Goal: Task Accomplishment & Management: Manage account settings

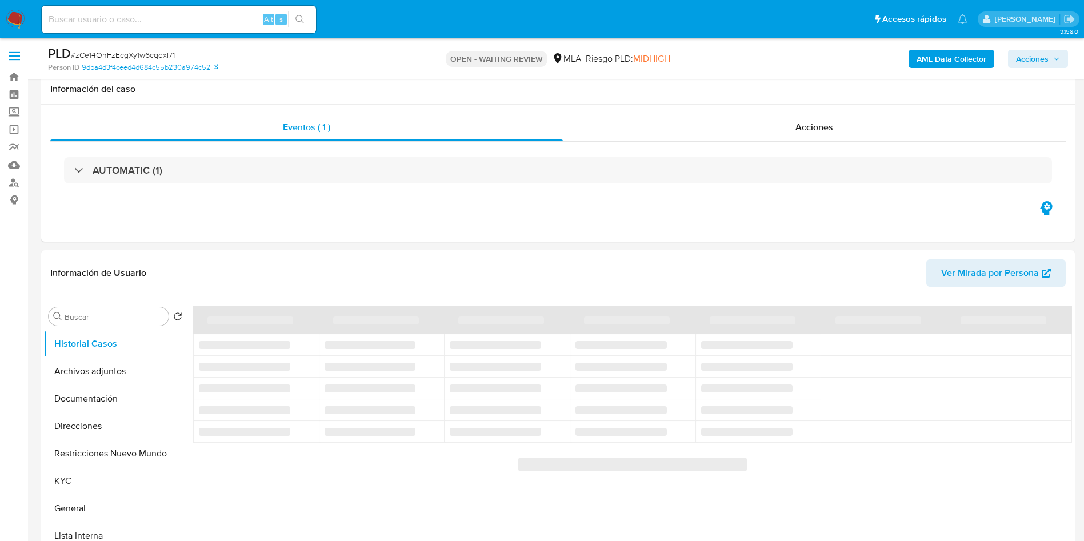
scroll to position [257, 0]
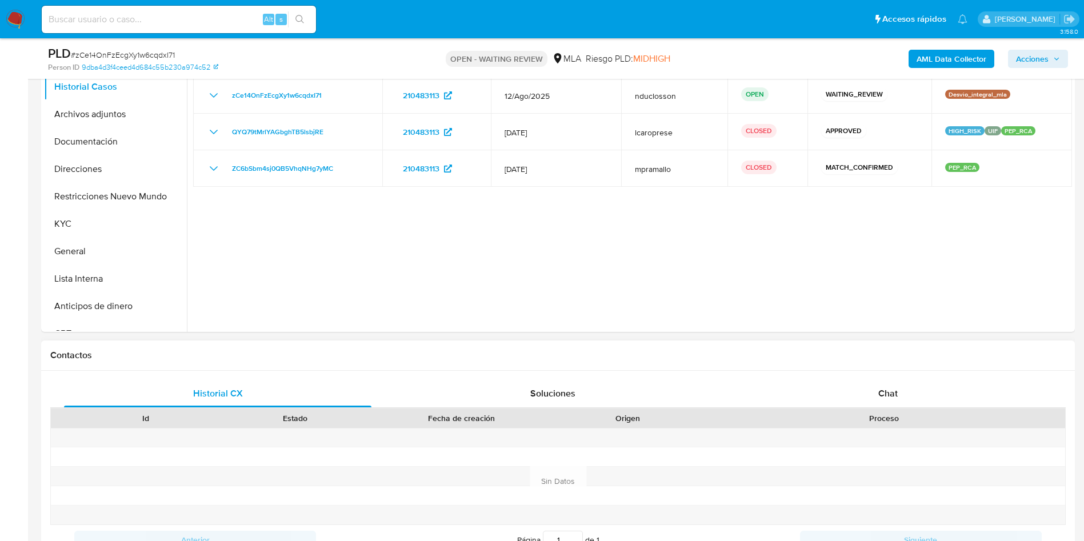
select select "10"
click at [873, 386] on div "Chat" at bounding box center [888, 393] width 308 height 27
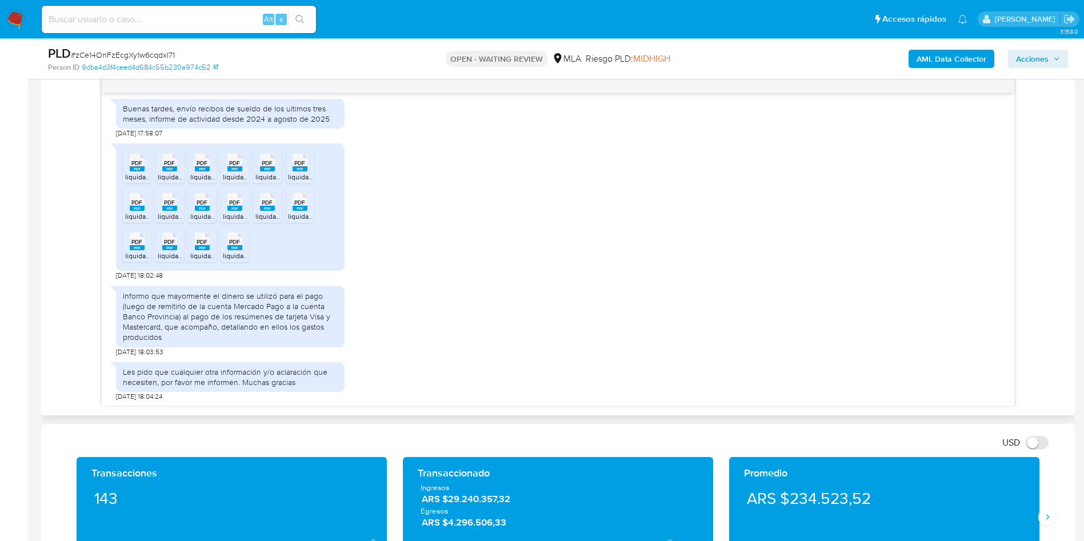
scroll to position [923, 0]
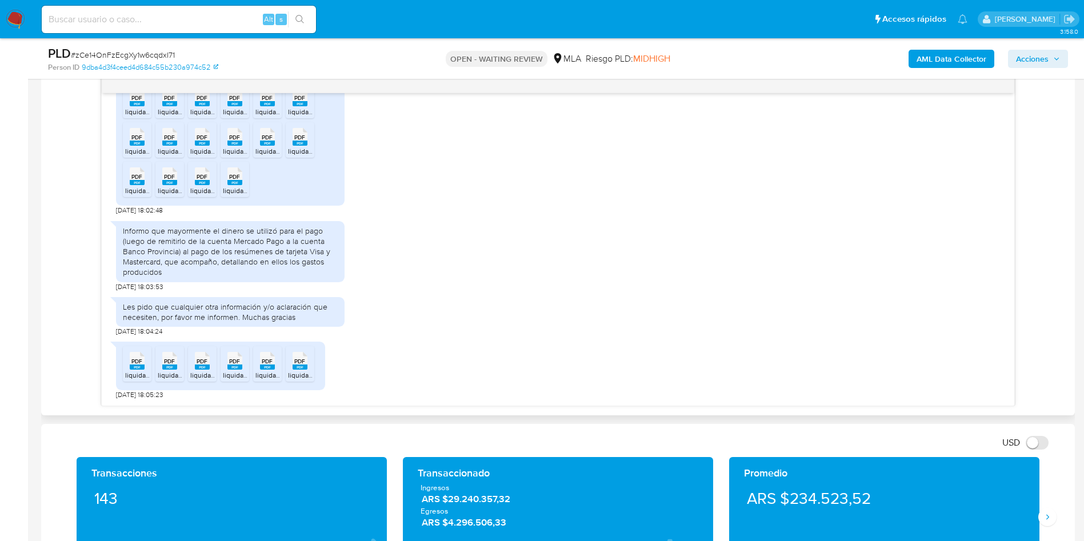
click at [177, 252] on div "Informo que mayormente el dinero se utilizó para el pago (luego de remitirlo de…" at bounding box center [230, 252] width 215 height 52
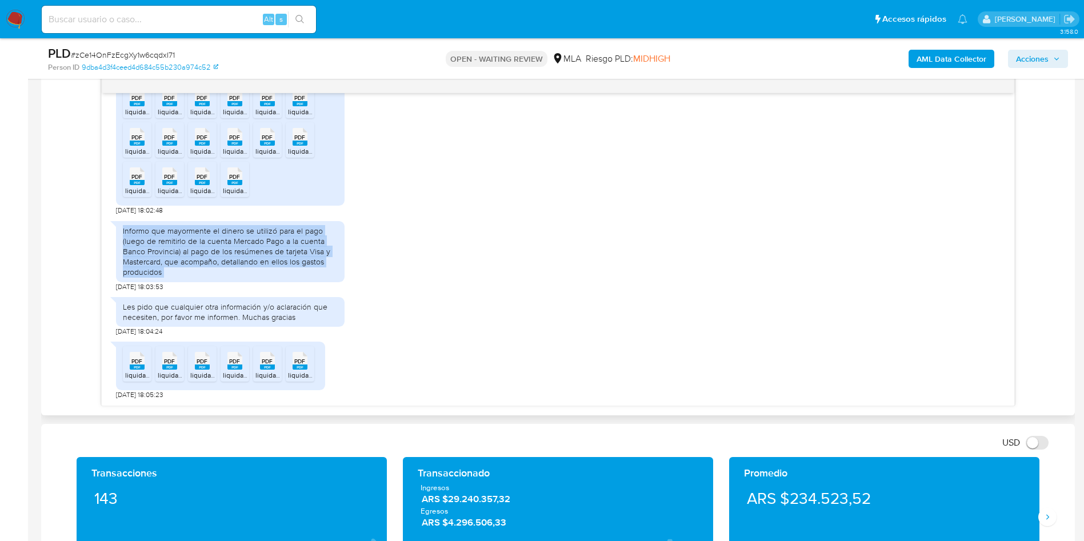
click at [177, 252] on div "Informo que mayormente el dinero se utilizó para el pago (luego de remitirlo de…" at bounding box center [230, 252] width 215 height 52
copy div "Informo que mayormente el dinero se utilizó para el pago (luego de remitirlo de…"
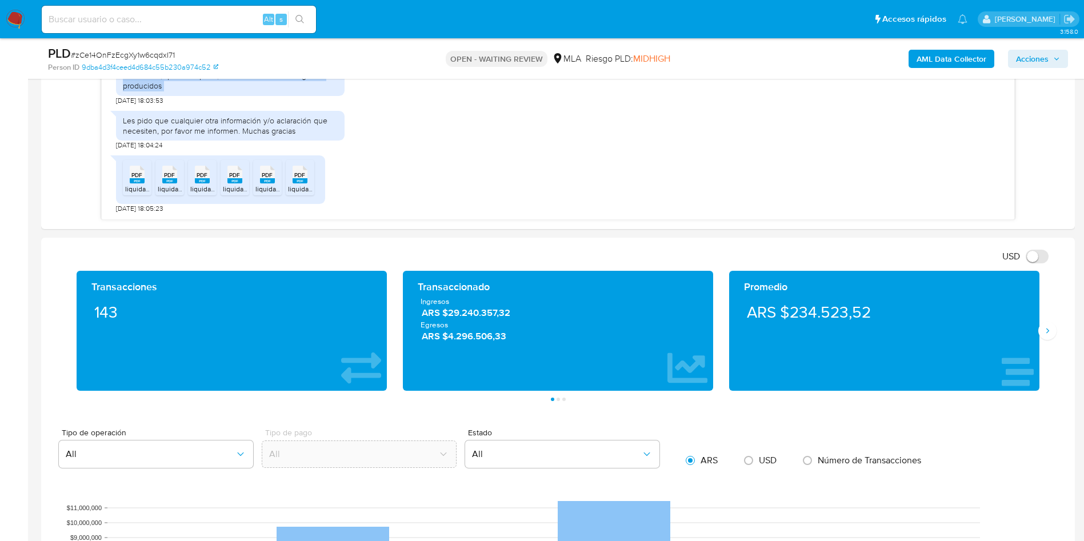
scroll to position [857, 0]
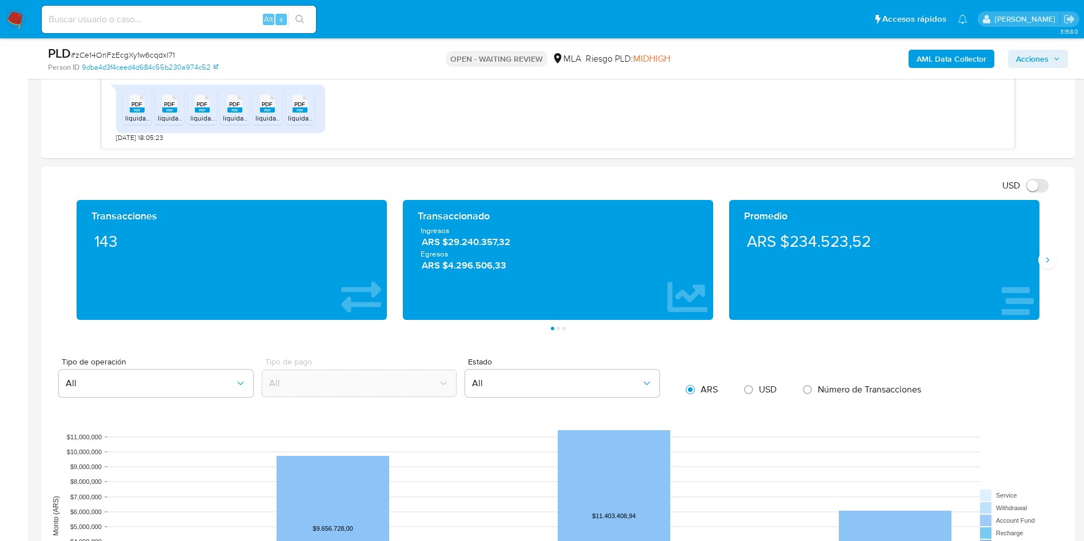
click at [129, 24] on input at bounding box center [179, 19] width 274 height 15
paste input "NTrUjcUPmKzQXjec6xK6SLrv"
type input "NTrUjcUPmKzQXjec6xK6SLrv"
click at [296, 21] on icon "search-icon" at bounding box center [300, 19] width 9 height 9
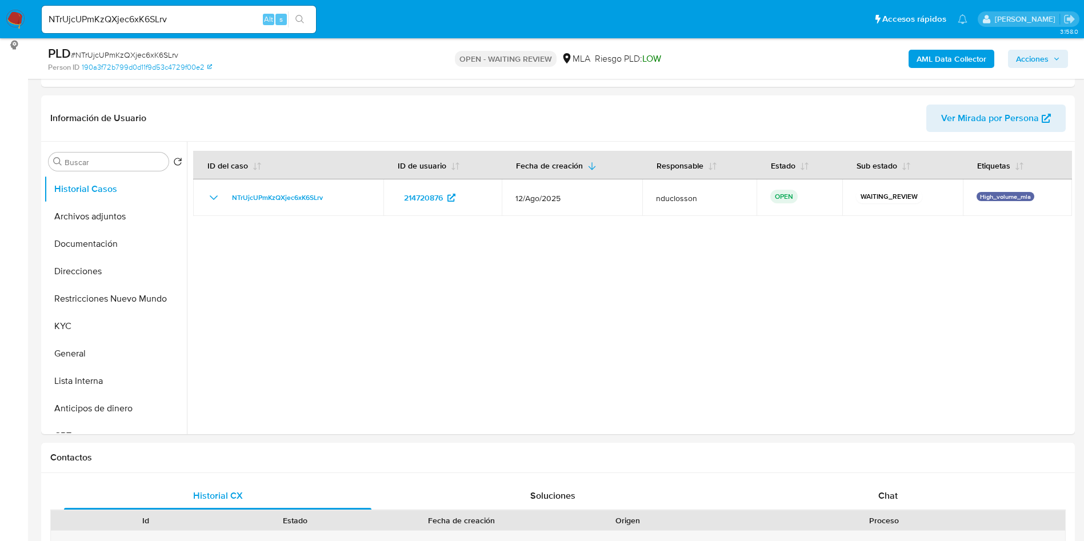
scroll to position [171, 0]
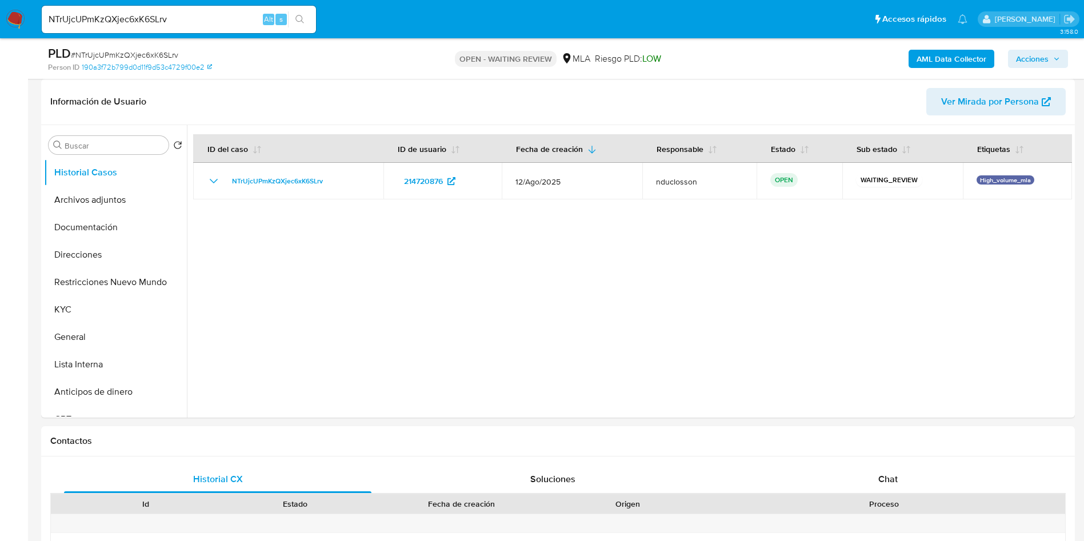
select select "10"
click at [149, 20] on input "NTrUjcUPmKzQXjec6xK6SLrv" at bounding box center [179, 19] width 274 height 15
paste input "fFWbnZDRLGbsoRqv3Y05QJWm"
type input "fFWbnZDRLGbsoRqv3Y05QJWm"
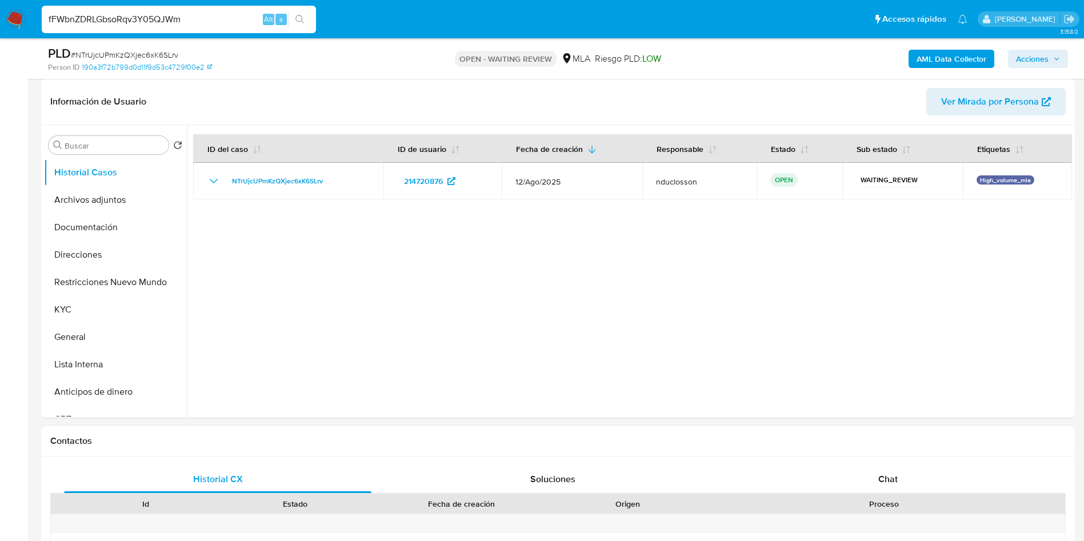
click at [303, 15] on icon "search-icon" at bounding box center [300, 19] width 9 height 9
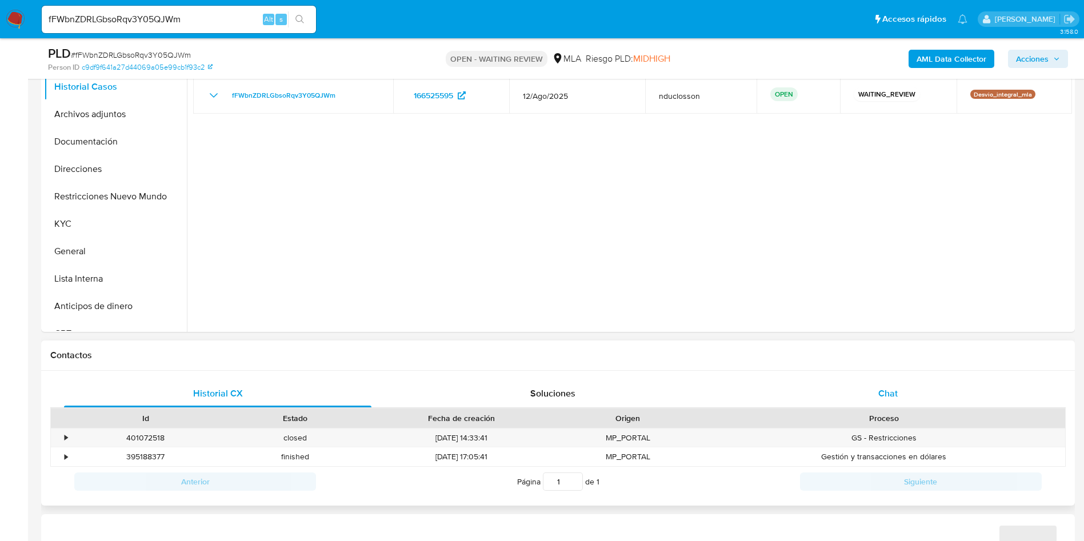
select select "10"
click at [921, 400] on div "Chat" at bounding box center [888, 393] width 308 height 27
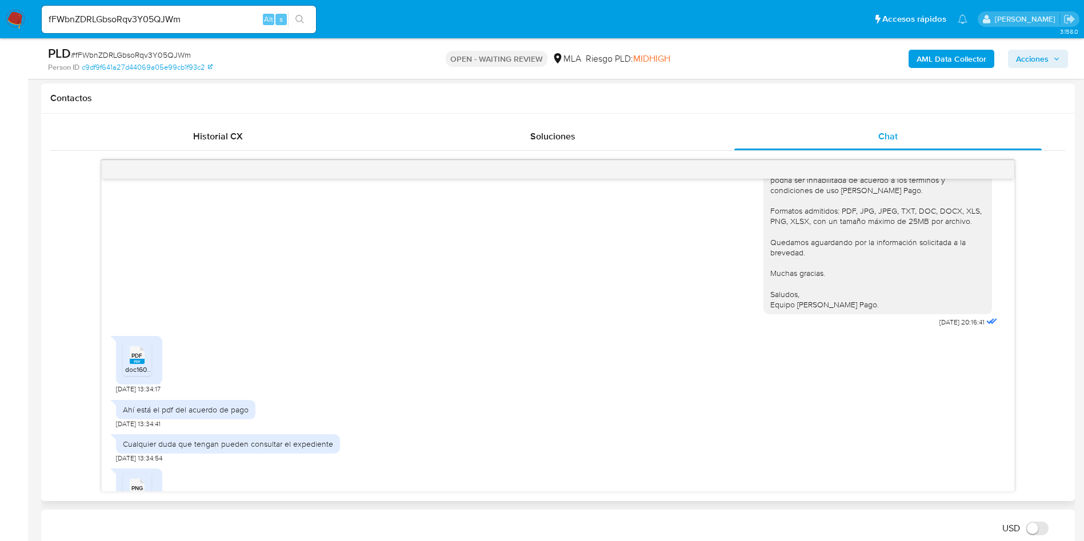
scroll to position [431, 0]
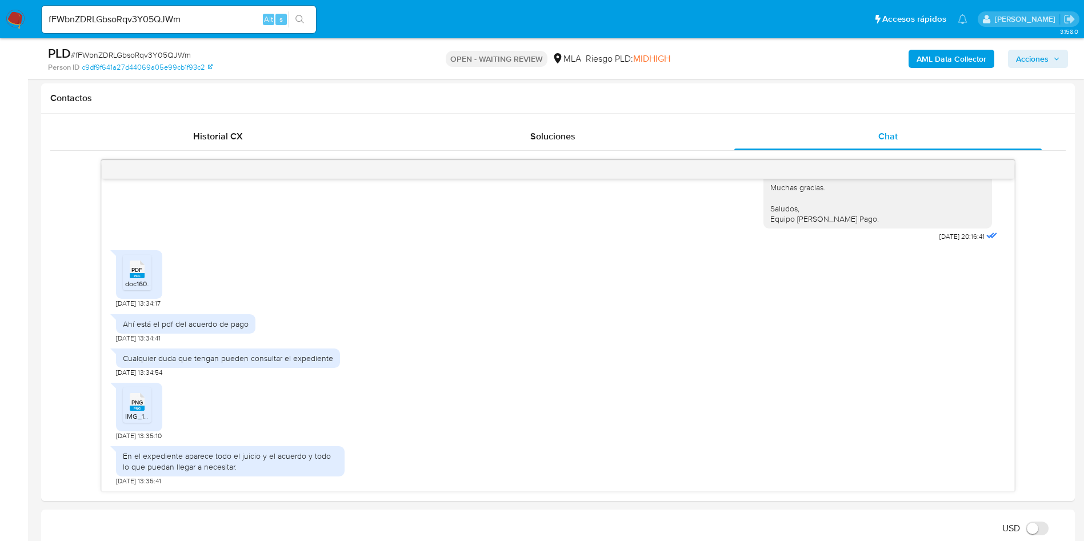
click at [148, 20] on input "fFWbnZDRLGbsoRqv3Y05QJWm" at bounding box center [179, 19] width 274 height 15
paste input "NTrUjcUPmKzQXjec6xK6SLrv"
type input "NTrUjcUPmKzQXjec6xK6SLrv"
click at [302, 17] on icon "search-icon" at bounding box center [300, 19] width 9 height 9
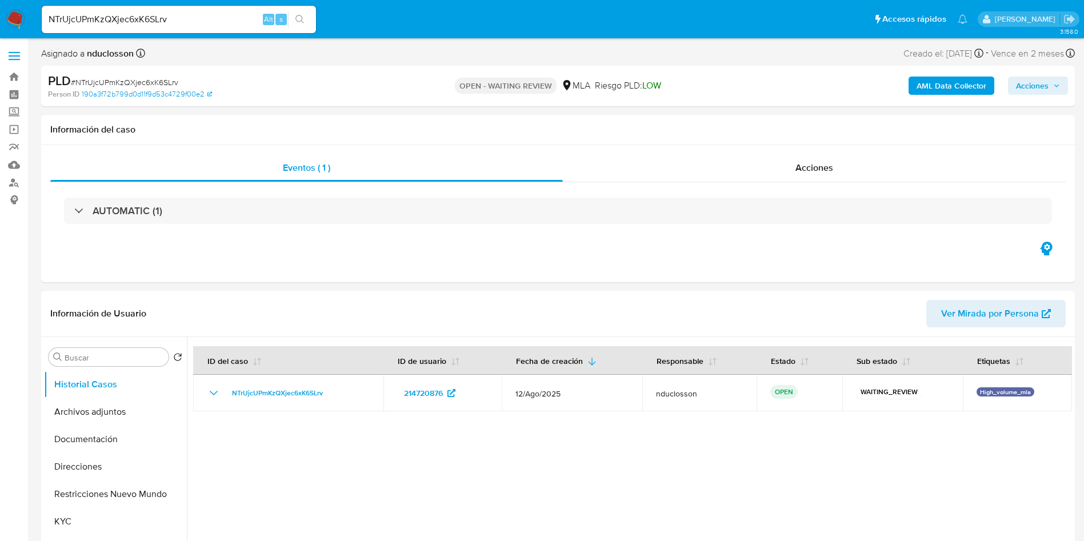
select select "10"
click at [800, 443] on div at bounding box center [629, 483] width 885 height 293
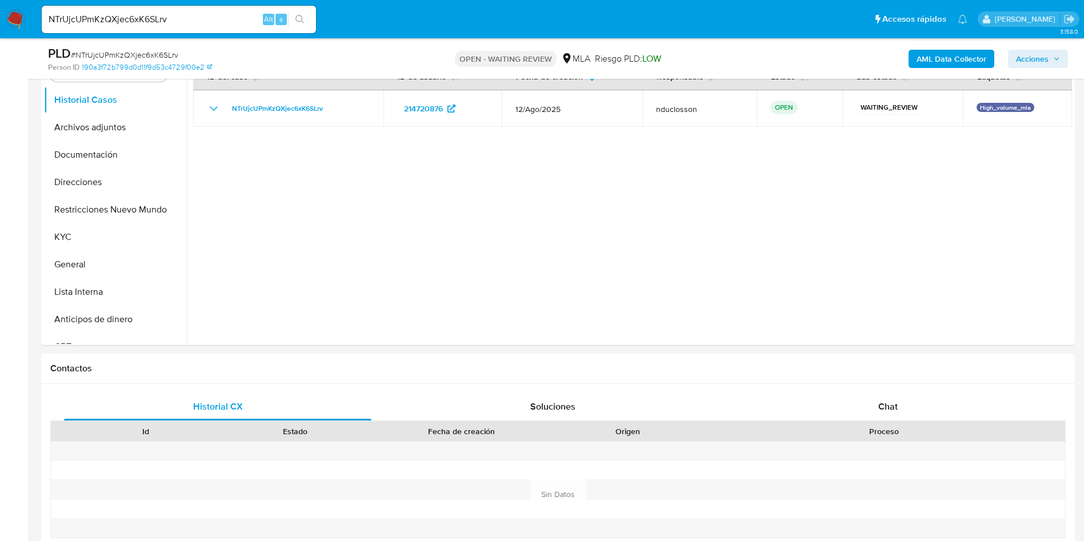
scroll to position [343, 0]
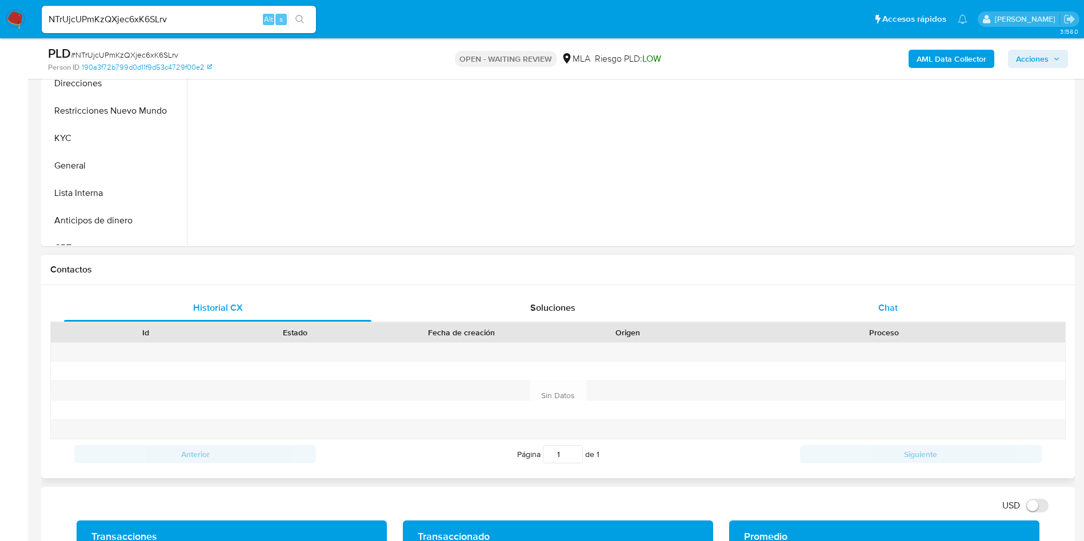
click at [904, 318] on div "Chat" at bounding box center [888, 307] width 308 height 27
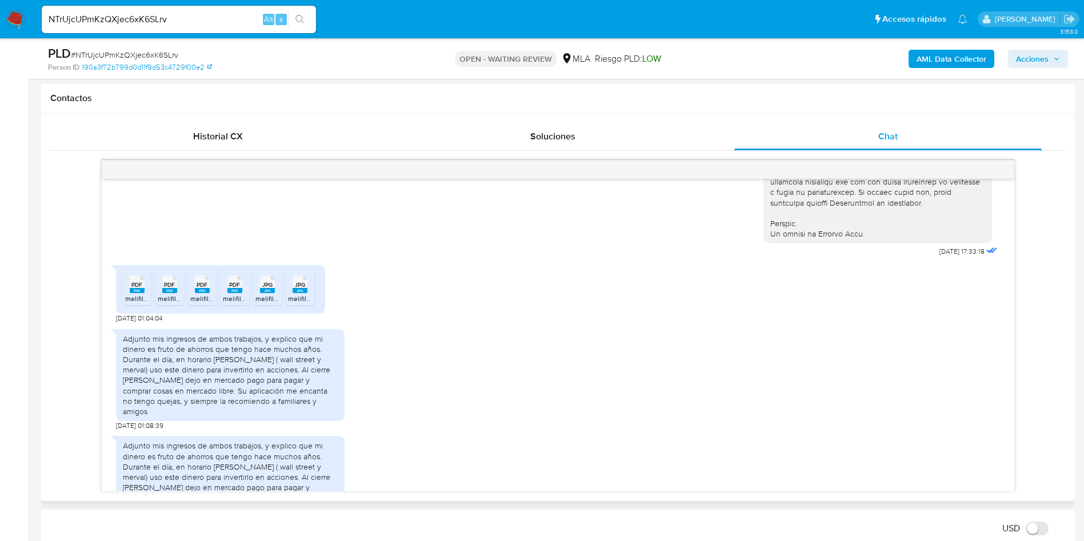
scroll to position [602, 0]
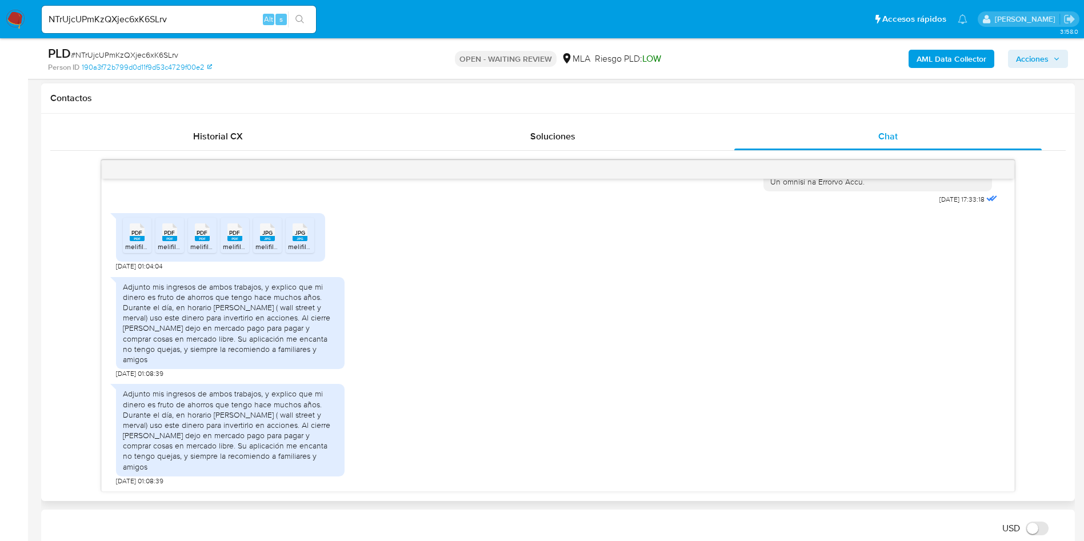
click at [136, 241] on icon at bounding box center [137, 232] width 15 height 18
click at [173, 237] on span "PDF" at bounding box center [169, 232] width 11 height 7
click at [201, 237] on span "PDF" at bounding box center [202, 232] width 11 height 7
click at [236, 237] on span "PDF" at bounding box center [234, 232] width 11 height 7
click at [269, 237] on span "JPG" at bounding box center [267, 232] width 10 height 7
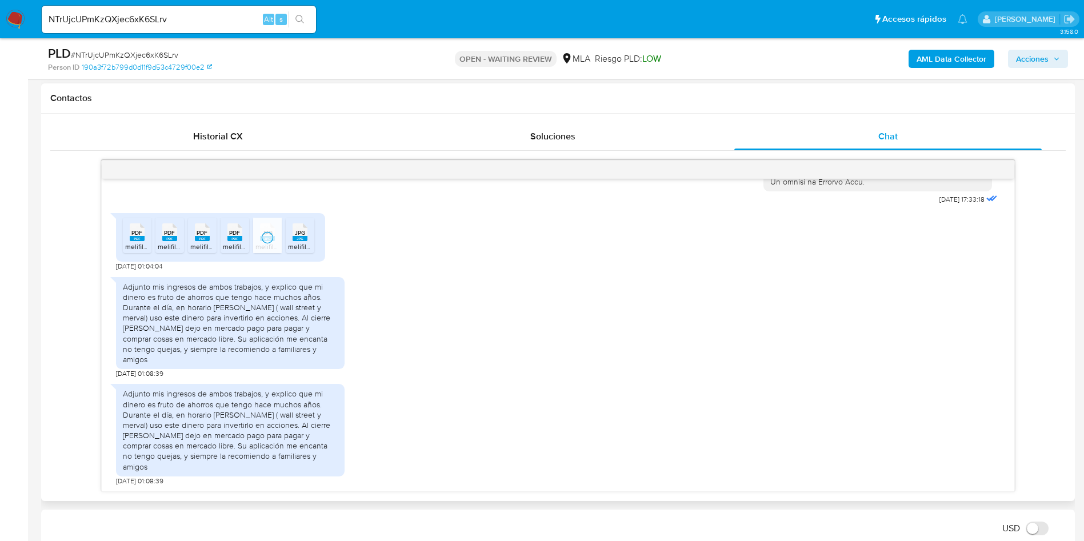
click at [296, 237] on span "JPG" at bounding box center [300, 232] width 10 height 7
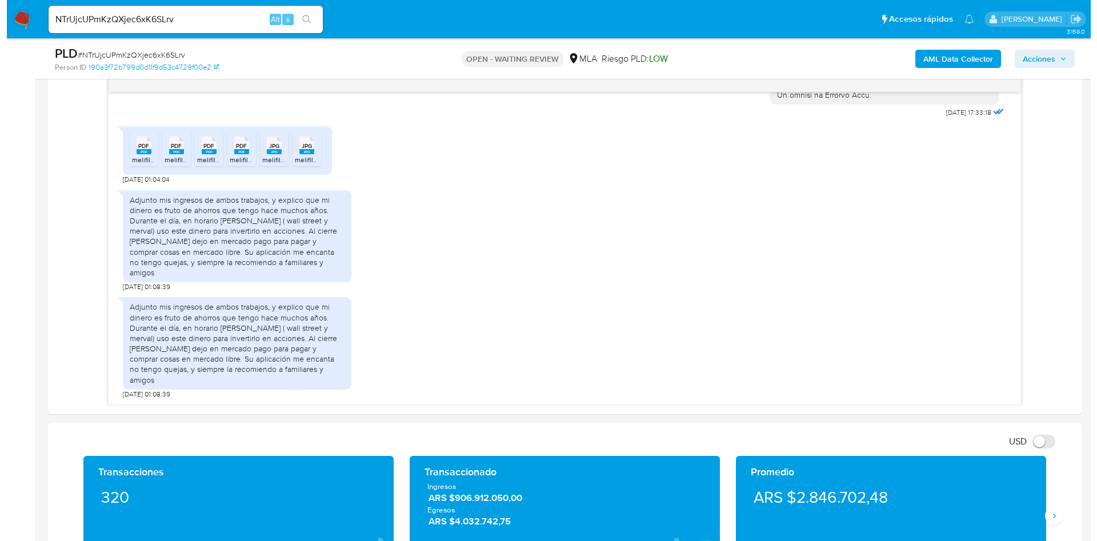
scroll to position [686, 0]
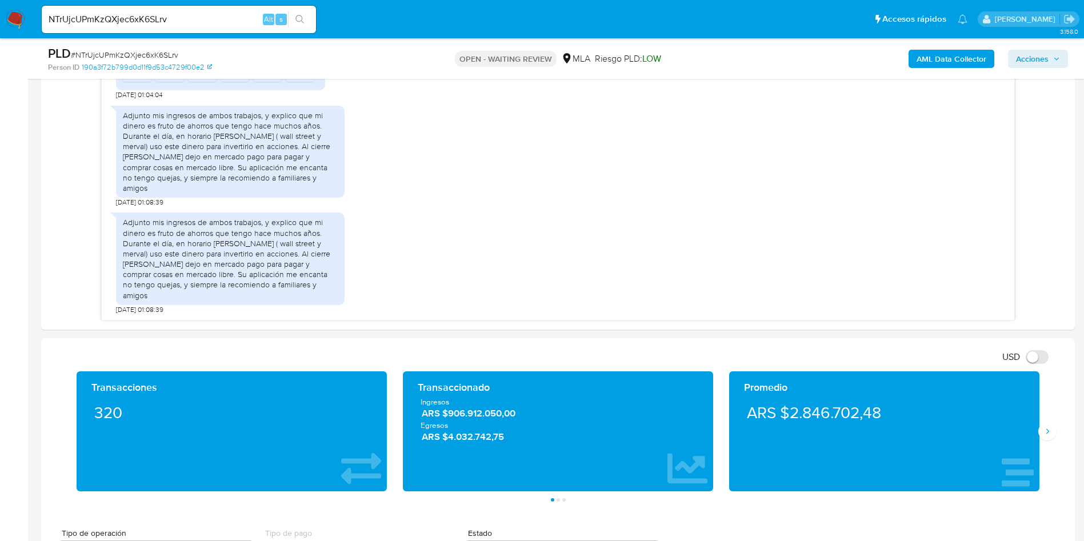
click at [925, 62] on b "AML Data Collector" at bounding box center [952, 59] width 70 height 18
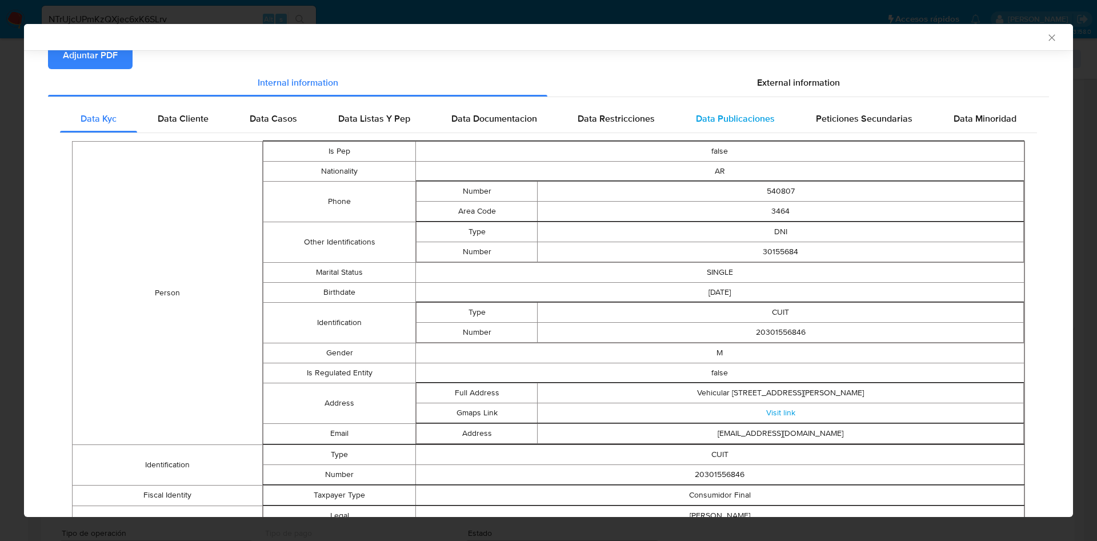
scroll to position [94, 0]
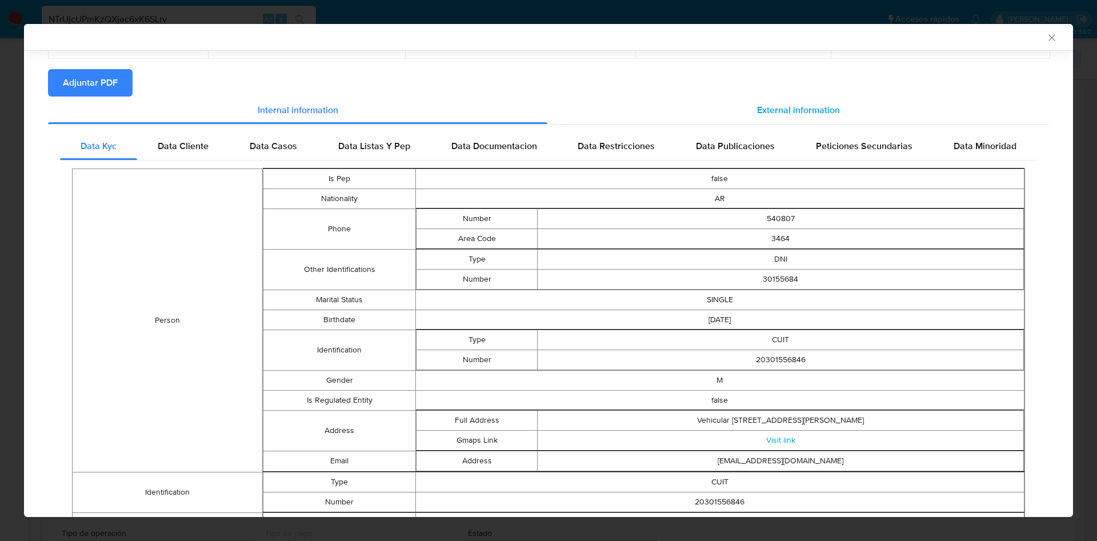
click at [721, 105] on div "External information" at bounding box center [799, 110] width 502 height 27
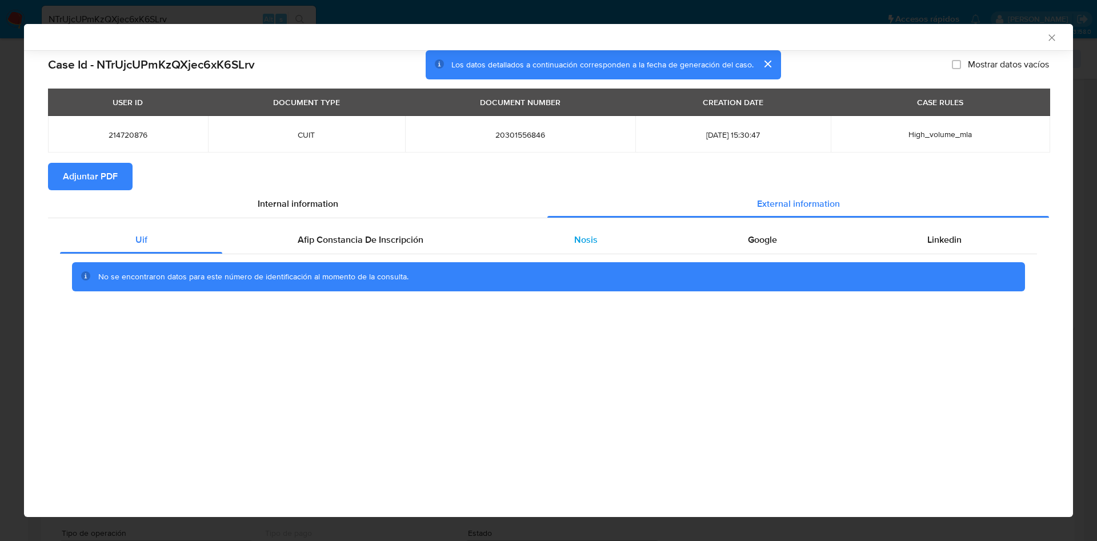
click at [576, 234] on span "Nosis" at bounding box center [585, 239] width 23 height 13
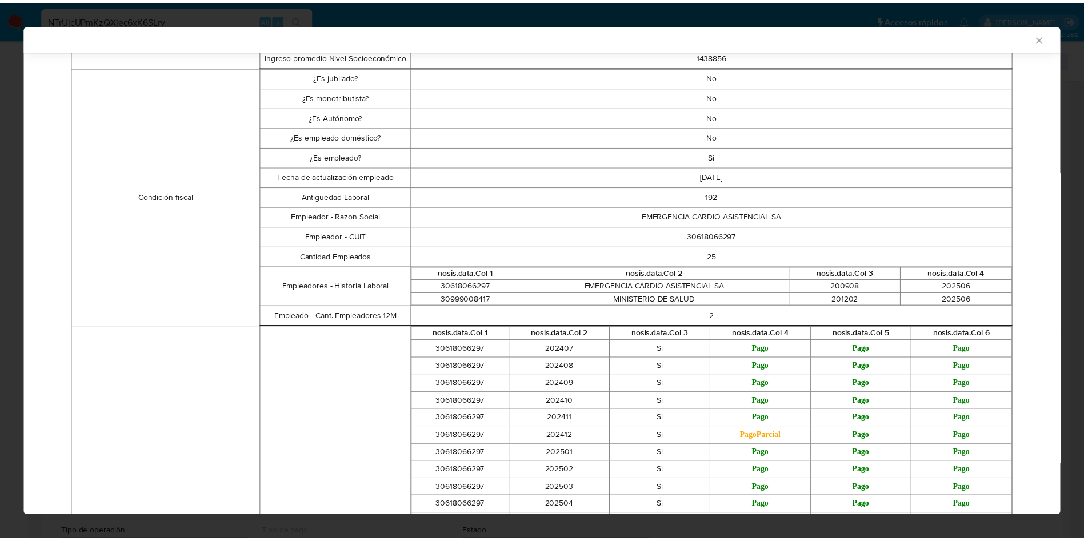
scroll to position [341, 0]
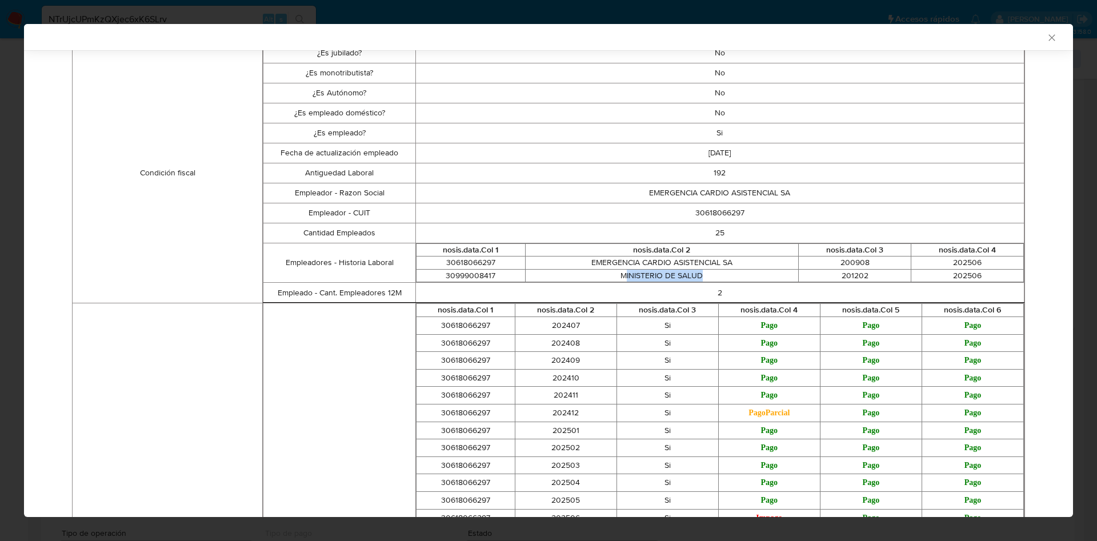
drag, startPoint x: 619, startPoint y: 278, endPoint x: 703, endPoint y: 271, distance: 84.3
click at [703, 271] on td "MINISTERIO DE SALUD" at bounding box center [661, 275] width 273 height 13
click at [693, 276] on td "MINISTERIO DE SALUD" at bounding box center [661, 275] width 273 height 13
click at [675, 273] on td "MINISTERIO DE SALUD" at bounding box center [661, 275] width 273 height 13
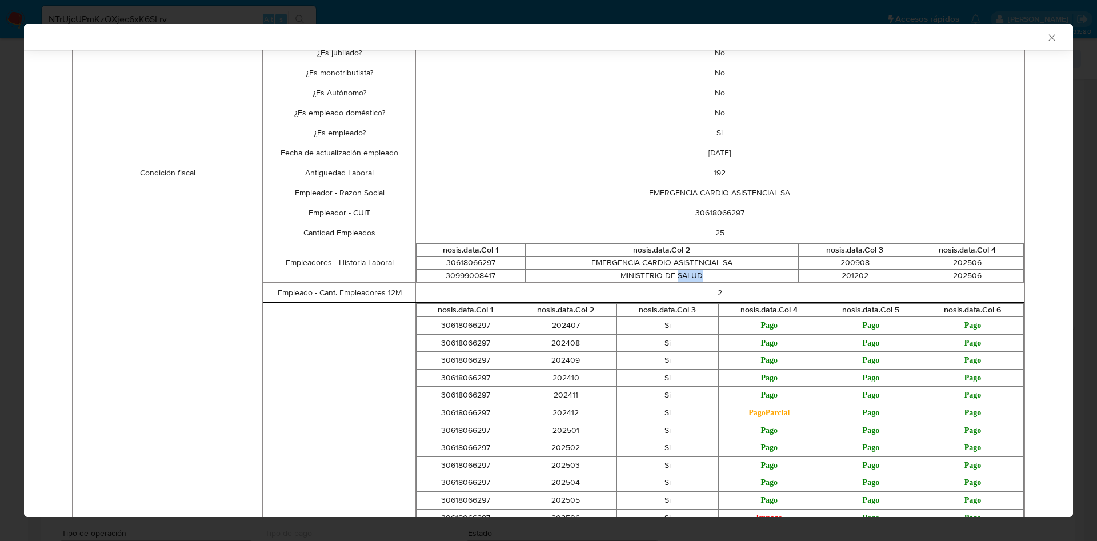
click at [686, 273] on td "MINISTERIO DE SALUD" at bounding box center [661, 275] width 273 height 13
drag, startPoint x: 703, startPoint y: 277, endPoint x: 612, endPoint y: 277, distance: 90.9
click at [612, 277] on td "MINISTERIO DE SALUD" at bounding box center [661, 275] width 273 height 13
copy td "MINISTERIO DE SALUD"
click at [480, 270] on td "30999008417" at bounding box center [470, 275] width 109 height 13
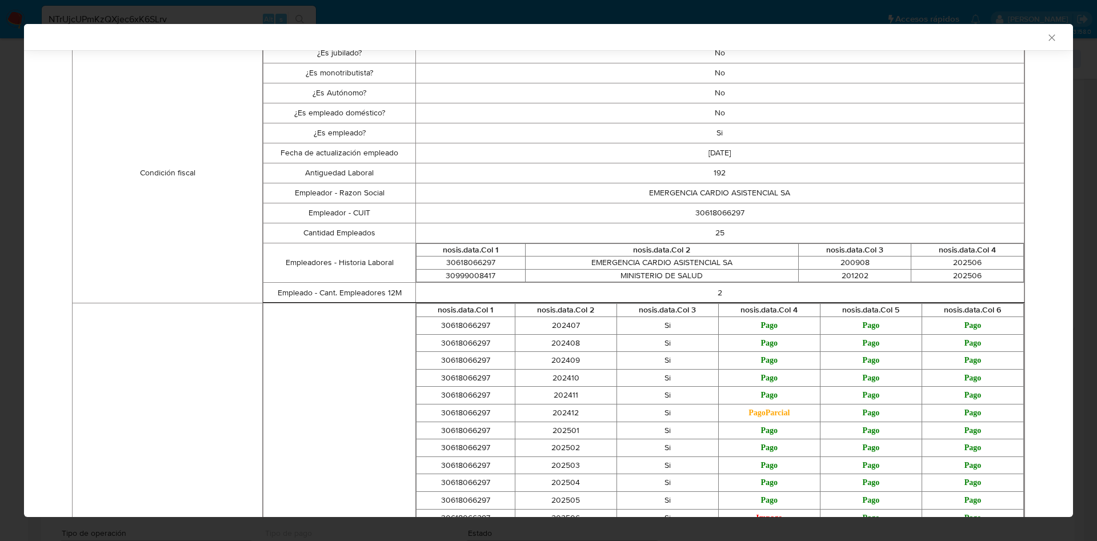
click at [476, 275] on td "30999008417" at bounding box center [470, 275] width 109 height 13
copy td "30999008417"
click at [473, 260] on td "30618066297" at bounding box center [470, 263] width 109 height 13
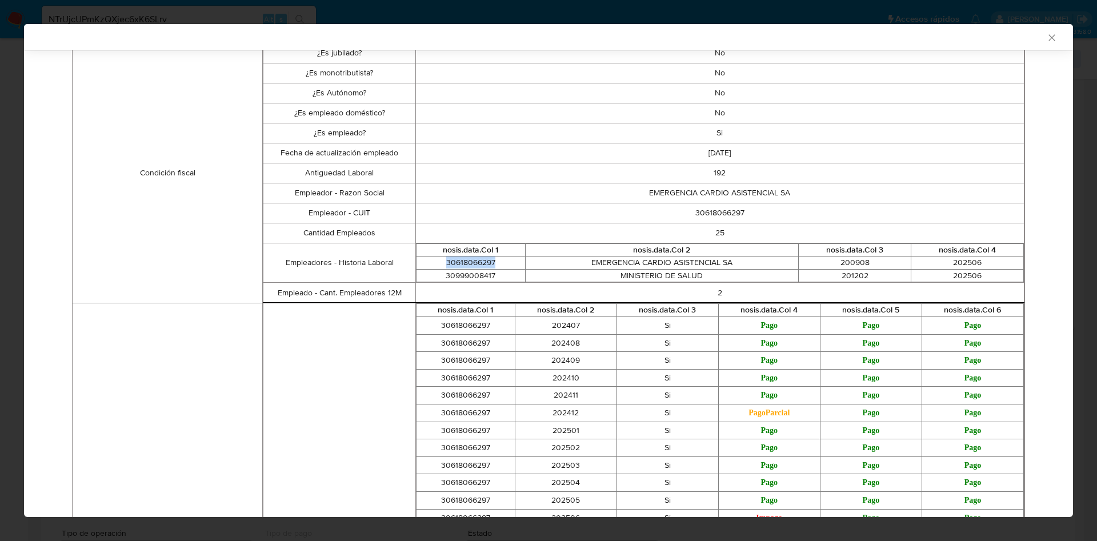
copy td "30618066297"
click at [705, 14] on div "AML Data Collector Case Id - NTrUjcUPmKzQXjec6xK6SLrv Los datos detallados a co…" at bounding box center [548, 270] width 1097 height 541
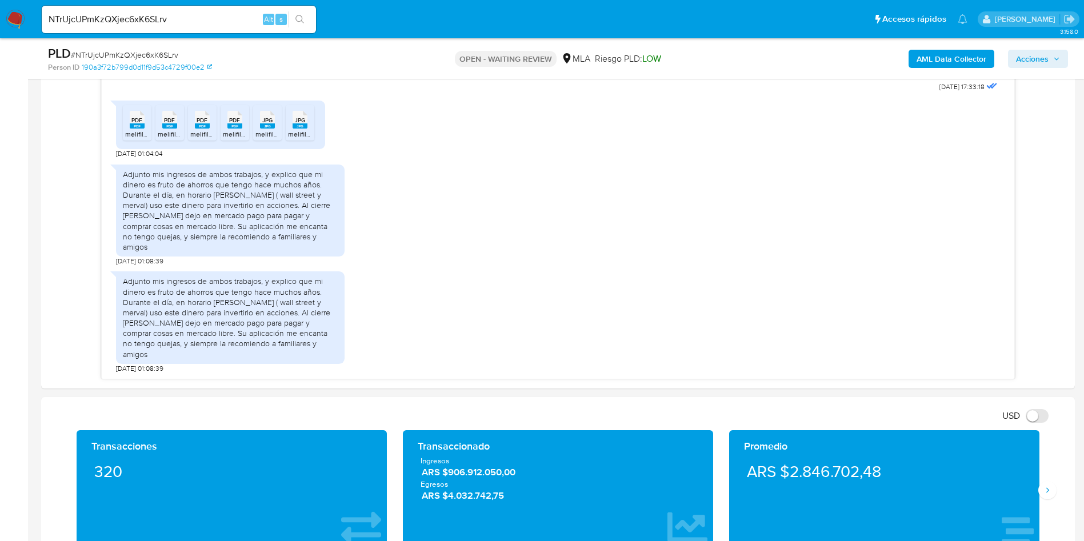
scroll to position [600, 0]
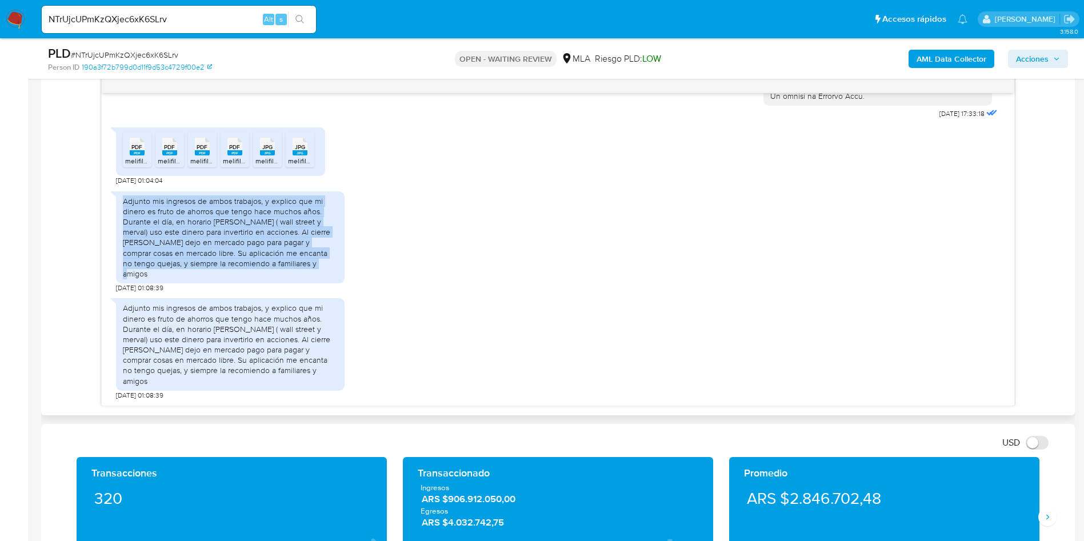
drag, startPoint x: 298, startPoint y: 288, endPoint x: 123, endPoint y: 226, distance: 185.5
click at [123, 226] on div "Adjunto mis ingresos de ambos trabajos, y explico que mi dinero es fruto de aho…" at bounding box center [230, 237] width 215 height 83
copy div "Adjunto mis ingresos de ambos trabajos, y explico que mi dinero es fruto de aho…"
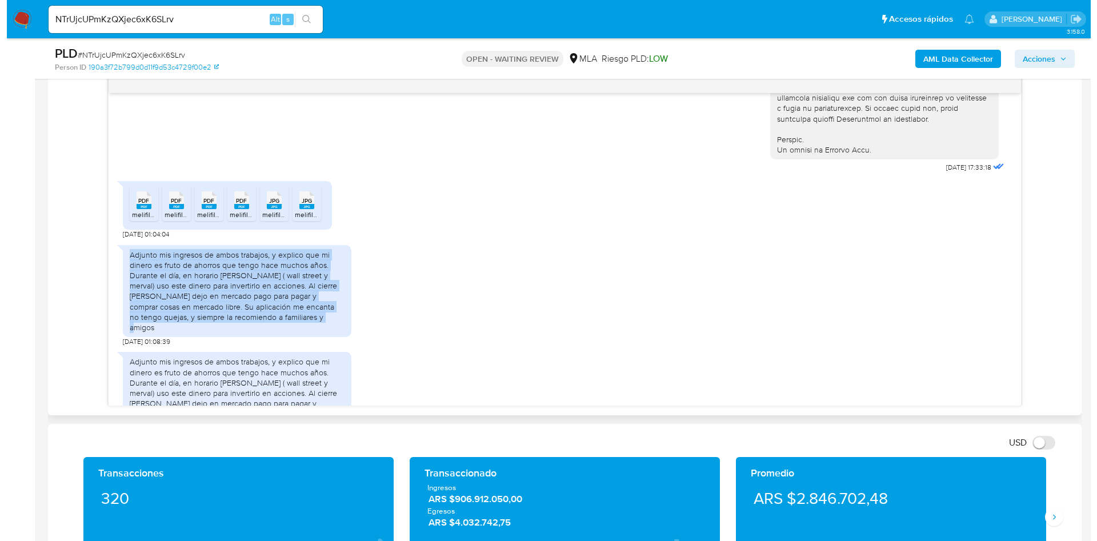
scroll to position [602, 0]
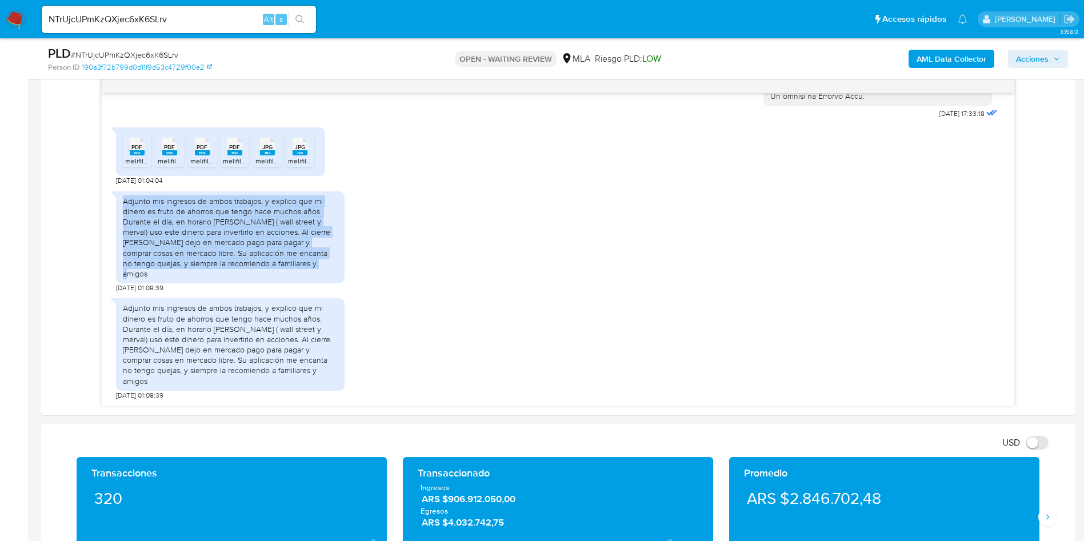
click at [940, 56] on b "AML Data Collector" at bounding box center [952, 59] width 70 height 18
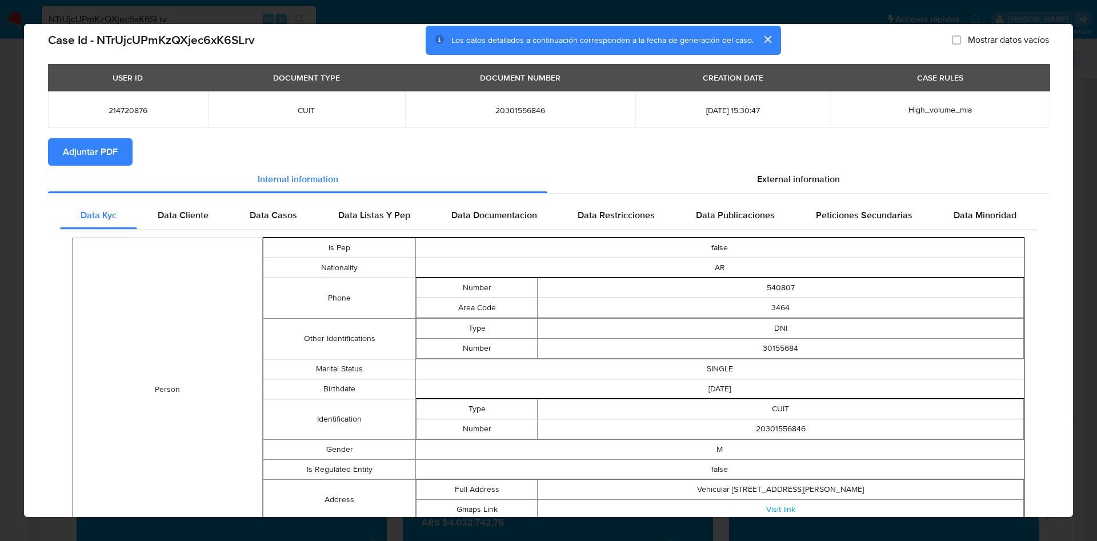
scroll to position [0, 0]
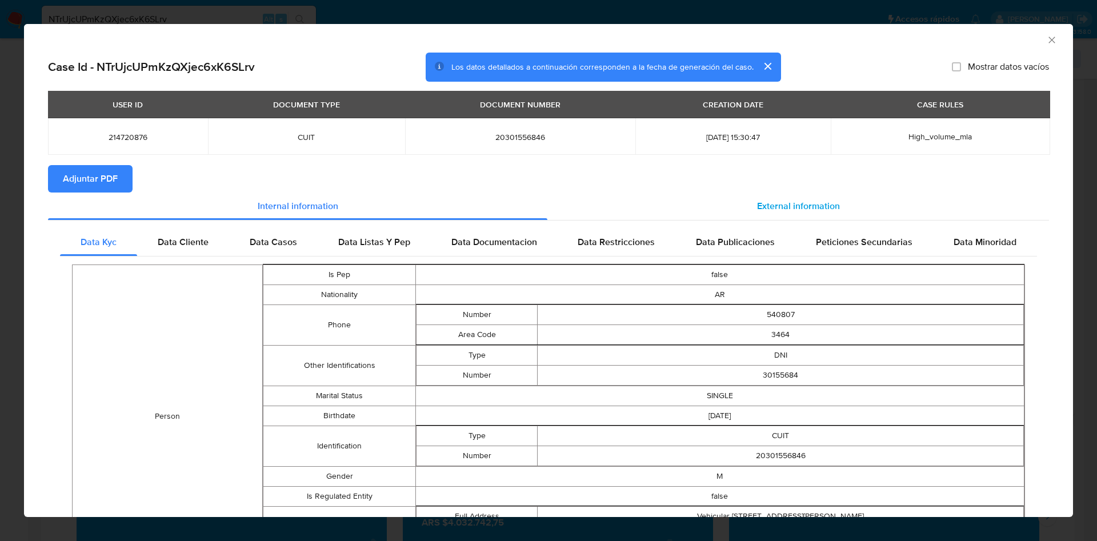
click at [737, 213] on div "External information" at bounding box center [799, 206] width 502 height 27
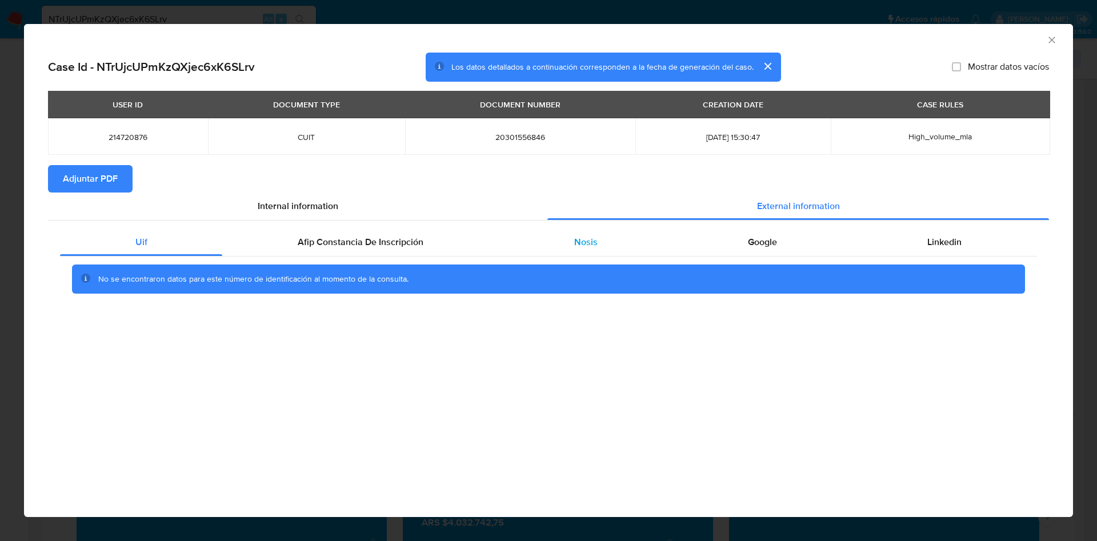
click at [584, 236] on span "Nosis" at bounding box center [585, 241] width 23 height 13
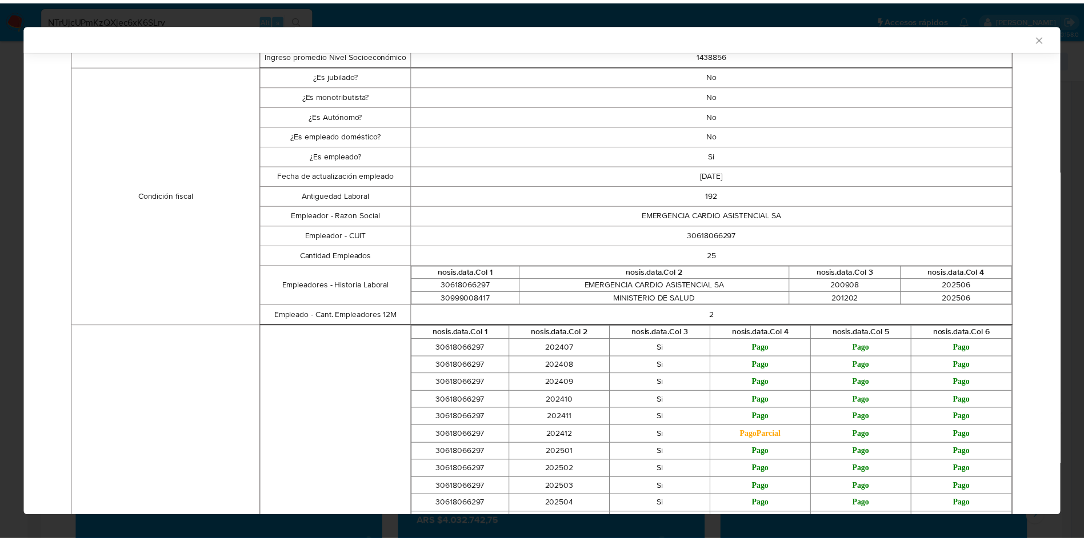
scroll to position [341, 0]
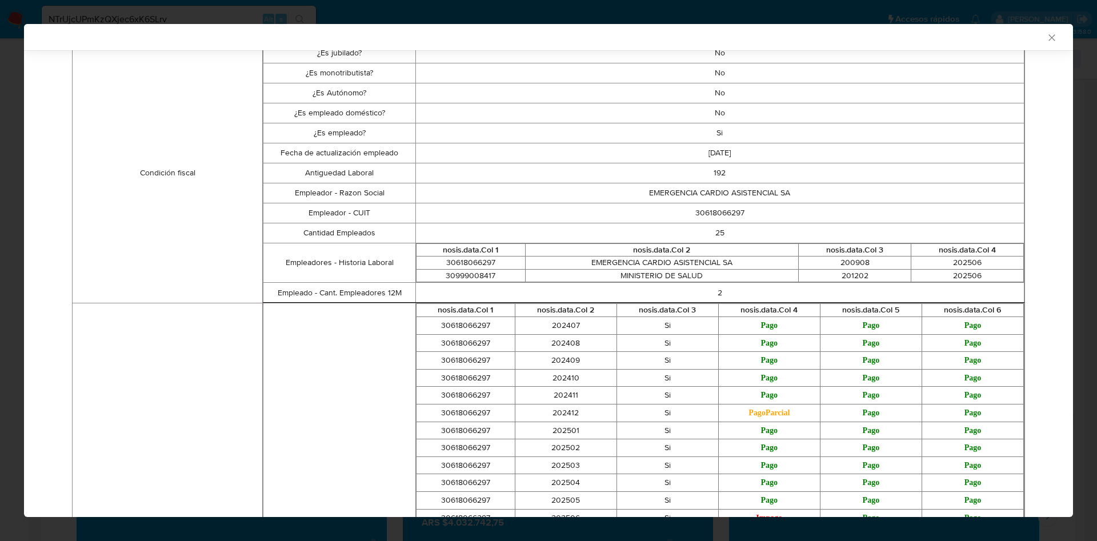
click at [1047, 39] on icon "Cerrar ventana" at bounding box center [1052, 37] width 11 height 11
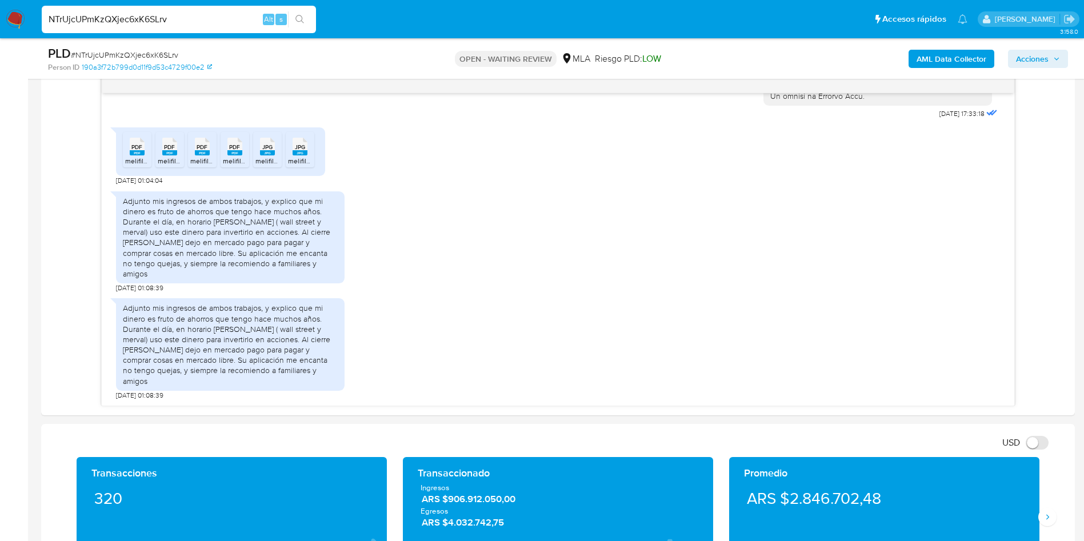
click at [127, 19] on input "NTrUjcUPmKzQXjec6xK6SLrv" at bounding box center [179, 19] width 274 height 15
paste input "LnSUN8aLgwcSXc8fUQukWDTW"
type input "LnSUN8aLgwcSXc8fUQukWDTW"
click at [296, 21] on icon "search-icon" at bounding box center [300, 19] width 9 height 9
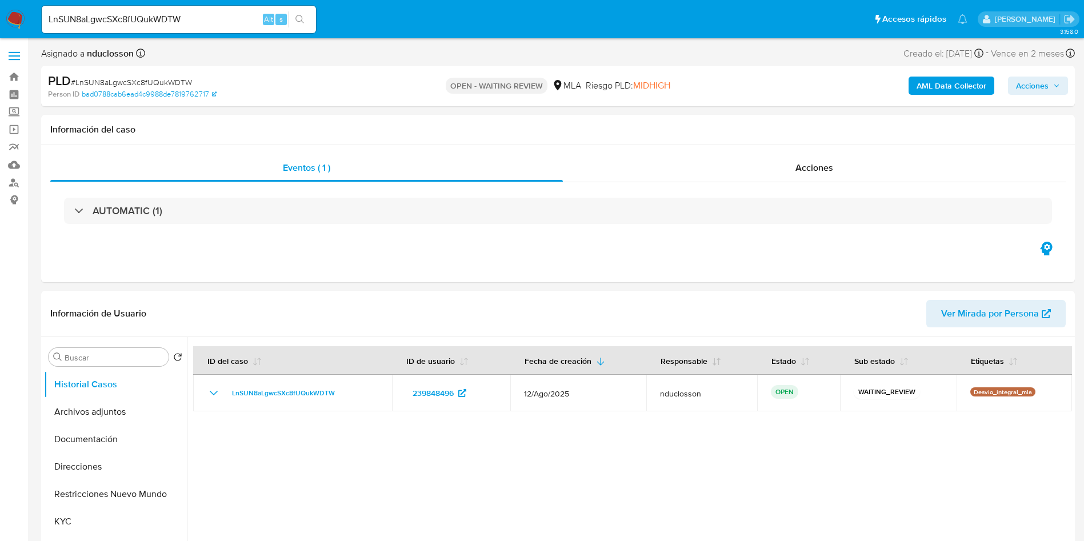
select select "10"
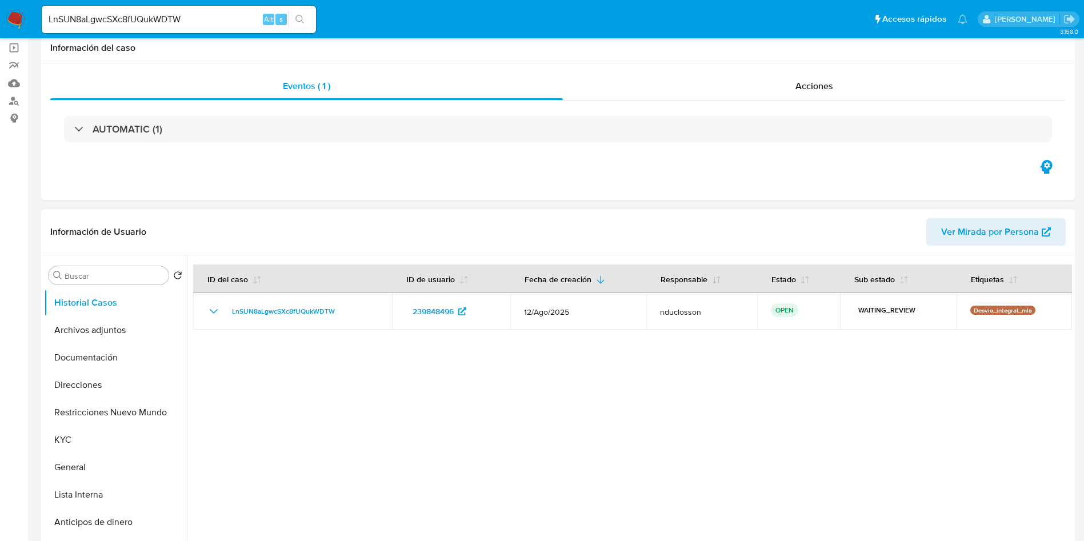
scroll to position [171, 0]
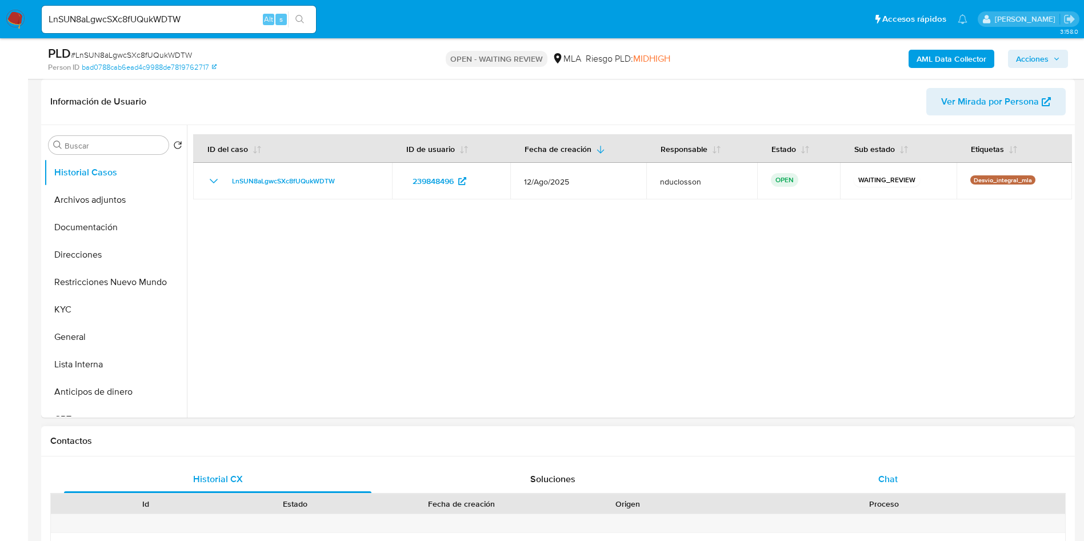
click at [898, 473] on div "Chat" at bounding box center [888, 479] width 308 height 27
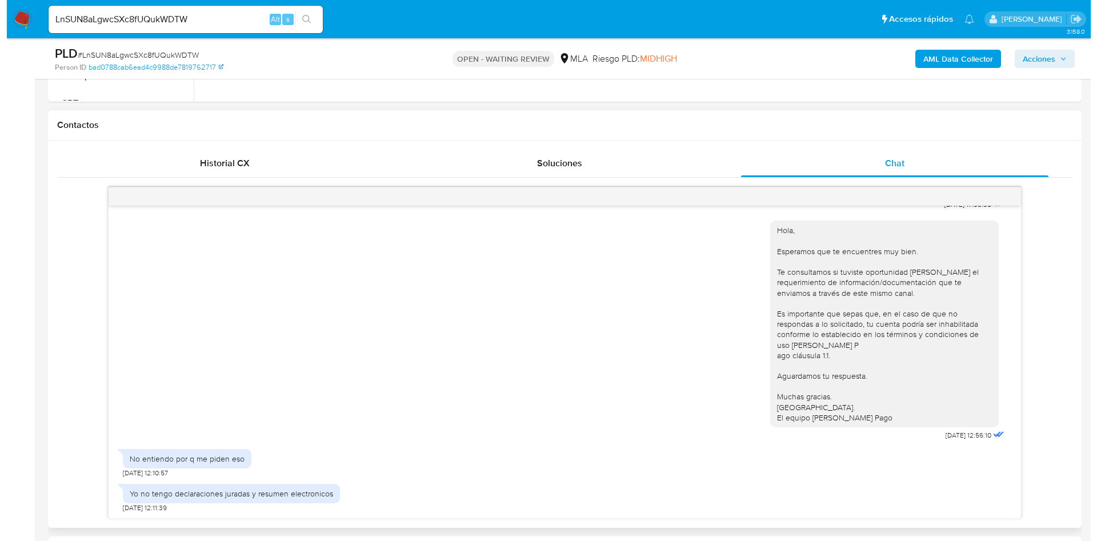
scroll to position [514, 0]
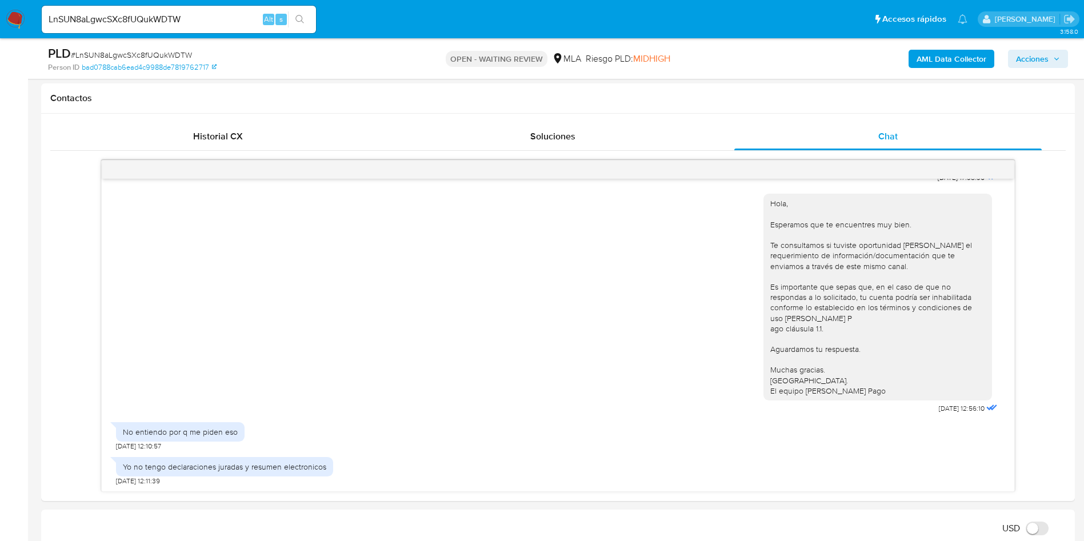
click at [932, 66] on b "AML Data Collector" at bounding box center [952, 59] width 70 height 18
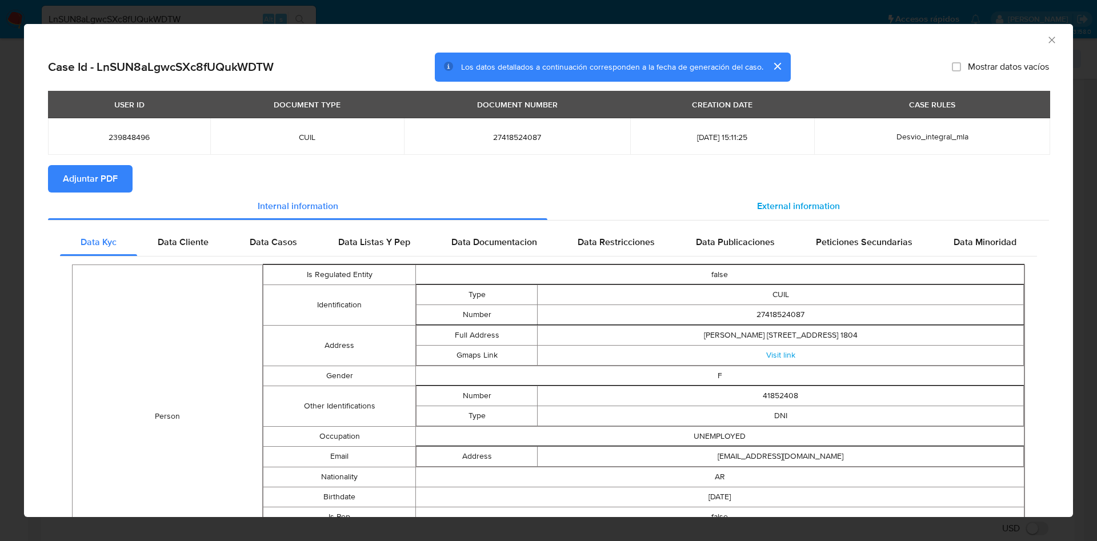
click at [739, 198] on div "External information" at bounding box center [799, 206] width 502 height 27
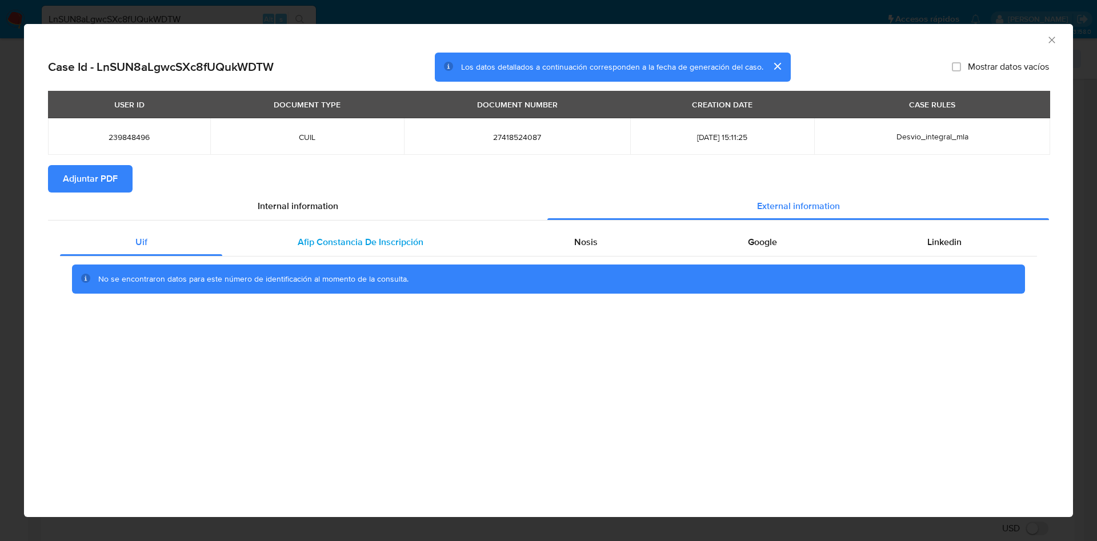
click at [394, 242] on span "Afip Constancia De Inscripción" at bounding box center [361, 241] width 126 height 13
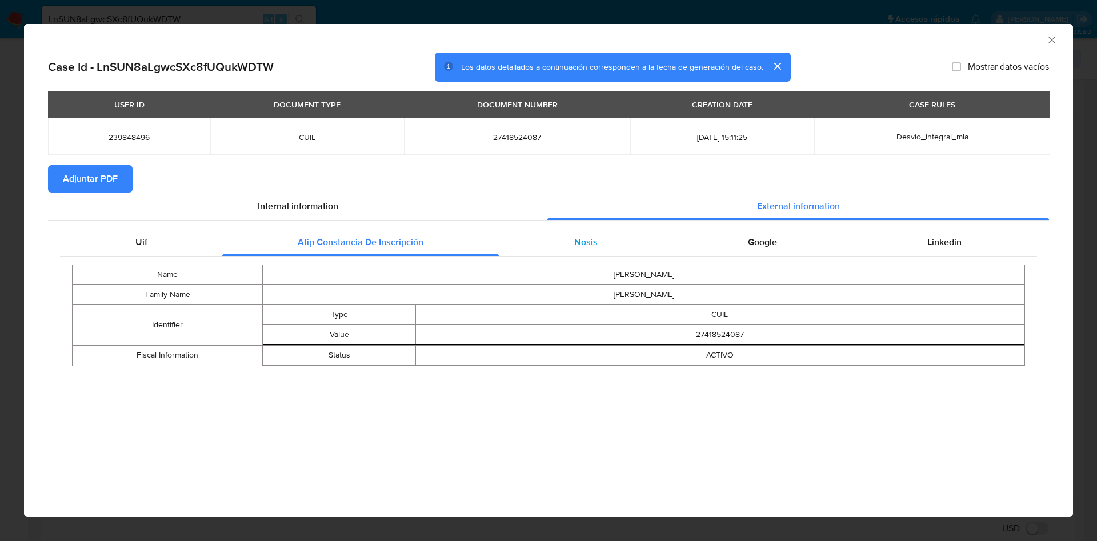
click at [553, 234] on div "Nosis" at bounding box center [586, 242] width 174 height 27
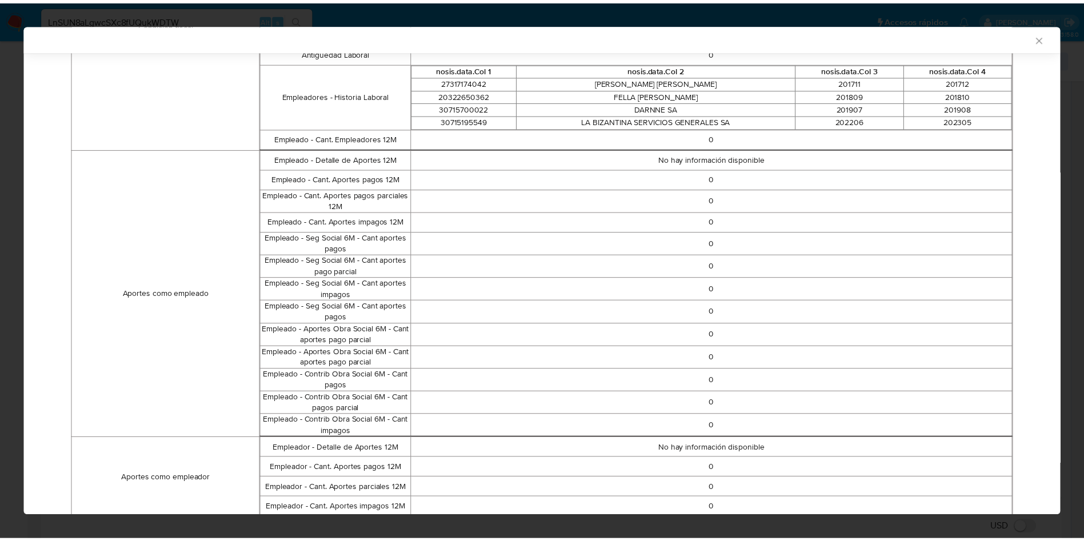
scroll to position [341, 0]
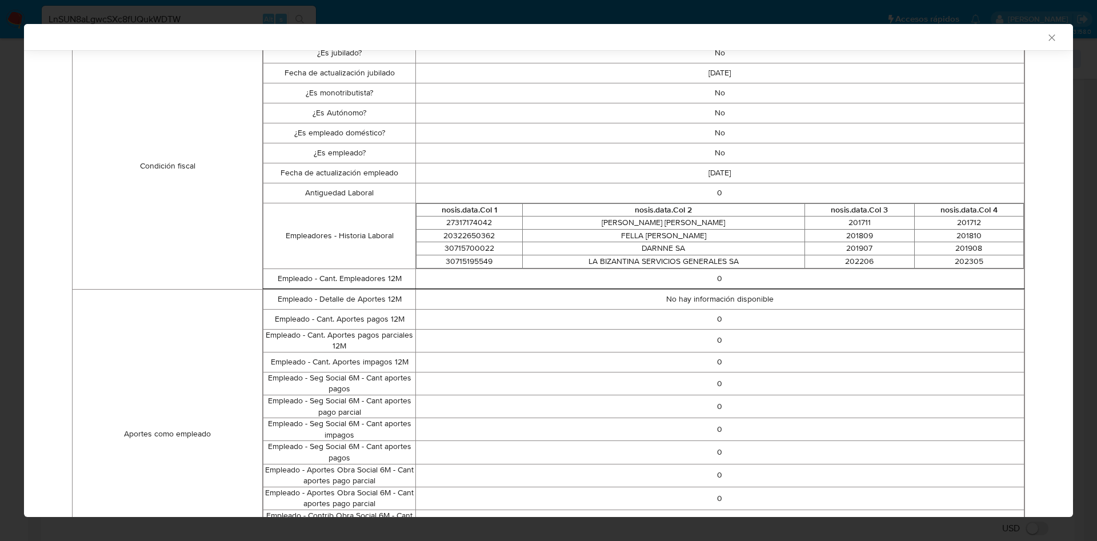
click at [1047, 39] on icon "Cerrar ventana" at bounding box center [1052, 37] width 11 height 11
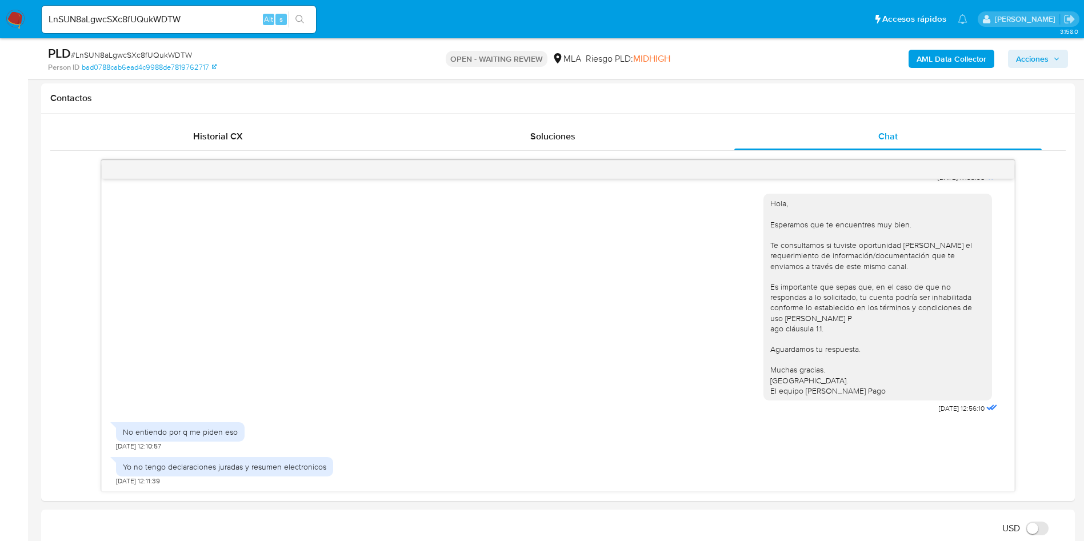
click at [123, 57] on span "# LnSUN8aLgwcSXc8fUQukWDTW" at bounding box center [131, 54] width 121 height 11
copy span "LnSUN8aLgwcSXc8fUQukWDTW"
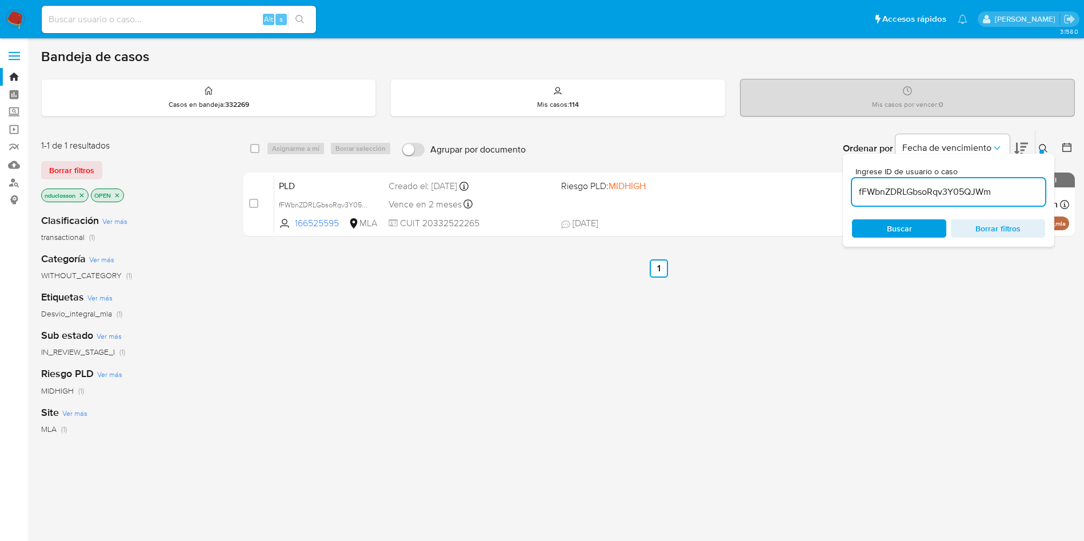
click at [921, 194] on input "fFWbnZDRLGbsoRqv3Y05QJWm" at bounding box center [948, 192] width 193 height 15
paste input "LnSUN8aLgwcSXc8fUQukWDTW"
type input "LnSUN8aLgwcSXc8fUQukWDTW"
click at [893, 226] on div "Buscar Borrar filtros" at bounding box center [948, 228] width 193 height 18
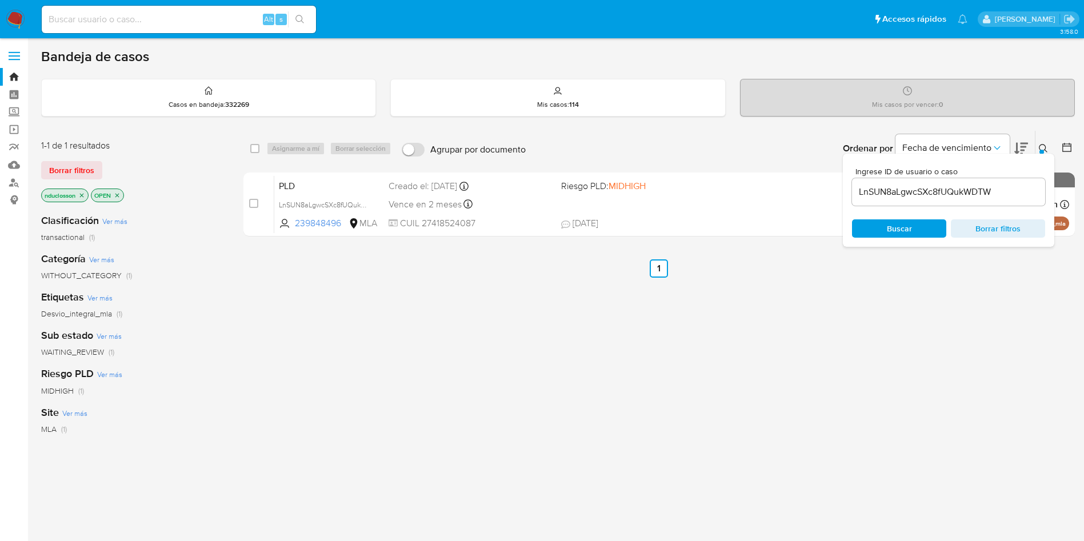
drag, startPoint x: 251, startPoint y: 152, endPoint x: 293, endPoint y: 136, distance: 44.2
click at [251, 151] on input "checkbox" at bounding box center [254, 148] width 9 height 9
checkbox input "true"
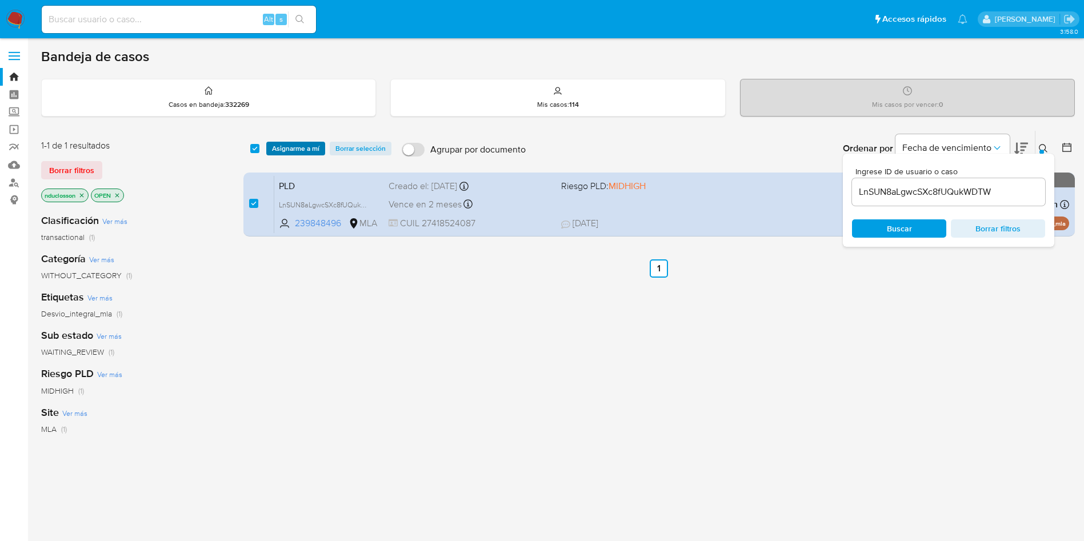
click at [296, 143] on span "Asignarme a mí" at bounding box center [295, 148] width 47 height 11
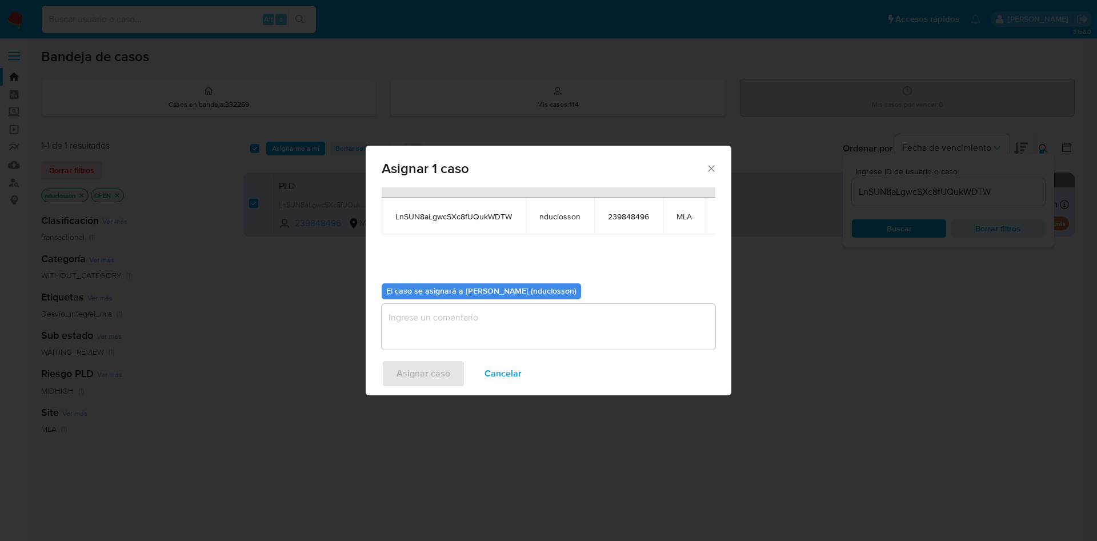
scroll to position [73, 0]
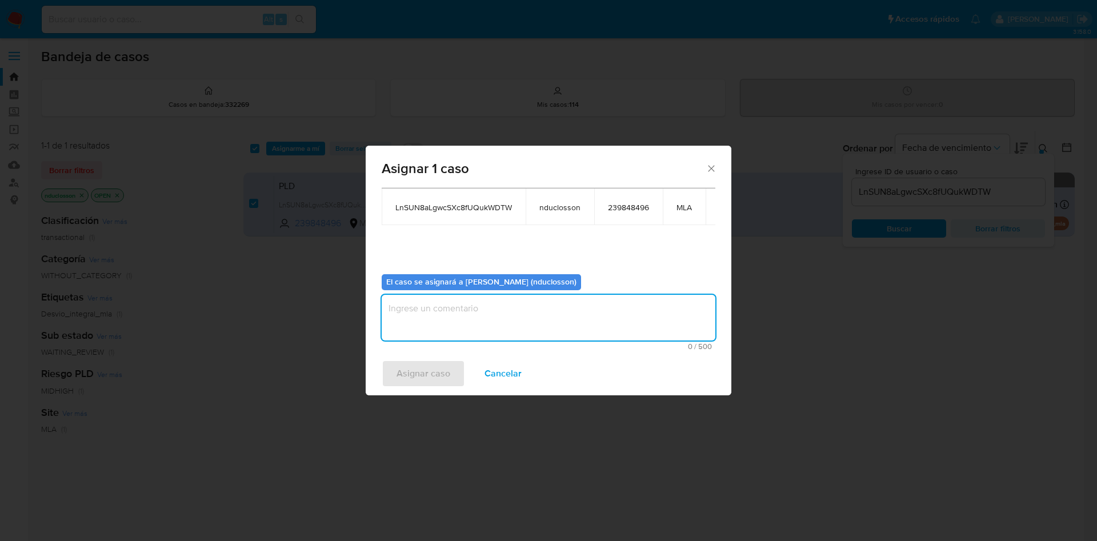
click at [485, 306] on textarea "assign-modal" at bounding box center [549, 318] width 334 height 46
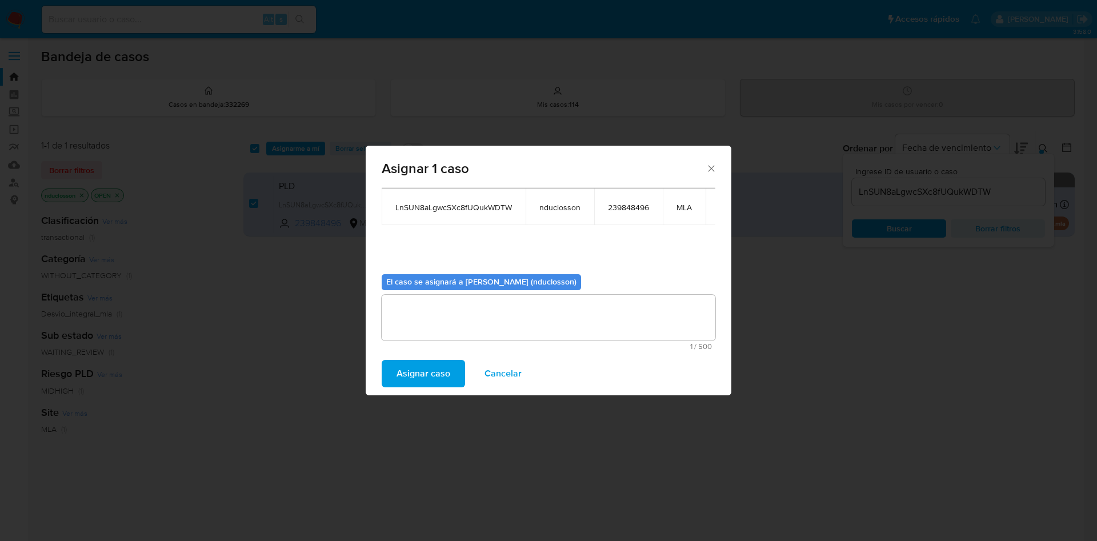
click at [442, 365] on span "Asignar caso" at bounding box center [424, 373] width 54 height 25
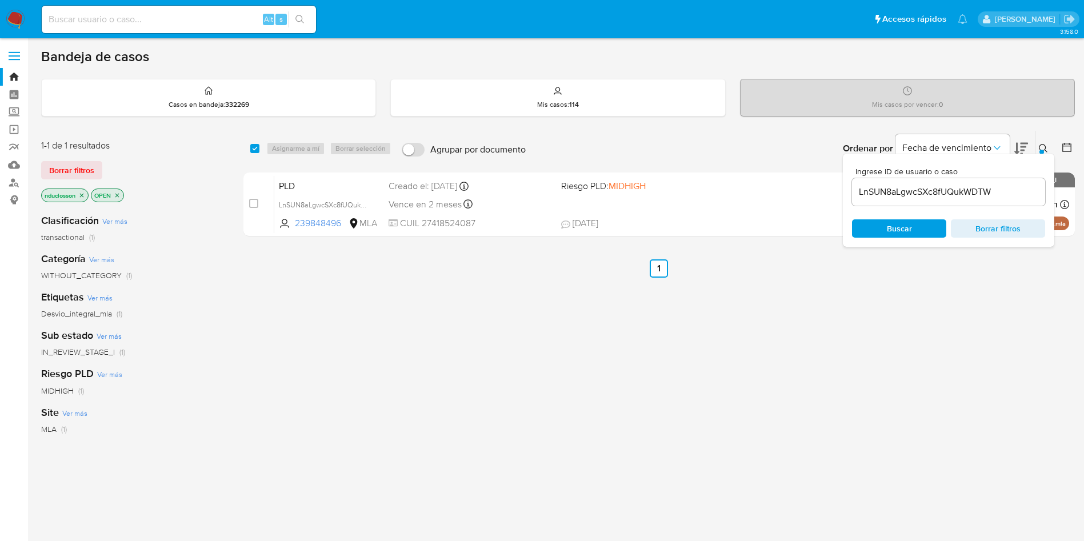
click at [914, 198] on input "LnSUN8aLgwcSXc8fUQukWDTW" at bounding box center [948, 192] width 193 height 15
paste input "q1fdG1TIXMCta5H0FpIMxLe7"
type input "q1fdG1TIXMCta5H0FpIMxLe7"
click at [901, 234] on div "Buscar Borrar filtros" at bounding box center [948, 228] width 193 height 18
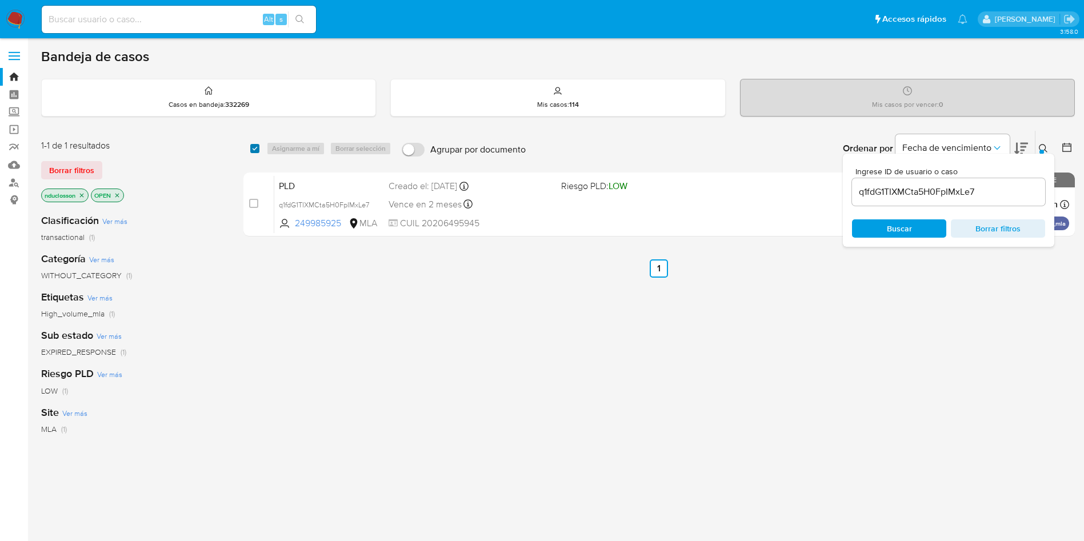
click at [254, 145] on input "checkbox" at bounding box center [254, 148] width 9 height 9
checkbox input "true"
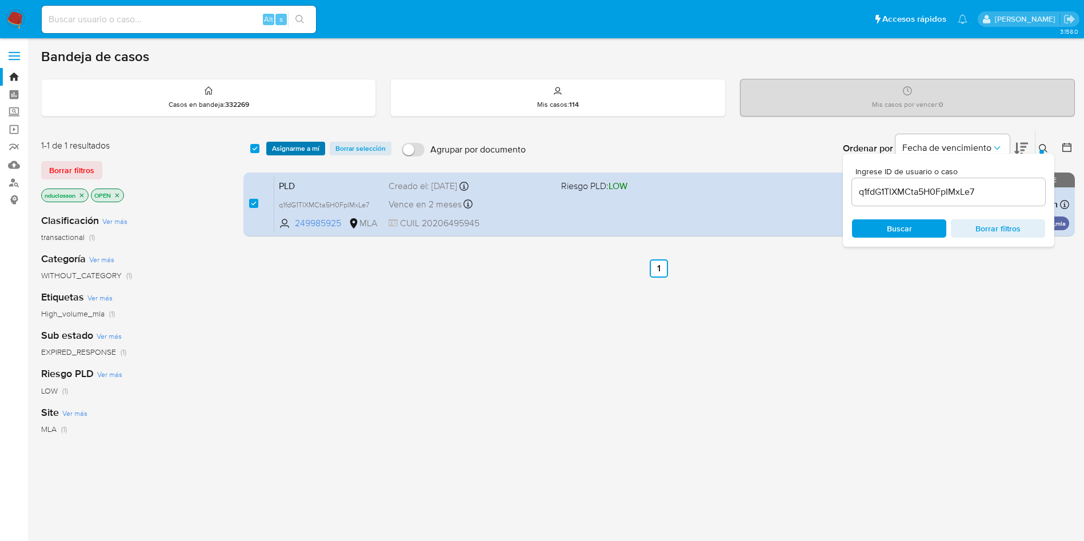
click at [281, 151] on span "Asignarme a mí" at bounding box center [295, 148] width 47 height 11
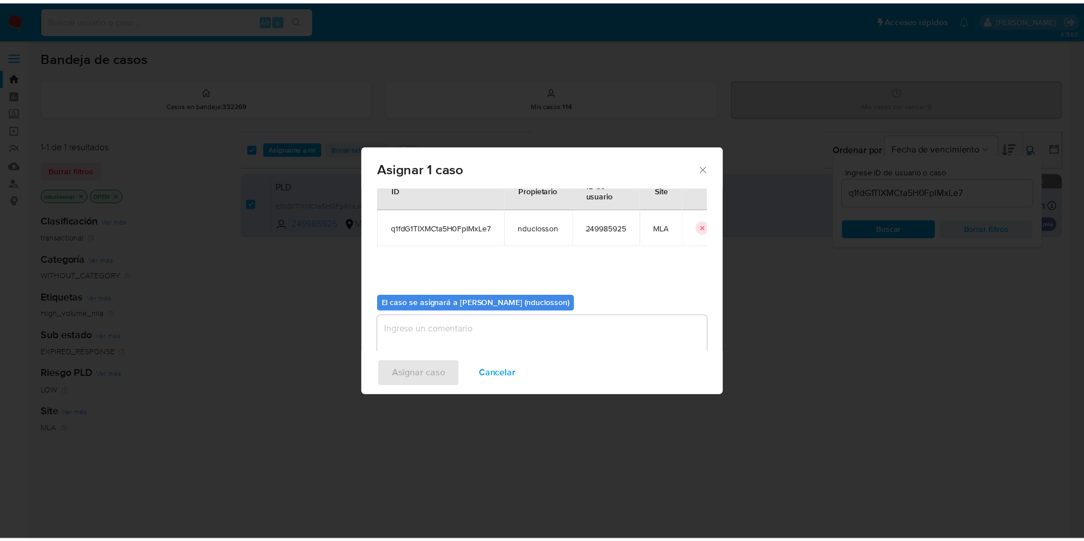
scroll to position [59, 0]
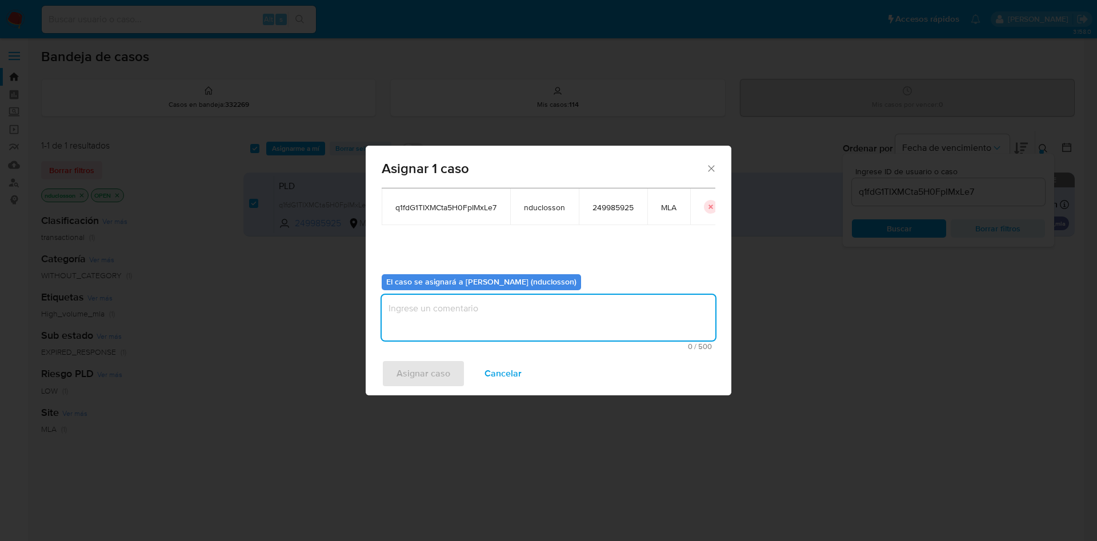
click at [494, 327] on textarea "assign-modal" at bounding box center [549, 318] width 334 height 46
click at [425, 376] on span "Asignar caso" at bounding box center [424, 373] width 54 height 25
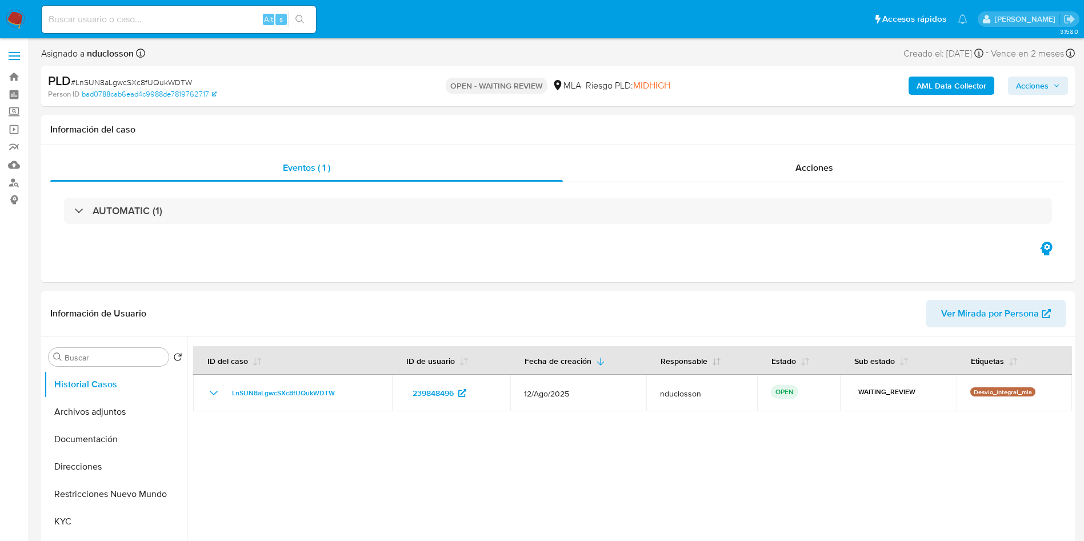
select select "10"
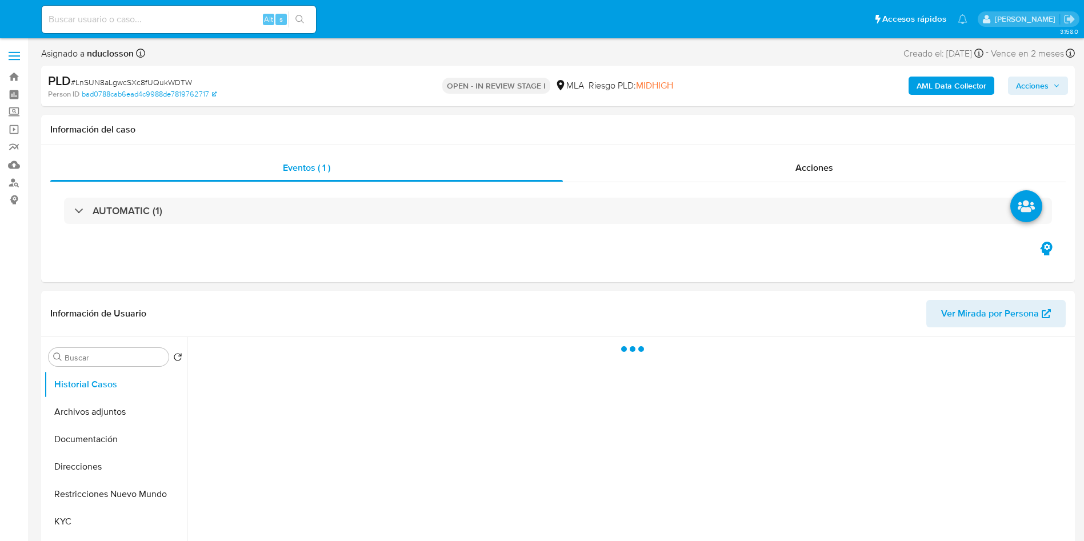
select select "10"
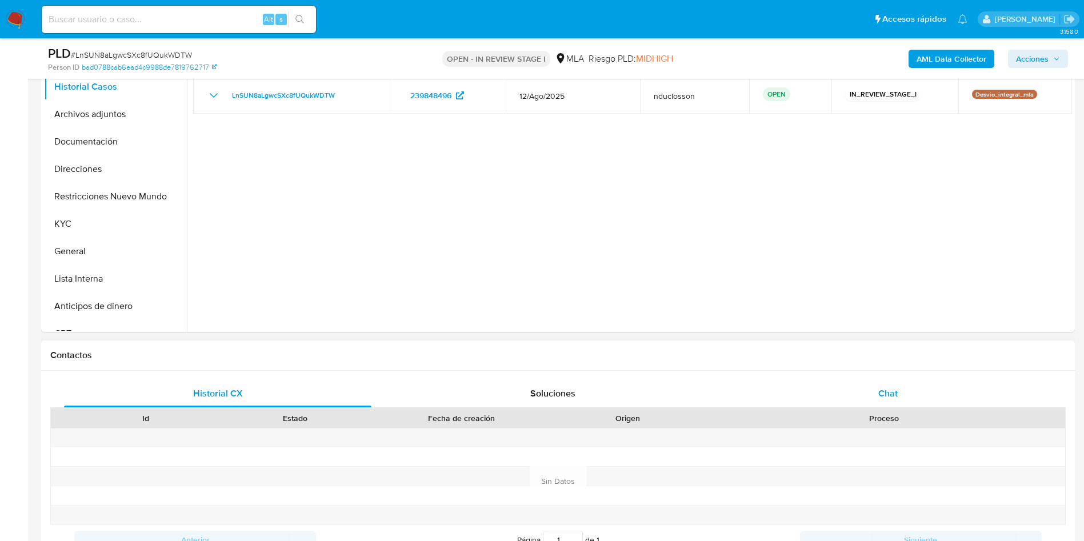
click at [906, 388] on div "Chat" at bounding box center [888, 393] width 308 height 27
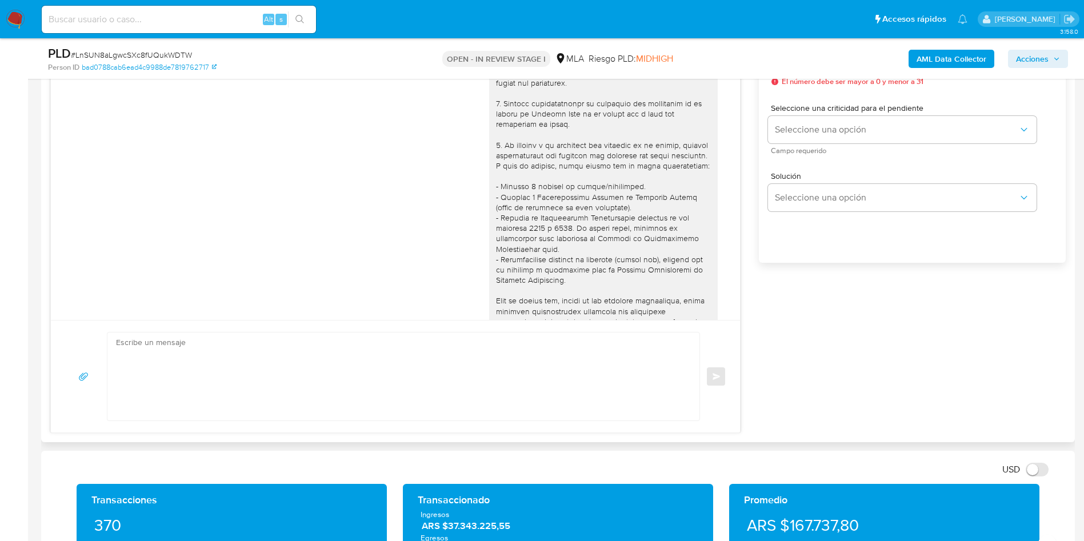
scroll to position [656, 0]
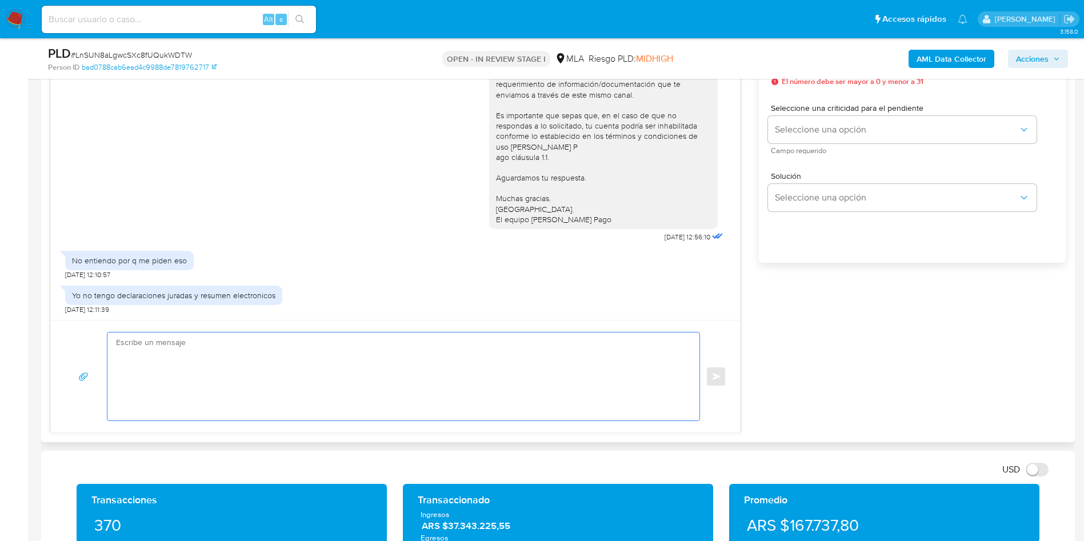
click at [342, 380] on textarea at bounding box center [400, 377] width 569 height 88
paste textarea "Hola Camila, Muchas gracias por tu respuesta. No obstante, necesitamos que nos …"
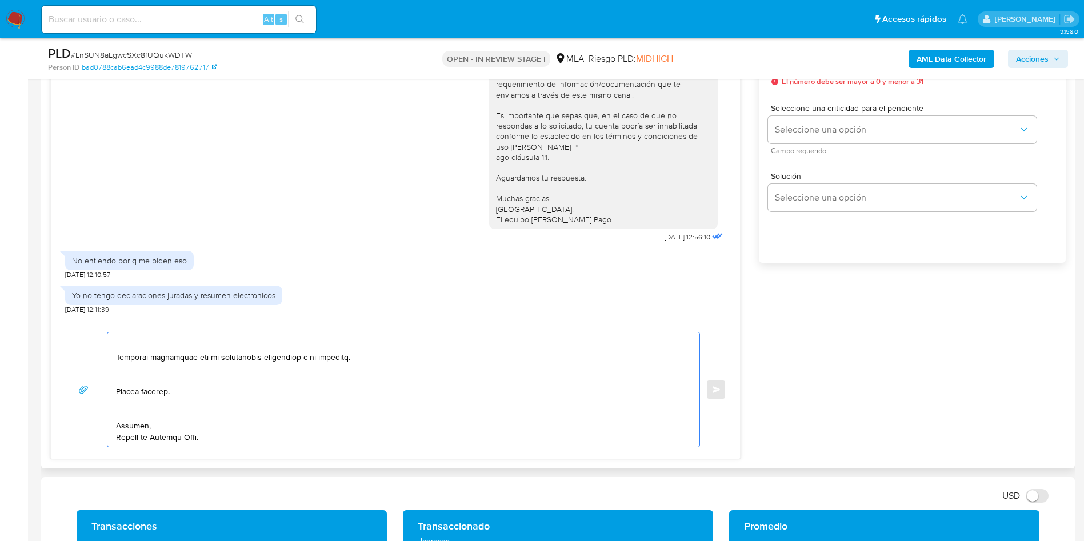
click at [134, 413] on textarea at bounding box center [400, 390] width 569 height 114
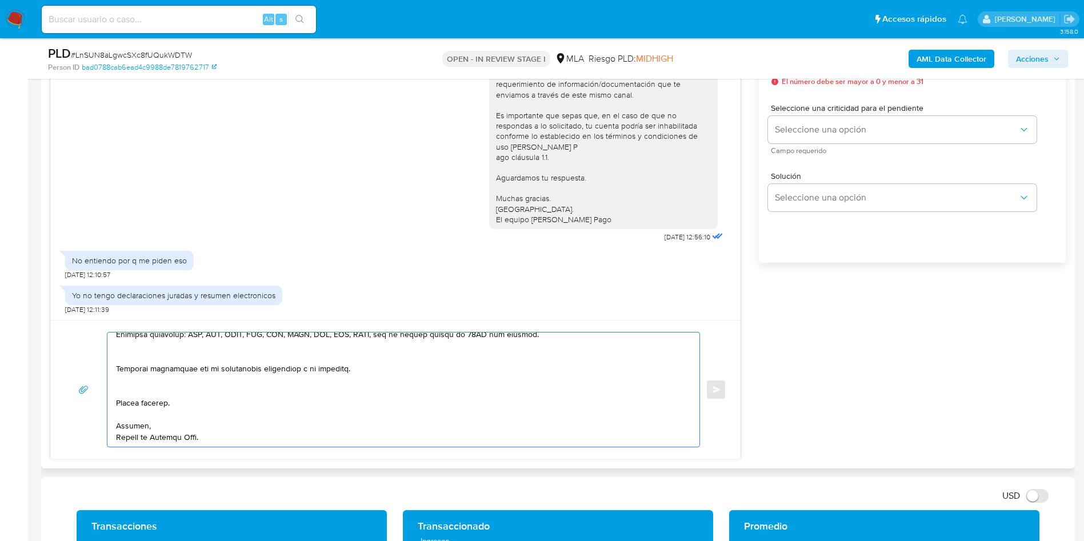
scroll to position [454, 0]
click at [131, 385] on textarea at bounding box center [400, 390] width 569 height 114
click at [136, 389] on textarea at bounding box center [400, 390] width 569 height 114
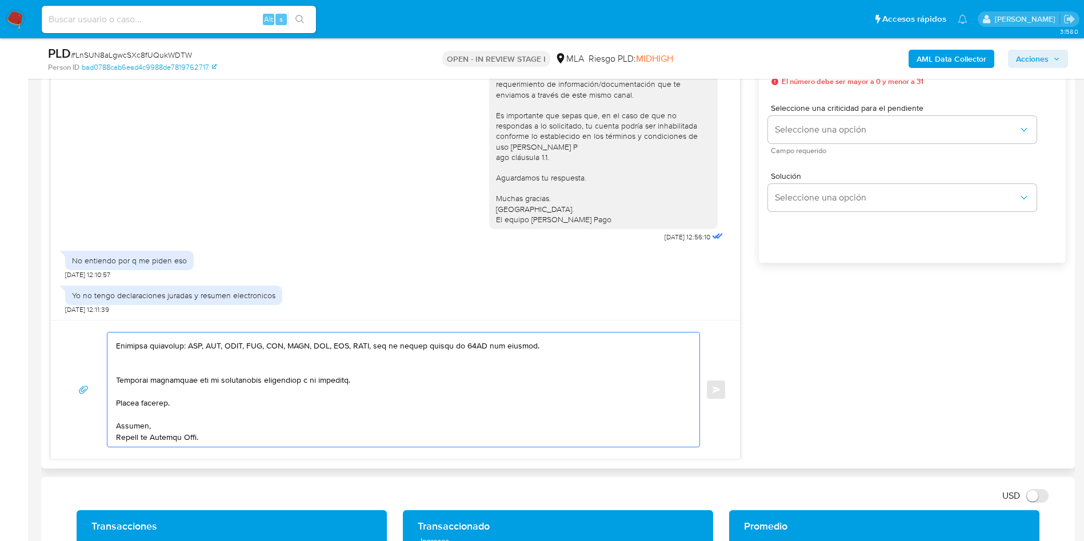
click at [135, 369] on textarea at bounding box center [400, 390] width 569 height 114
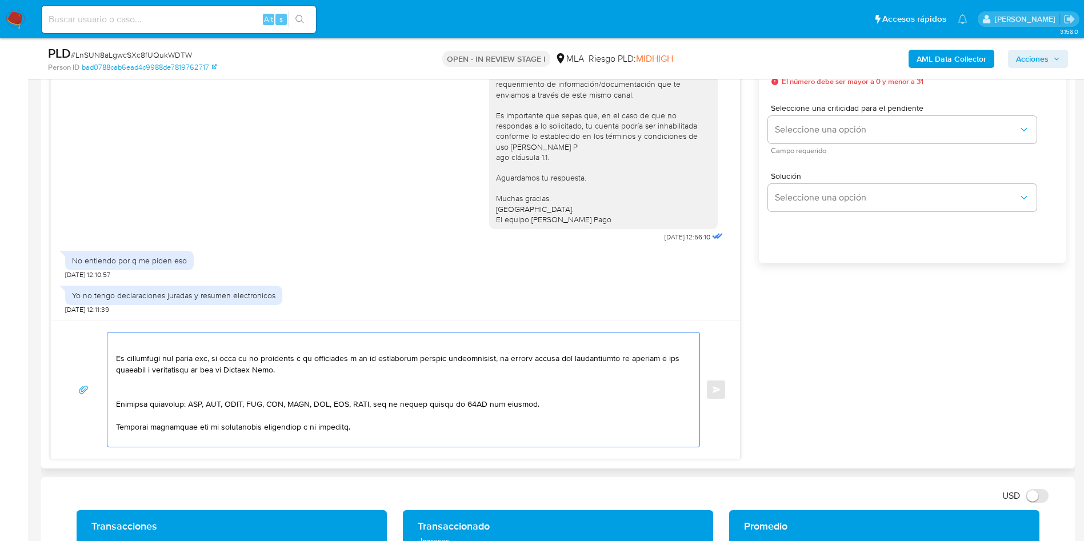
scroll to position [345, 0]
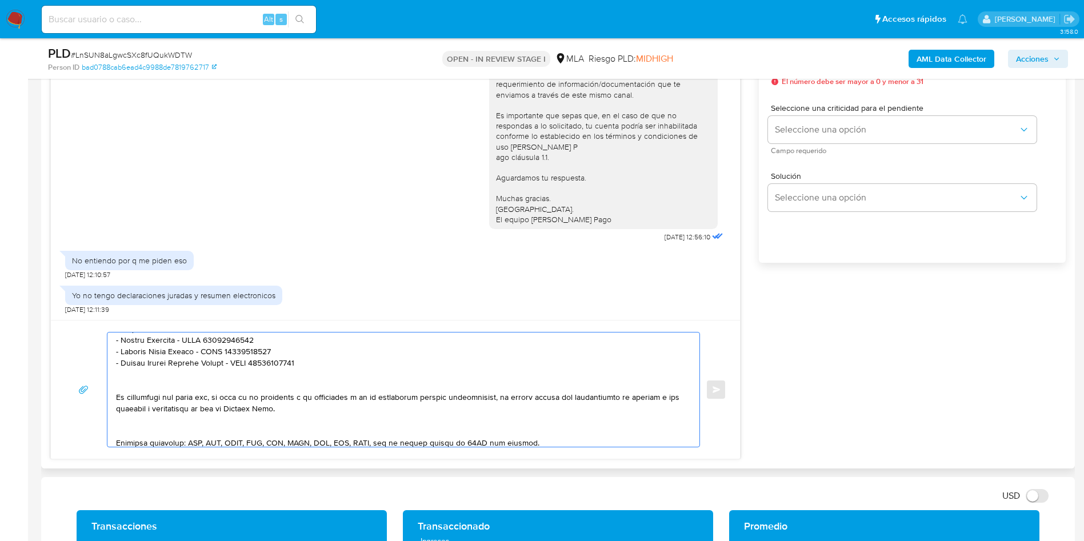
click at [129, 434] on textarea at bounding box center [400, 390] width 569 height 114
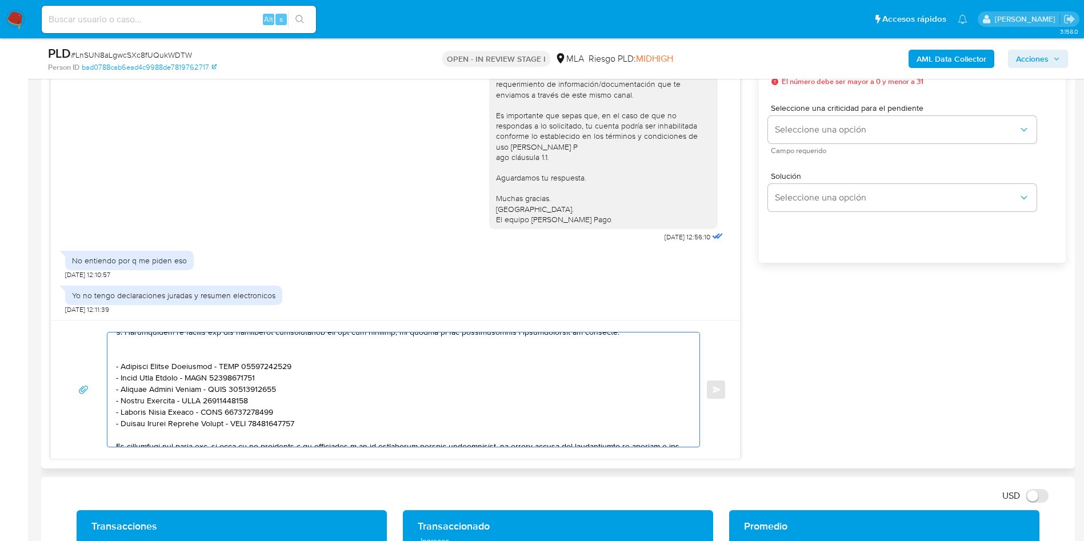
scroll to position [259, 0]
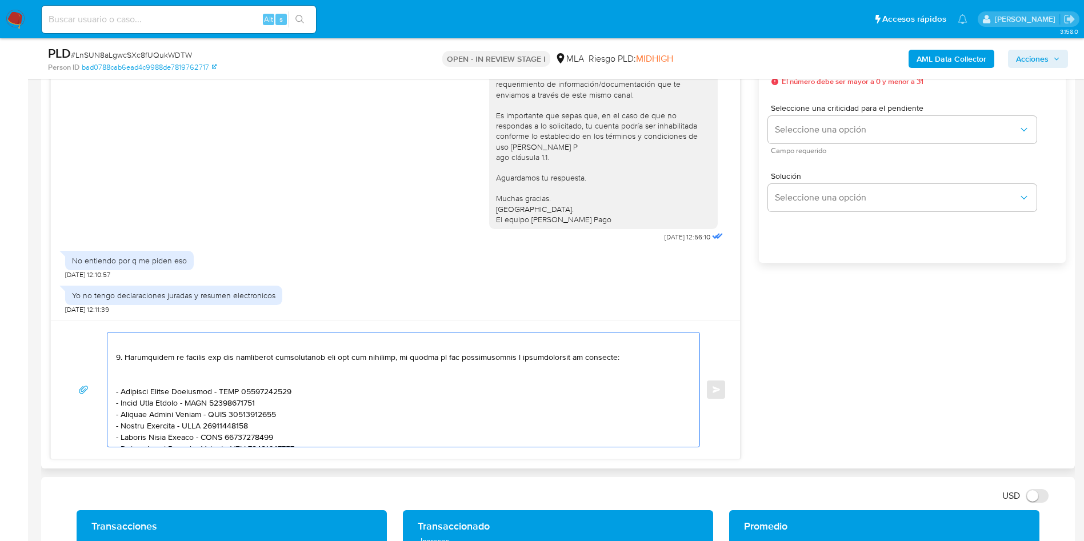
click at [131, 377] on textarea at bounding box center [400, 390] width 569 height 114
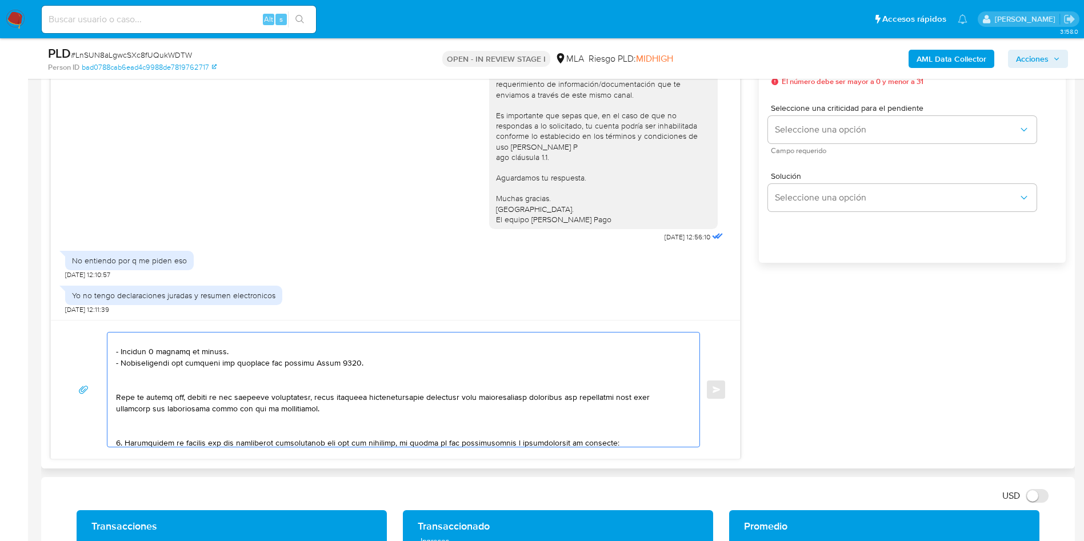
click at [137, 437] on textarea at bounding box center [400, 390] width 569 height 114
click at [133, 433] on textarea at bounding box center [400, 390] width 569 height 114
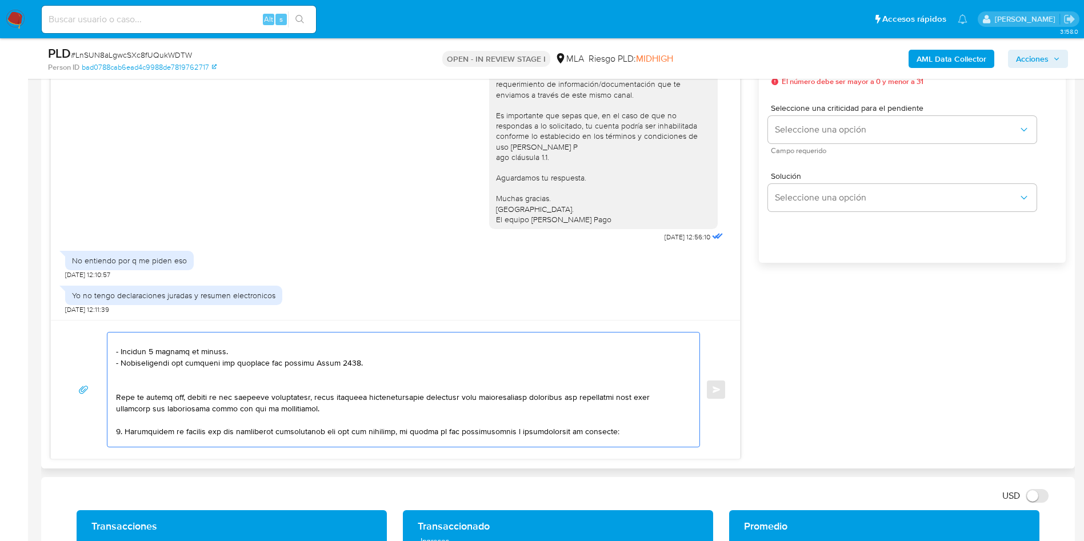
click at [134, 386] on textarea at bounding box center [400, 390] width 569 height 114
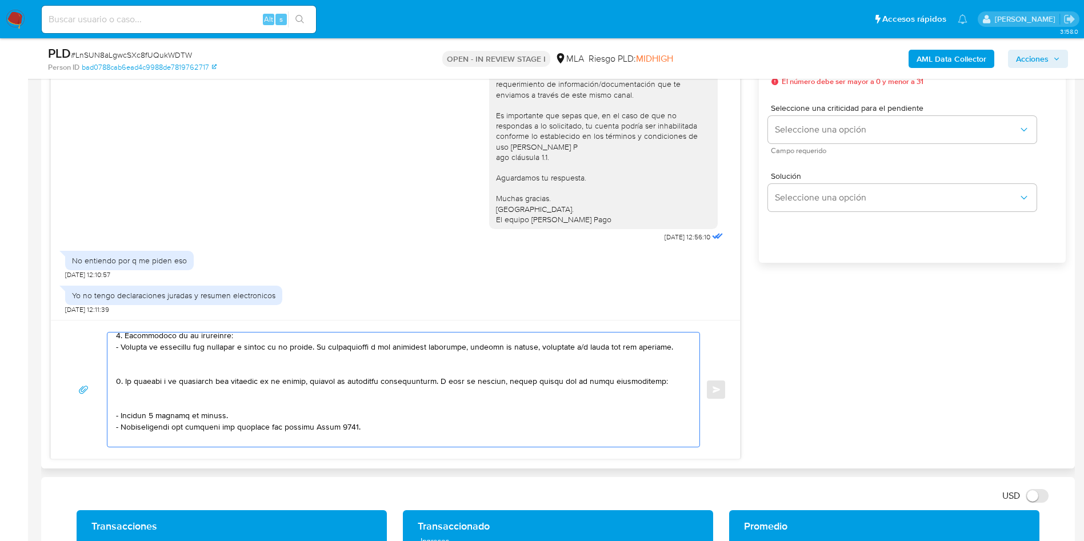
scroll to position [88, 0]
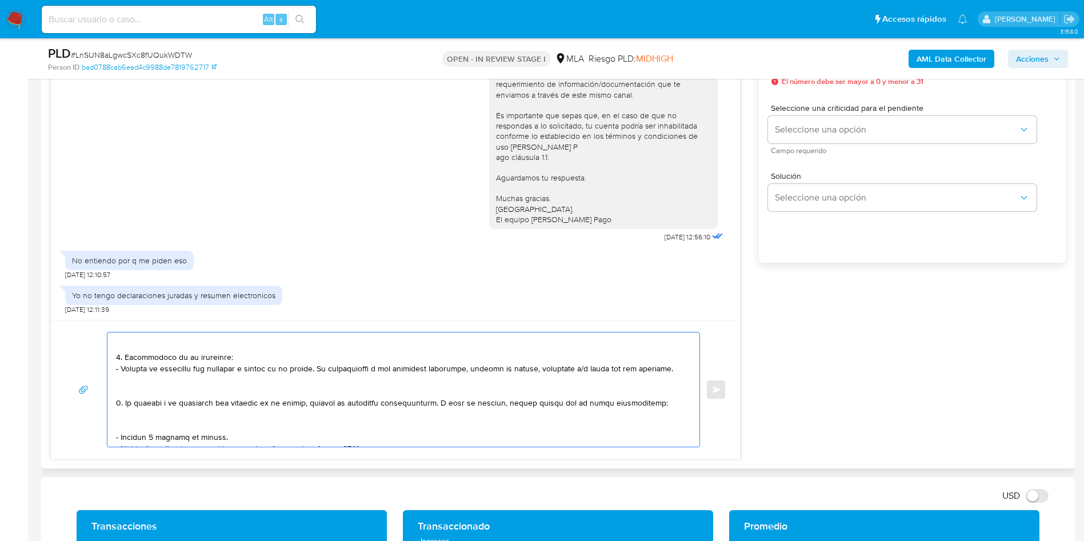
click at [131, 422] on textarea at bounding box center [400, 390] width 569 height 114
click at [128, 386] on textarea at bounding box center [400, 390] width 569 height 114
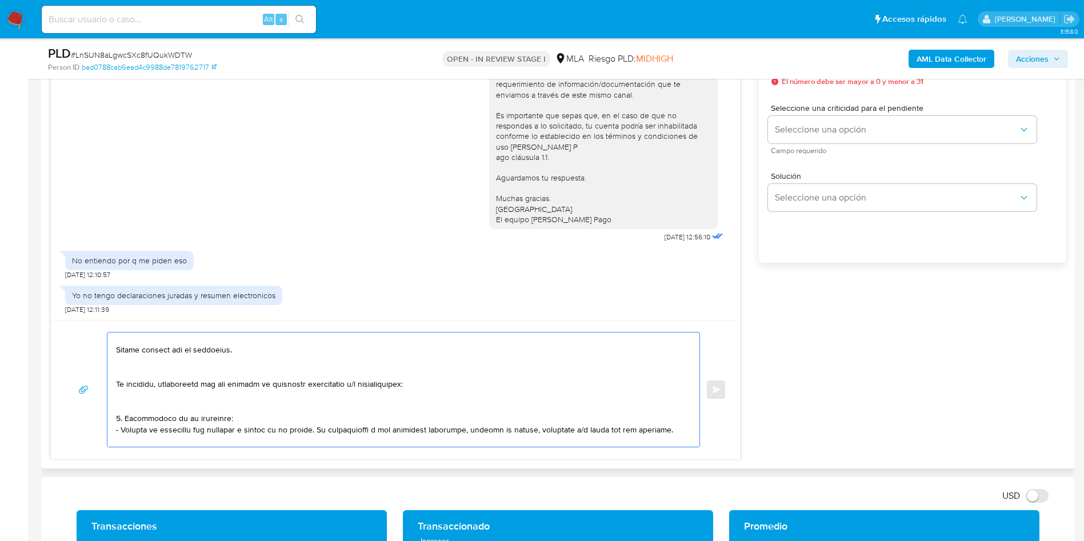
scroll to position [2, 0]
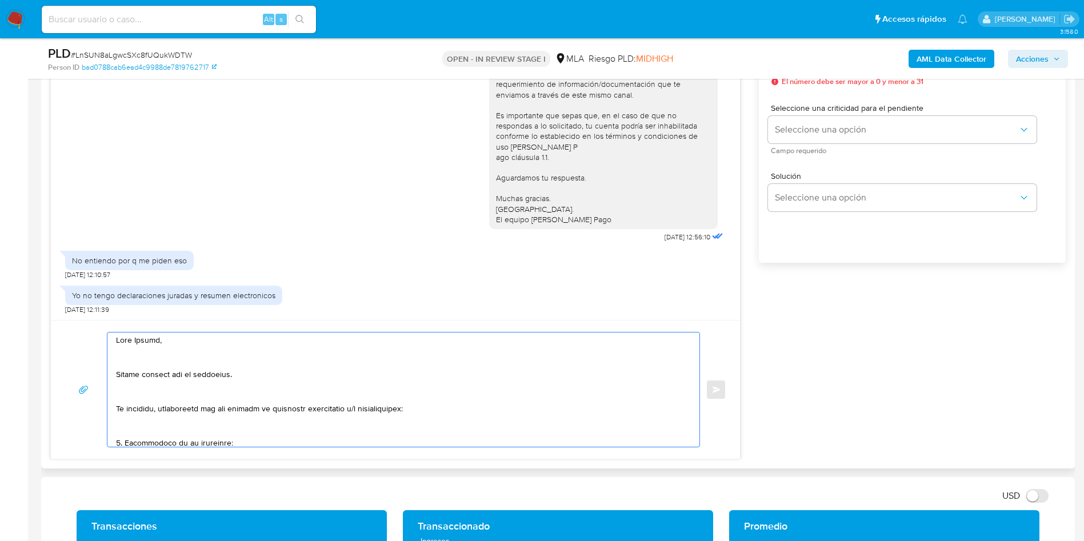
click at [134, 428] on textarea at bounding box center [400, 390] width 569 height 114
click at [133, 396] on textarea at bounding box center [400, 390] width 569 height 114
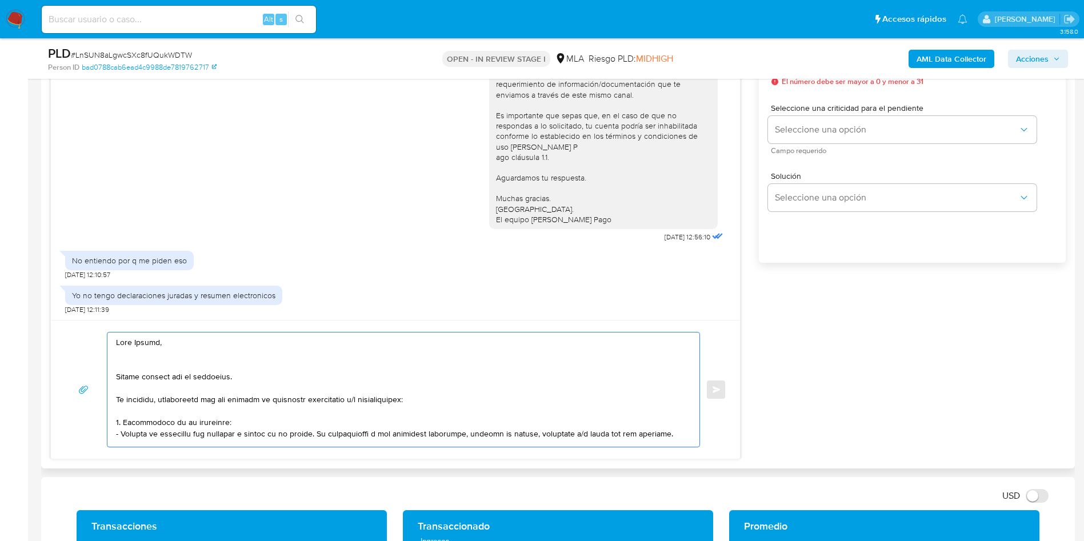
click at [125, 366] on textarea at bounding box center [400, 390] width 569 height 114
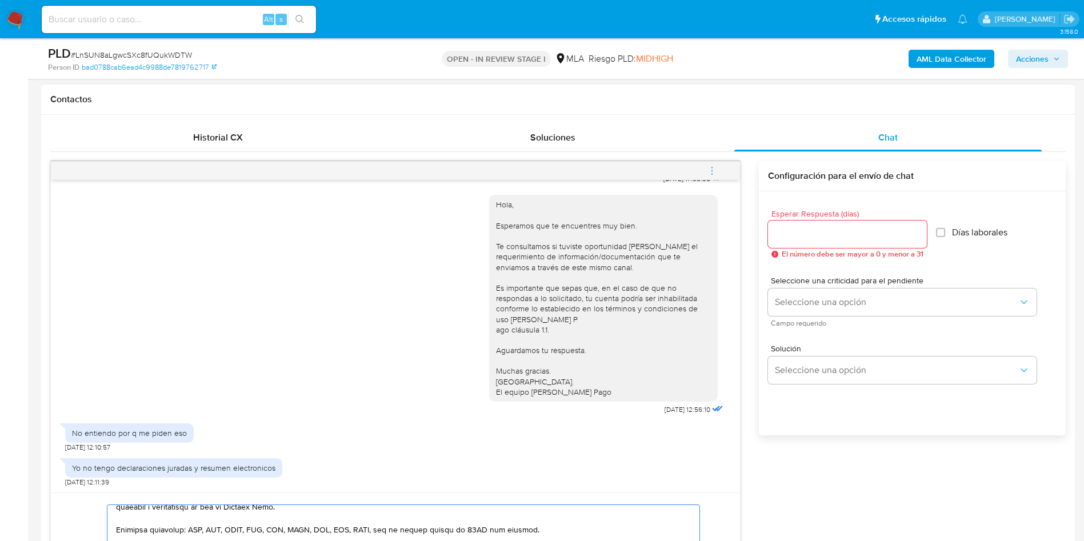
scroll to position [429, 0]
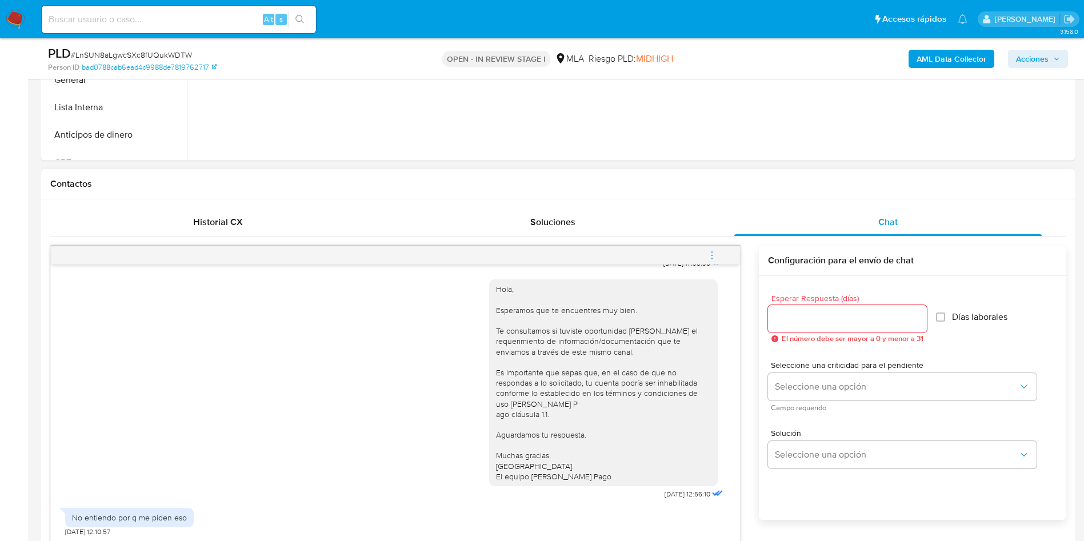
type textarea "Hola Camila, Muchas gracias por tu respuesta. No obstante, necesitamos que nos …"
click at [808, 325] on input "Esperar Respuesta (días)" at bounding box center [847, 319] width 159 height 15
type input "1"
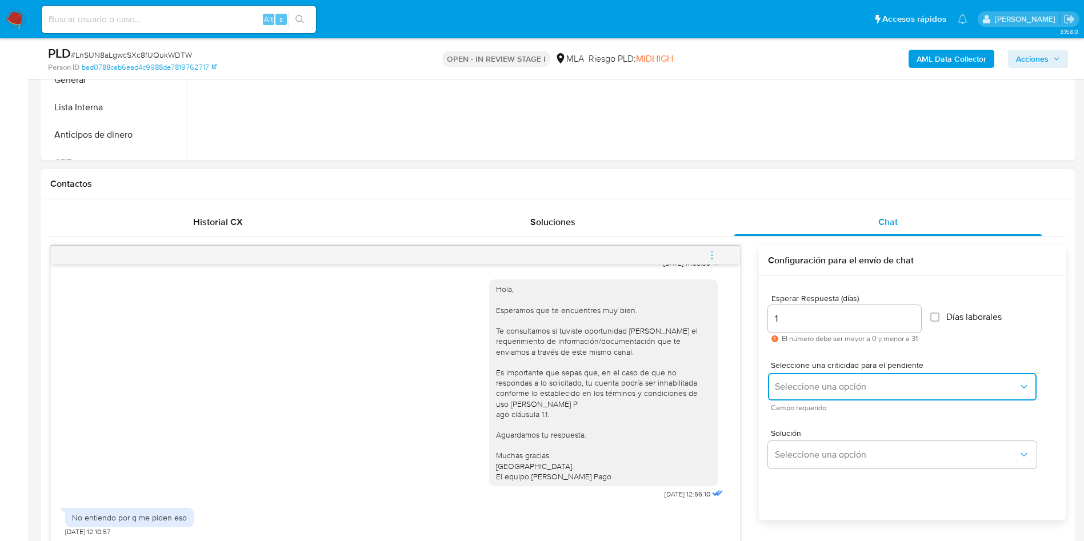
click at [791, 379] on button "Seleccione una opción" at bounding box center [902, 386] width 269 height 27
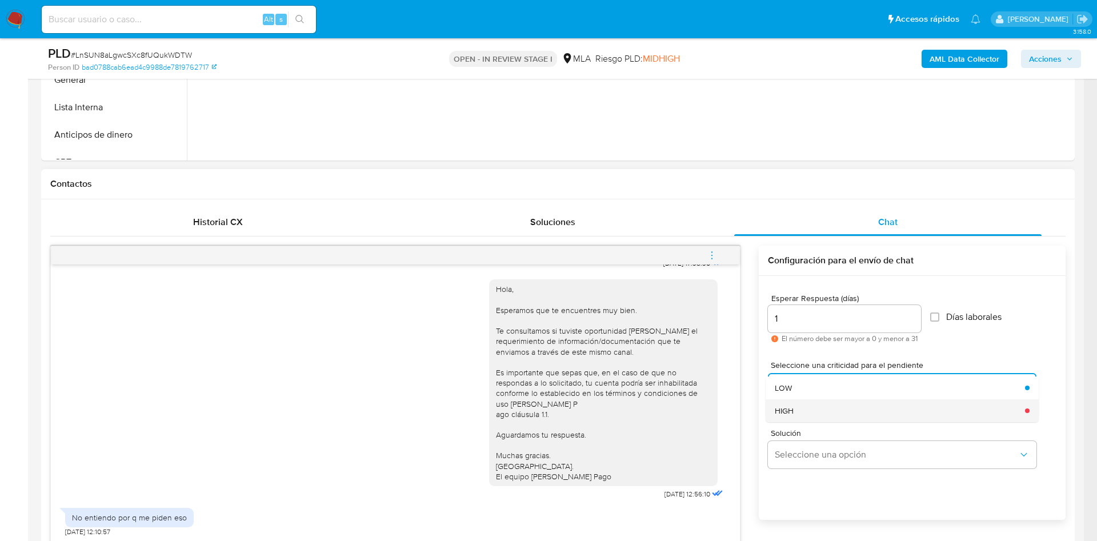
click at [806, 408] on div "HIGH" at bounding box center [896, 411] width 243 height 23
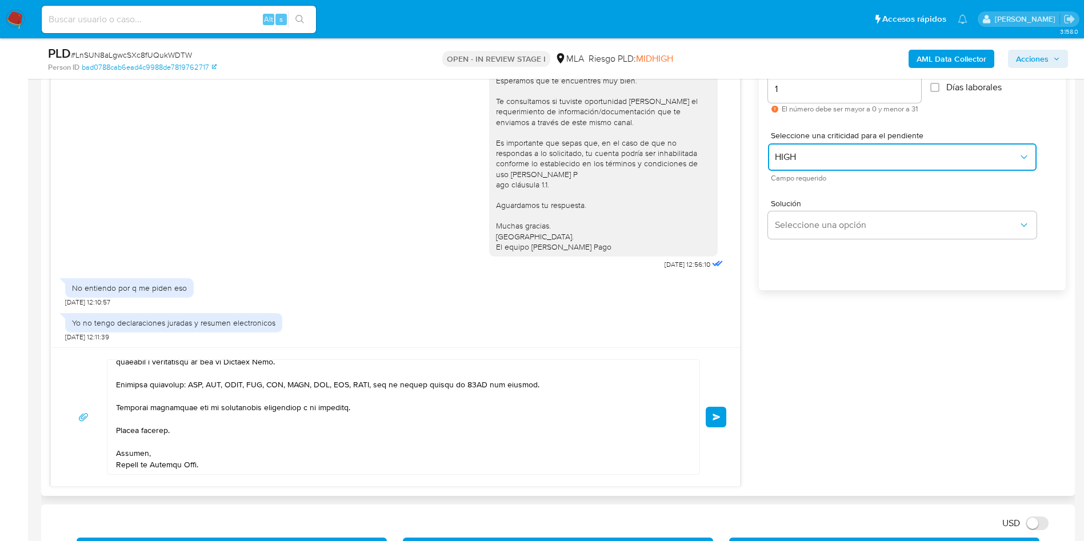
scroll to position [686, 0]
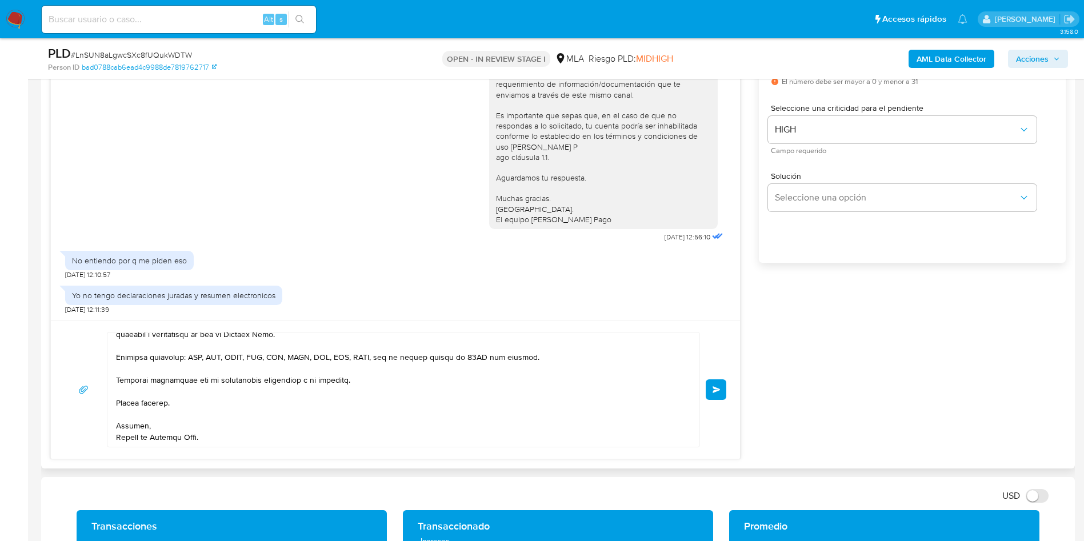
click at [723, 394] on button "Enviar" at bounding box center [716, 390] width 21 height 21
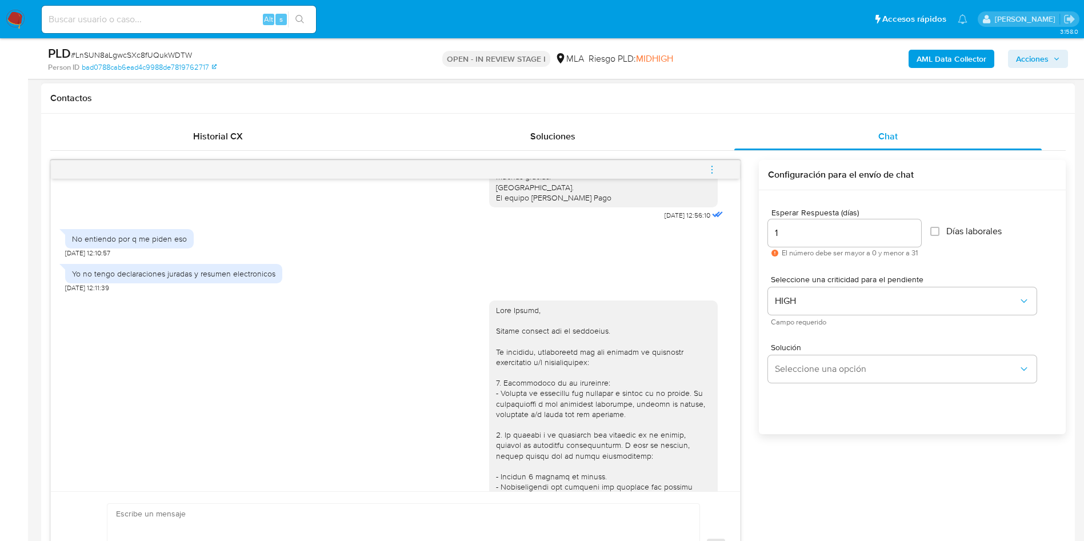
scroll to position [790, 0]
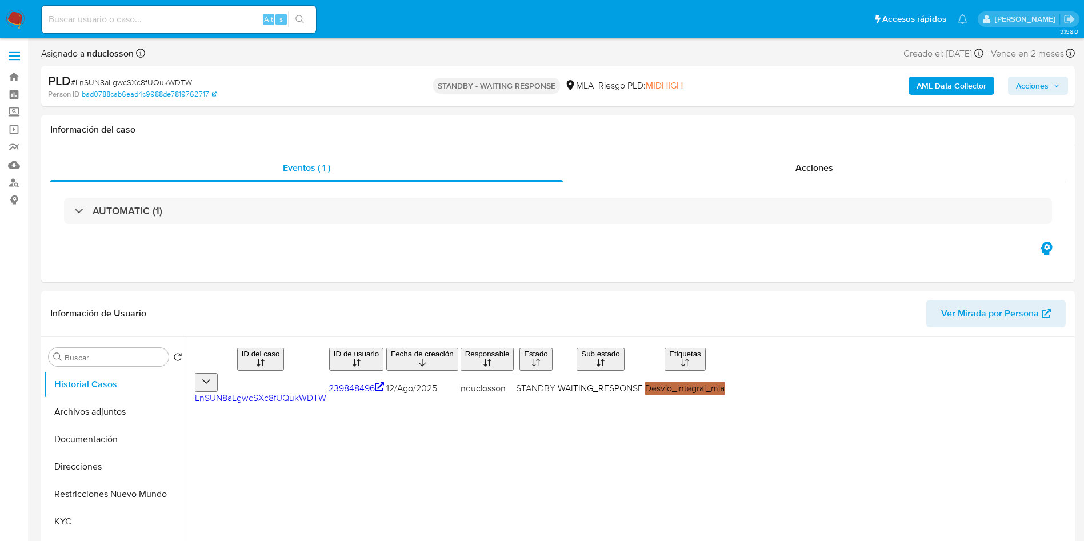
select select "10"
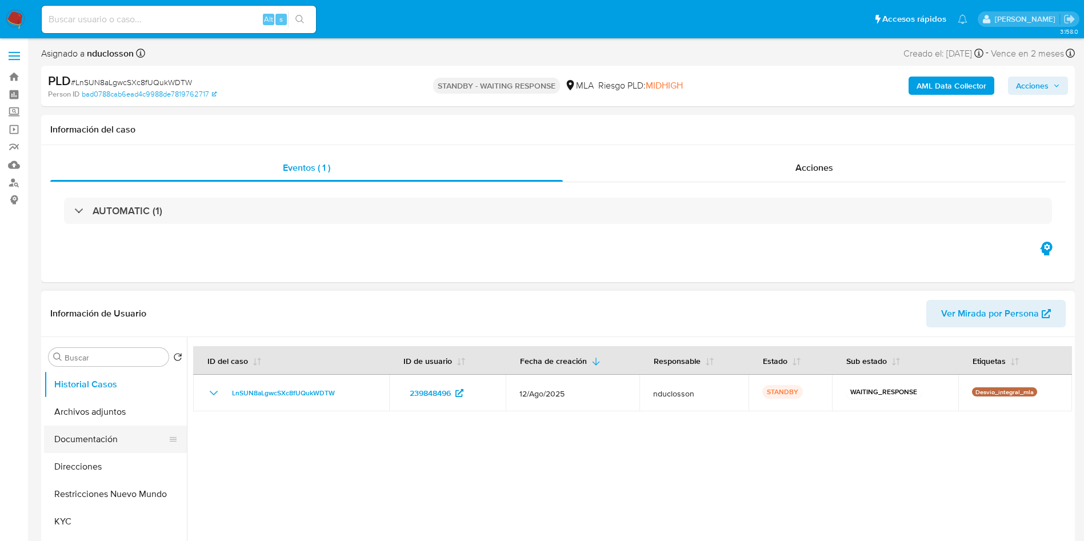
click at [100, 446] on button "Documentación" at bounding box center [111, 439] width 134 height 27
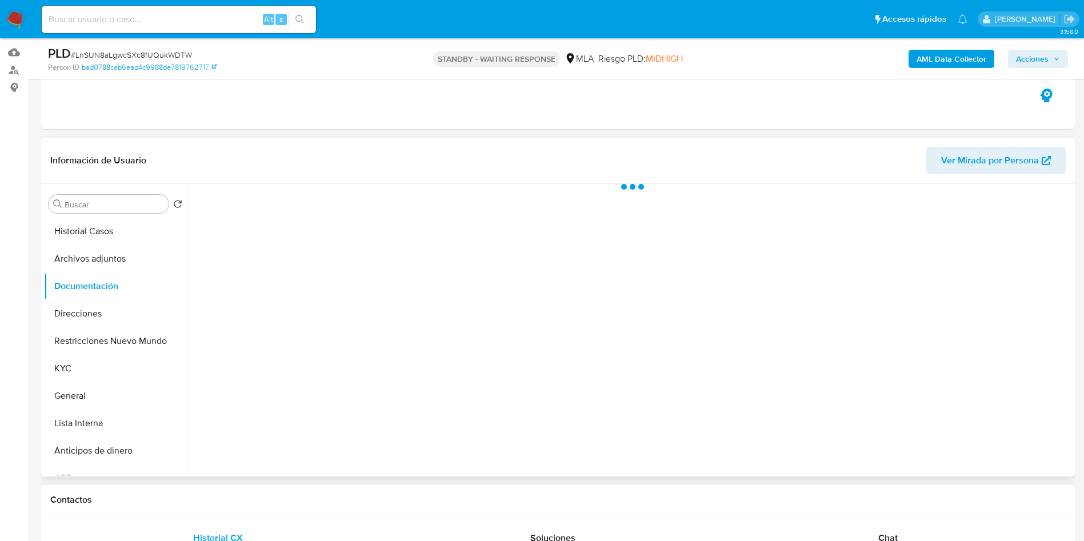
scroll to position [86, 0]
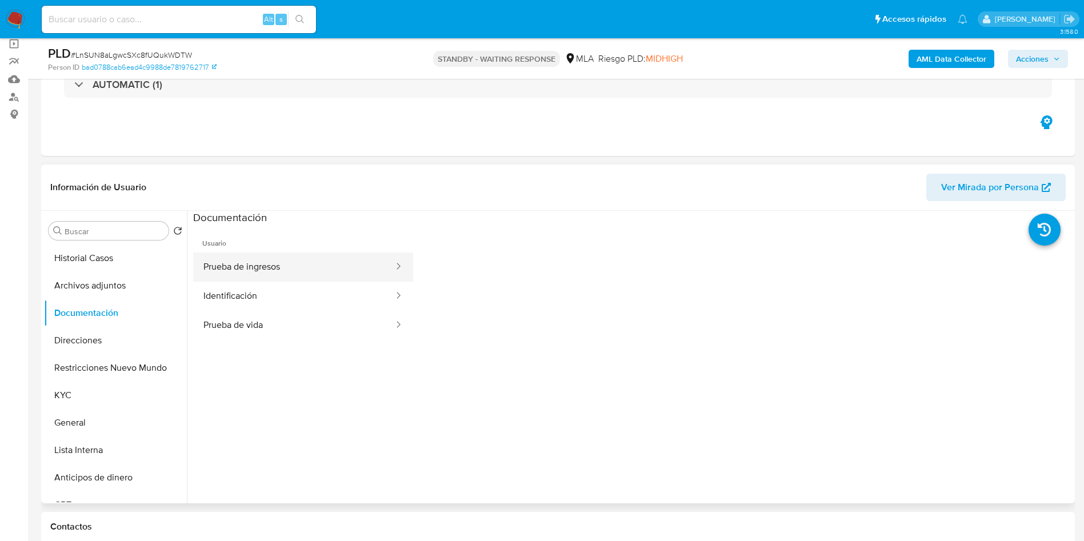
click at [274, 267] on button "Prueba de ingresos" at bounding box center [294, 267] width 202 height 29
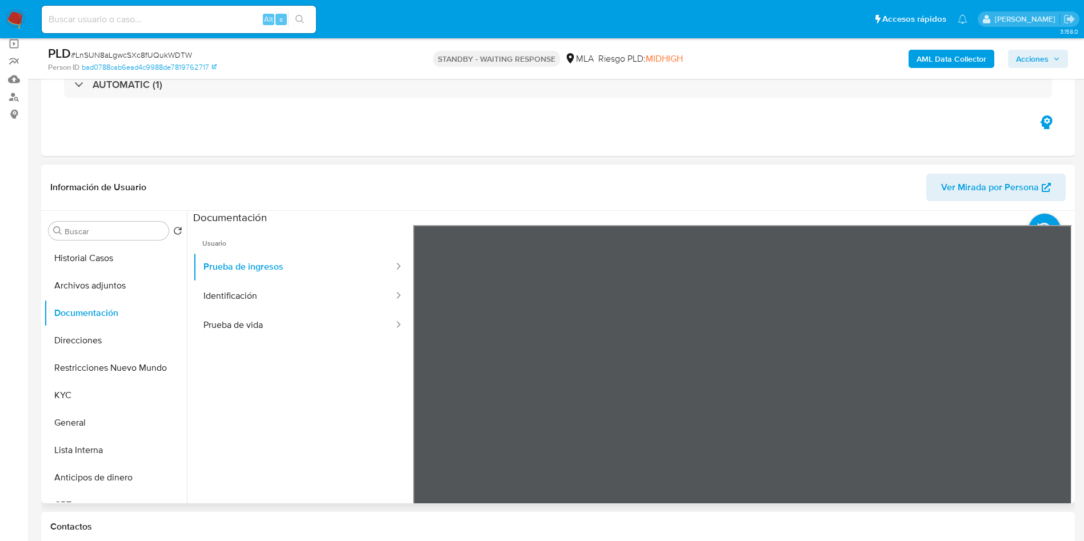
click at [697, 178] on div "Información de Usuario Ver Mirada por Persona Buscar Volver al orden por defect…" at bounding box center [558, 334] width 1034 height 339
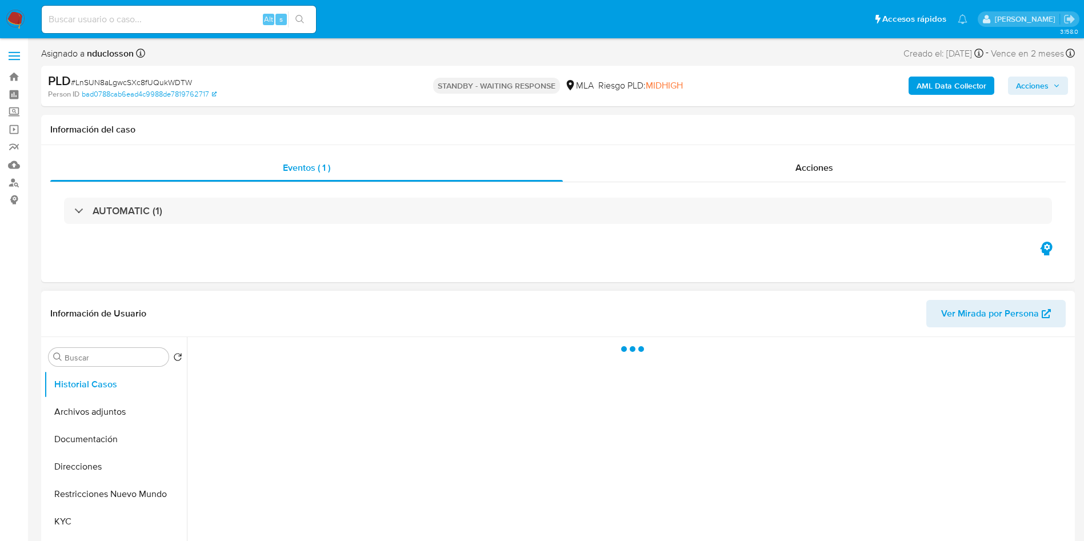
scroll to position [257, 0]
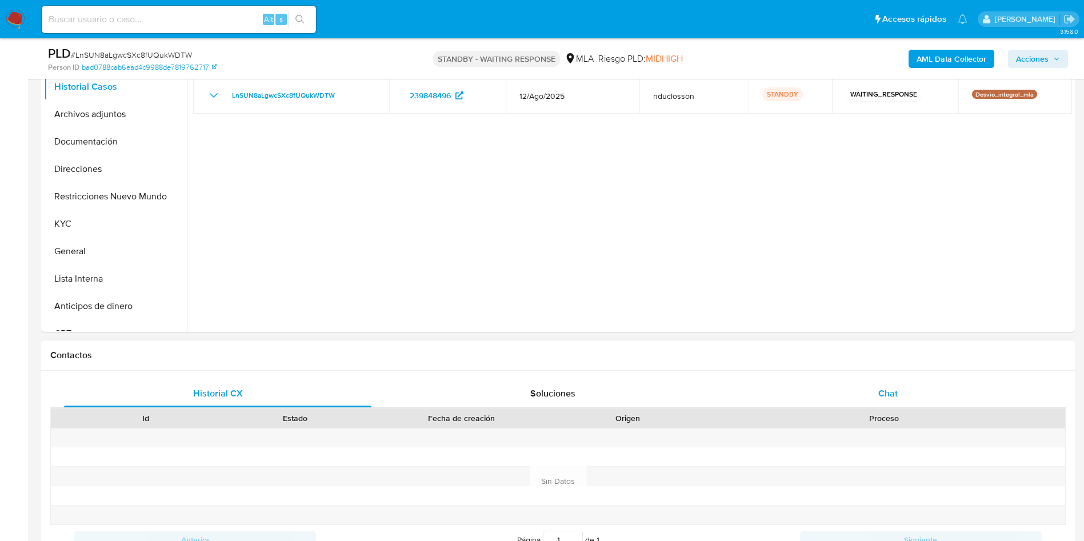
click at [876, 397] on div "Chat" at bounding box center [888, 393] width 308 height 27
select select "10"
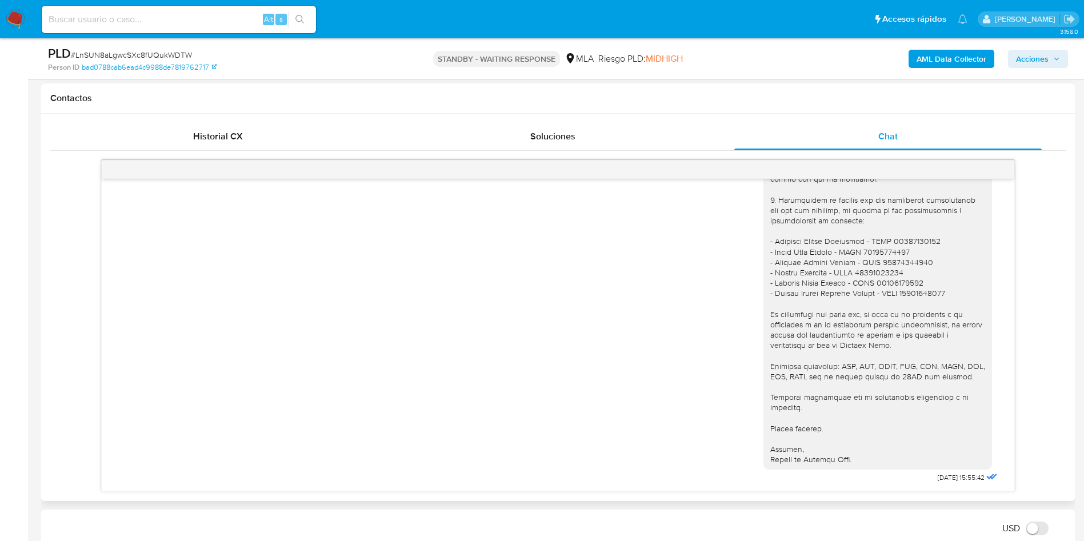
scroll to position [1219, 0]
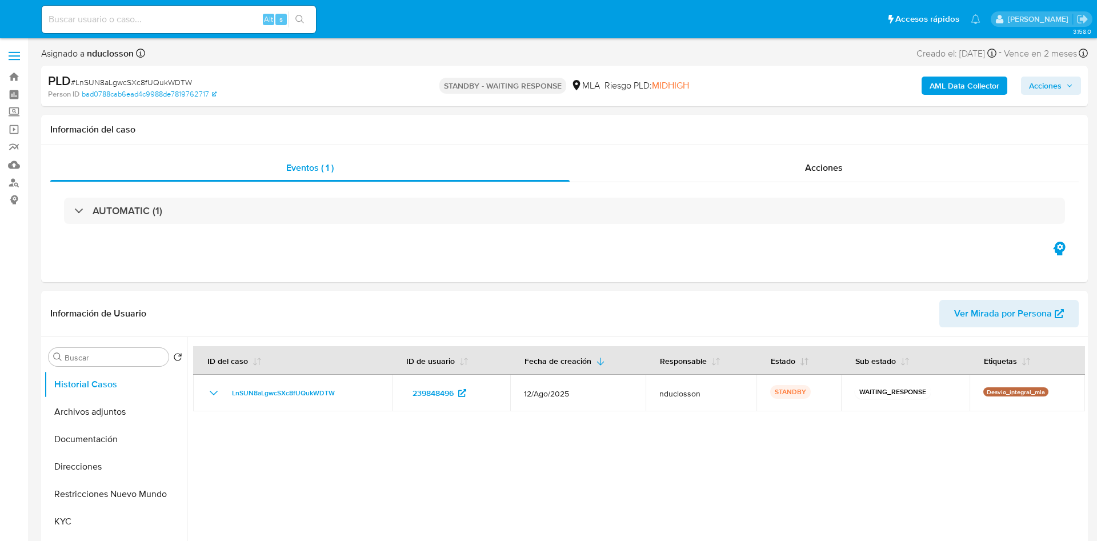
select select "10"
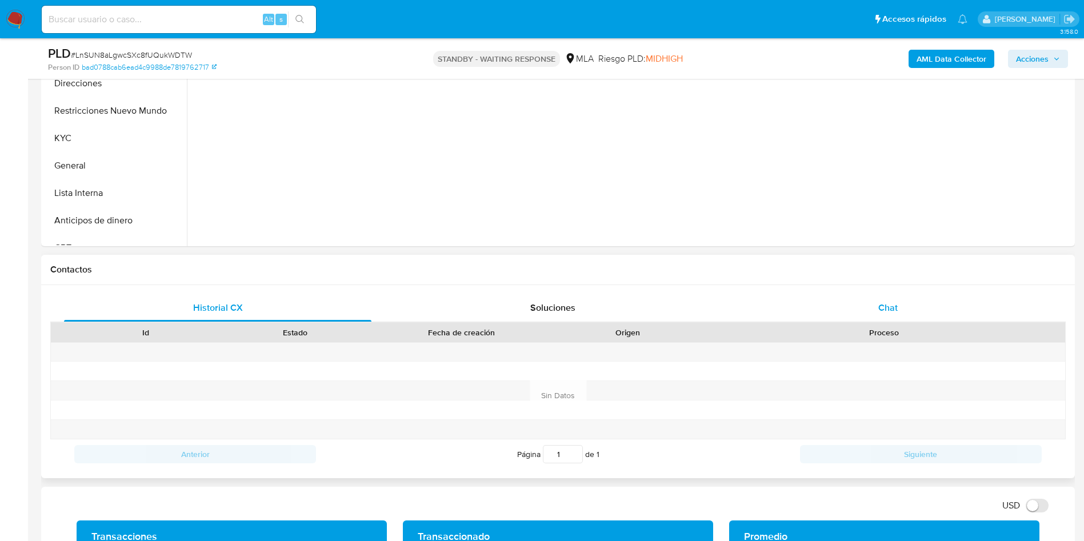
click at [881, 305] on span "Chat" at bounding box center [888, 307] width 19 height 13
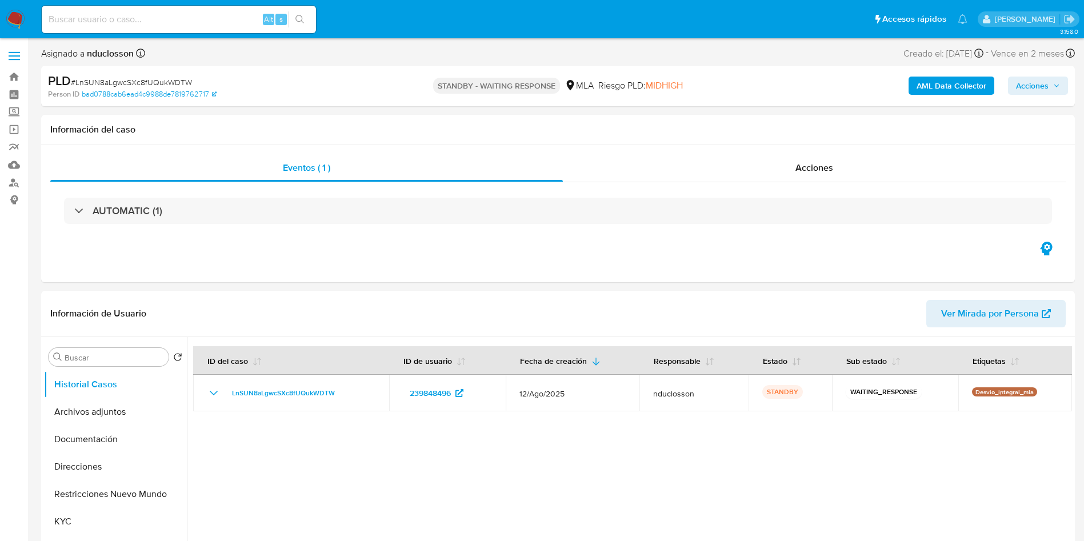
click at [128, 13] on input at bounding box center [179, 19] width 274 height 15
paste input "q1fdG1TIXMCta5H0FpIMxLe7"
type input "q1fdG1TIXMCta5H0FpIMxLe7"
click at [305, 24] on button "search-icon" at bounding box center [299, 19] width 23 height 16
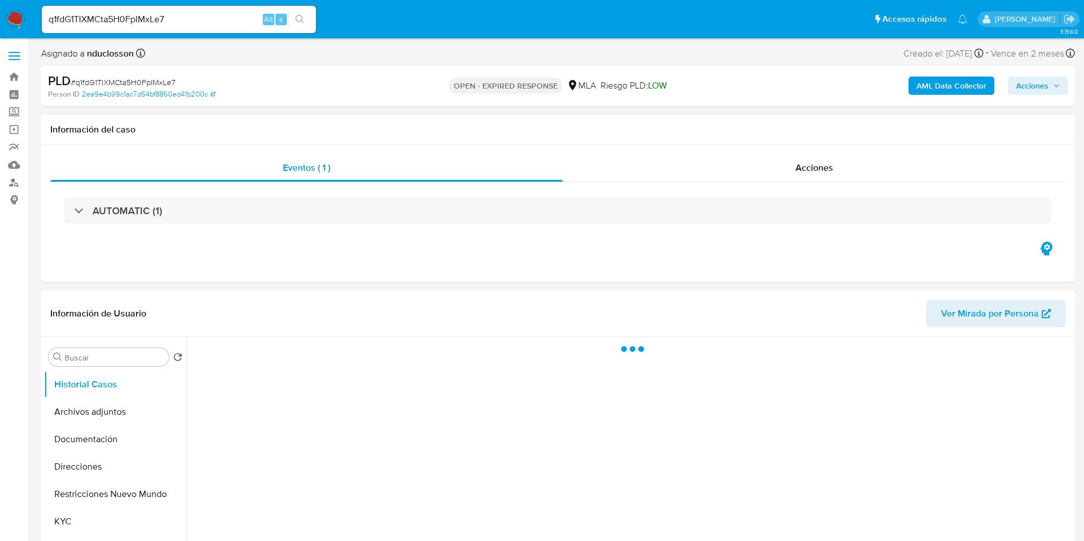
select select "10"
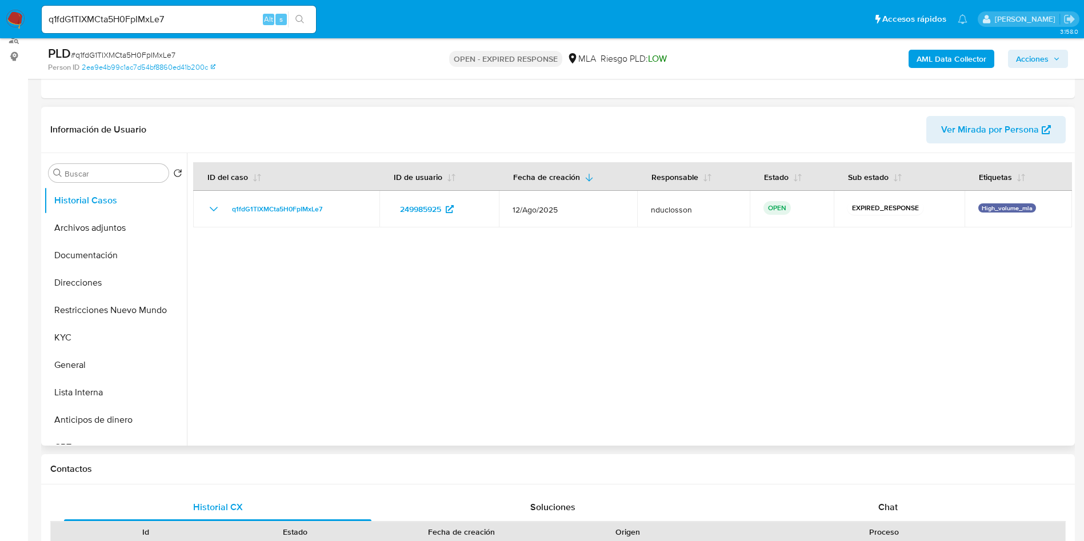
scroll to position [86, 0]
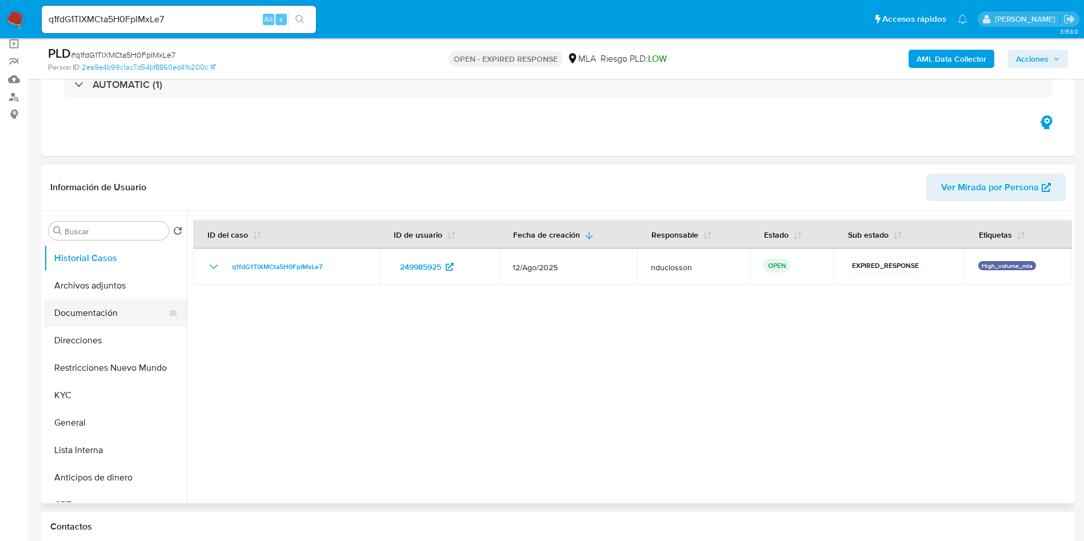
click at [97, 323] on button "Documentación" at bounding box center [111, 313] width 134 height 27
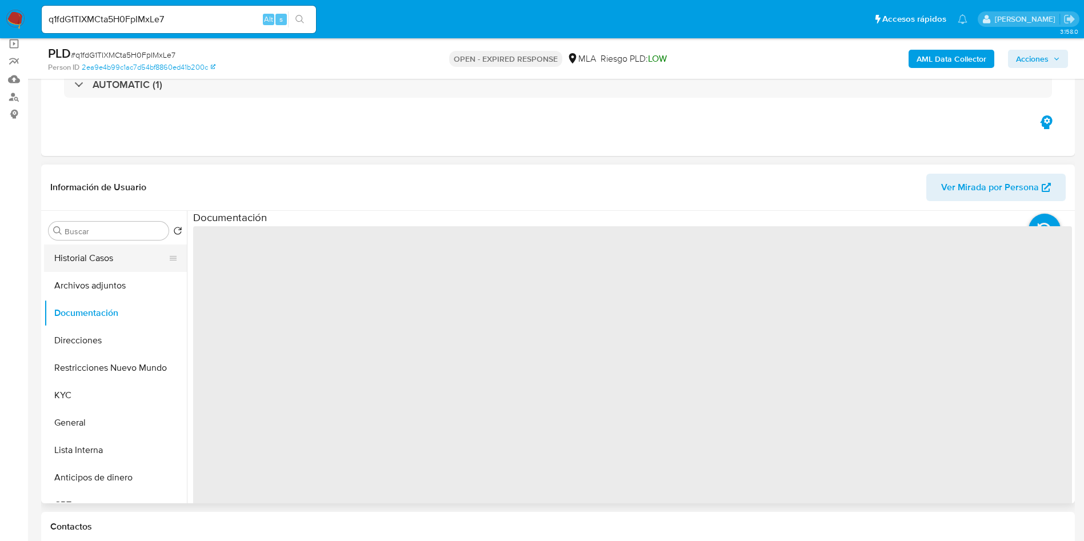
click at [145, 248] on button "Historial Casos" at bounding box center [111, 258] width 134 height 27
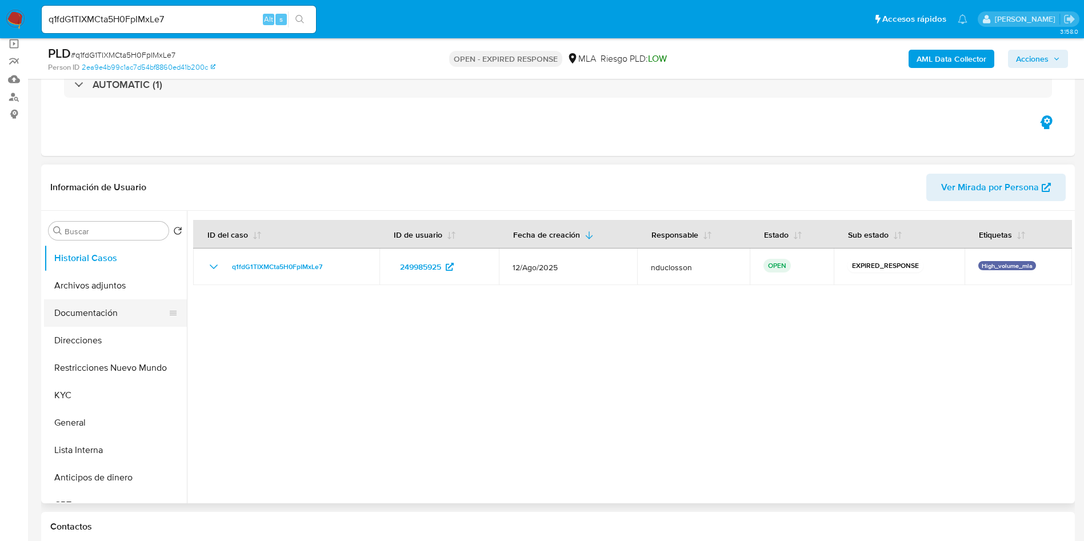
click at [116, 316] on button "Documentación" at bounding box center [111, 313] width 134 height 27
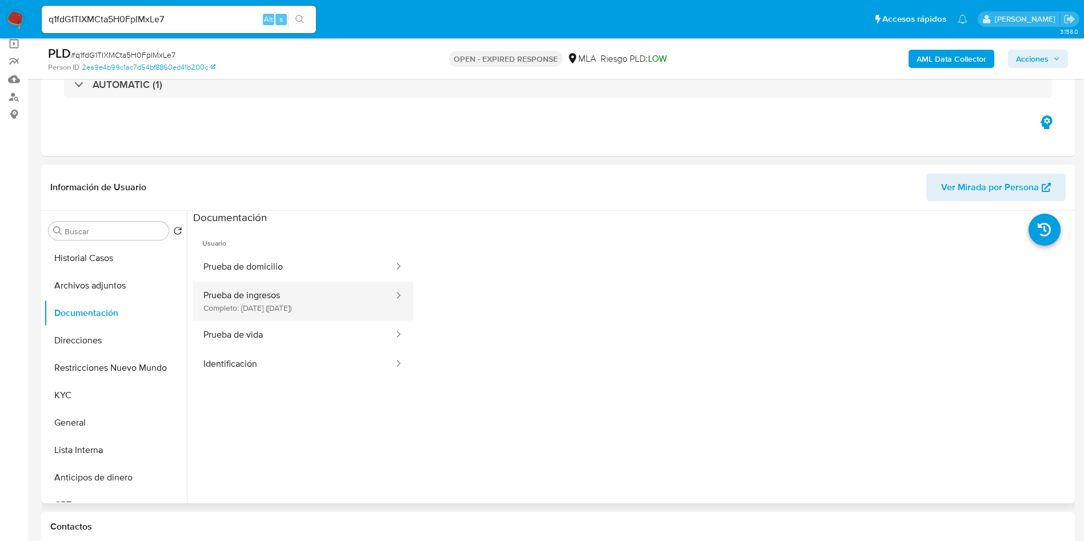
click at [330, 287] on button "Prueba de ingresos Completo: 19/10/2022 (hace 3 años)" at bounding box center [294, 301] width 202 height 39
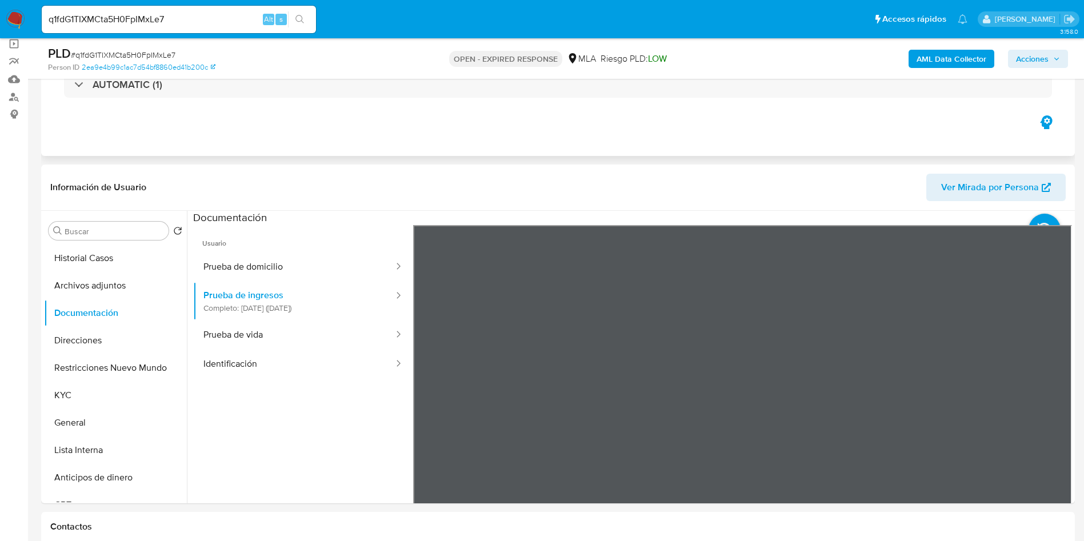
scroll to position [171, 0]
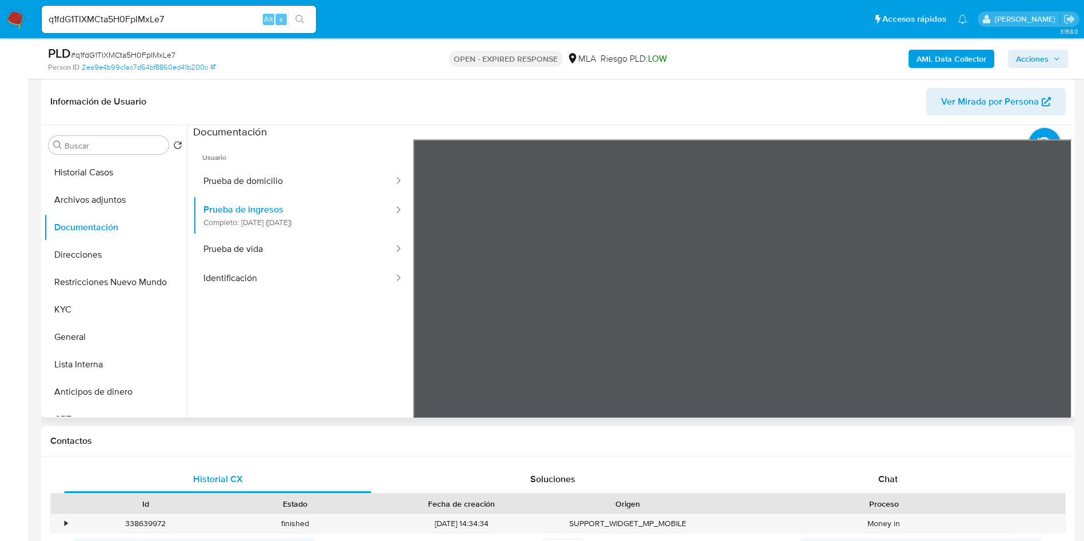
click at [553, 107] on div "Información de Usuario Ver Mirada por Persona Buscar Volver al orden por defect…" at bounding box center [558, 248] width 1034 height 339
click at [613, 115] on div "Información de Usuario Ver Mirada por Persona Buscar Volver al orden por defect…" at bounding box center [558, 248] width 1034 height 339
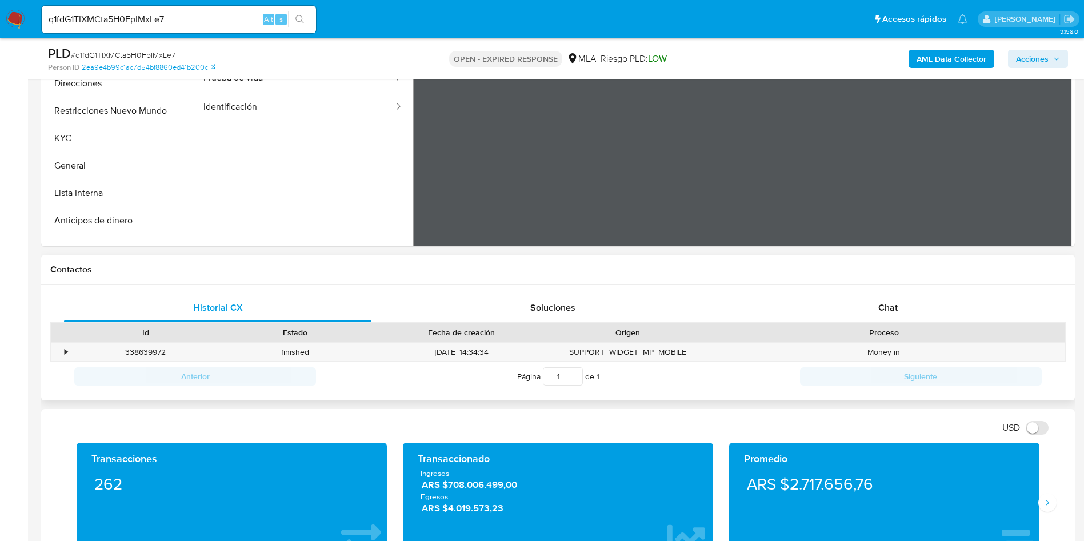
click at [888, 327] on div "Proceso" at bounding box center [884, 332] width 346 height 11
click at [888, 307] on span "Chat" at bounding box center [888, 307] width 19 height 13
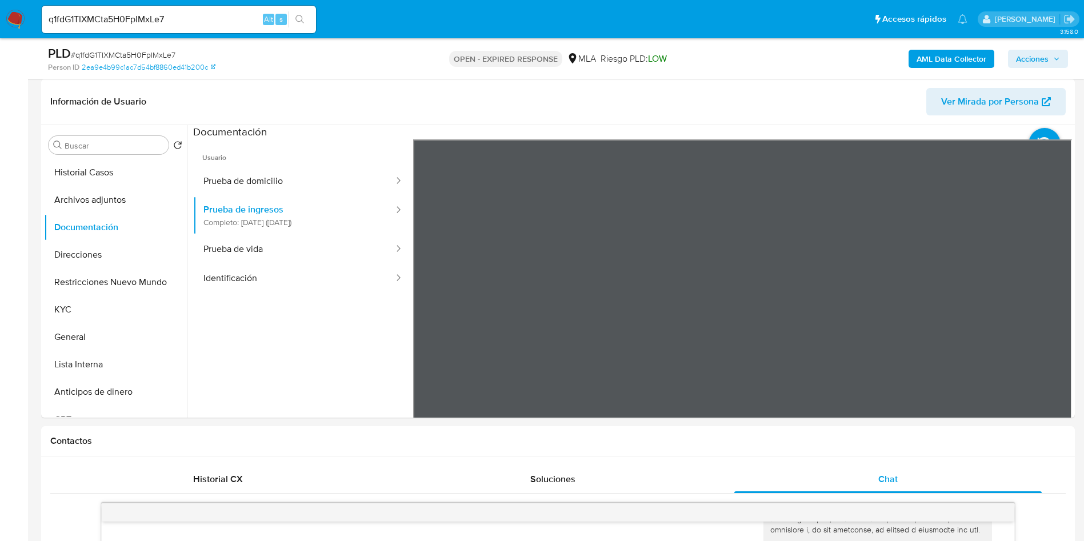
click at [125, 51] on span "# q1fdG1TIXMCta5H0FpIMxLe7" at bounding box center [123, 54] width 105 height 11
copy span "q1fdG1TIXMCta5H0FpIMxLe7"
click at [151, 50] on span "# q1fdG1TIXMCta5H0FpIMxLe7" at bounding box center [123, 54] width 105 height 11
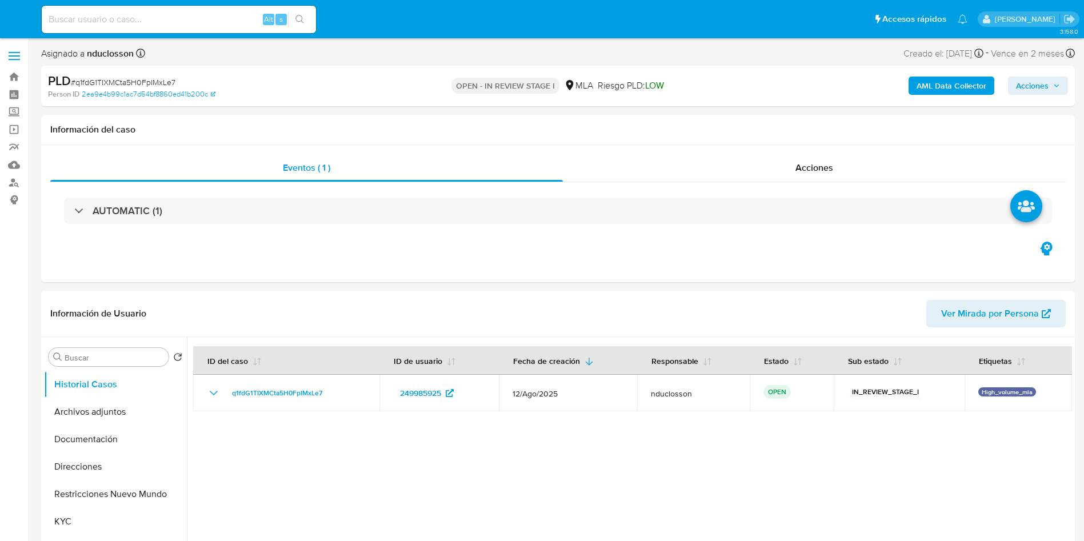
select select "10"
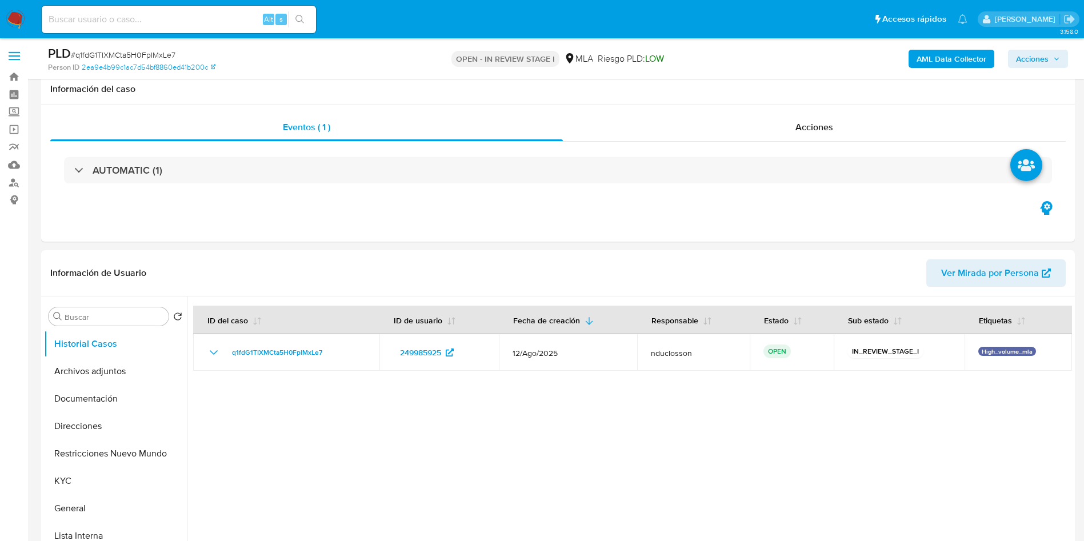
scroll to position [343, 0]
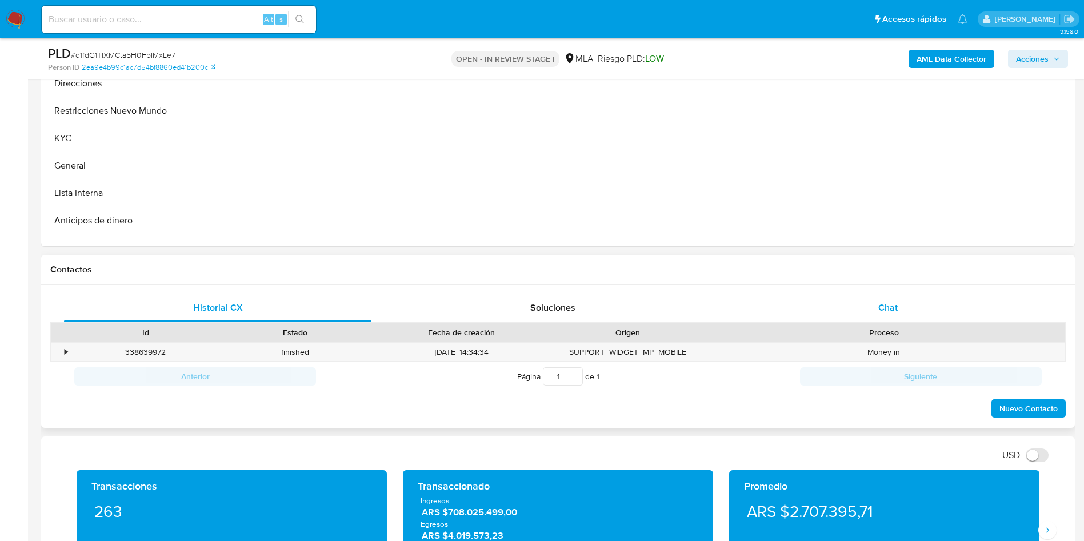
click at [887, 308] on span "Chat" at bounding box center [888, 307] width 19 height 13
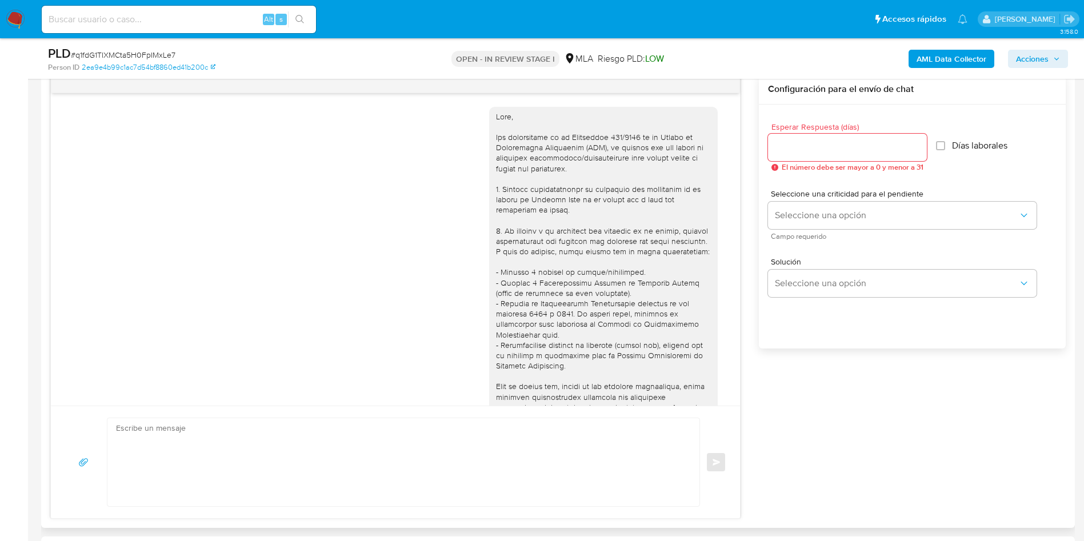
scroll to position [586, 0]
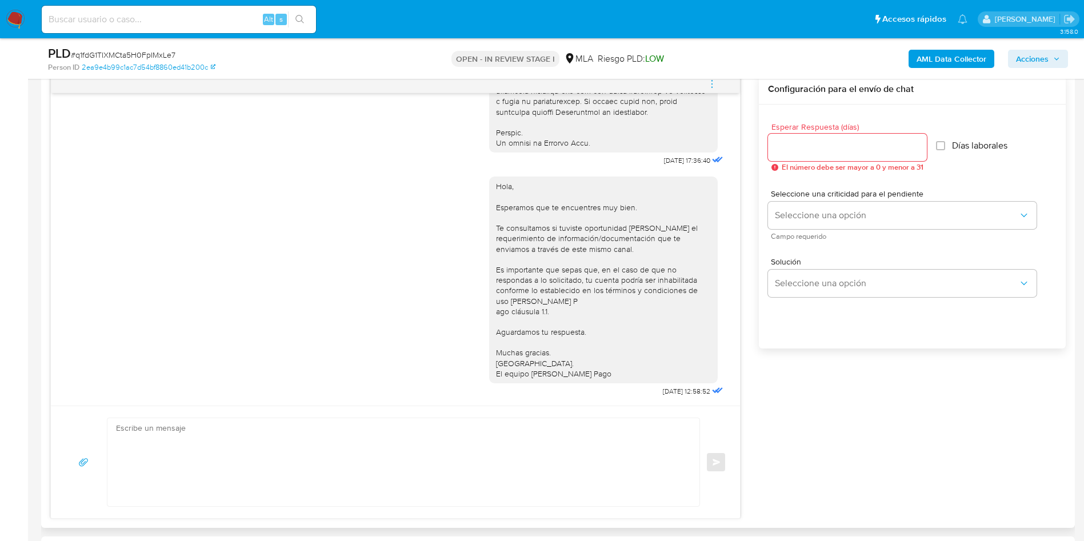
click at [316, 452] on textarea at bounding box center [400, 462] width 569 height 88
paste textarea "[PERSON_NAME], En función de las operaciones registradas en tu cuenta [PERSON_N…"
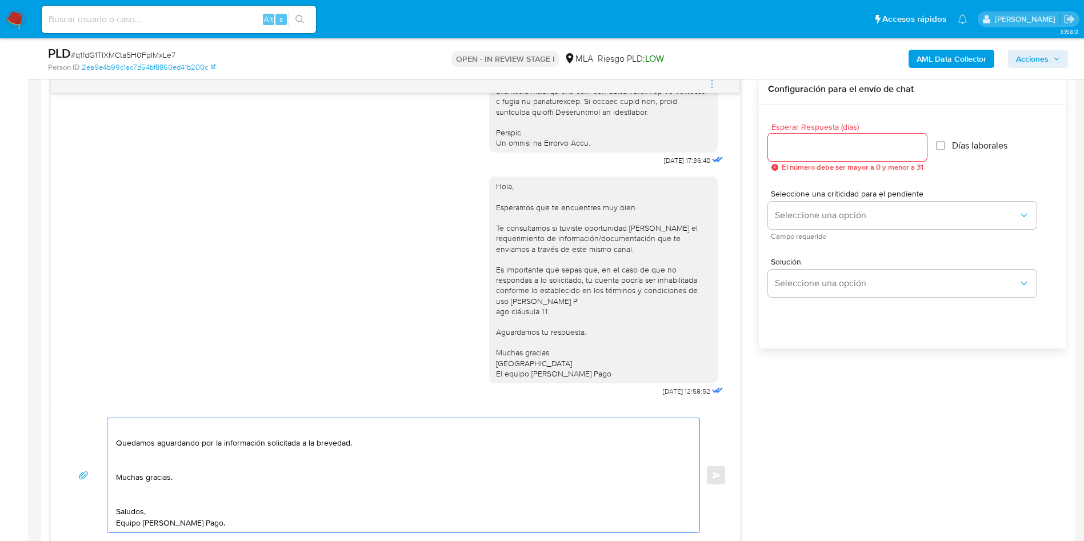
click at [130, 496] on textarea "[PERSON_NAME], En función de las operaciones registradas en tu cuenta [PERSON_N…" at bounding box center [400, 475] width 569 height 114
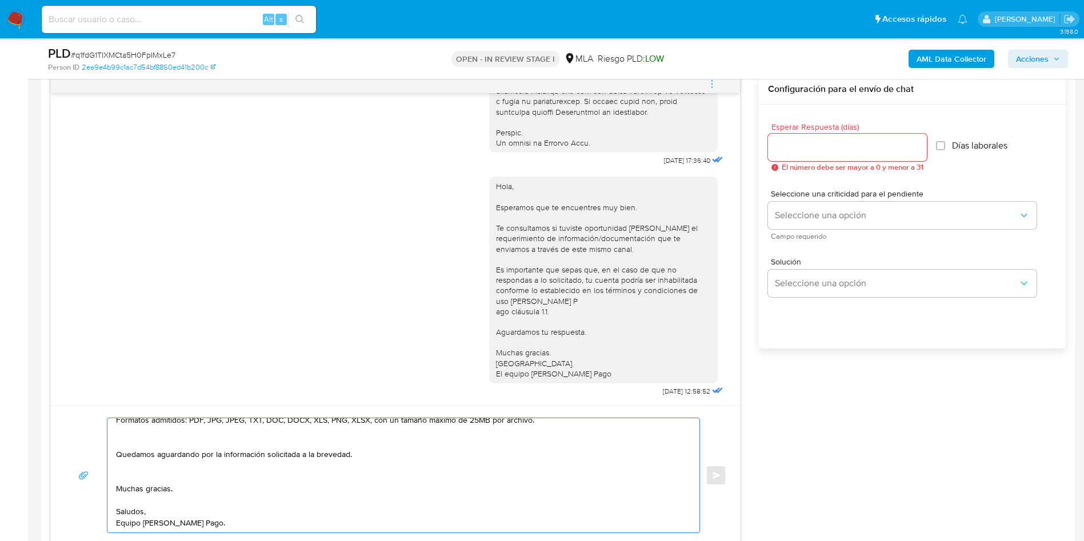
click at [124, 475] on textarea "[PERSON_NAME], En función de las operaciones registradas en tu cuenta [PERSON_N…" at bounding box center [400, 475] width 569 height 114
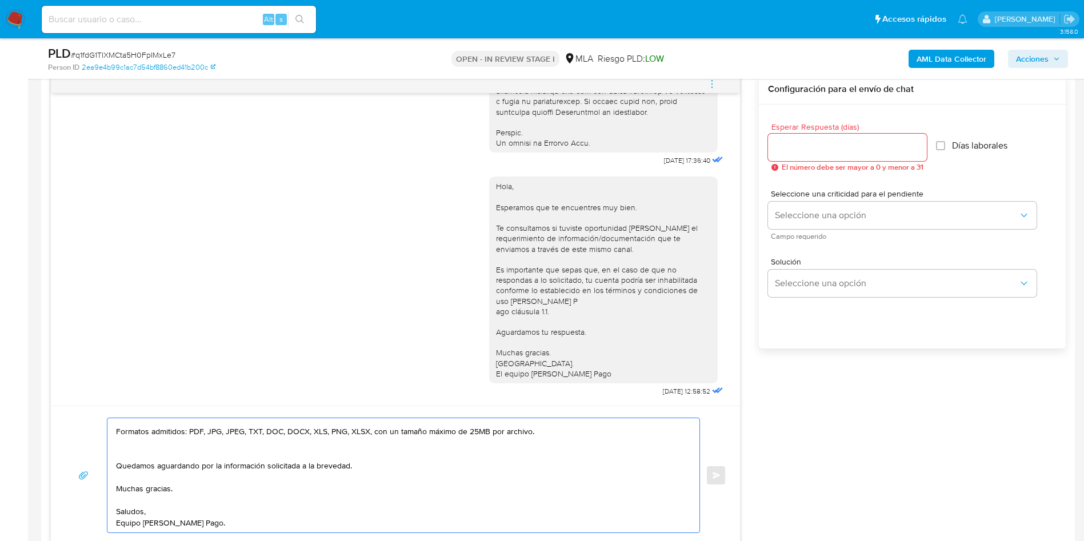
click at [127, 449] on textarea "[PERSON_NAME], En función de las operaciones registradas en tu cuenta [PERSON_N…" at bounding box center [400, 475] width 569 height 114
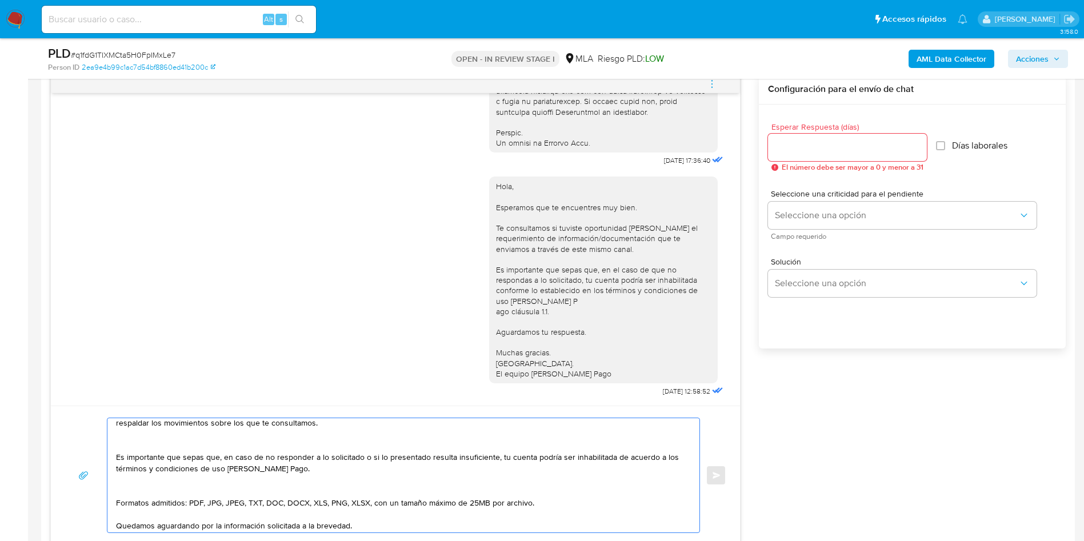
scroll to position [94, 0]
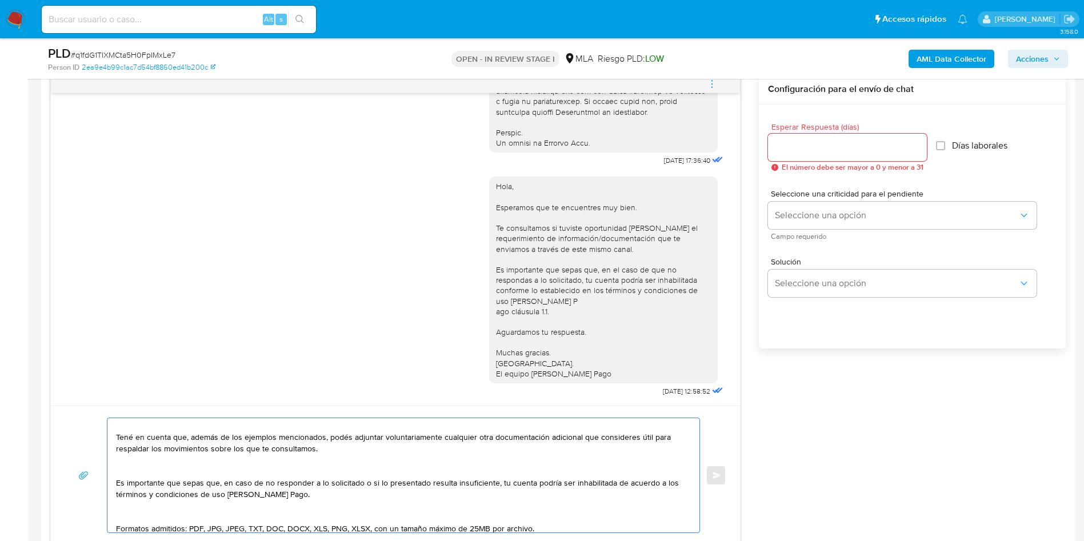
click at [135, 520] on textarea "[PERSON_NAME], En función de las operaciones registradas en tu cuenta [PERSON_N…" at bounding box center [400, 475] width 569 height 114
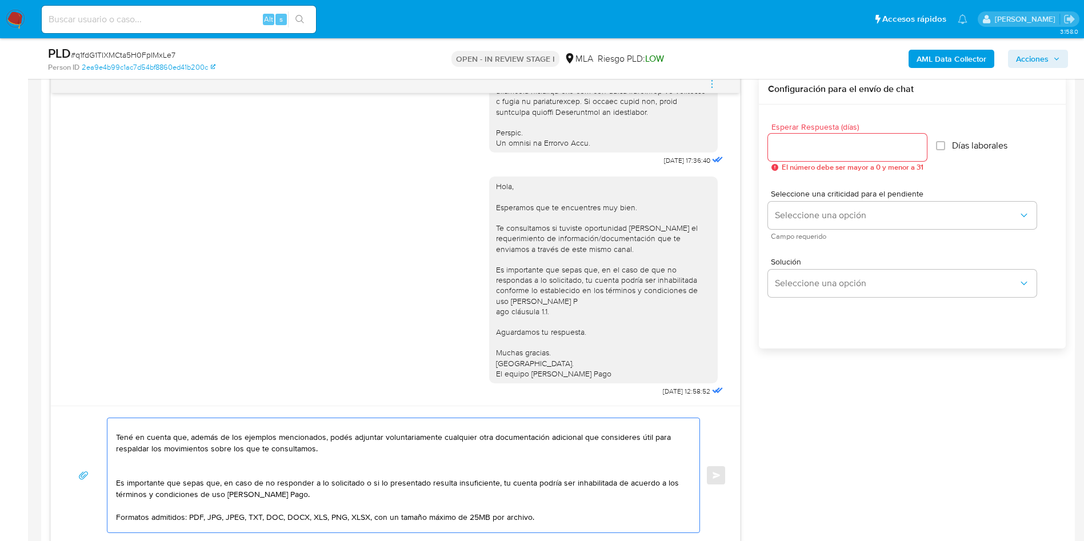
click at [128, 465] on textarea "[PERSON_NAME], En función de las operaciones registradas en tu cuenta [PERSON_N…" at bounding box center [400, 475] width 569 height 114
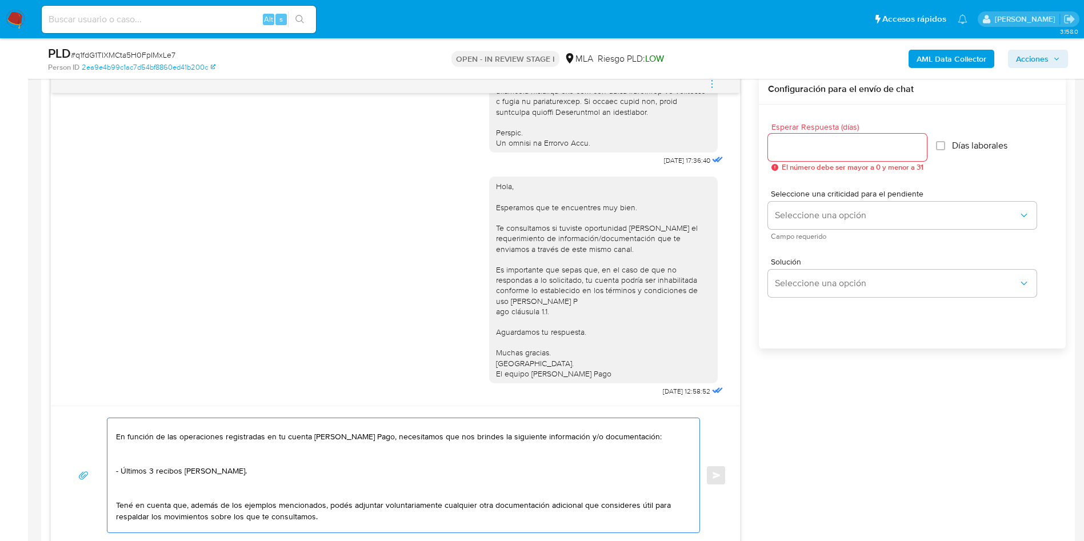
scroll to position [0, 0]
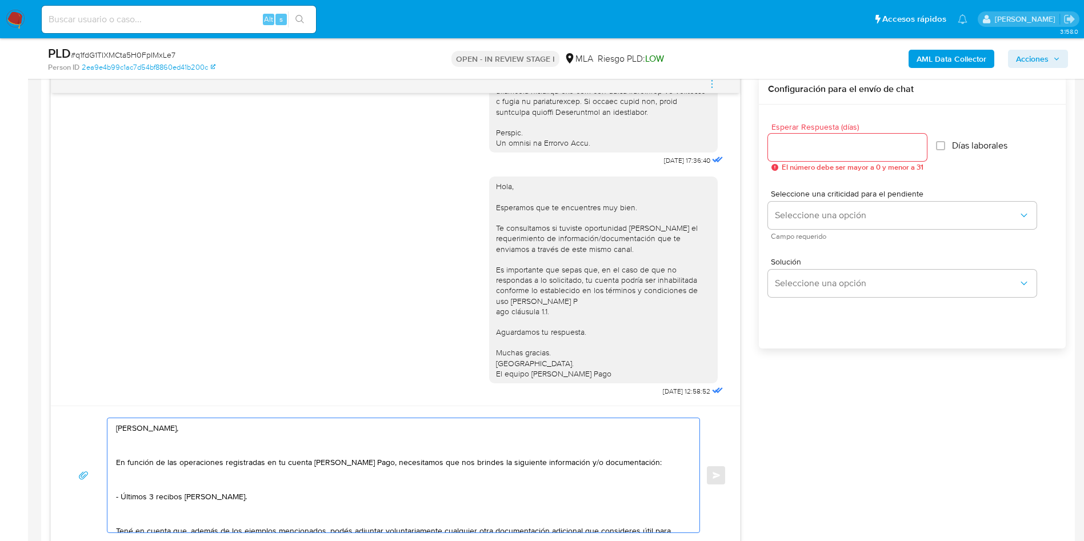
click at [122, 517] on textarea "[PERSON_NAME], En función de las operaciones registradas en tu cuenta [PERSON_N…" at bounding box center [400, 475] width 569 height 114
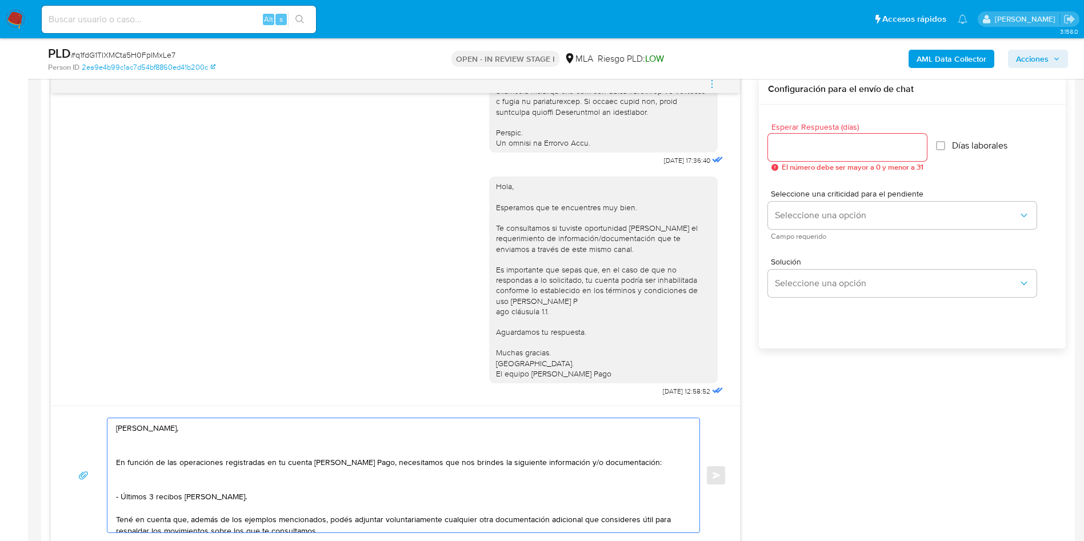
click at [128, 487] on textarea "[PERSON_NAME], En función de las operaciones registradas en tu cuenta [PERSON_N…" at bounding box center [400, 475] width 569 height 114
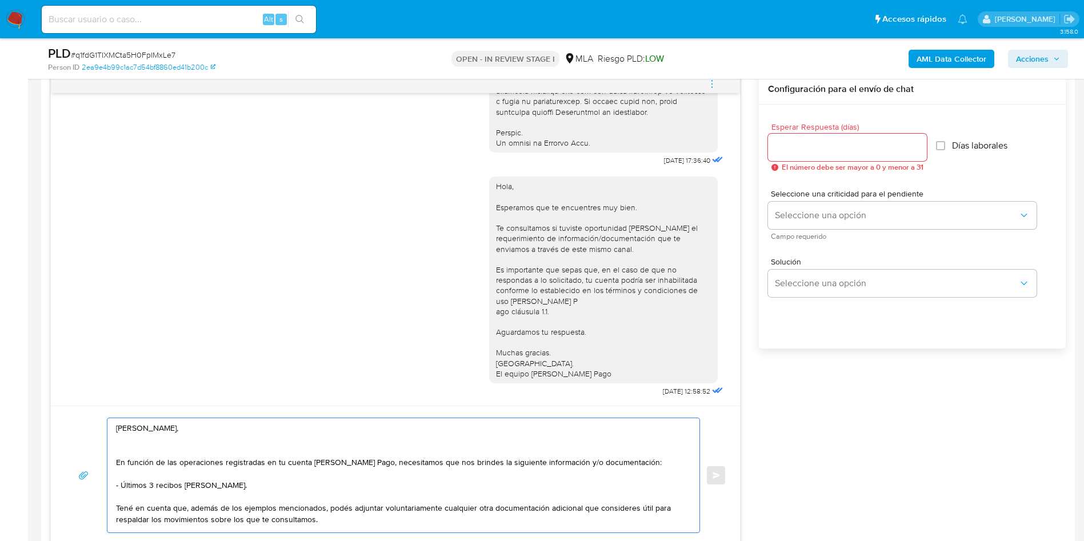
click at [136, 439] on textarea "[PERSON_NAME], En función de las operaciones registradas en tu cuenta [PERSON_N…" at bounding box center [400, 475] width 569 height 114
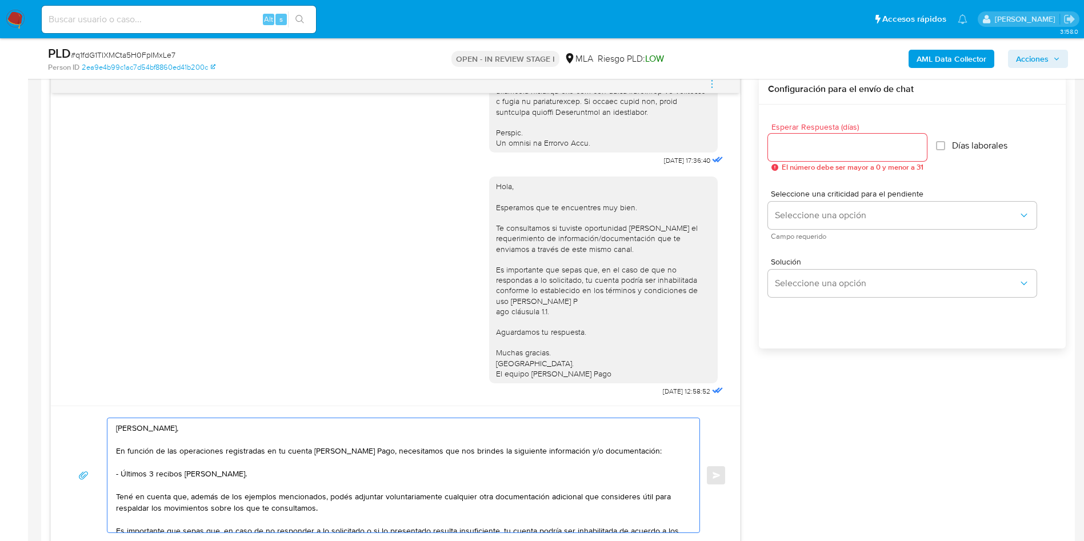
type textarea "Hola Luis, En función de las operaciones registradas en tu cuenta de Mercado Pa…"
click at [839, 136] on div at bounding box center [847, 147] width 159 height 27
click at [830, 144] on input "Esperar Respuesta (días)" at bounding box center [847, 147] width 159 height 15
type input "1"
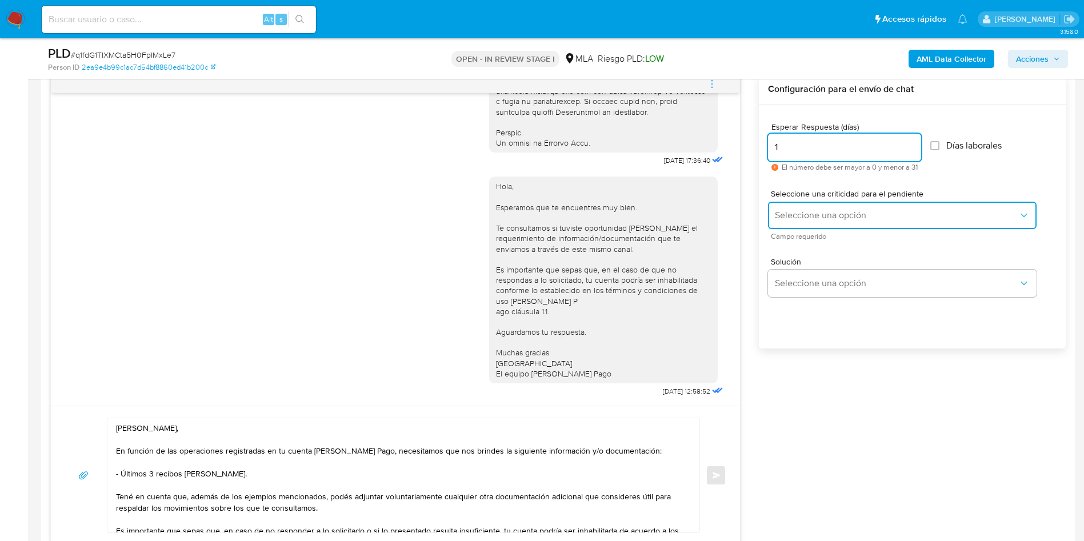
click at [802, 213] on span "Seleccione una opción" at bounding box center [896, 215] width 243 height 11
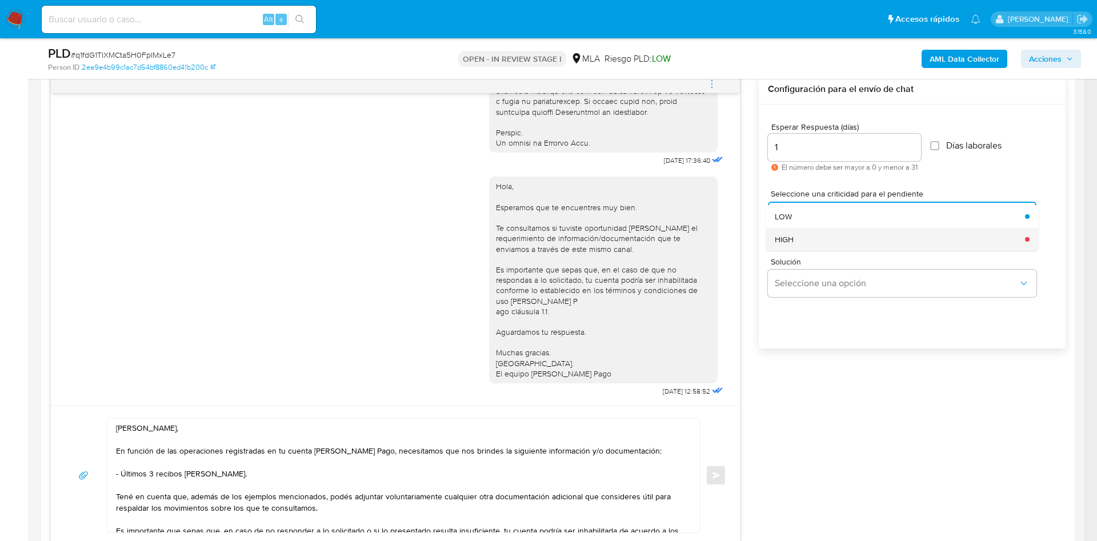
click at [783, 242] on span "HIGH" at bounding box center [784, 239] width 19 height 10
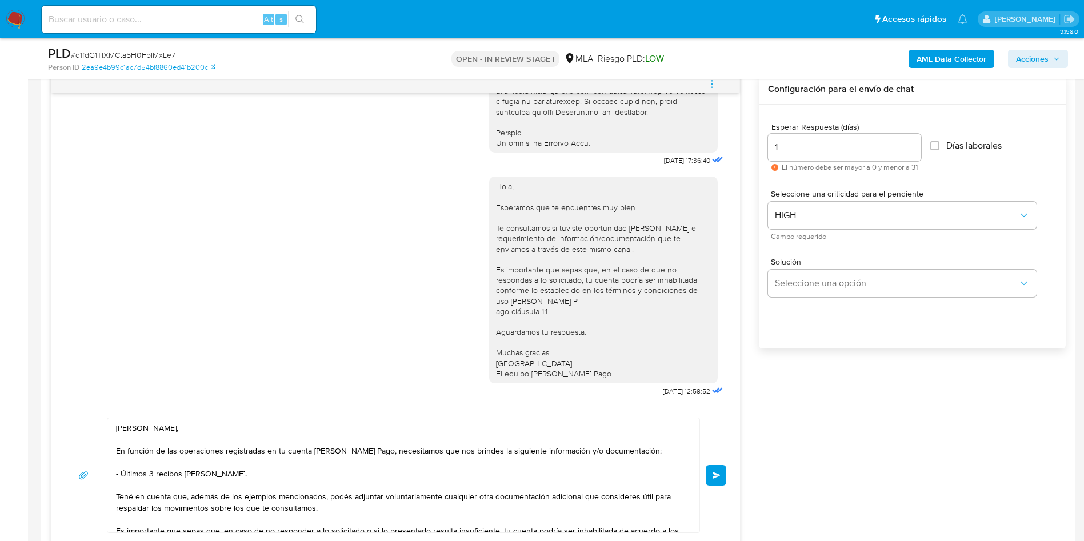
click at [793, 374] on div "Esperar Respuesta (días) 1 El número debe ser mayor a 0 y menor a 31 Días labor…" at bounding box center [912, 242] width 307 height 274
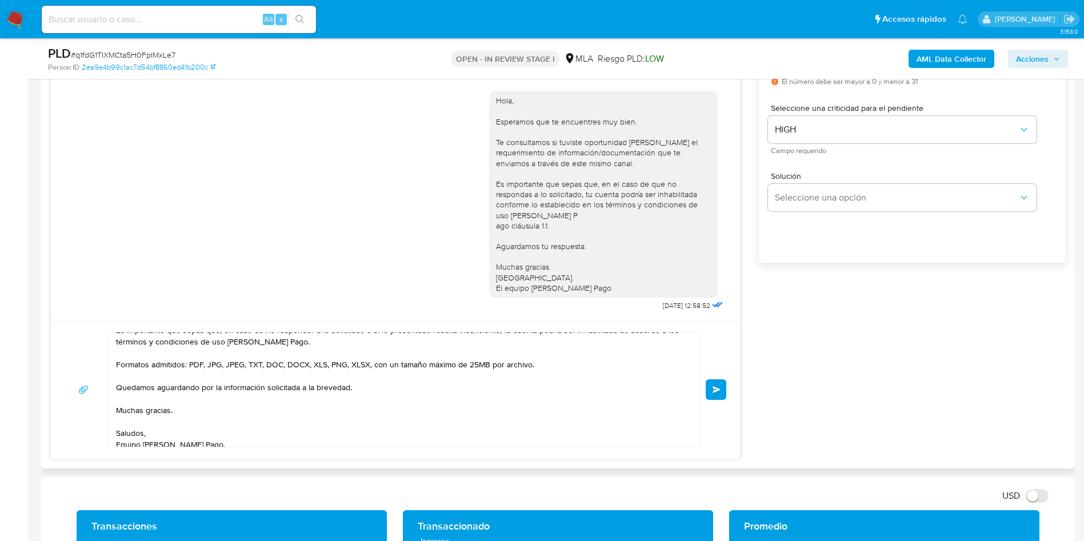
scroll to position [122, 0]
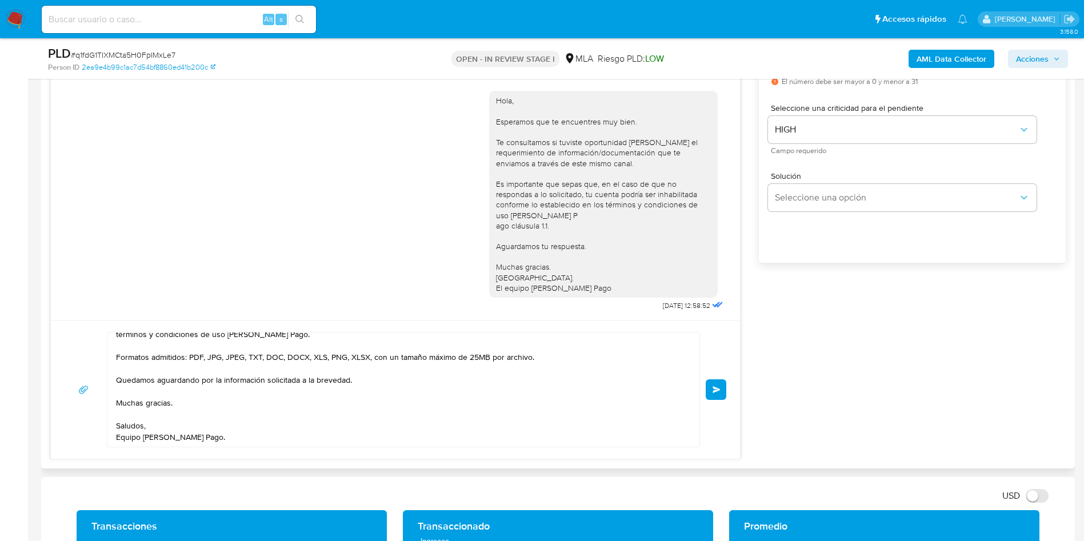
click at [719, 383] on button "Enviar" at bounding box center [716, 390] width 21 height 21
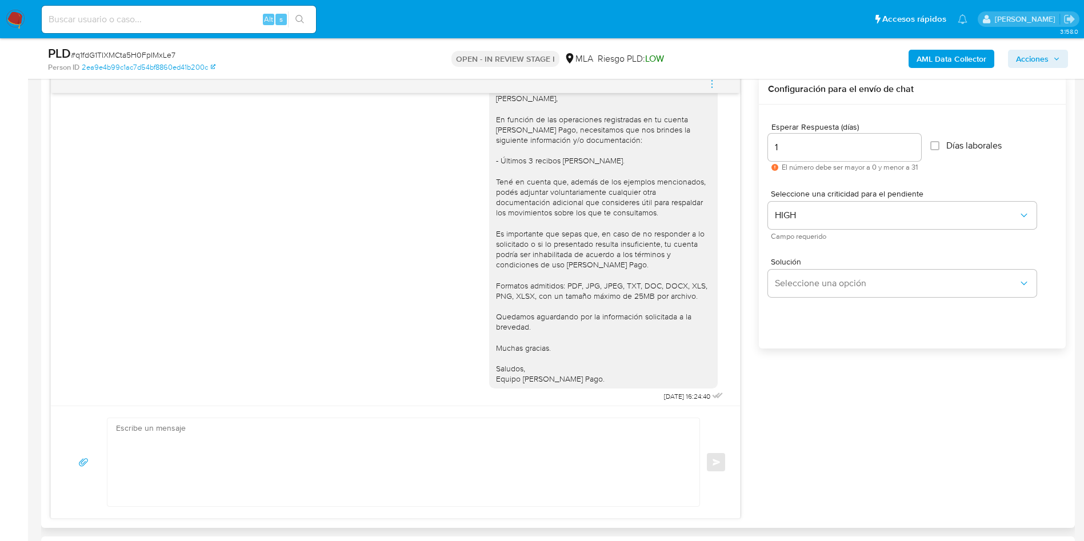
scroll to position [911, 0]
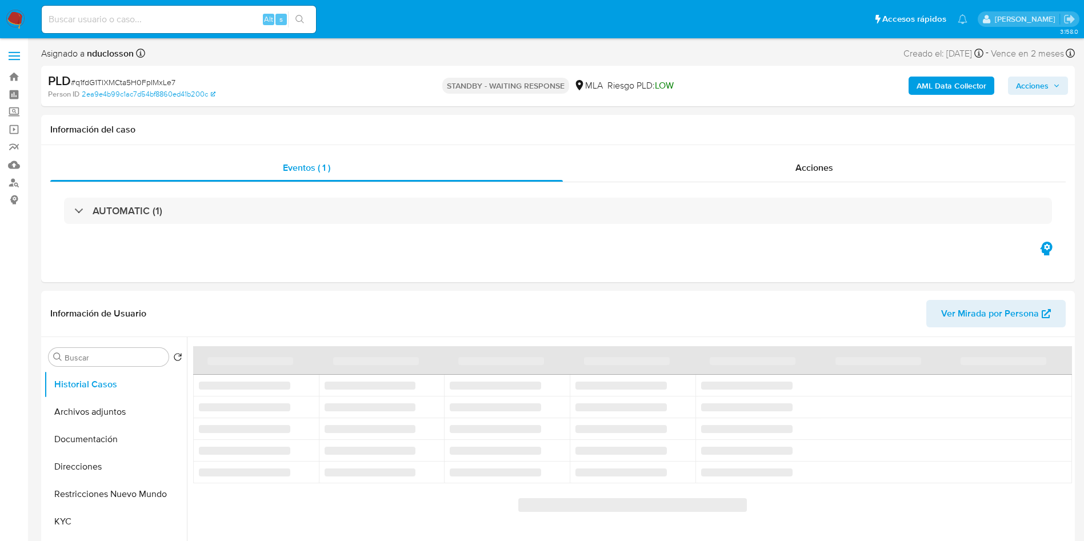
select select "10"
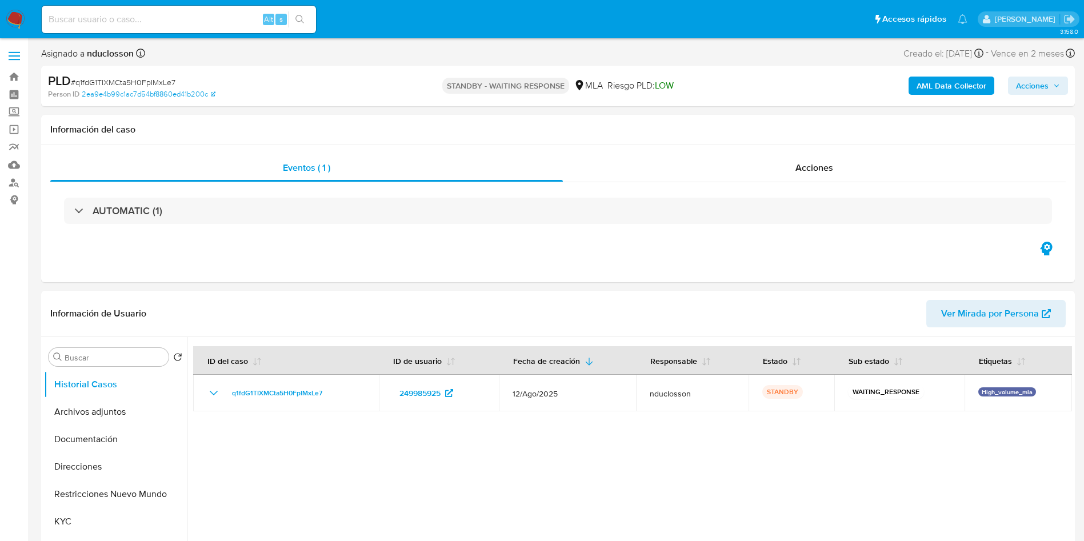
click at [186, 17] on input at bounding box center [179, 19] width 274 height 15
paste input "RzW36TnYYDX9gdMRDthHxOiP"
type input "RzW36TnYYDX9gdMRDthHxOiP"
click at [305, 17] on icon "search-icon" at bounding box center [300, 19] width 9 height 9
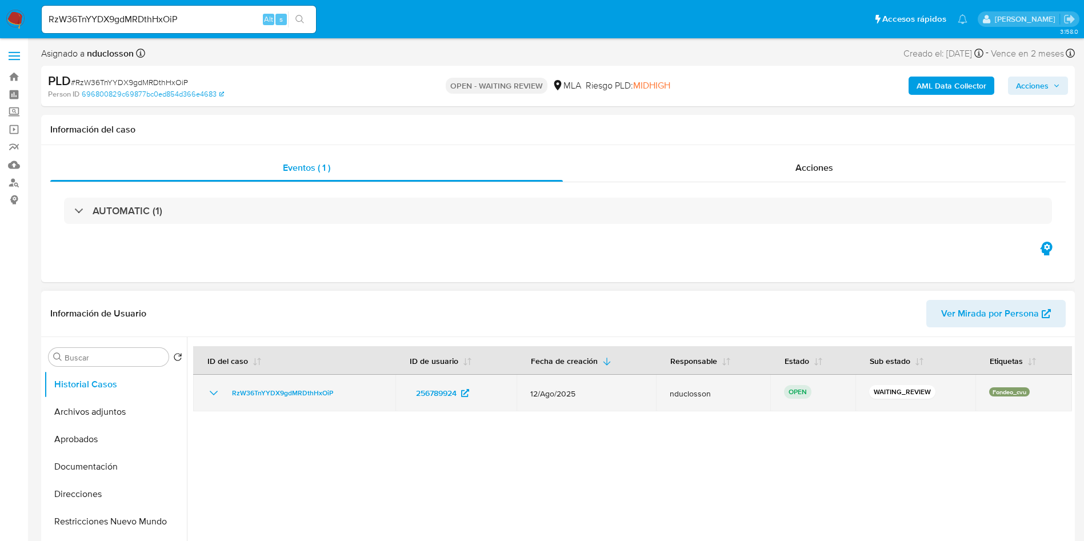
select select "10"
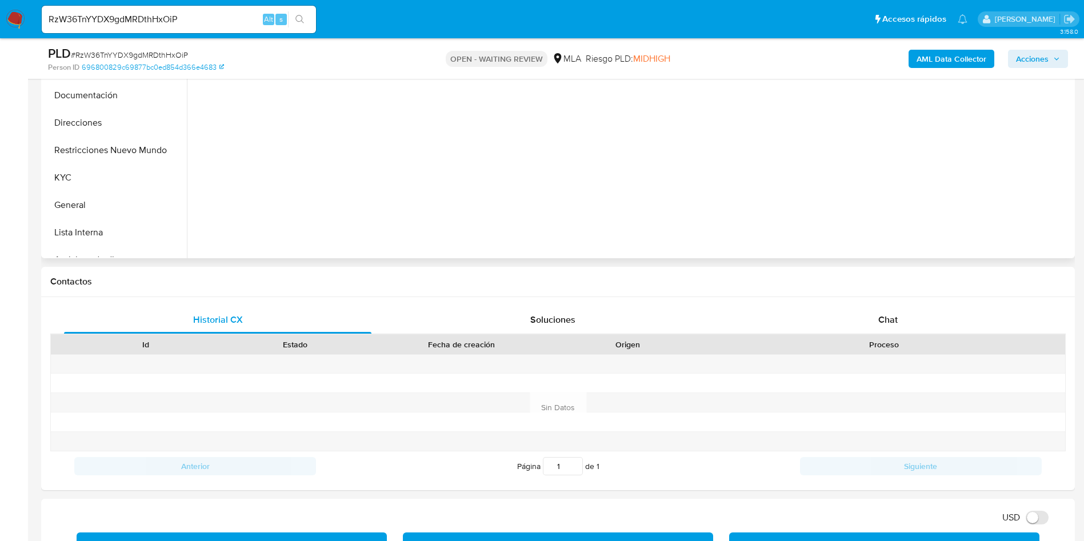
scroll to position [343, 0]
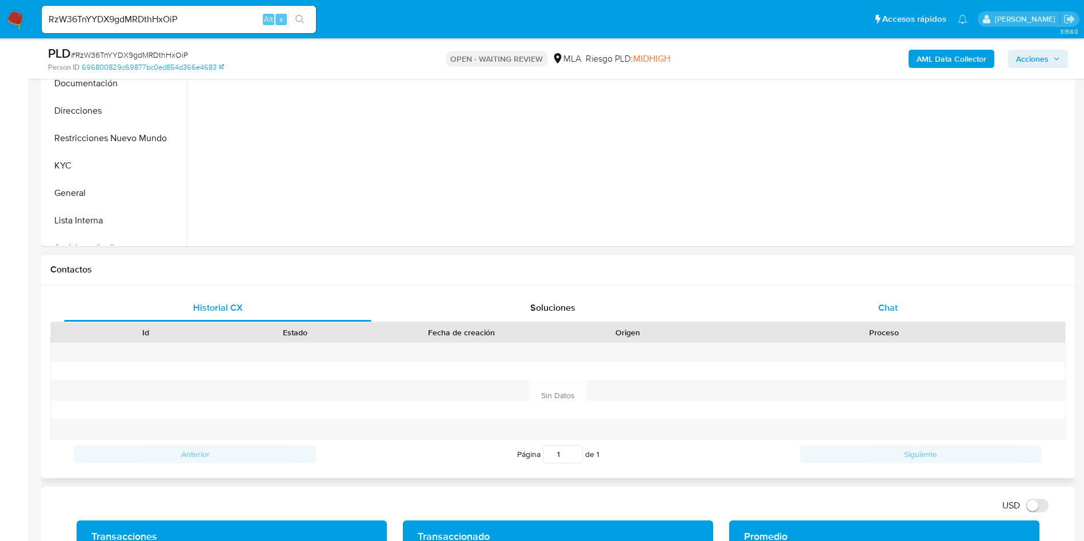
click at [879, 301] on span "Chat" at bounding box center [888, 307] width 19 height 13
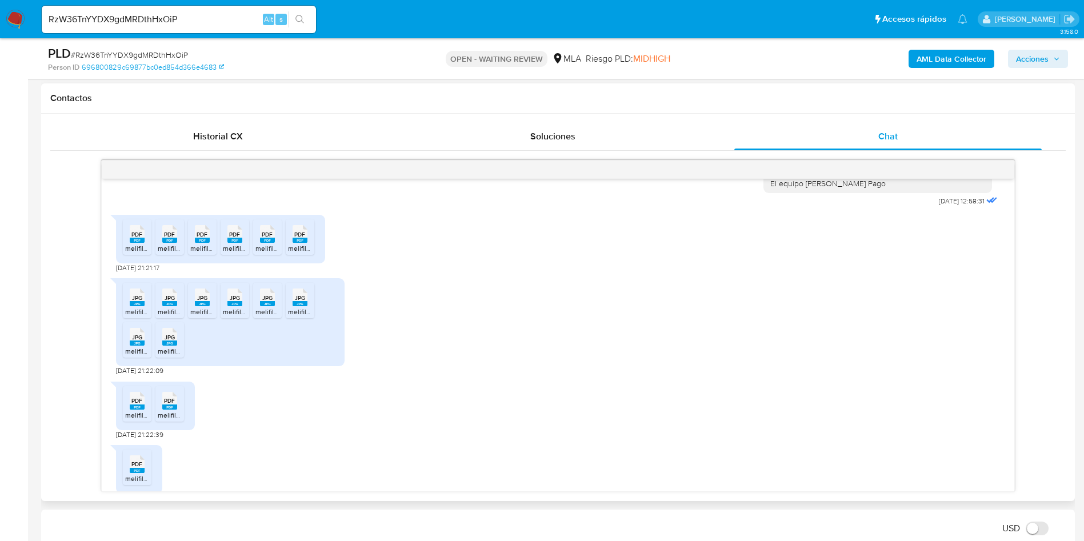
scroll to position [880, 0]
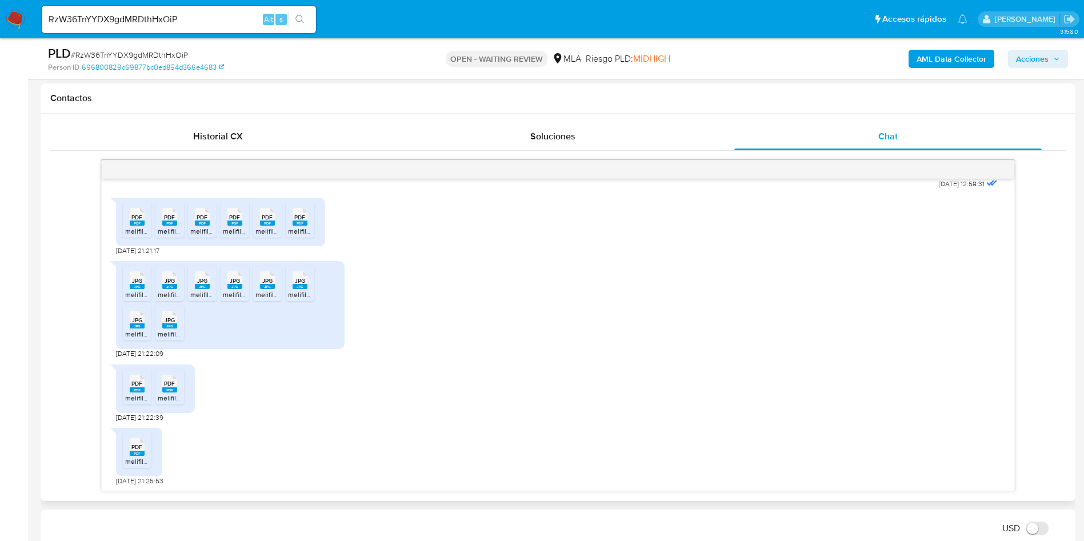
click at [140, 222] on rect at bounding box center [137, 223] width 15 height 5
click at [162, 221] on icon "PDF" at bounding box center [169, 217] width 15 height 20
click at [197, 218] on span "PDF" at bounding box center [202, 217] width 11 height 7
click at [226, 218] on div "PDF PDF" at bounding box center [235, 216] width 24 height 22
click at [273, 218] on icon at bounding box center [267, 217] width 15 height 18
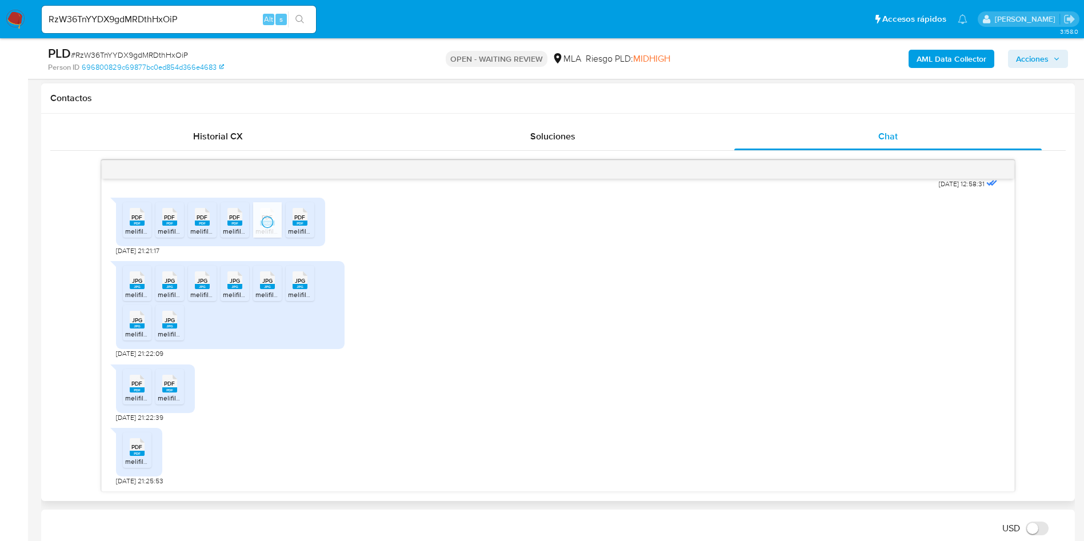
click at [313, 222] on li "PDF PDF melifile4009492022121385349.pdf" at bounding box center [300, 219] width 29 height 35
drag, startPoint x: 138, startPoint y: 279, endPoint x: 166, endPoint y: 277, distance: 27.5
click at [138, 279] on span "JPG" at bounding box center [137, 280] width 10 height 7
click at [178, 275] on div "JPG JPG" at bounding box center [170, 279] width 24 height 22
click at [198, 278] on span "JPG" at bounding box center [202, 280] width 10 height 7
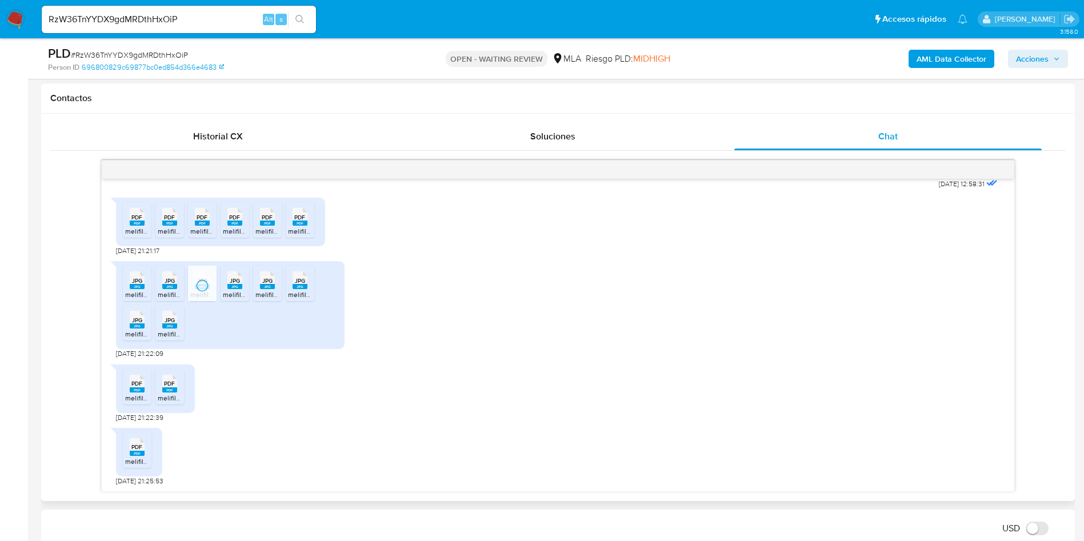
click at [237, 278] on span "JPG" at bounding box center [235, 280] width 10 height 7
click at [265, 282] on span "JPG" at bounding box center [267, 280] width 10 height 7
click at [302, 282] on span "JPG" at bounding box center [300, 280] width 10 height 7
click at [136, 323] on span "JPG" at bounding box center [137, 320] width 10 height 7
click at [173, 318] on span "JPG" at bounding box center [170, 320] width 10 height 7
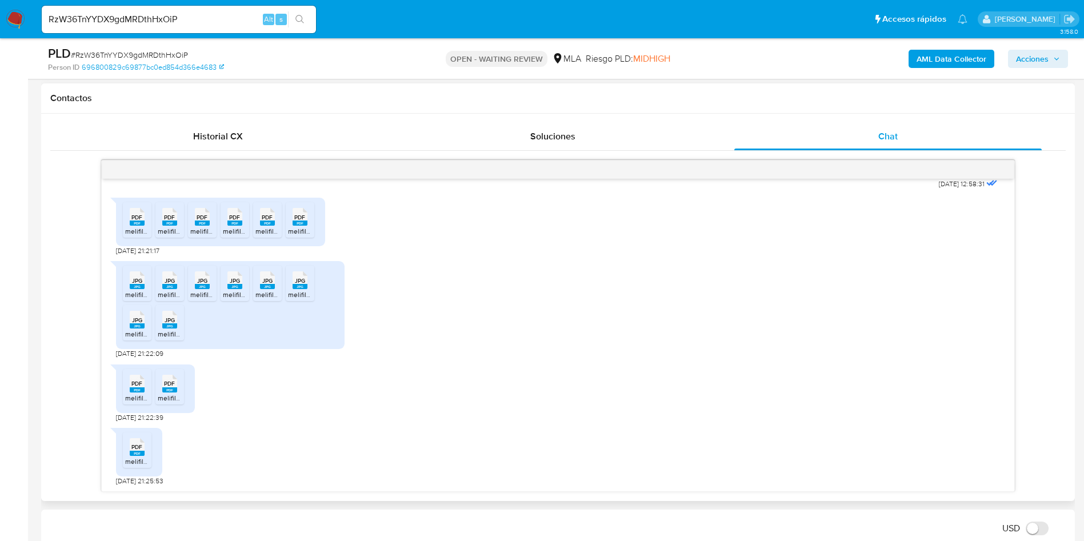
click at [131, 389] on rect at bounding box center [137, 390] width 15 height 5
click at [167, 382] on span "PDF" at bounding box center [169, 383] width 11 height 7
click at [137, 458] on span "melifile5023596998125816364.pdf" at bounding box center [178, 462] width 106 height 10
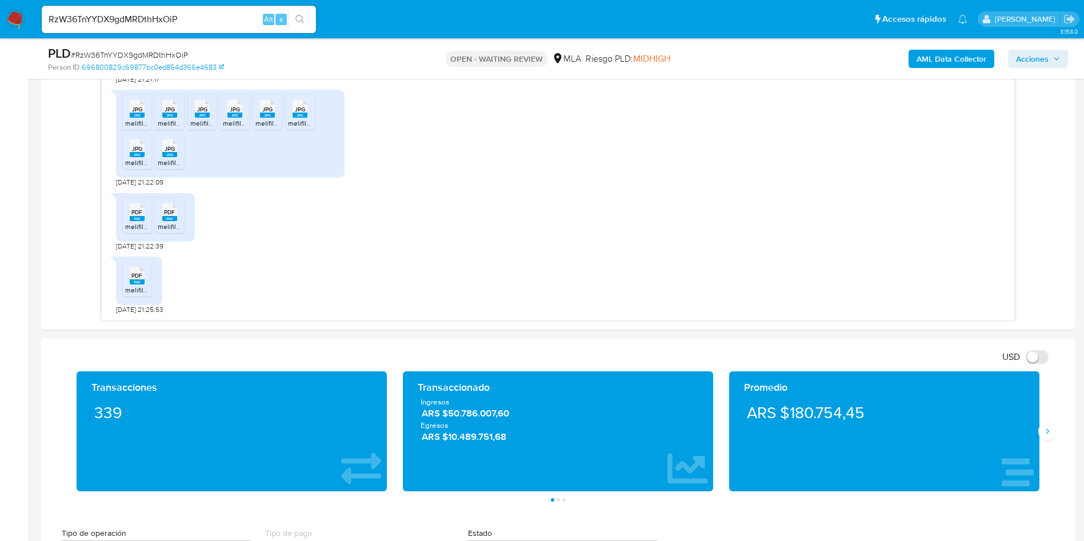
click at [279, 377] on div "Transacciones 339" at bounding box center [232, 432] width 310 height 120
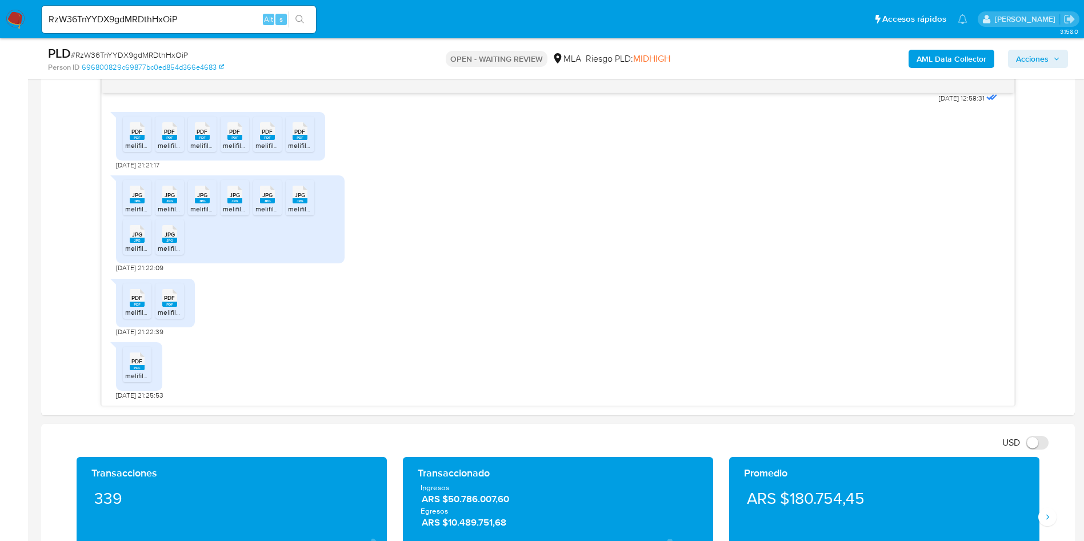
click at [36, 444] on main "3.158.0 Asignado a nduclosson Asignado el: 18/08/2025 14:14:15 Creado el: 12/08…" at bounding box center [542, 479] width 1084 height 2158
click at [134, 49] on span "# RzW36TnYYDX9gdMRDthHxOiP" at bounding box center [129, 54] width 117 height 11
copy span "RzW36TnYYDX9gdMRDthHxOiP"
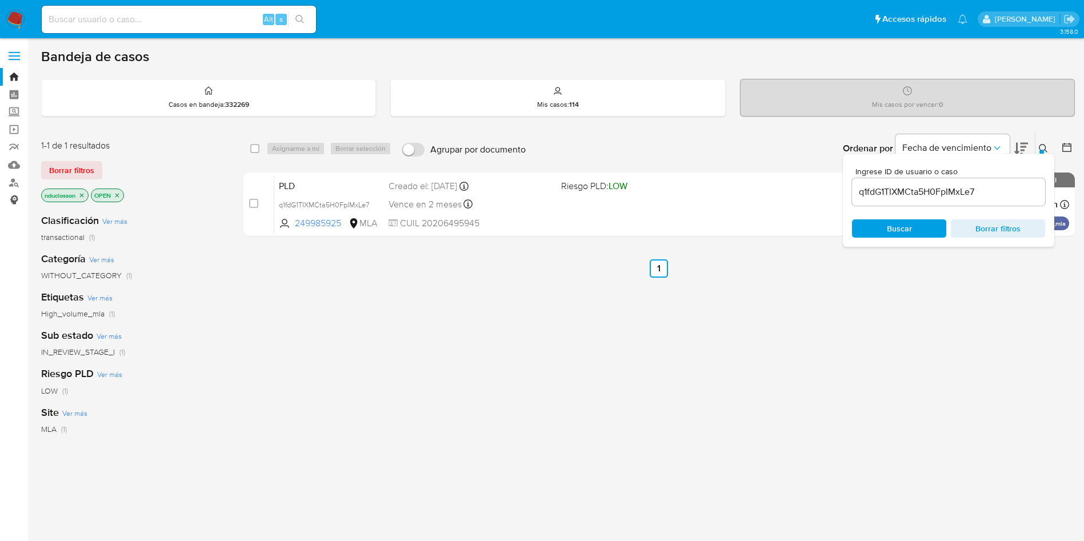
click at [13, 195] on link "Consolidado" at bounding box center [68, 200] width 136 height 18
click at [13, 186] on link "Buscador de personas" at bounding box center [68, 183] width 136 height 18
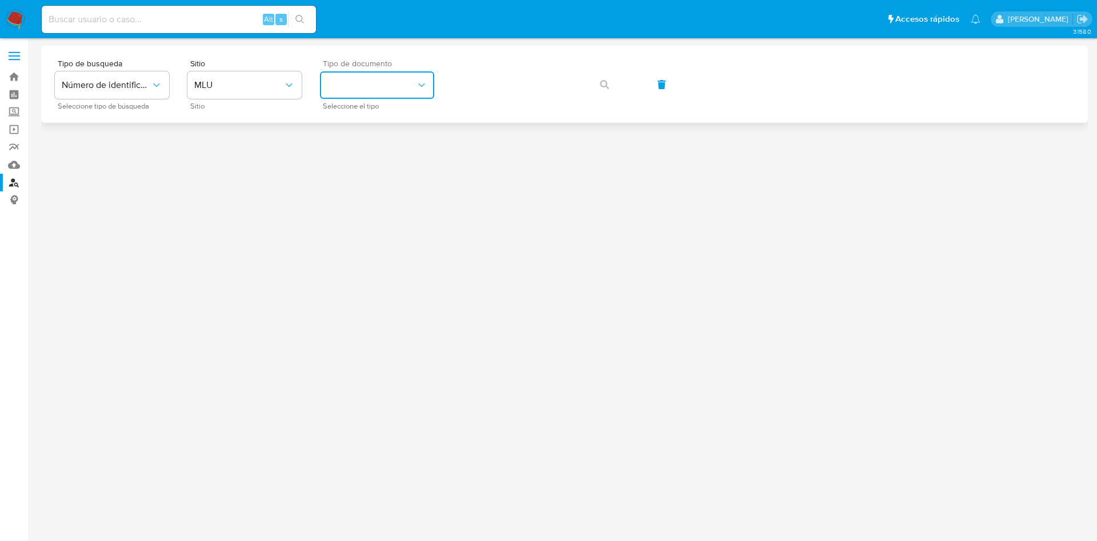
click at [394, 89] on button "identificationType" at bounding box center [377, 84] width 114 height 27
click at [275, 78] on button "MLU" at bounding box center [244, 84] width 114 height 27
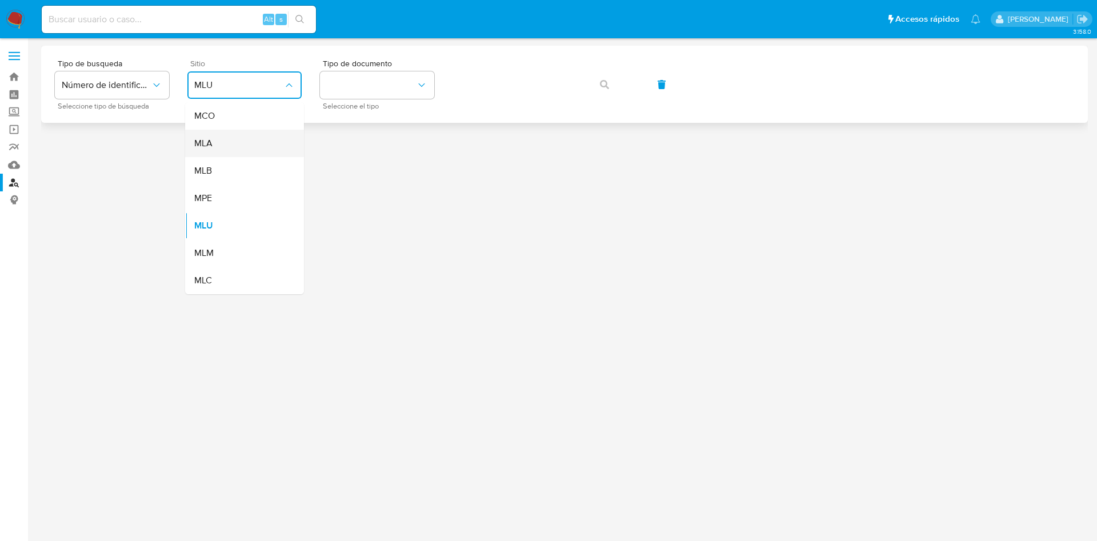
click at [246, 132] on div "MLA" at bounding box center [241, 143] width 94 height 27
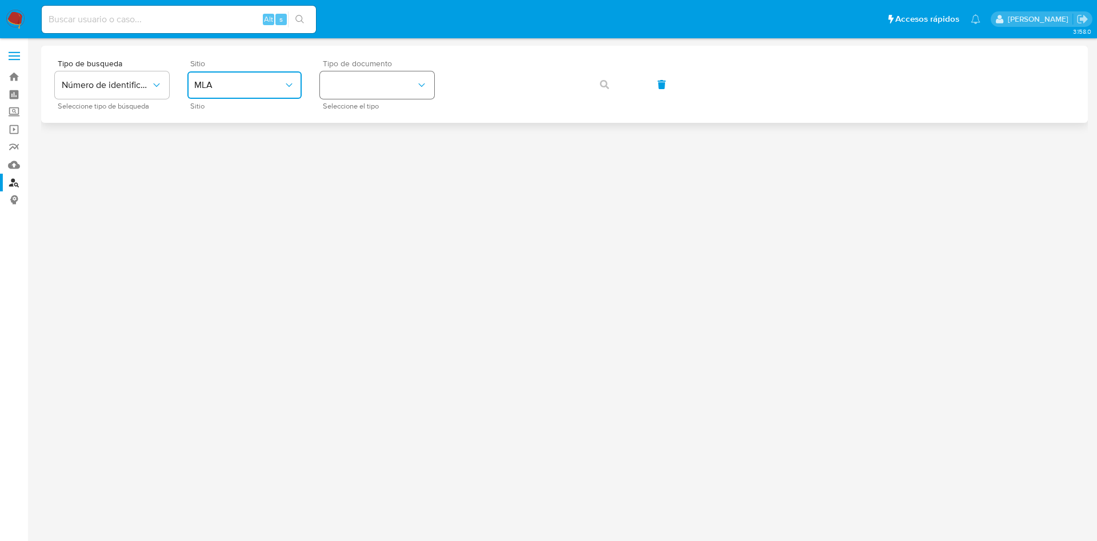
click at [322, 94] on button "identificationType" at bounding box center [377, 84] width 114 height 27
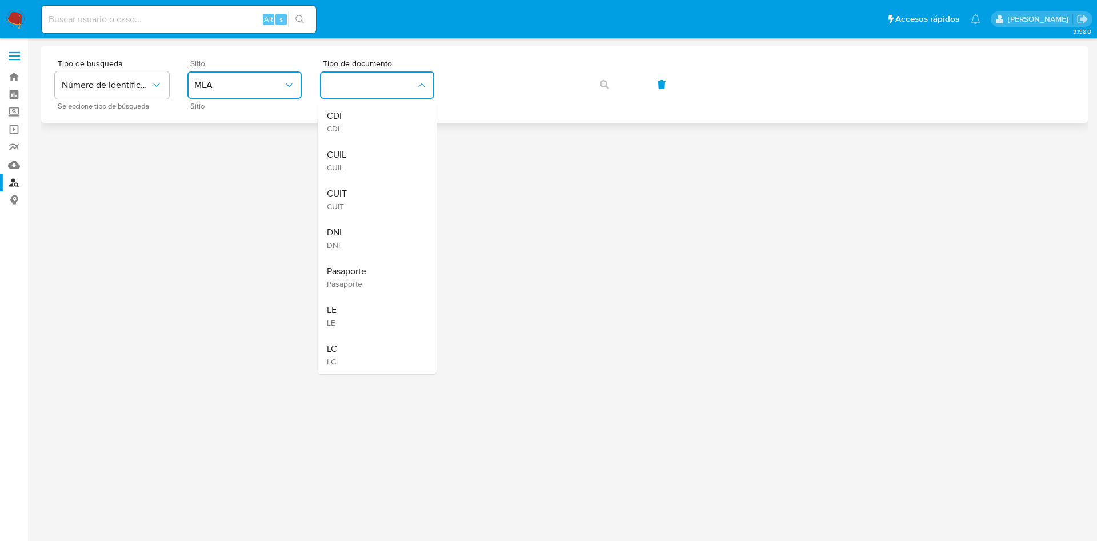
drag, startPoint x: 352, startPoint y: 155, endPoint x: 449, endPoint y: 93, distance: 114.6
click at [352, 155] on div "CUIL CUIL" at bounding box center [374, 160] width 94 height 39
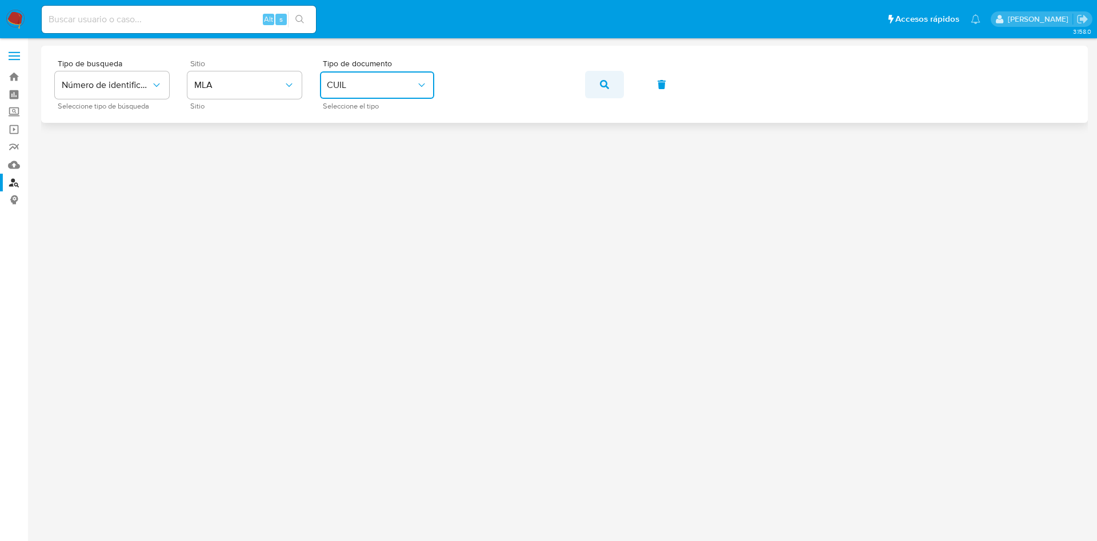
click at [600, 81] on button "button" at bounding box center [604, 84] width 39 height 27
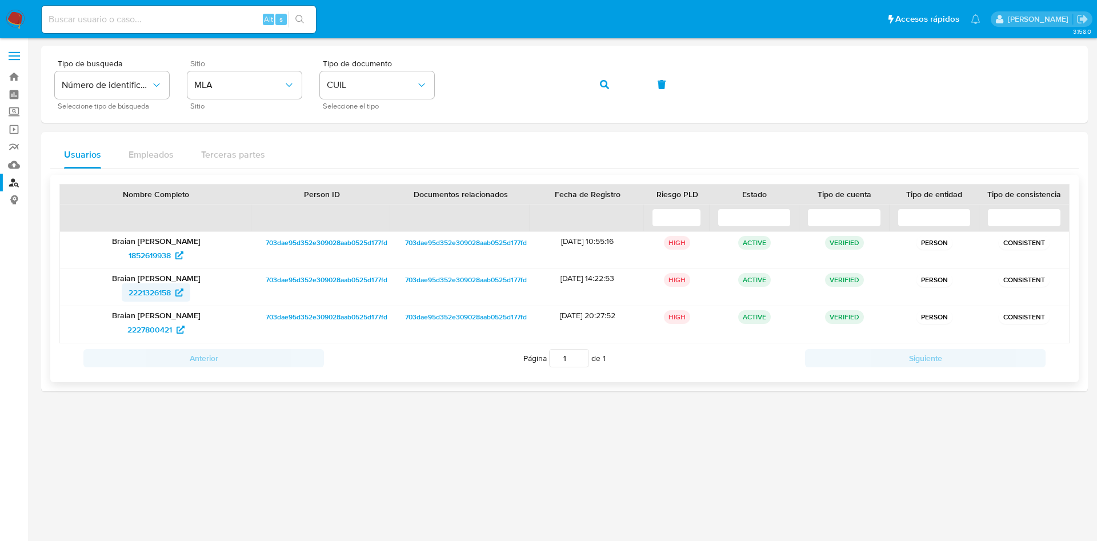
click at [149, 292] on span "2221326158" at bounding box center [150, 292] width 42 height 18
click at [14, 16] on img at bounding box center [15, 19] width 19 height 19
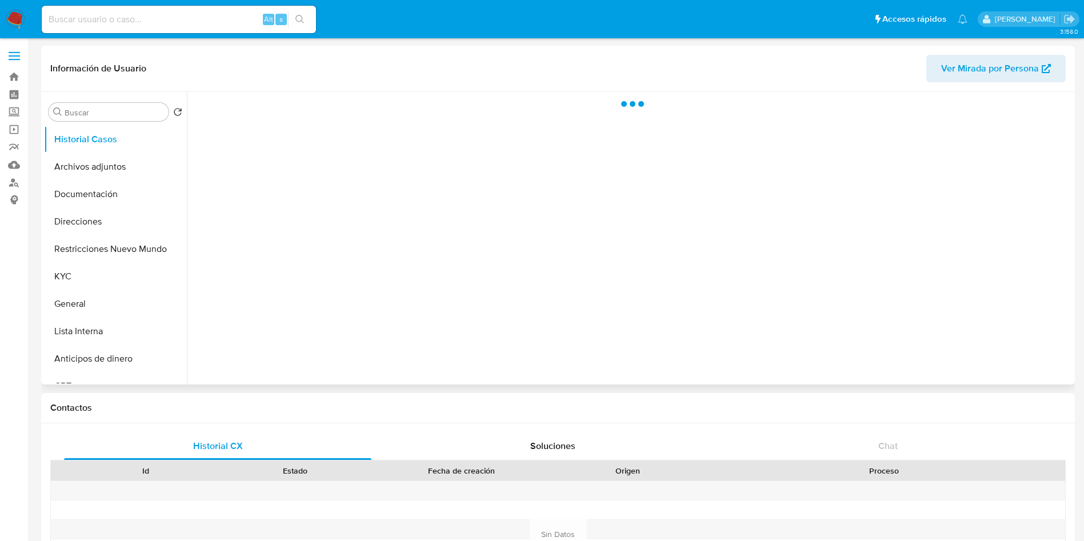
click at [959, 84] on div "Información de Usuario Ver Mirada por Persona" at bounding box center [558, 69] width 1034 height 46
click at [959, 75] on span "Ver Mirada por Persona" at bounding box center [990, 68] width 98 height 27
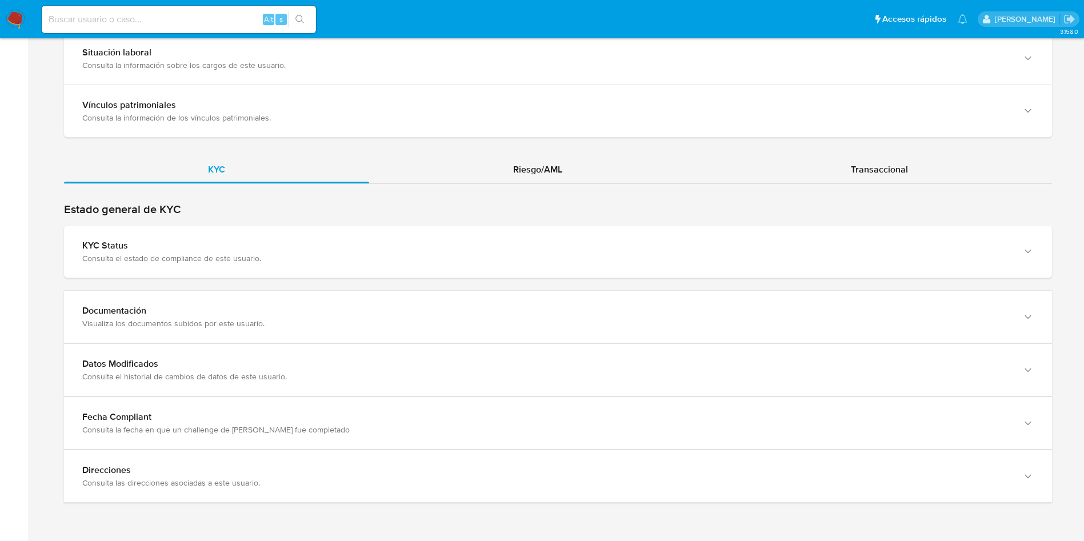
scroll to position [983, 0]
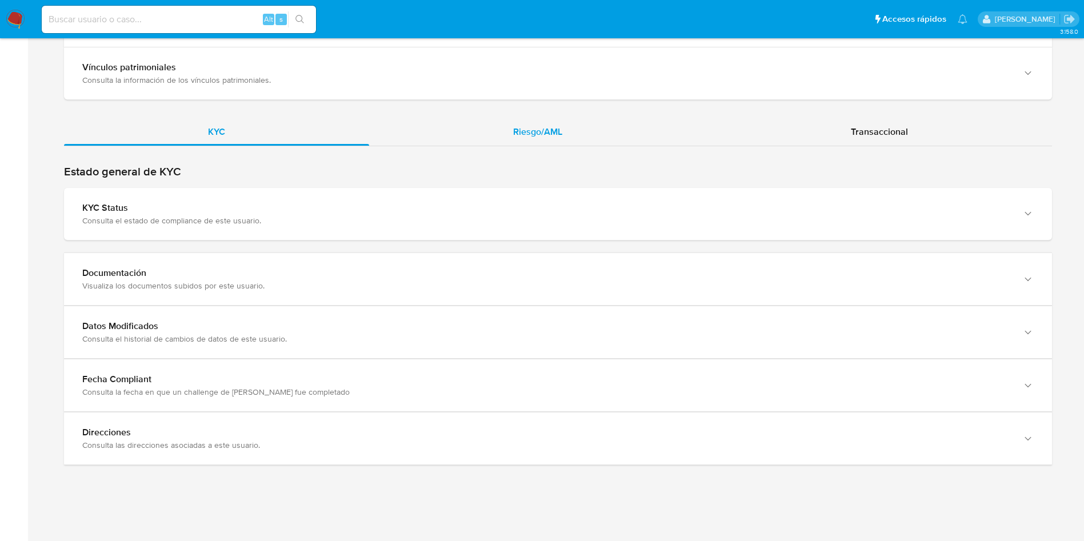
click at [537, 118] on div "Riesgo/AML" at bounding box center [537, 131] width 337 height 27
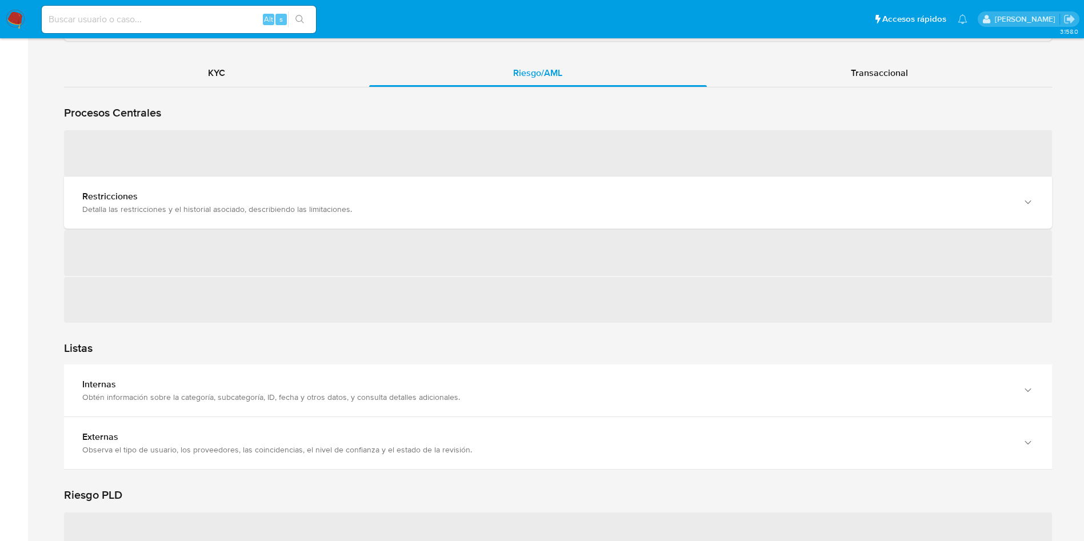
scroll to position [1068, 0]
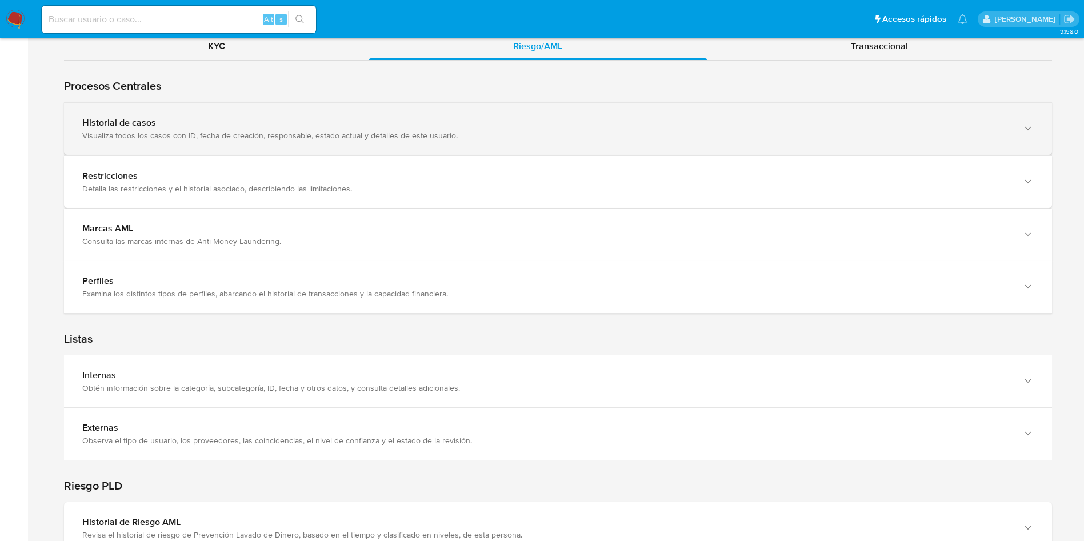
click at [508, 123] on div "Historial de casos" at bounding box center [546, 122] width 929 height 11
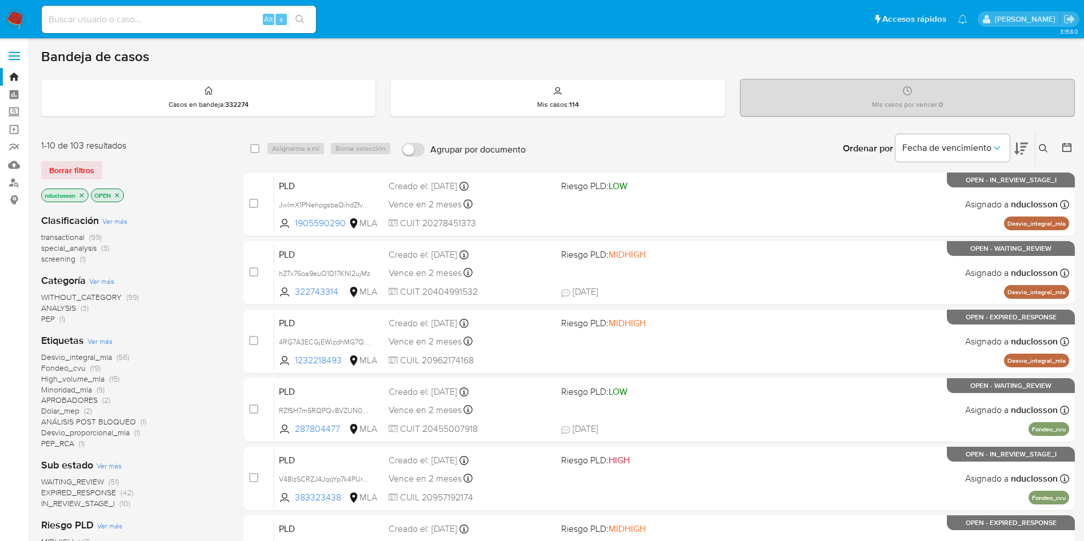
click at [1045, 143] on button at bounding box center [1045, 149] width 19 height 14
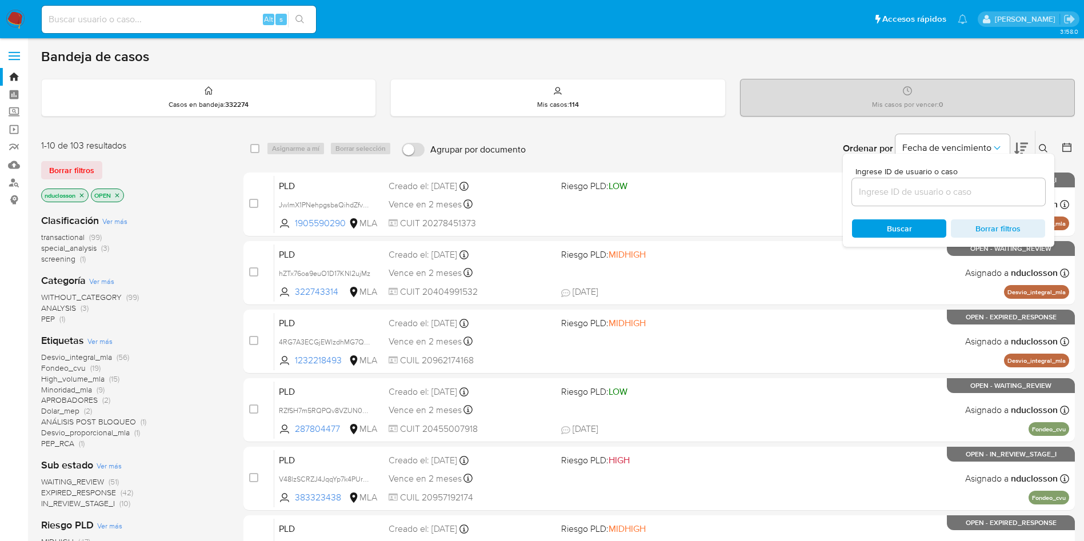
click at [870, 189] on input at bounding box center [948, 192] width 193 height 15
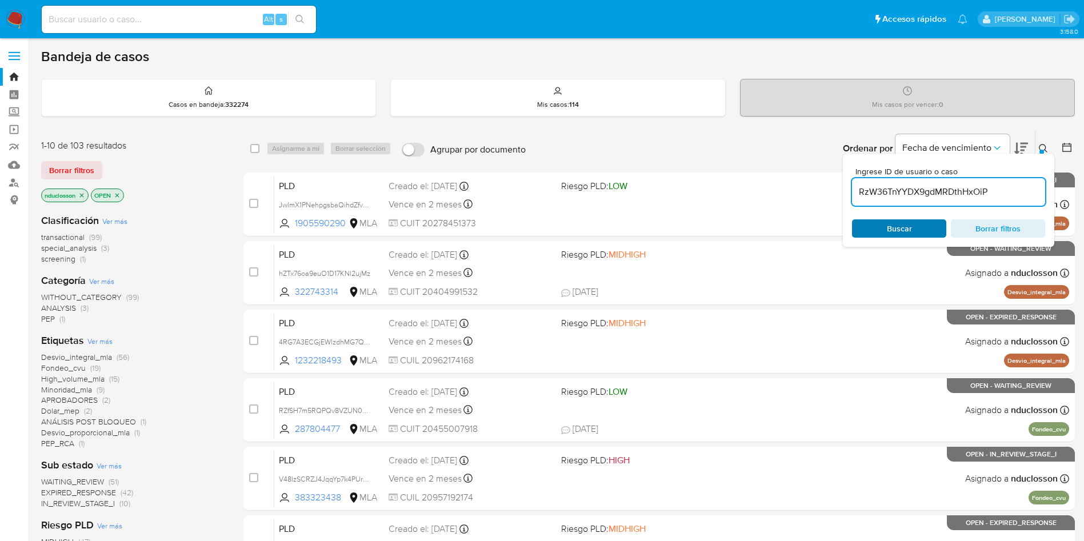
type input "RzW36TnYYDX9gdMRDthHxOiP"
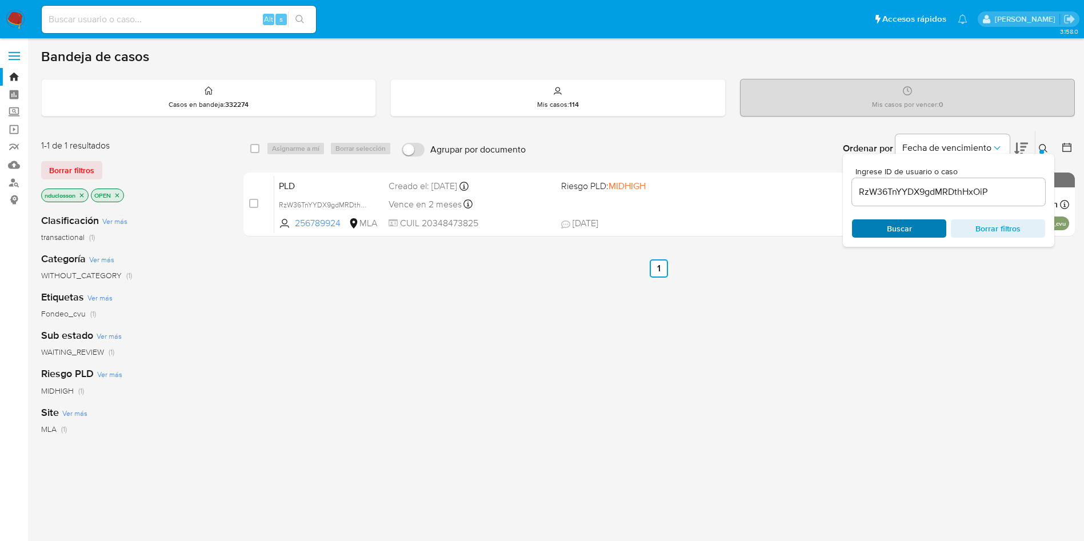
click at [884, 226] on span "Buscar" at bounding box center [899, 229] width 78 height 16
click at [257, 148] on input "checkbox" at bounding box center [254, 148] width 9 height 9
checkbox input "true"
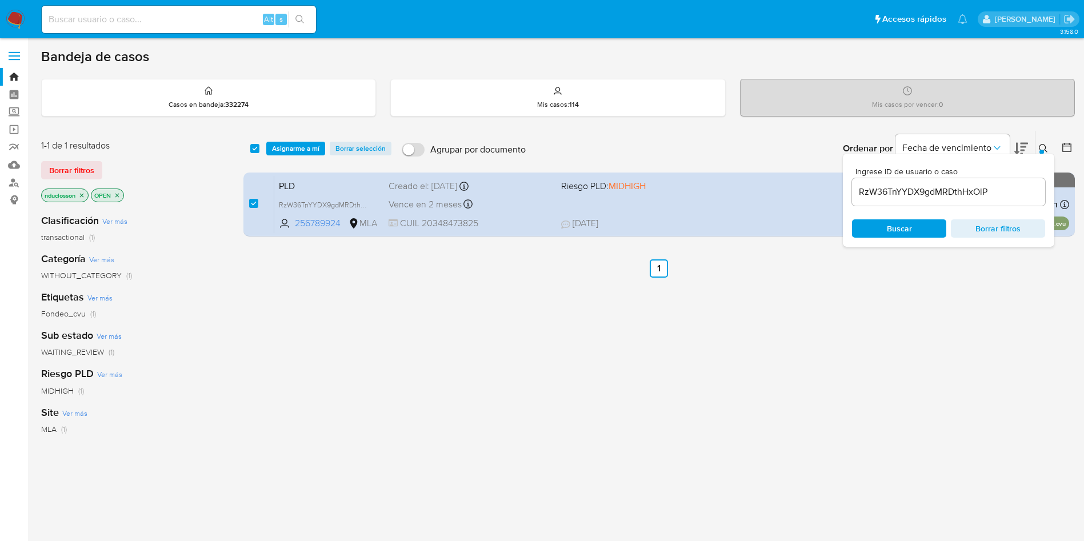
click at [295, 141] on div "select-all-cases-checkbox Asignarme a mí Borrar selección Agrupar por documento…" at bounding box center [659, 148] width 832 height 35
click at [297, 143] on span "Asignarme a mí" at bounding box center [295, 148] width 47 height 11
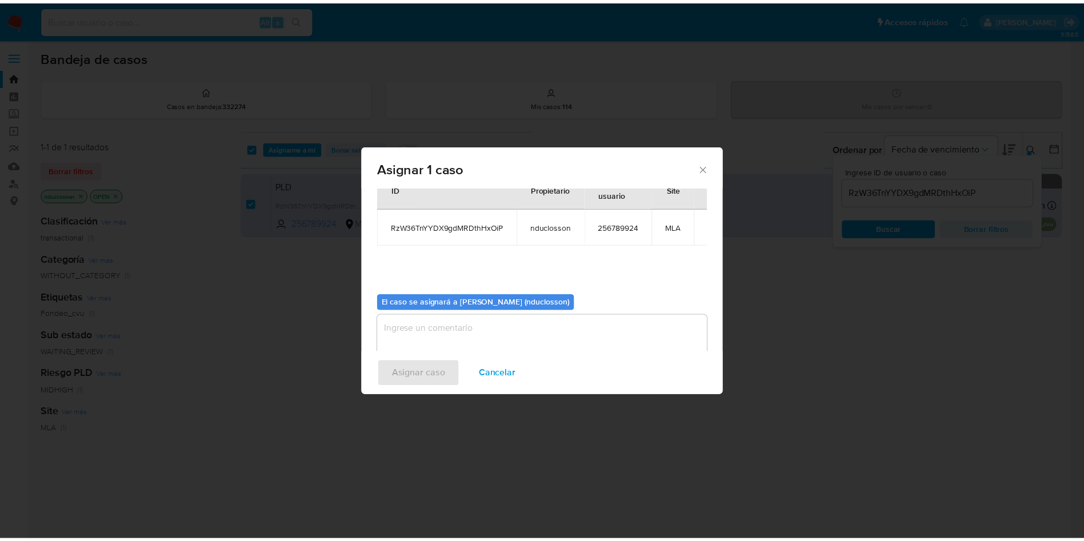
scroll to position [59, 0]
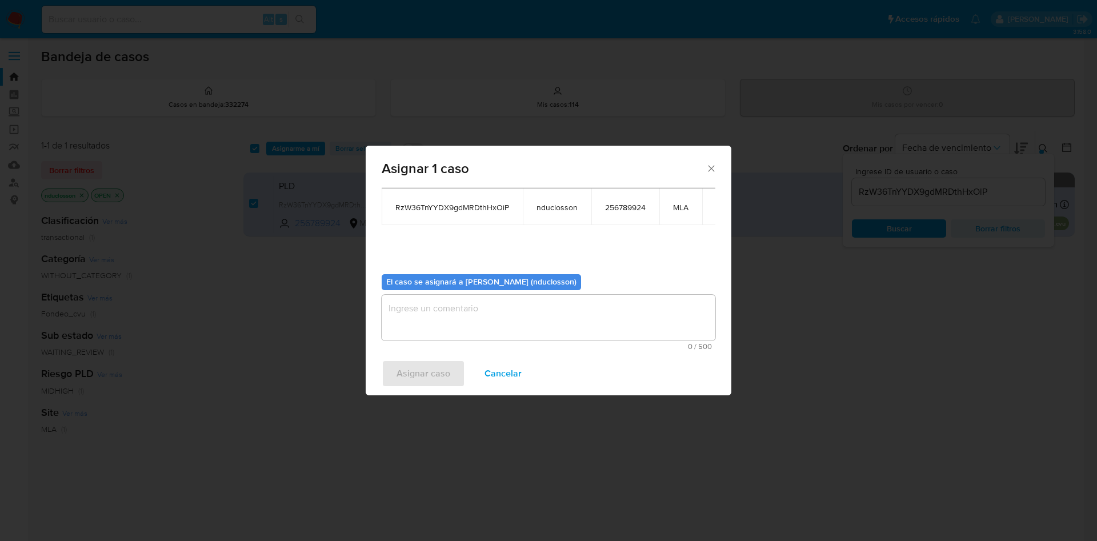
click at [484, 304] on textarea "assign-modal" at bounding box center [549, 318] width 334 height 46
click at [434, 367] on span "Asignar caso" at bounding box center [424, 373] width 54 height 25
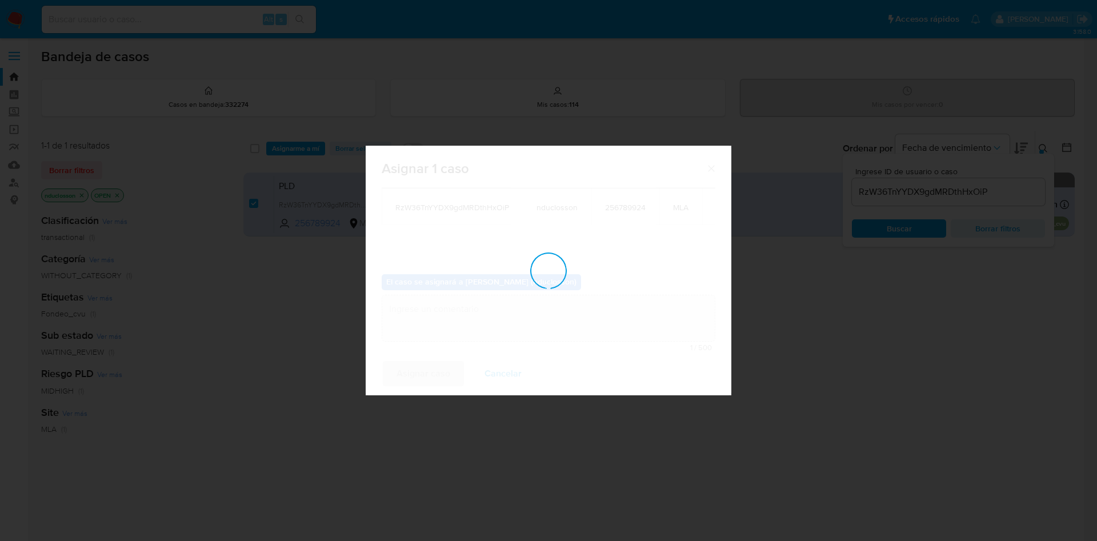
checkbox input "false"
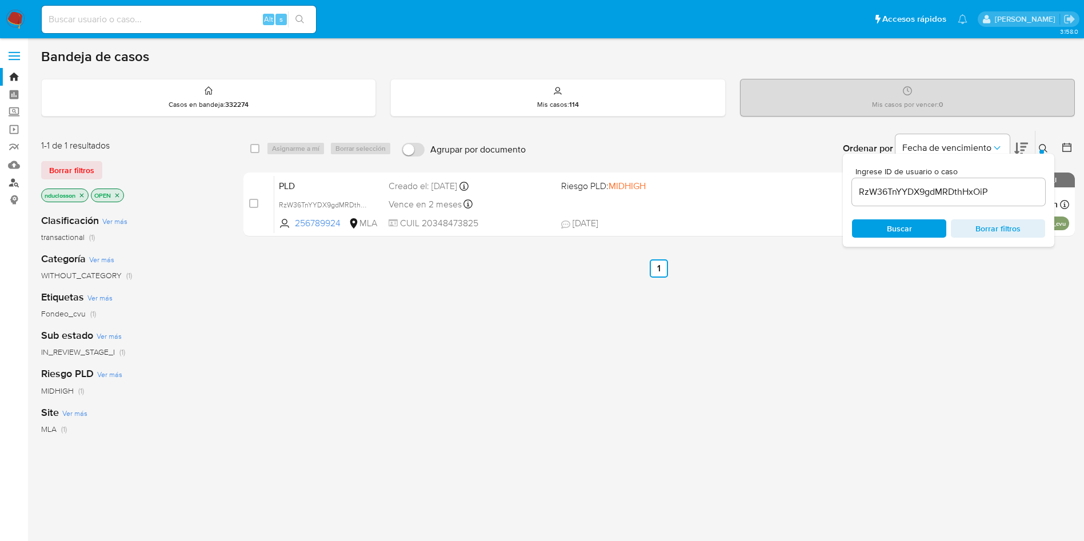
click at [5, 184] on link "Buscador de personas" at bounding box center [68, 183] width 136 height 18
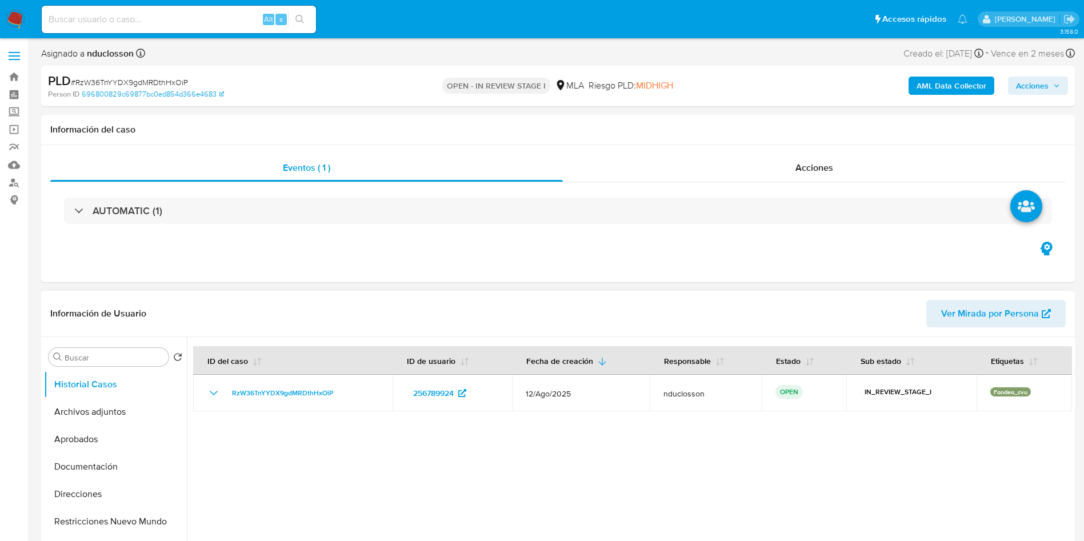
select select "10"
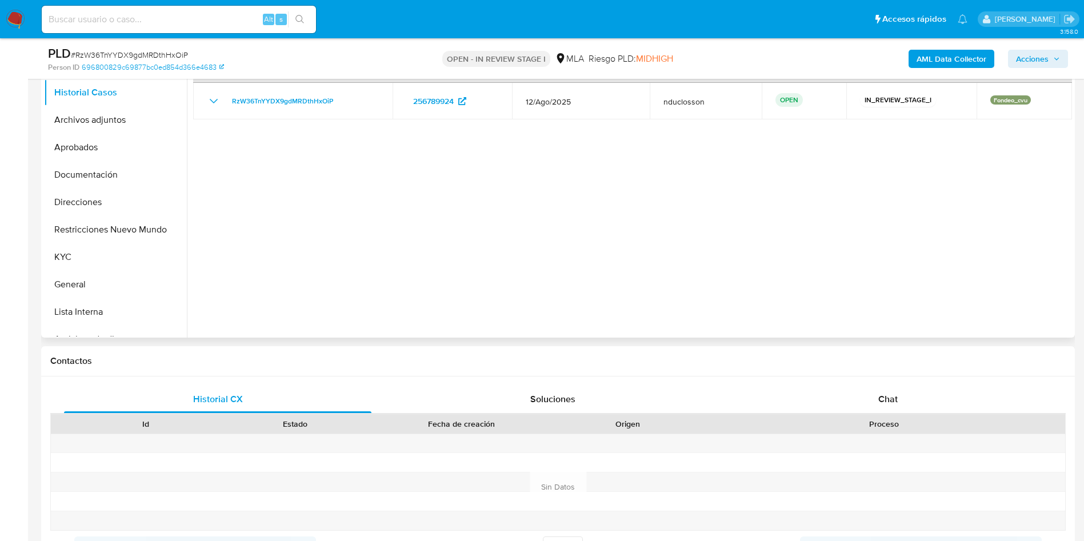
scroll to position [257, 0]
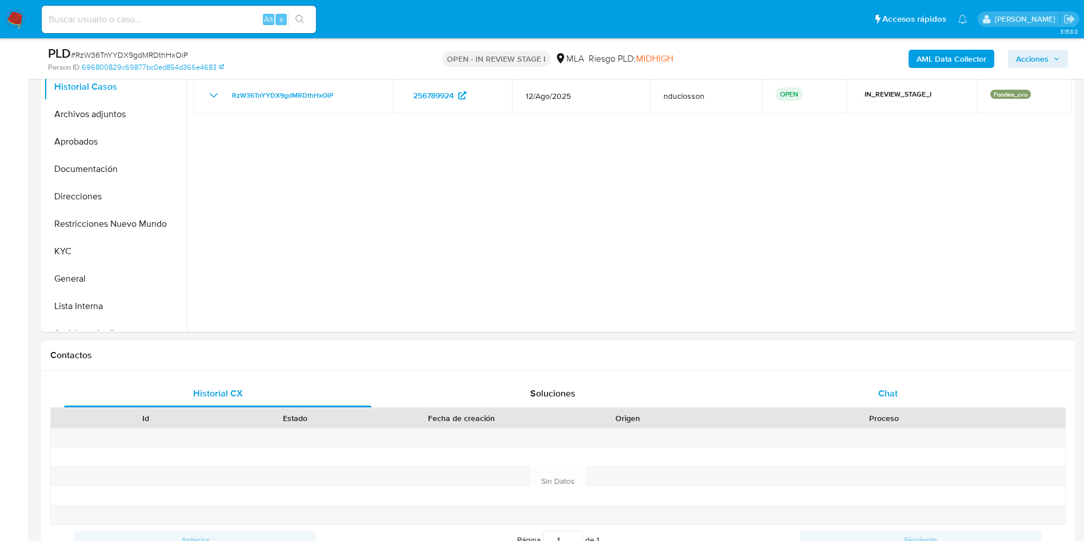
click at [875, 386] on div "Chat" at bounding box center [888, 393] width 308 height 27
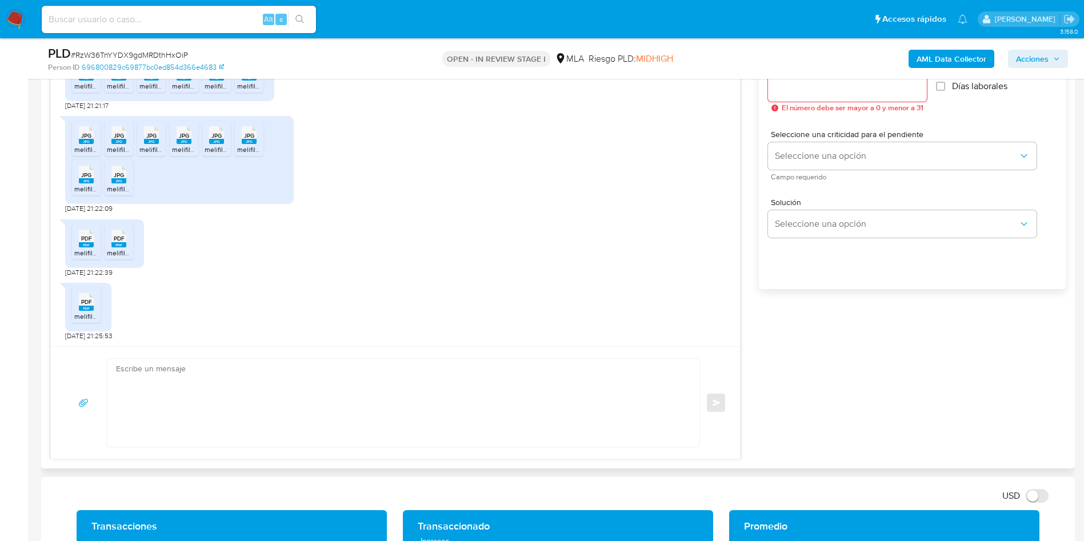
scroll to position [686, 0]
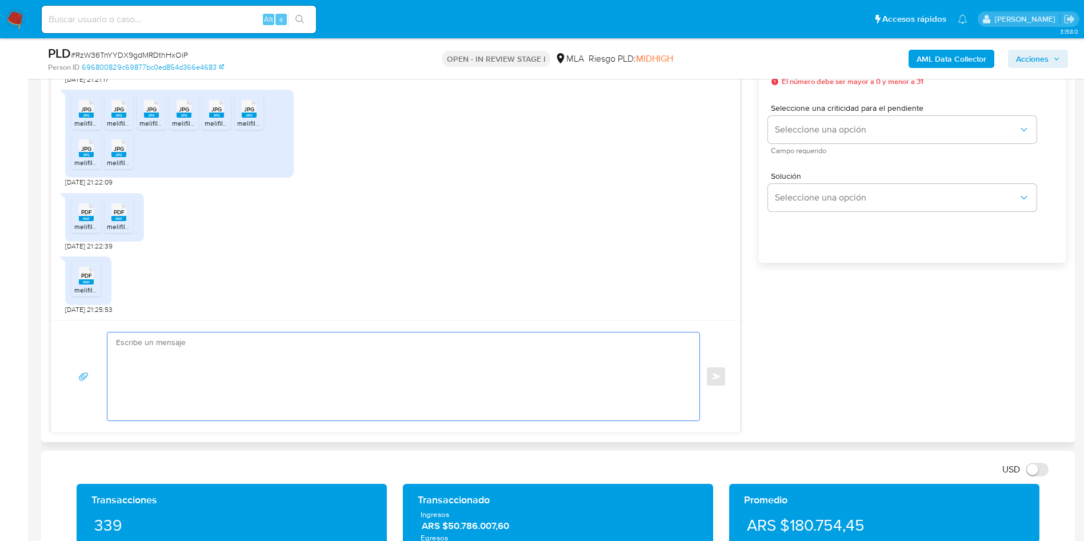
click at [336, 389] on textarea at bounding box center [400, 377] width 569 height 88
paste textarea "Lore Ipsumdo, Sitame consect adi el seddoeius. Te incididu, utlaboreetd mag ali…"
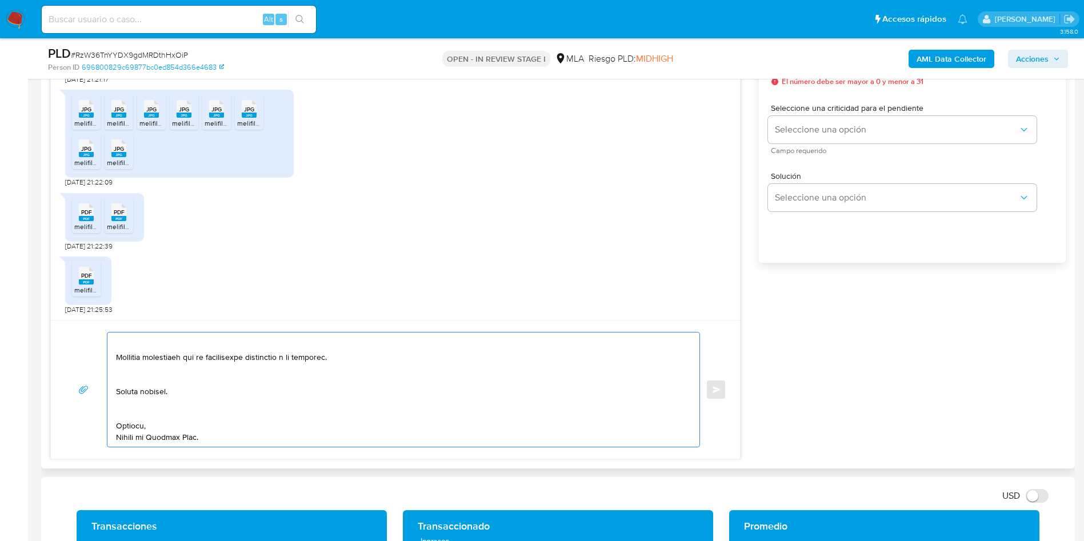
click at [128, 420] on textarea at bounding box center [400, 390] width 569 height 114
click at [127, 412] on textarea at bounding box center [400, 390] width 569 height 114
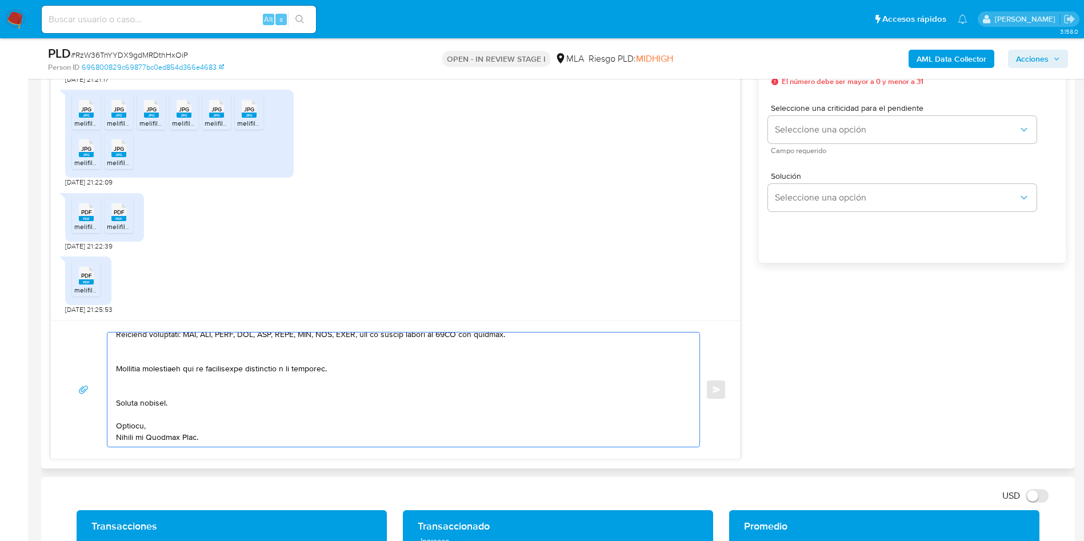
click at [133, 390] on textarea at bounding box center [400, 390] width 569 height 114
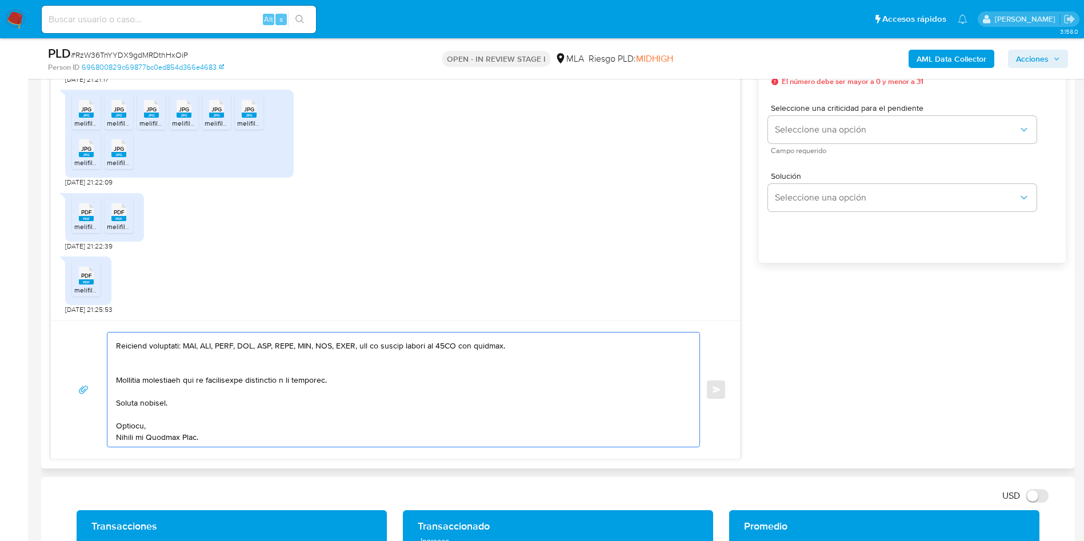
click at [131, 363] on textarea at bounding box center [400, 390] width 569 height 114
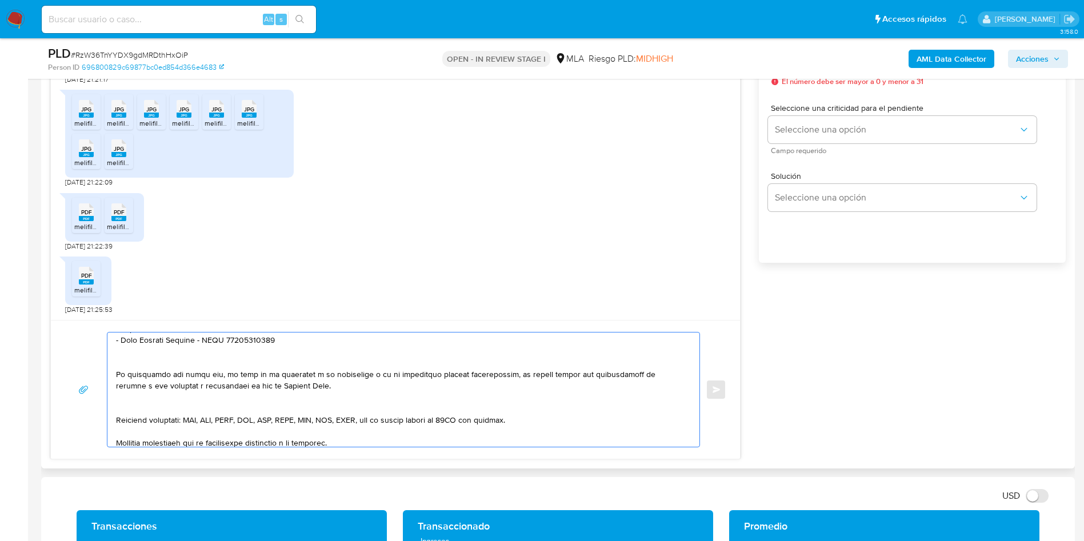
scroll to position [185, 0]
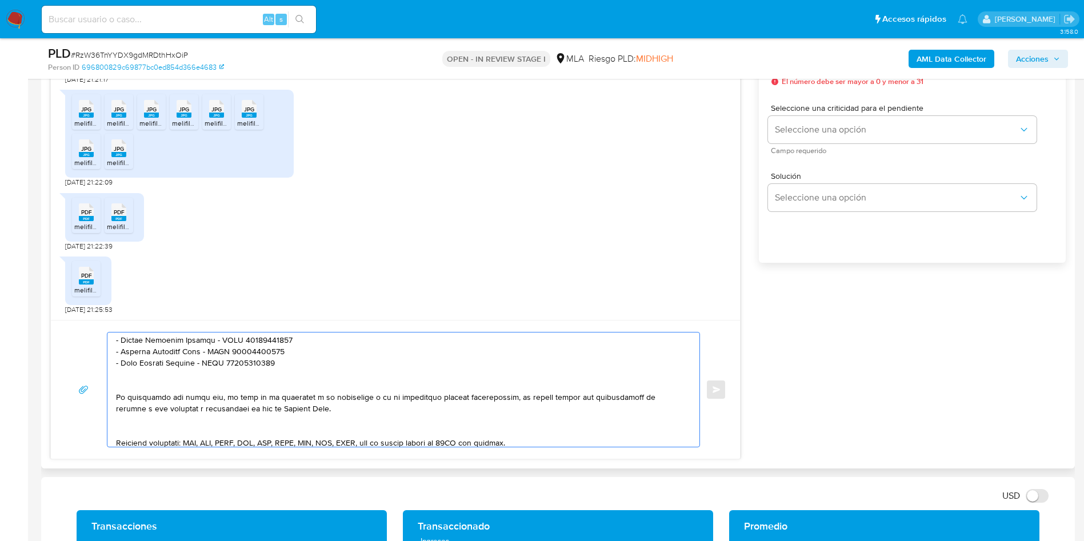
click at [134, 438] on textarea at bounding box center [400, 390] width 569 height 114
click at [126, 429] on textarea at bounding box center [400, 390] width 569 height 114
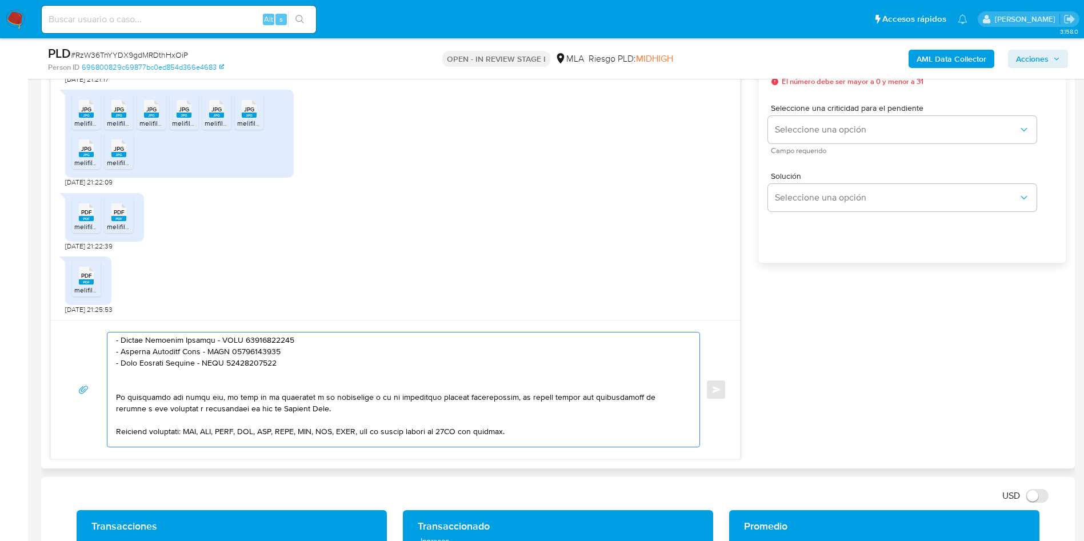
click at [146, 384] on textarea at bounding box center [400, 390] width 569 height 114
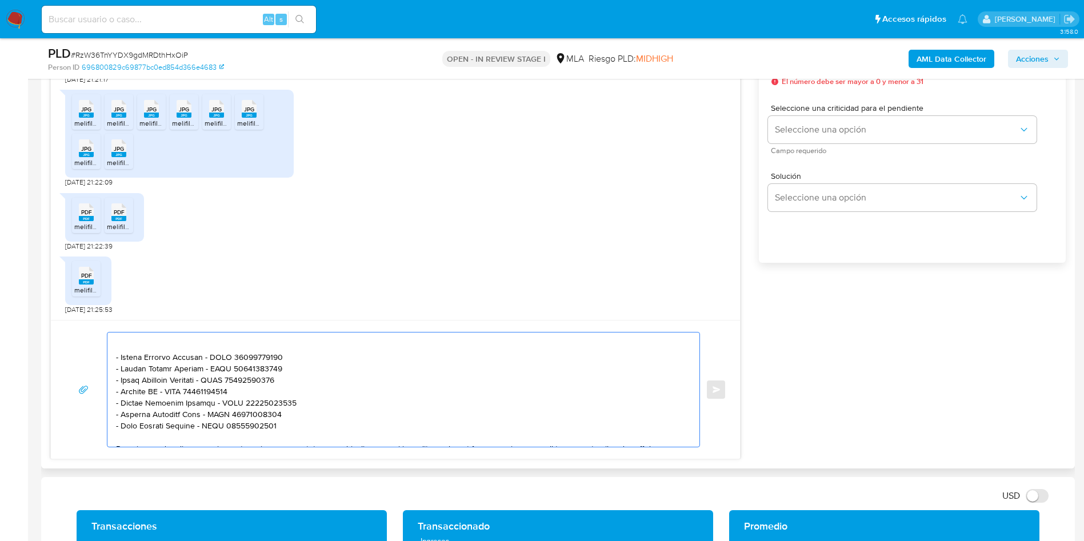
scroll to position [99, 0]
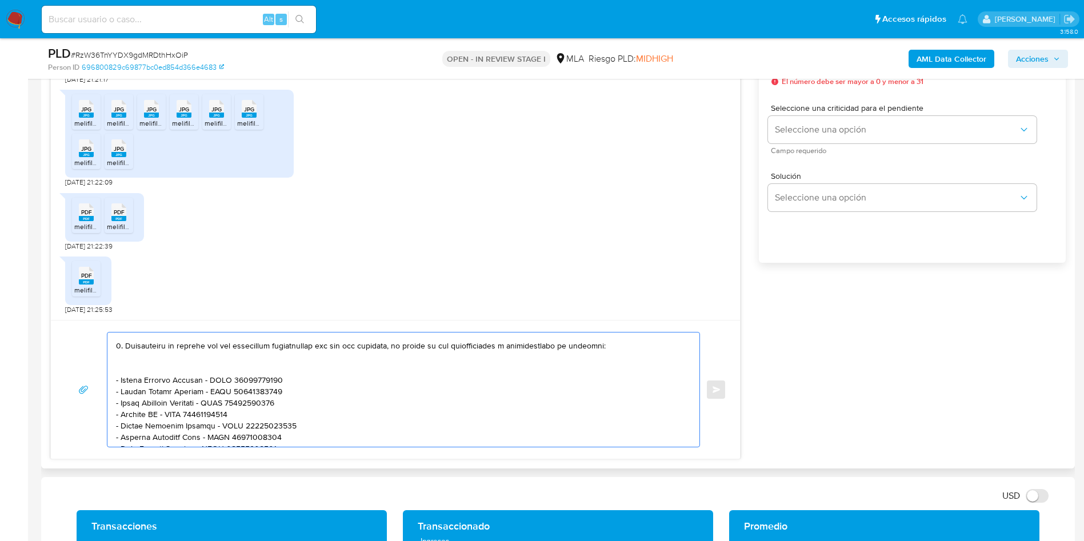
click at [133, 373] on textarea at bounding box center [400, 390] width 569 height 114
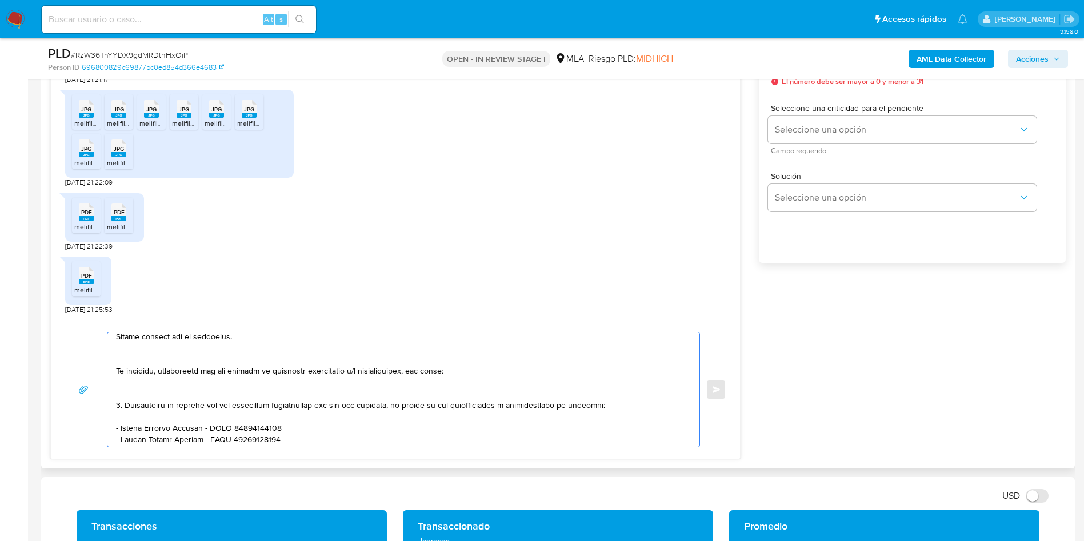
scroll to position [14, 0]
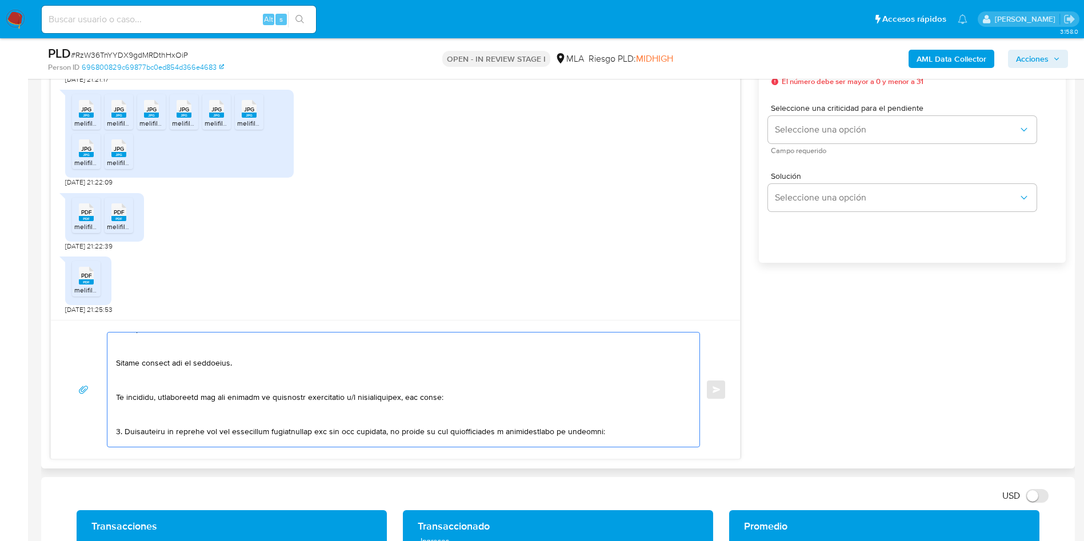
click at [130, 421] on textarea at bounding box center [400, 390] width 569 height 114
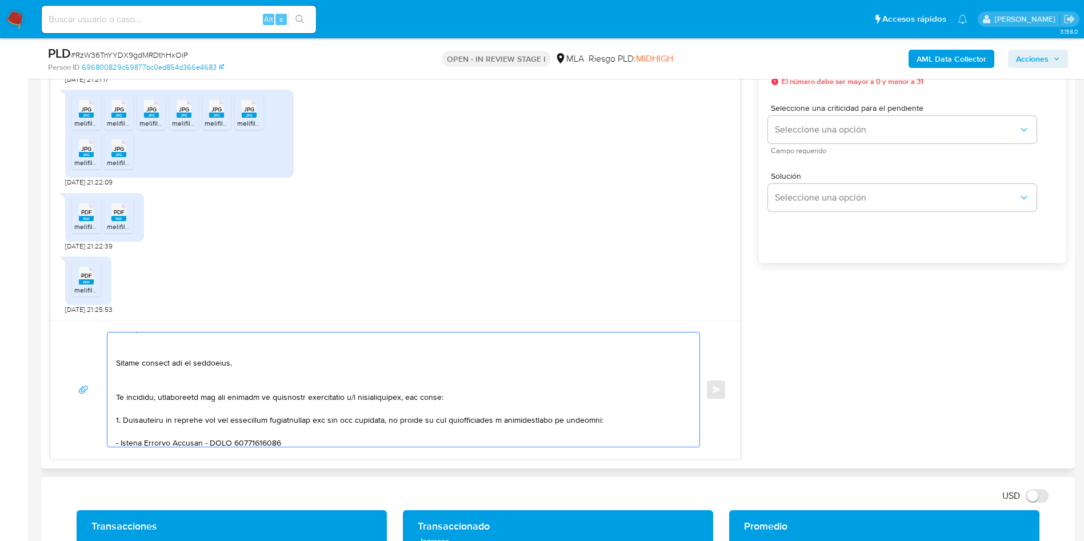
click at [130, 385] on textarea at bounding box center [400, 390] width 569 height 114
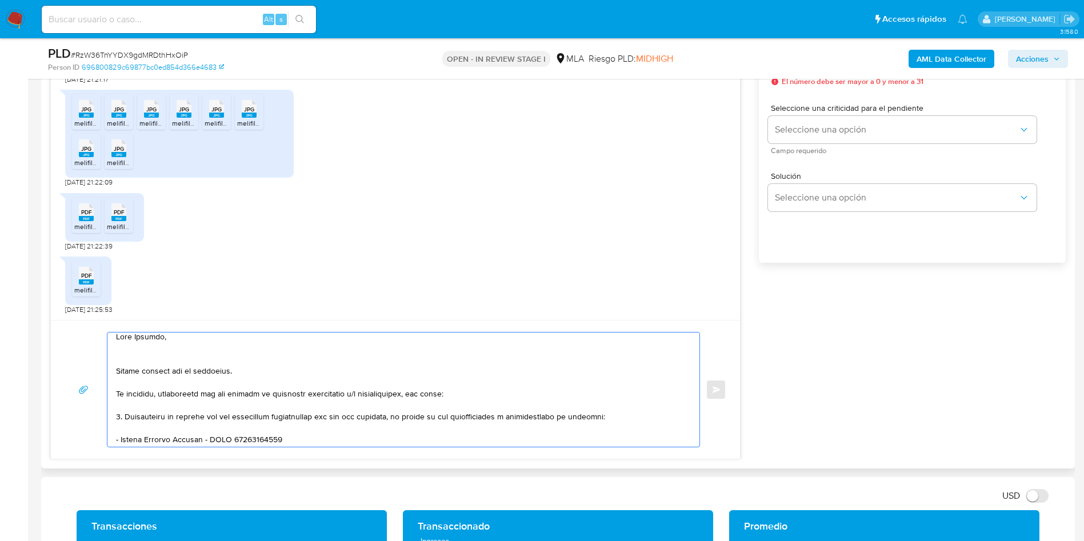
scroll to position [0, 0]
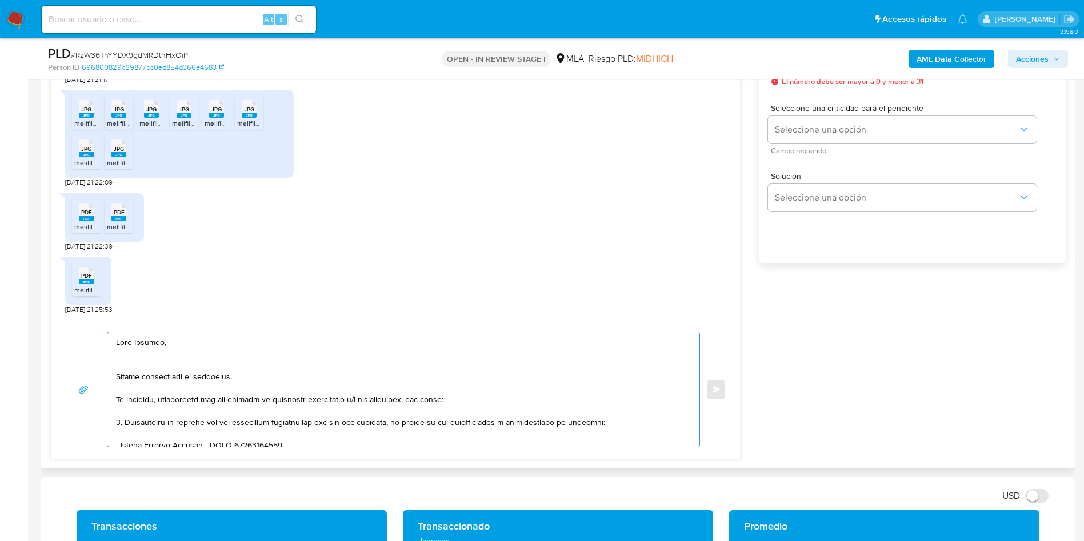
drag, startPoint x: 140, startPoint y: 356, endPoint x: 137, endPoint y: 365, distance: 10.3
click at [139, 356] on textarea at bounding box center [400, 390] width 569 height 114
click at [137, 365] on textarea at bounding box center [400, 390] width 569 height 114
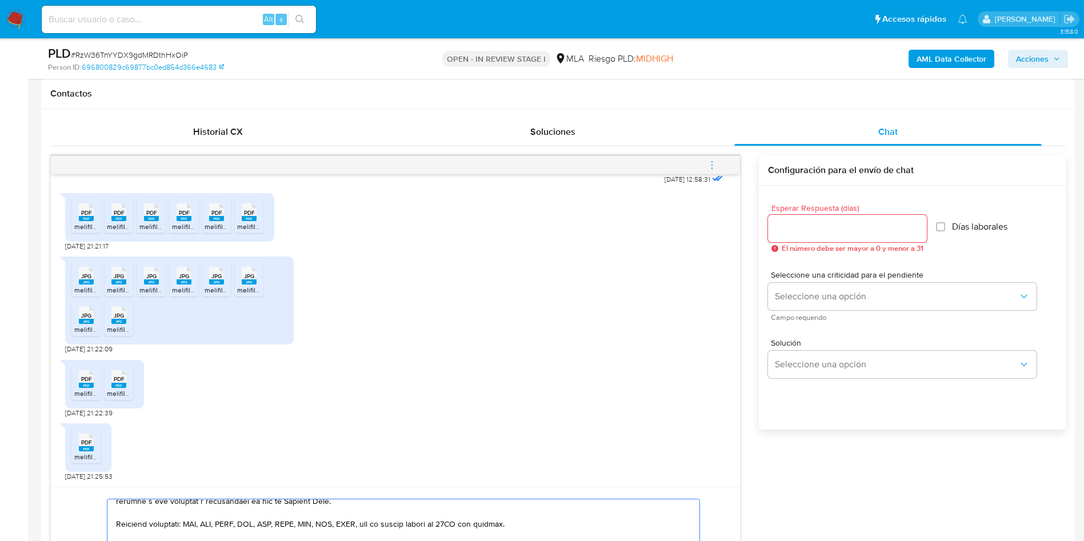
scroll to position [514, 0]
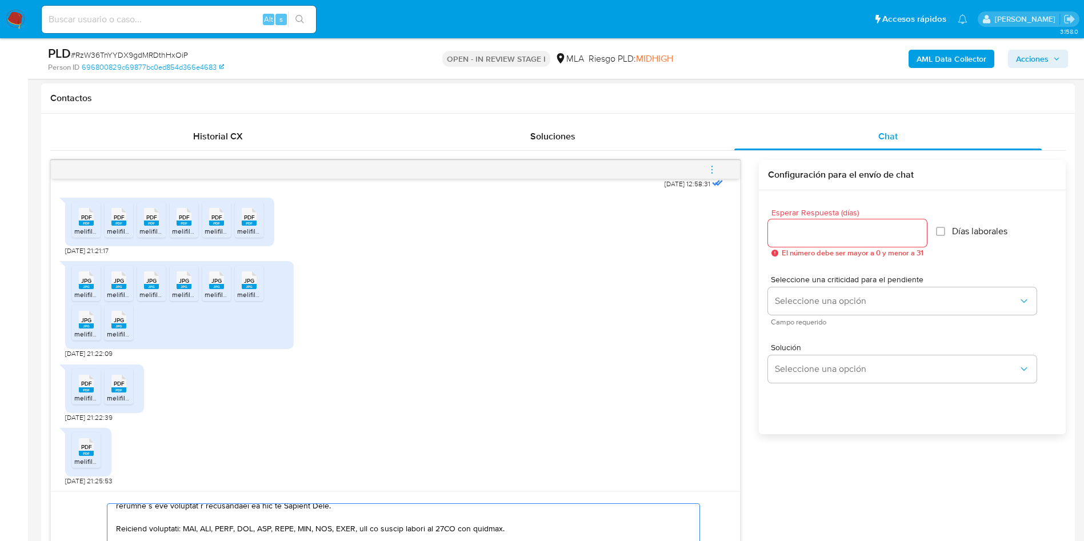
type textarea "Hola Nicolas, Muchas gracias por tu respuesta. No obstante, necesitamos que nos…"
click at [817, 229] on input "Esperar Respuesta (días)" at bounding box center [847, 233] width 159 height 15
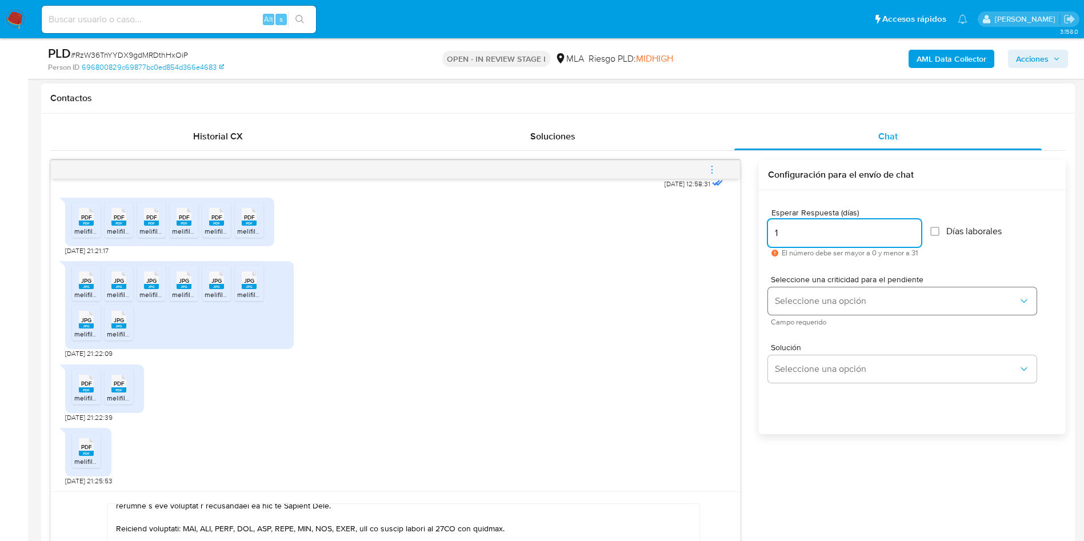
type input "1"
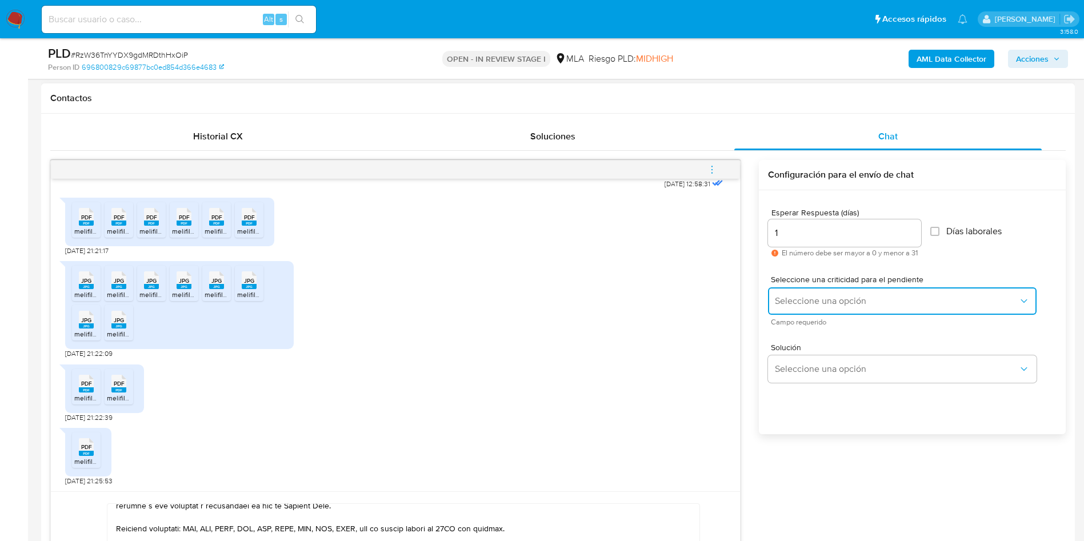
click at [789, 291] on button "Seleccione una opción" at bounding box center [902, 300] width 269 height 27
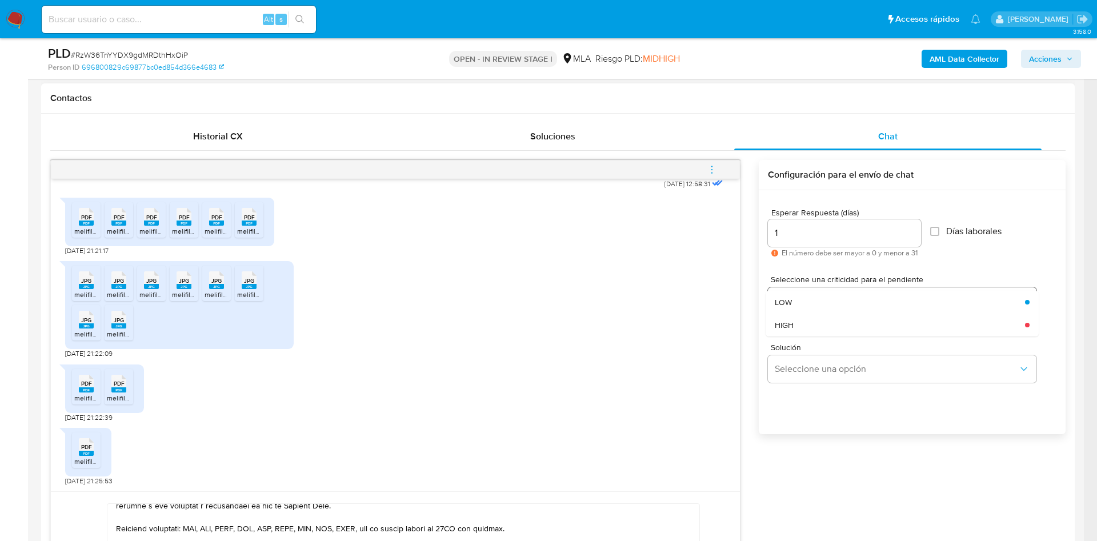
click at [806, 322] on div "HIGH" at bounding box center [896, 325] width 243 height 23
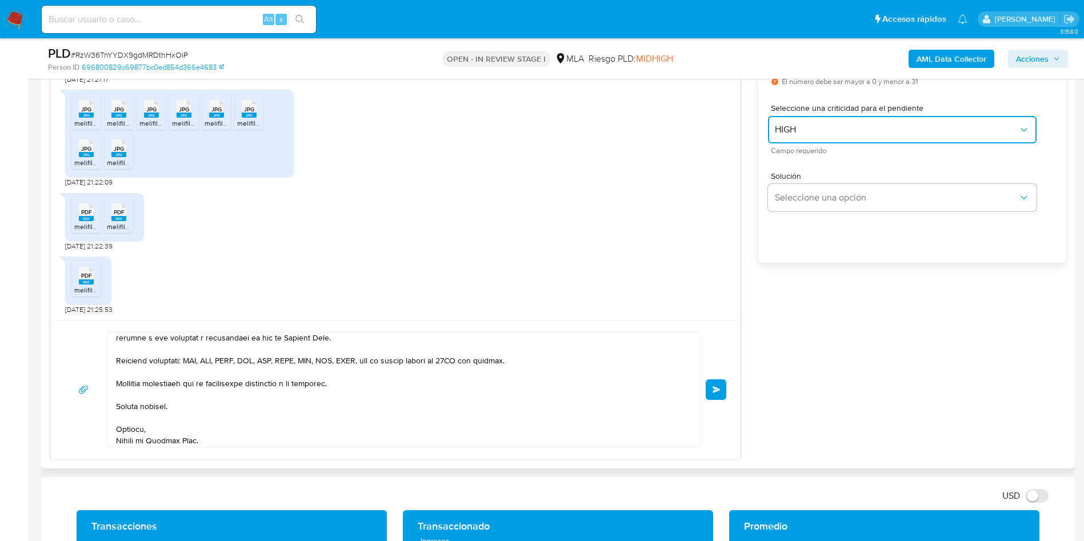
scroll to position [202, 0]
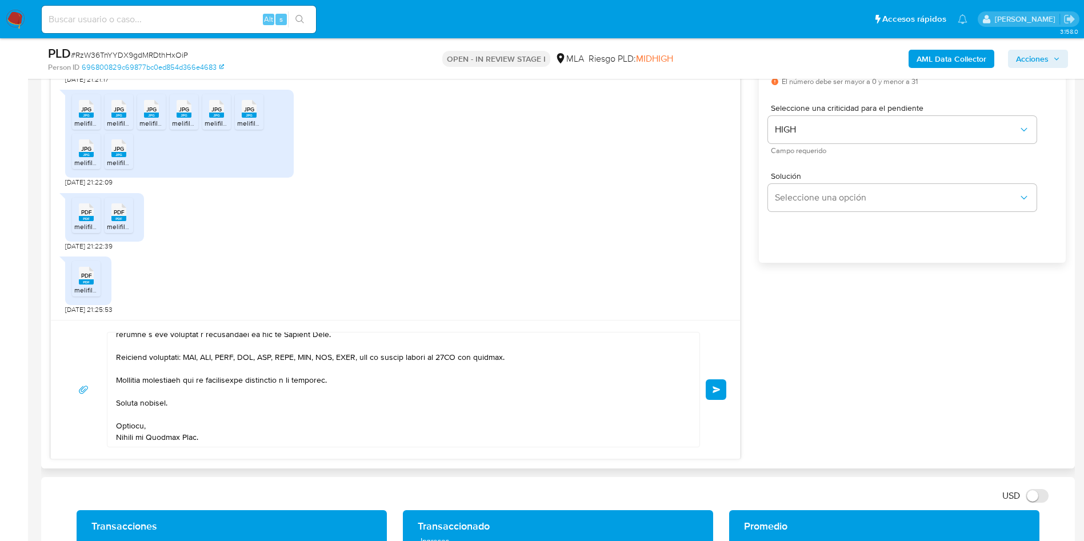
click at [721, 388] on button "Enviar" at bounding box center [716, 390] width 21 height 21
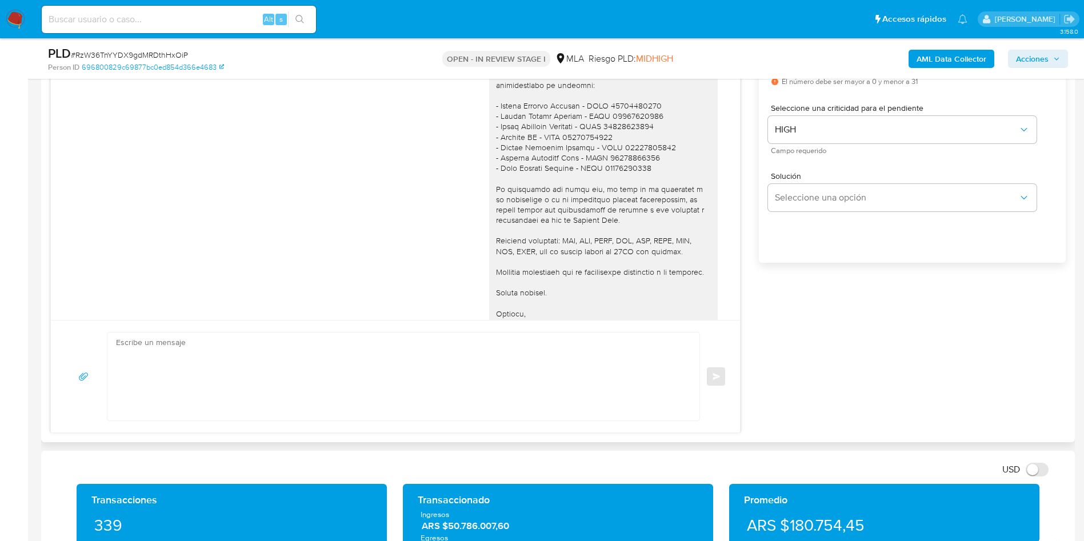
scroll to position [1267, 0]
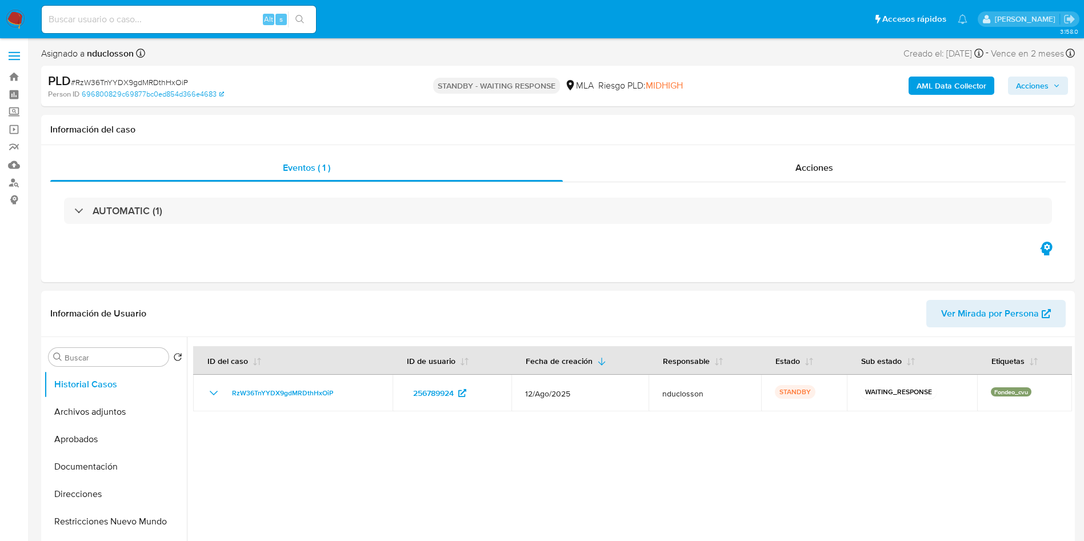
select select "10"
click at [95, 12] on input at bounding box center [179, 19] width 274 height 15
paste input "eF3wG6wOVSQPwRGoqoVFTTn2"
type input "eF3wG6wOVSQPwRGoqoVFTTn2"
click at [299, 21] on icon "search-icon" at bounding box center [300, 19] width 9 height 9
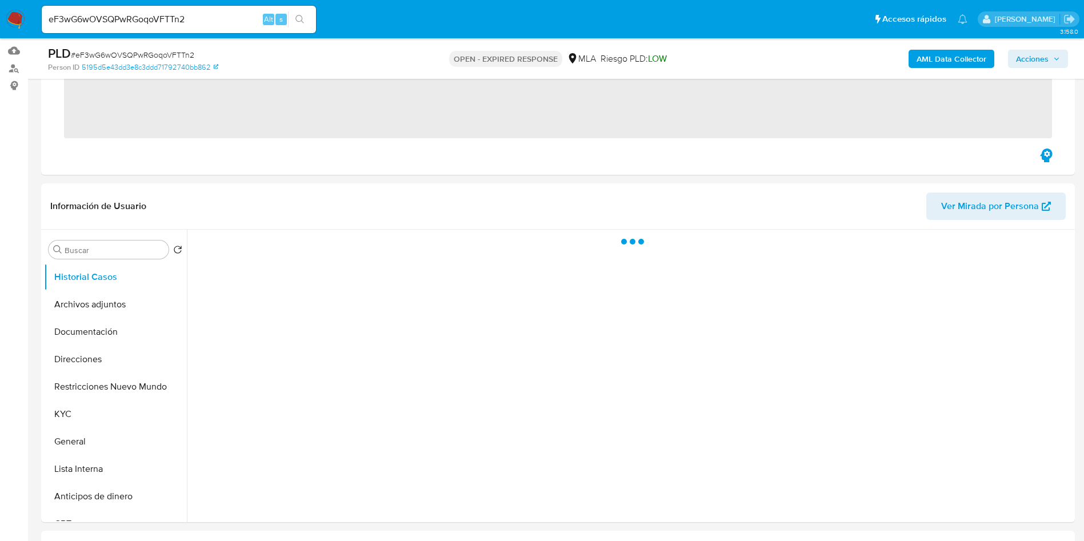
scroll to position [257, 0]
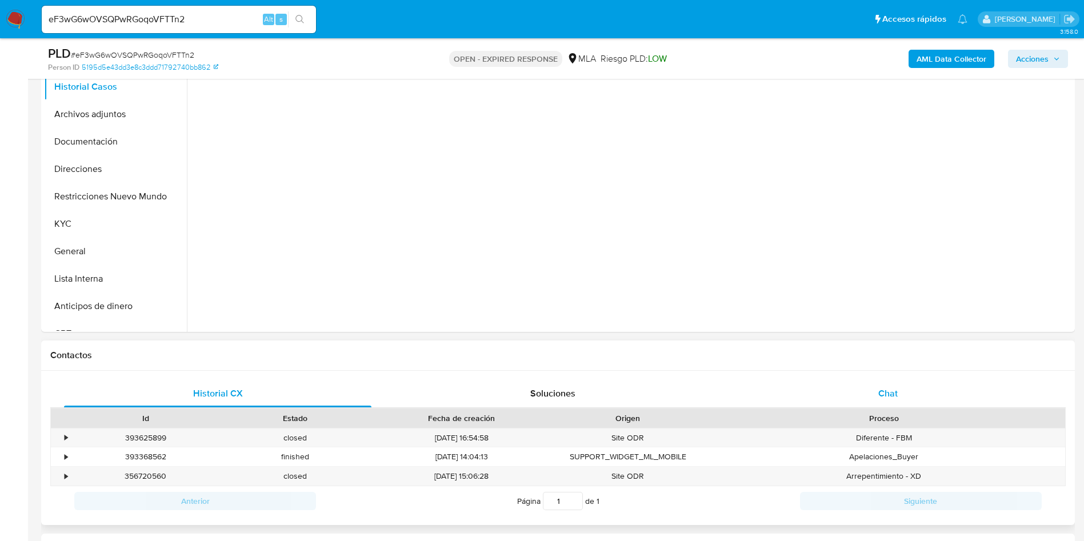
click at [892, 396] on span "Chat" at bounding box center [888, 393] width 19 height 13
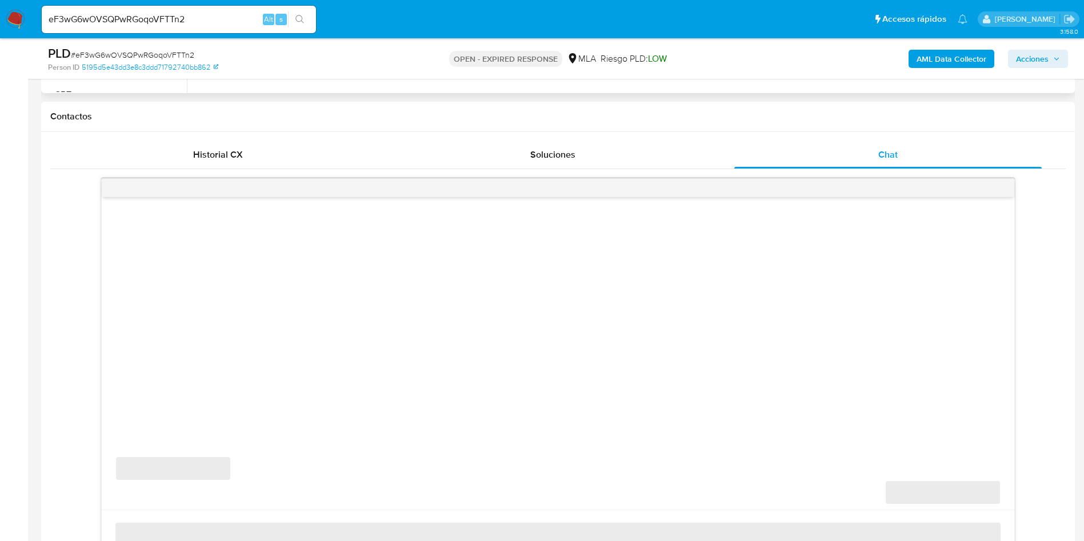
select select "10"
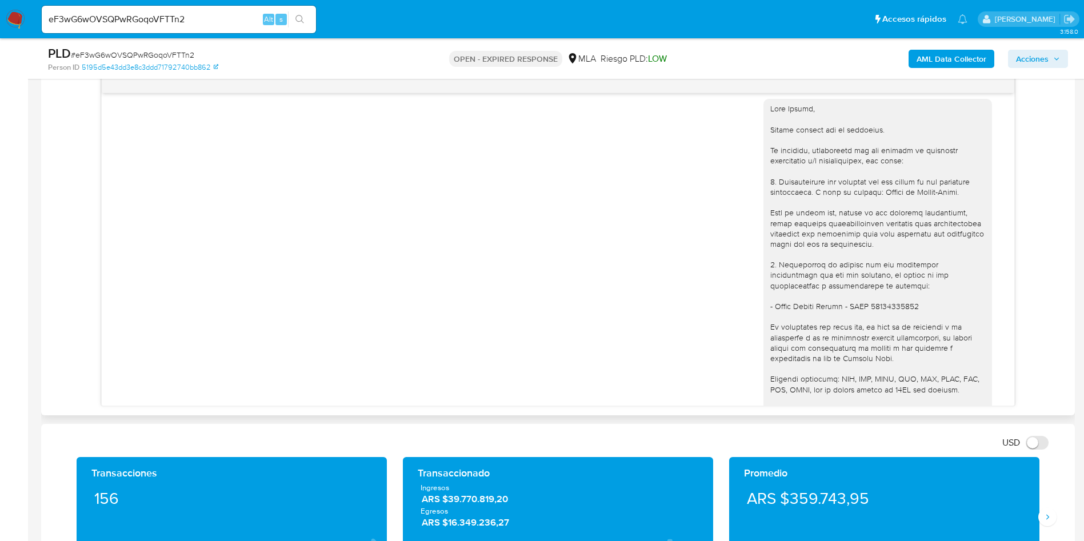
scroll to position [1024, 0]
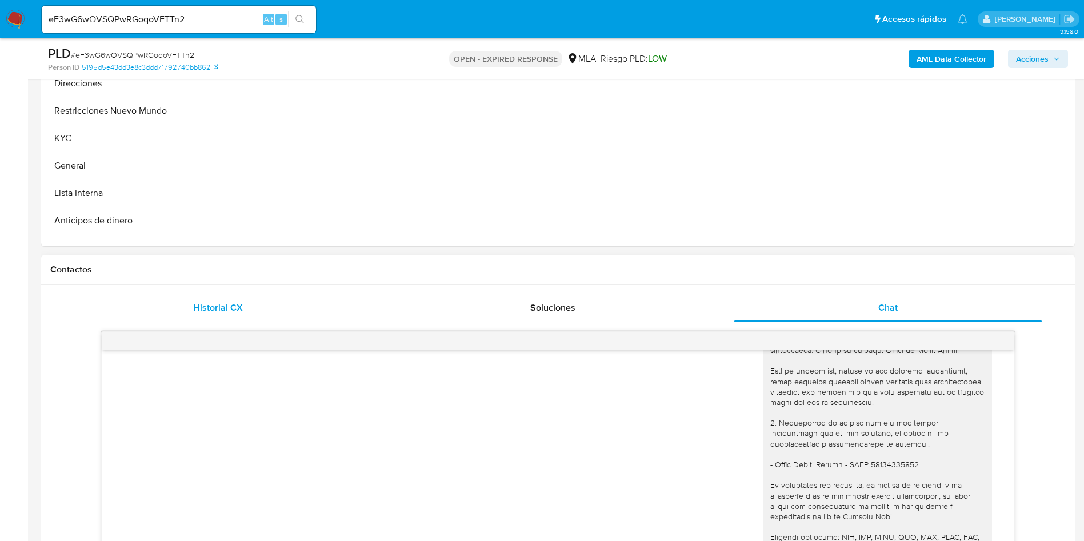
click at [196, 298] on div "Historial CX" at bounding box center [218, 307] width 308 height 27
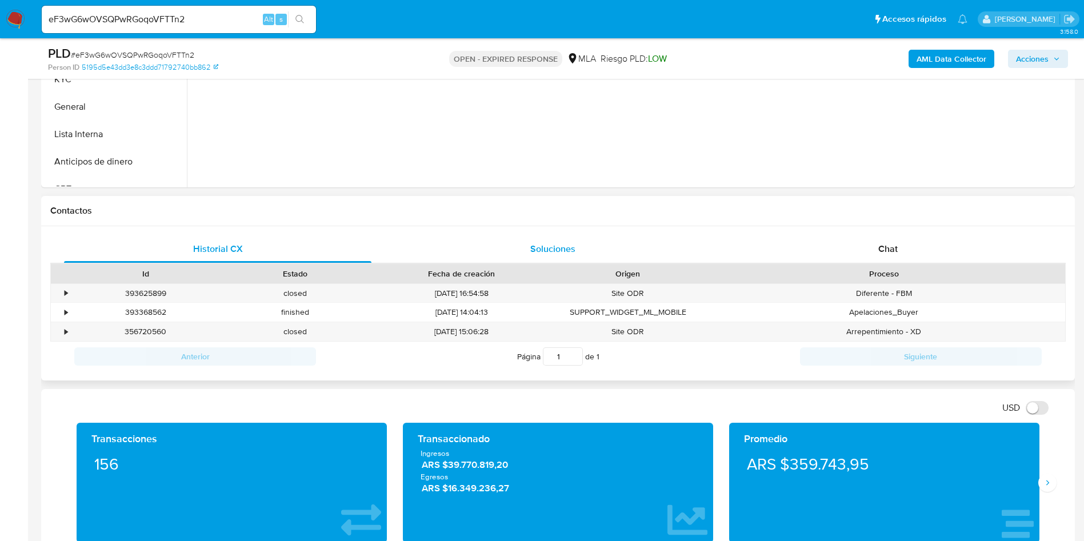
scroll to position [429, 0]
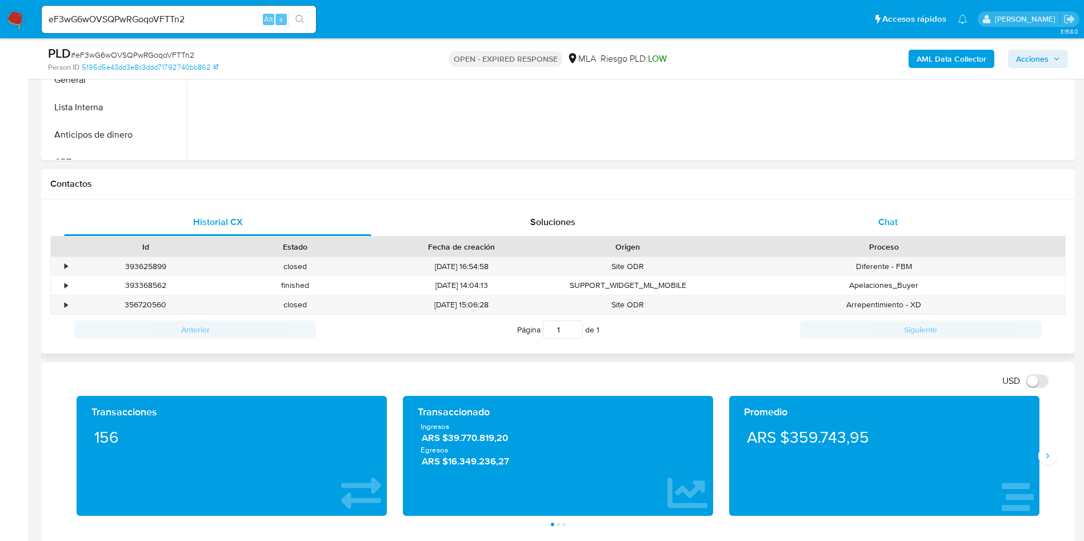
click at [852, 215] on div "Chat" at bounding box center [888, 222] width 308 height 27
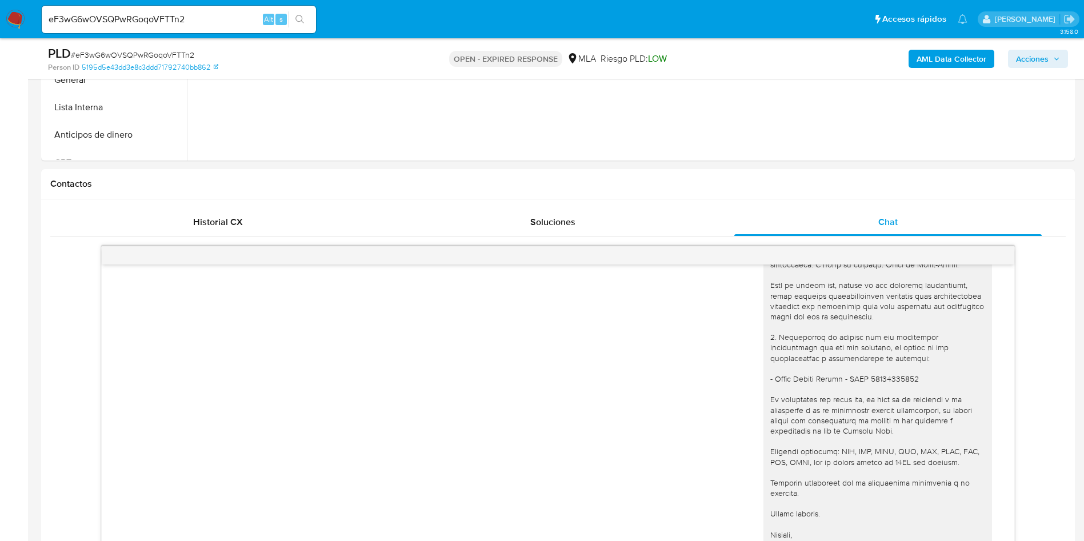
click at [102, 48] on div "PLD # eF3wG6wOVSQPwRGoqoVFTTn2" at bounding box center [216, 53] width 336 height 17
drag, startPoint x: 102, startPoint y: 48, endPoint x: 109, endPoint y: 48, distance: 7.4
click at [102, 48] on div "PLD # eF3wG6wOVSQPwRGoqoVFTTn2" at bounding box center [216, 53] width 336 height 17
click at [125, 50] on span "# eF3wG6wOVSQPwRGoqoVFTTn2" at bounding box center [132, 54] width 123 height 11
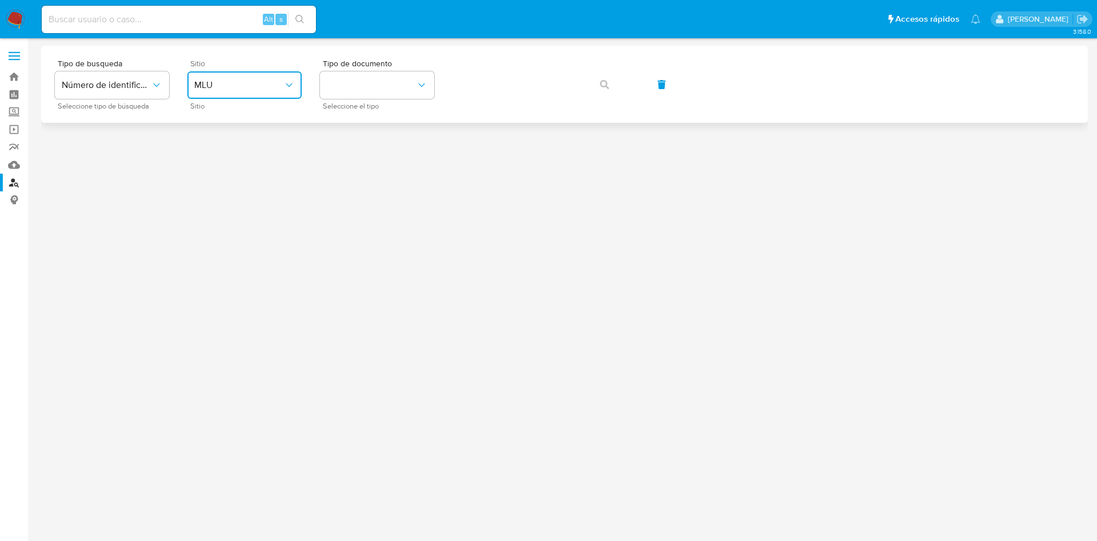
click at [288, 85] on icon "site_id" at bounding box center [288, 84] width 11 height 11
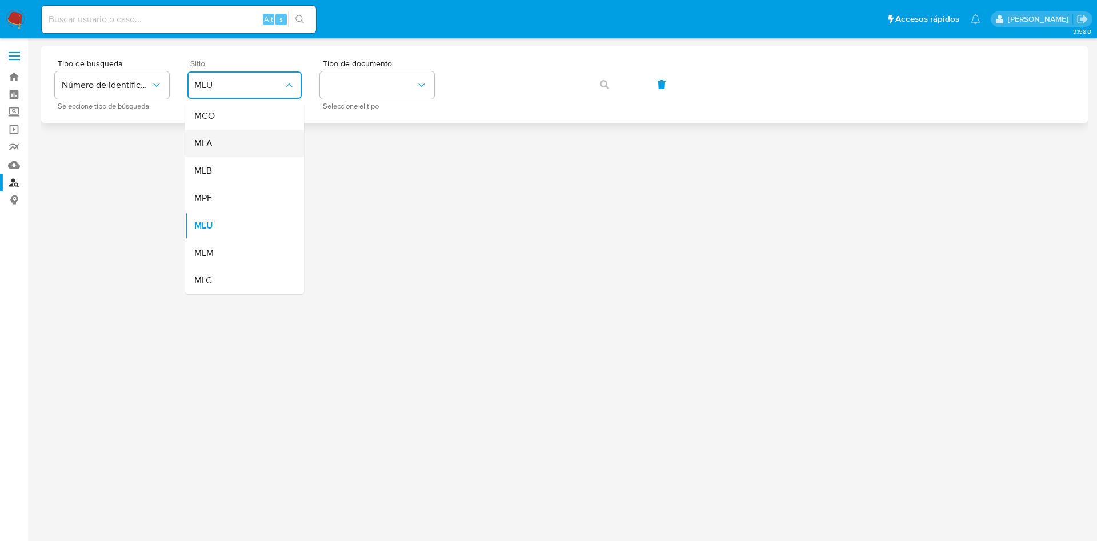
click at [258, 139] on div "MLA" at bounding box center [241, 143] width 94 height 27
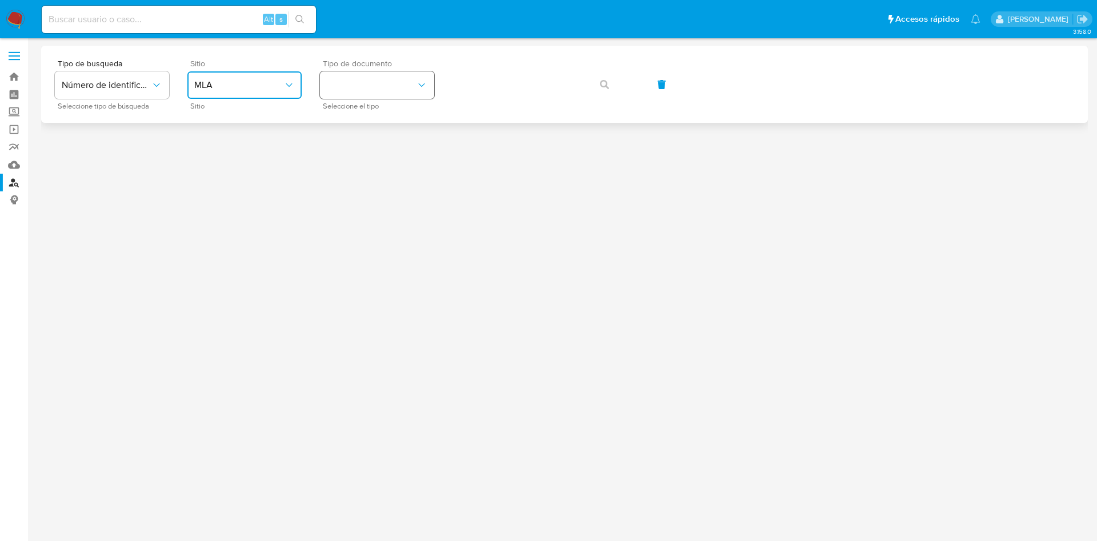
click at [377, 77] on button "identificationType" at bounding box center [377, 84] width 114 height 27
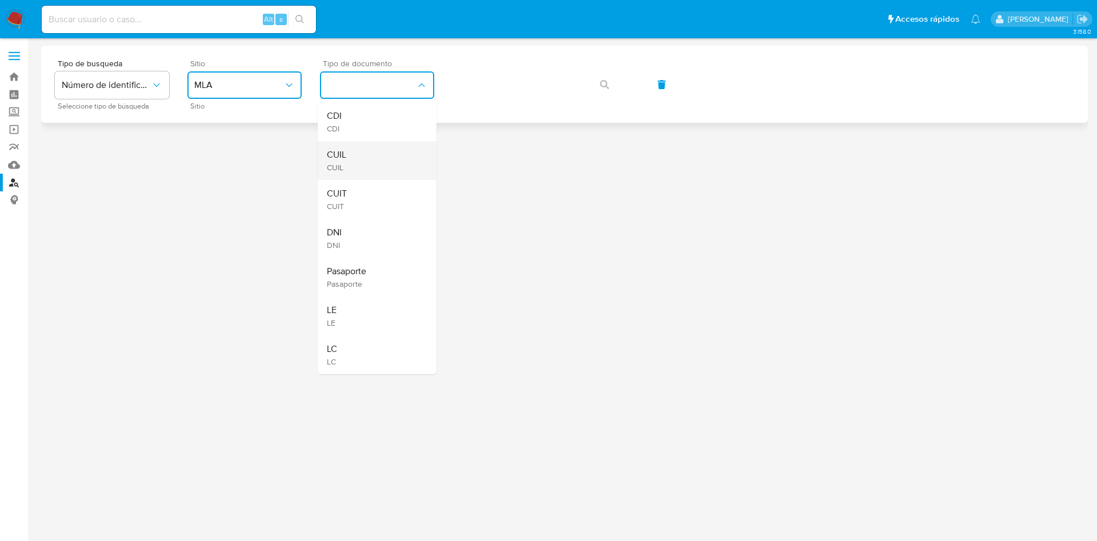
click at [365, 153] on div "CUIL CUIL" at bounding box center [374, 160] width 94 height 39
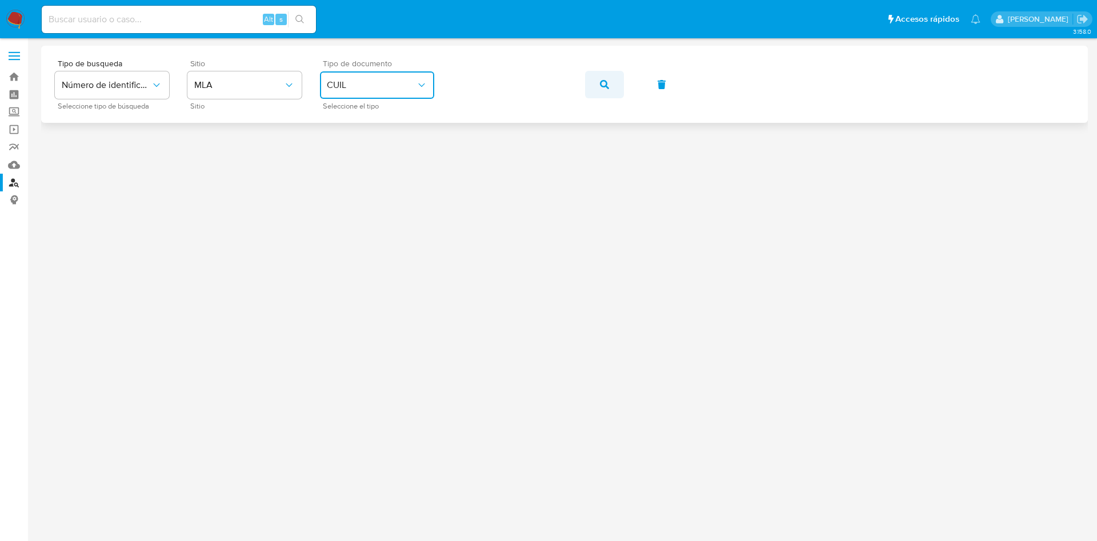
click at [605, 85] on icon "button" at bounding box center [604, 84] width 9 height 9
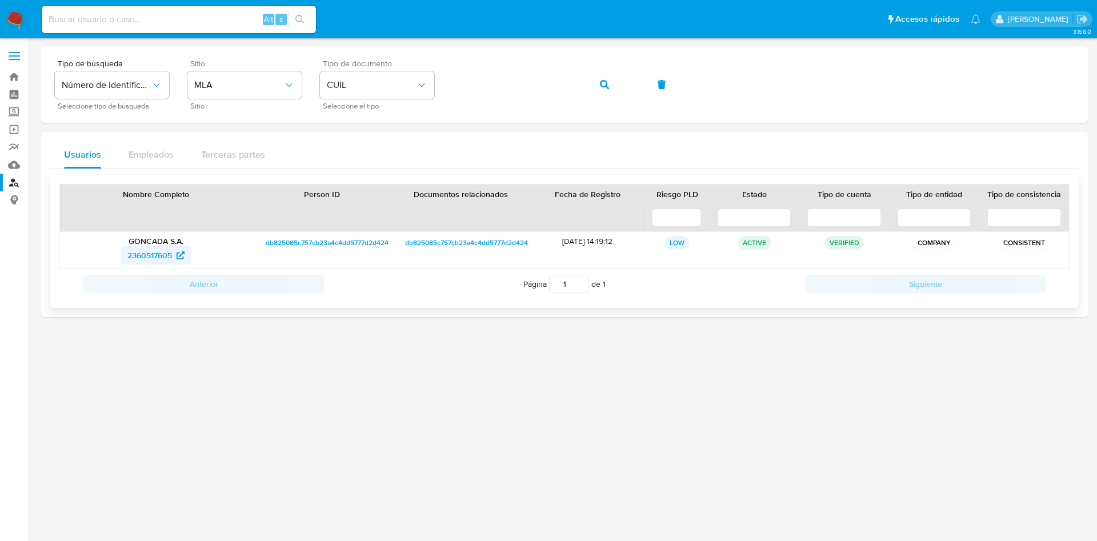
click at [150, 255] on span "2360517605" at bounding box center [149, 255] width 45 height 18
click at [11, 10] on img at bounding box center [15, 19] width 19 height 19
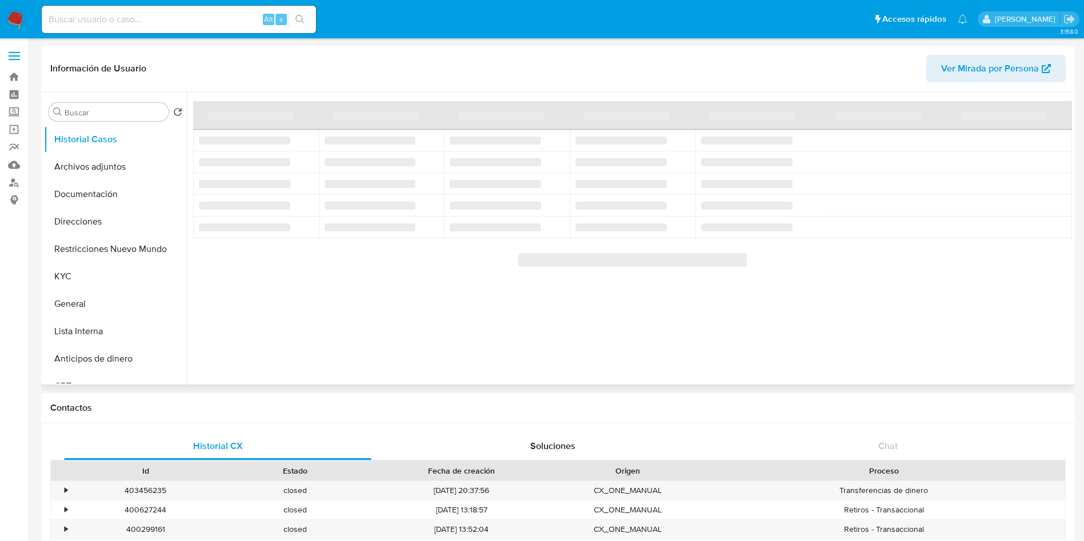
select select "10"
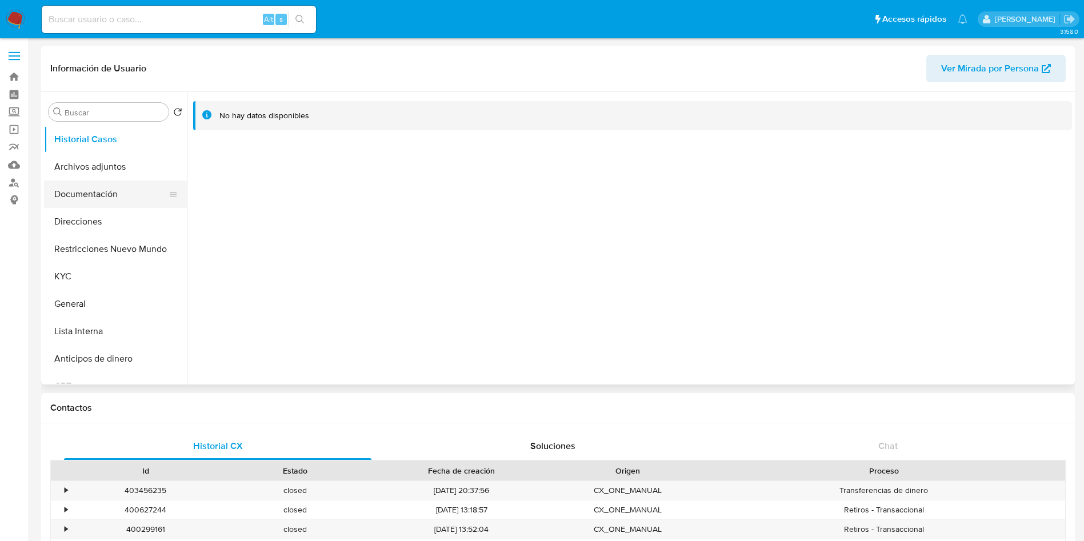
click at [77, 184] on button "Documentación" at bounding box center [111, 194] width 134 height 27
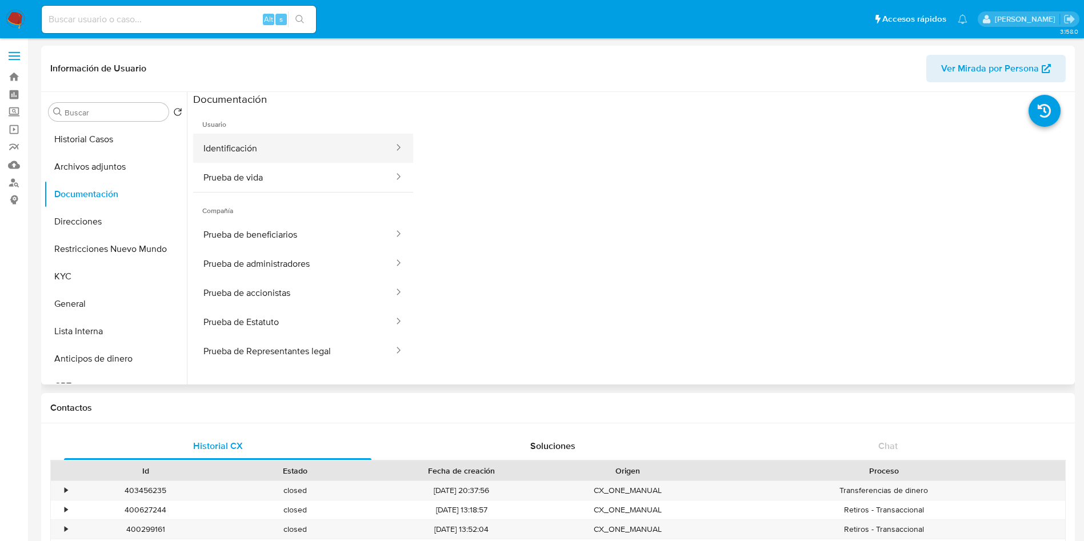
click at [317, 151] on button "Identificación" at bounding box center [294, 148] width 202 height 29
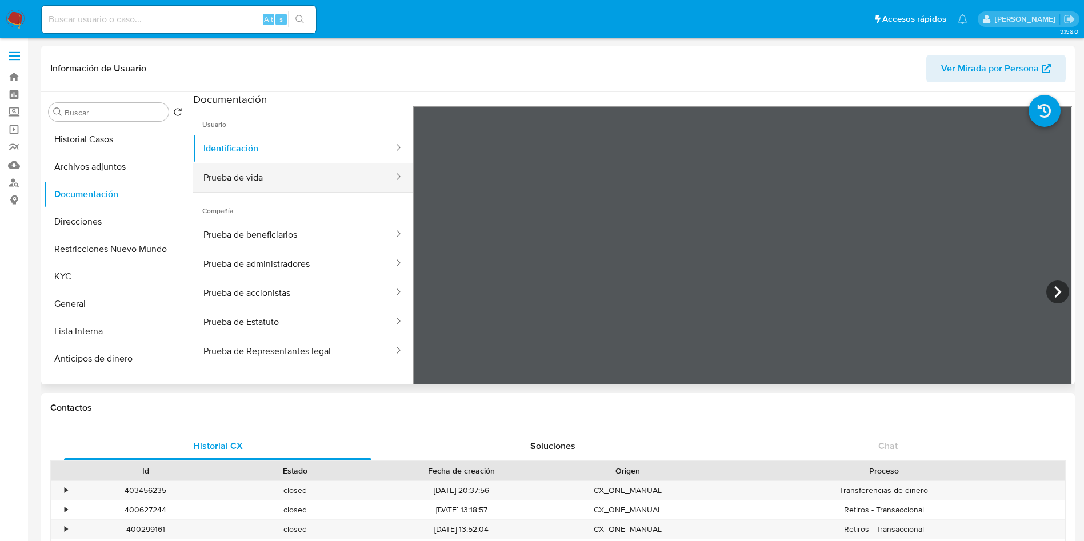
click at [241, 184] on button "Prueba de vida" at bounding box center [294, 177] width 202 height 29
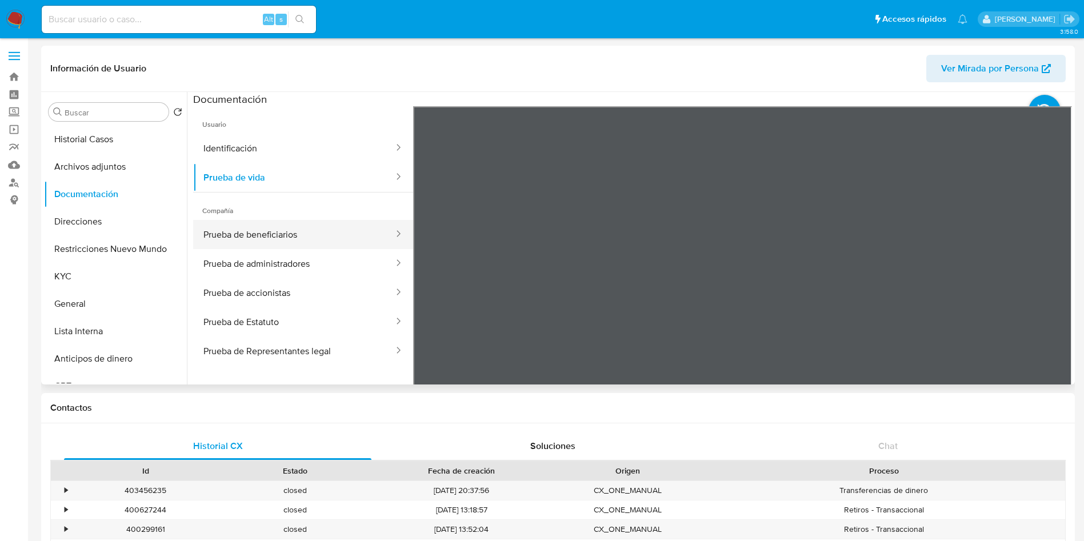
click at [310, 226] on button "Prueba de beneficiarios" at bounding box center [294, 234] width 202 height 29
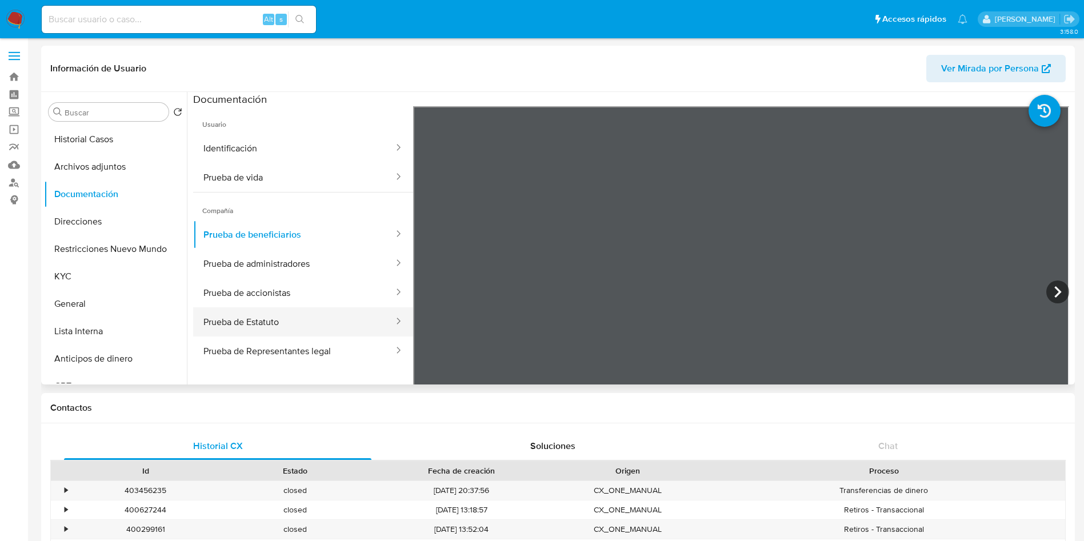
click at [341, 325] on button "Prueba de Estatuto" at bounding box center [294, 322] width 202 height 29
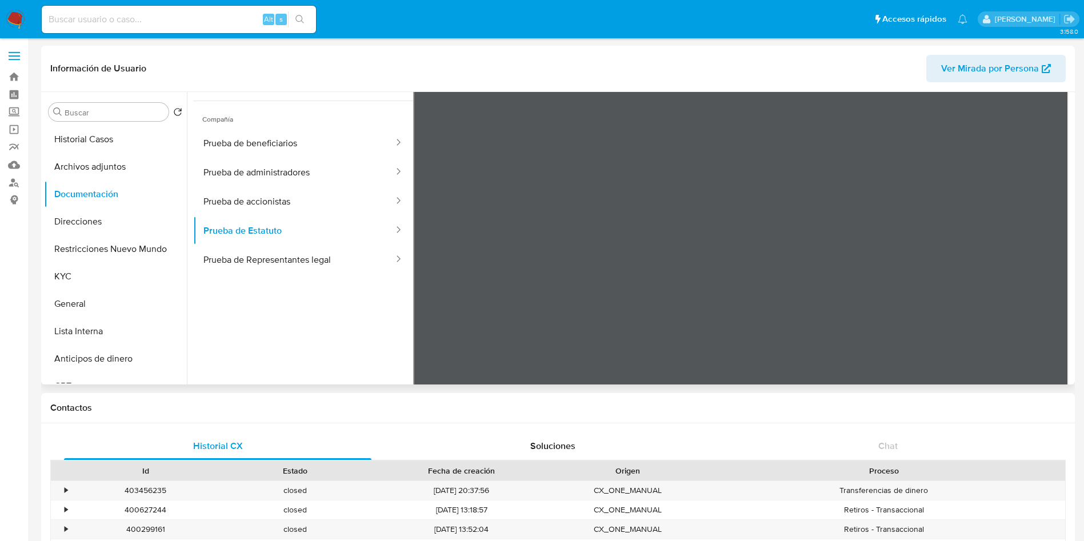
scroll to position [100, 0]
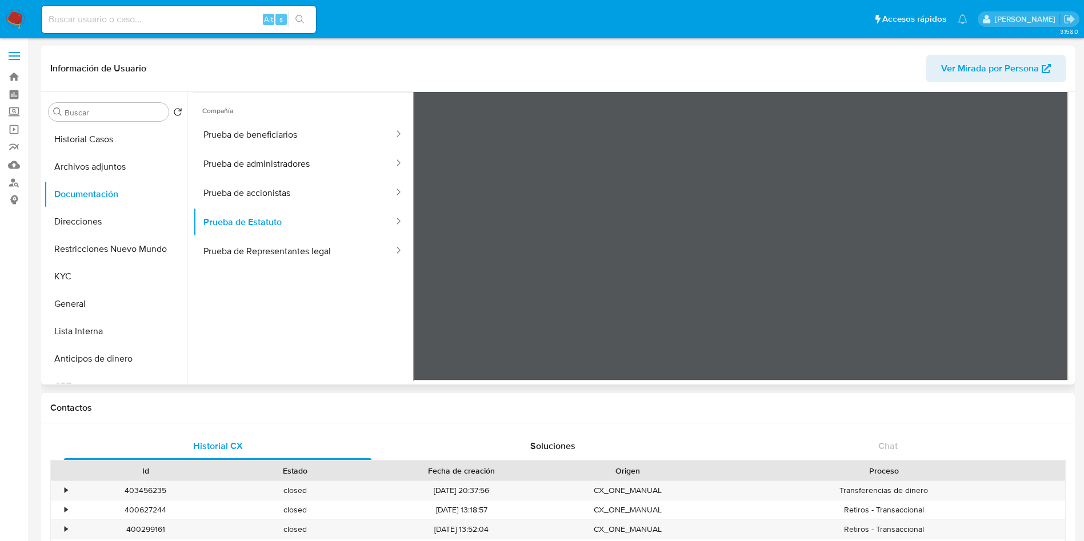
click at [344, 290] on ul "Usuario Identificación Prueba de vida Compañía Prueba de beneficiarios Prueba d…" at bounding box center [303, 170] width 220 height 329
click at [285, 234] on button "Prueba de Estatuto" at bounding box center [294, 221] width 202 height 29
click at [288, 243] on button "Prueba de Representantes legal" at bounding box center [294, 251] width 202 height 29
click at [338, 223] on button "Prueba de Estatuto" at bounding box center [294, 221] width 202 height 29
click at [305, 268] on ul "Usuario Identificación Prueba de vida Compañía Prueba de beneficiarios Prueba d…" at bounding box center [303, 170] width 220 height 329
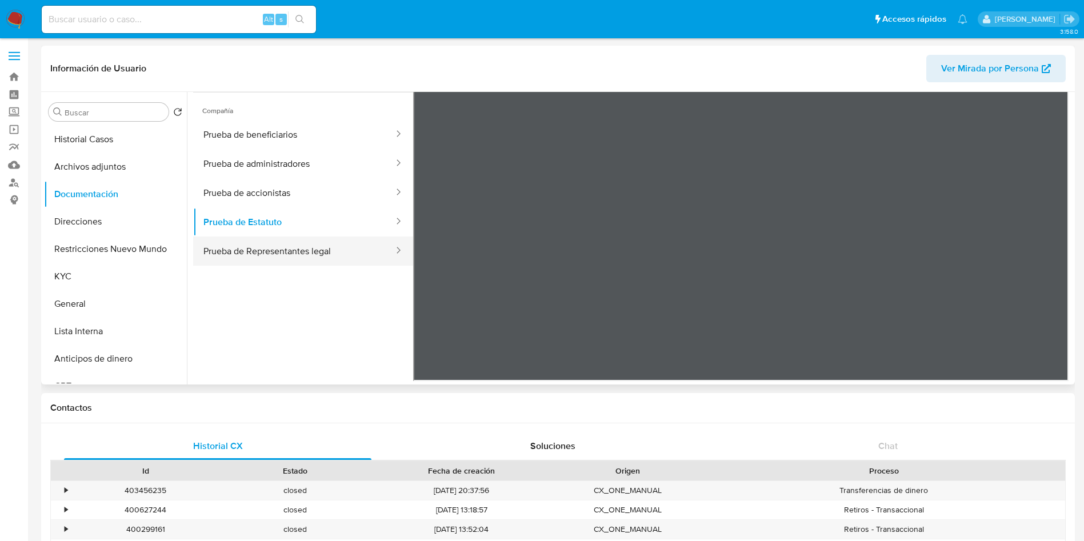
click at [298, 254] on button "Prueba de Representantes legal" at bounding box center [294, 251] width 202 height 29
click at [287, 222] on button "Prueba de Estatuto" at bounding box center [294, 221] width 202 height 29
click at [279, 189] on button "Prueba de accionistas" at bounding box center [294, 192] width 202 height 29
click at [288, 214] on button "Prueba de Estatuto" at bounding box center [294, 221] width 202 height 29
click at [282, 168] on button "Prueba de administradores" at bounding box center [294, 163] width 202 height 29
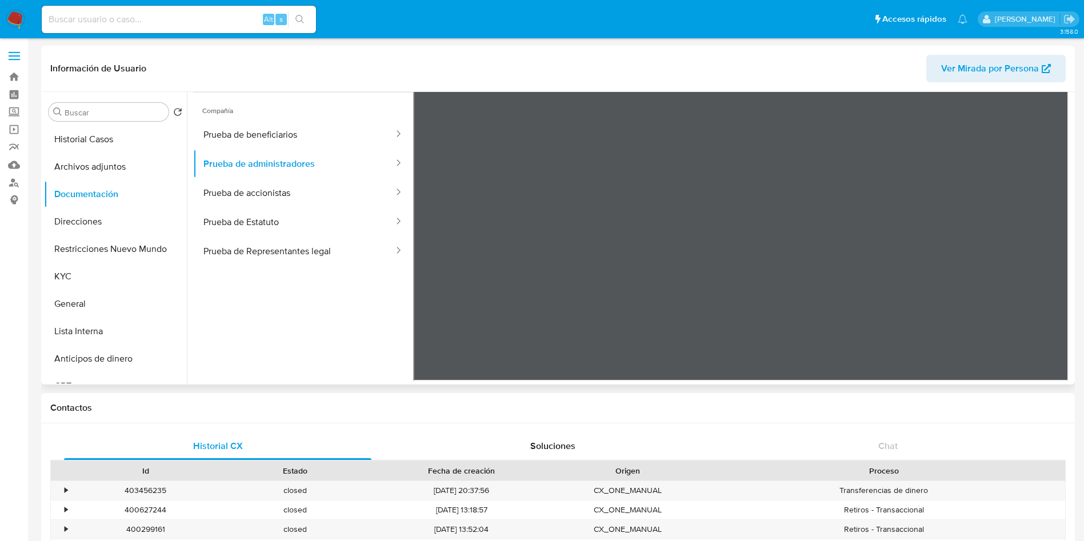
click at [287, 113] on span "Compañía" at bounding box center [303, 106] width 220 height 27
click at [288, 125] on button "Prueba de beneficiarios" at bounding box center [294, 134] width 202 height 29
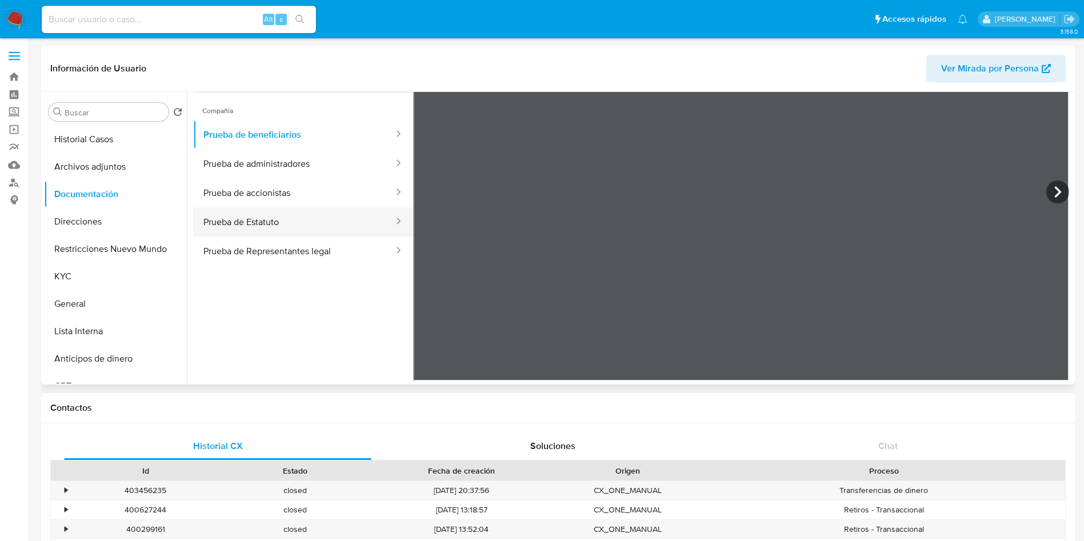
click at [286, 214] on button "Prueba de Estatuto" at bounding box center [294, 221] width 202 height 29
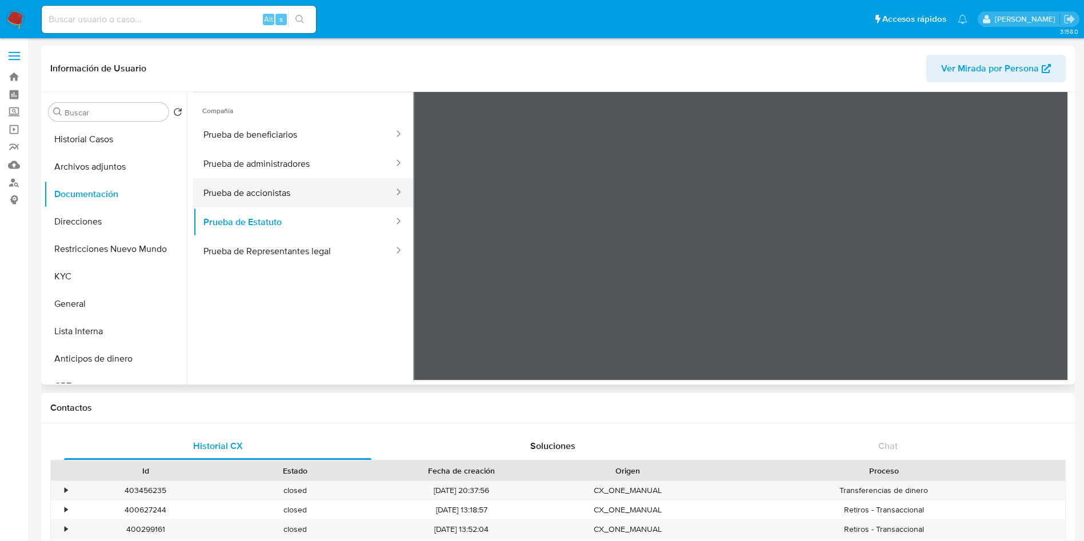
click at [297, 190] on button "Prueba de accionistas" at bounding box center [294, 192] width 202 height 29
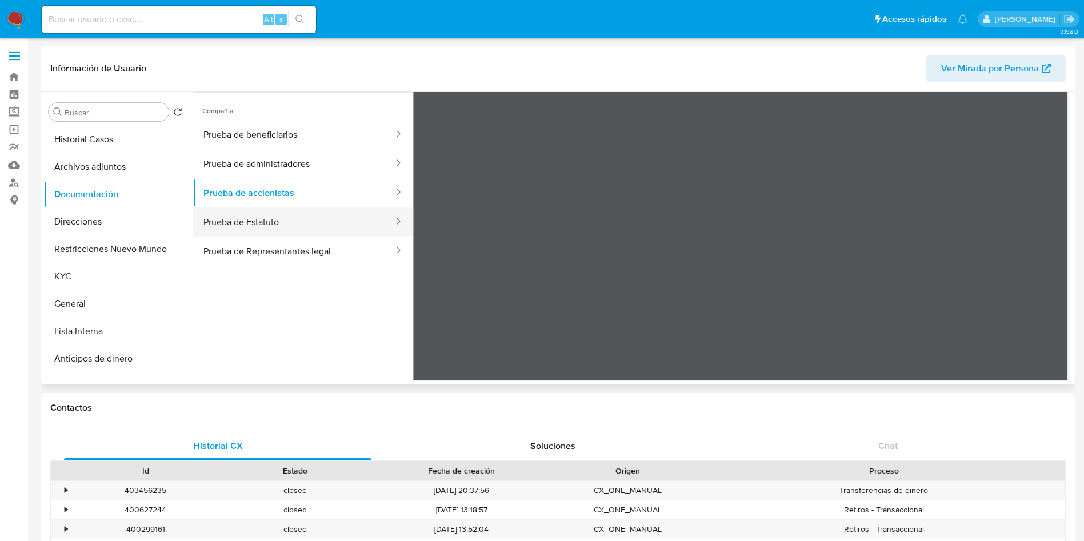
click at [292, 216] on button "Prueba de Estatuto" at bounding box center [294, 221] width 202 height 29
click at [376, 294] on ul "Usuario Identificación Prueba de vida Compañía Prueba de beneficiarios Prueba d…" at bounding box center [303, 170] width 220 height 329
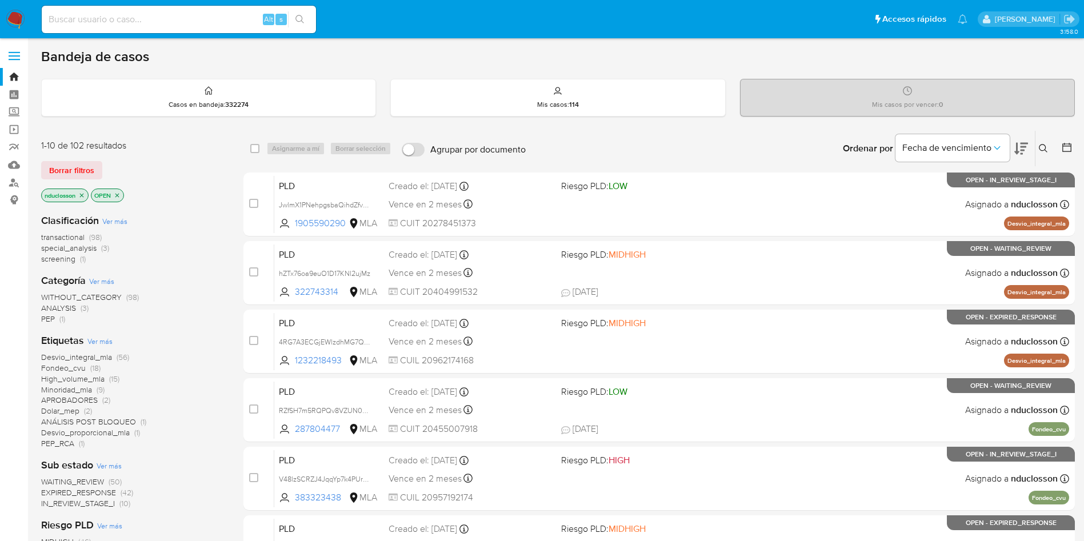
click at [1044, 150] on icon at bounding box center [1043, 148] width 9 height 9
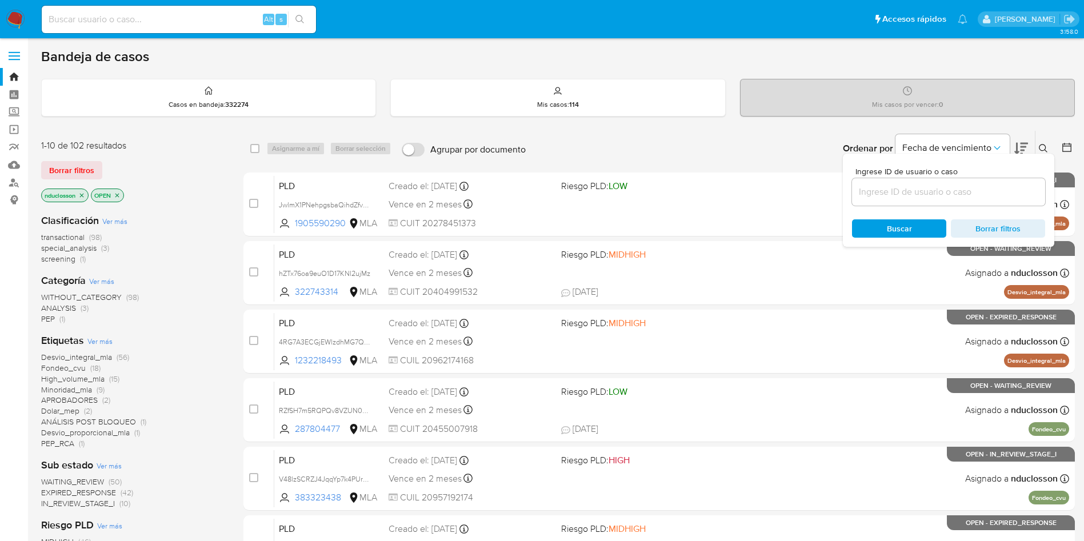
click at [908, 182] on div at bounding box center [948, 191] width 193 height 27
click at [902, 194] on input at bounding box center [948, 192] width 193 height 15
paste input "eF3wG6wOVSQPwRGoqoVFTTn2"
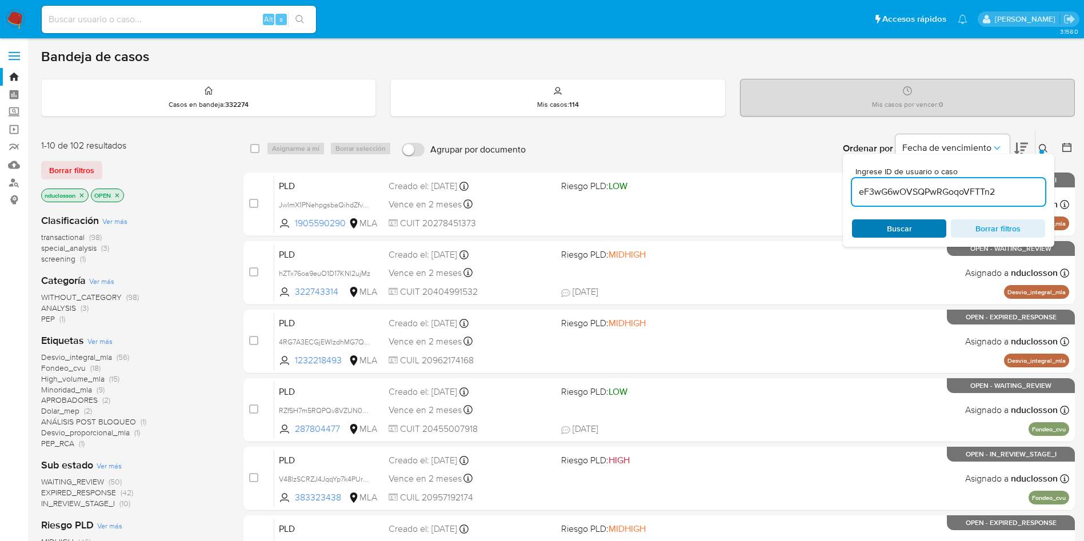
type input "eF3wG6wOVSQPwRGoqoVFTTn2"
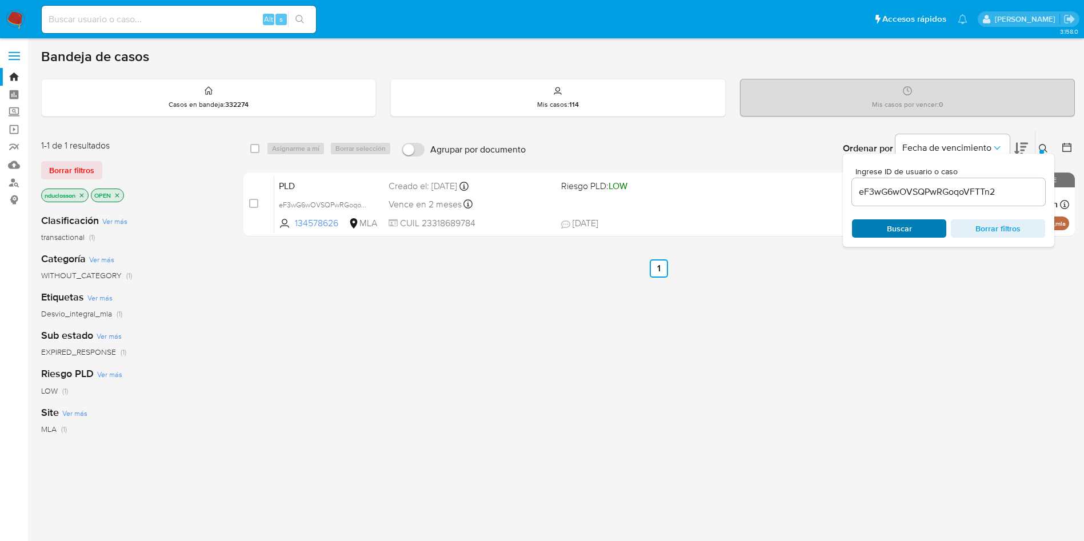
click at [895, 223] on span "Buscar" at bounding box center [899, 228] width 25 height 18
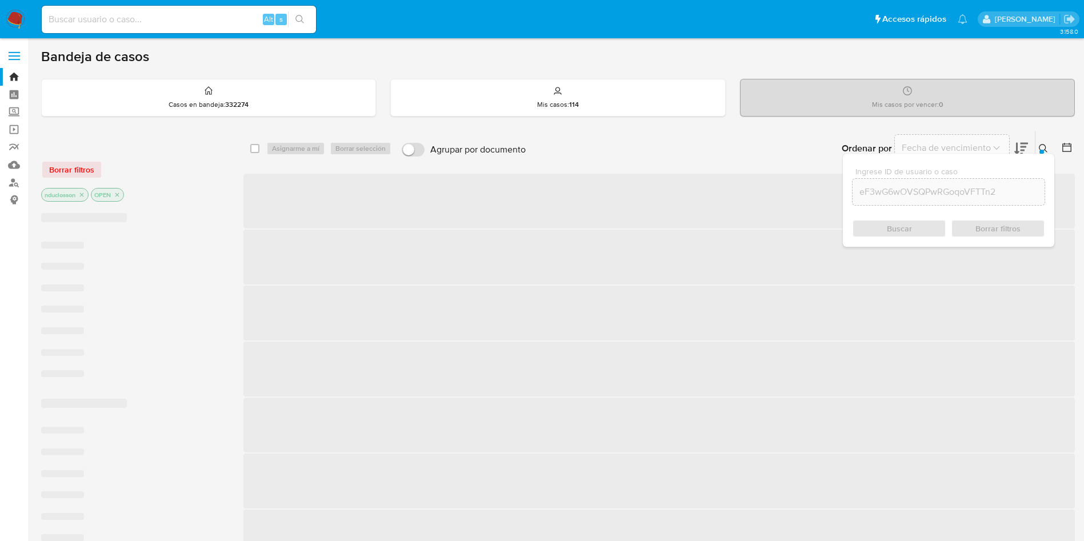
click at [724, 271] on span "‌" at bounding box center [659, 257] width 832 height 55
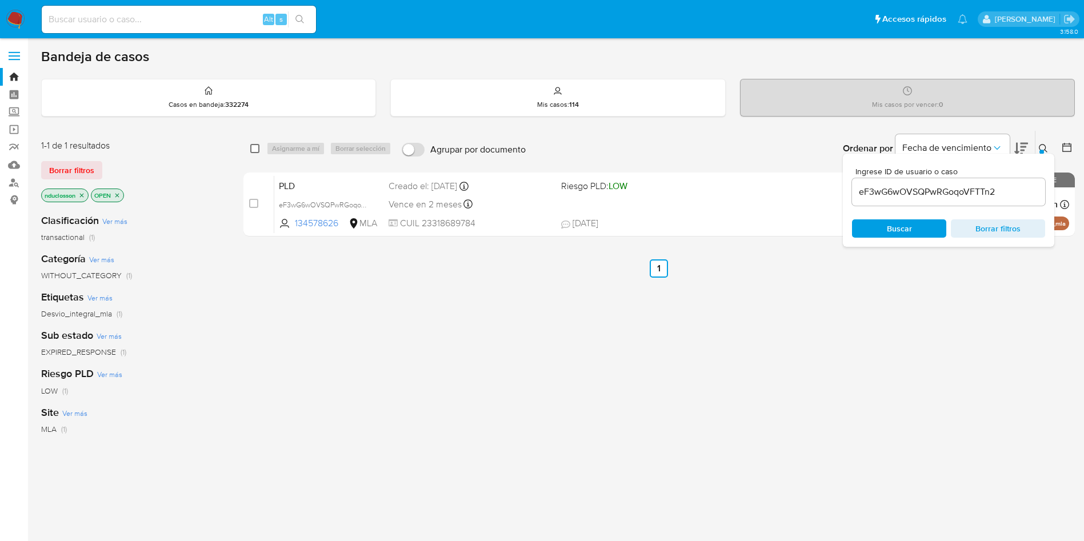
click at [253, 151] on input "checkbox" at bounding box center [254, 148] width 9 height 9
checkbox input "true"
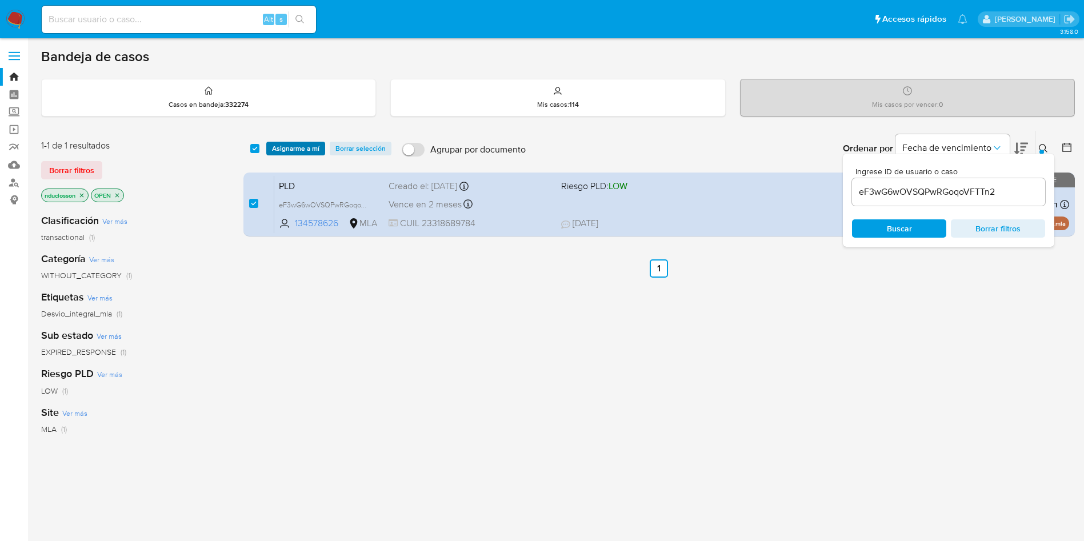
click at [291, 150] on span "Asignarme a mí" at bounding box center [295, 148] width 47 height 11
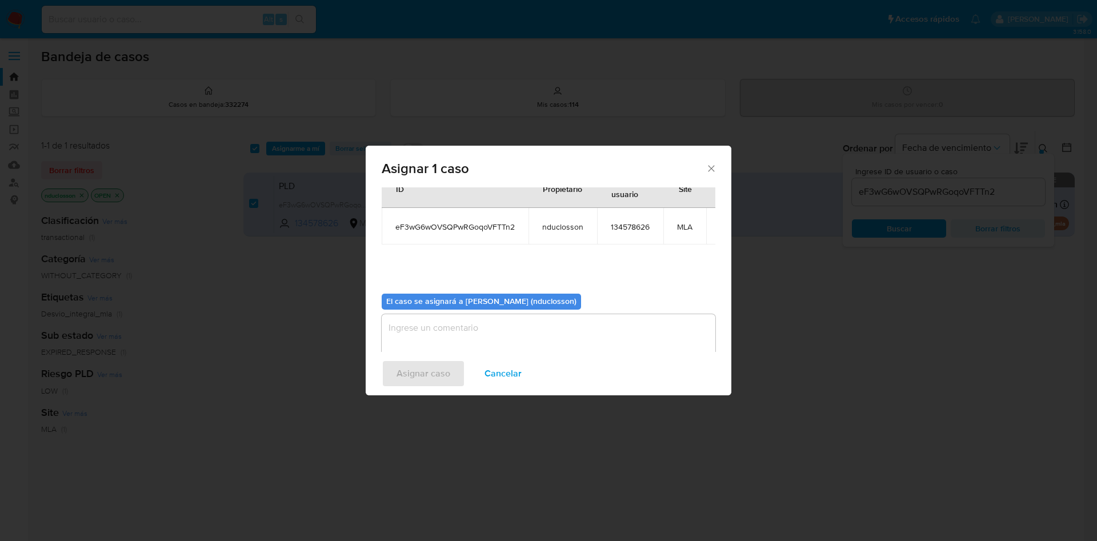
scroll to position [73, 0]
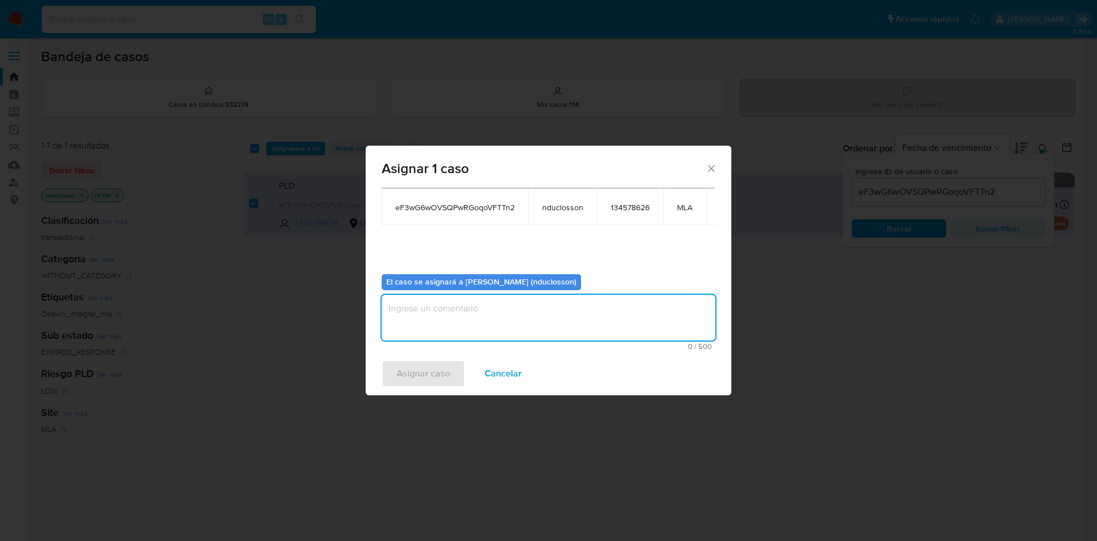
click at [457, 324] on textarea "assign-modal" at bounding box center [549, 318] width 334 height 46
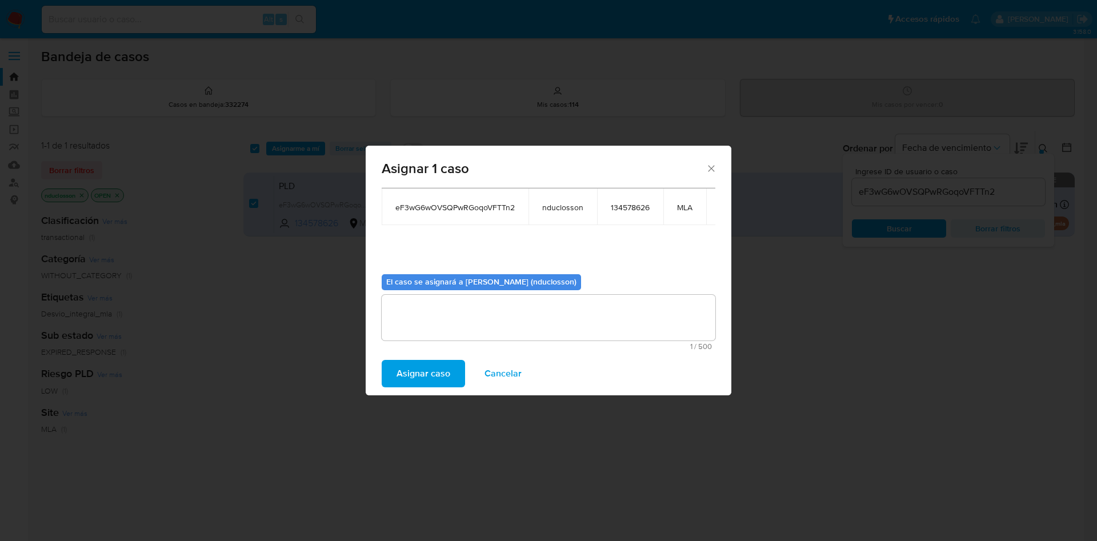
click at [430, 369] on span "Asignar caso" at bounding box center [424, 373] width 54 height 25
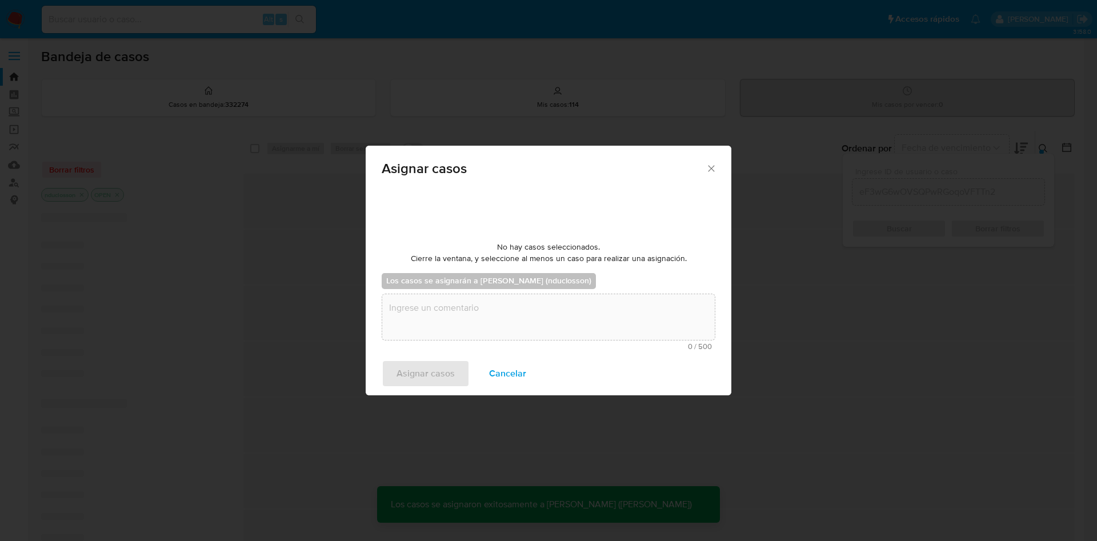
checkbox input "false"
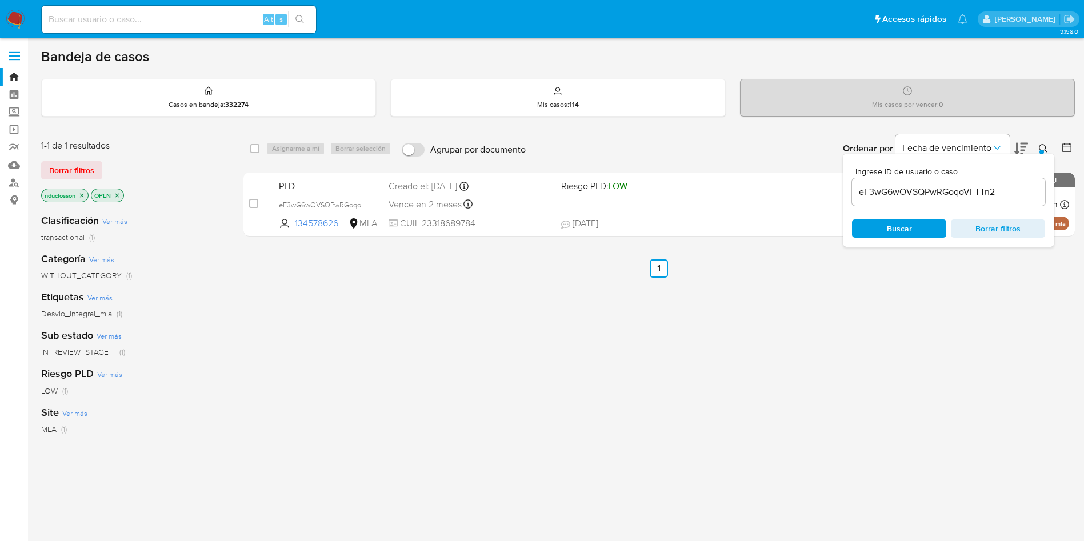
click at [963, 187] on input "eF3wG6wOVSQPwRGoqoVFTTn2" at bounding box center [948, 192] width 193 height 15
paste input "UvNl1pFeolkHxnc9kWbwbayn"
type input "UvNl1pFeolkHxnc9kWbwbayn"
click at [913, 215] on div "Ingrese ID de usuario o caso UvNl1pFeolkHxnc9kWbwbayn Buscar Borrar filtros" at bounding box center [948, 200] width 211 height 93
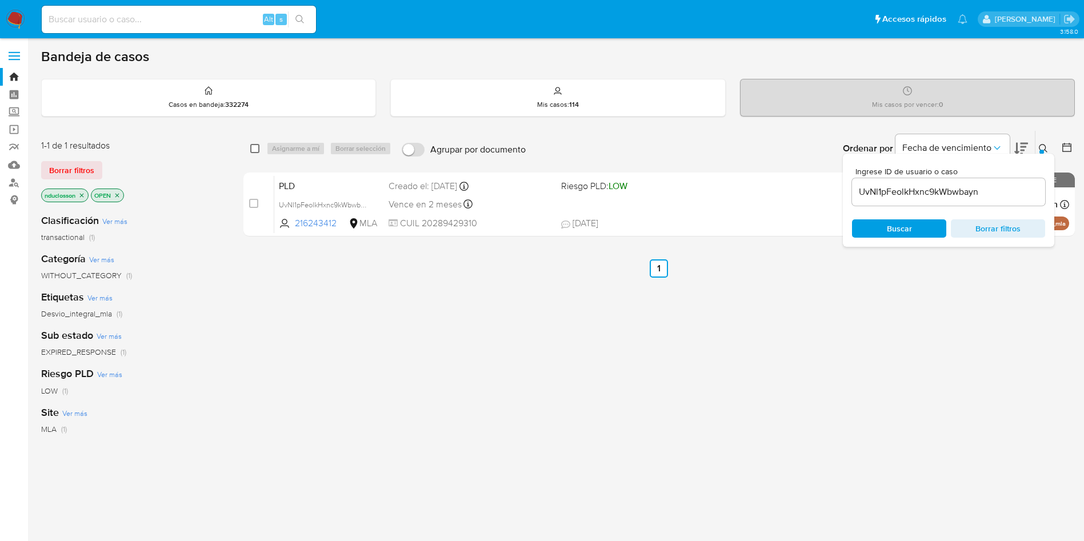
click at [253, 144] on input "checkbox" at bounding box center [254, 148] width 9 height 9
checkbox input "true"
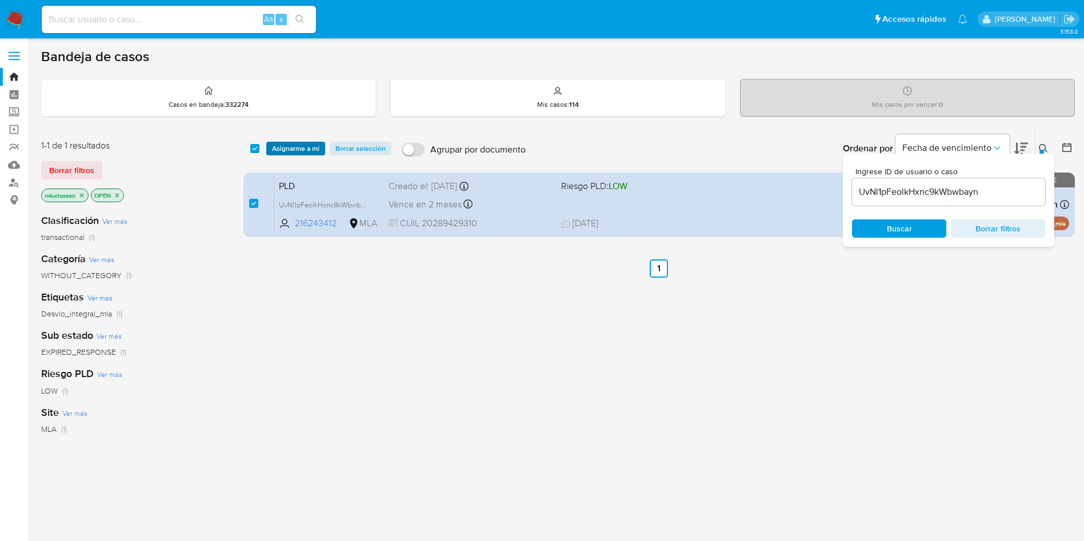
click at [273, 143] on span "Asignarme a mí" at bounding box center [295, 148] width 47 height 11
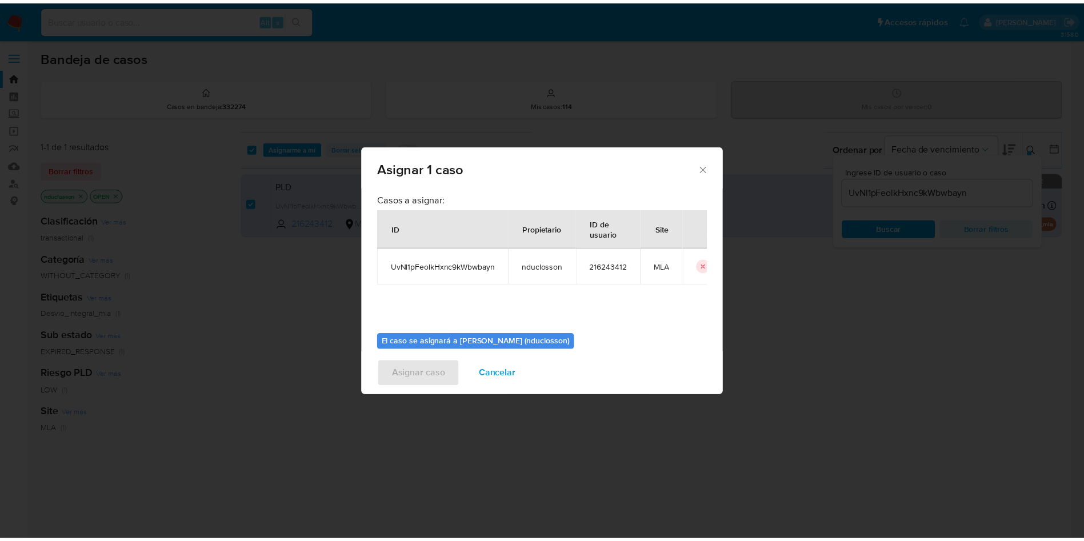
scroll to position [59, 0]
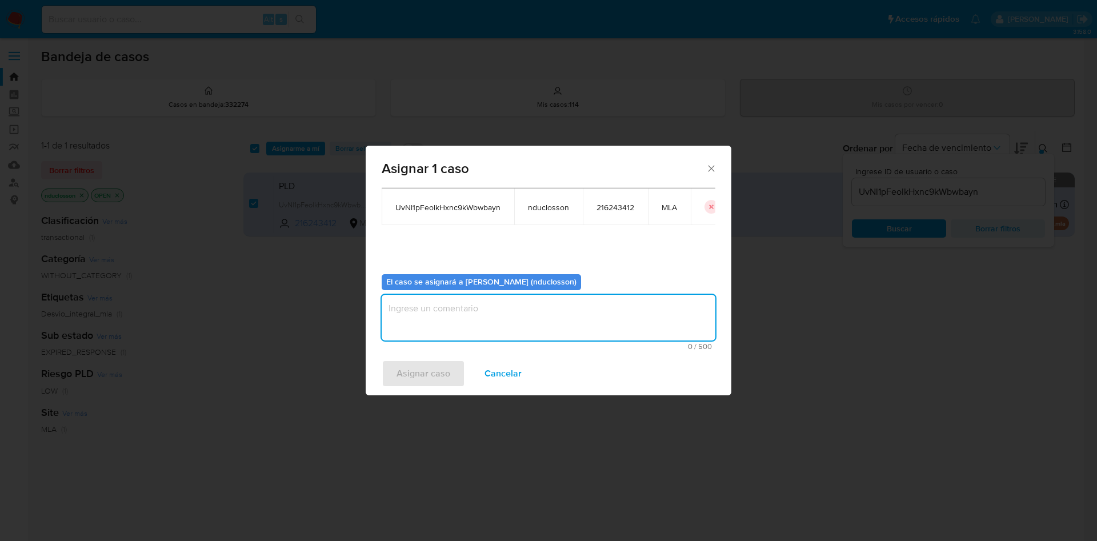
click at [450, 337] on textarea "assign-modal" at bounding box center [549, 318] width 334 height 46
click at [428, 382] on span "Asignar caso" at bounding box center [424, 373] width 54 height 25
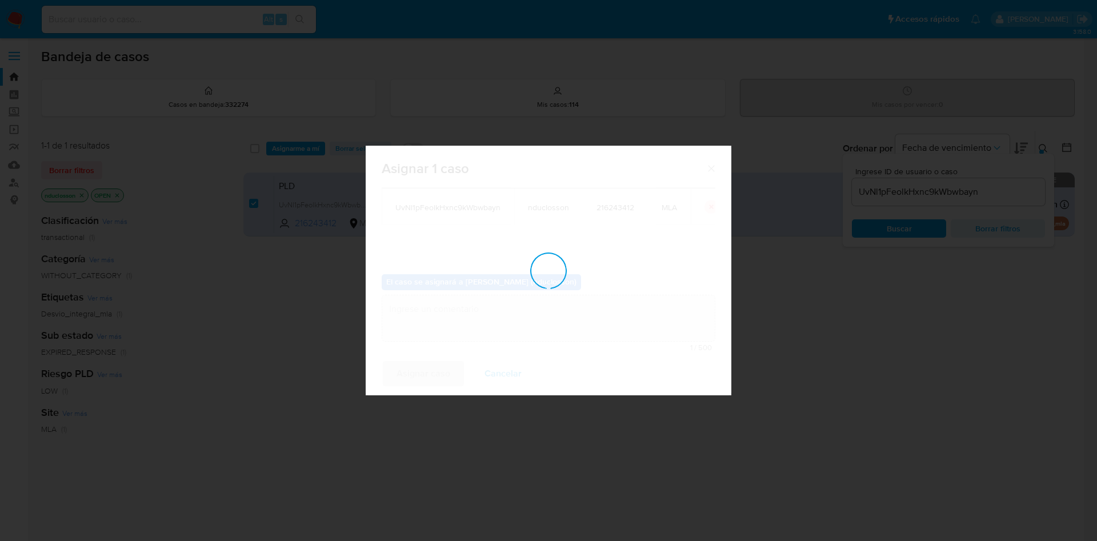
checkbox input "false"
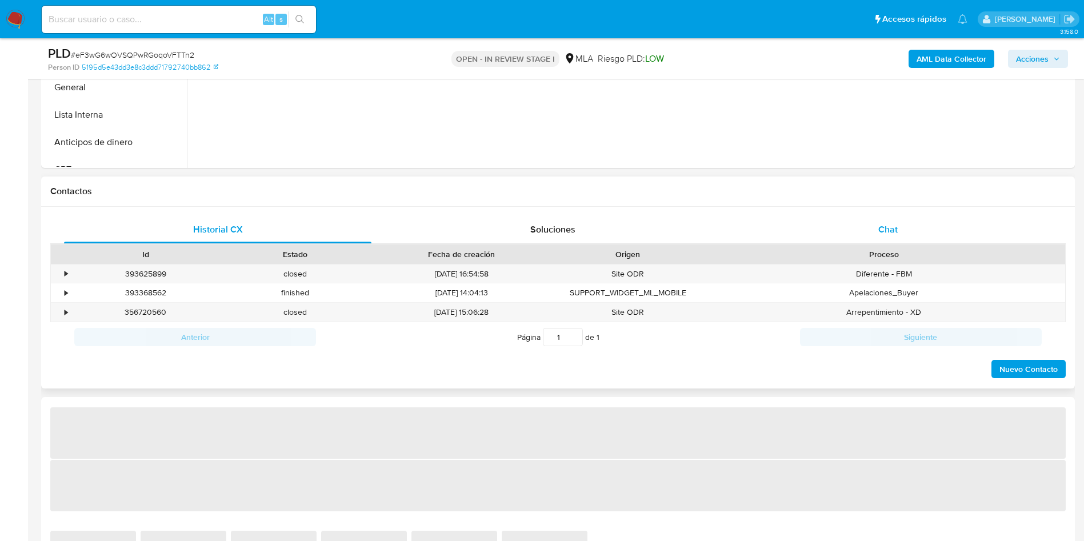
scroll to position [429, 0]
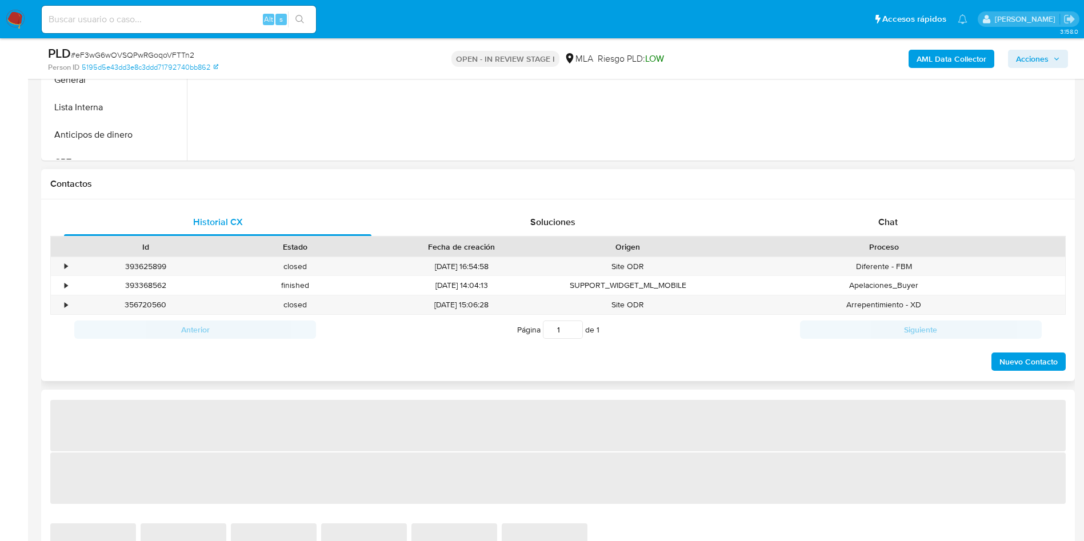
click at [883, 241] on div "Proceso" at bounding box center [884, 246] width 346 height 11
click at [883, 225] on span "Chat" at bounding box center [888, 221] width 19 height 13
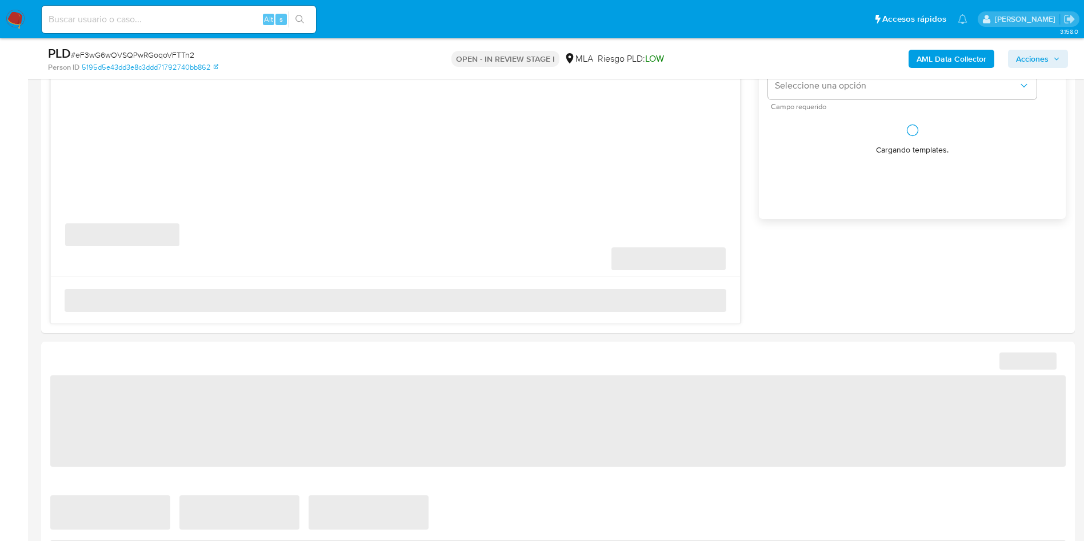
scroll to position [772, 0]
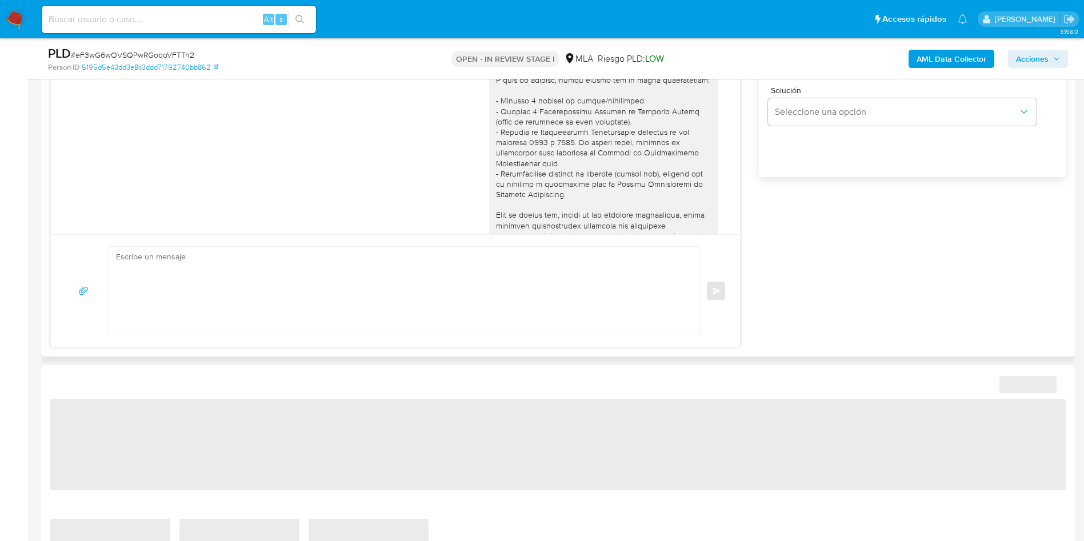
click at [505, 271] on textarea at bounding box center [400, 291] width 569 height 88
paste textarea "Hola, Esperamos que te encuentres muy bien. Te consultamos si tuviste oportunid…"
type textarea "Hola, Esperamos que te encuentres muy bien. Te consultamos si tuviste oportunid…"
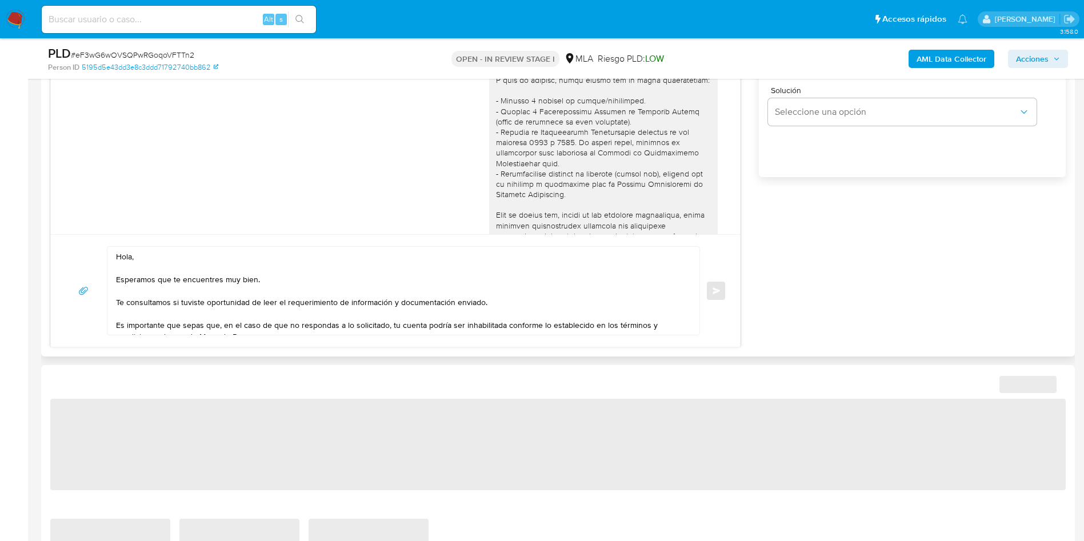
select select "10"
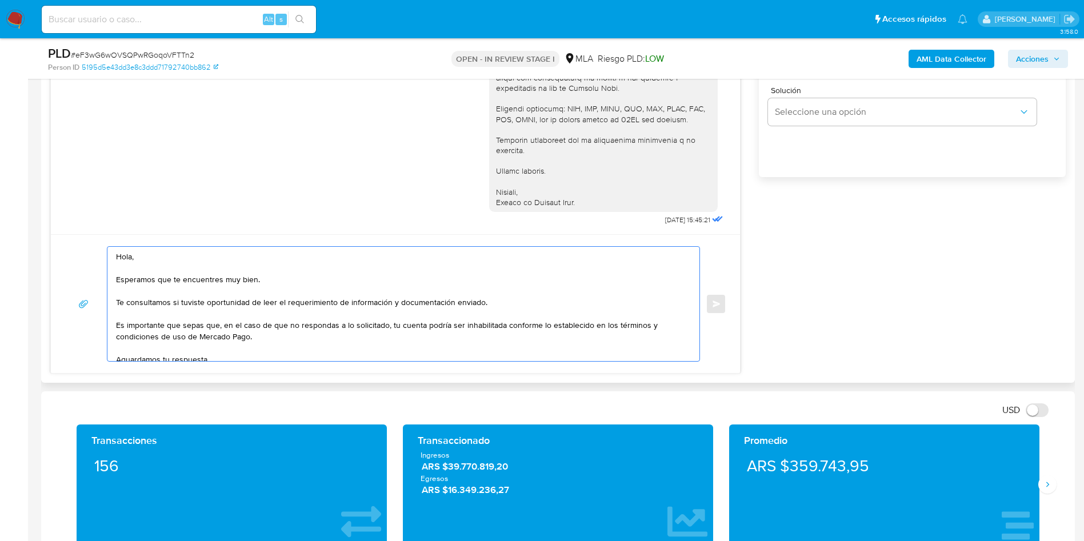
scroll to position [600, 0]
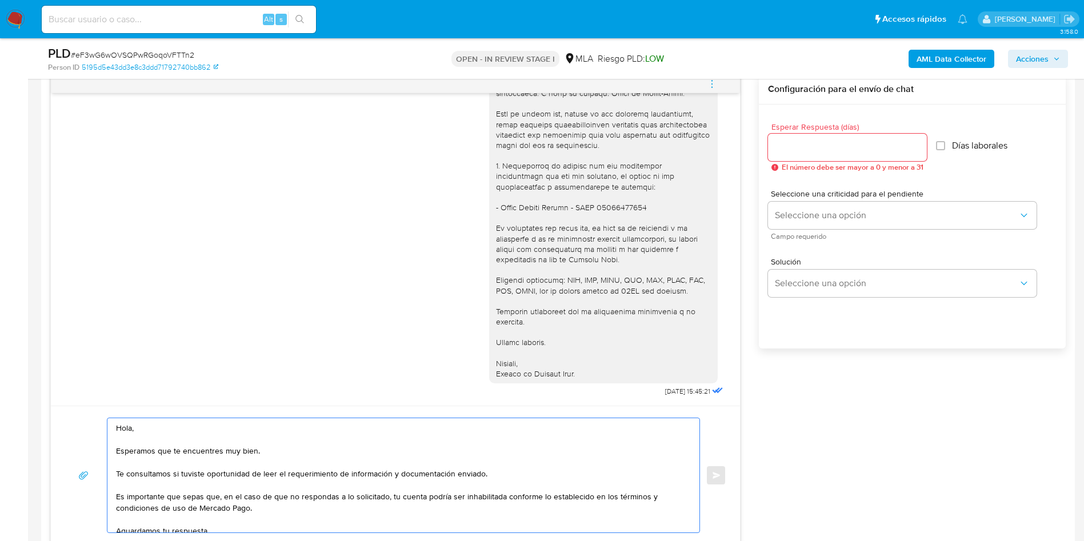
type textarea "Hola, Esperamos que te encuentres muy bien. Te consultamos si tuviste oportunid…"
click at [820, 123] on span "Esperar Respuesta (días)" at bounding box center [851, 127] width 159 height 9
click at [820, 140] on input "Esperar Respuesta (días)" at bounding box center [847, 147] width 159 height 15
click at [809, 137] on div at bounding box center [847, 147] width 159 height 27
click at [810, 147] on input "Esperar Respuesta (días)" at bounding box center [847, 147] width 159 height 15
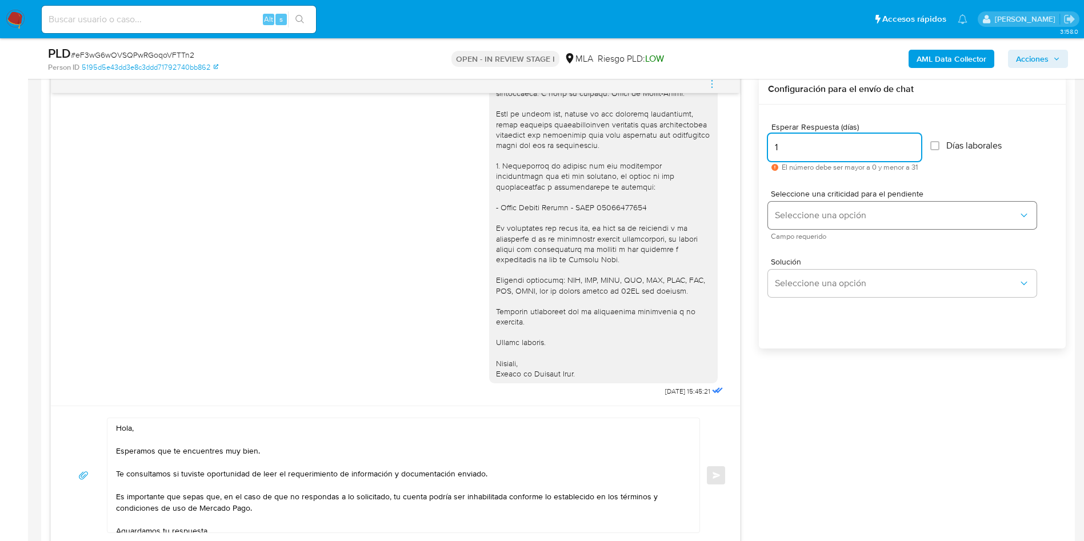
type input "1"
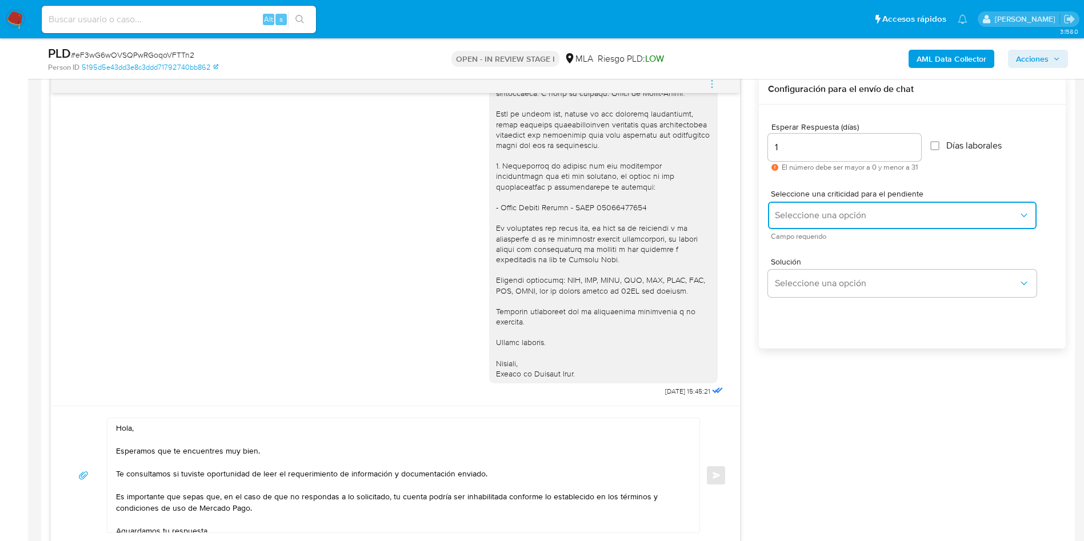
click at [811, 206] on button "Seleccione una opción" at bounding box center [902, 215] width 269 height 27
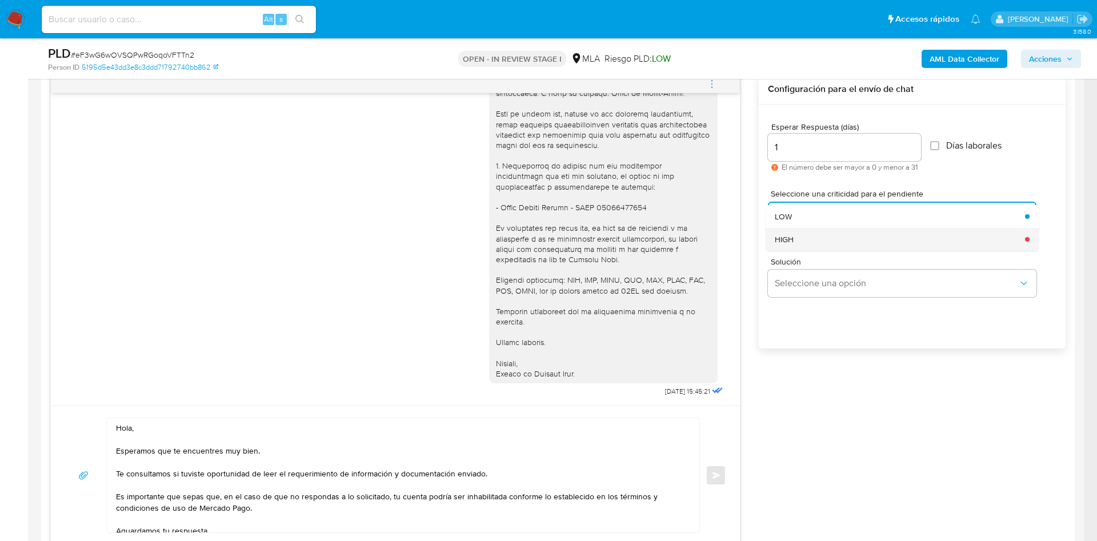
click at [802, 243] on div "HIGH" at bounding box center [896, 239] width 243 height 23
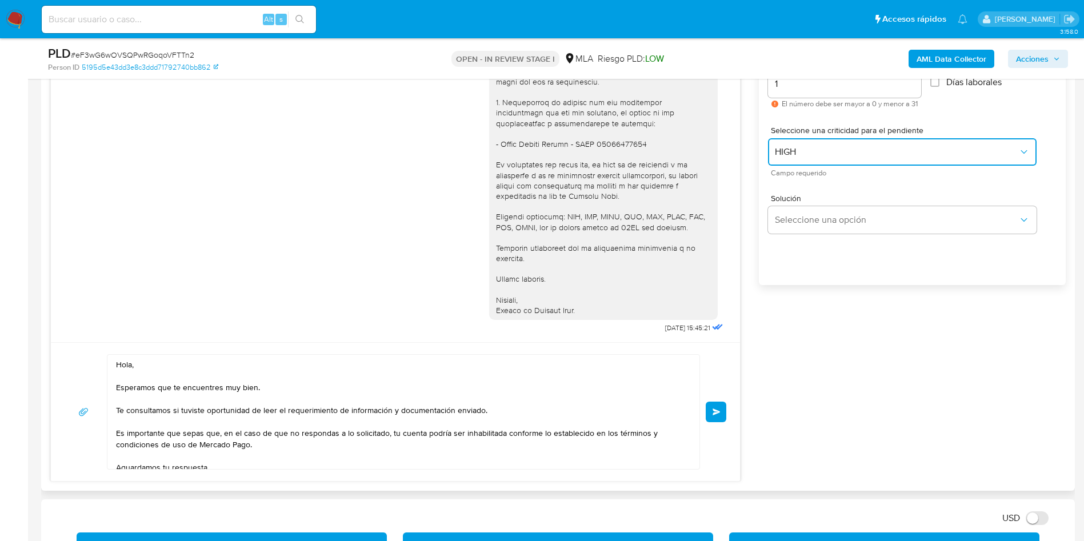
scroll to position [686, 0]
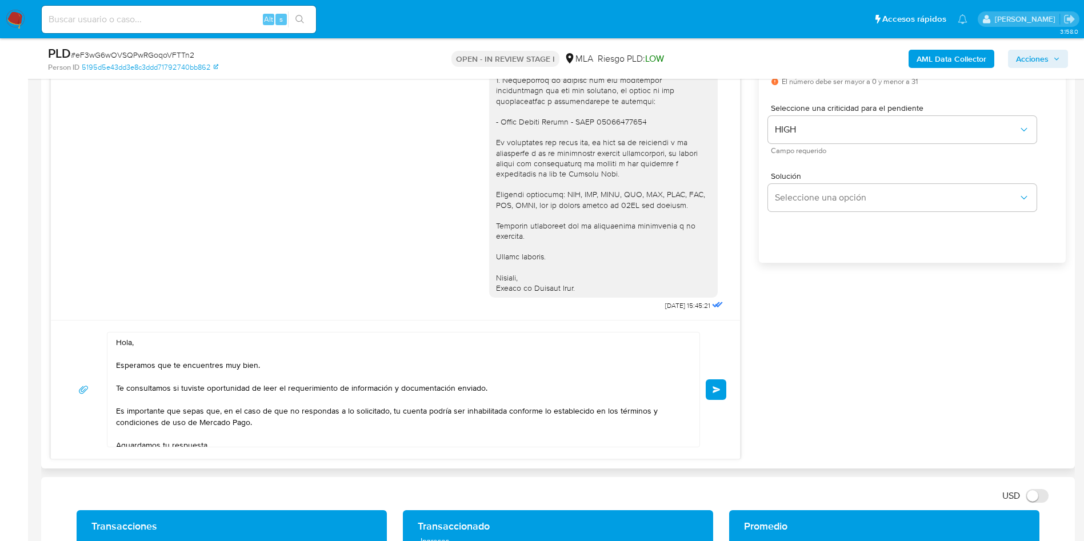
click at [706, 398] on button "Enviar" at bounding box center [716, 390] width 21 height 21
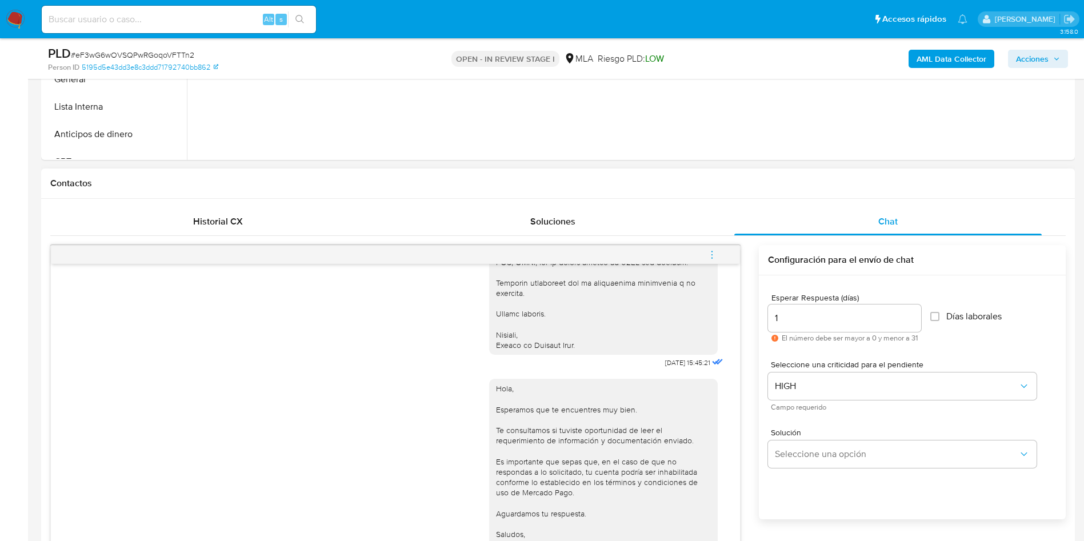
scroll to position [429, 0]
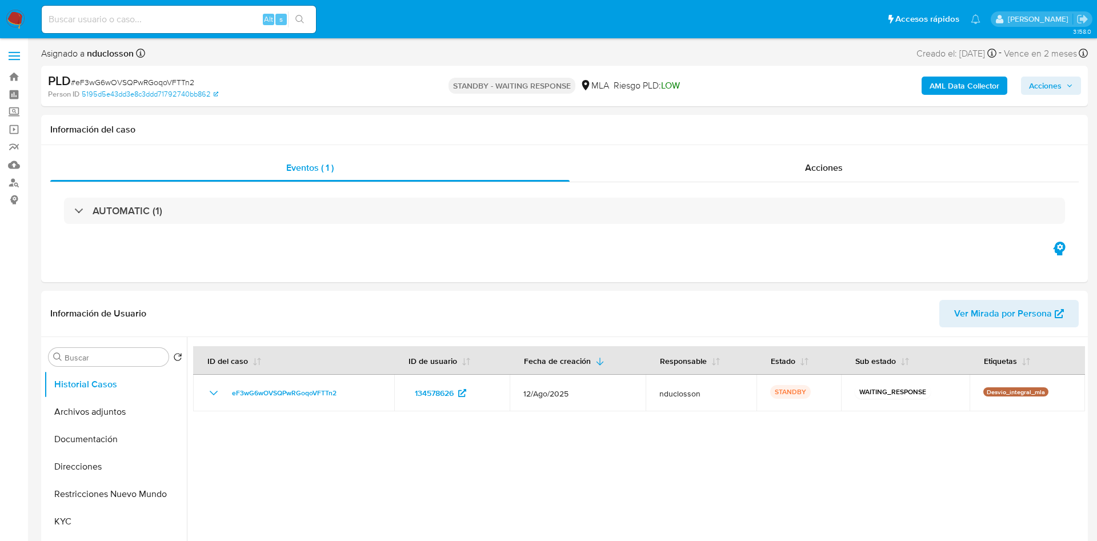
select select "10"
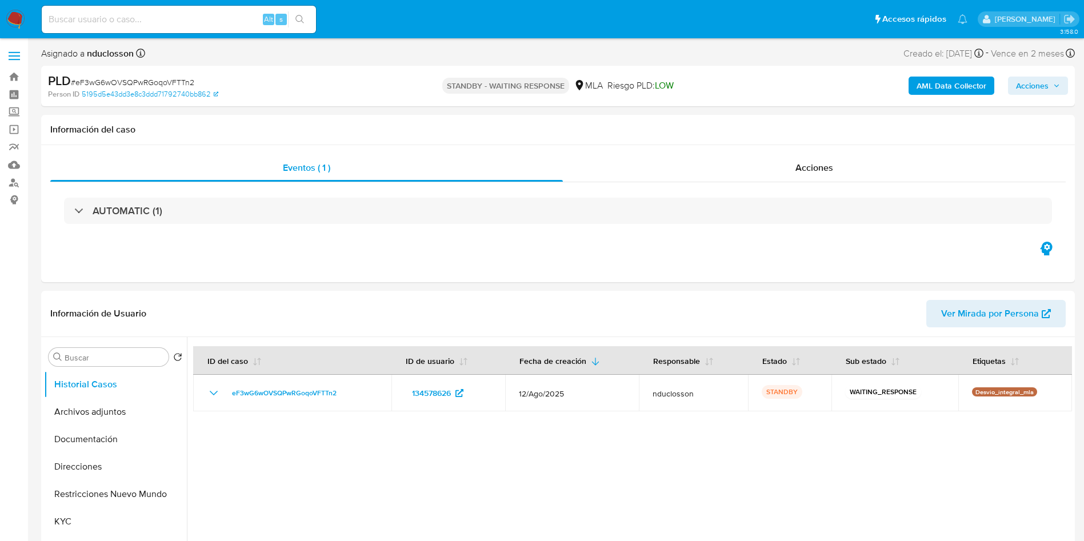
click at [145, 25] on input at bounding box center [179, 19] width 274 height 15
paste input "XypTiaAet7pKQezQl8JxG00Z"
type input "XypTiaAet7pKQezQl8JxG00Z"
click at [304, 17] on icon "search-icon" at bounding box center [300, 19] width 9 height 9
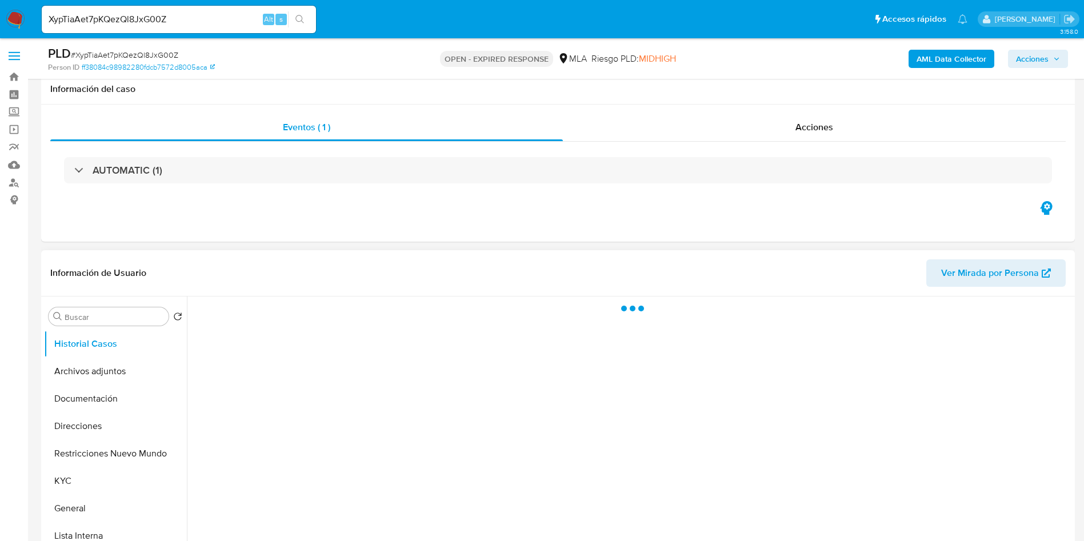
scroll to position [171, 0]
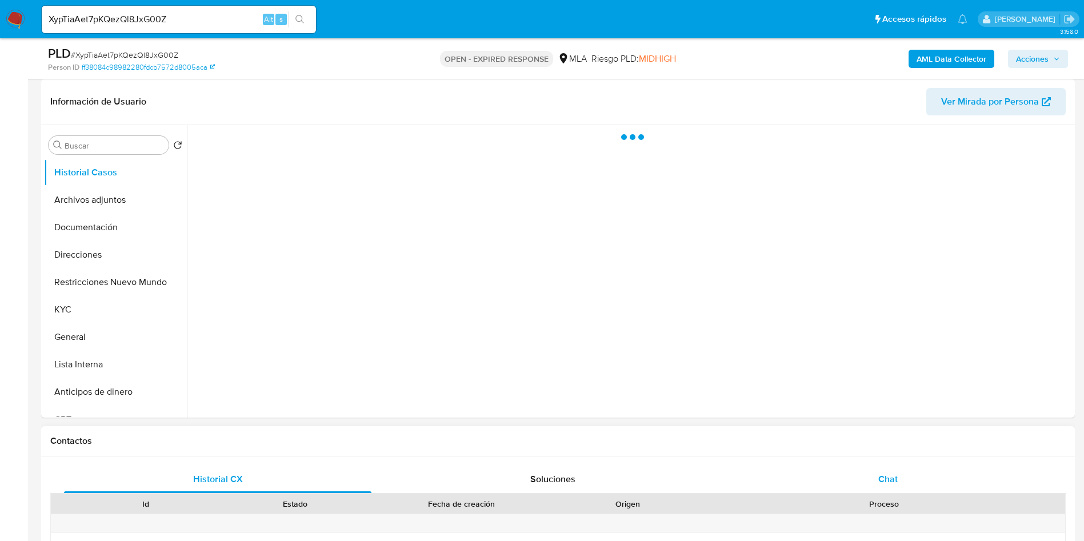
click at [912, 486] on div "Chat" at bounding box center [888, 479] width 308 height 27
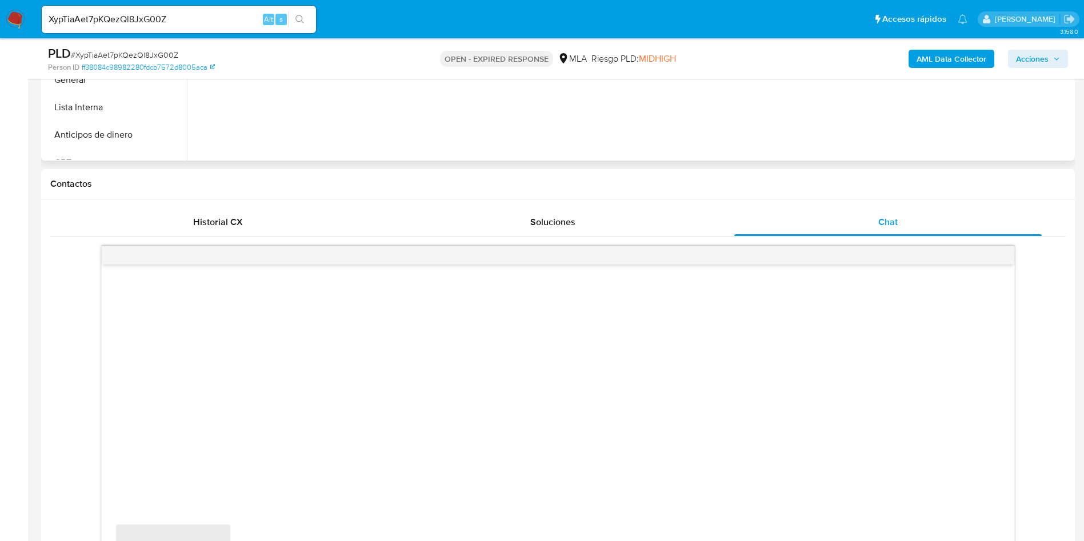
select select "10"
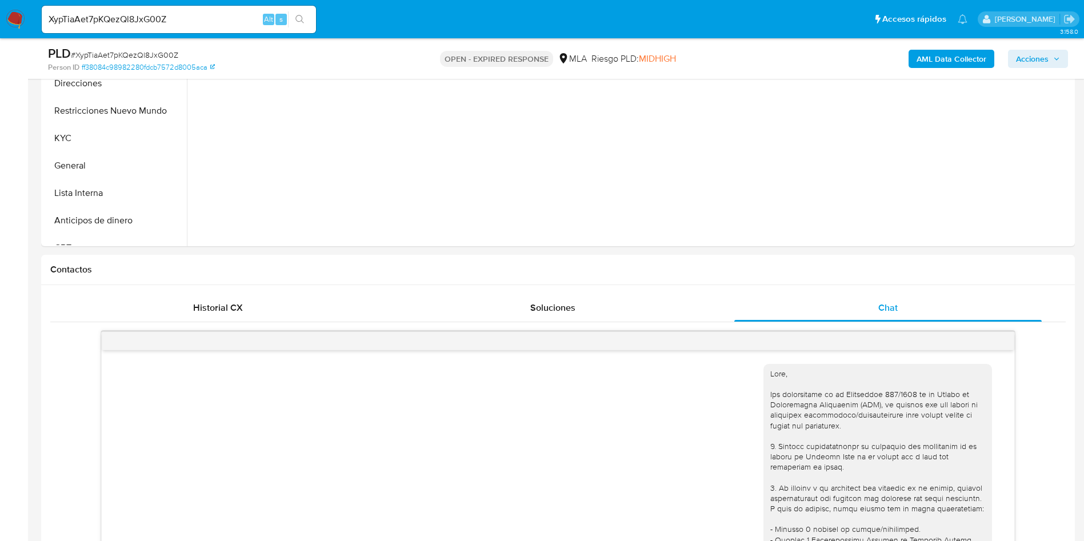
scroll to position [0, 0]
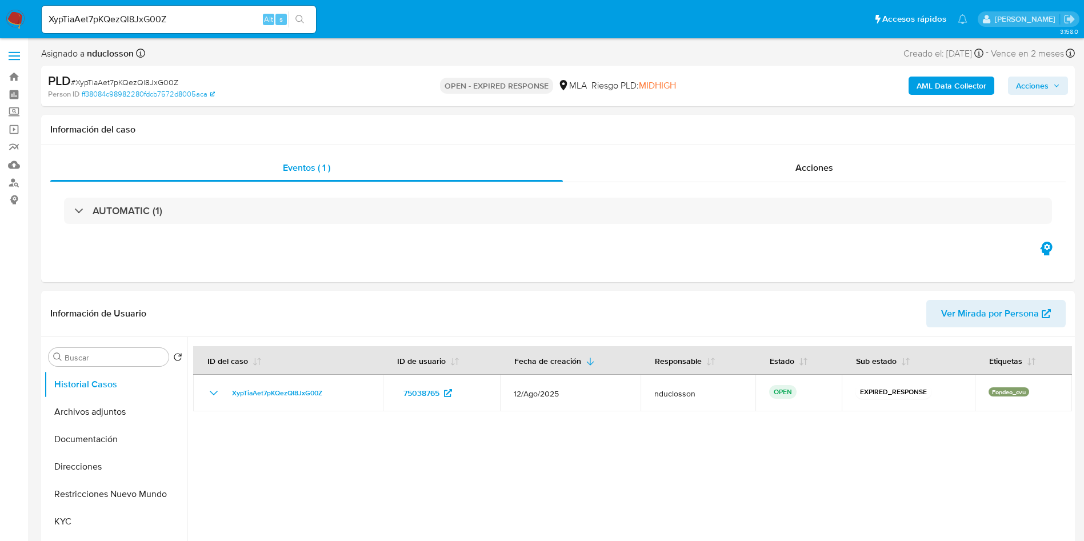
click at [142, 28] on div "XypTiaAet7pKQezQl8JxG00Z Alt s" at bounding box center [179, 19] width 274 height 27
click at [136, 21] on input "XypTiaAet7pKQezQl8JxG00Z" at bounding box center [179, 19] width 274 height 15
paste input "LFVyec0iQN7y4Tu678b8IiVr"
type input "LFVyec0iQN7y4Tu678b8IiVr"
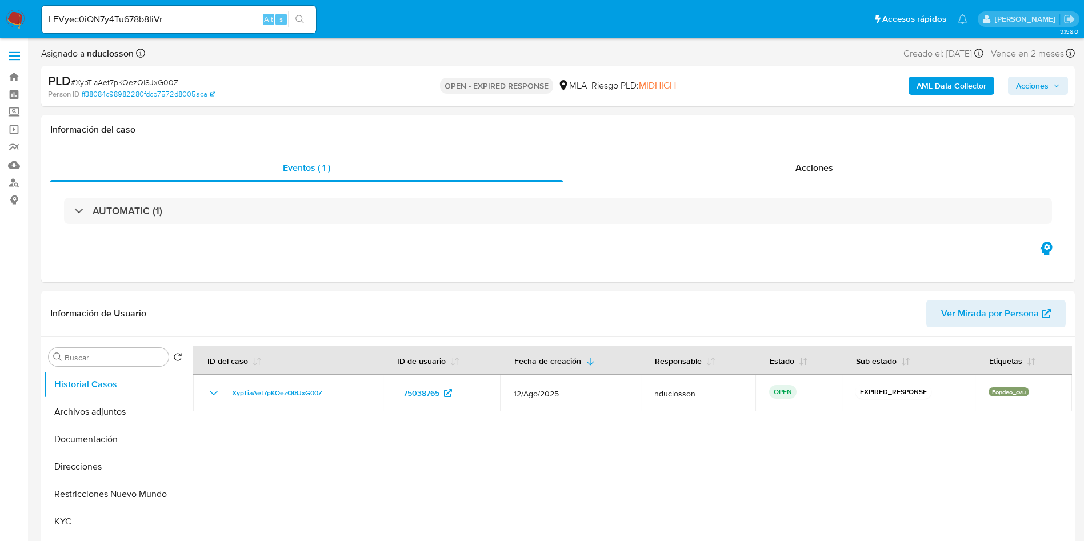
click at [311, 9] on div "LFVyec0iQN7y4Tu678b8IiVr Alt s" at bounding box center [179, 19] width 274 height 27
click at [298, 13] on button "search-icon" at bounding box center [299, 19] width 23 height 16
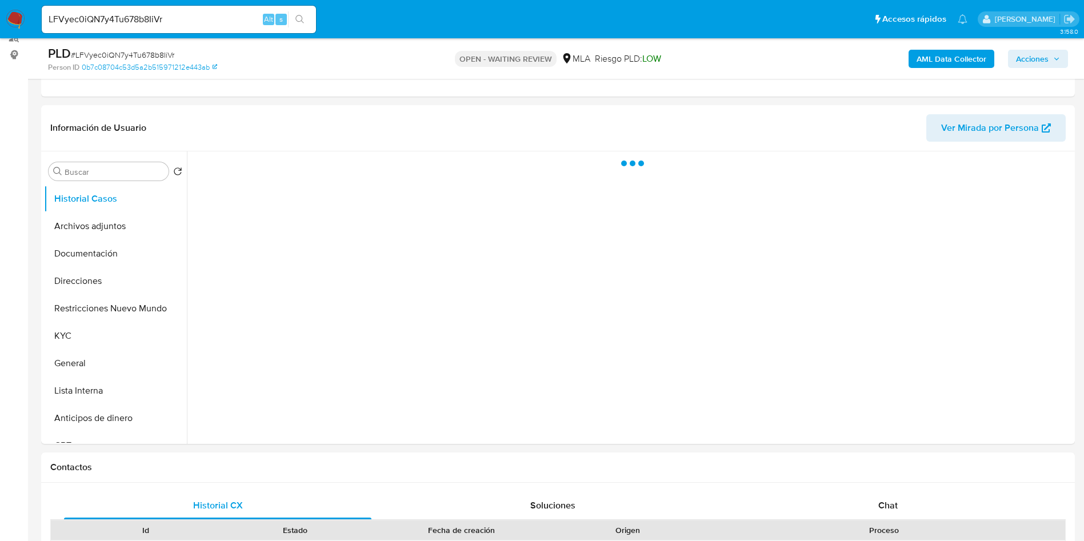
scroll to position [171, 0]
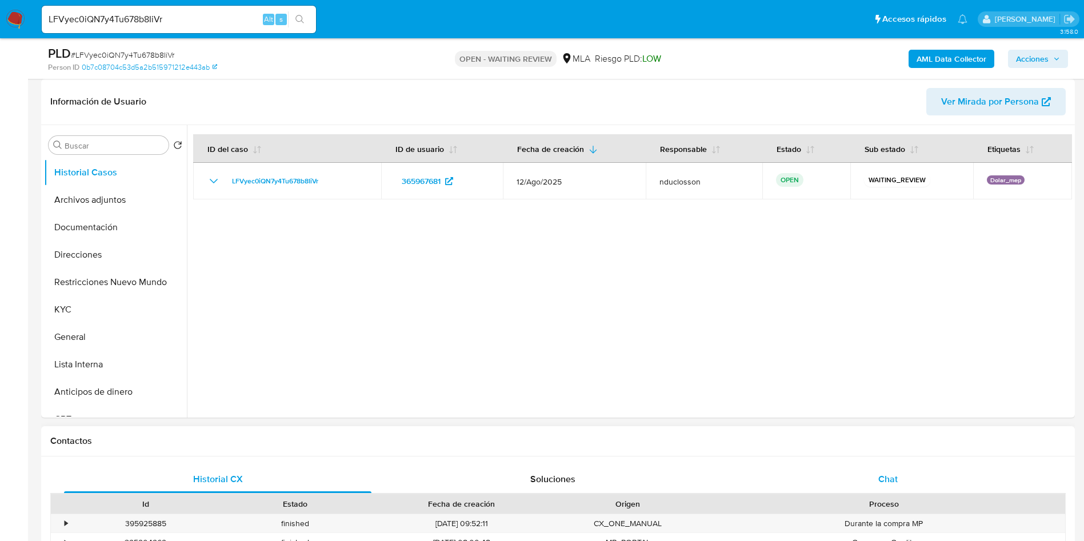
click at [891, 473] on span "Chat" at bounding box center [888, 479] width 19 height 13
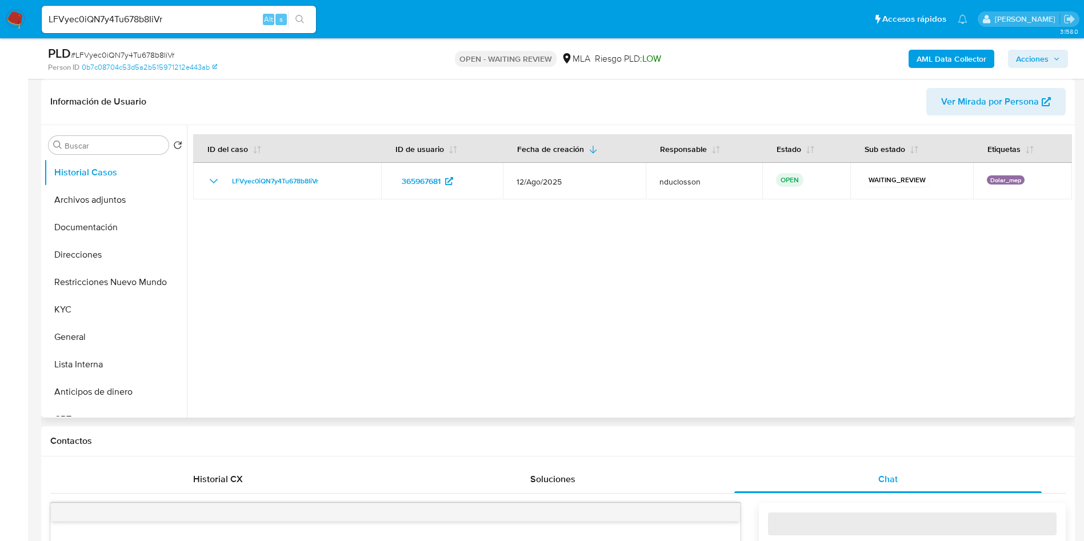
select select "10"
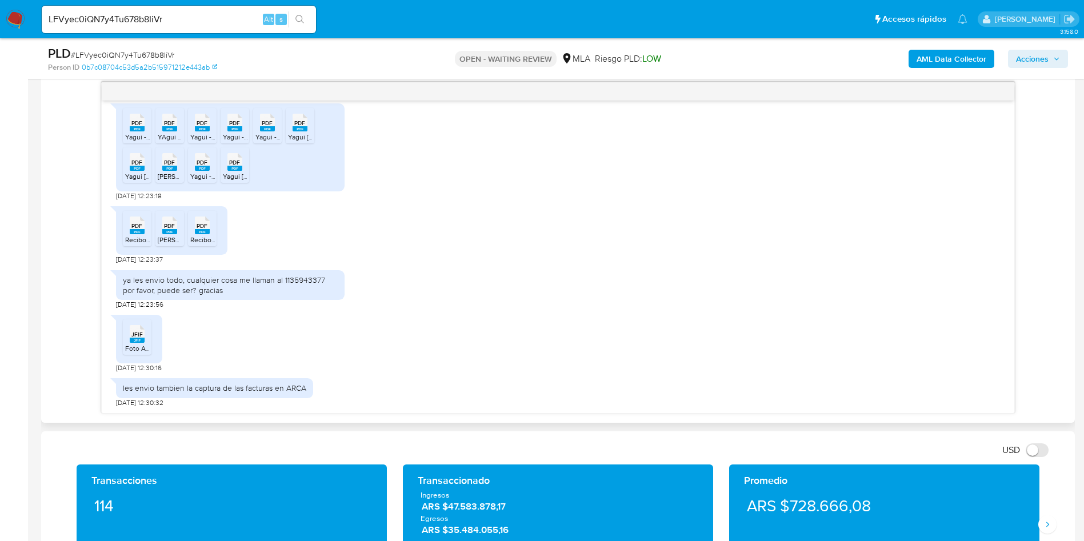
scroll to position [600, 0]
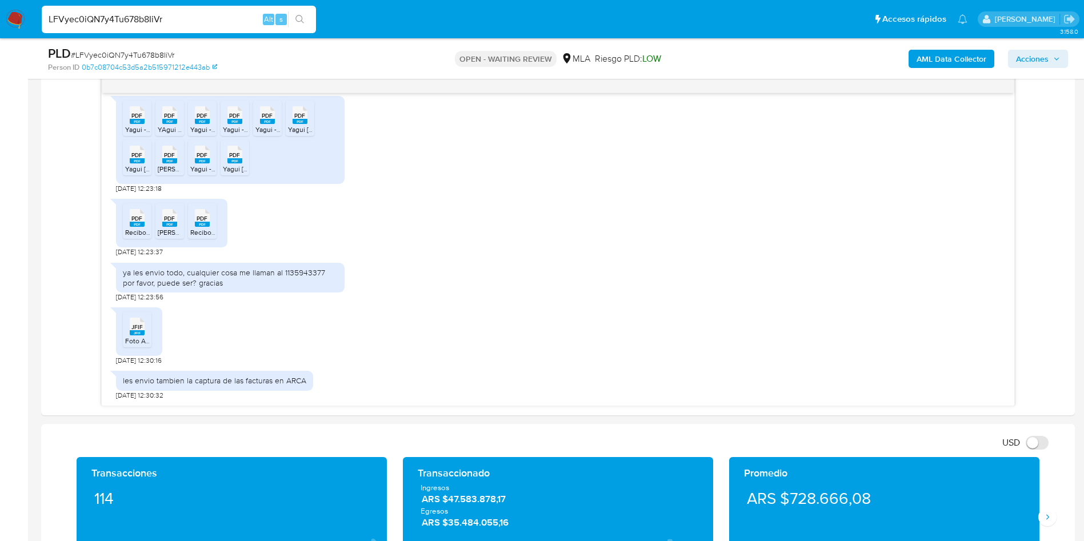
click at [134, 19] on input "LFVyec0iQN7y4Tu678b8IiVr" at bounding box center [179, 19] width 274 height 15
paste input "ogSYeaUGZPDoQImYZikSGxjo"
type input "ogSYeaUGZPDoQImYZikSGxjo"
click at [297, 15] on icon "search-icon" at bounding box center [300, 19] width 9 height 9
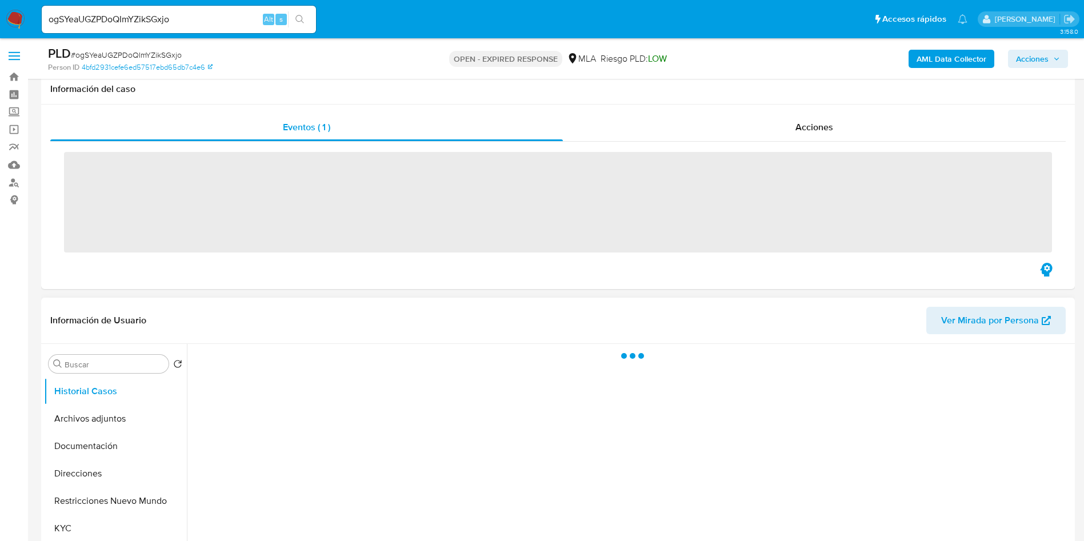
scroll to position [171, 0]
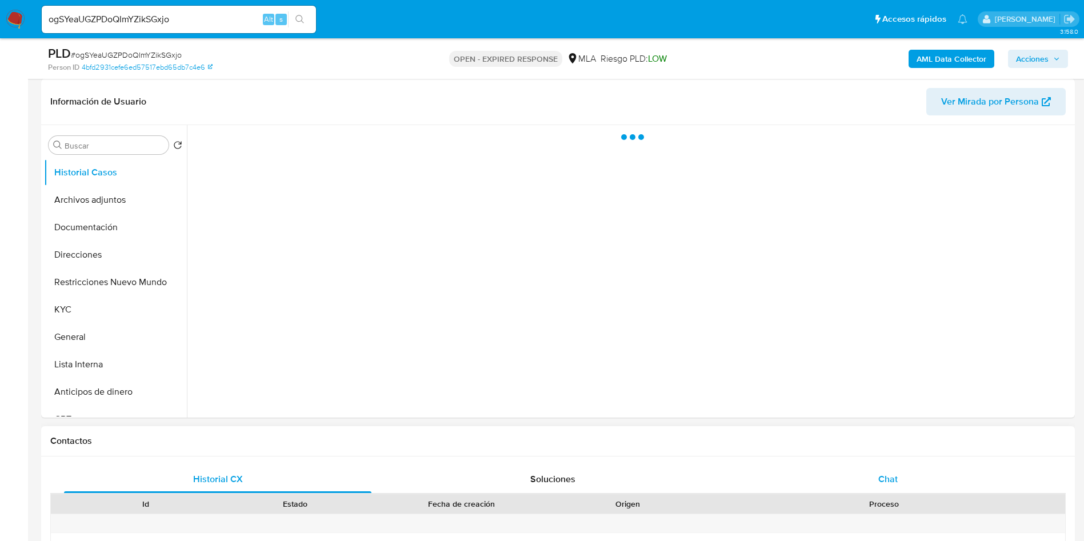
click at [907, 488] on div "Chat" at bounding box center [888, 479] width 308 height 27
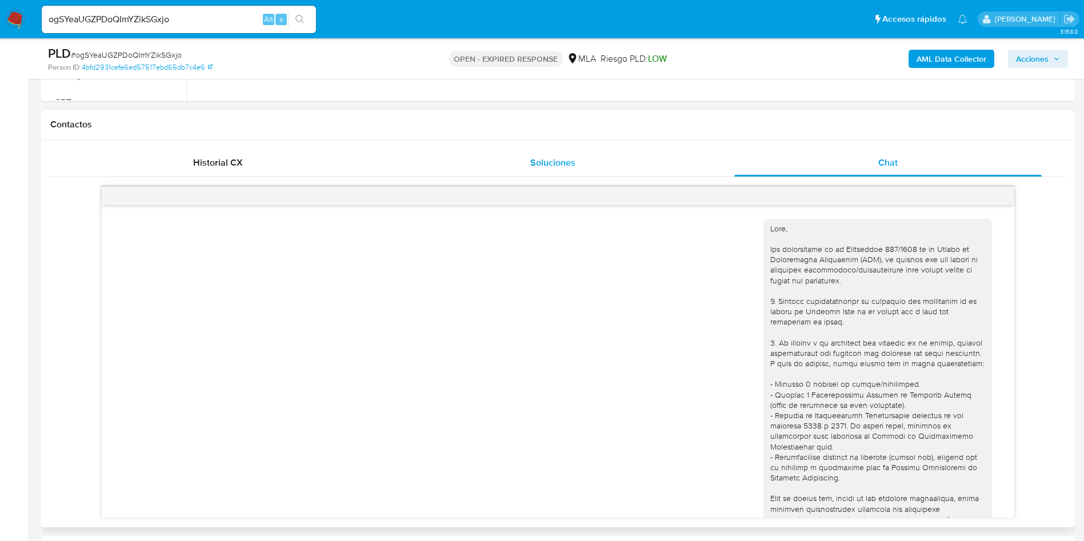
scroll to position [514, 0]
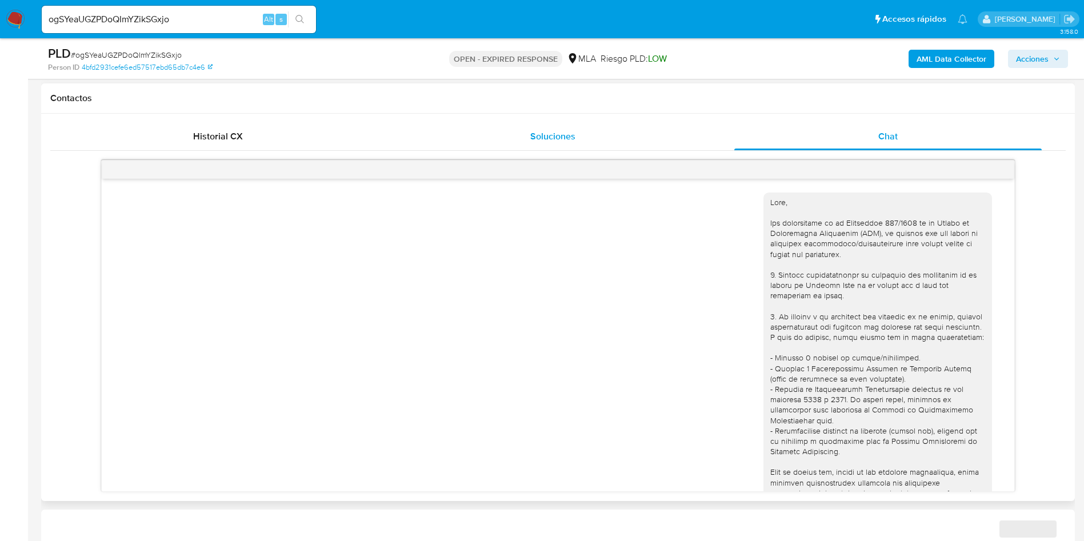
select select "10"
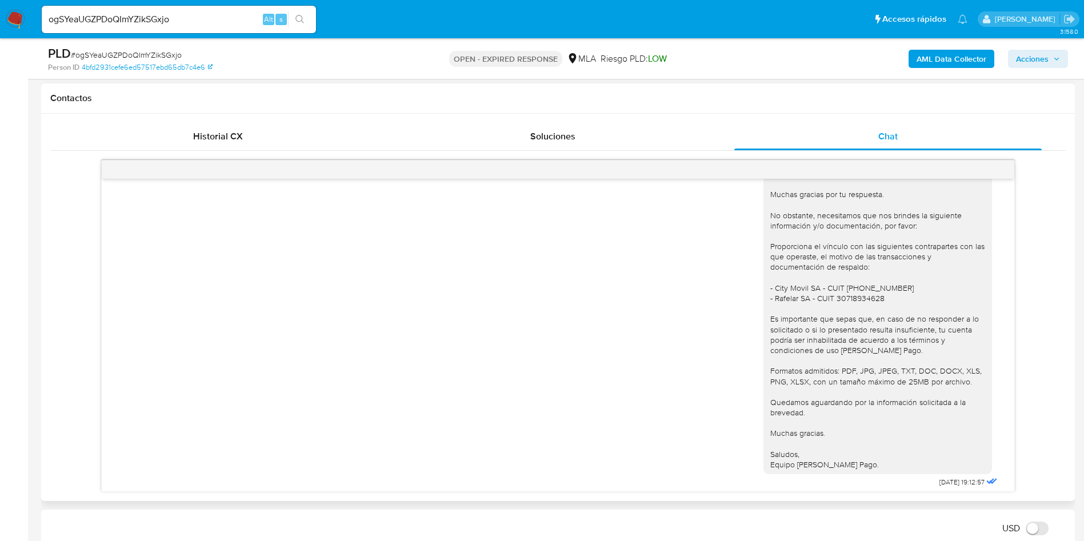
scroll to position [1019, 0]
click at [118, 16] on input "ogSYeaUGZPDoQImYZikSGxjo" at bounding box center [179, 19] width 274 height 15
paste input "UvNl1pFeolkHxnc9kWbwbayn"
type input "UvNl1pFeolkHxnc9kWbwbayn"
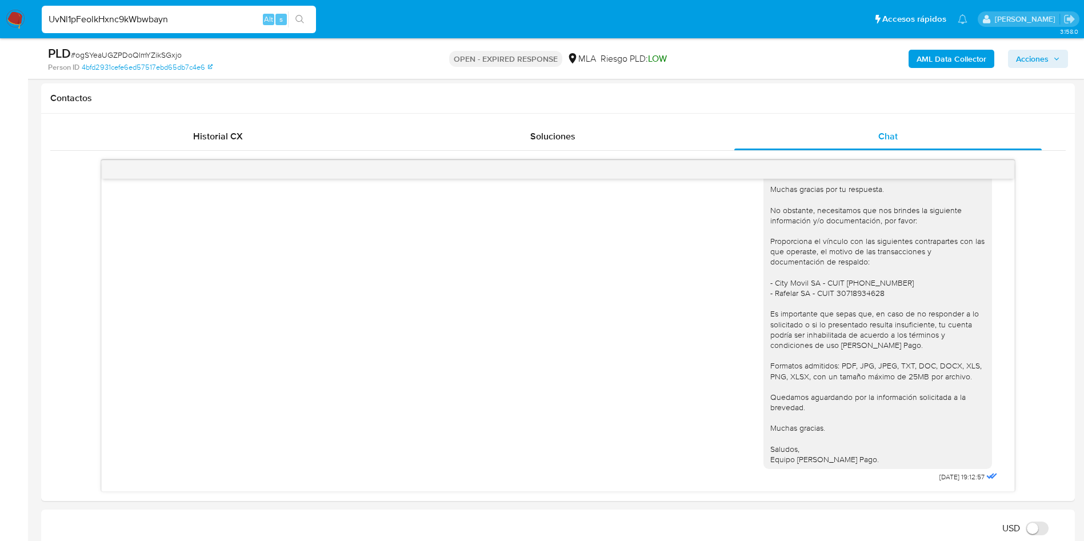
click at [308, 23] on button "search-icon" at bounding box center [299, 19] width 23 height 16
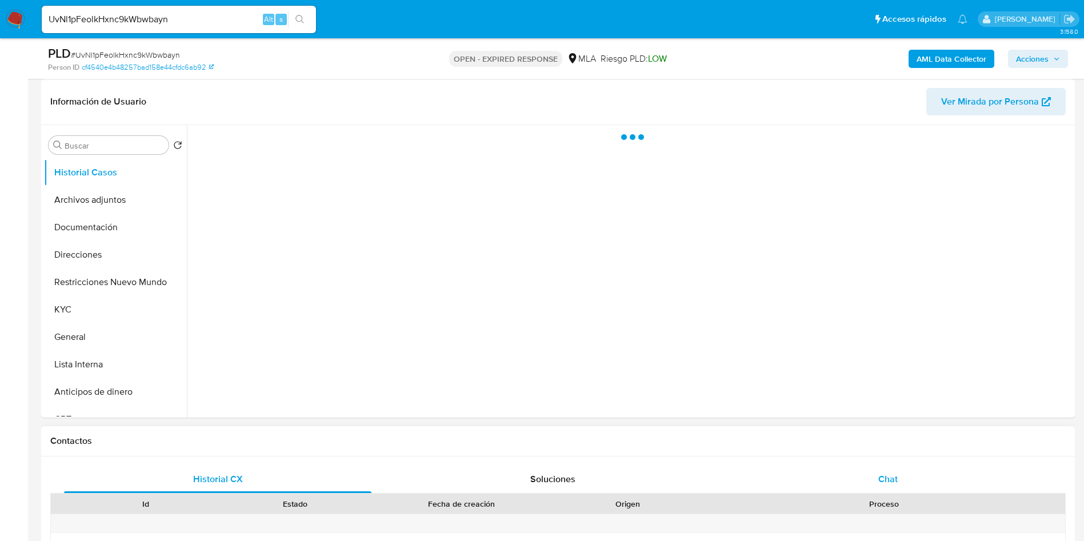
click at [880, 482] on span "Chat" at bounding box center [888, 479] width 19 height 13
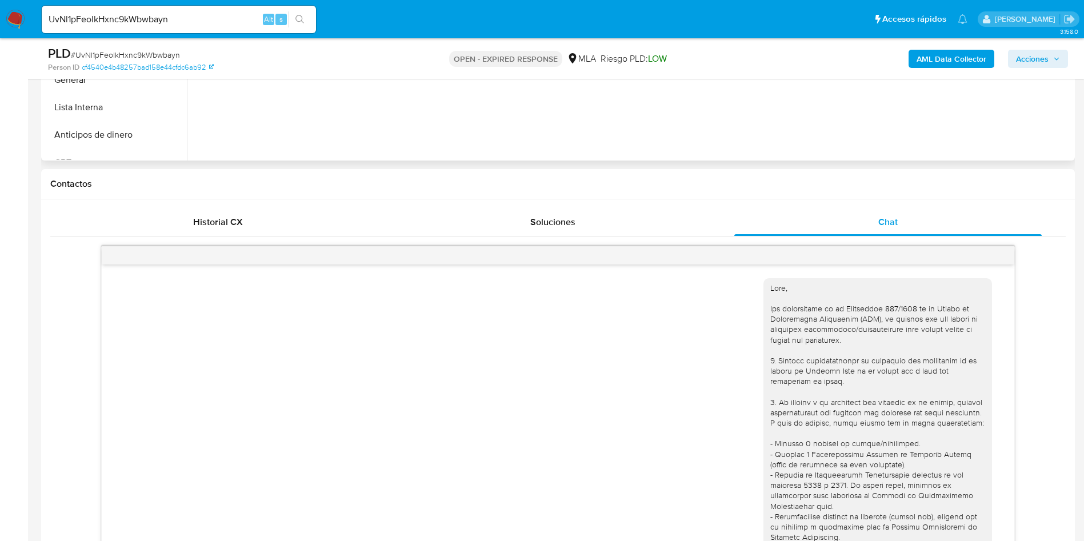
scroll to position [895, 0]
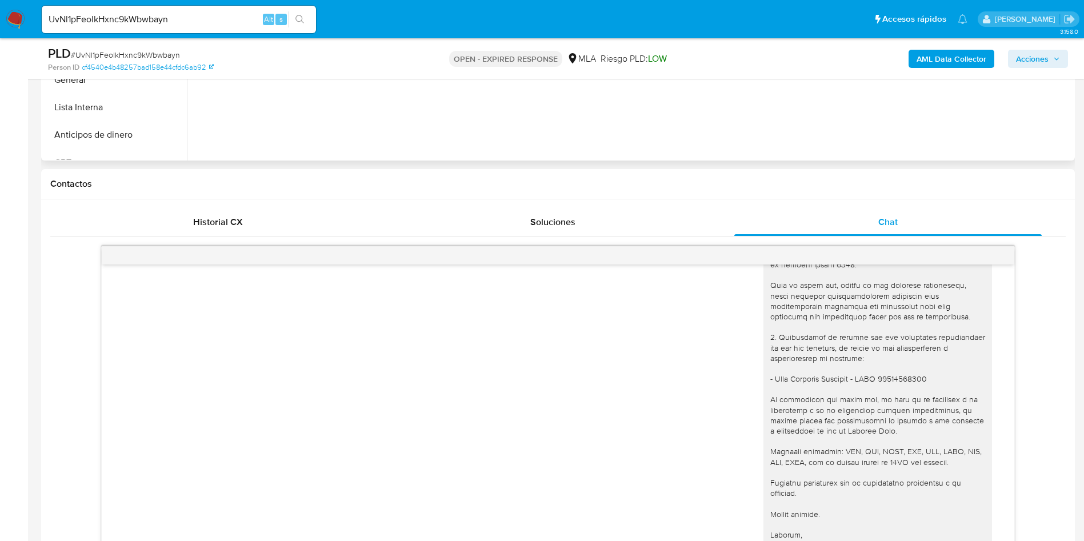
select select "10"
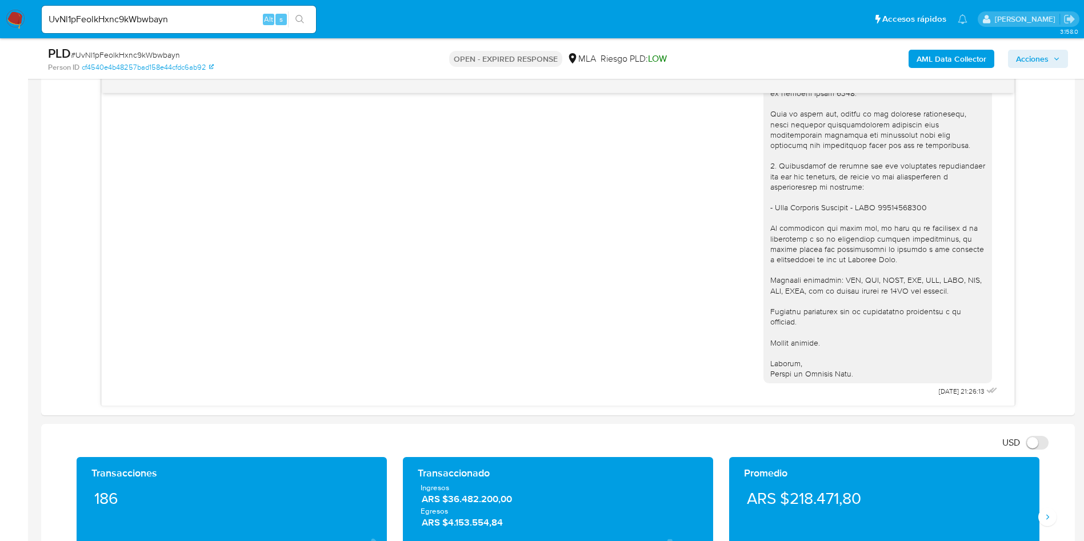
click at [159, 57] on span "# UvNl1pFeolkHxnc9kWbwbayn" at bounding box center [125, 54] width 109 height 11
copy span "UvNl1pFeolkHxnc9kWbwbayn"
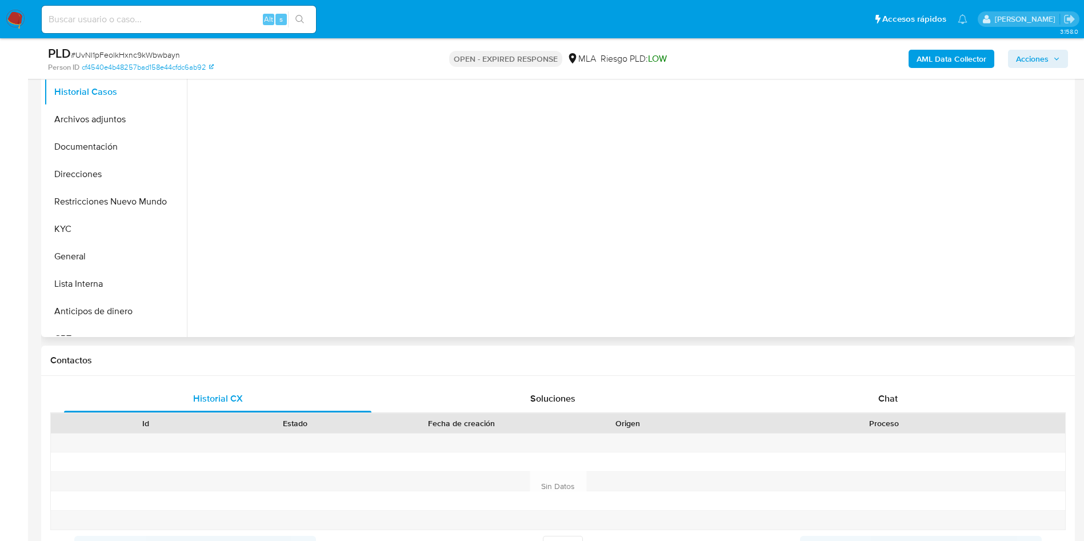
scroll to position [257, 0]
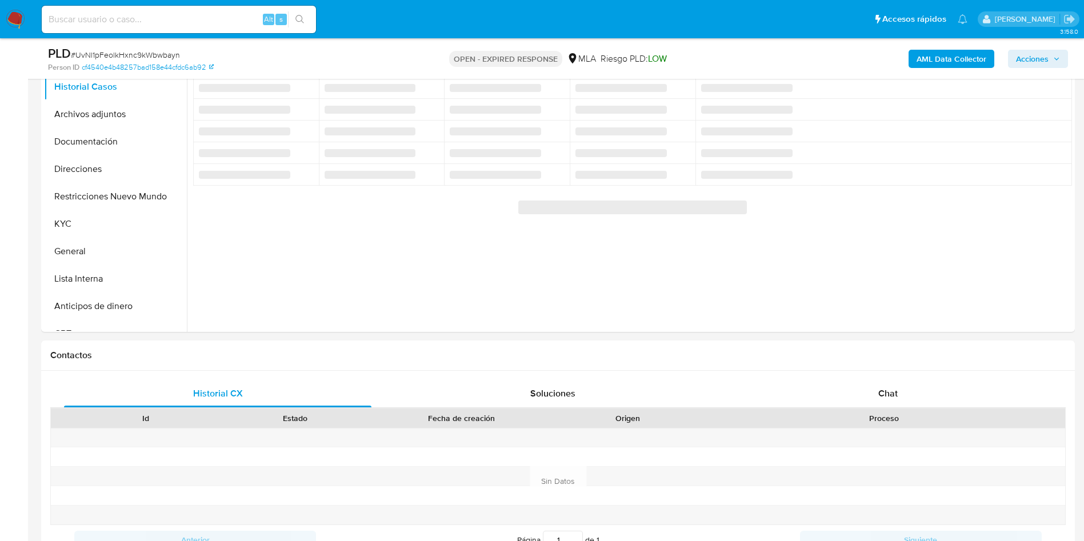
select select "10"
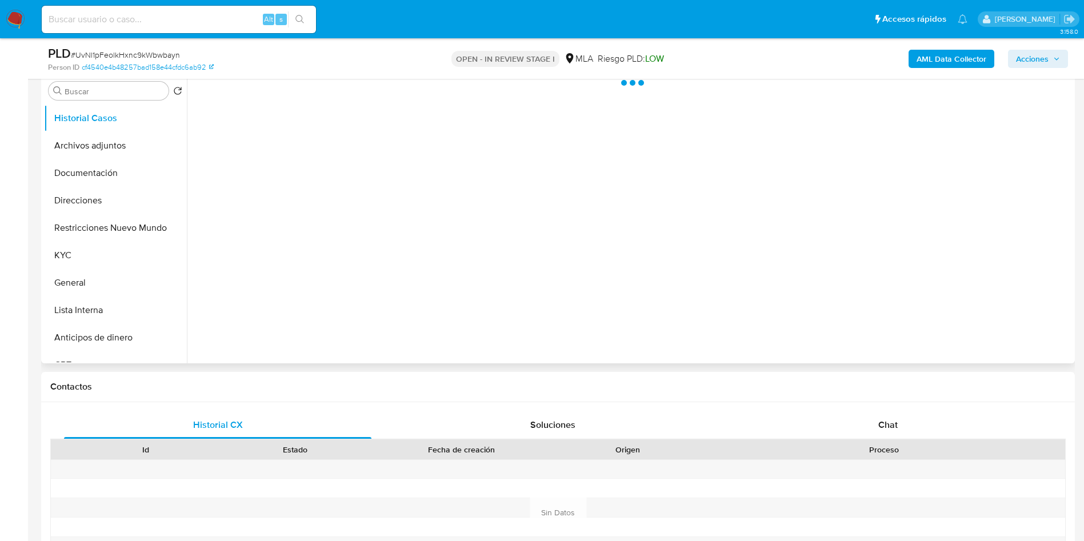
scroll to position [257, 0]
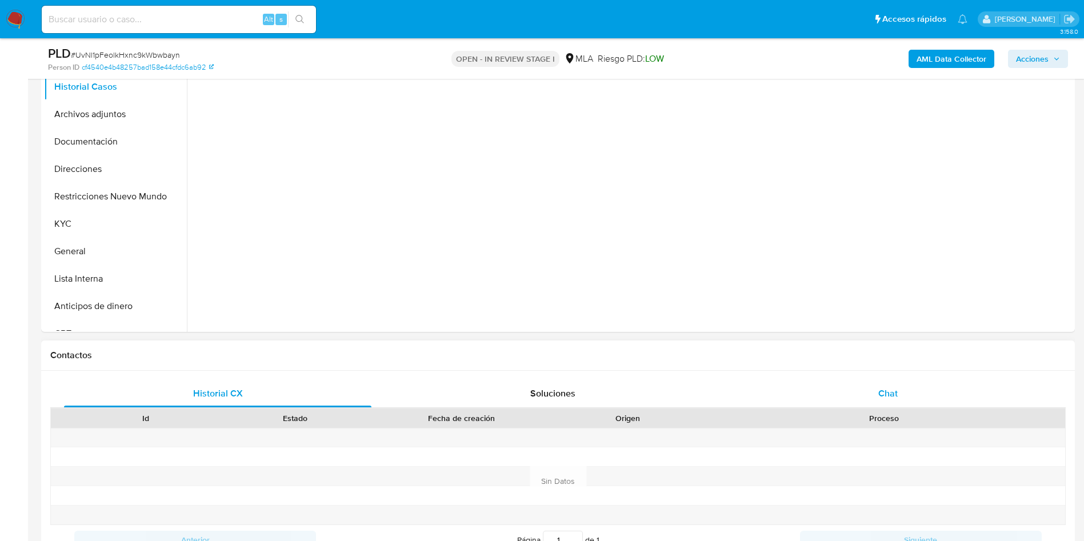
click at [873, 404] on div "Chat" at bounding box center [888, 393] width 308 height 27
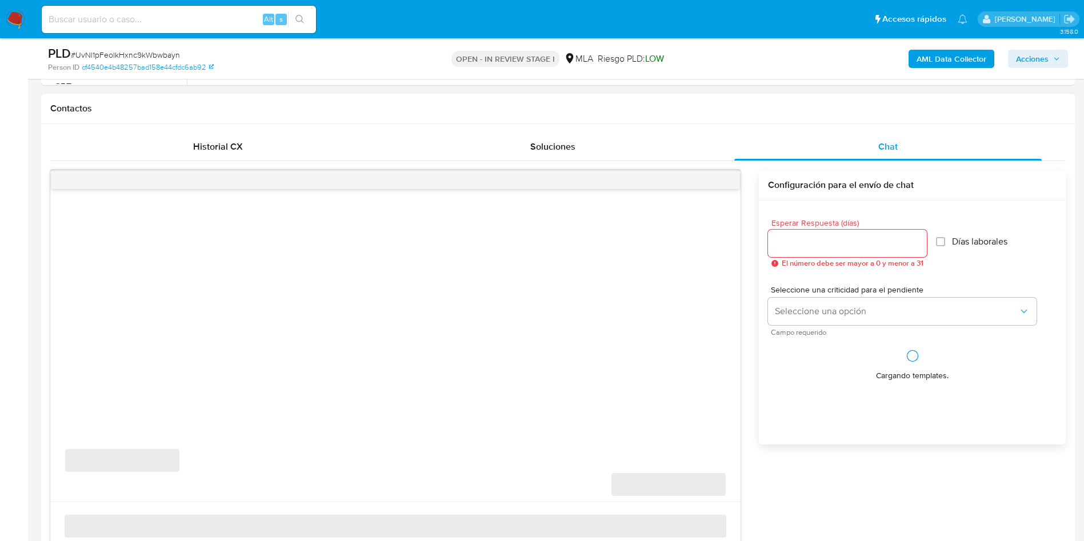
scroll to position [514, 0]
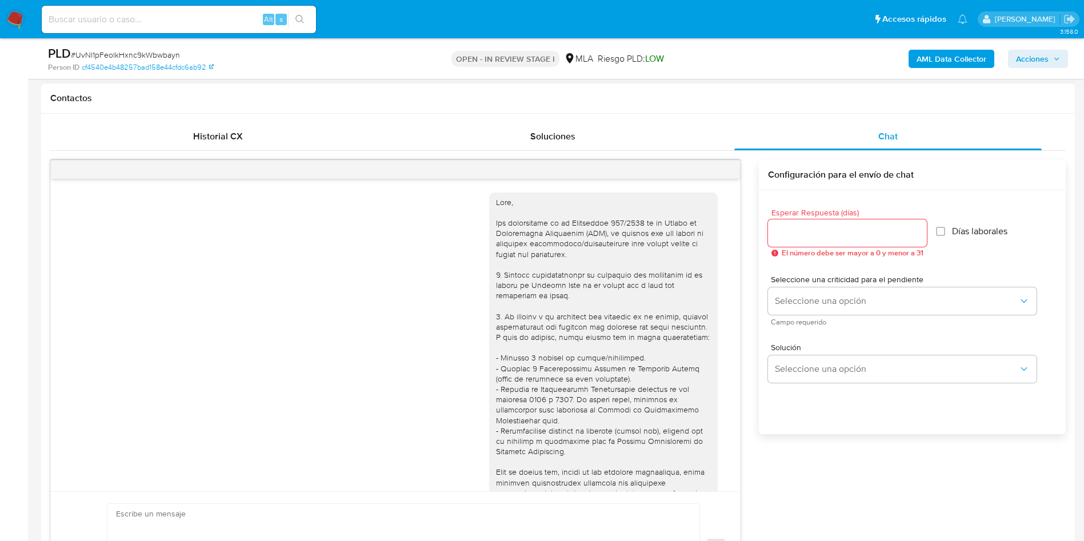
select select "10"
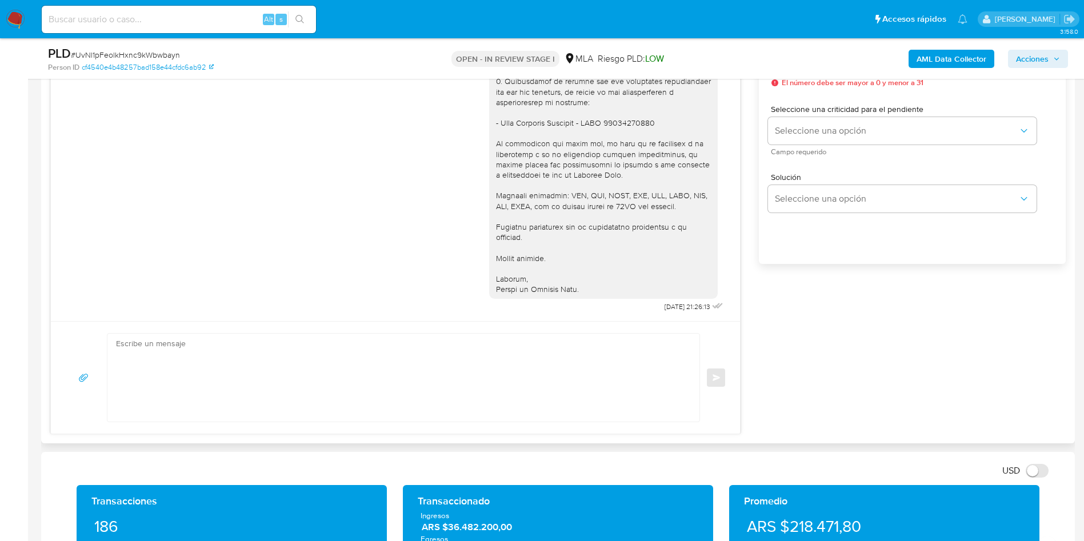
scroll to position [686, 0]
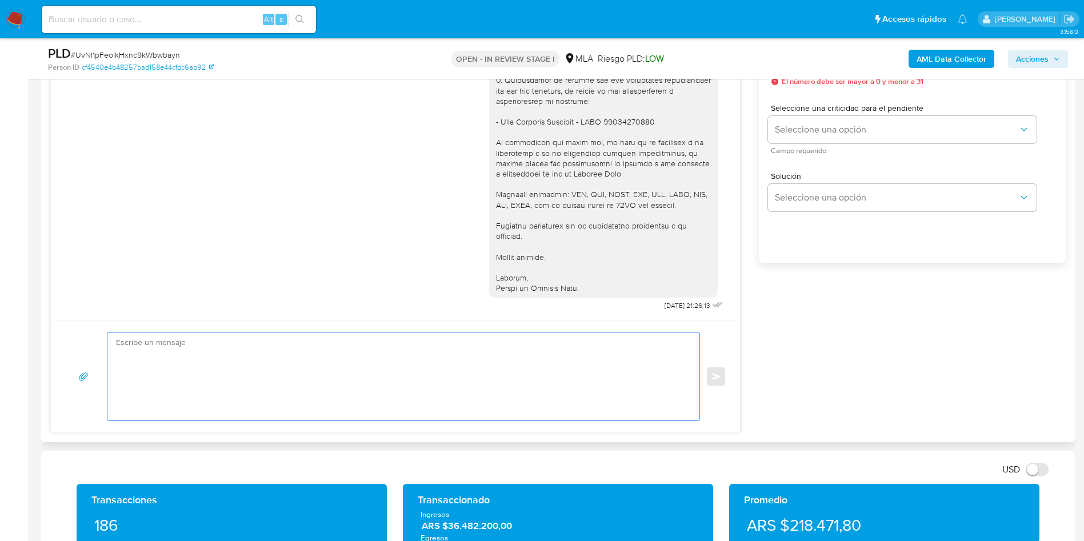
click at [262, 355] on textarea at bounding box center [400, 377] width 569 height 88
paste textarea "Hola, Esperamos que te encuentres muy bien. Te consultamos si tuviste oportunid…"
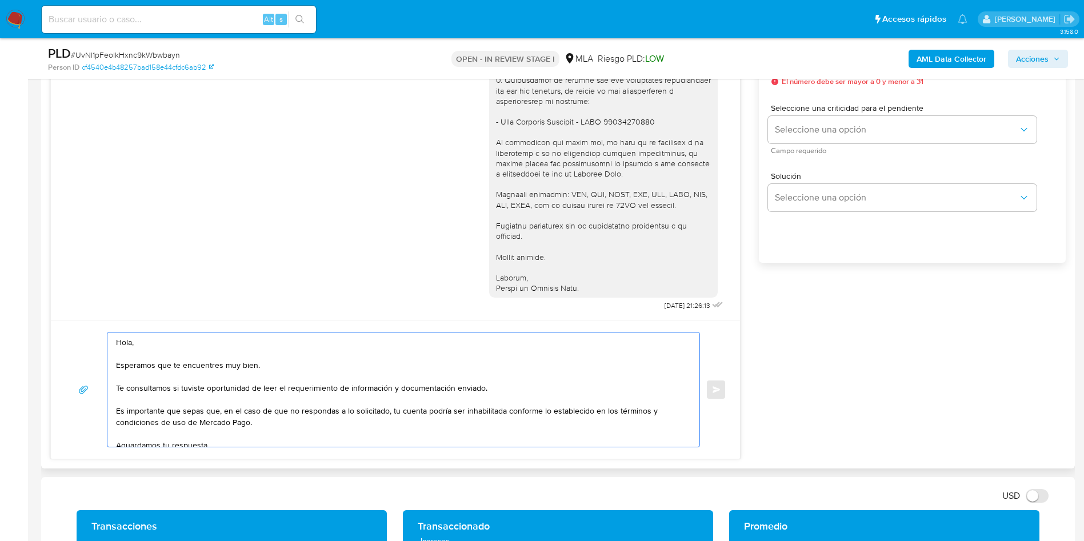
scroll to position [600, 0]
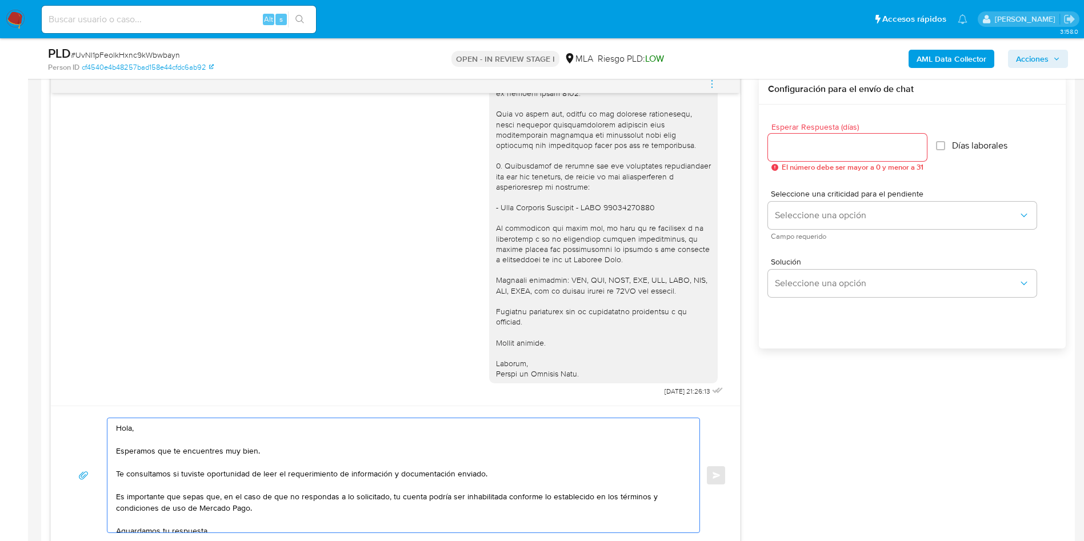
type textarea "Hola, Esperamos que te encuentres muy bien. Te consultamos si tuviste oportunid…"
click at [824, 149] on input "Esperar Respuesta (días)" at bounding box center [847, 147] width 159 height 15
type input "1"
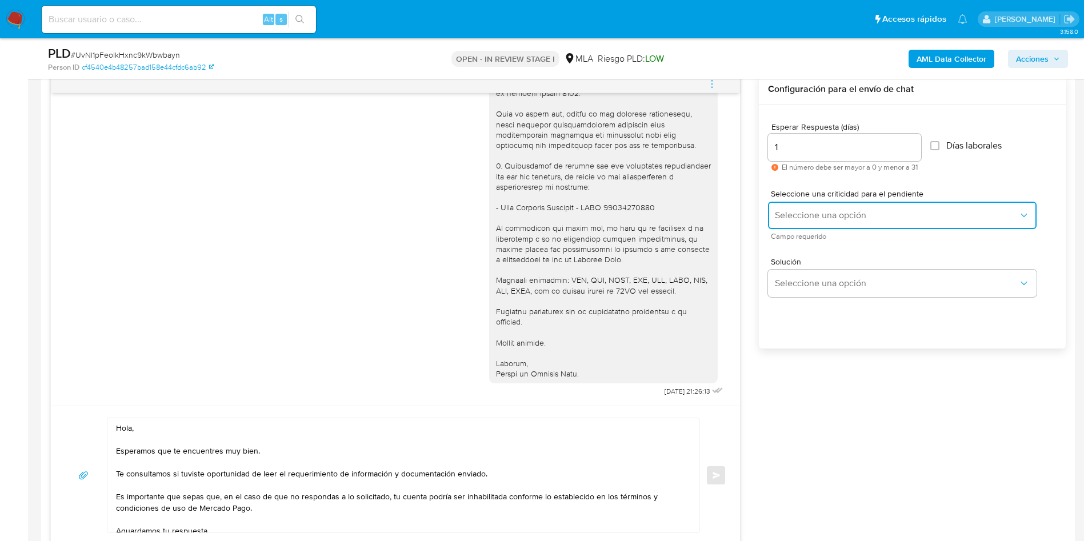
click at [805, 209] on button "Seleccione una opción" at bounding box center [902, 215] width 269 height 27
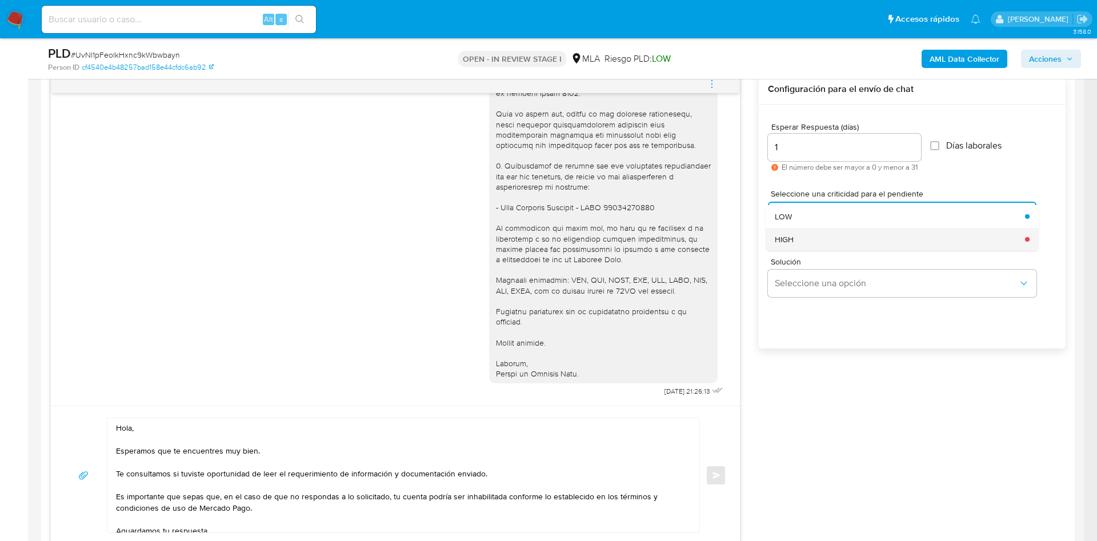
click at [808, 235] on div "HIGH" at bounding box center [896, 239] width 243 height 23
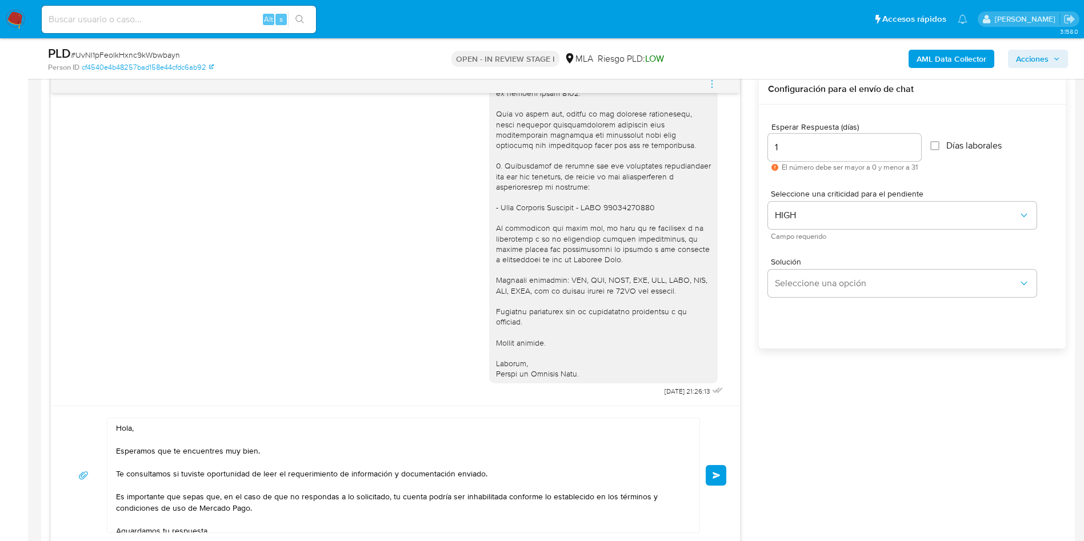
click at [722, 474] on button "Enviar" at bounding box center [716, 475] width 21 height 21
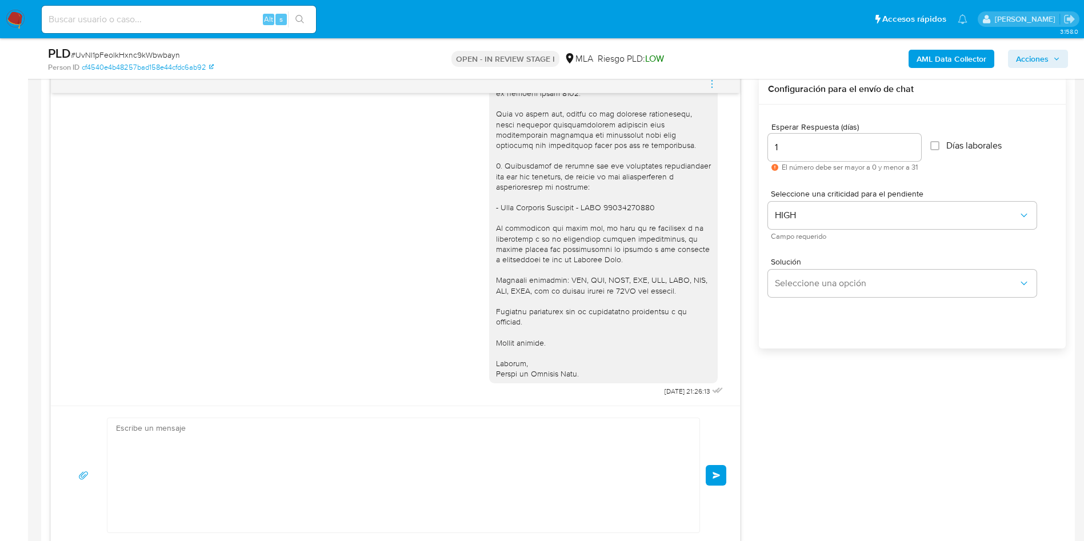
scroll to position [1094, 0]
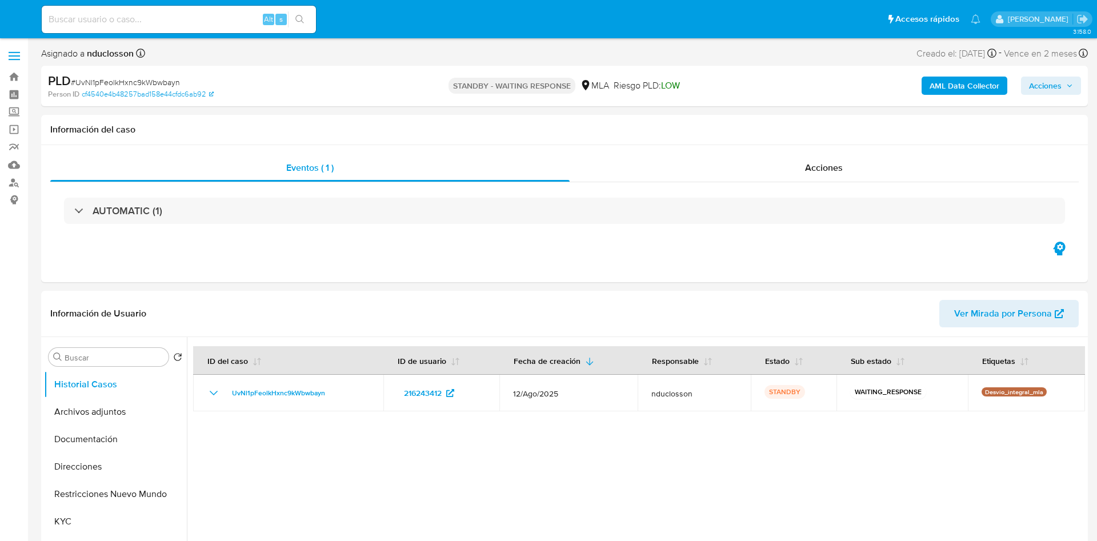
select select "10"
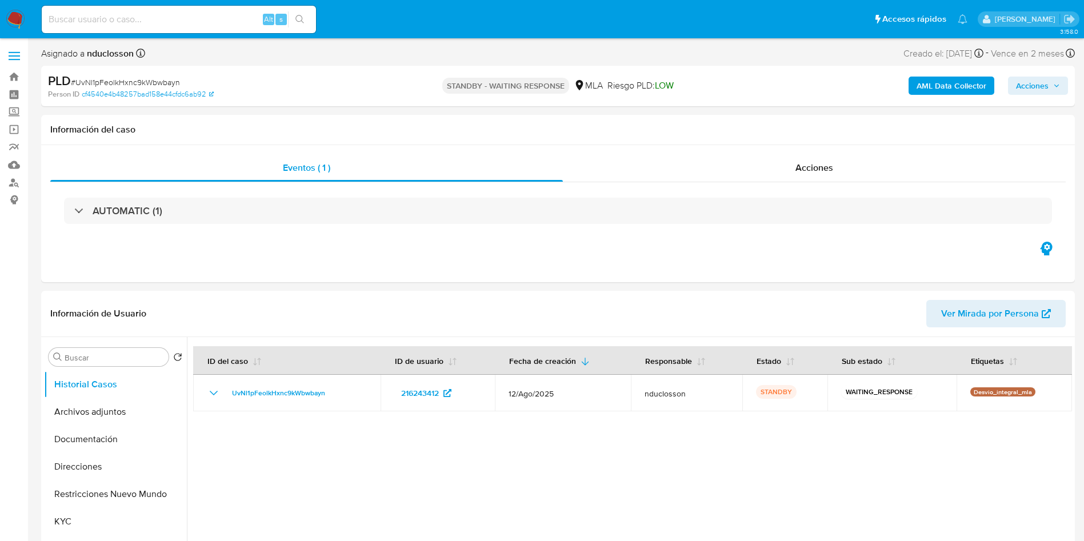
click at [185, 13] on input at bounding box center [179, 19] width 274 height 15
paste input "TiFjWeeR7qnYMEZXUbMqzEbm"
type input "TiFjWeeR7qnYMEZXUbMqzEbm"
click at [300, 22] on icon "search-icon" at bounding box center [300, 19] width 9 height 9
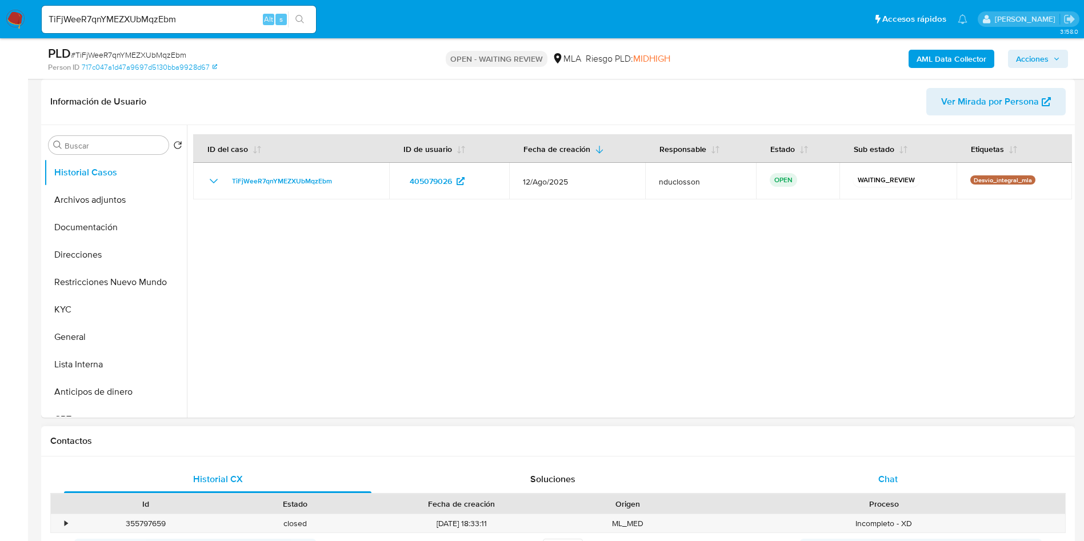
click at [876, 483] on div "Chat" at bounding box center [888, 479] width 308 height 27
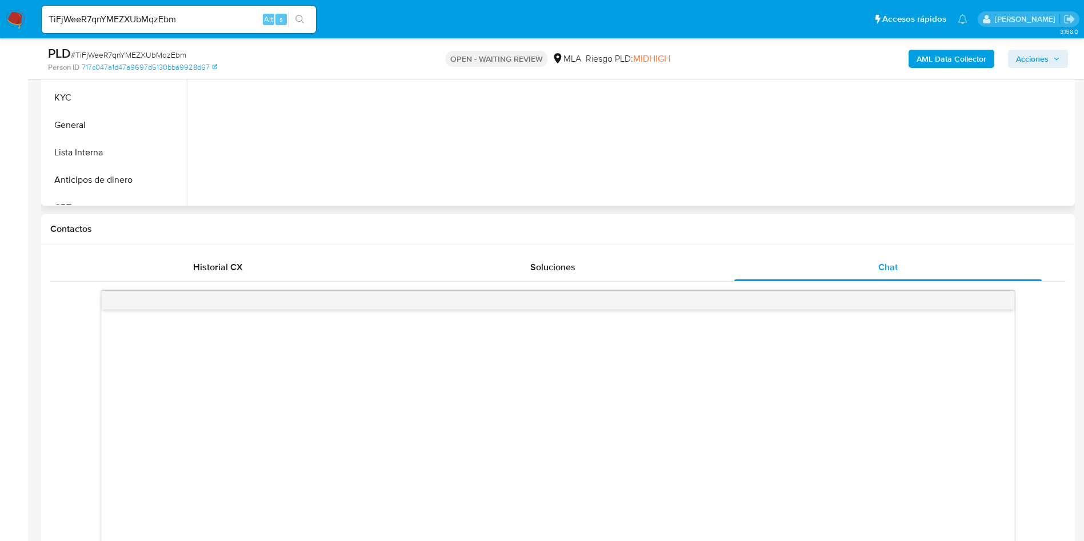
select select "10"
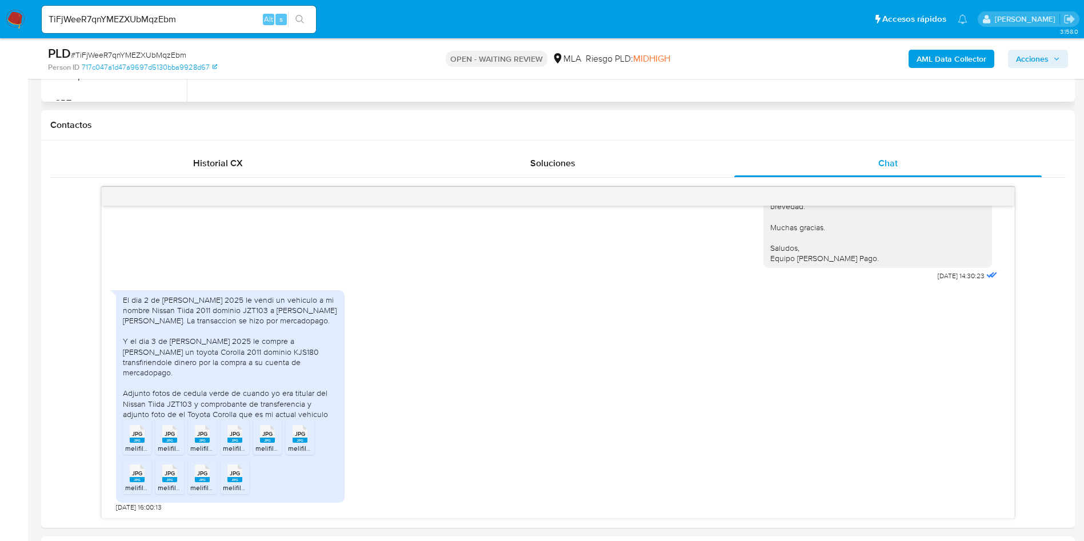
scroll to position [514, 0]
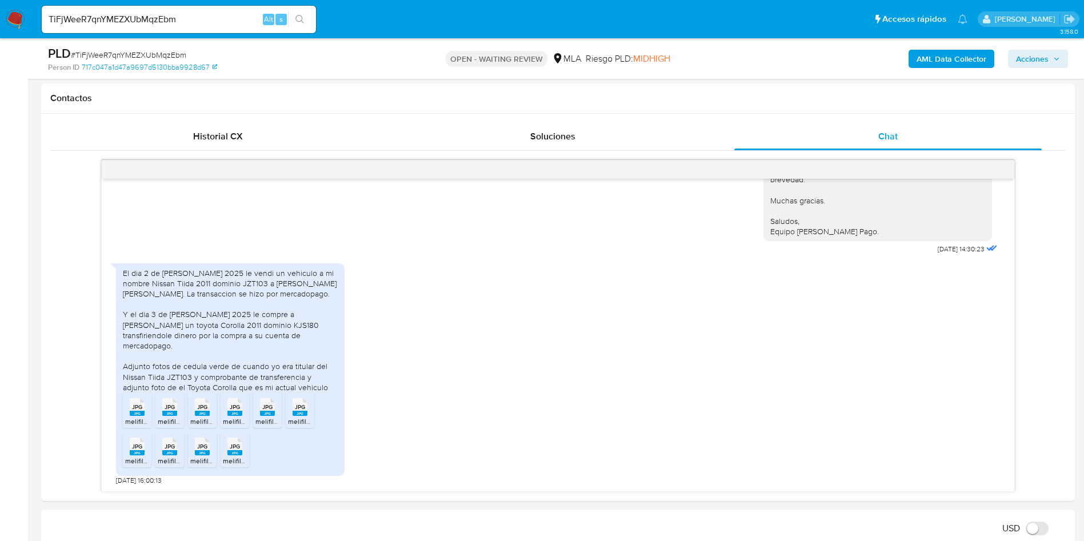
click at [114, 17] on input "TiFjWeeR7qnYMEZXUbMqzEbm" at bounding box center [179, 19] width 274 height 15
paste input "cpsxNS0iYZtO8OhSHfGYEXQ3"
type input "cpsxNS0iYZtO8OhSHfGYEXQ3"
click at [309, 21] on button "search-icon" at bounding box center [299, 19] width 23 height 16
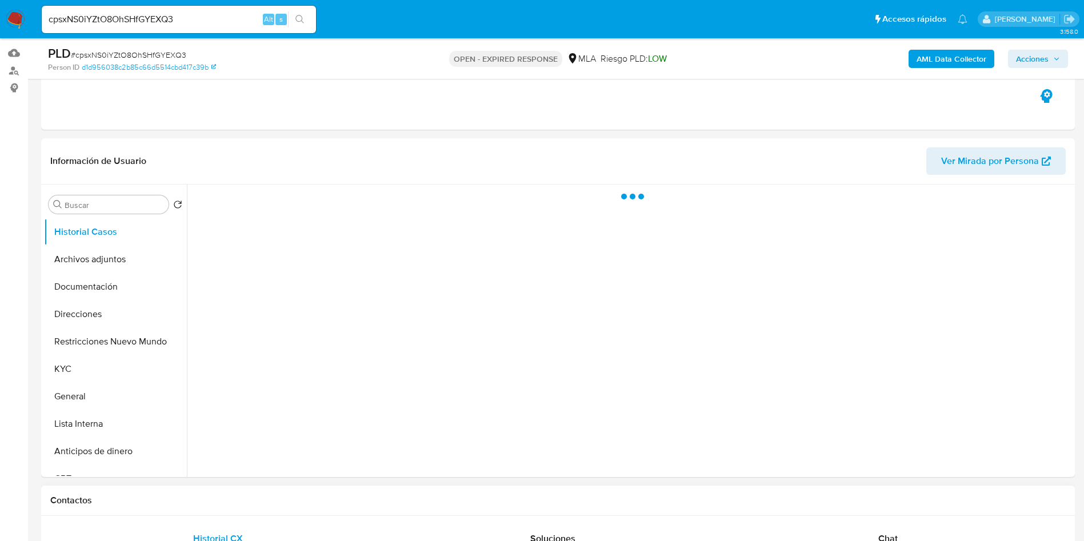
scroll to position [257, 0]
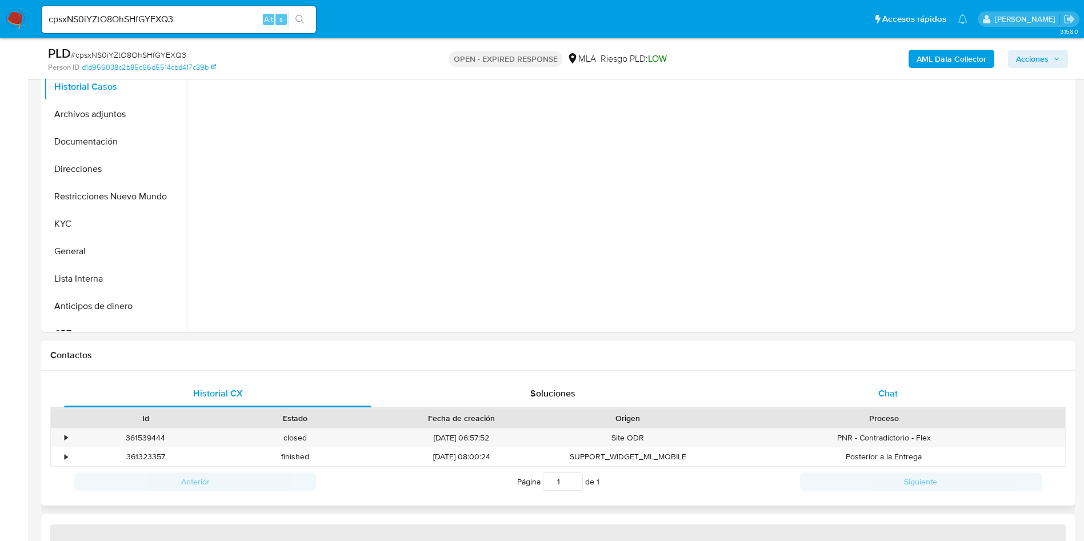
click at [886, 395] on span "Chat" at bounding box center [888, 393] width 19 height 13
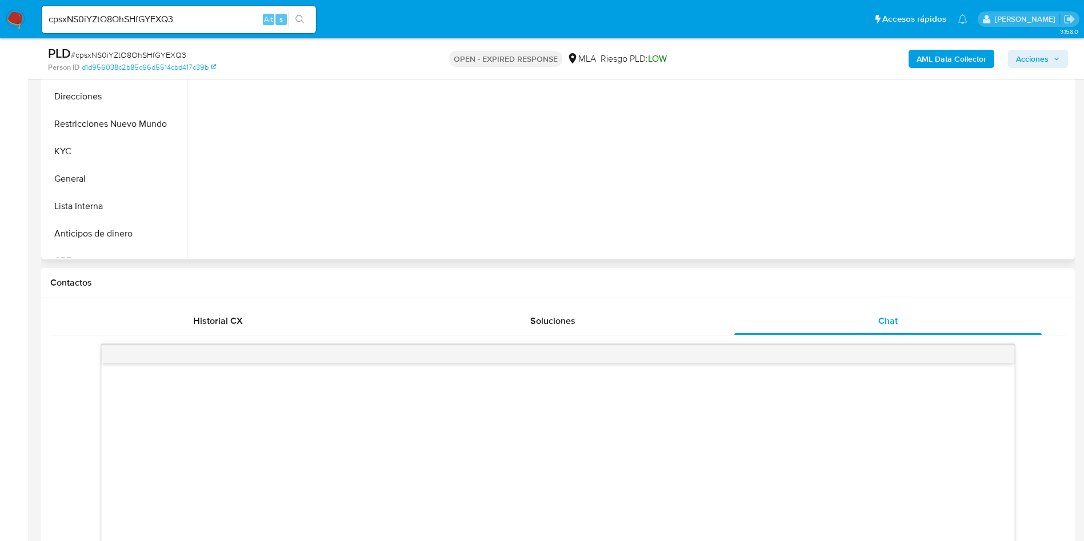
scroll to position [429, 0]
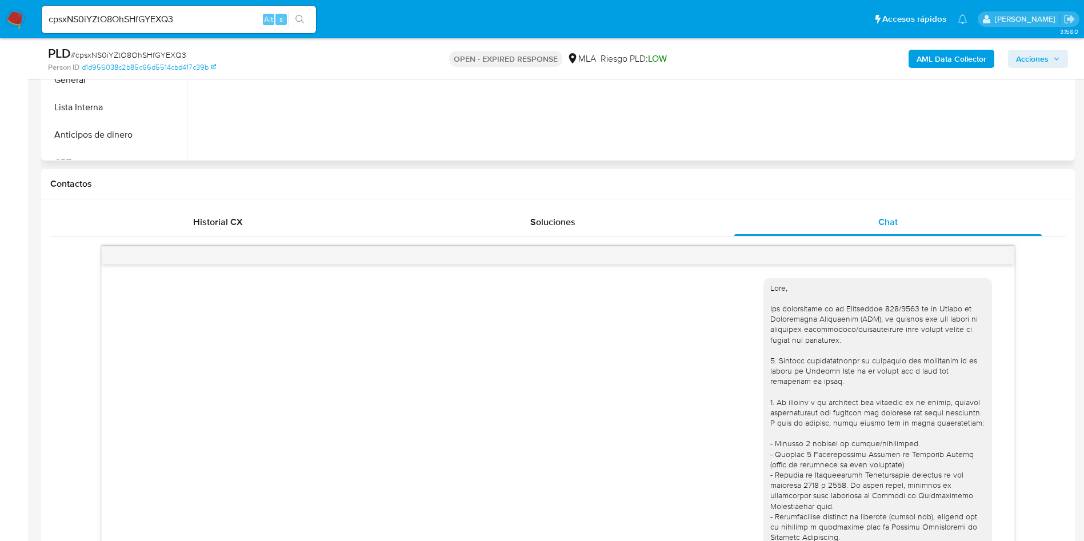
select select "10"
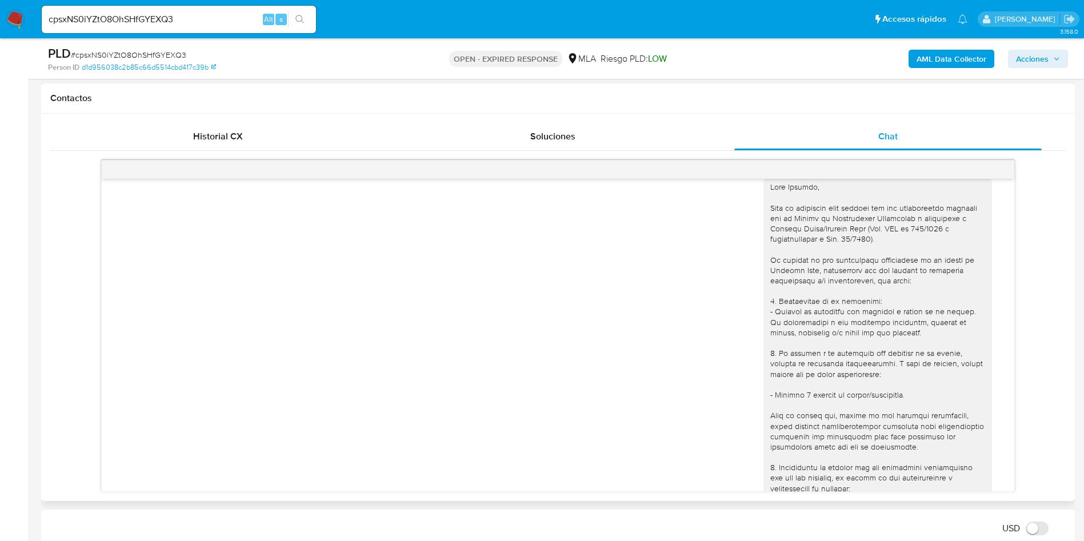
scroll to position [967, 0]
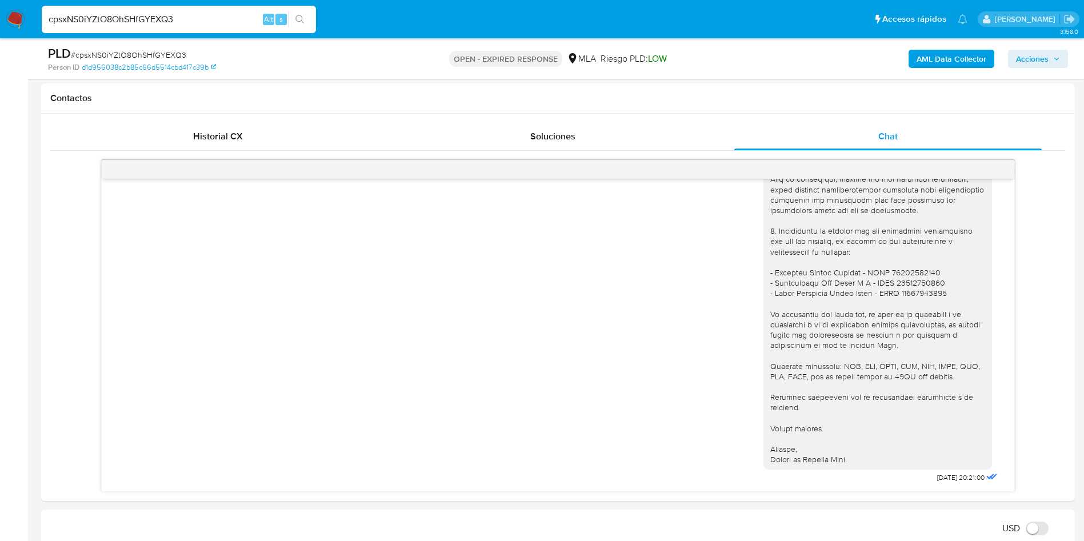
click at [155, 17] on input "cpsxNS0iYZtO8OhSHfGYEXQ3" at bounding box center [179, 19] width 274 height 15
paste input "XHqKve8BnohIJOBCuwF61Eir"
type input "XHqKve8BnohIJOBCuwF61Eir"
click at [308, 24] on button "search-icon" at bounding box center [299, 19] width 23 height 16
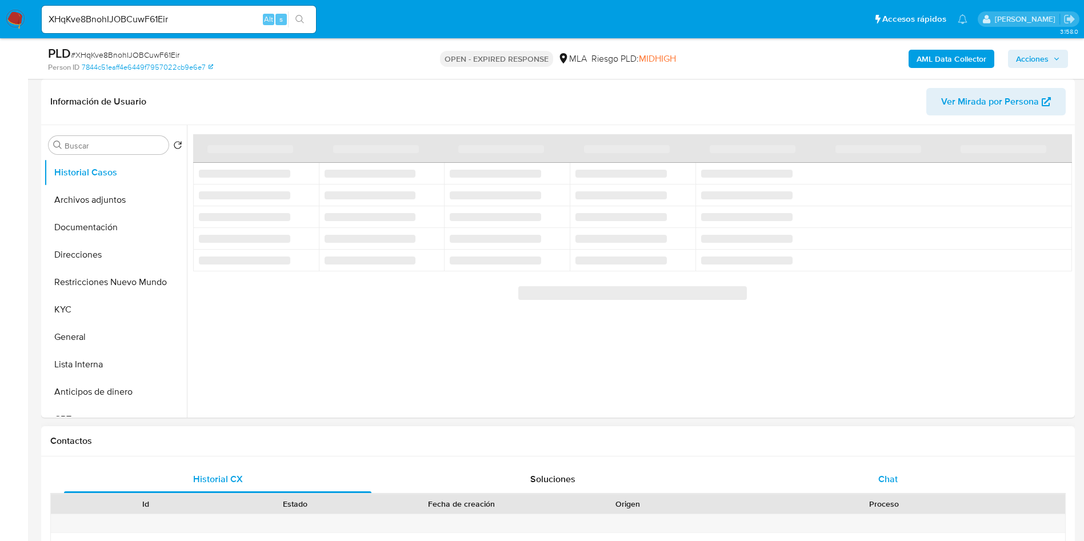
click at [878, 470] on div "Chat" at bounding box center [888, 479] width 308 height 27
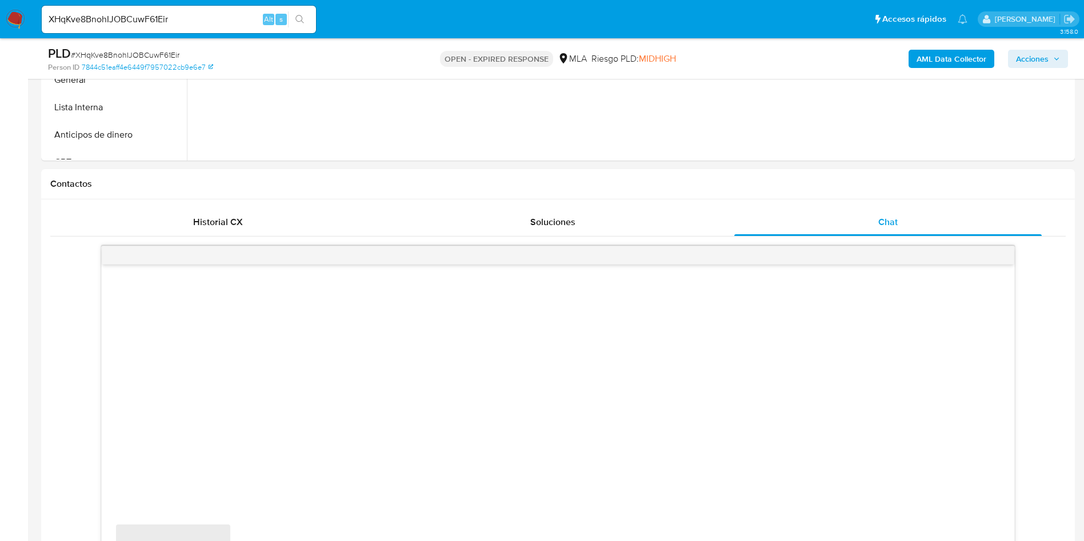
select select "10"
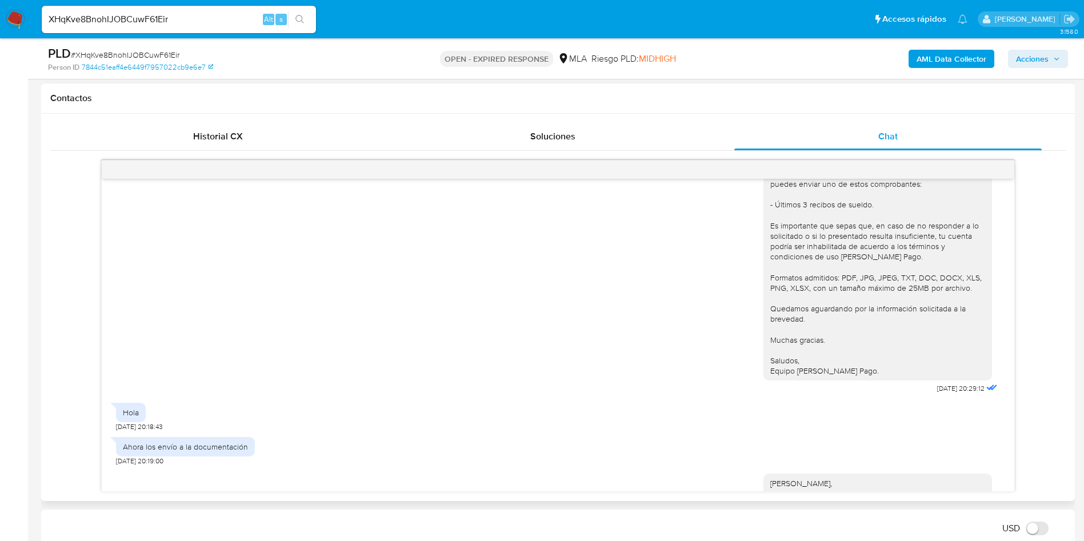
scroll to position [750, 0]
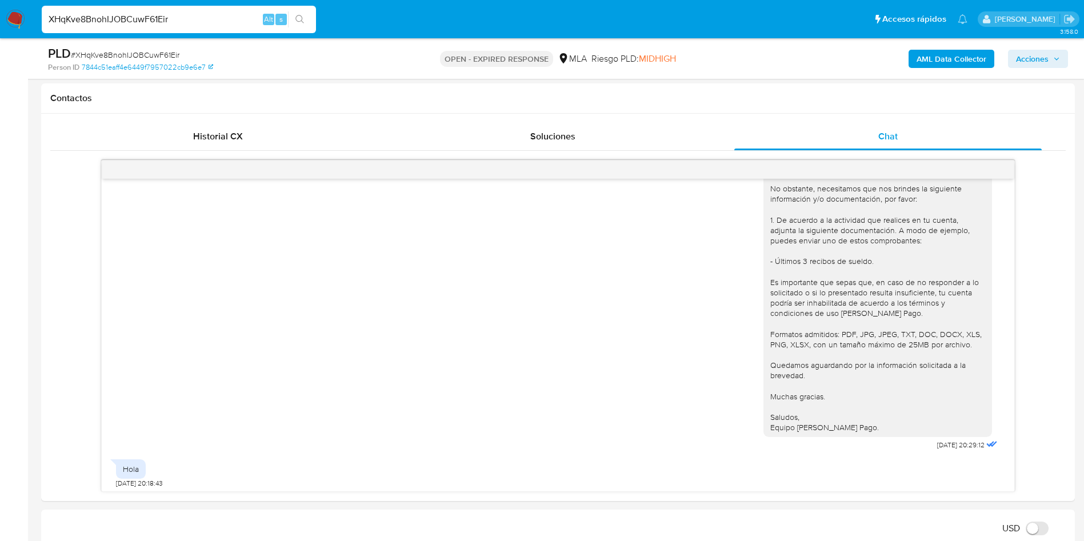
click at [131, 22] on input "XHqKve8BnohIJOBCuwF61Eir" at bounding box center [179, 19] width 274 height 15
paste input "POQlMolUv2iZefPvoCN5hirH"
type input "POQlMolUv2iZefPvoCN5hirH"
click at [312, 14] on button "search-icon" at bounding box center [299, 19] width 23 height 16
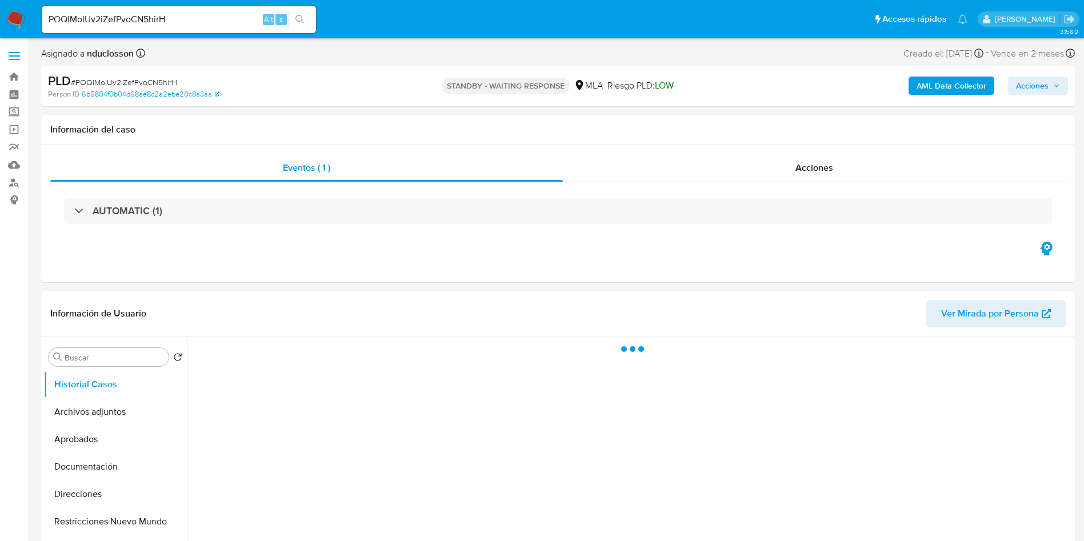
select select "10"
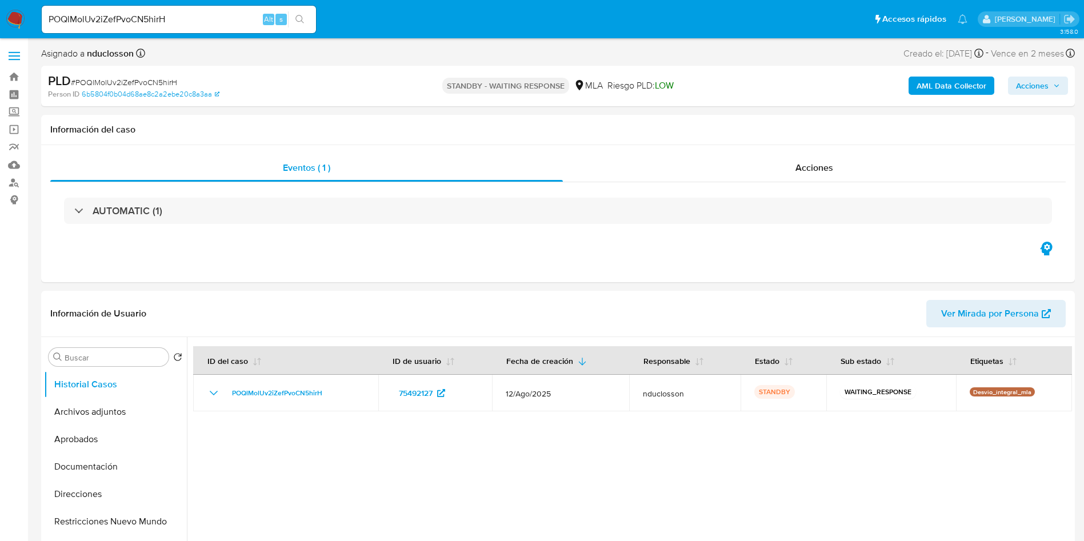
click at [114, 27] on div "POQlMolUv2iZefPvoCN5hirH Alt s" at bounding box center [179, 19] width 274 height 27
click at [97, 15] on input "POQlMolUv2iZefPvoCN5hirH" at bounding box center [179, 19] width 274 height 15
paste input "cpsxNS0iYZtO8OhSHfGYEXQ3"
type input "cpsxNS0iYZtO8OhSHfGYEXQ3"
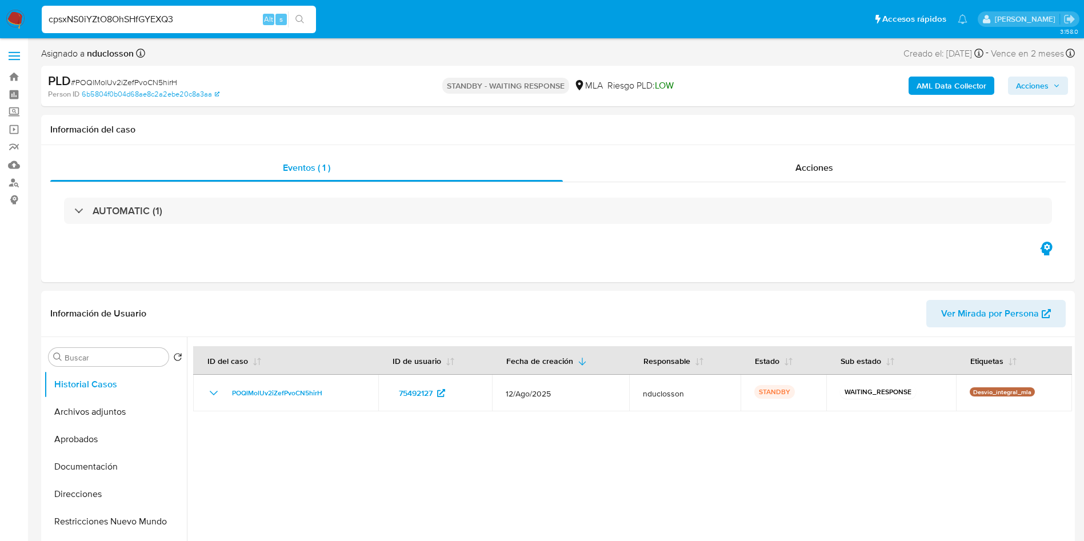
click at [305, 15] on button "search-icon" at bounding box center [299, 19] width 23 height 16
select select "10"
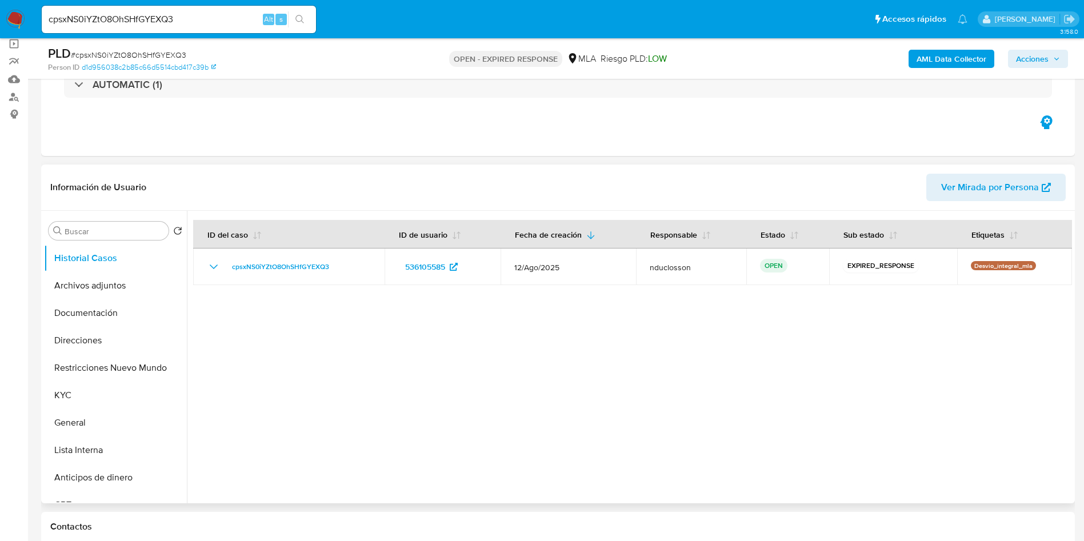
scroll to position [257, 0]
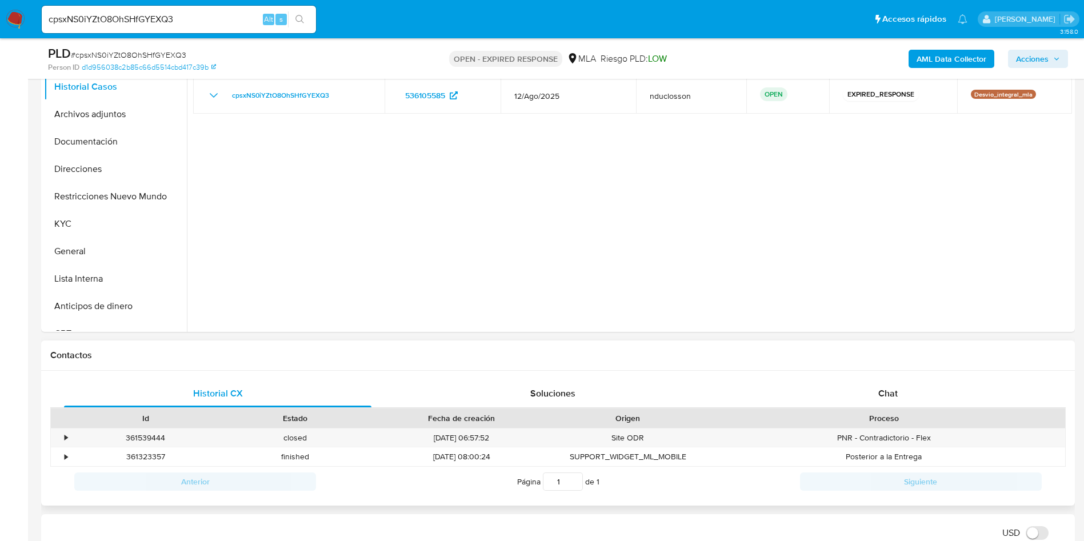
click at [939, 373] on div "Historial CX Soluciones Chat Id Estado Fecha de creación Origen Proceso • 36153…" at bounding box center [558, 438] width 1034 height 135
click at [900, 394] on div "Chat" at bounding box center [888, 393] width 308 height 27
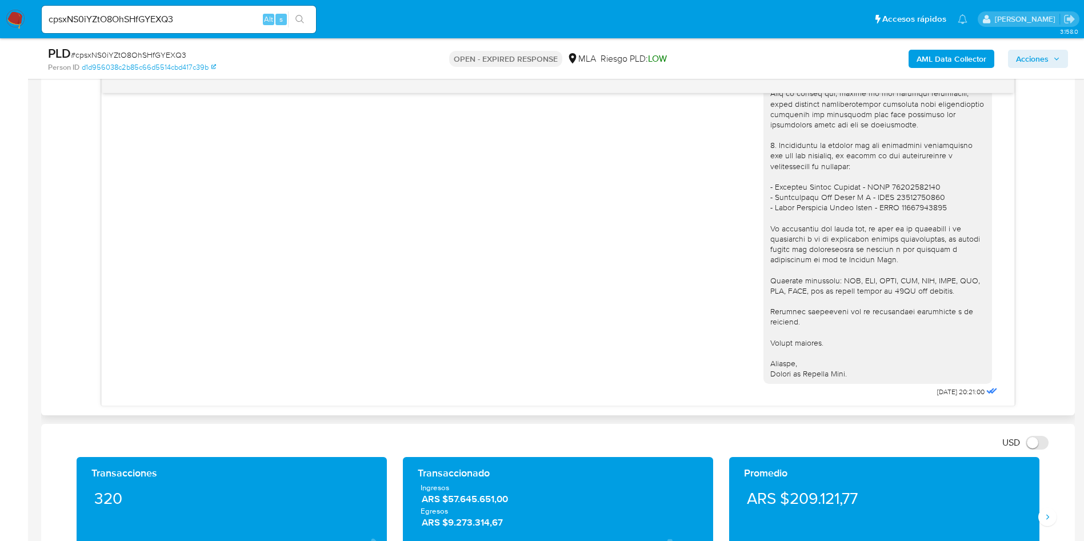
scroll to position [429, 0]
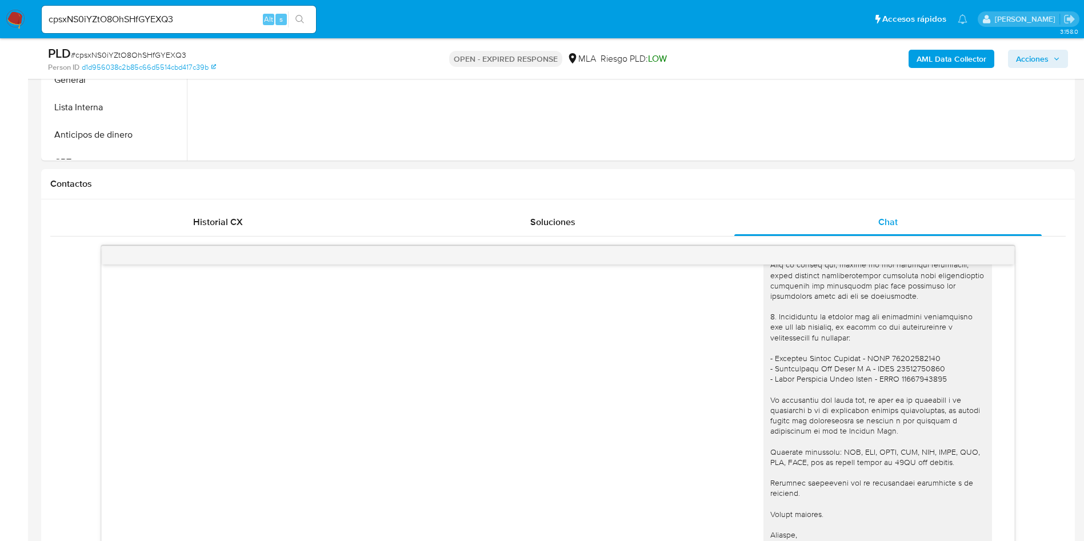
click at [960, 57] on b "AML Data Collector" at bounding box center [952, 59] width 70 height 18
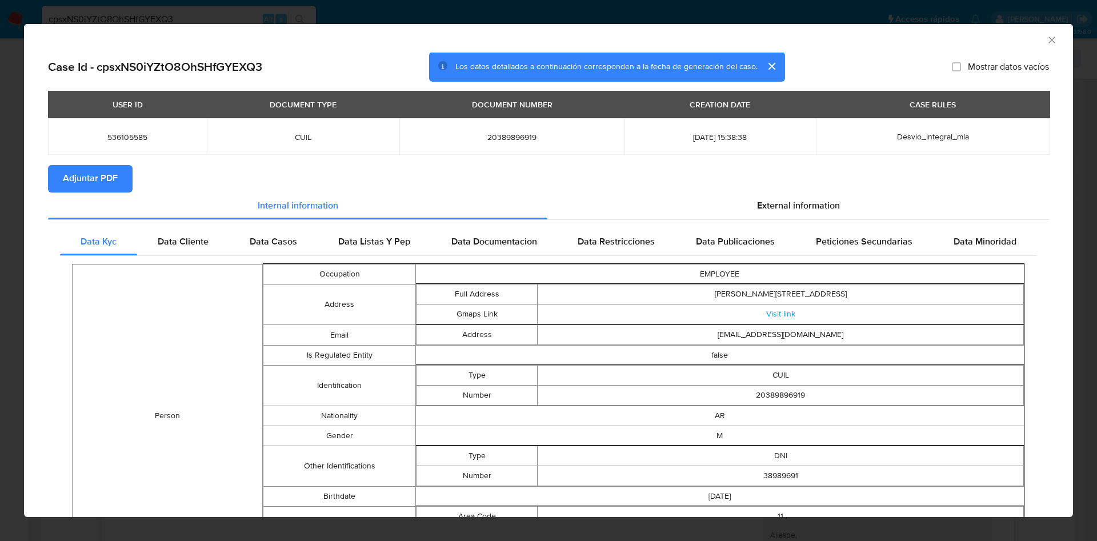
click at [172, 18] on div "AML Data Collector Case Id - cpsxNS0iYZtO8OhSHfGYEXQ3 Los datos detallados a co…" at bounding box center [548, 270] width 1097 height 541
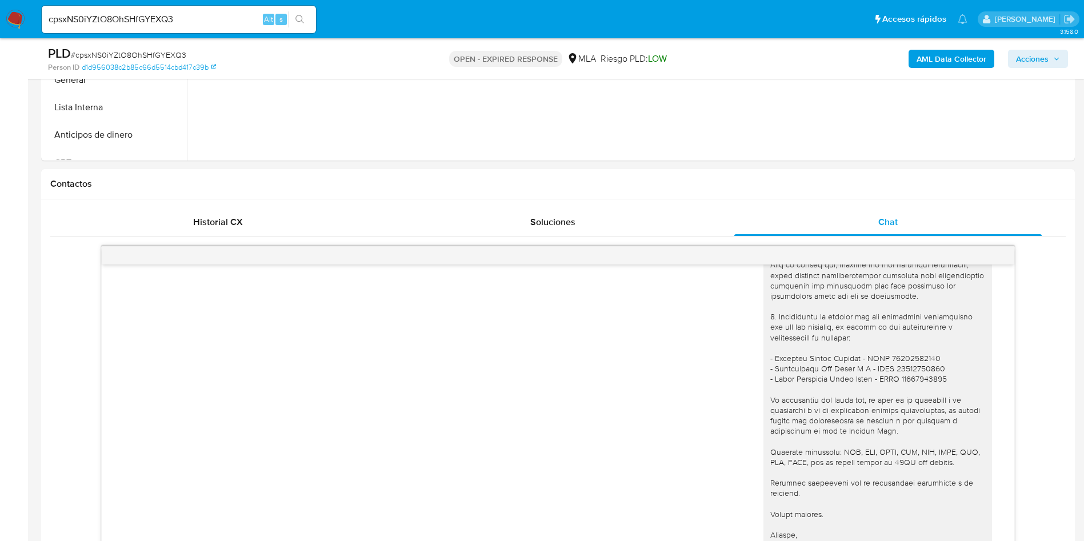
click at [144, 14] on input "cpsxNS0iYZtO8OhSHfGYEXQ3" at bounding box center [179, 19] width 274 height 15
paste input "GCAbx00wYqESGMmhi4V42Cil"
type input "GCAbx00wYqESGMmhi4V42Cil"
click at [308, 22] on button "search-icon" at bounding box center [299, 19] width 23 height 16
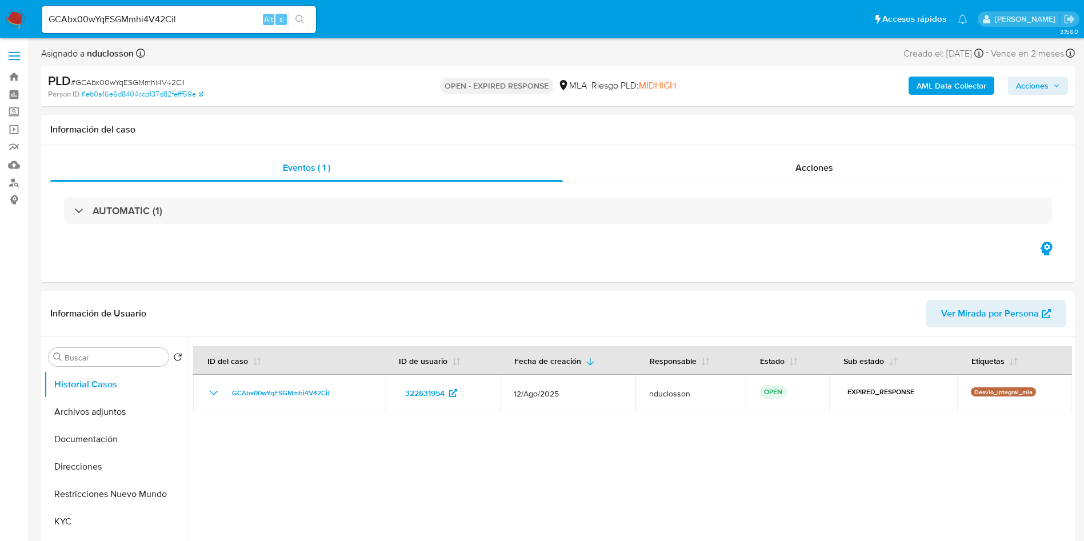
select select "10"
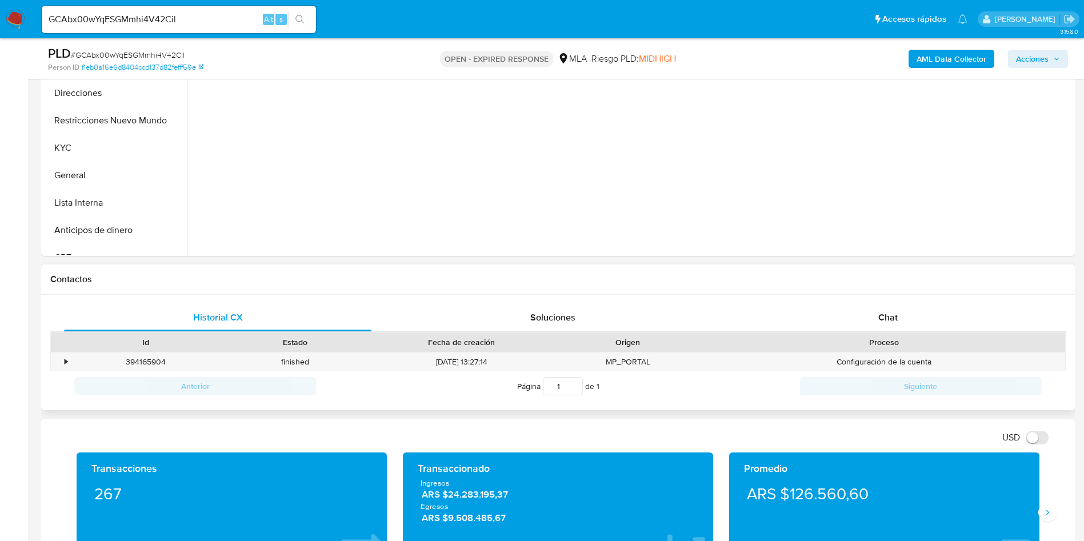
scroll to position [514, 0]
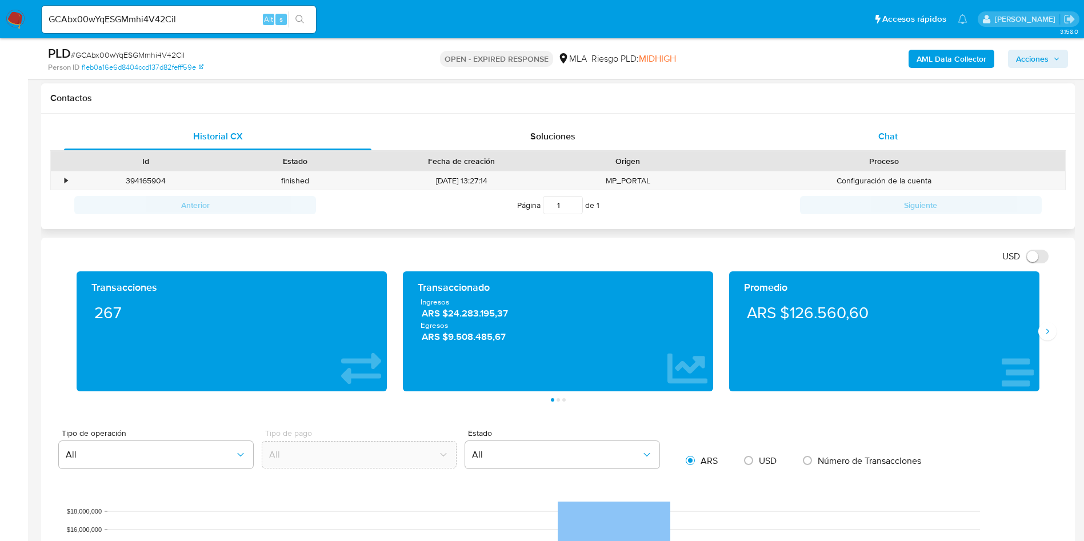
click at [868, 124] on div "Chat" at bounding box center [888, 136] width 308 height 27
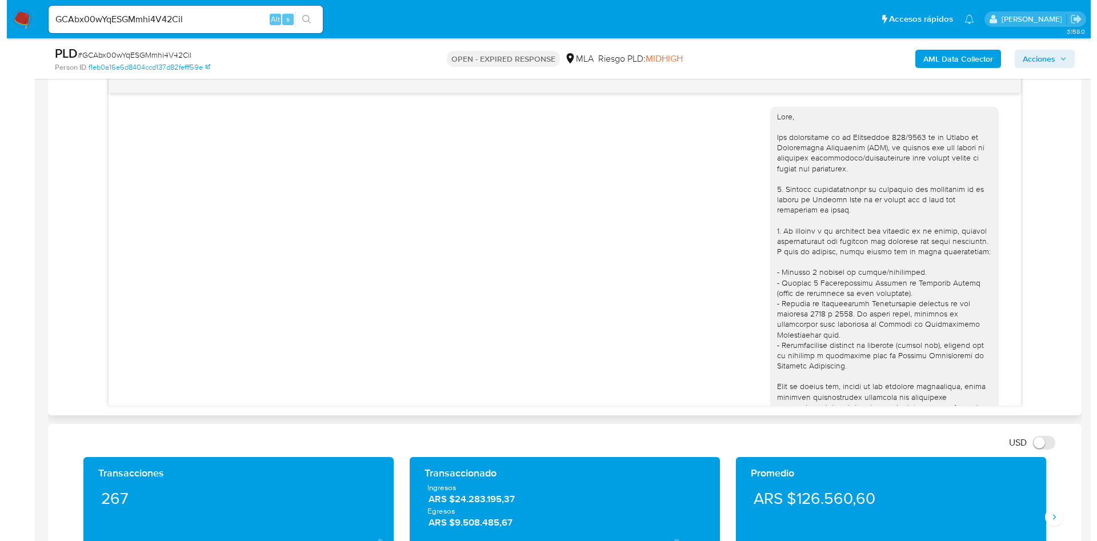
scroll to position [1046, 0]
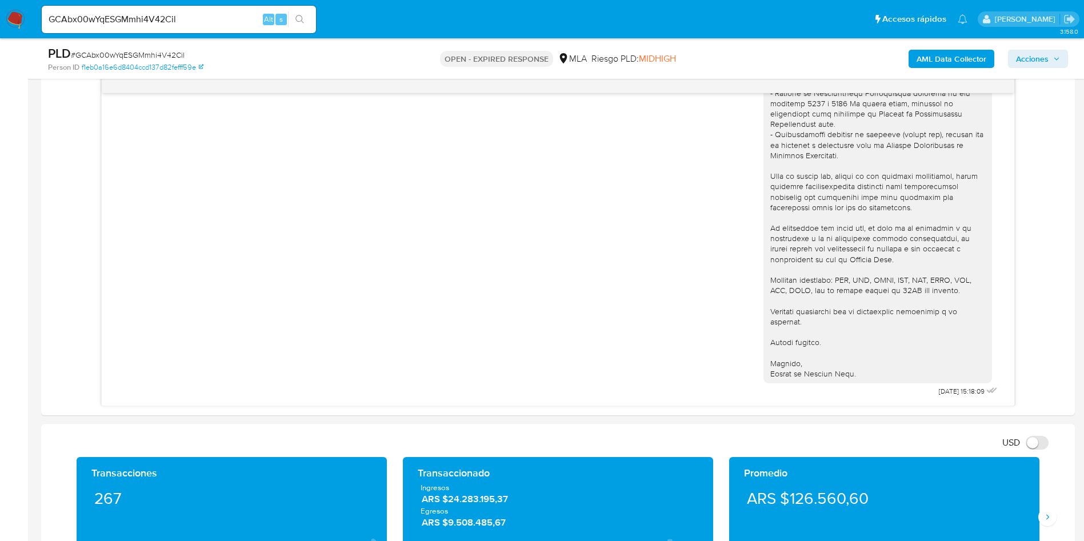
click at [969, 54] on b "AML Data Collector" at bounding box center [952, 59] width 70 height 18
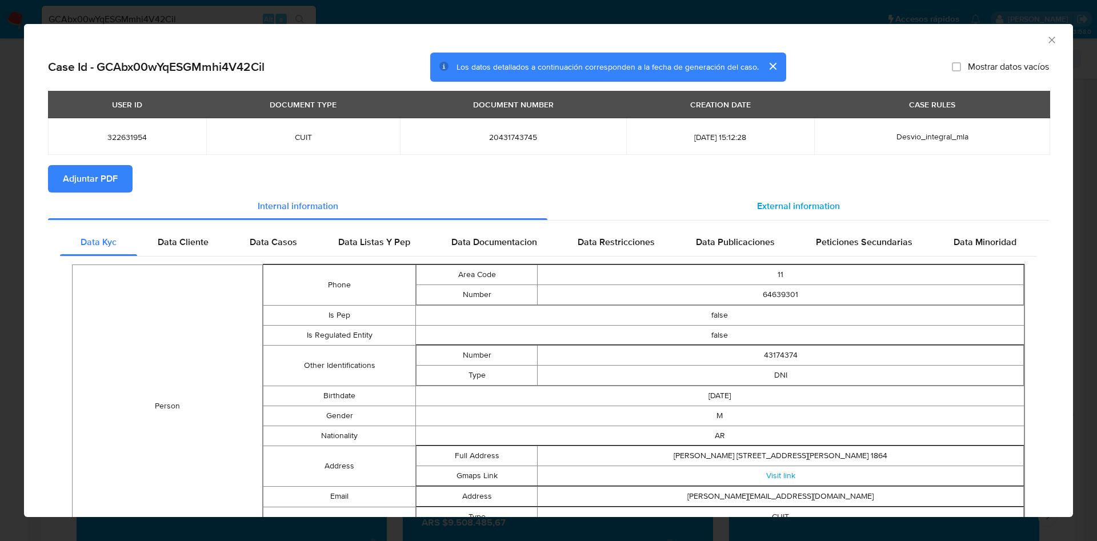
click at [757, 205] on span "External information" at bounding box center [798, 205] width 83 height 13
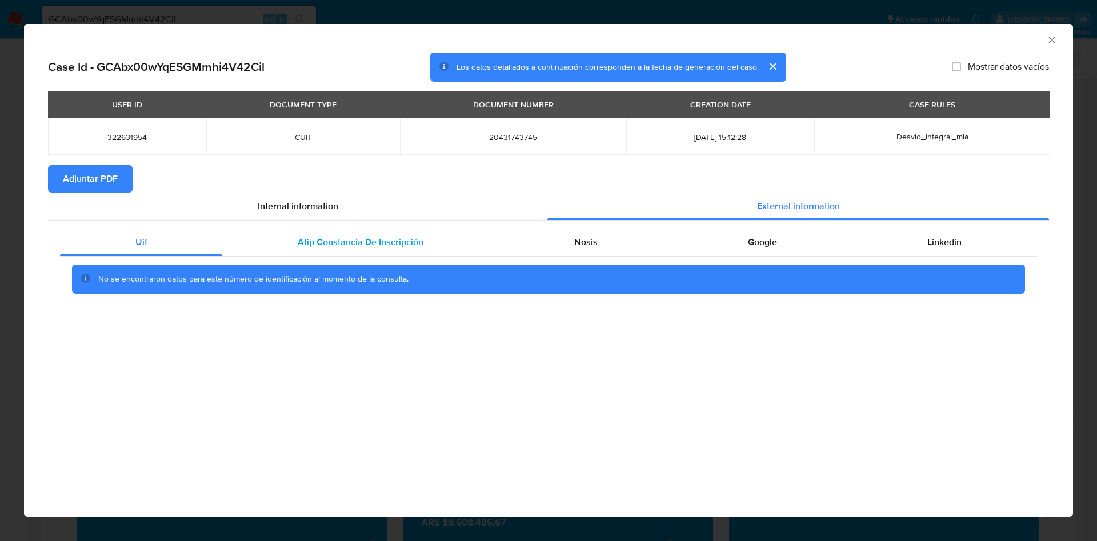
click at [387, 238] on span "Afip Constancia De Inscripción" at bounding box center [361, 241] width 126 height 13
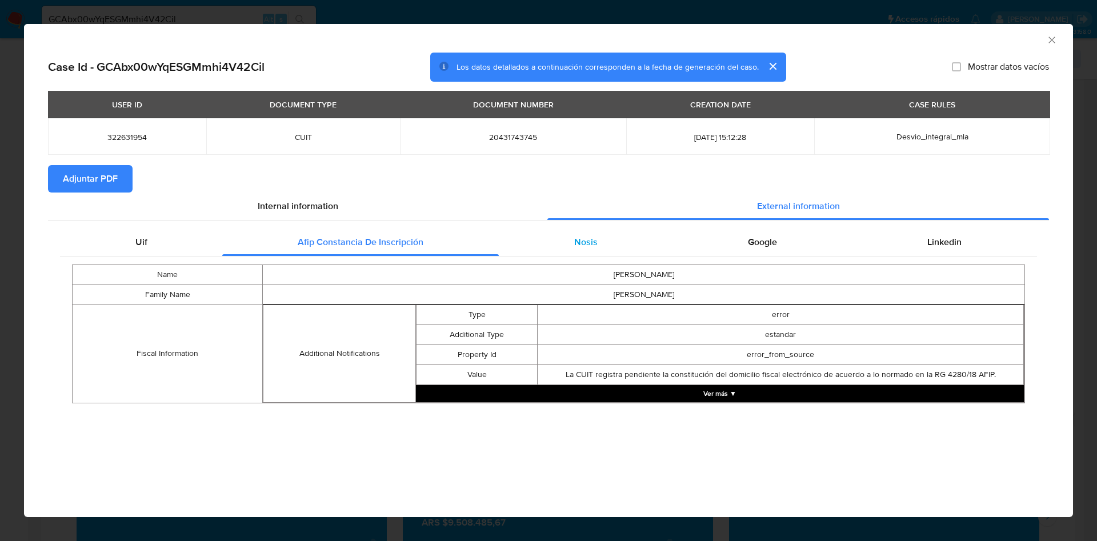
click at [514, 233] on div "Nosis" at bounding box center [586, 242] width 174 height 27
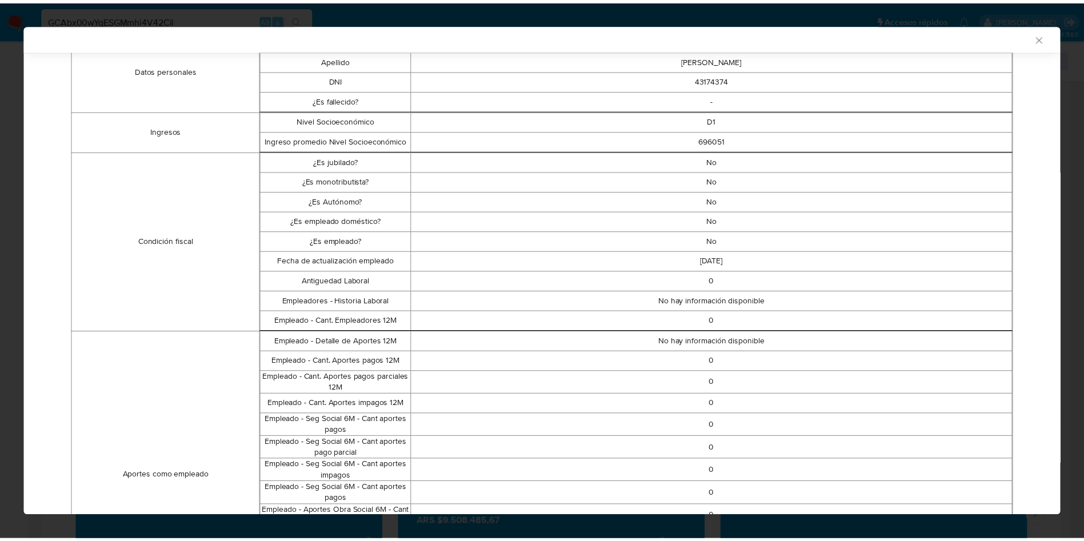
scroll to position [0, 0]
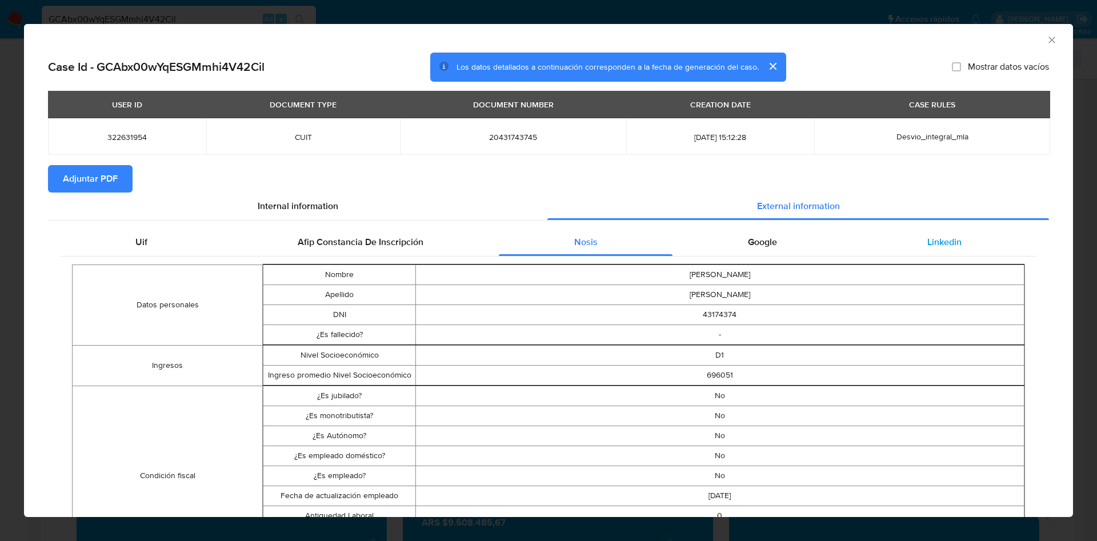
click at [937, 238] on span "Linkedin" at bounding box center [945, 241] width 34 height 13
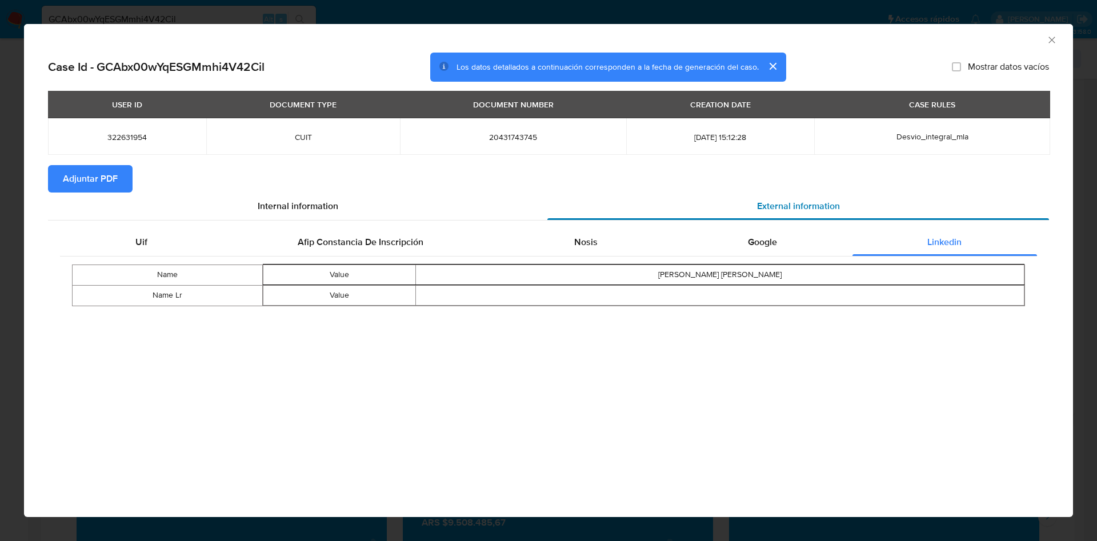
click at [749, 218] on div "External information" at bounding box center [799, 206] width 502 height 27
click at [753, 227] on div "Uif Afip [PERSON_NAME] De Inscripción Nosis Google Linkedin Name Value [PERSON_…" at bounding box center [548, 272] width 1001 height 102
click at [768, 244] on span "Google" at bounding box center [762, 241] width 29 height 13
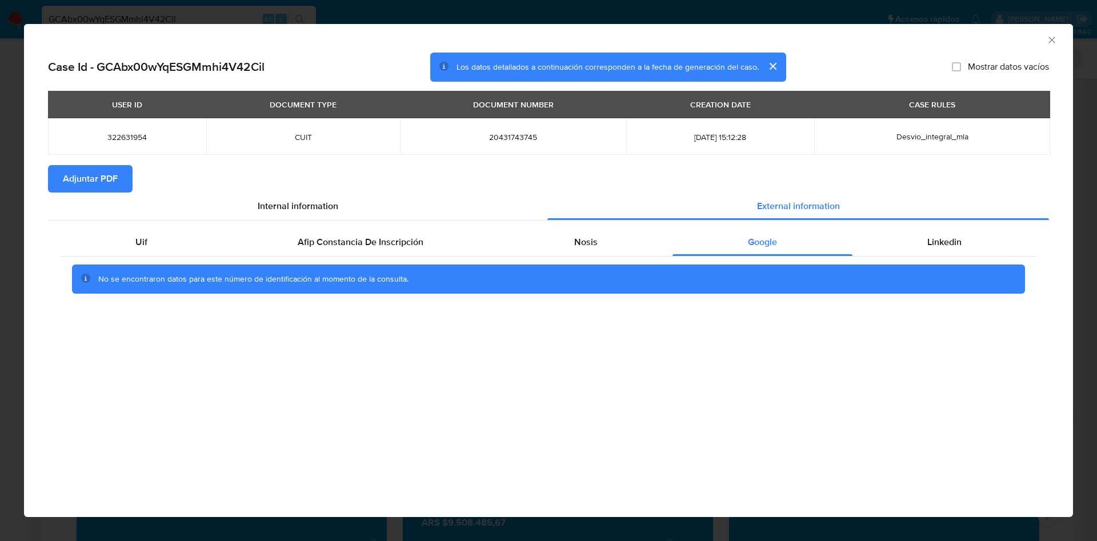
click at [1055, 34] on icon "Cerrar ventana" at bounding box center [1052, 39] width 11 height 11
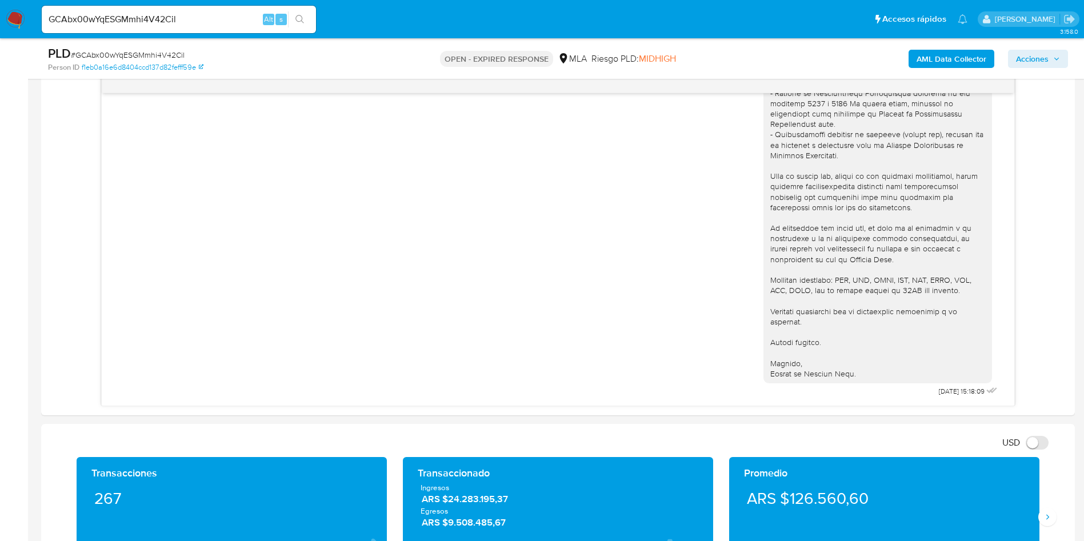
click at [146, 10] on div "GCAbx00wYqESGMmhi4V42Cil Alt s" at bounding box center [179, 19] width 274 height 27
drag, startPoint x: 146, startPoint y: 10, endPoint x: 138, endPoint y: 23, distance: 15.2
click at [145, 10] on div "GCAbx00wYqESGMmhi4V42Cil Alt s" at bounding box center [179, 19] width 274 height 27
click at [137, 26] on input "GCAbx00wYqESGMmhi4V42Cil" at bounding box center [179, 19] width 274 height 15
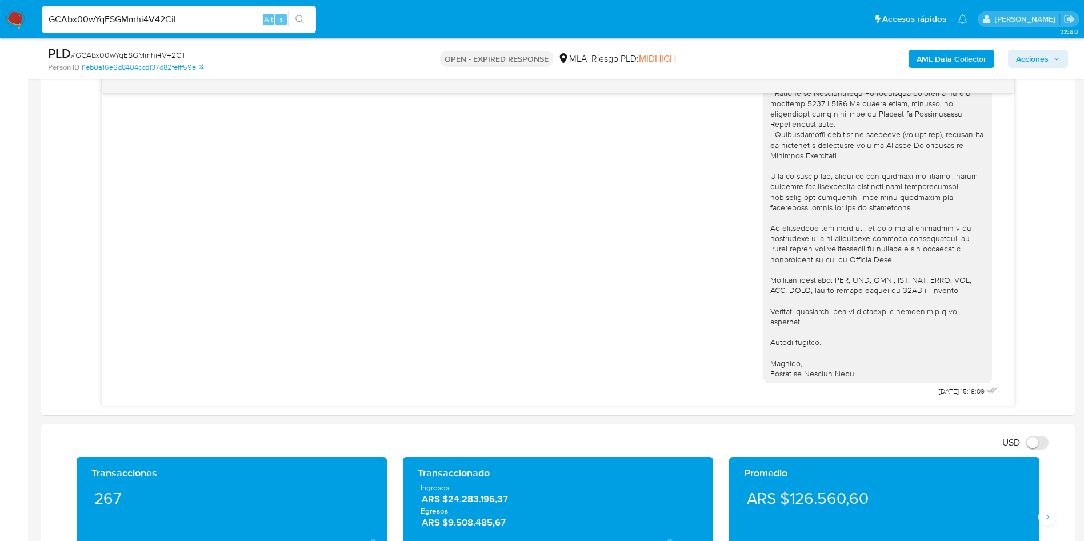
paste input "UvNl1pFeolkHxnc9kWbwbayn"
type input "UvNl1pFeolkHxnc9kWbwbayn"
click at [300, 17] on icon "search-icon" at bounding box center [300, 19] width 9 height 9
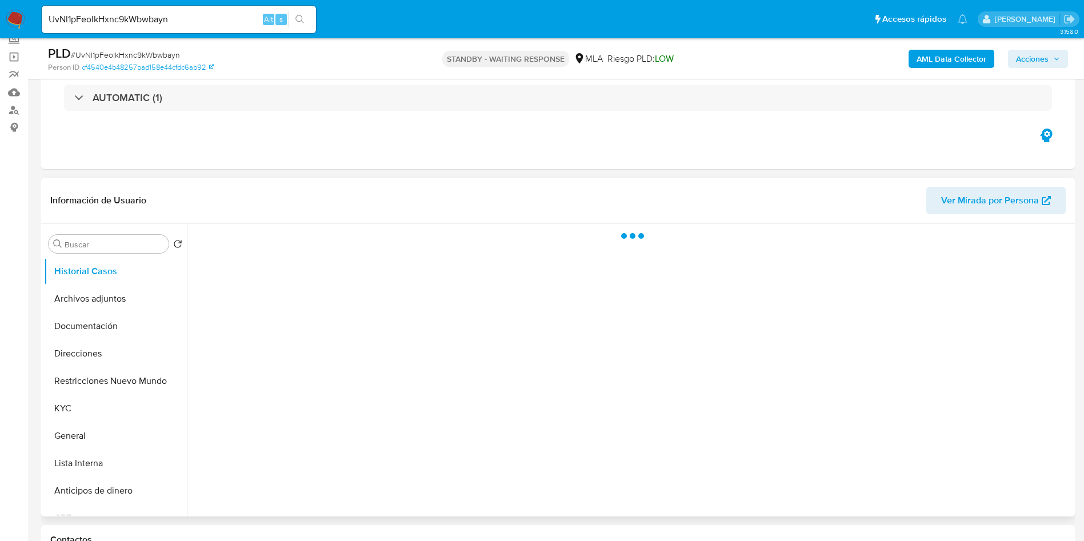
scroll to position [171, 0]
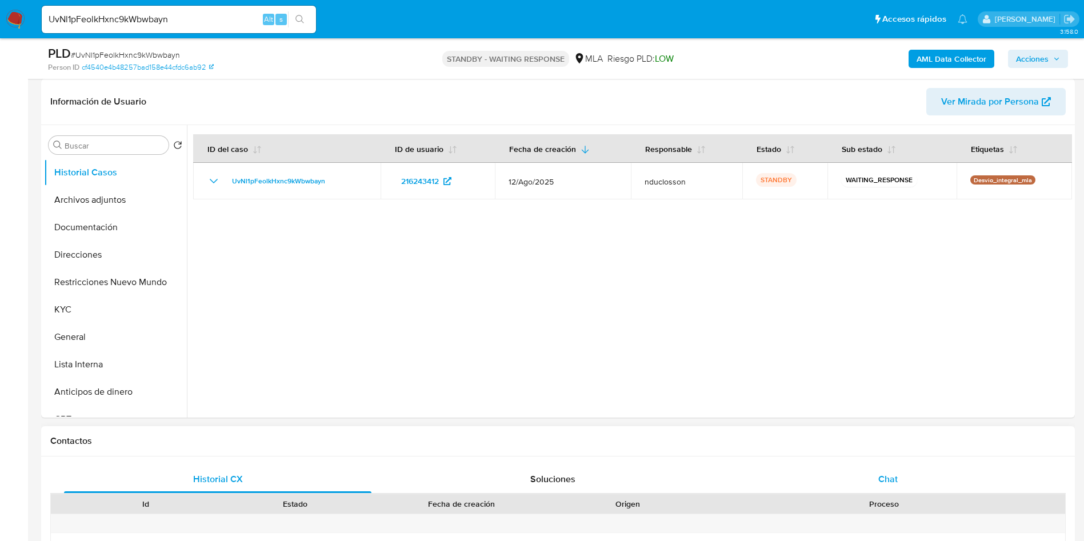
click at [862, 470] on div "Chat" at bounding box center [888, 479] width 308 height 27
select select "10"
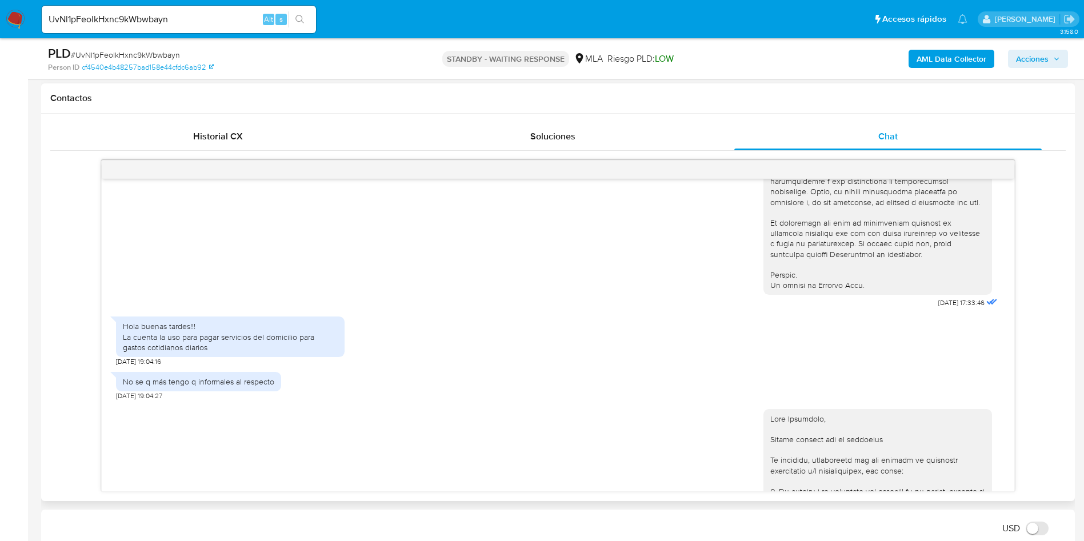
scroll to position [494, 0]
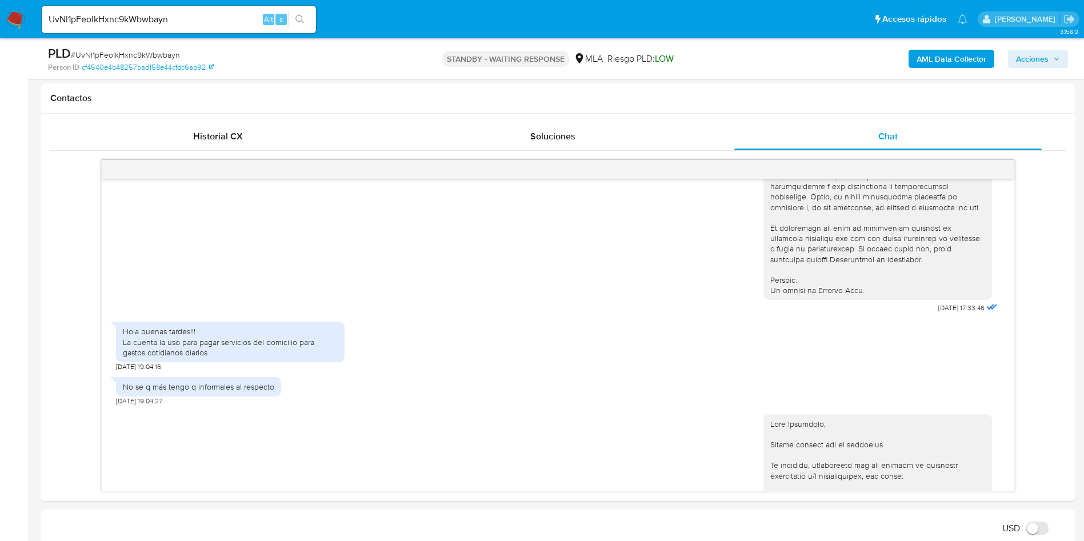
click at [139, 19] on input "UvNl1pFeolkHxnc9kWbwbayn" at bounding box center [179, 19] width 274 height 15
paste input "cpsxNS0iYZtO8OhSHfGYEXQ3"
type input "cpsxNS0iYZtO8OhSHfGYEXQ3"
click at [302, 15] on icon "search-icon" at bounding box center [300, 19] width 9 height 9
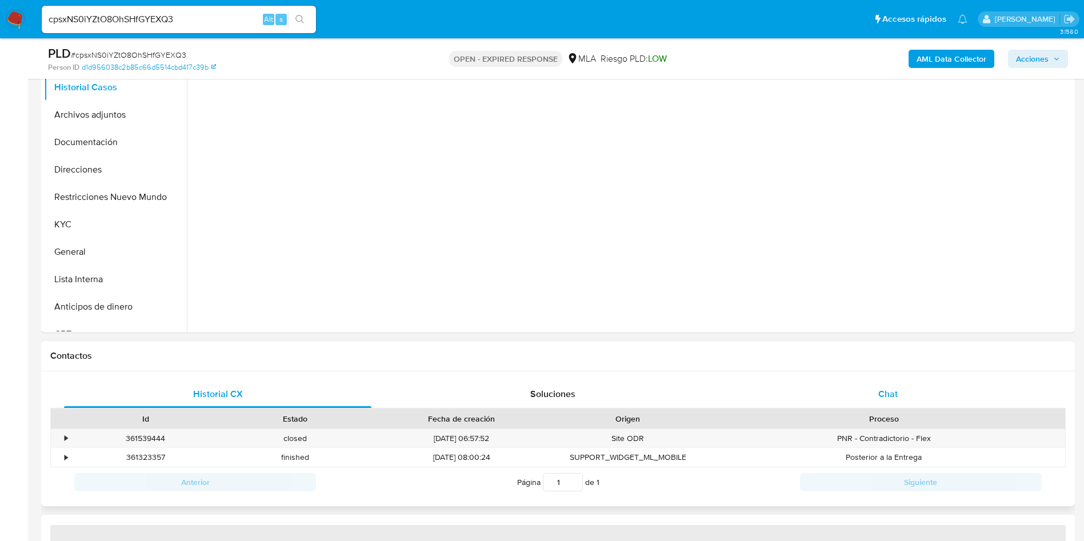
scroll to position [257, 0]
click at [885, 389] on span "Chat" at bounding box center [888, 393] width 19 height 13
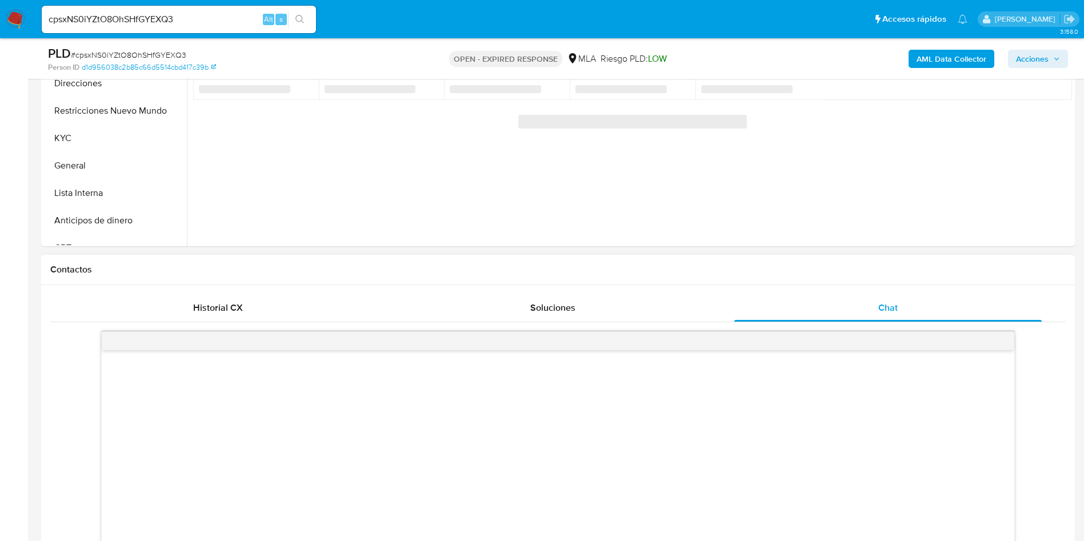
scroll to position [600, 0]
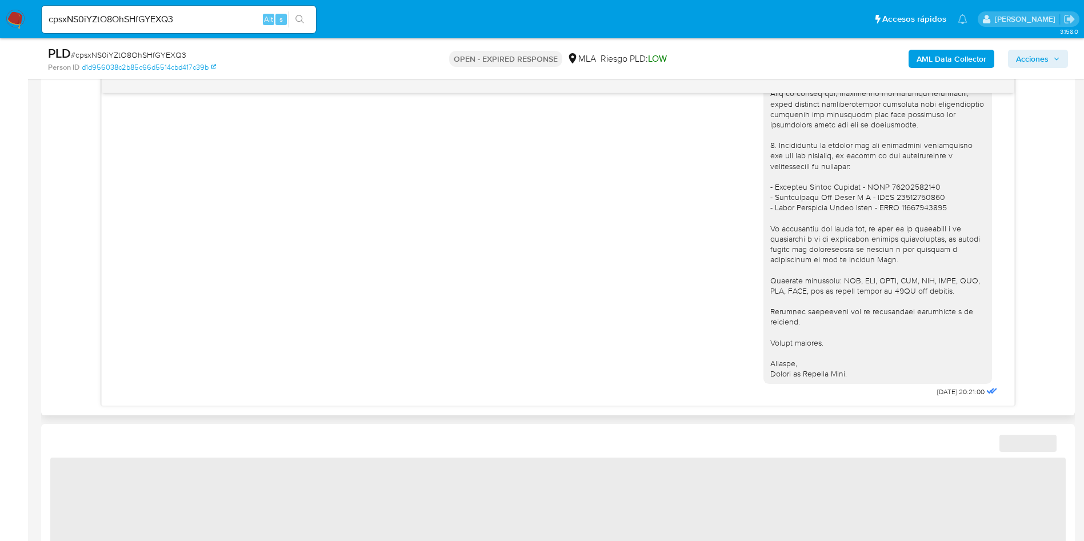
select select "10"
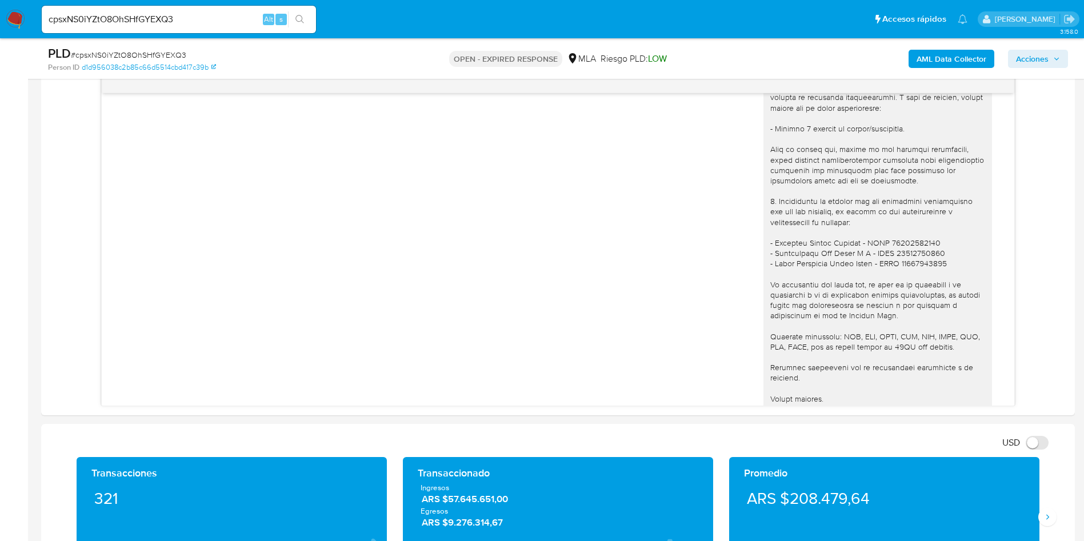
scroll to position [967, 0]
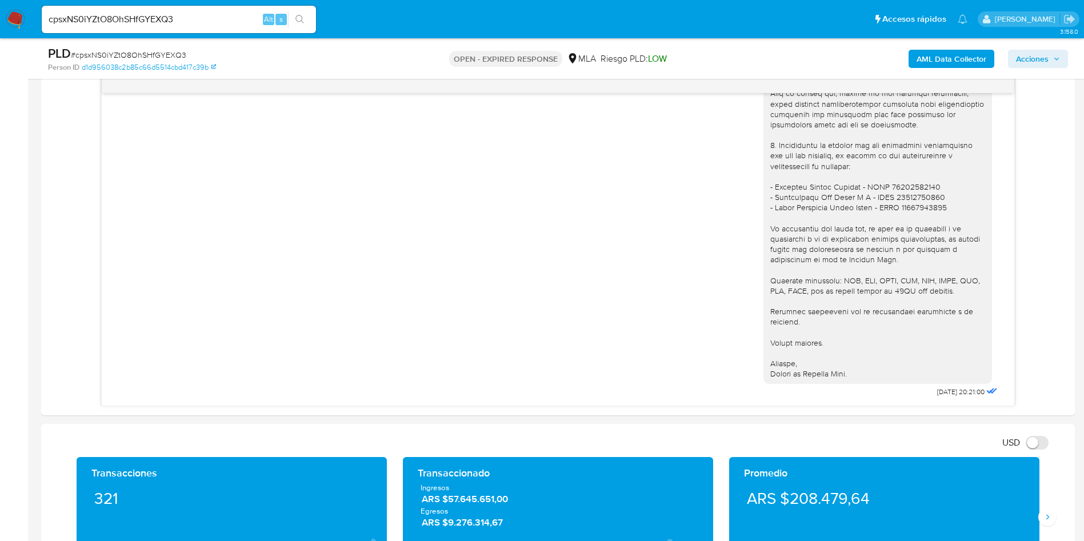
click at [93, 12] on input "cpsxNS0iYZtO8OhSHfGYEXQ3" at bounding box center [179, 19] width 274 height 15
paste input "" Ingresa de CP y de una contraparte, egresa poco. Pido recibo de sueldo, docum…"
click at [206, 14] on input "" Ingresa de CP y de una contraparte, egresa poco. Pido recibo de sueldo, docum…" at bounding box center [179, 19] width 274 height 15
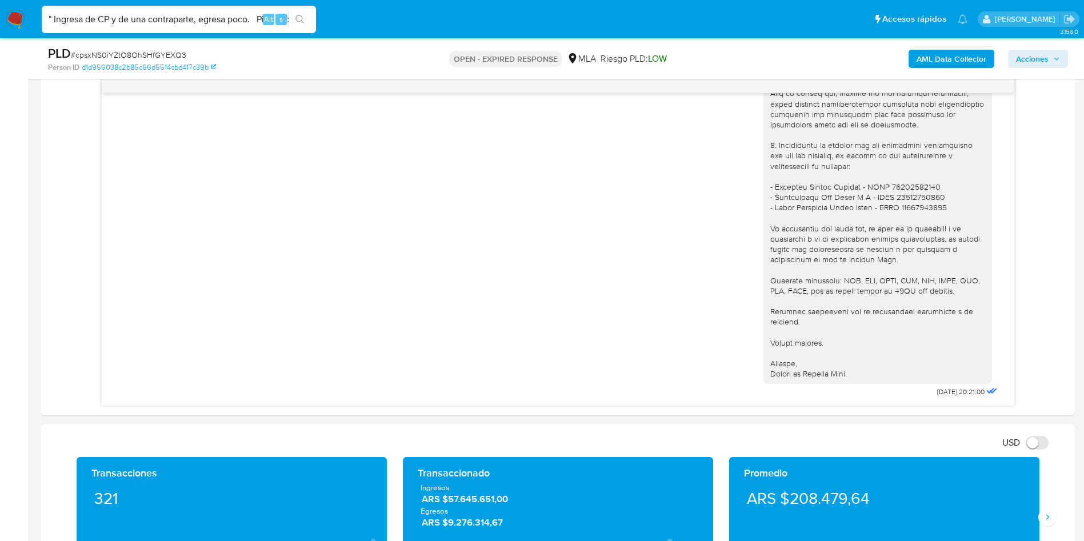
click at [206, 14] on input "" Ingresa de CP y de una contraparte, egresa poco. Pido recibo de sueldo, docum…" at bounding box center [179, 19] width 274 height 15
paste input "UvNl1pFeolkHxnc9kWbwbayn"
type input "UvNl1pFeolkHxnc9kWbwbayn"
click at [305, 19] on icon "search-icon" at bounding box center [300, 19] width 9 height 9
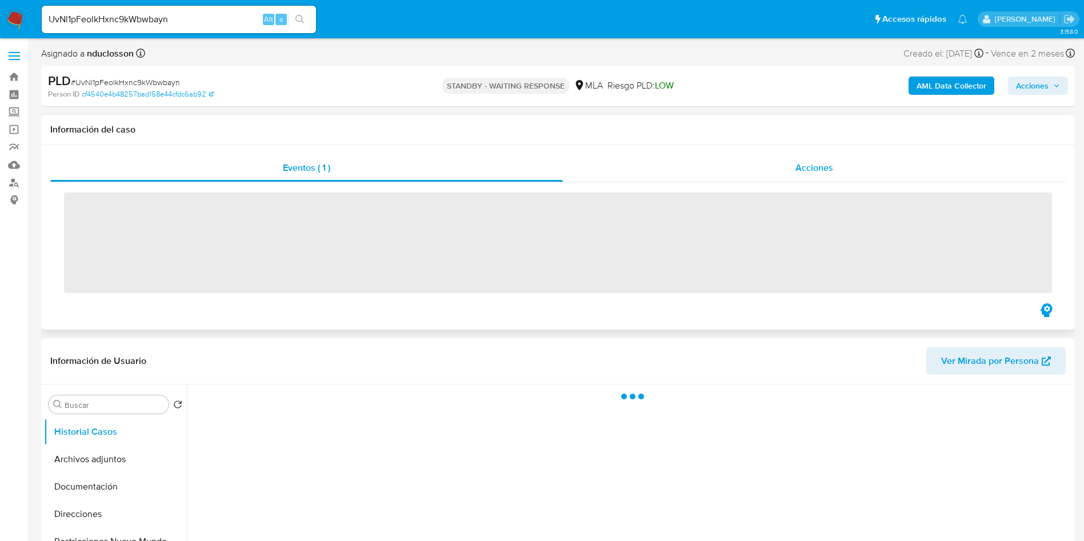
scroll to position [257, 0]
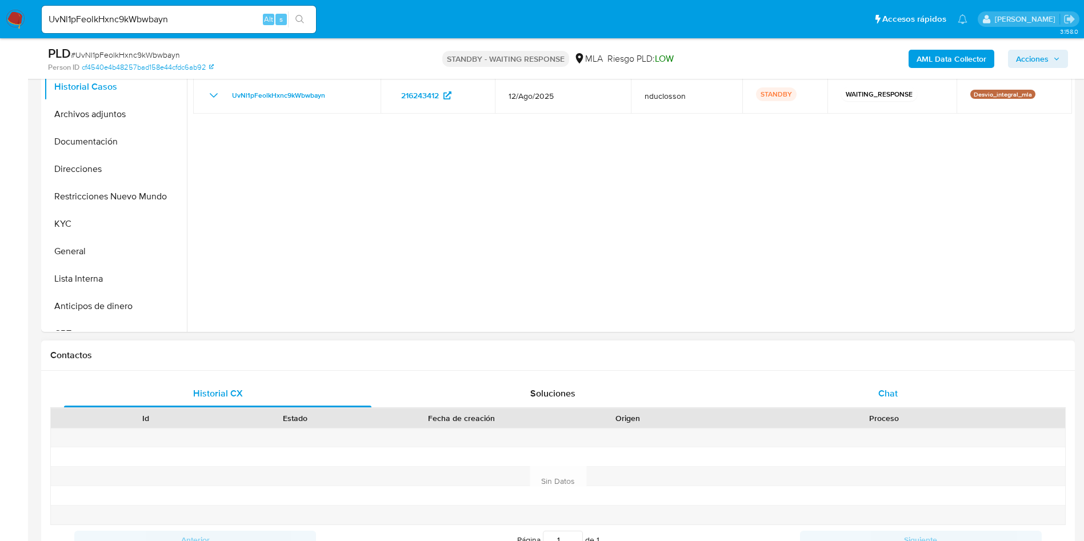
click at [864, 402] on div "Chat" at bounding box center [888, 393] width 308 height 27
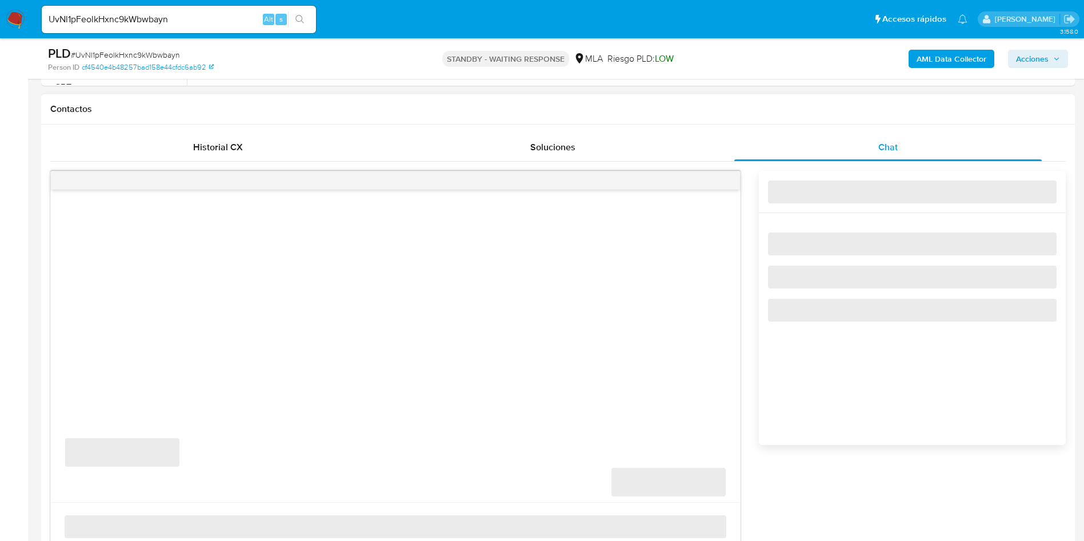
select select "10"
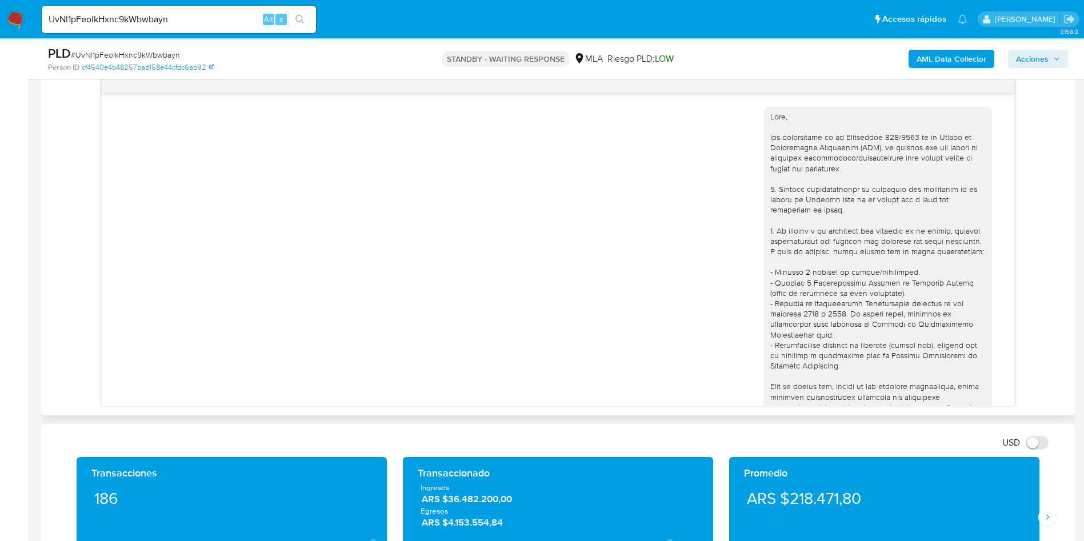
scroll to position [1094, 0]
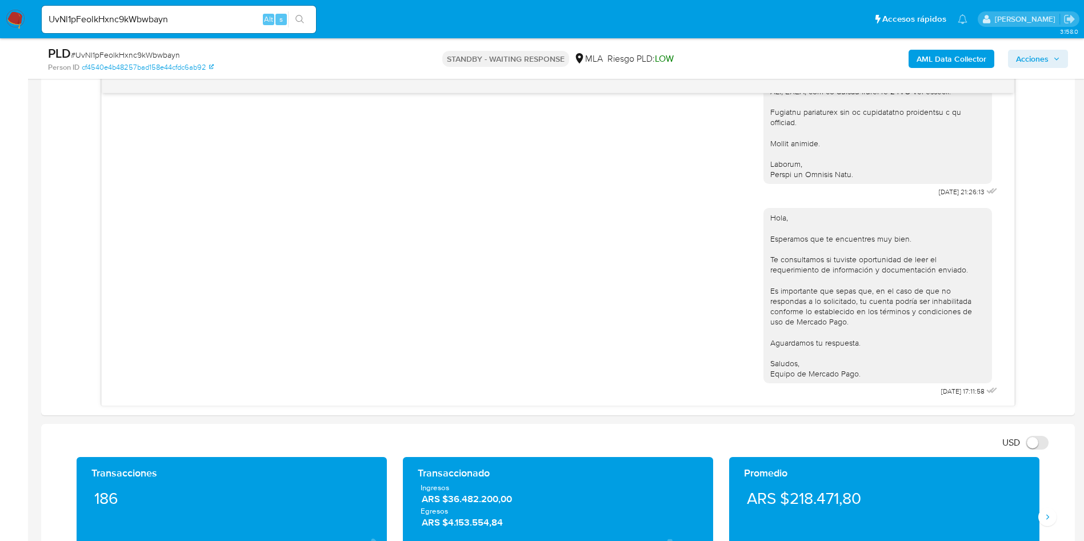
click at [112, 15] on input "UvNl1pFeolkHxnc9kWbwbayn" at bounding box center [179, 19] width 274 height 15
paste input "WidDHnG6dsUR4GflLKQRmgfq"
type input "WidDHnG6dsUR4GflLKQRmgfq"
click at [294, 13] on button "search-icon" at bounding box center [299, 19] width 23 height 16
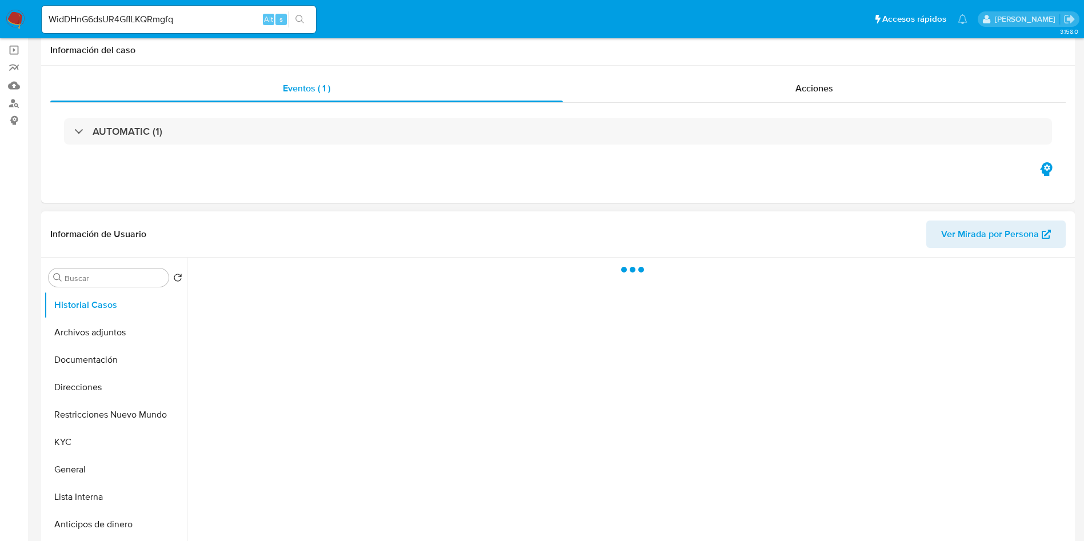
scroll to position [257, 0]
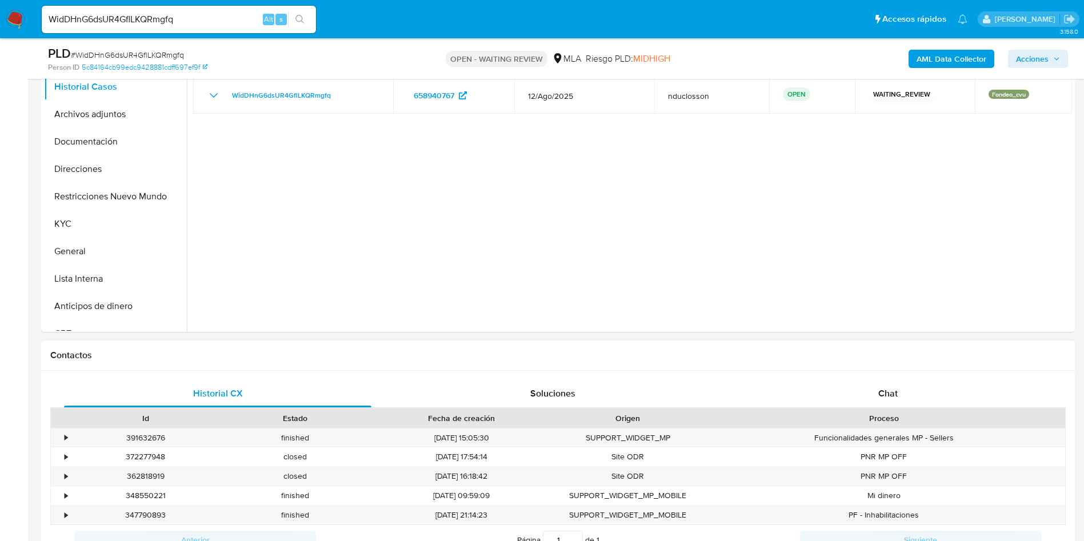
click at [904, 413] on div "Proceso" at bounding box center [884, 418] width 346 height 11
click at [896, 394] on span "Chat" at bounding box center [888, 393] width 19 height 13
select select "10"
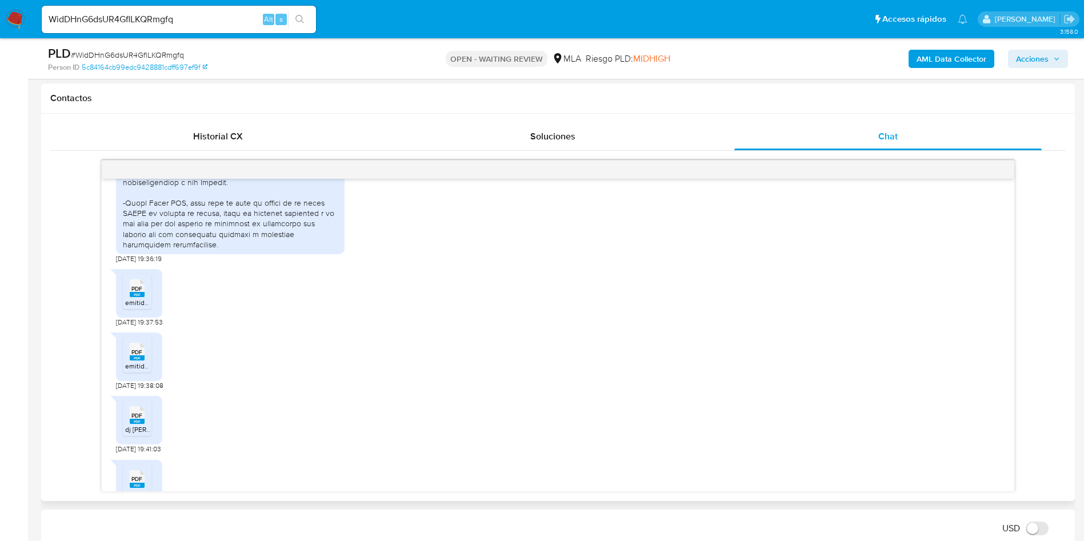
scroll to position [1048, 0]
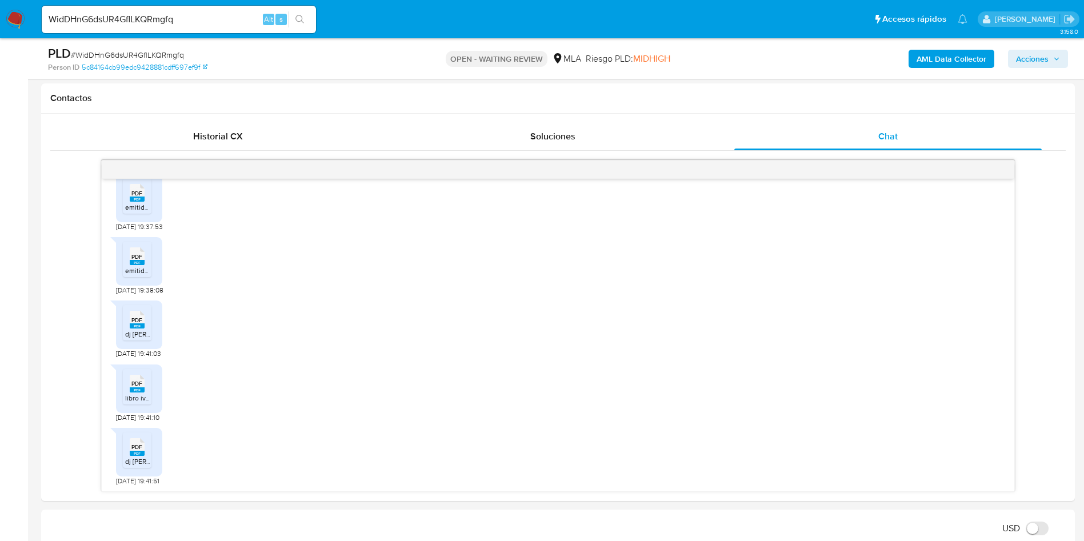
click at [127, 27] on div "WidDHnG6dsUR4GflLKQRmgfq Alt s" at bounding box center [179, 19] width 274 height 27
click at [129, 20] on input "WidDHnG6dsUR4GflLKQRmgfq" at bounding box center [179, 19] width 274 height 15
paste input "XHqKve8BnohIJOBCuwF61Eir"
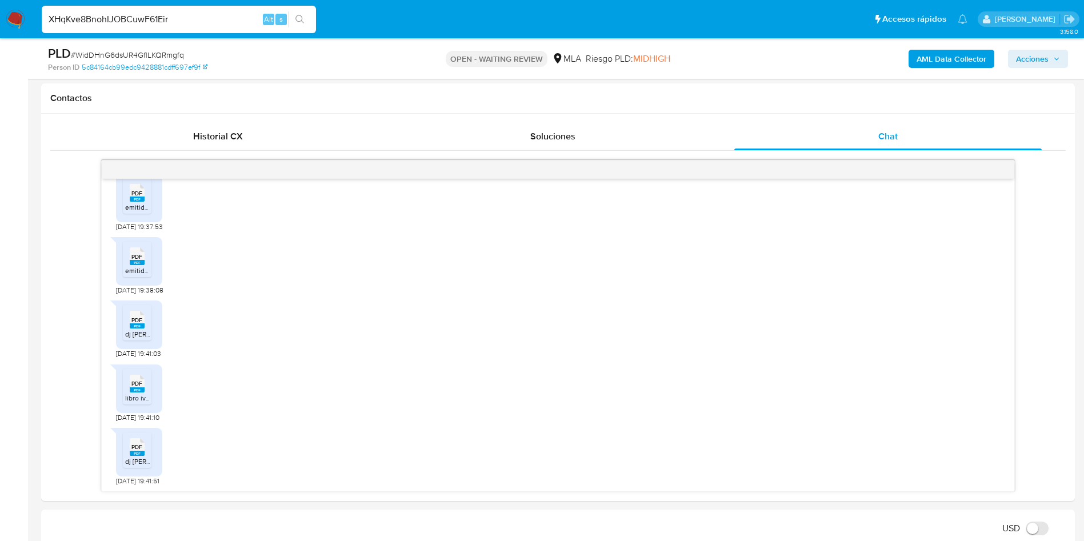
type input "XHqKve8BnohIJOBCuwF61Eir"
click at [290, 12] on button "search-icon" at bounding box center [299, 19] width 23 height 16
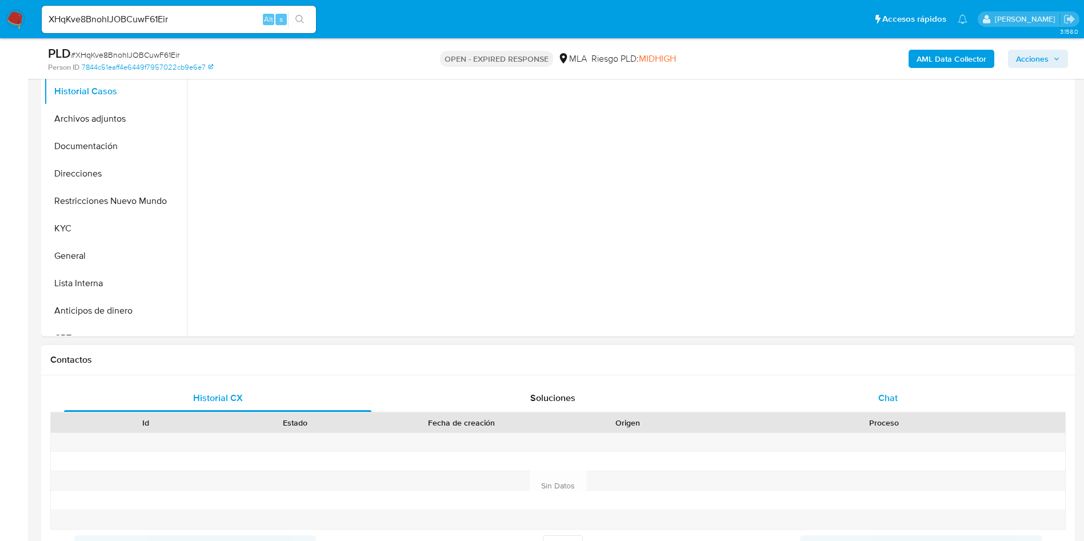
scroll to position [257, 0]
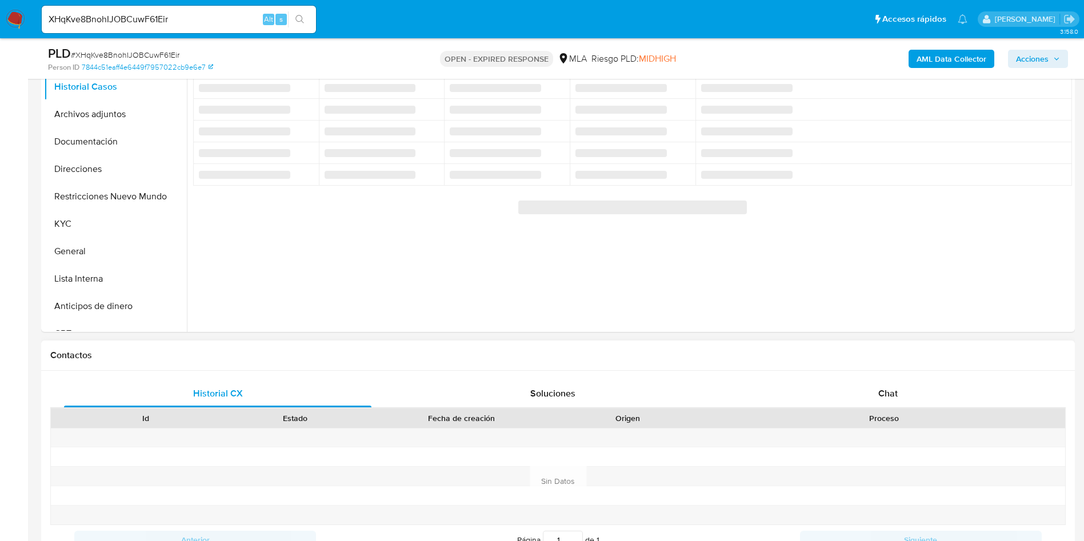
click at [872, 376] on div "Historial CX Soluciones Chat Id Estado Fecha de creación Origen Proceso Anterio…" at bounding box center [558, 467] width 1034 height 193
click at [872, 400] on div "Chat" at bounding box center [888, 393] width 308 height 27
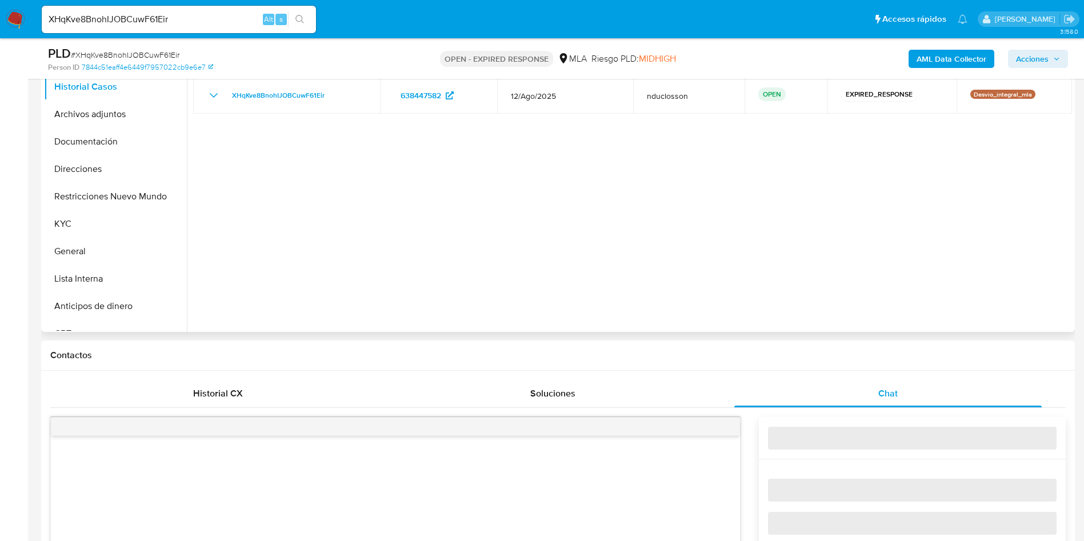
select select "10"
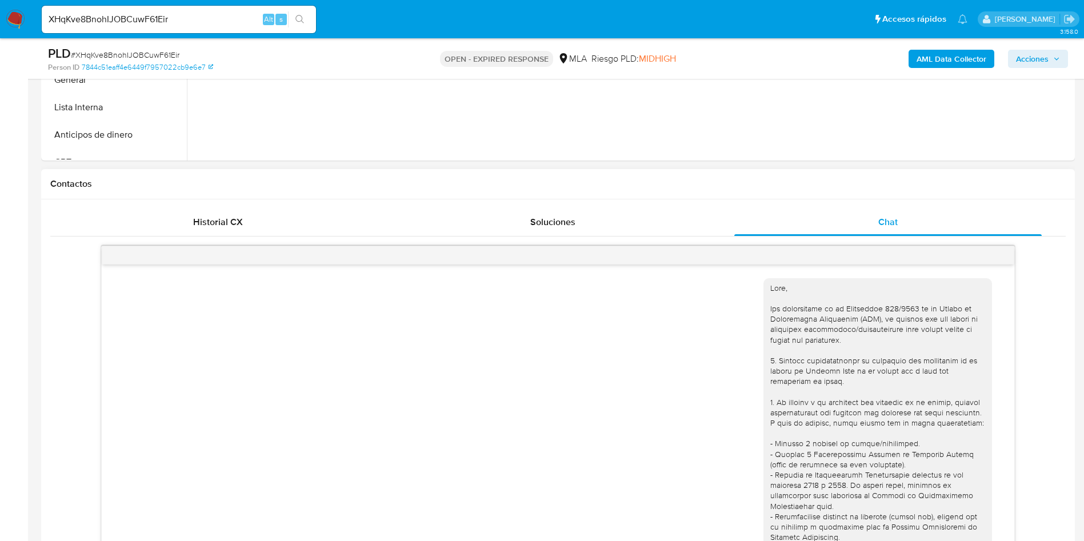
scroll to position [1007, 0]
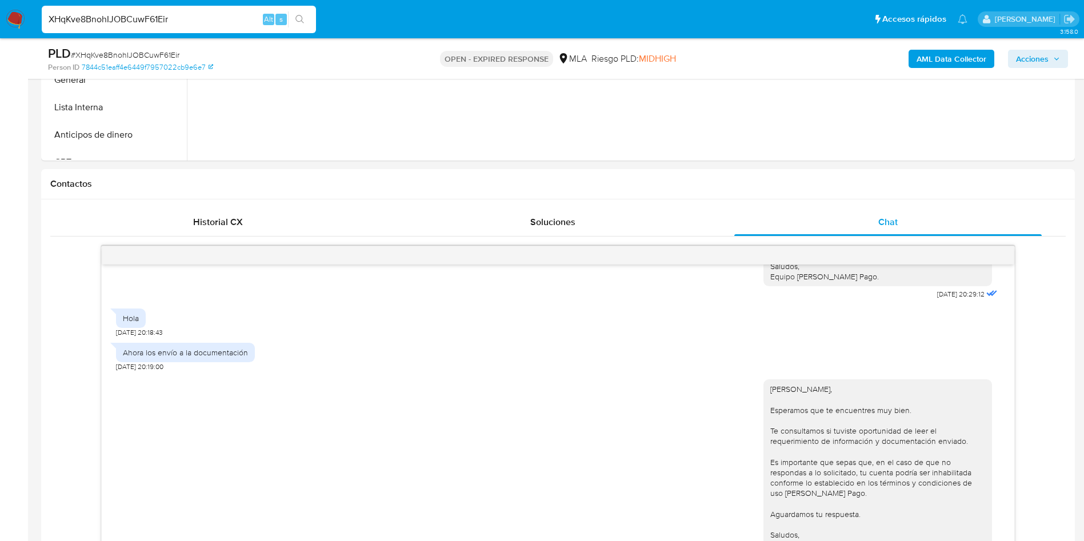
click at [142, 20] on input "XHqKve8BnohIJOBCuwF61Eir" at bounding box center [179, 19] width 274 height 15
paste input "VI8K4eRUfRXZd4QWkUi9ubDQ"
type input "VI8K4eRUfRXZd4QWkUi9ubDQ"
click at [301, 14] on button "search-icon" at bounding box center [299, 19] width 23 height 16
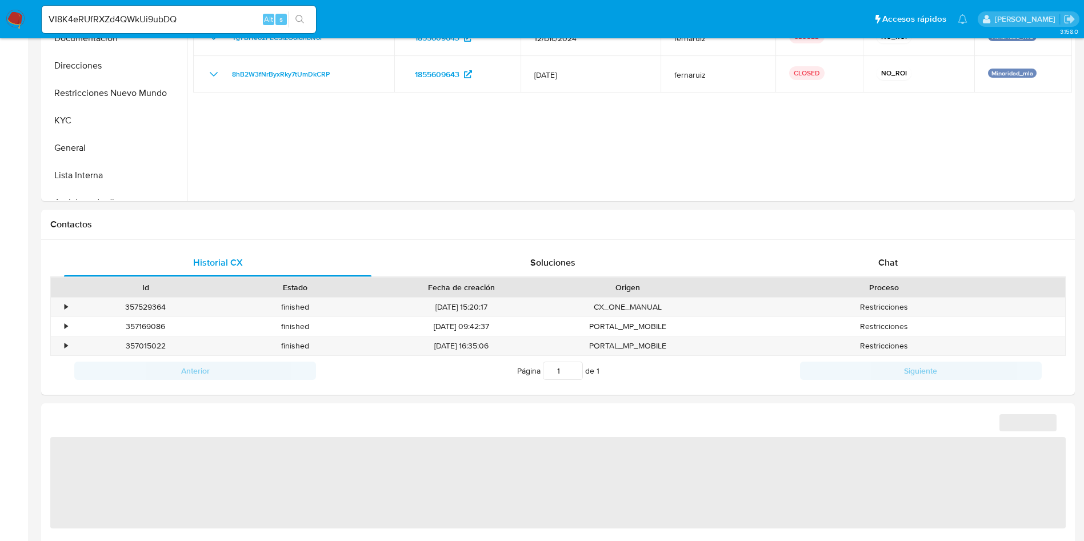
select select "10"
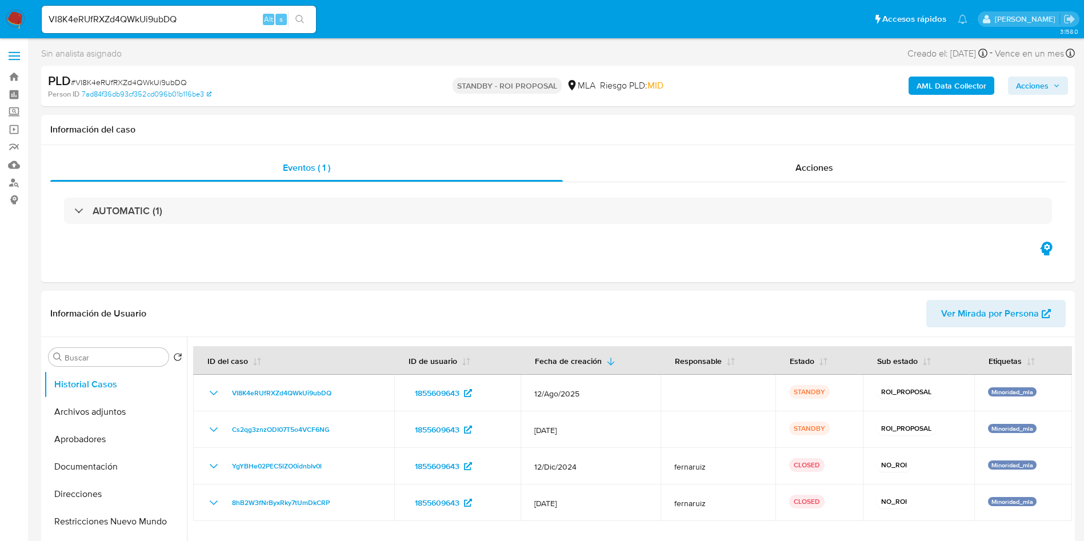
select select "10"
click at [770, 158] on div "Acciones" at bounding box center [814, 167] width 503 height 27
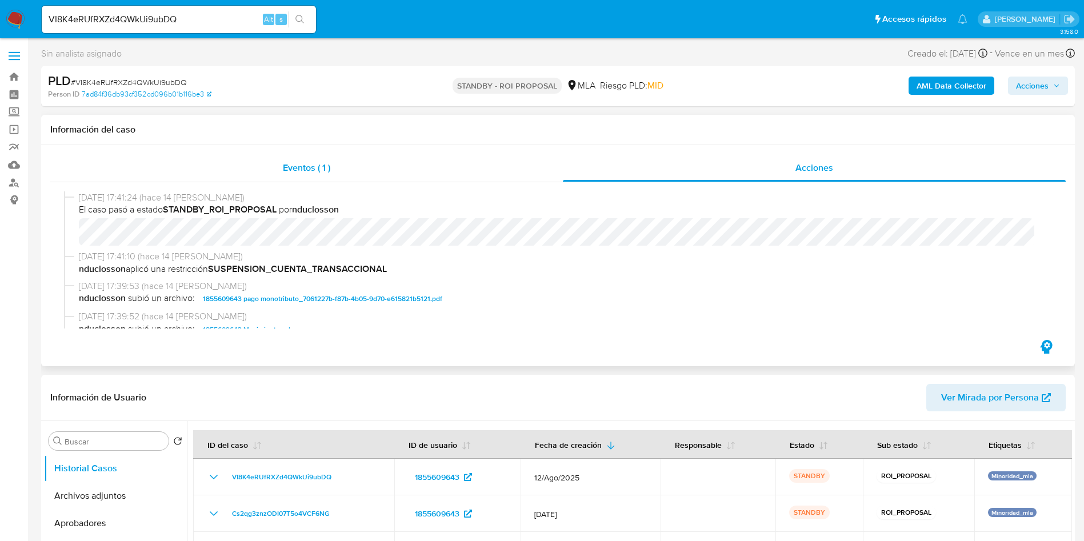
click at [416, 171] on div "Eventos ( 1 )" at bounding box center [306, 167] width 513 height 27
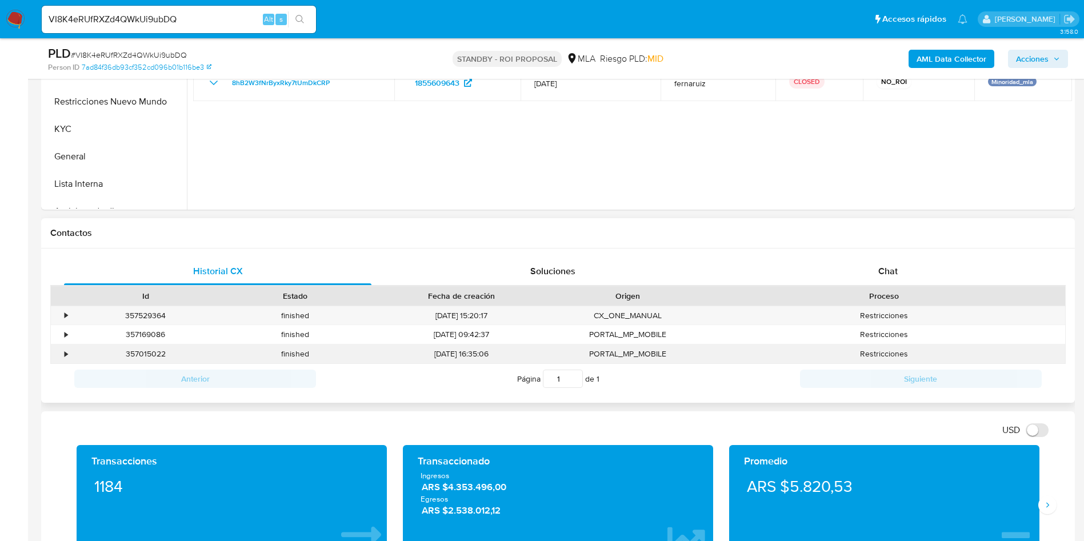
scroll to position [429, 0]
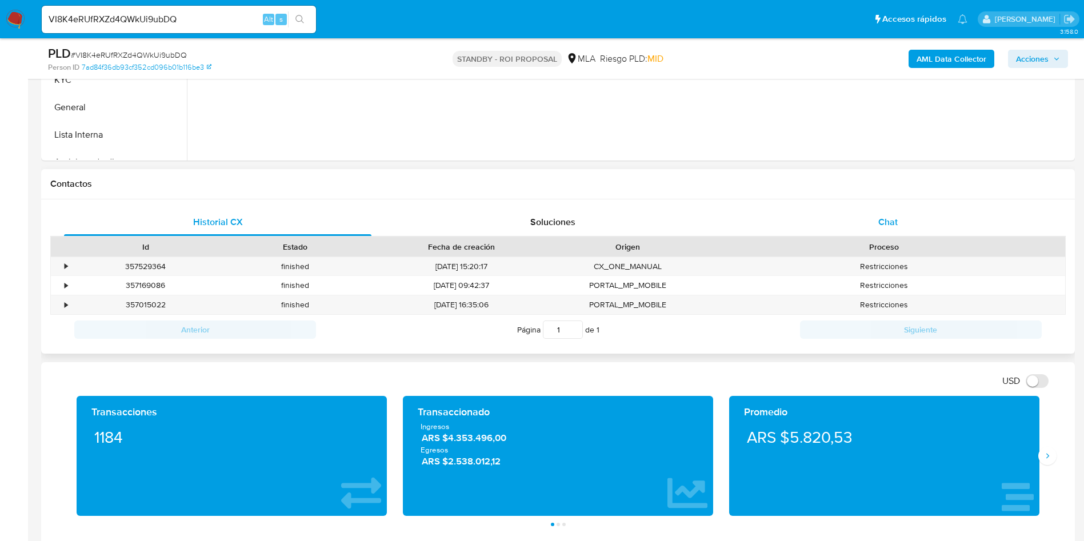
click at [905, 218] on div "Chat" at bounding box center [888, 222] width 308 height 27
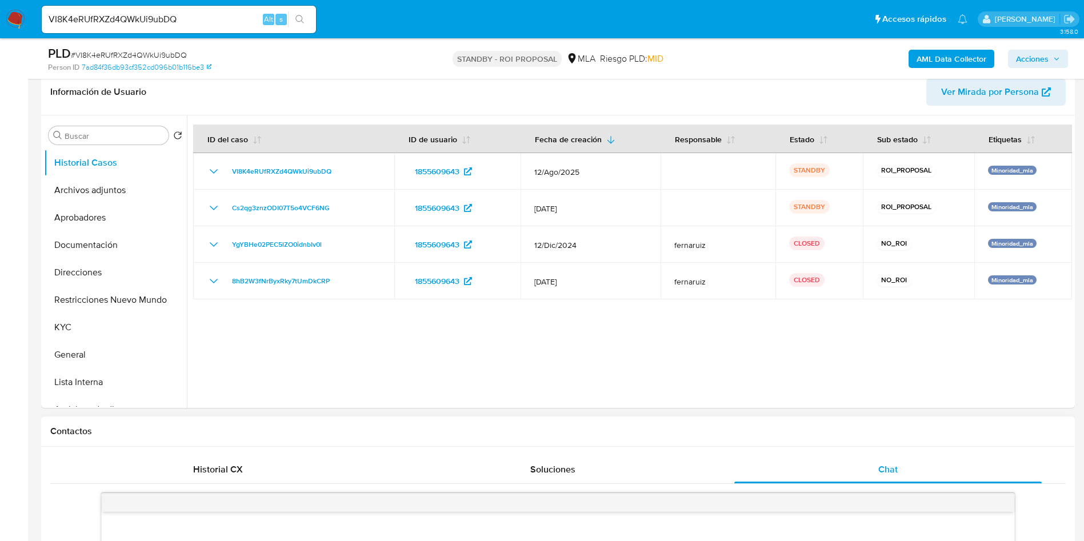
scroll to position [171, 0]
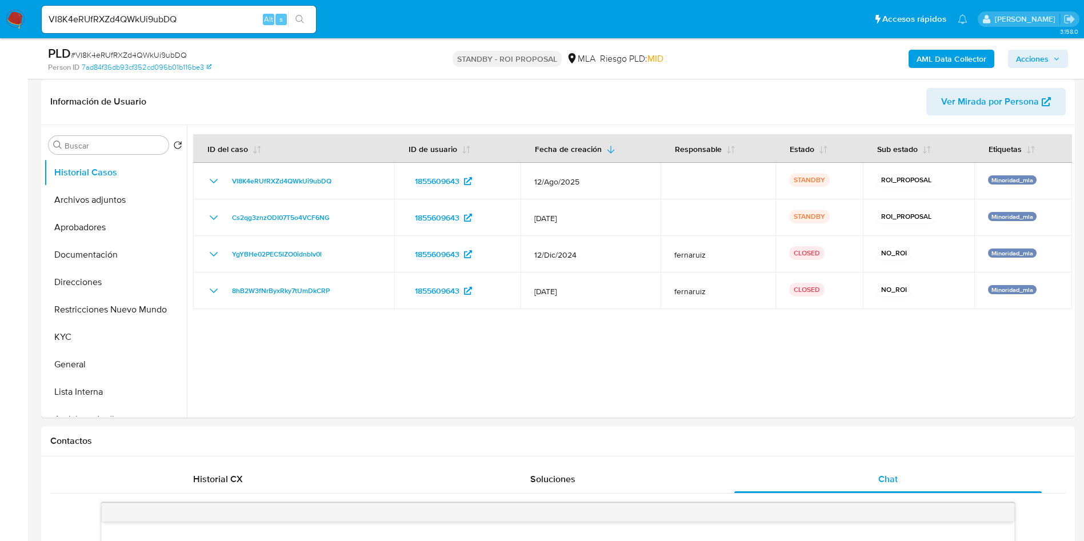
click at [170, 12] on input "VI8K4eRUfRXZd4QWkUi9ubDQ" at bounding box center [179, 19] width 274 height 15
paste input "91vMWH0fMXFZaCercO1nPNwJ"
type input "91vMWH0fMXFZaCercO1nPNwJ"
click at [302, 21] on icon "search-icon" at bounding box center [300, 19] width 9 height 9
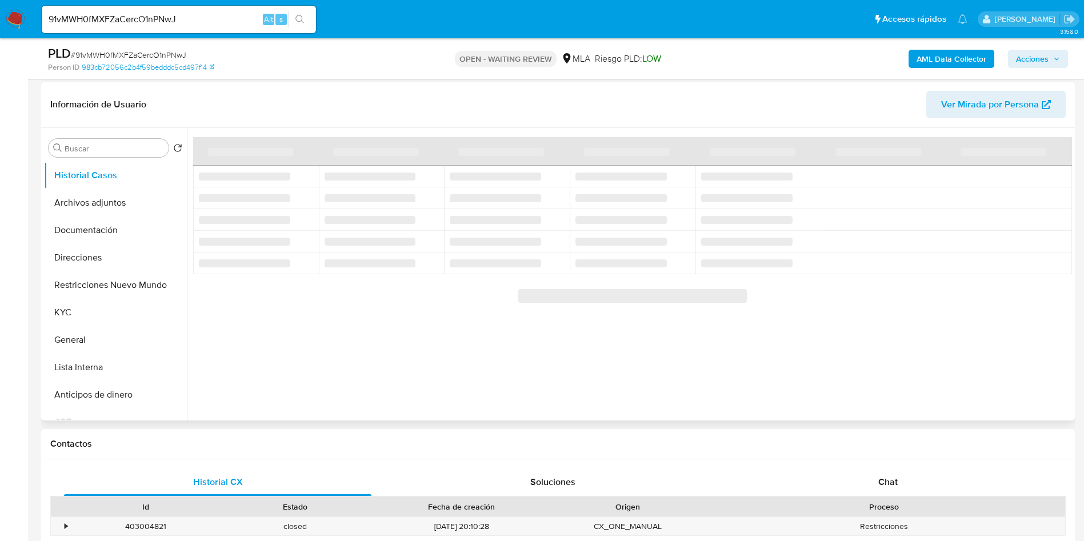
scroll to position [171, 0]
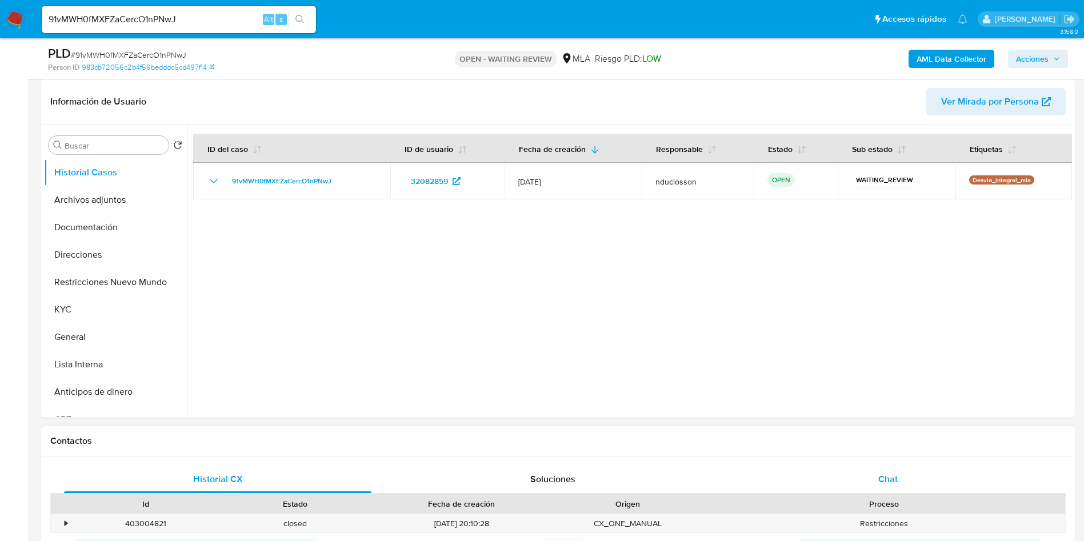
click at [879, 476] on span "Chat" at bounding box center [888, 479] width 19 height 13
select select "10"
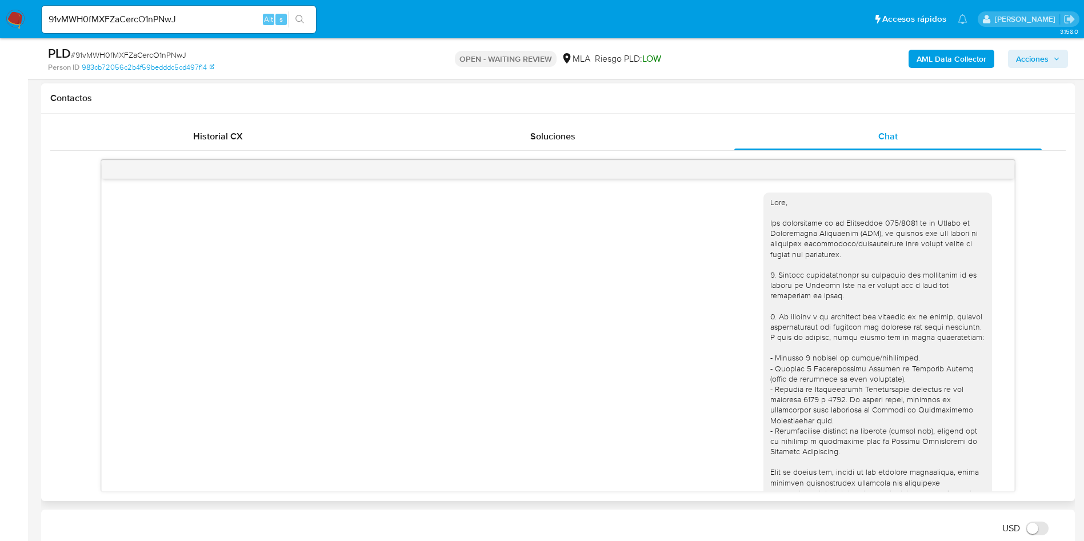
scroll to position [1859, 0]
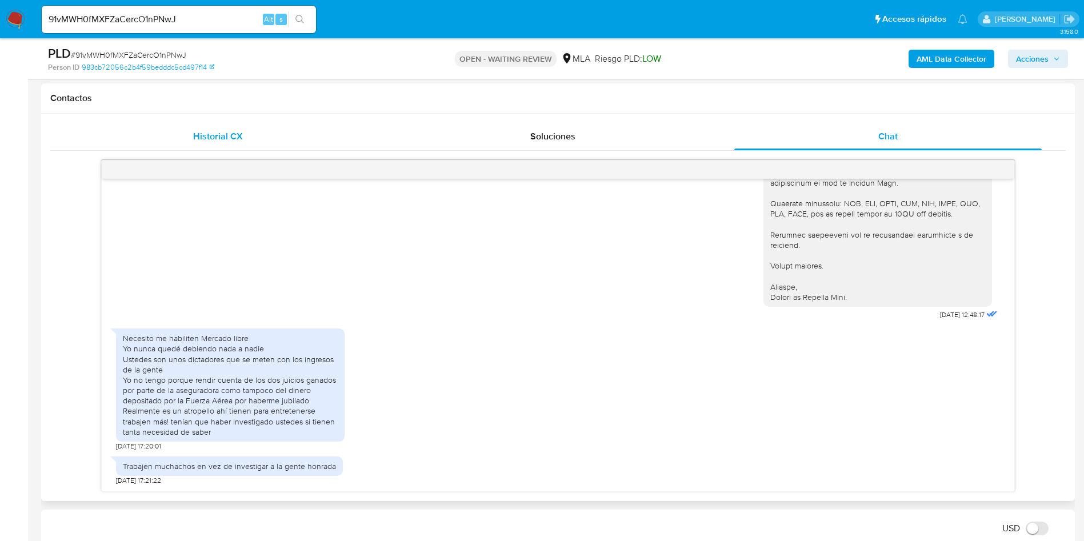
click at [199, 125] on div "Historial CX" at bounding box center [218, 136] width 308 height 27
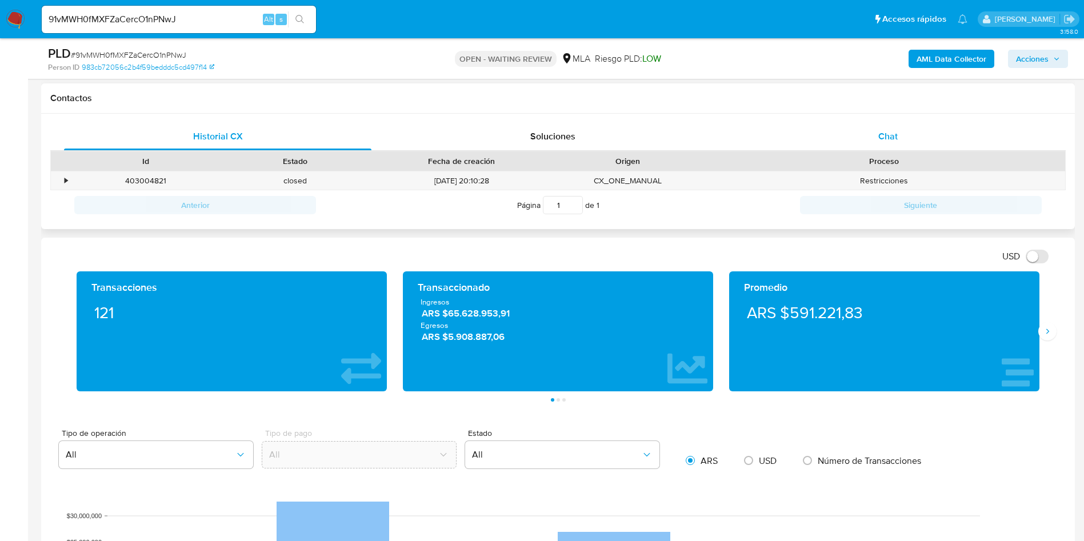
click at [882, 125] on div "Chat" at bounding box center [888, 136] width 308 height 27
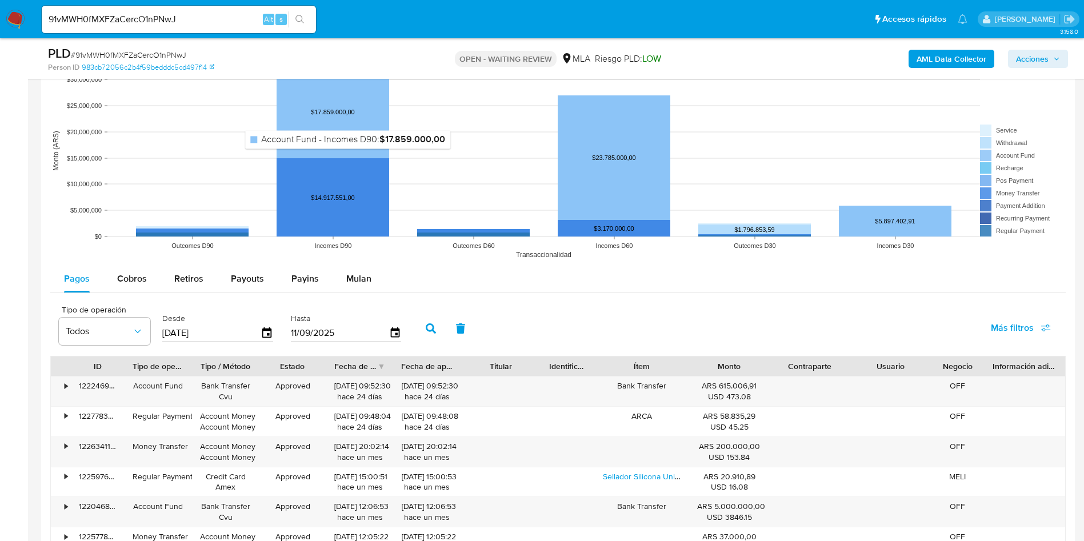
scroll to position [1103, 0]
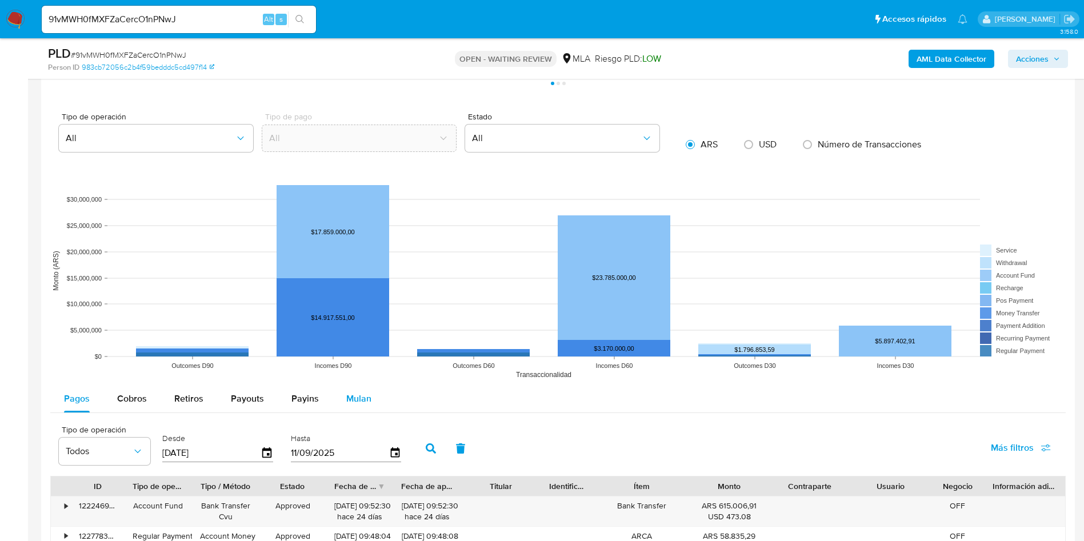
click at [361, 396] on span "Mulan" at bounding box center [358, 398] width 25 height 13
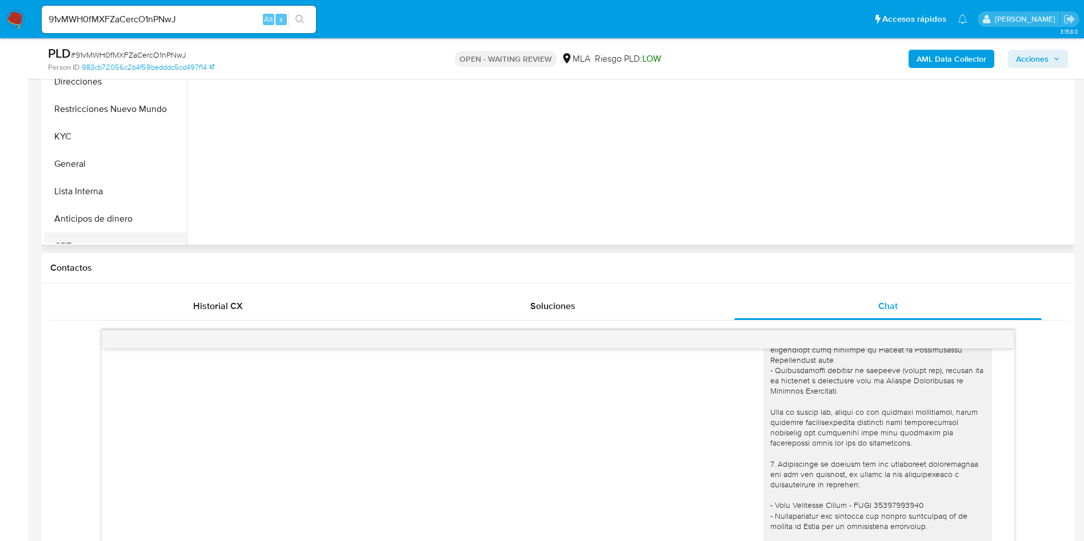
scroll to position [159, 0]
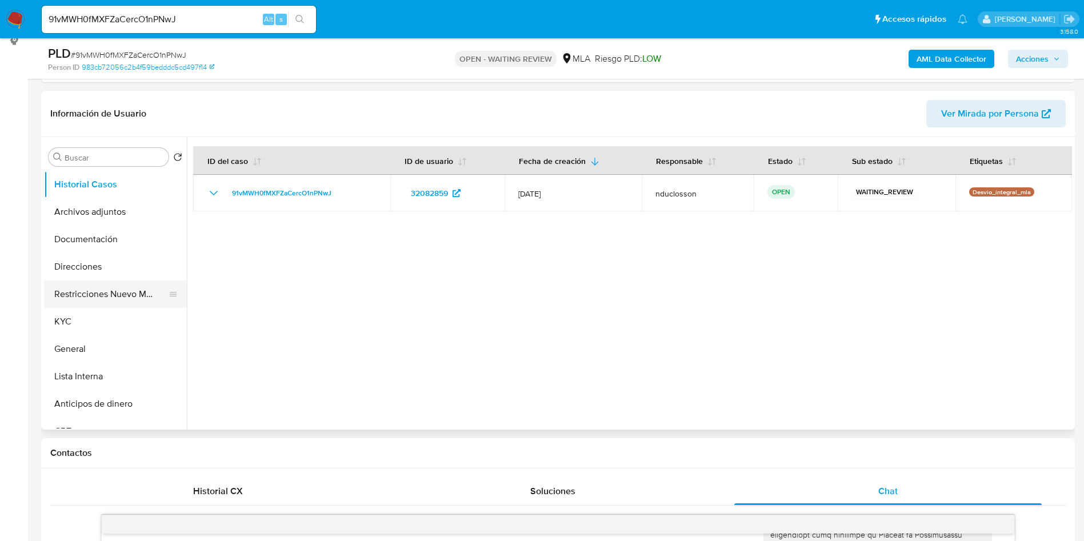
click at [119, 301] on button "Restricciones Nuevo Mundo" at bounding box center [111, 294] width 134 height 27
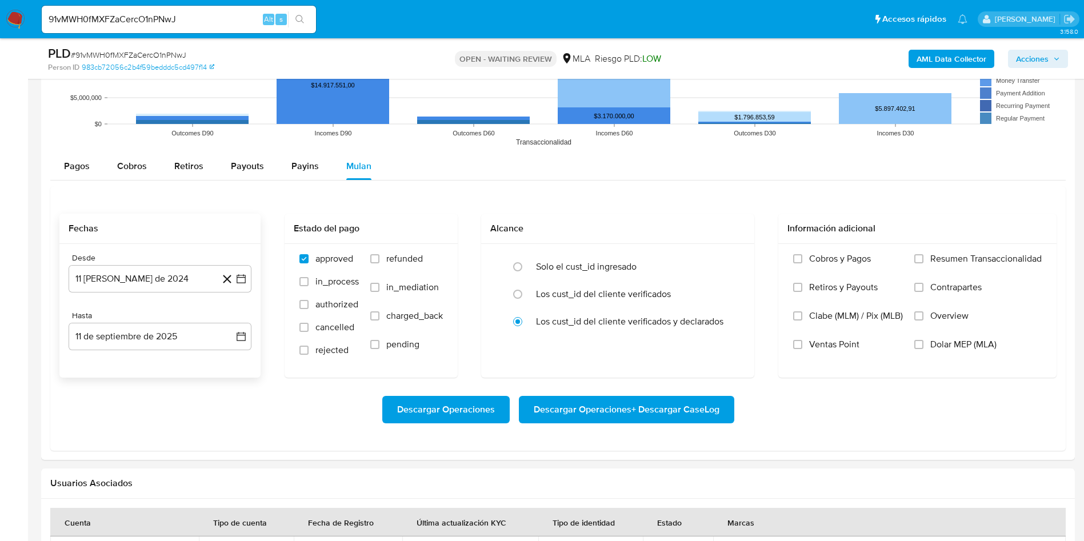
scroll to position [1360, 0]
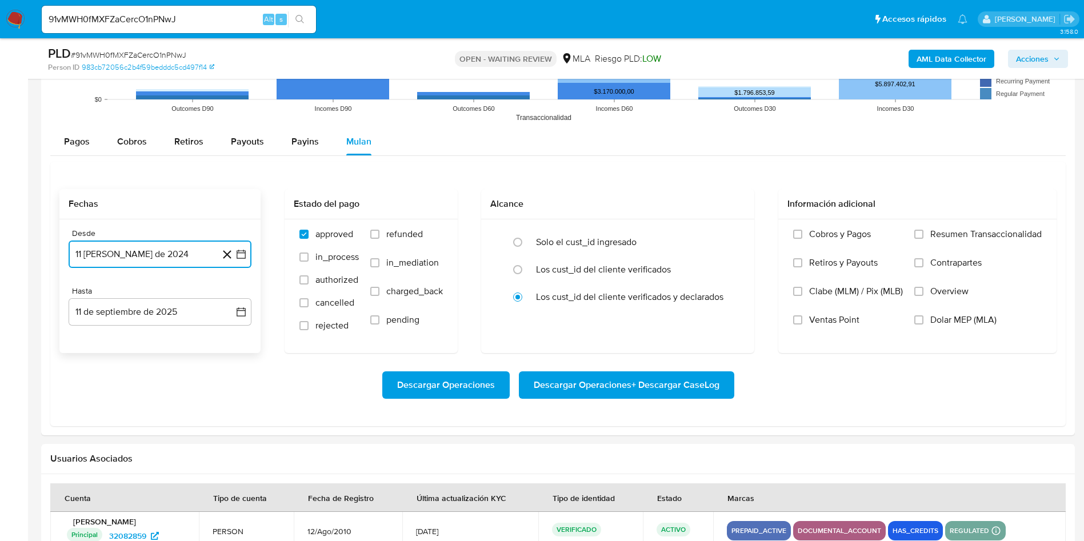
click at [166, 261] on button "11 de agosto de 2024" at bounding box center [160, 254] width 183 height 27
click at [179, 292] on span "agosto 2024" at bounding box center [155, 295] width 52 height 11
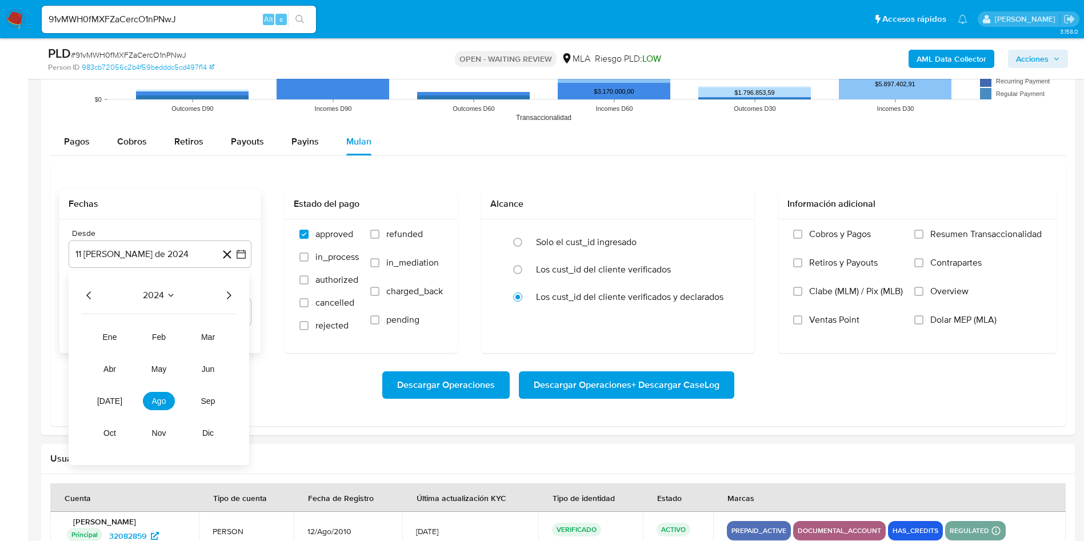
click at [225, 293] on icon "Año siguiente" at bounding box center [229, 296] width 14 height 14
click at [167, 400] on button "ago" at bounding box center [159, 401] width 32 height 18
click at [89, 404] on button "18" at bounding box center [91, 406] width 18 height 18
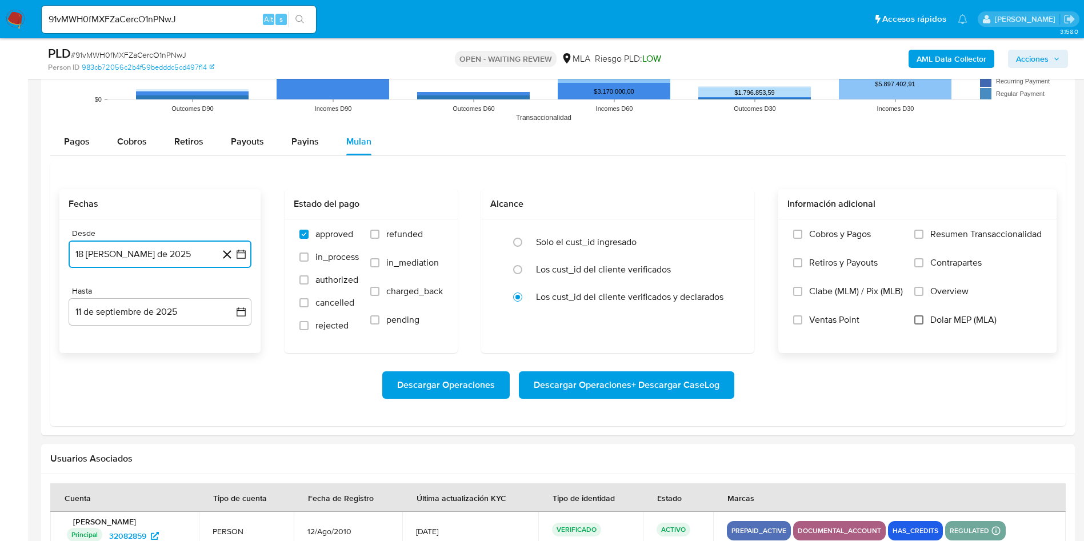
click at [920, 320] on input "Dolar MEP (MLA)" at bounding box center [919, 320] width 9 height 9
click at [467, 384] on span "Descargar Operaciones" at bounding box center [446, 385] width 98 height 25
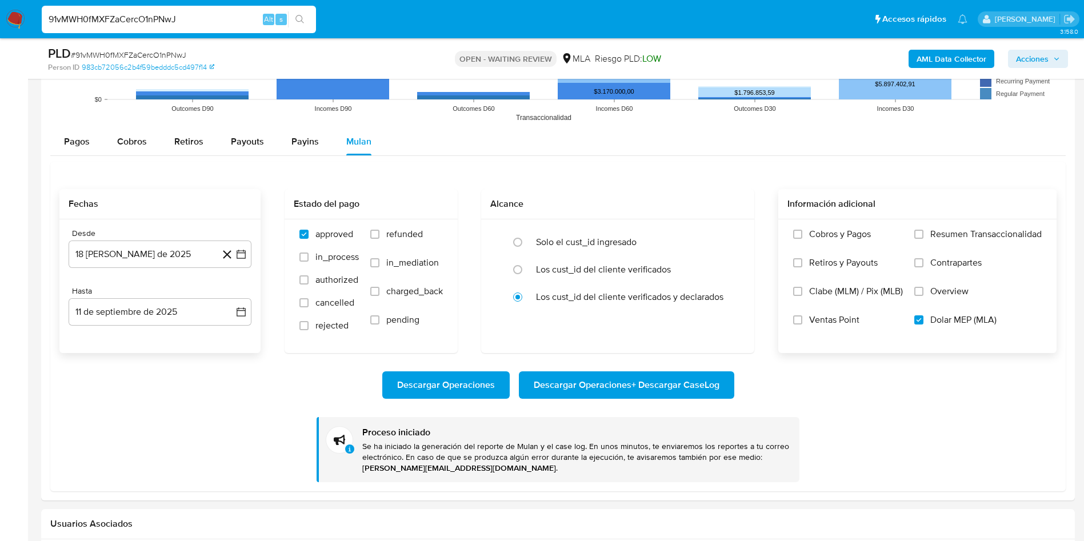
click at [130, 21] on input "91vMWH0fMXFZaCercO1nPNwJ" at bounding box center [179, 19] width 274 height 15
paste input "M52or86Lhoxjcf1yfAtdEk37"
type input "M52or86Lhoxjcf1yfAtdEk37"
click at [297, 24] on button "search-icon" at bounding box center [299, 19] width 23 height 16
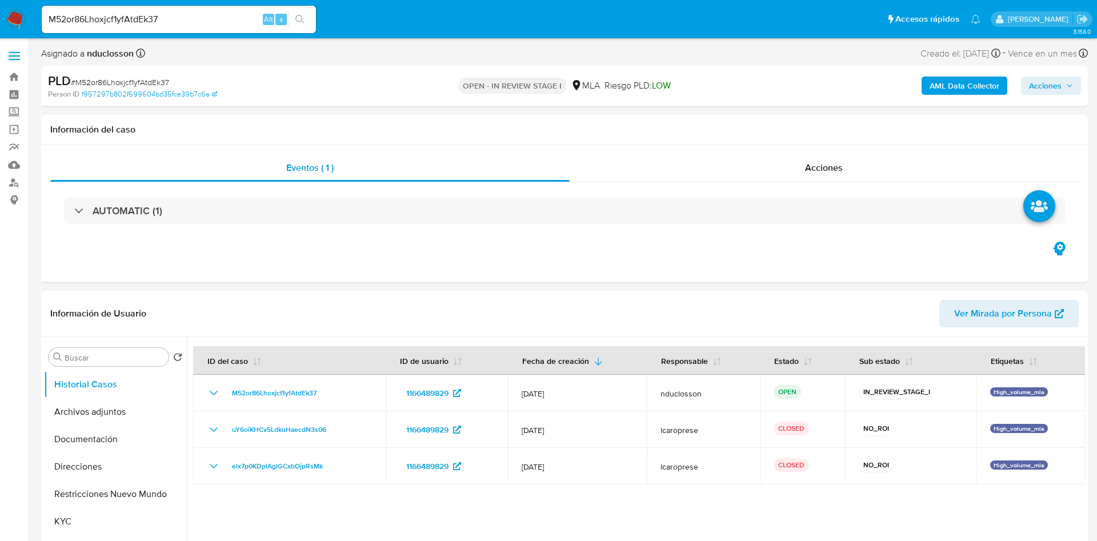
select select "10"
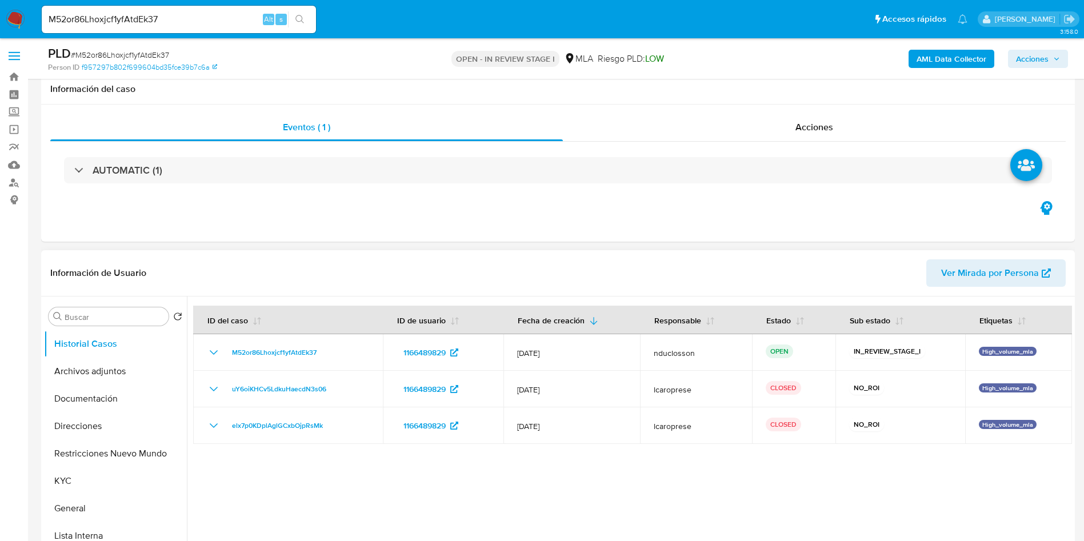
scroll to position [86, 0]
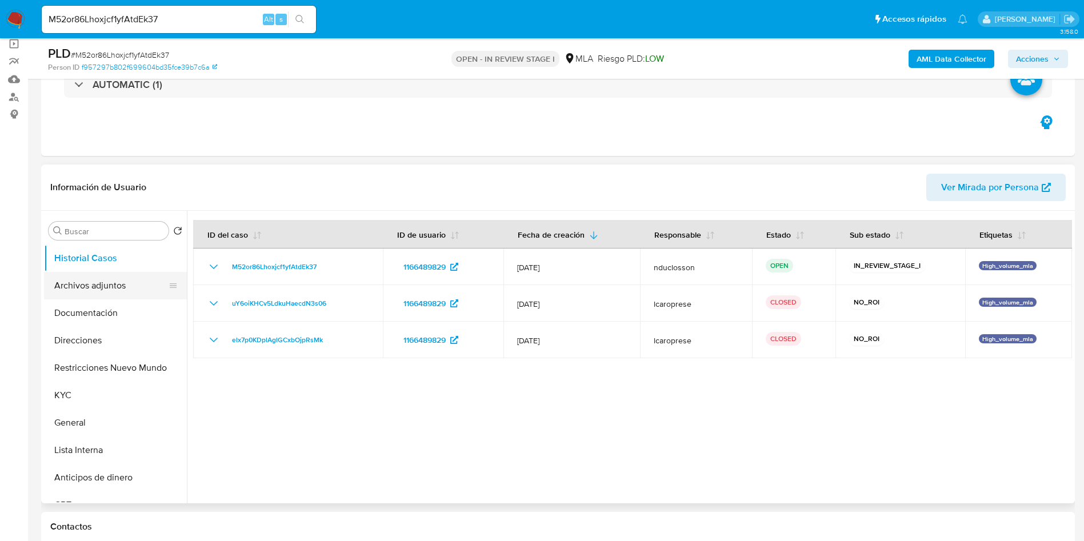
click at [99, 282] on button "Archivos adjuntos" at bounding box center [111, 285] width 134 height 27
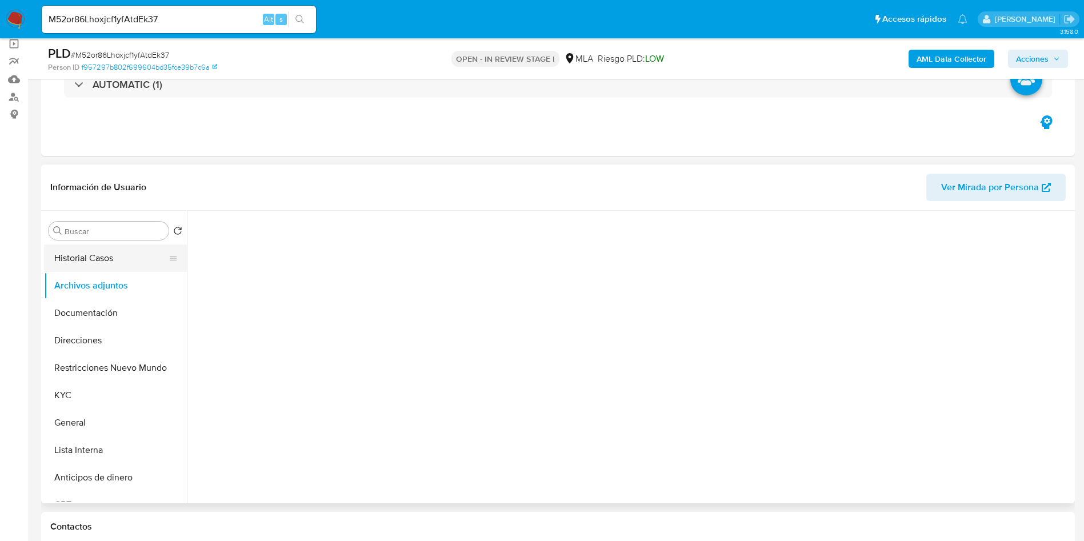
click at [122, 251] on button "Historial Casos" at bounding box center [111, 258] width 134 height 27
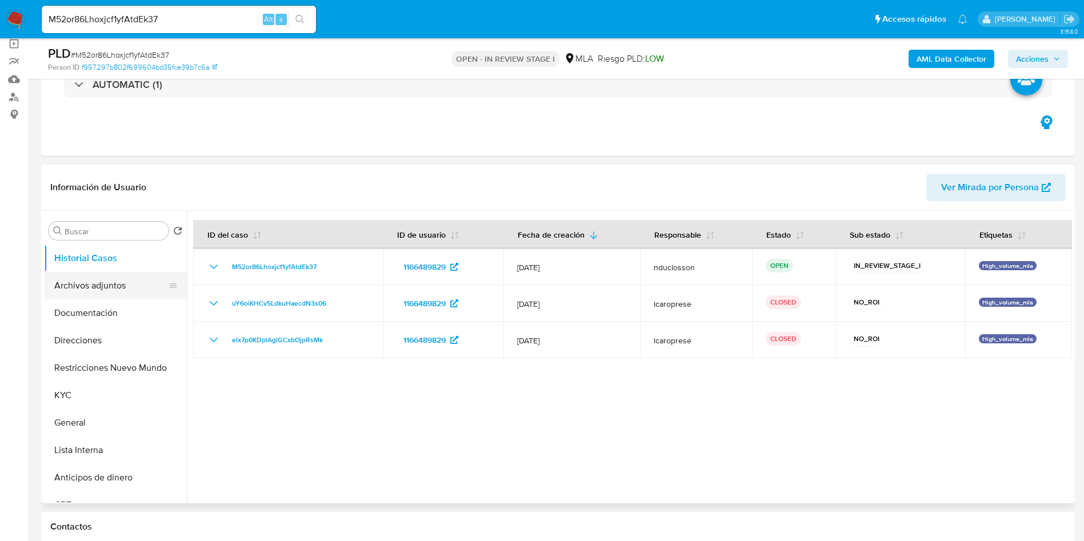
click at [114, 284] on button "Archivos adjuntos" at bounding box center [111, 285] width 134 height 27
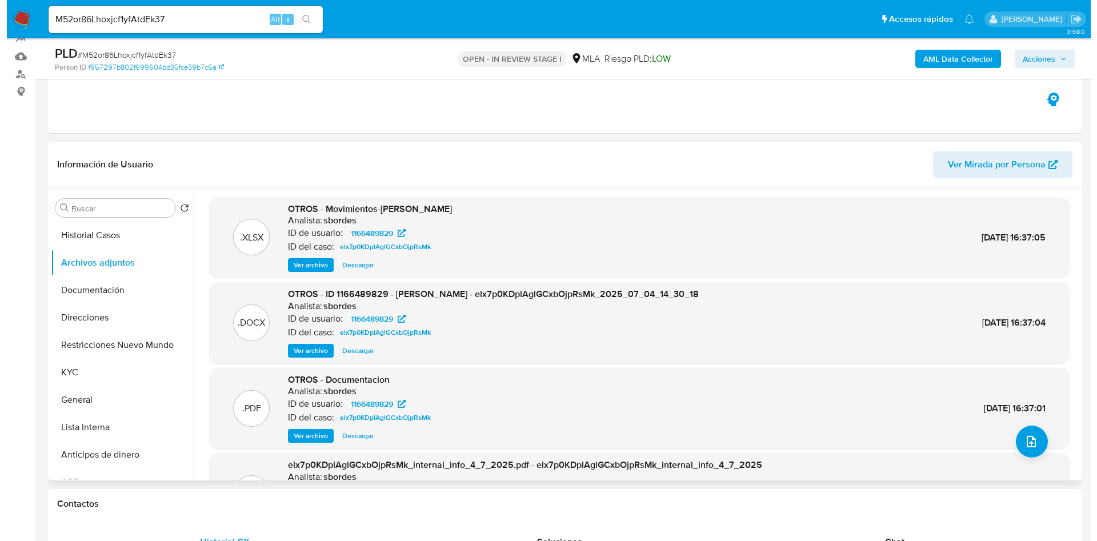
scroll to position [171, 0]
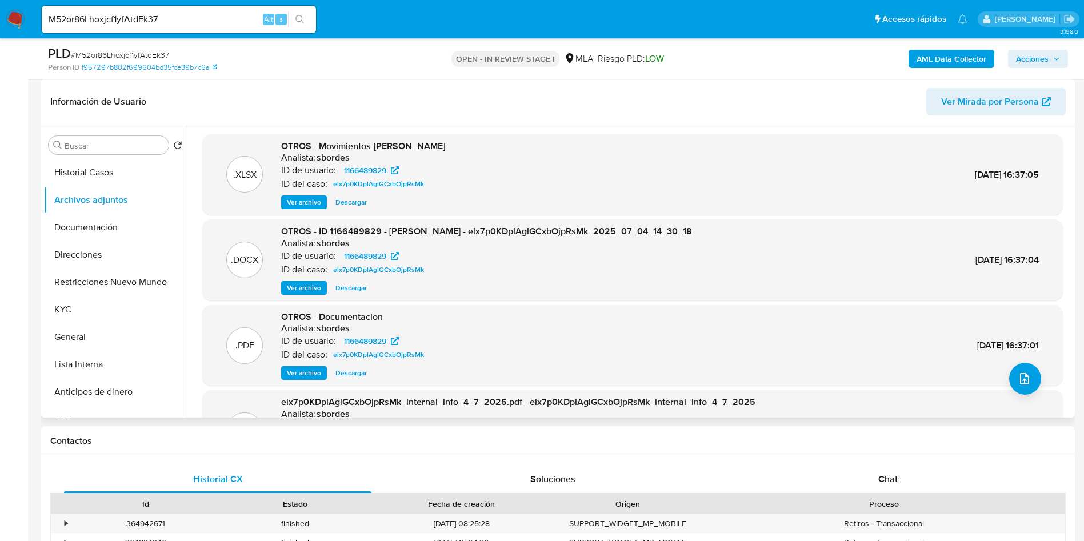
click at [311, 288] on span "Ver archivo" at bounding box center [304, 287] width 34 height 11
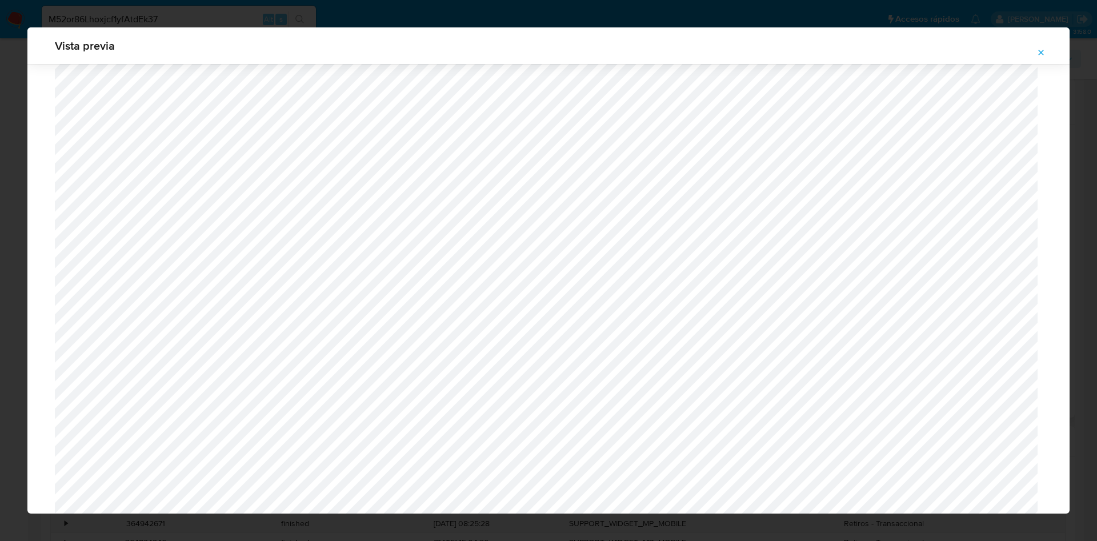
scroll to position [362, 0]
click at [1046, 49] on button "Attachment preview" at bounding box center [1041, 52] width 25 height 18
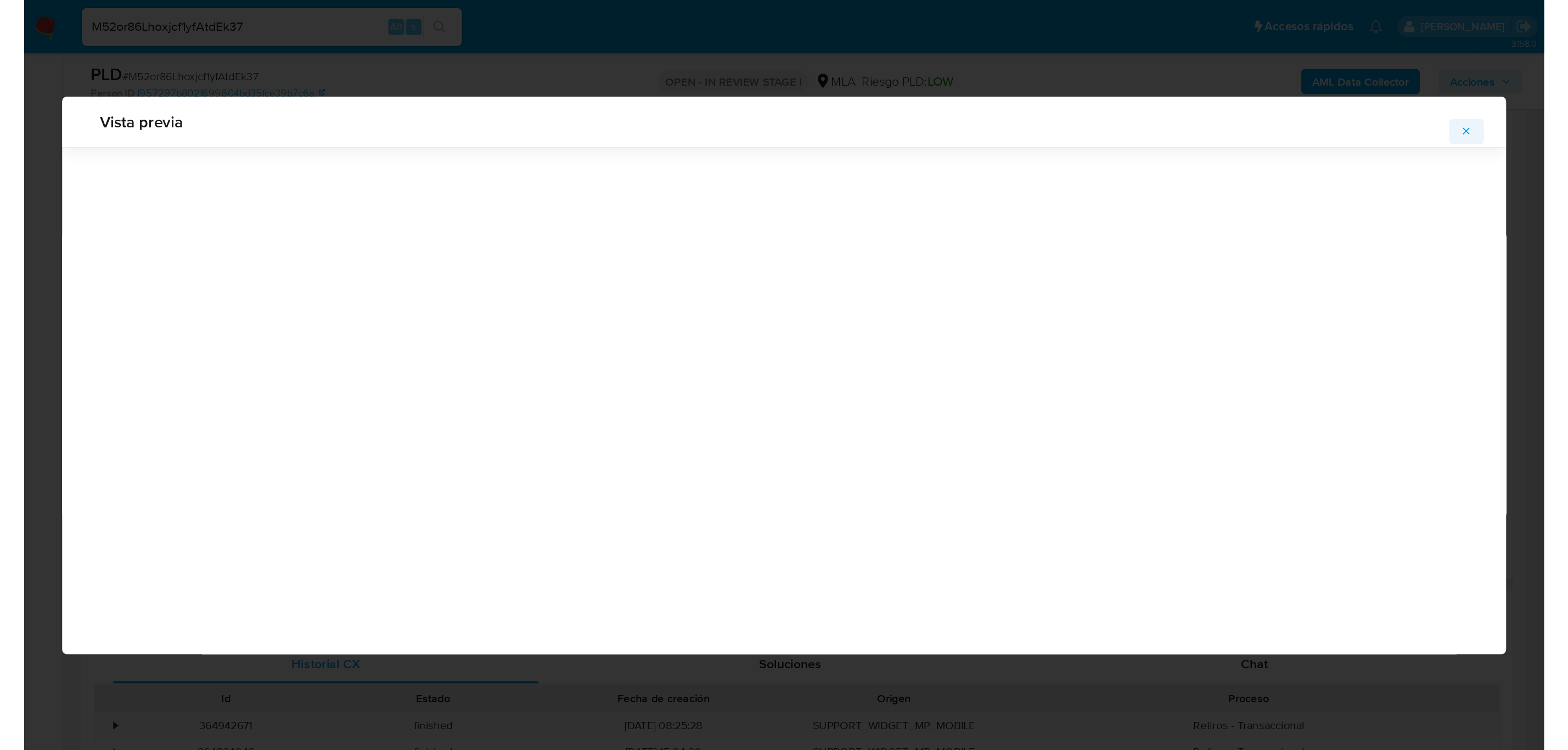
scroll to position [0, 0]
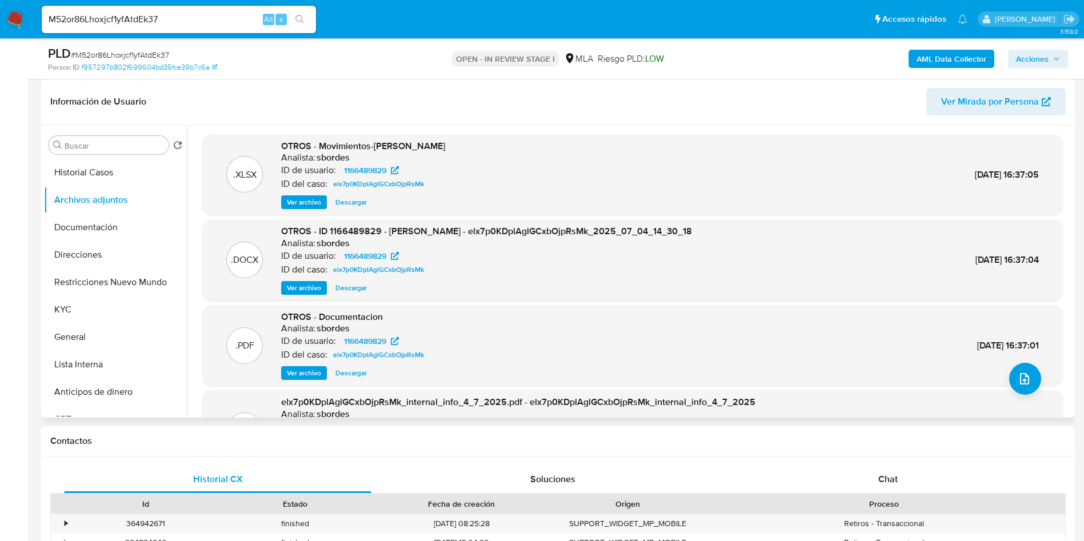
click at [346, 205] on span "Descargar" at bounding box center [351, 202] width 31 height 11
click at [394, 183] on span "elx7p0KDplAglGCxbOjpRsMk" at bounding box center [378, 184] width 91 height 14
click at [75, 163] on button "Historial Casos" at bounding box center [111, 172] width 134 height 27
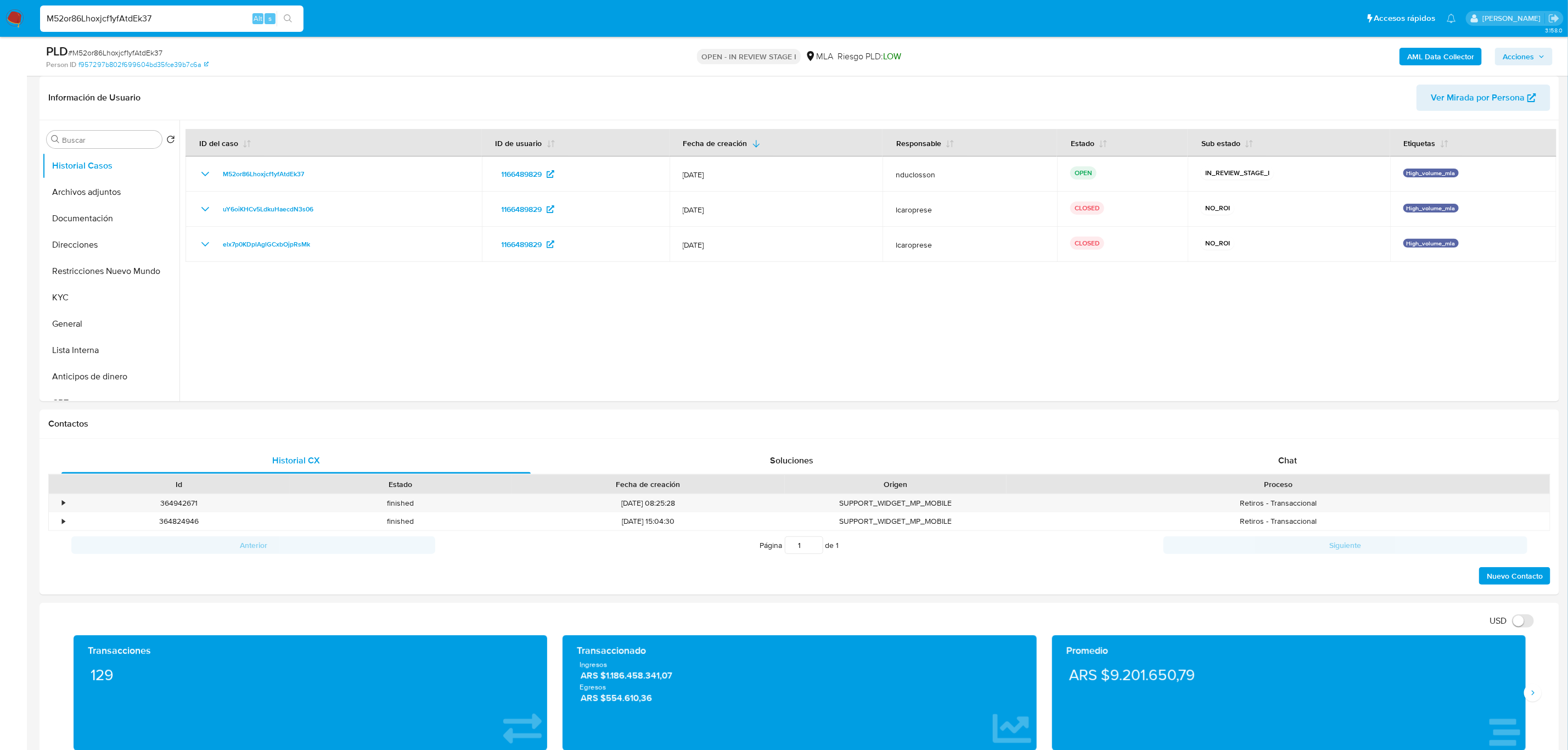
click at [138, 18] on input "M52or86Lhoxjcf1yfAtdEk37" at bounding box center [172, 18] width 263 height 14
paste input "91vMWH0fMXFZaCercO1nPNwJ"
type input "91vMWH0fMXFZaCercO1nPNwJ"
click at [285, 20] on icon "search-icon" at bounding box center [288, 18] width 9 height 9
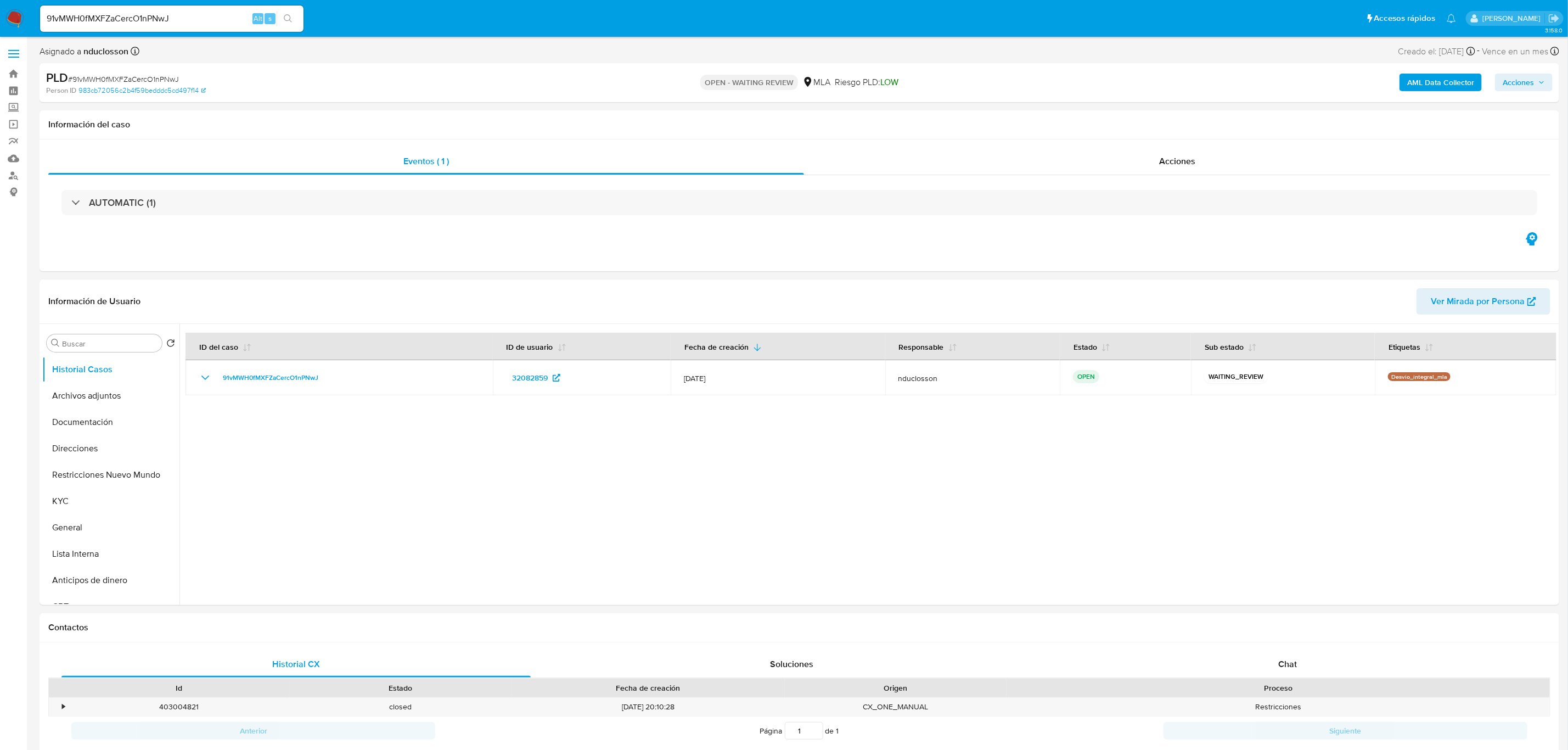
select select "10"
click at [120, 467] on button "Restricciones Nuevo Mundo" at bounding box center [107, 474] width 129 height 26
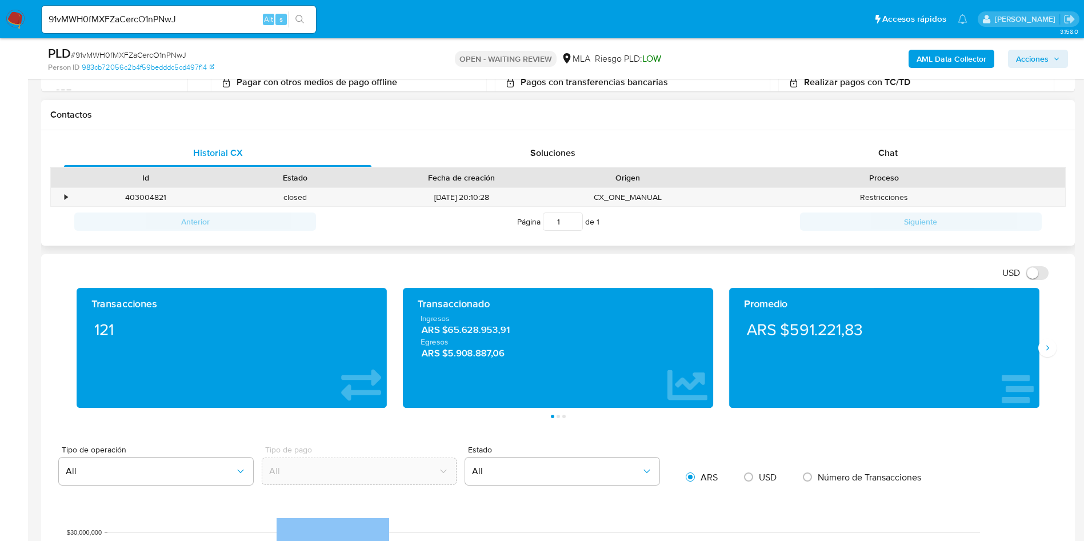
scroll to position [429, 0]
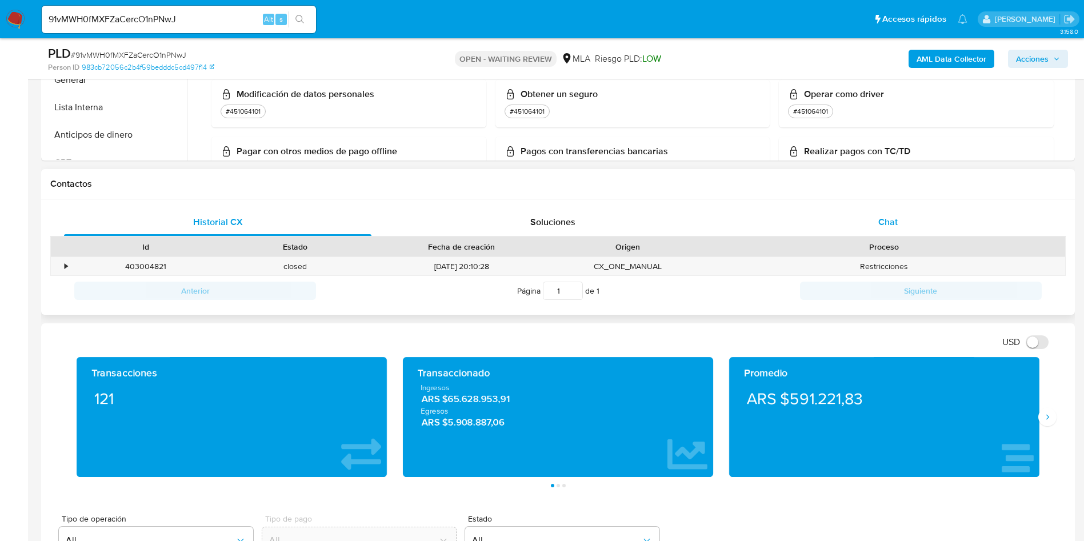
click at [880, 230] on div "Chat" at bounding box center [888, 222] width 308 height 27
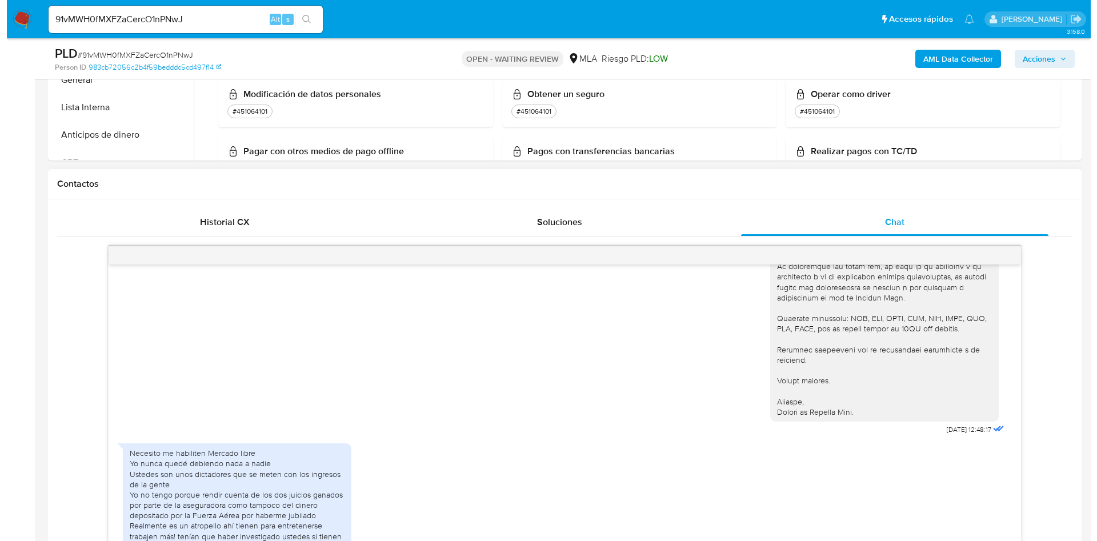
scroll to position [1858, 0]
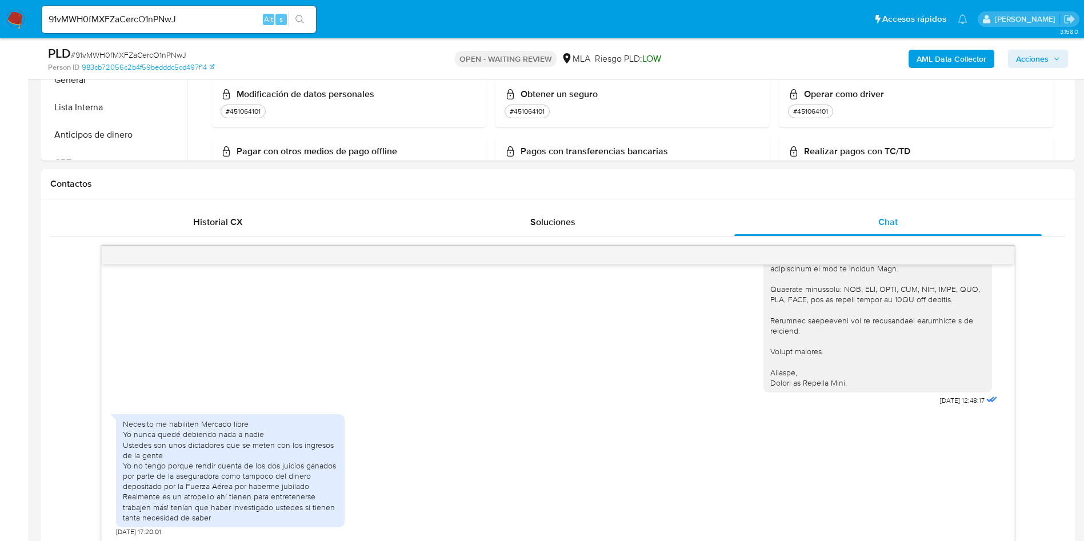
click at [921, 57] on b "AML Data Collector" at bounding box center [952, 59] width 70 height 18
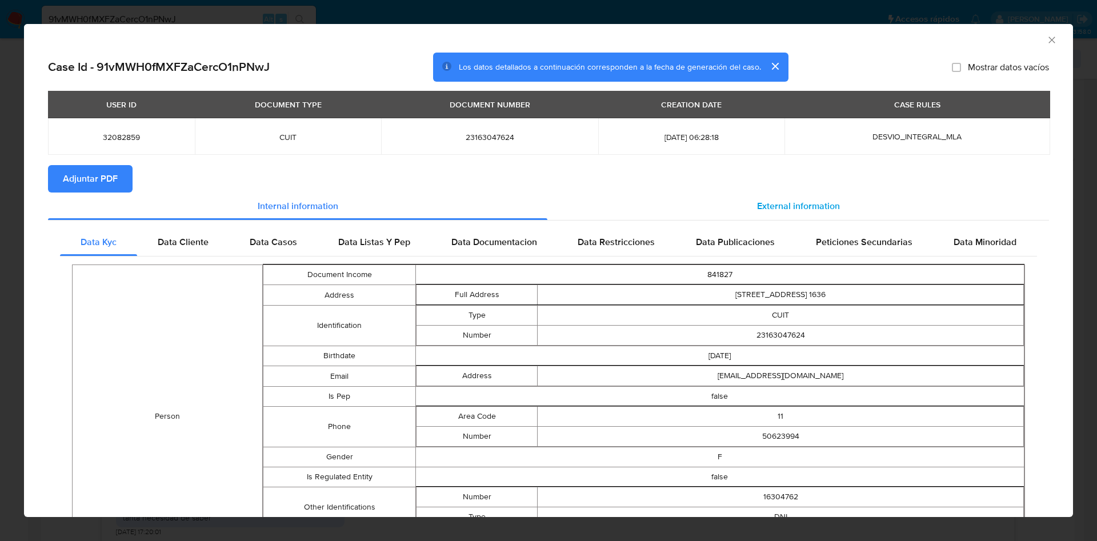
click at [739, 199] on div "External information" at bounding box center [799, 206] width 502 height 27
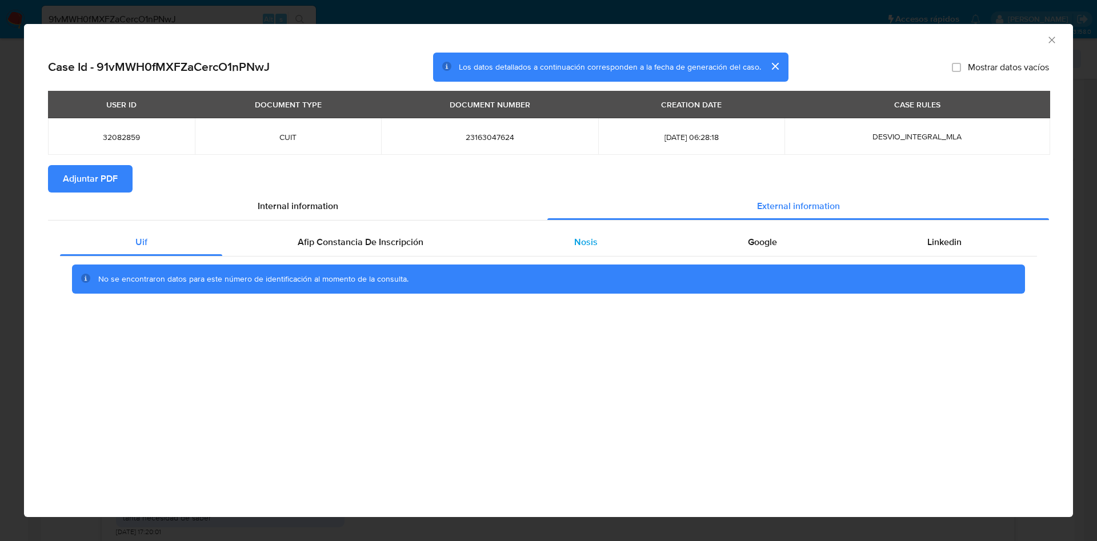
click at [604, 244] on div "Nosis" at bounding box center [586, 242] width 174 height 27
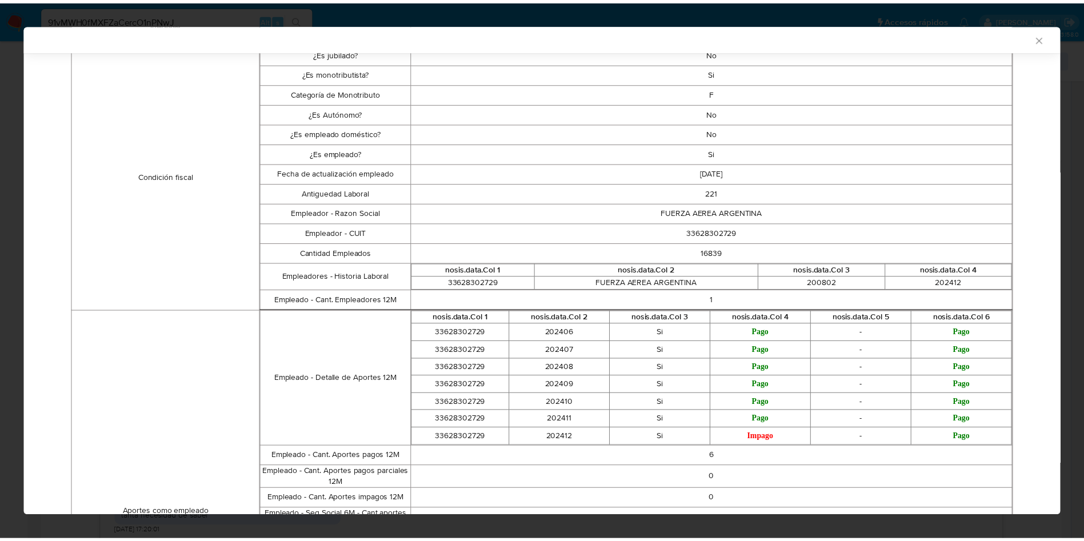
scroll to position [426, 0]
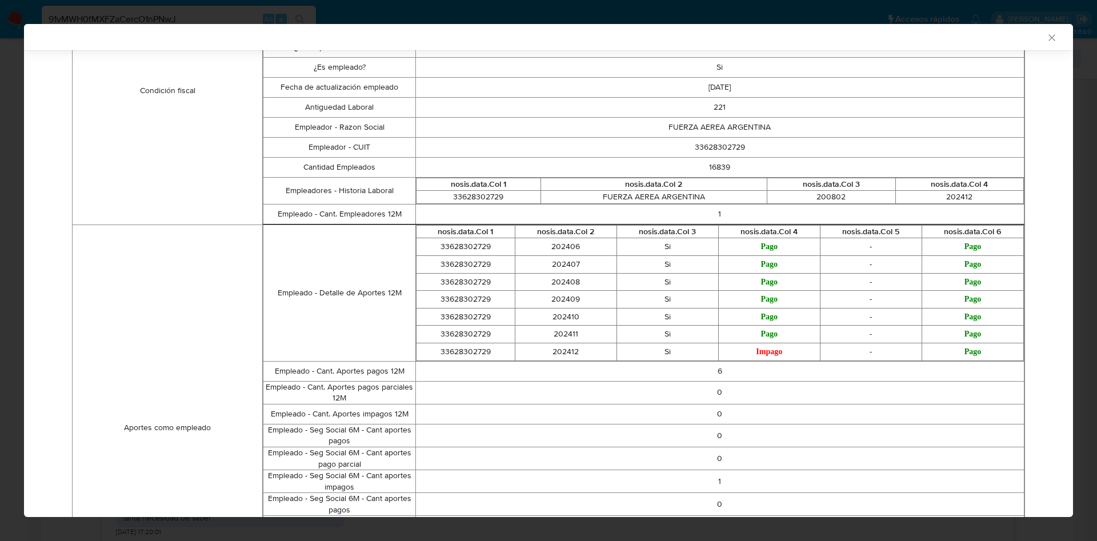
click at [1045, 38] on div "AML Data Collector" at bounding box center [548, 37] width 1049 height 26
click at [341, 5] on div "AML Data Collector Case Id - 91vMWH0fMXFZaCercO1nPNwJ Los datos detallados a co…" at bounding box center [548, 270] width 1097 height 541
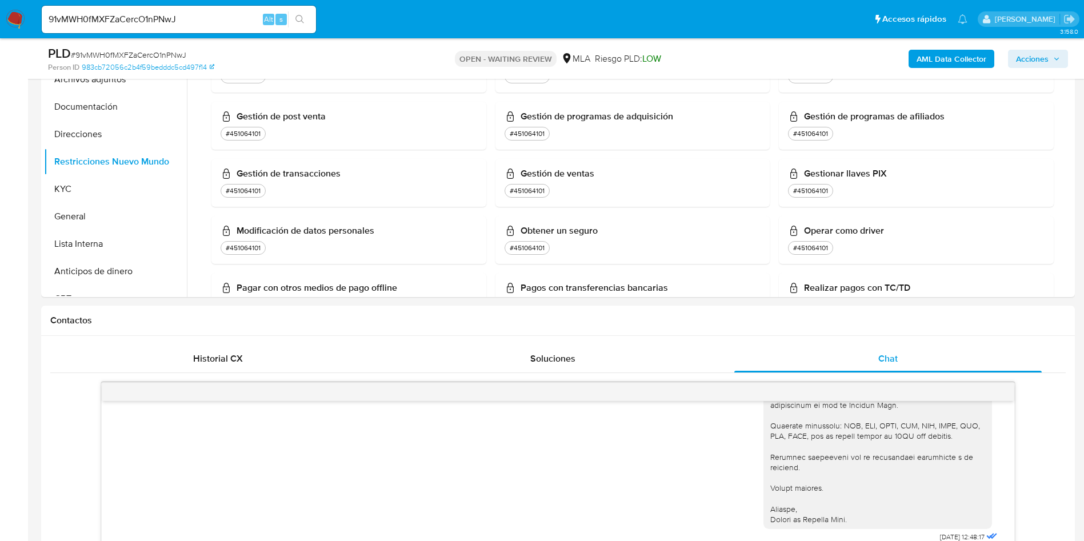
scroll to position [86, 0]
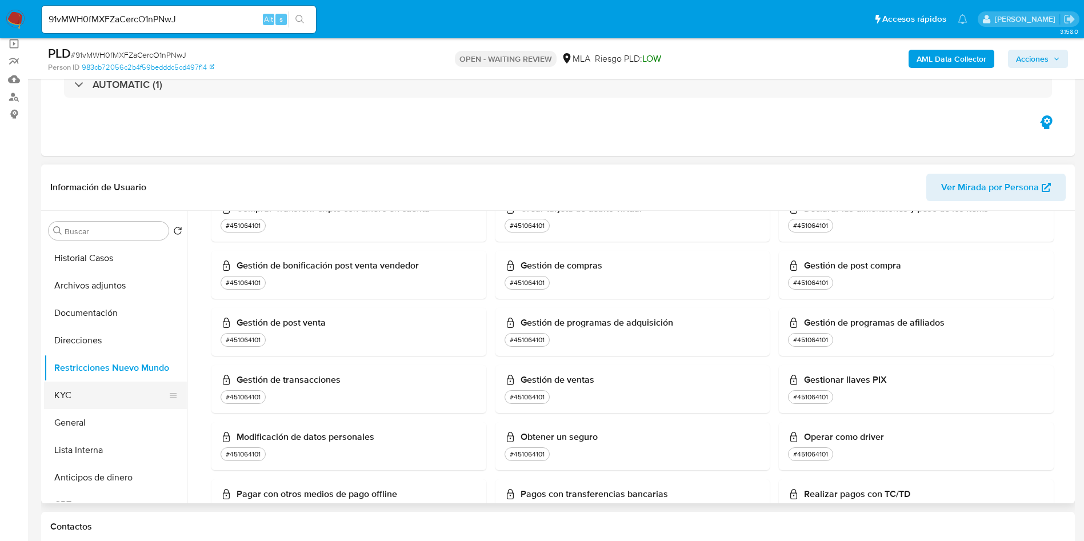
click at [93, 407] on button "KYC" at bounding box center [111, 395] width 134 height 27
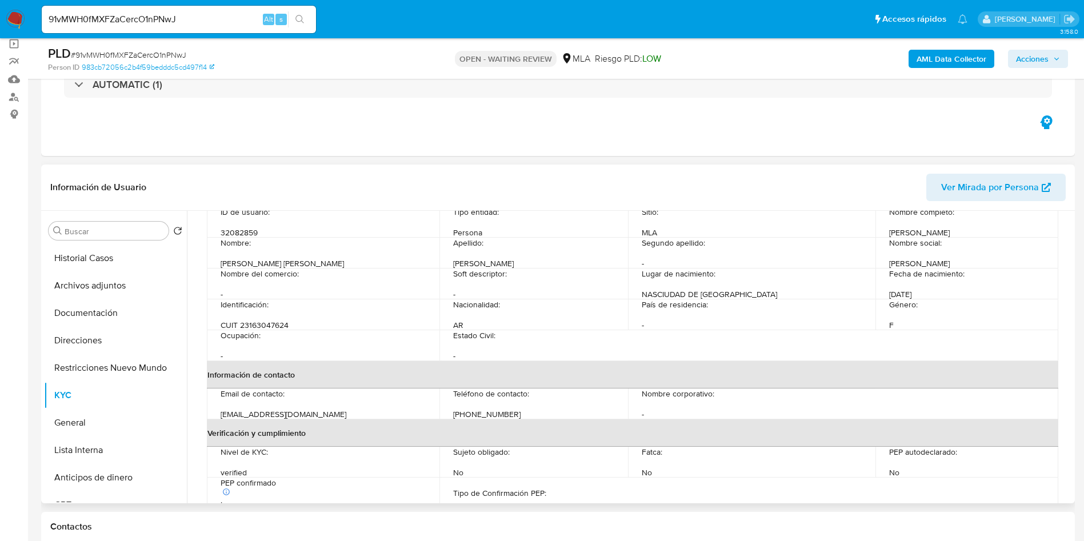
scroll to position [0, 0]
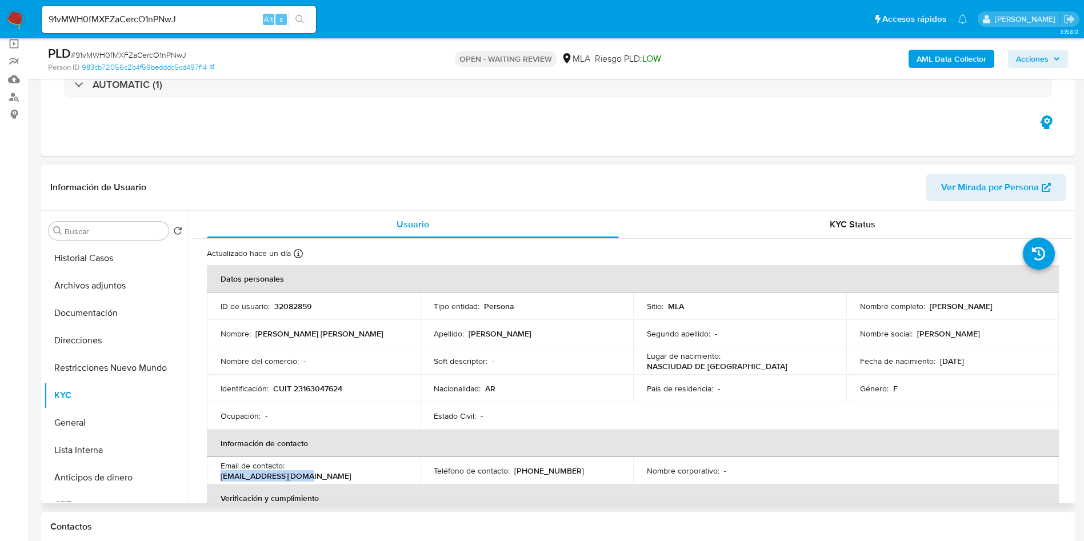
drag, startPoint x: 382, startPoint y: 471, endPoint x: 289, endPoint y: 470, distance: 92.6
click at [289, 470] on div "Email de contacto : vpgrippo@hotmail.com" at bounding box center [314, 471] width 186 height 21
copy p "vpgrippo@hotmail.com"
click at [91, 262] on button "Historial Casos" at bounding box center [111, 258] width 134 height 27
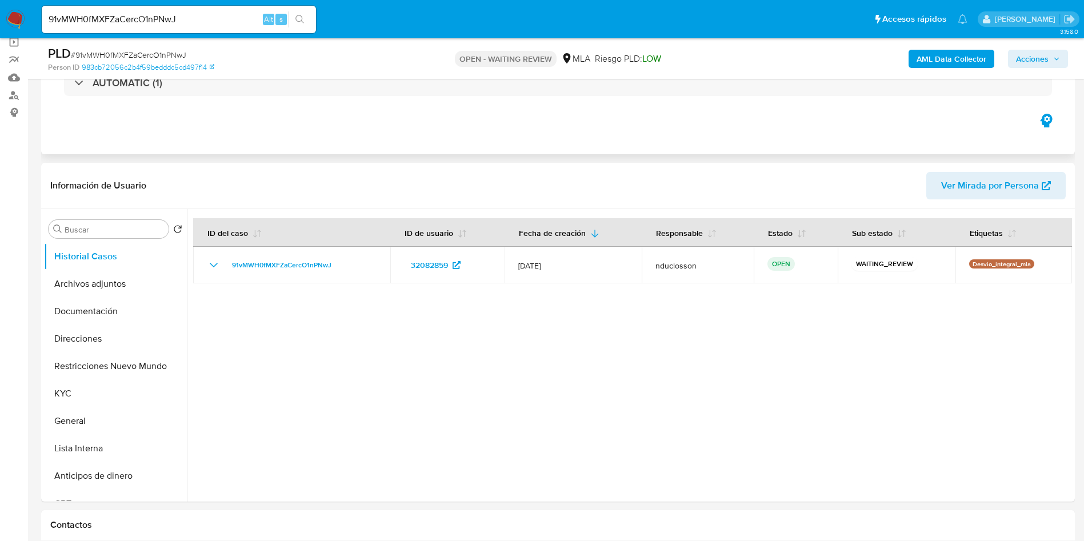
scroll to position [171, 0]
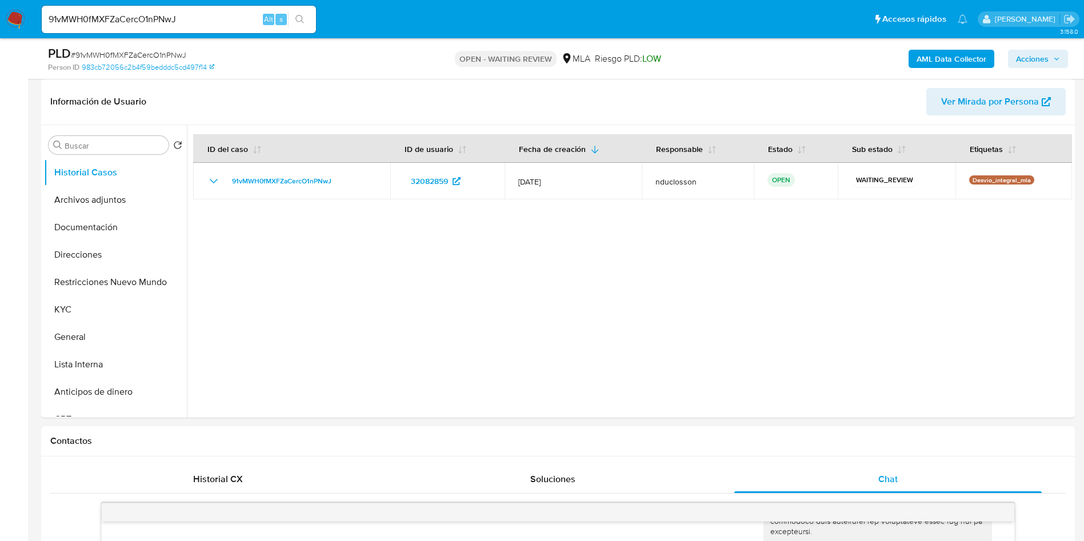
click at [118, 57] on span "# 91vMWH0fMXFZaCercO1nPNwJ" at bounding box center [128, 54] width 115 height 11
copy span "91vMWH0fMXFZaCercO1nPNwJ"
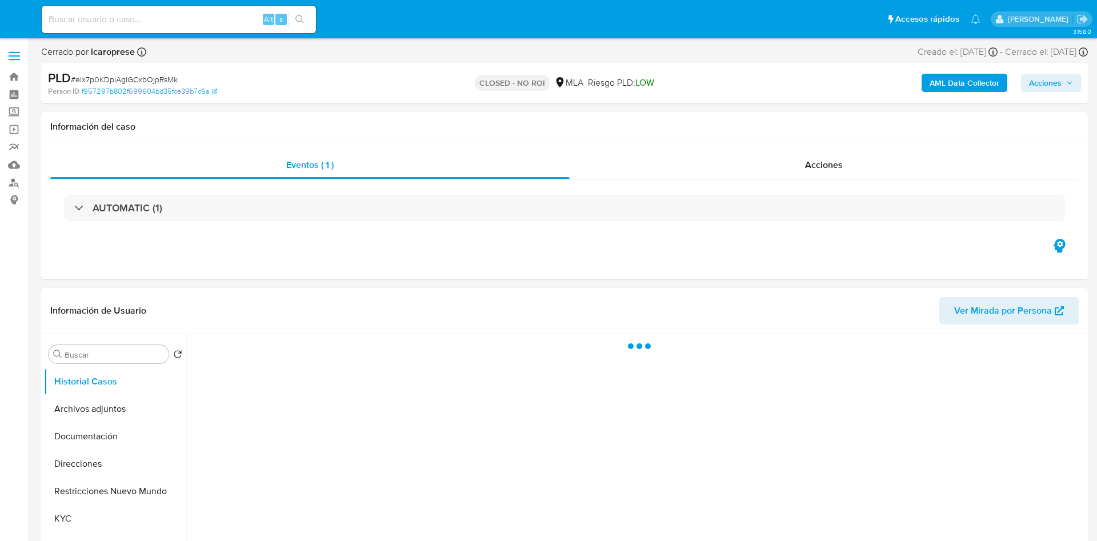
select select "10"
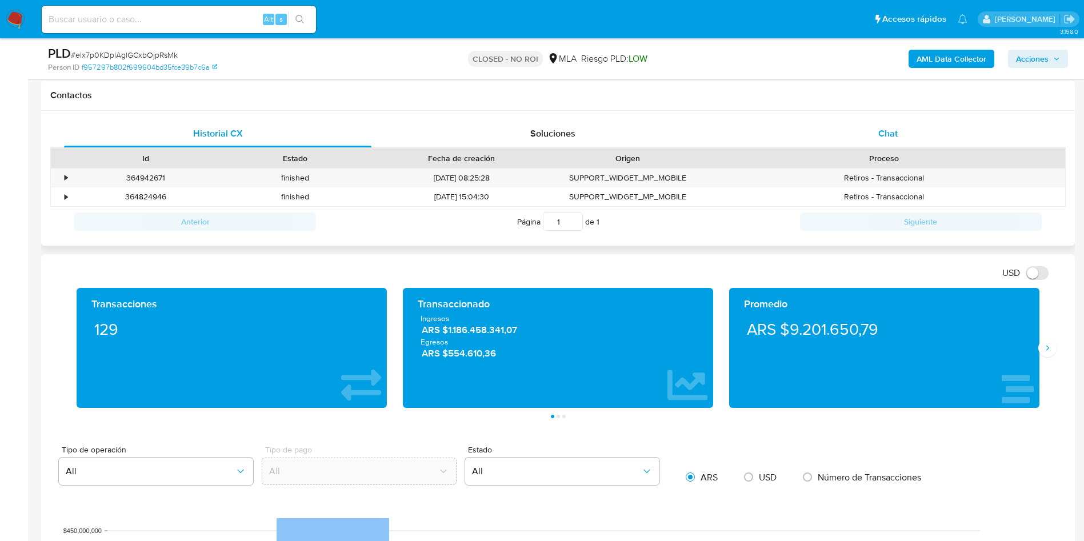
click at [924, 131] on div "Chat" at bounding box center [888, 133] width 308 height 27
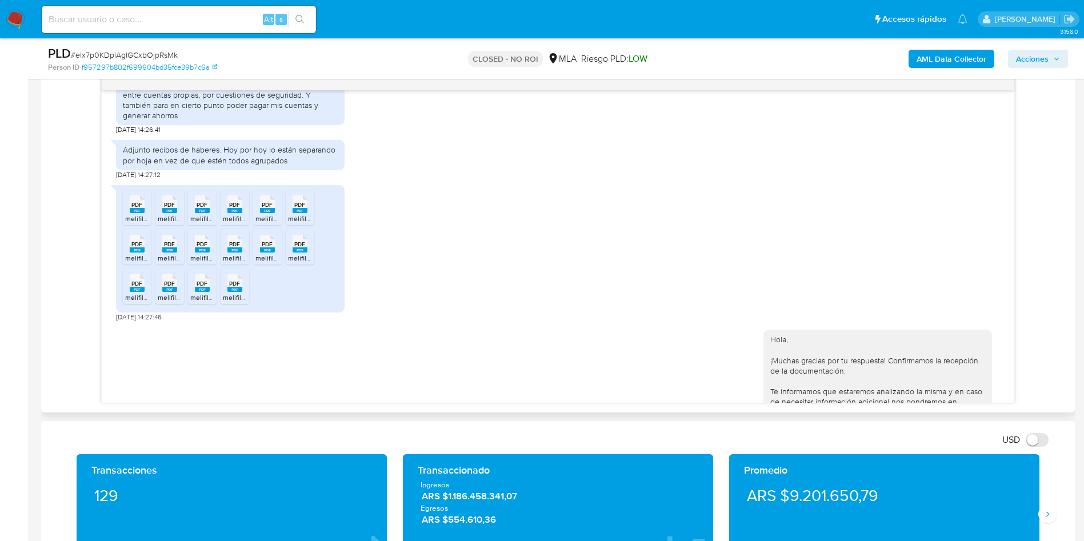
scroll to position [684, 0]
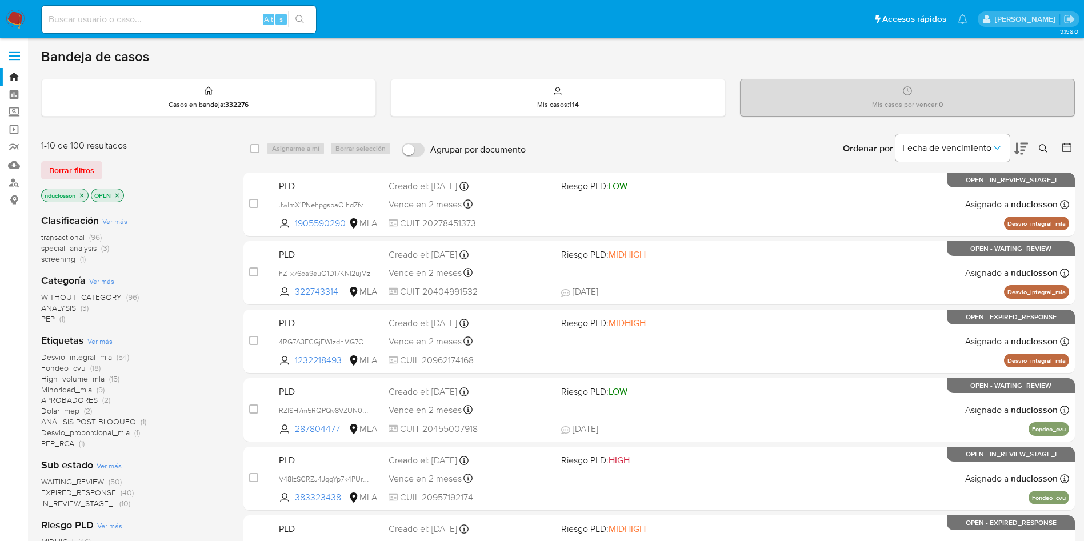
click at [1041, 146] on icon at bounding box center [1043, 148] width 9 height 9
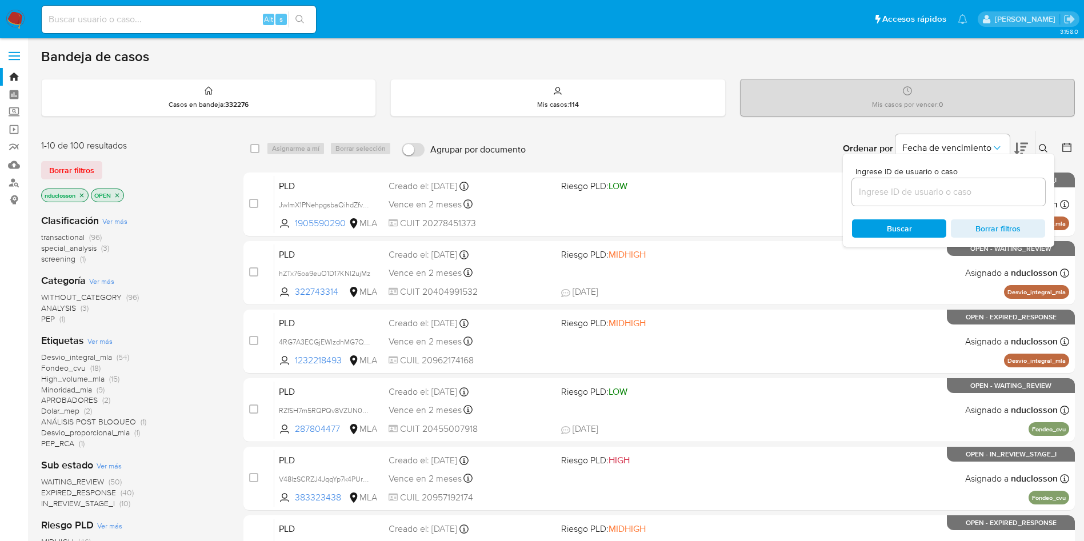
click at [913, 187] on input at bounding box center [948, 192] width 193 height 15
type input "91vMWH0fMXFZaCercO1nPNwJ"
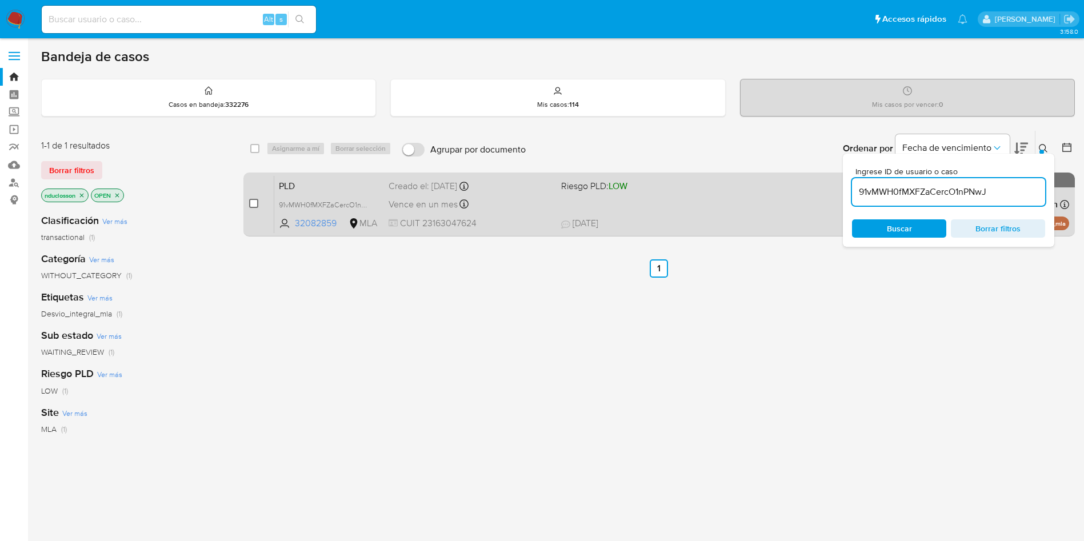
click at [250, 202] on input "checkbox" at bounding box center [253, 203] width 9 height 9
checkbox input "true"
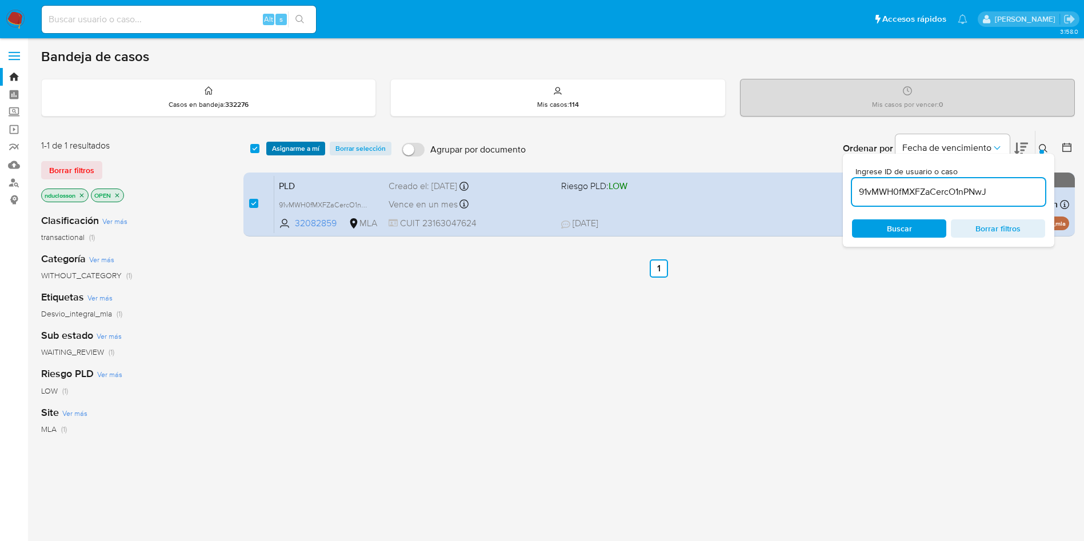
click at [318, 145] on span "Asignarme a mí" at bounding box center [295, 148] width 47 height 11
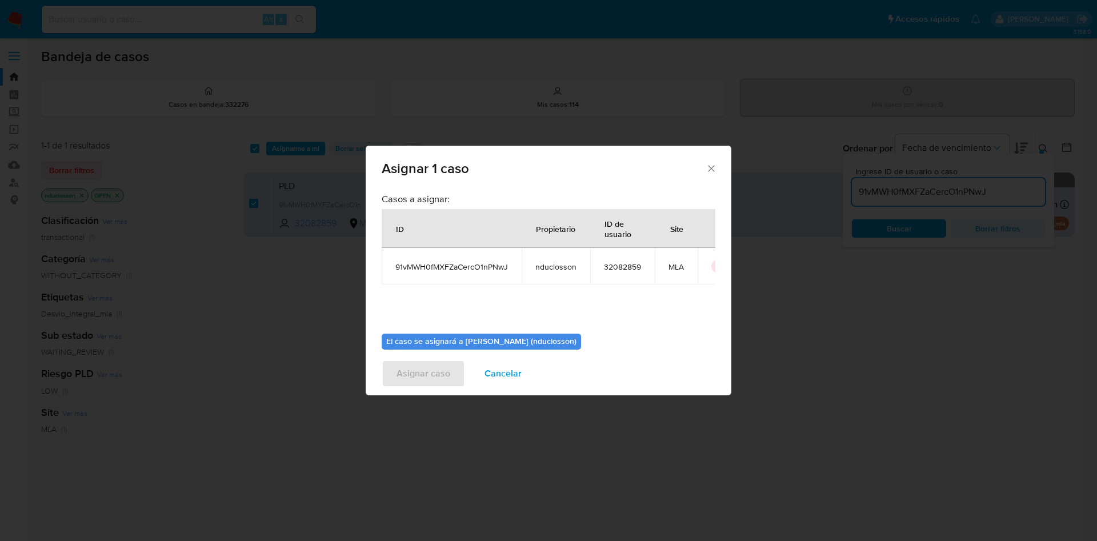
scroll to position [59, 0]
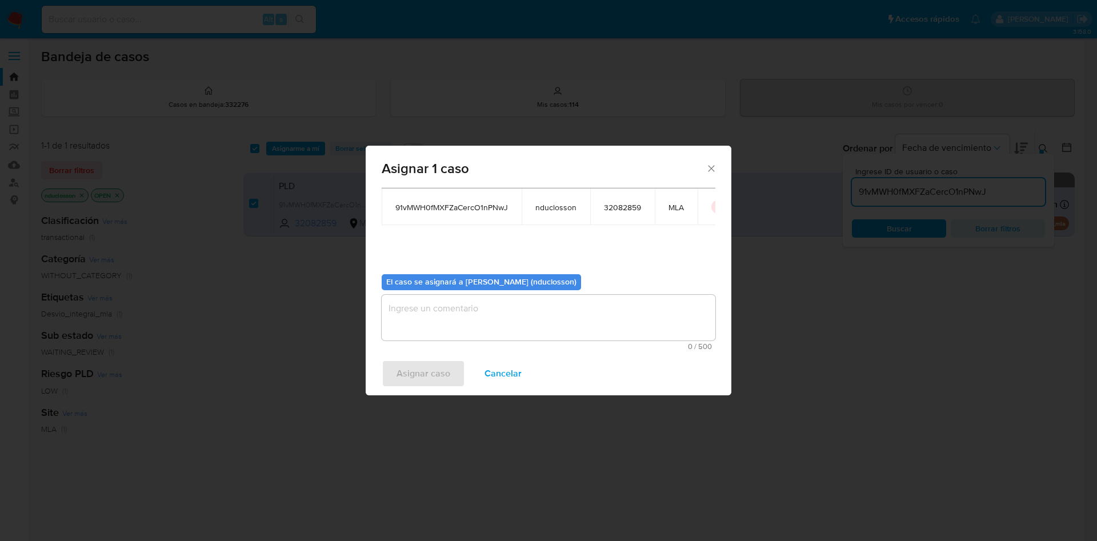
click at [506, 322] on textarea "assign-modal" at bounding box center [549, 318] width 334 height 46
click at [440, 377] on span "Asignar caso" at bounding box center [424, 373] width 54 height 25
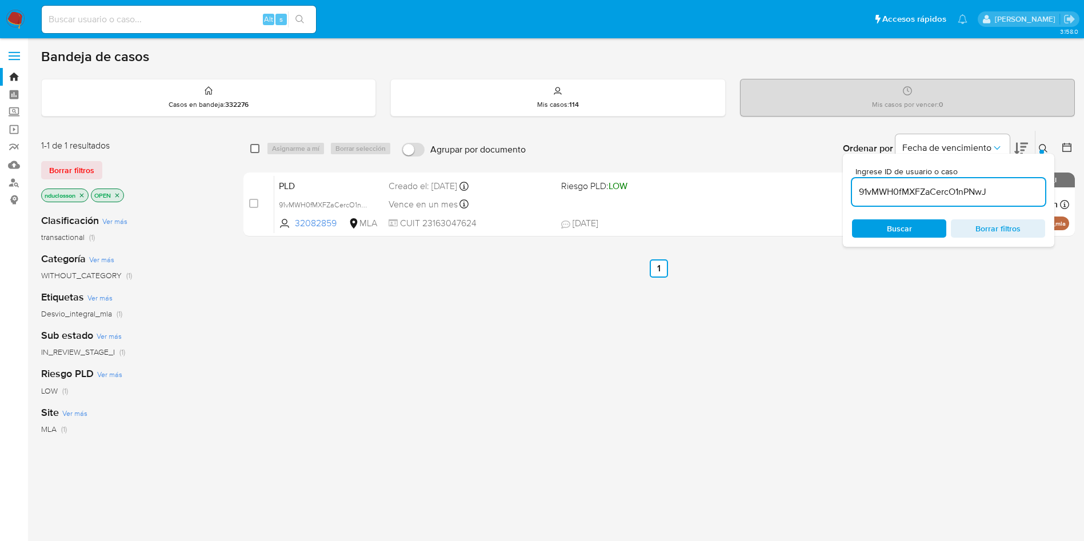
drag, startPoint x: 264, startPoint y: 145, endPoint x: 258, endPoint y: 145, distance: 6.3
click at [262, 145] on div "select-all-cases-checkbox Asignarme a mí Borrar selección" at bounding box center [323, 149] width 146 height 14
click at [257, 145] on input "checkbox" at bounding box center [254, 148] width 9 height 9
checkbox input "true"
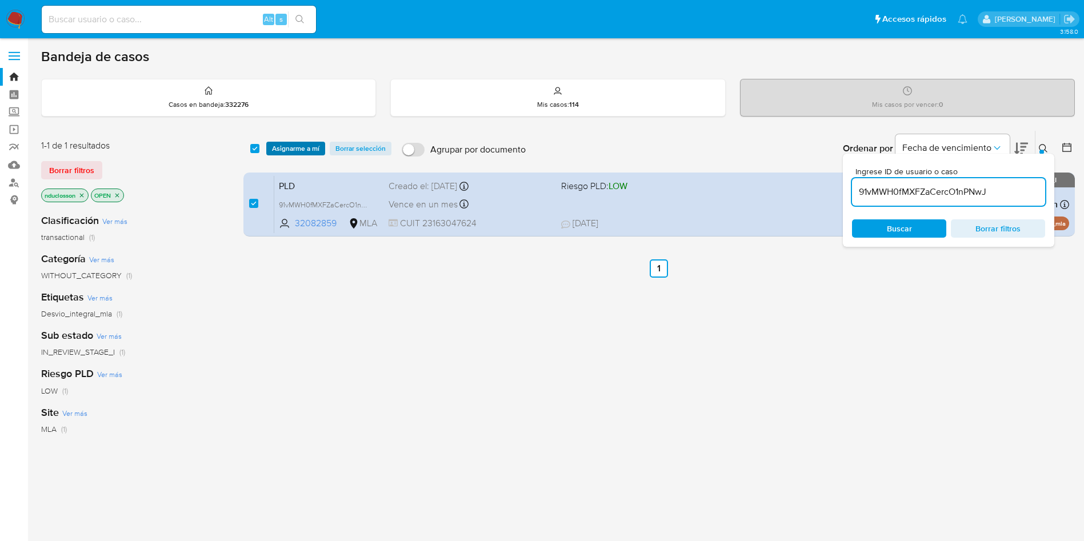
click at [280, 147] on span "Asignarme a mí" at bounding box center [295, 148] width 47 height 11
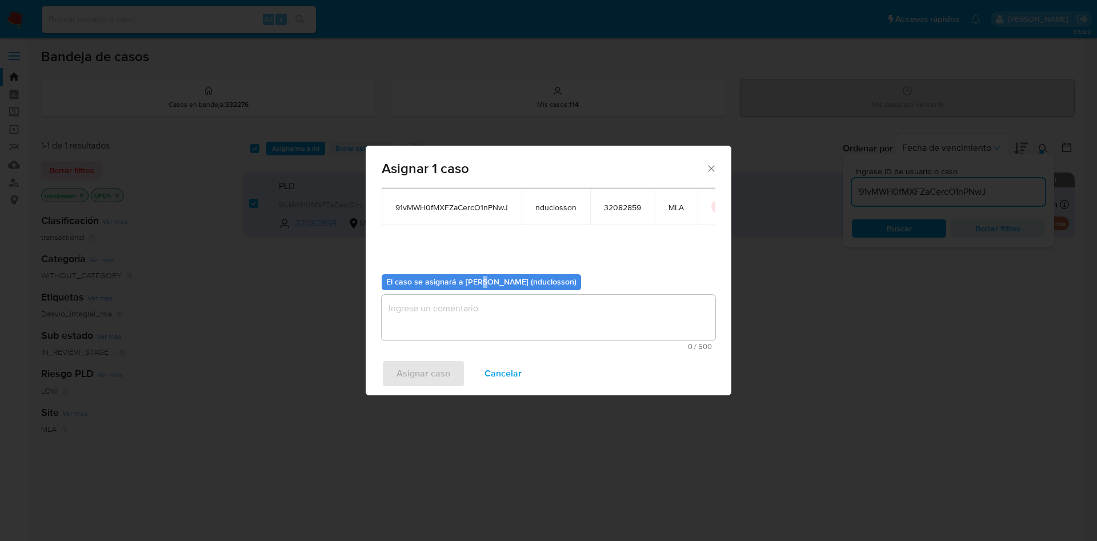
drag, startPoint x: 480, startPoint y: 278, endPoint x: 455, endPoint y: 300, distance: 33.2
click at [456, 300] on div "El caso se asignará a [PERSON_NAME] (nduclosson) 0 / 500 500 caracteres restant…" at bounding box center [549, 307] width 334 height 85
click at [452, 302] on textarea "assign-modal" at bounding box center [549, 318] width 334 height 46
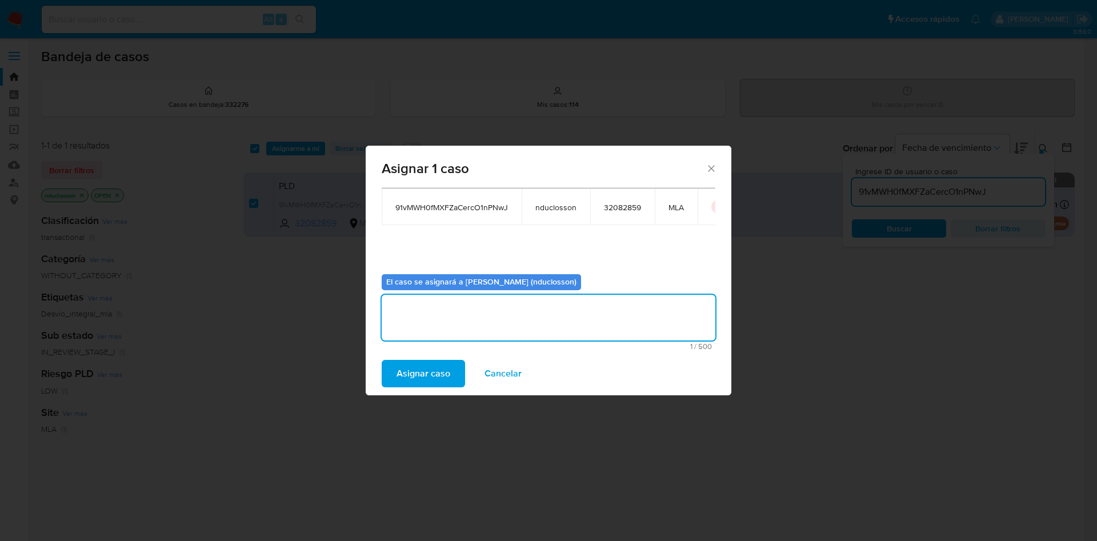
click at [410, 370] on span "Asignar caso" at bounding box center [424, 373] width 54 height 25
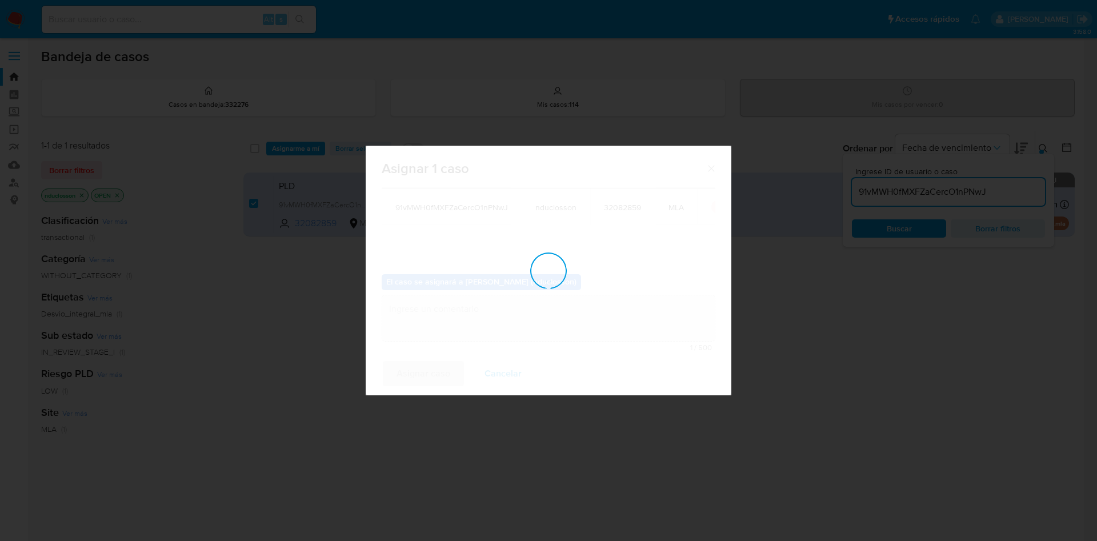
checkbox input "false"
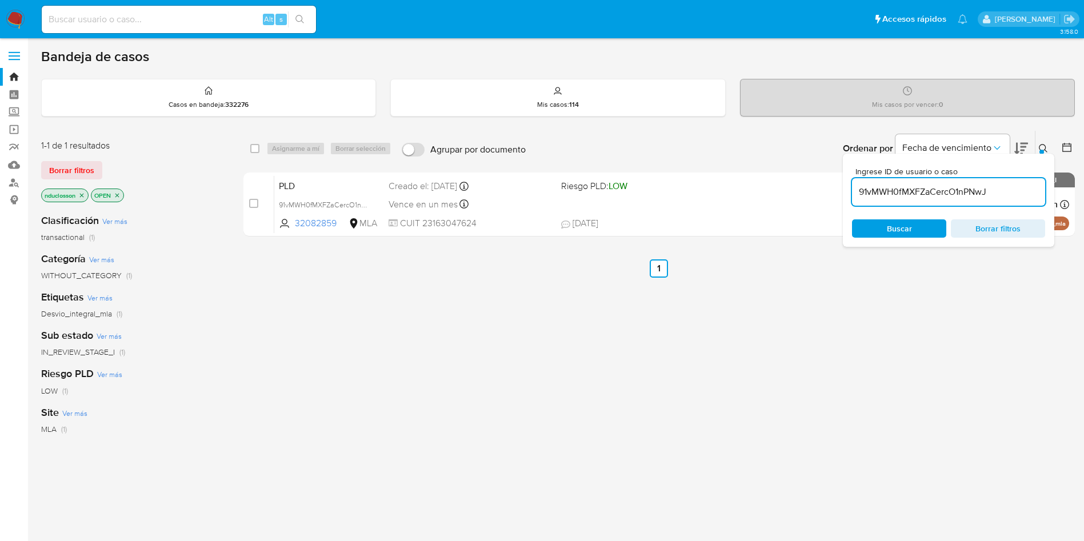
click at [908, 198] on input "91vMWH0fMXFZaCercO1nPNwJ" at bounding box center [948, 192] width 193 height 15
paste input "ptopuQdt8DBS05D9P62JHtzI"
type input "ptopuQdt8DBS05D9P62JHtzI"
click at [895, 239] on div "Ingrese ID de usuario o caso ptopuQdt8DBS05D9P62JHtzI Buscar Borrar filtros" at bounding box center [948, 200] width 211 height 93
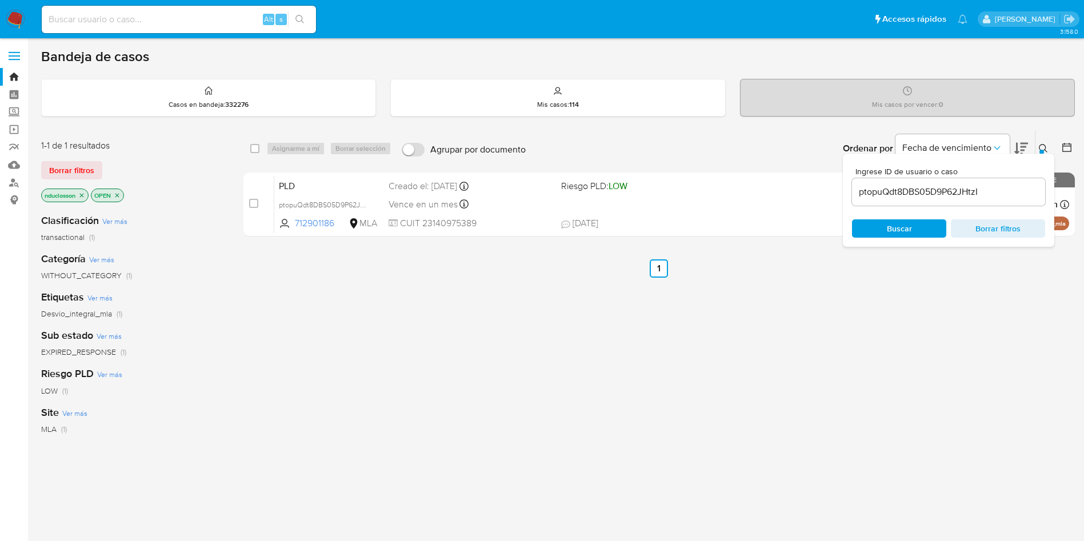
click at [254, 153] on div "select-all-cases-checkbox" at bounding box center [254, 148] width 9 height 11
click at [258, 148] on input "checkbox" at bounding box center [254, 148] width 9 height 9
checkbox input "true"
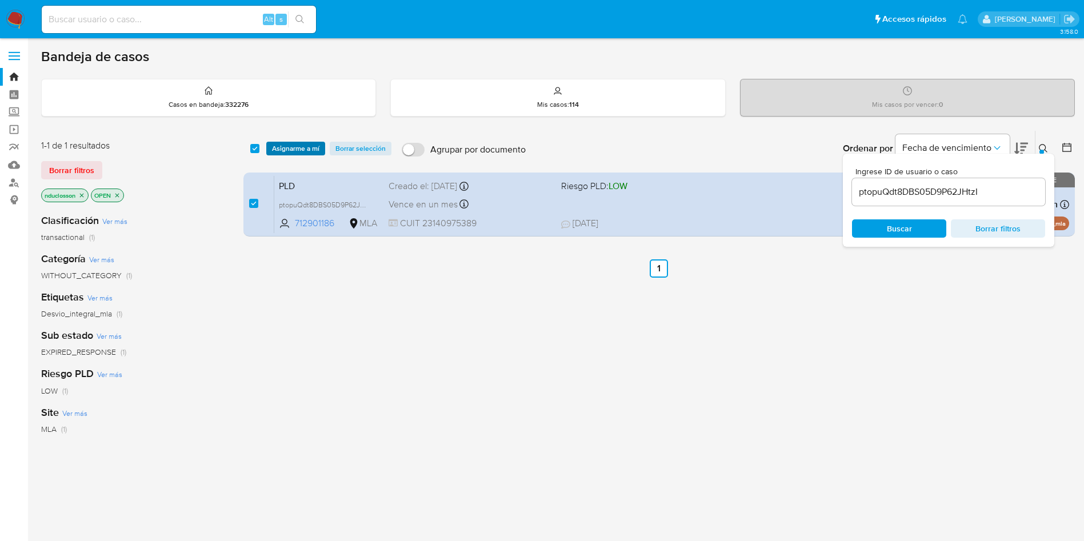
click at [278, 152] on span "Asignarme a mí" at bounding box center [295, 148] width 47 height 11
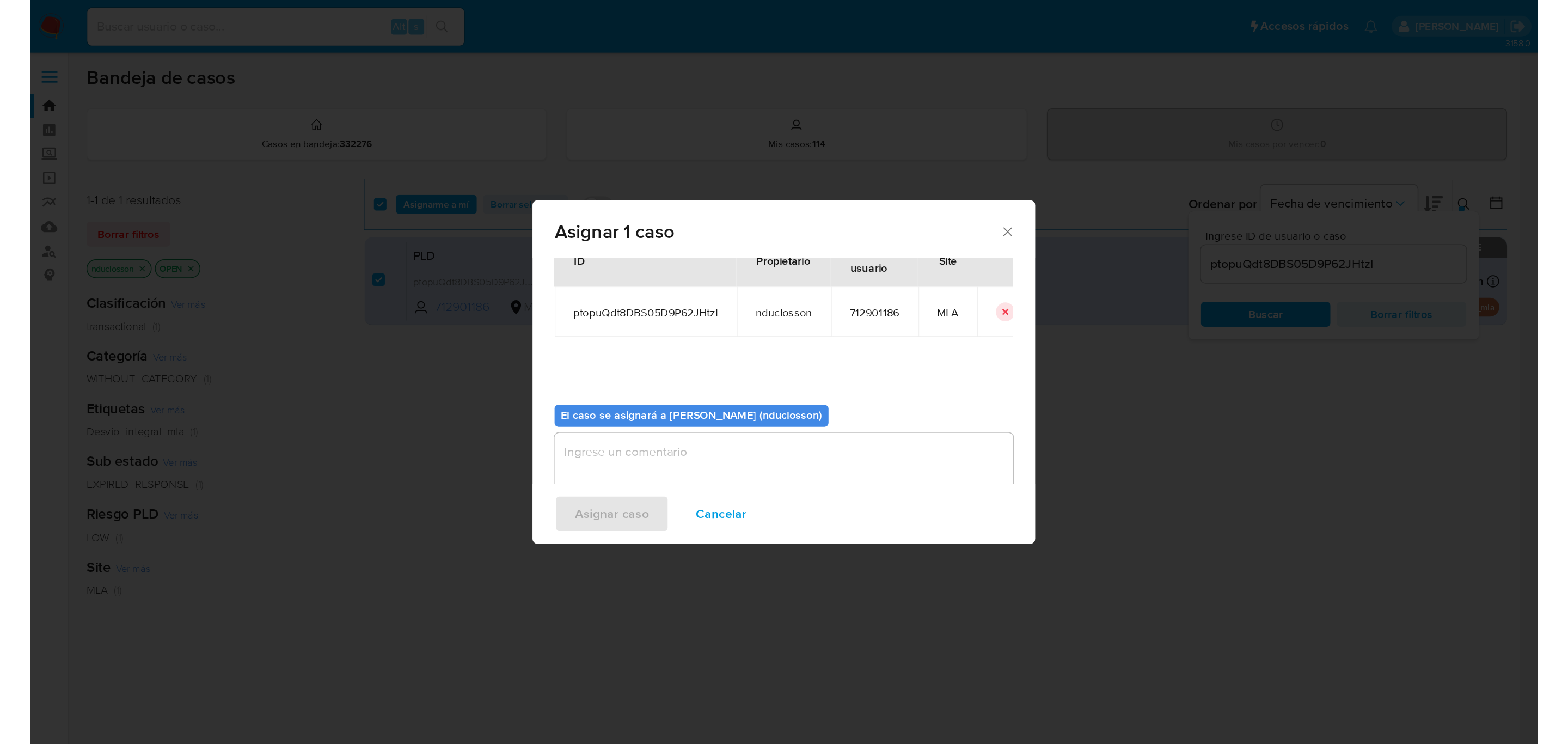
scroll to position [56, 0]
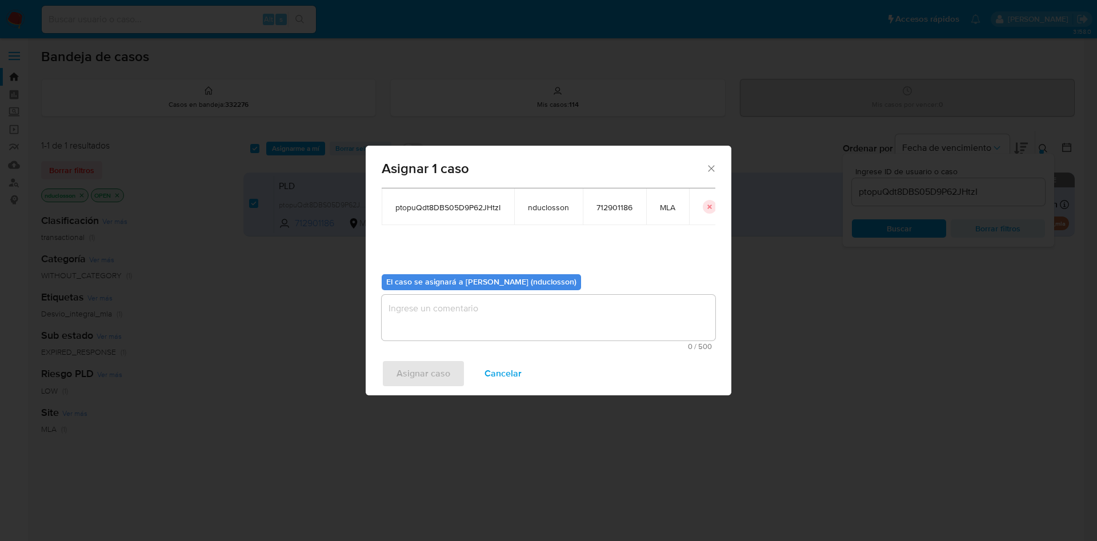
click at [422, 329] on textarea "assign-modal" at bounding box center [549, 318] width 334 height 46
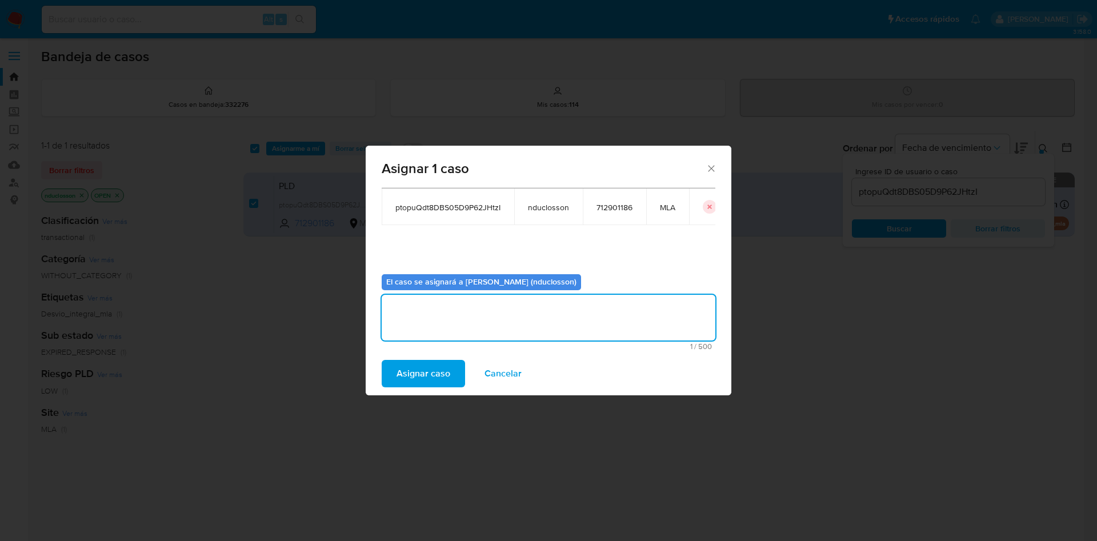
click at [408, 384] on span "Asignar caso" at bounding box center [424, 373] width 54 height 25
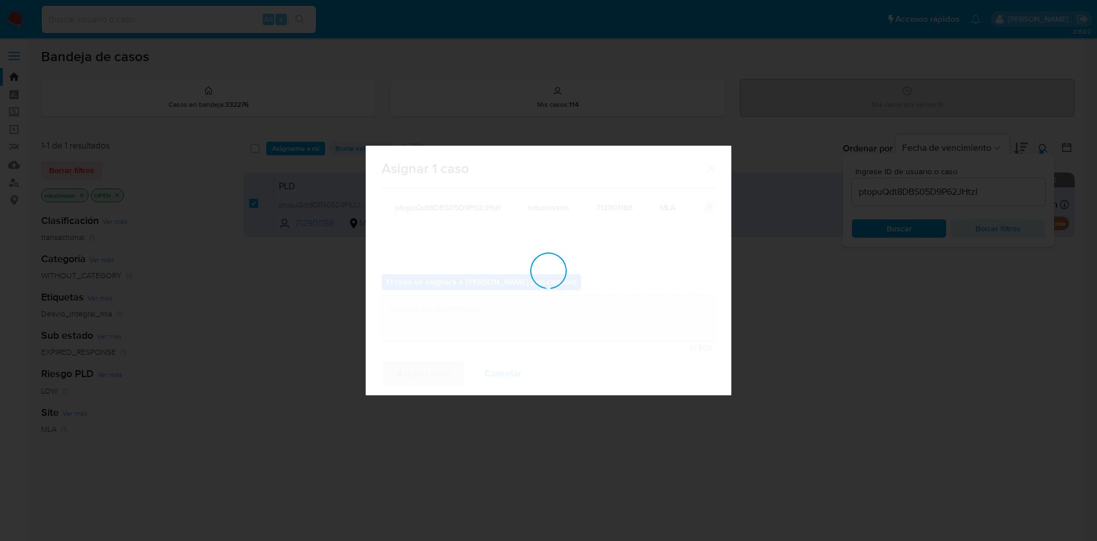
checkbox input "false"
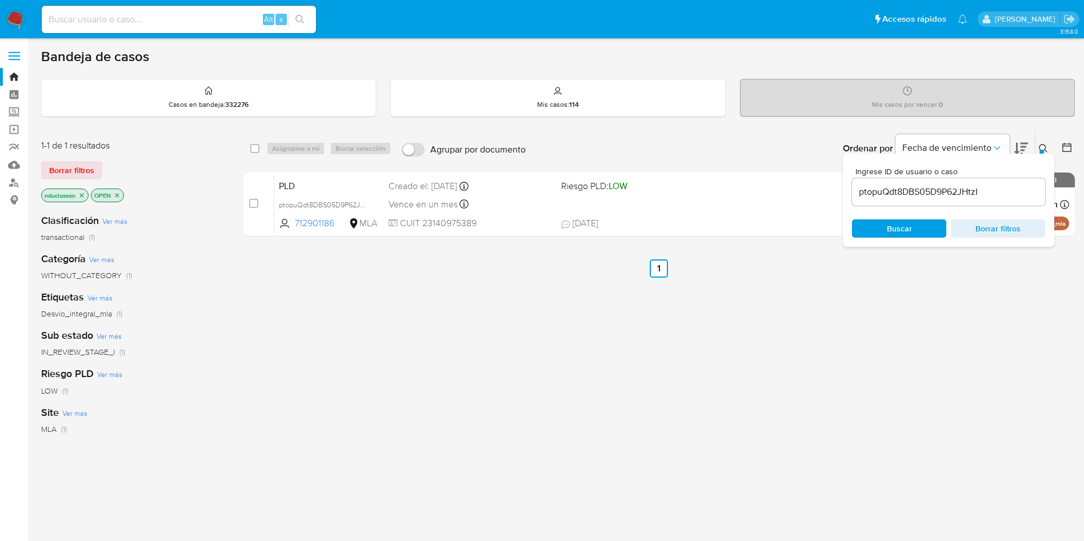
click at [889, 182] on div "ptopuQdt8DBS05D9P62JHtzI" at bounding box center [948, 191] width 193 height 27
click at [889, 185] on input "ptopuQdt8DBS05D9P62JHtzI" at bounding box center [948, 192] width 193 height 15
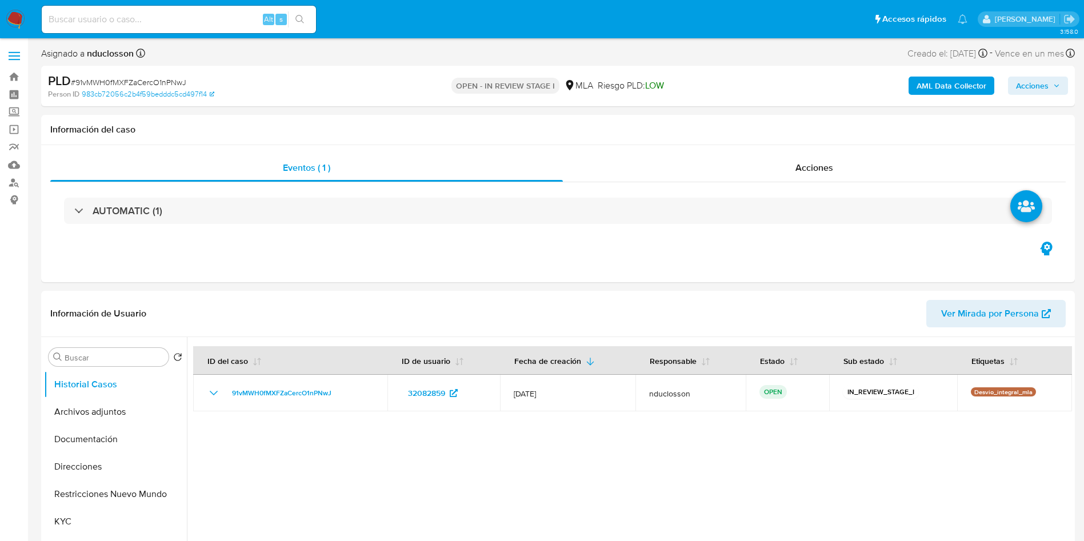
select select "10"
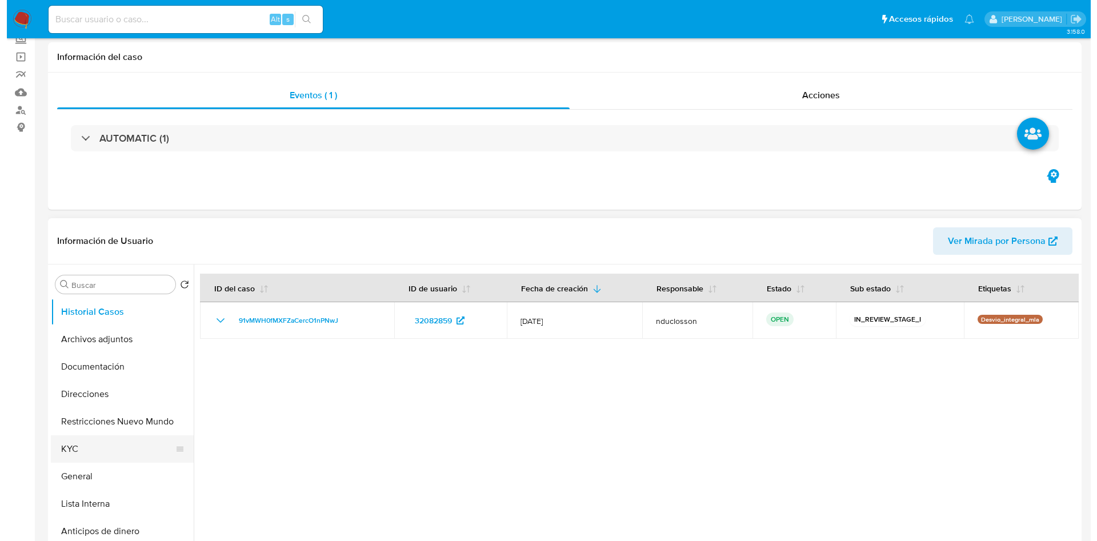
scroll to position [171, 0]
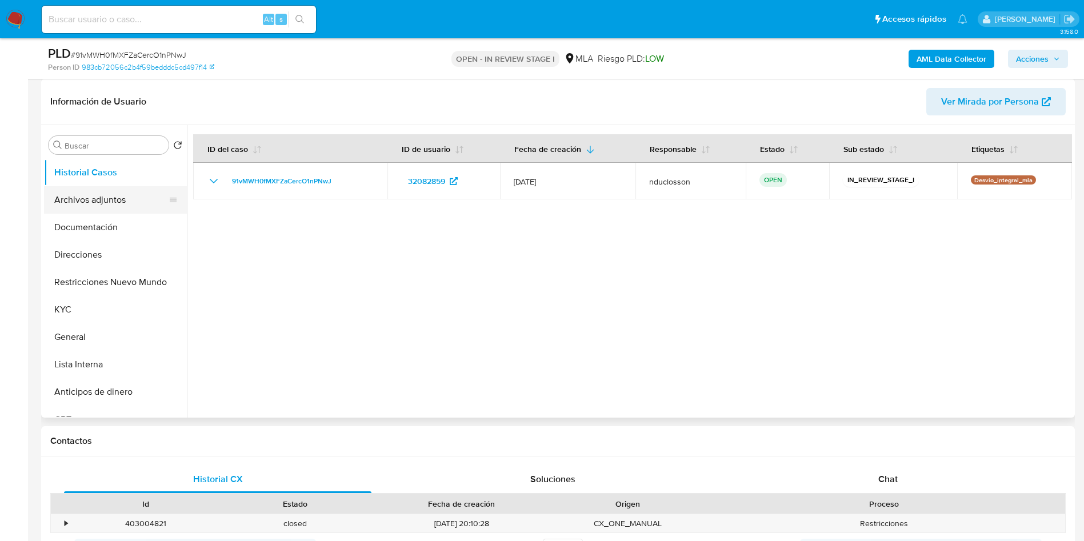
click at [89, 194] on button "Archivos adjuntos" at bounding box center [111, 199] width 134 height 27
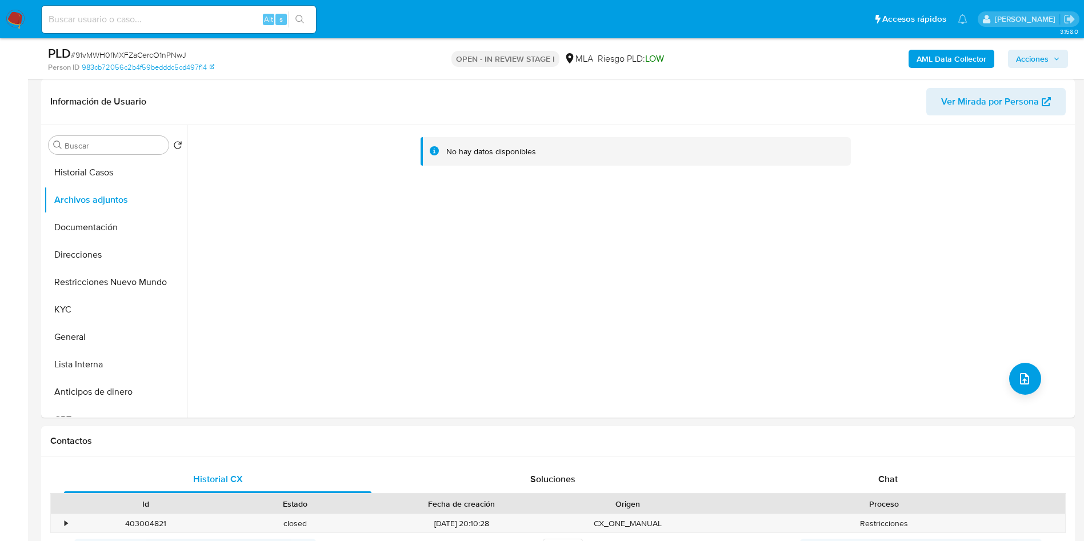
click at [946, 61] on b "AML Data Collector" at bounding box center [952, 59] width 70 height 18
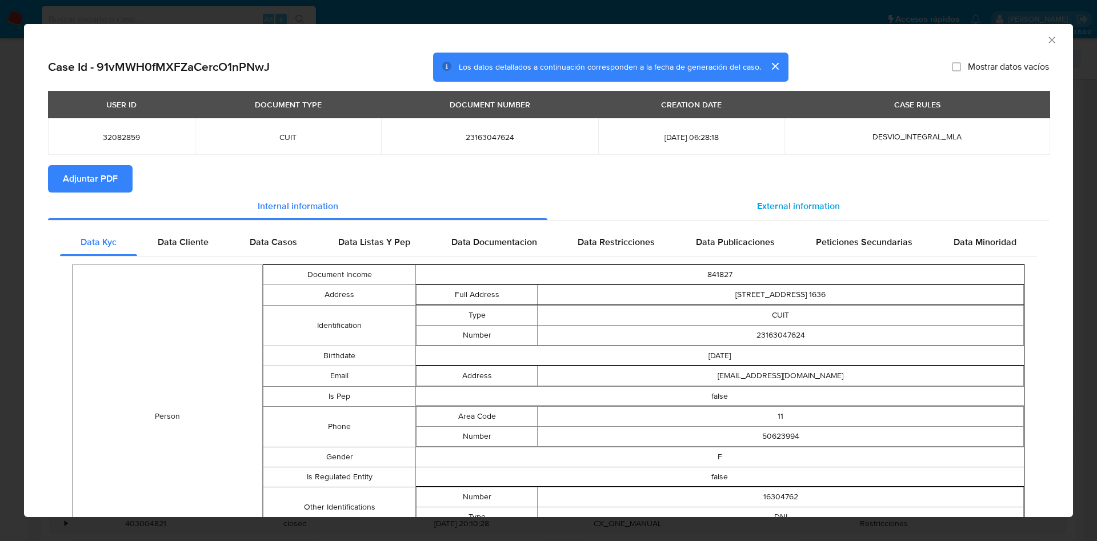
drag, startPoint x: 792, startPoint y: 207, endPoint x: 749, endPoint y: 208, distance: 42.9
click at [793, 207] on span "External information" at bounding box center [798, 205] width 83 height 13
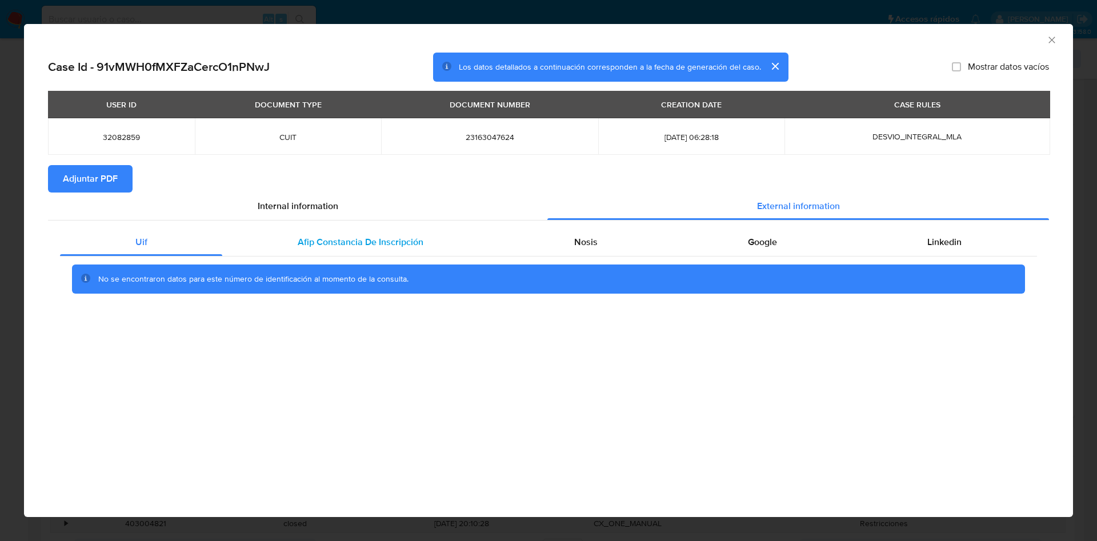
click at [417, 233] on div "Afip Constancia De Inscripción" at bounding box center [360, 242] width 276 height 27
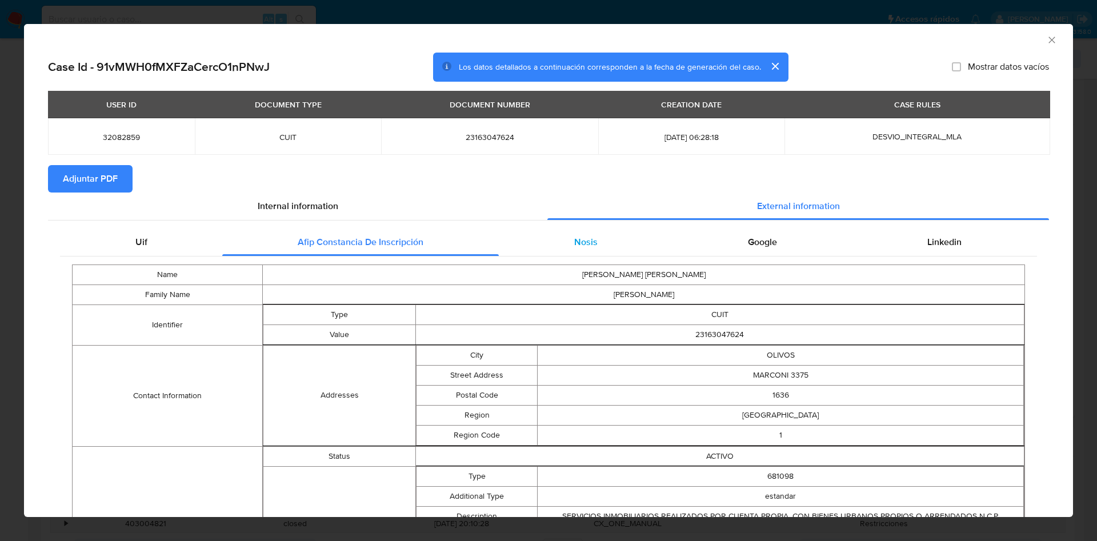
click at [574, 242] on span "Nosis" at bounding box center [585, 241] width 23 height 13
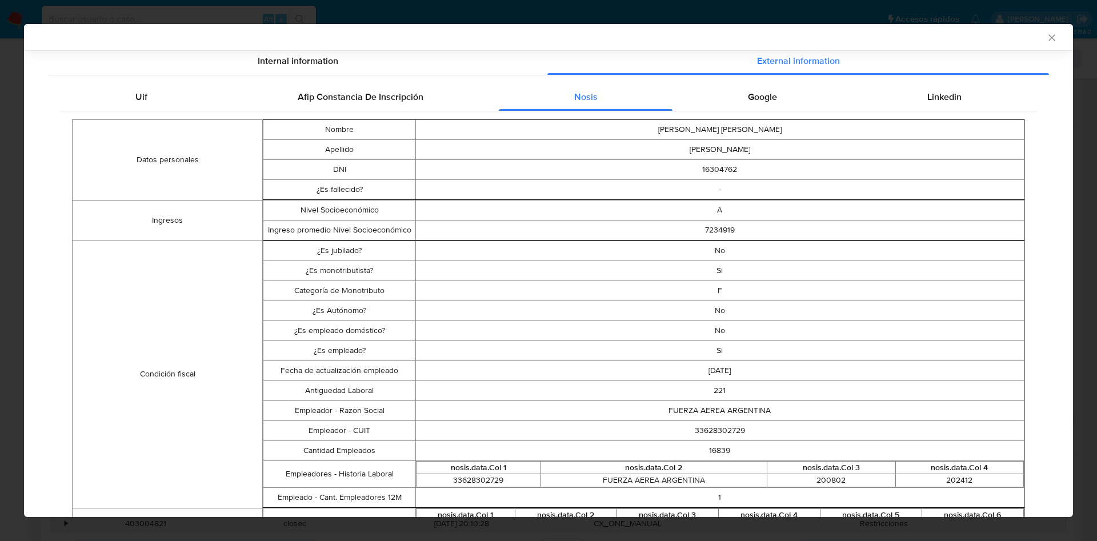
scroll to position [169, 0]
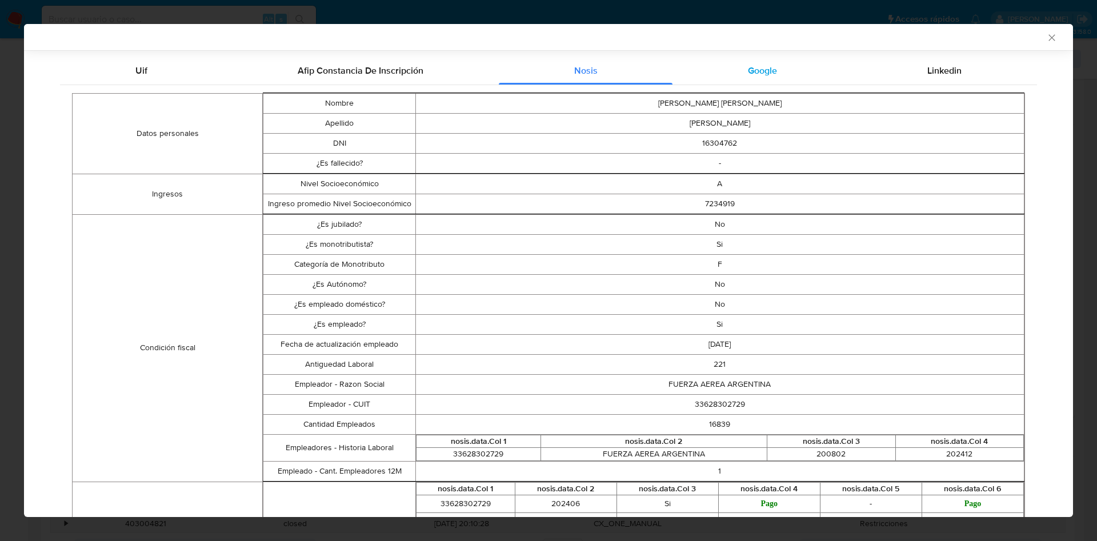
click at [766, 66] on span "Google" at bounding box center [762, 70] width 29 height 13
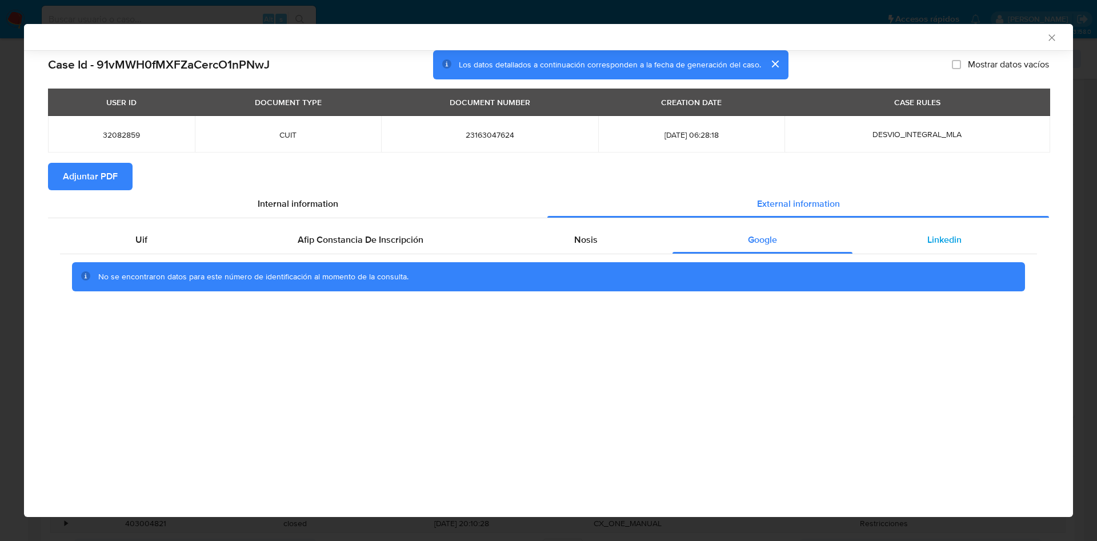
click at [960, 232] on div "Linkedin" at bounding box center [945, 239] width 185 height 27
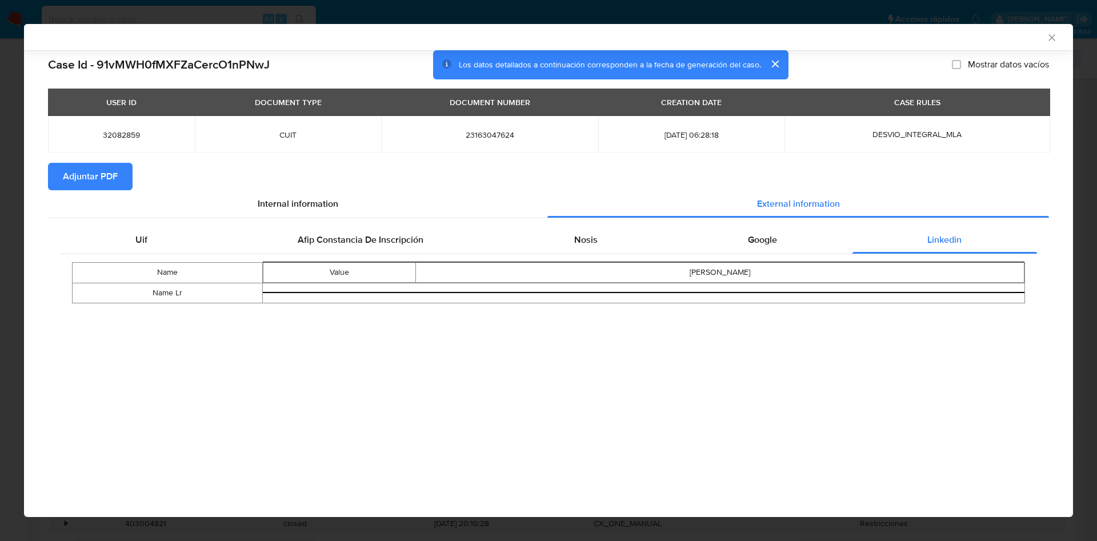
click at [111, 174] on span "Adjuntar PDF" at bounding box center [90, 176] width 55 height 25
click at [1053, 34] on icon "Cerrar ventana" at bounding box center [1052, 37] width 11 height 11
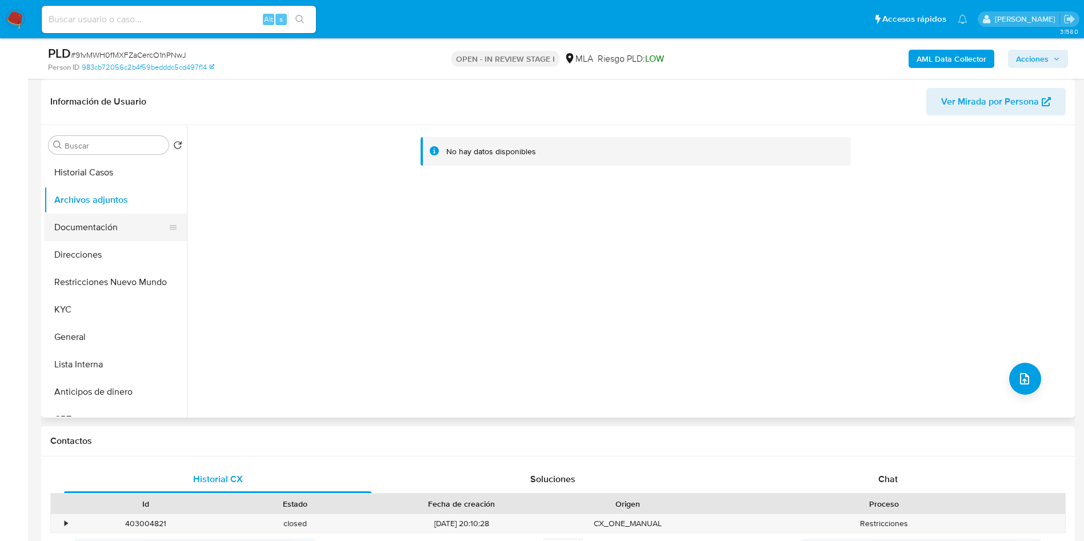
click at [99, 238] on button "Documentación" at bounding box center [111, 227] width 134 height 27
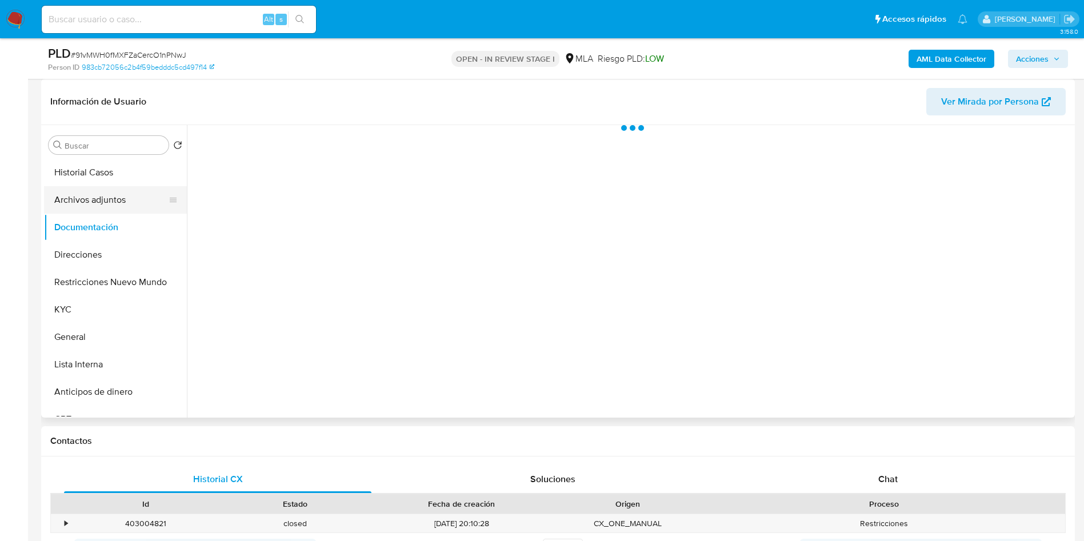
click at [95, 197] on button "Archivos adjuntos" at bounding box center [111, 199] width 134 height 27
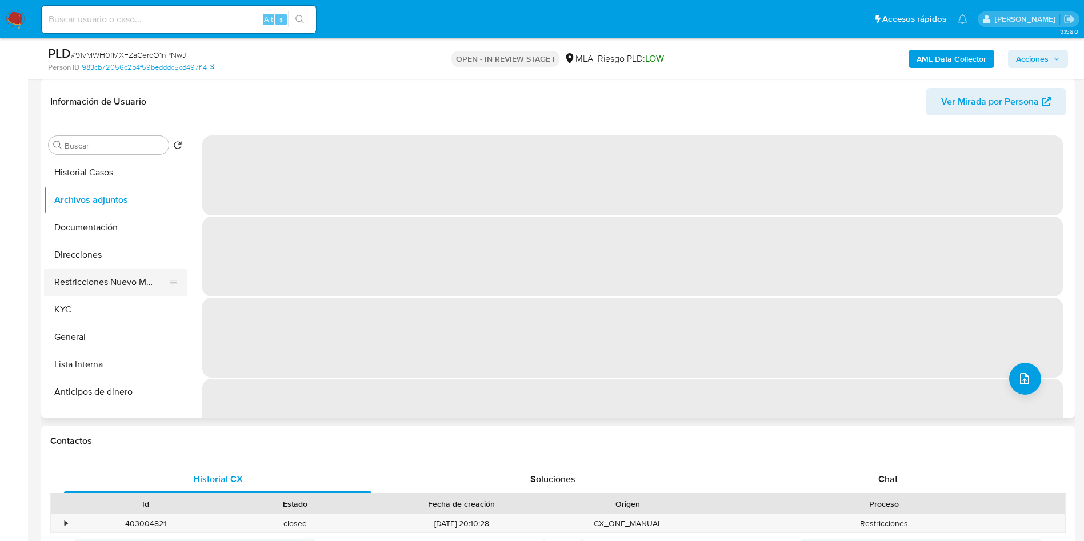
click at [98, 285] on button "Restricciones Nuevo Mundo" at bounding box center [111, 282] width 134 height 27
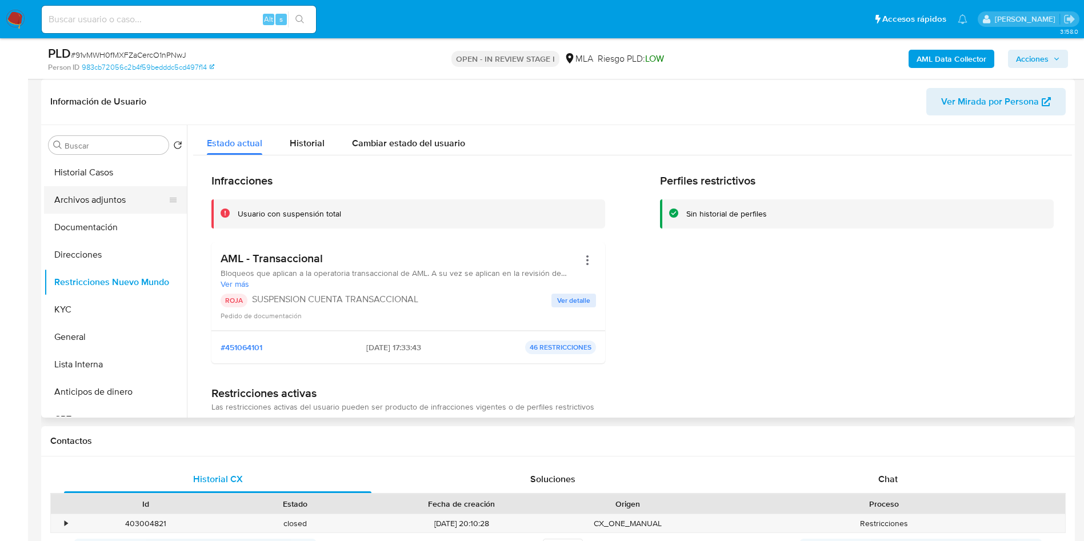
click at [90, 193] on button "Archivos adjuntos" at bounding box center [111, 199] width 134 height 27
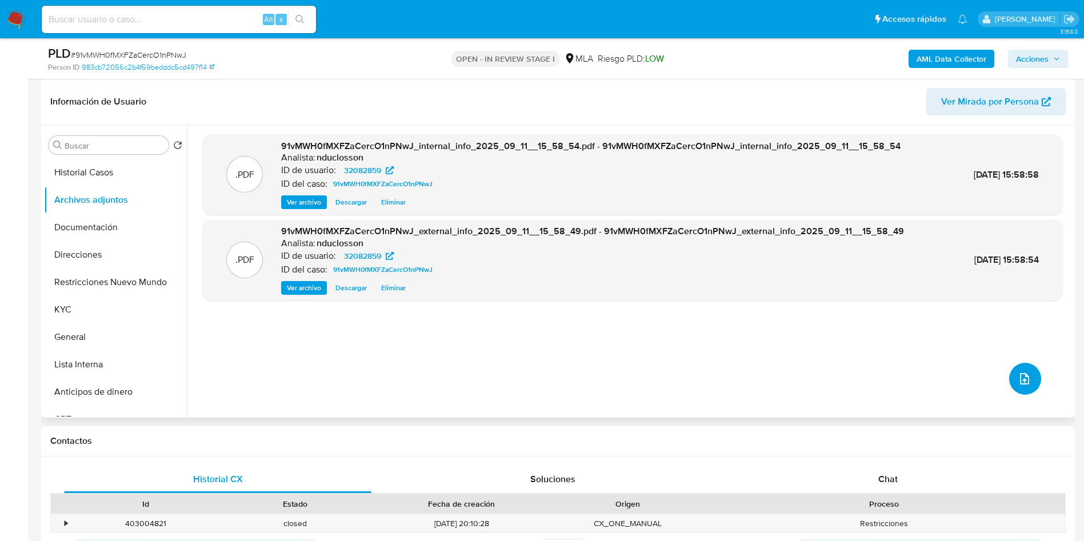
click at [1020, 369] on button "upload-file" at bounding box center [1025, 379] width 32 height 32
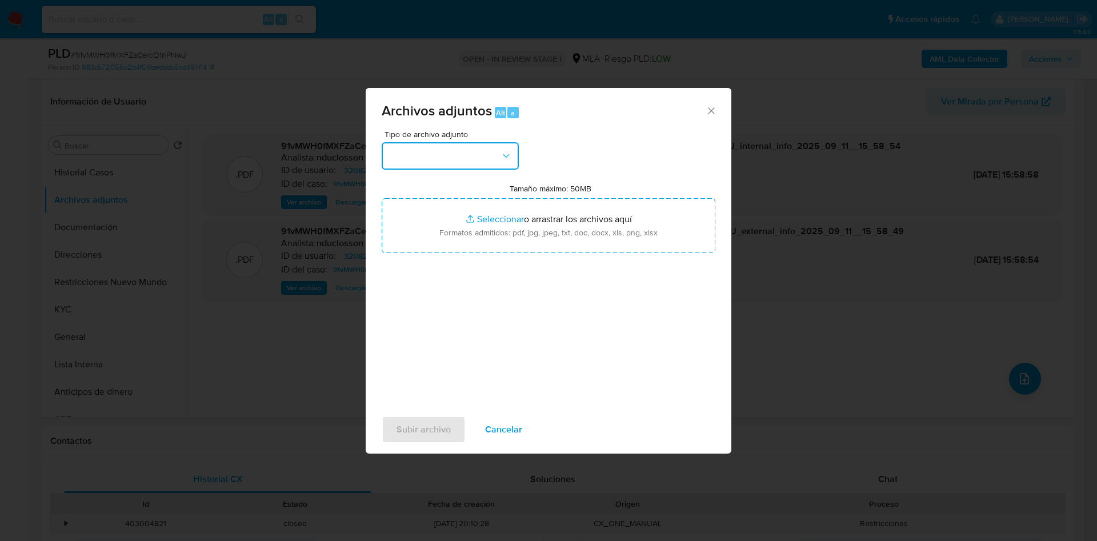
click at [471, 155] on button "button" at bounding box center [450, 155] width 137 height 27
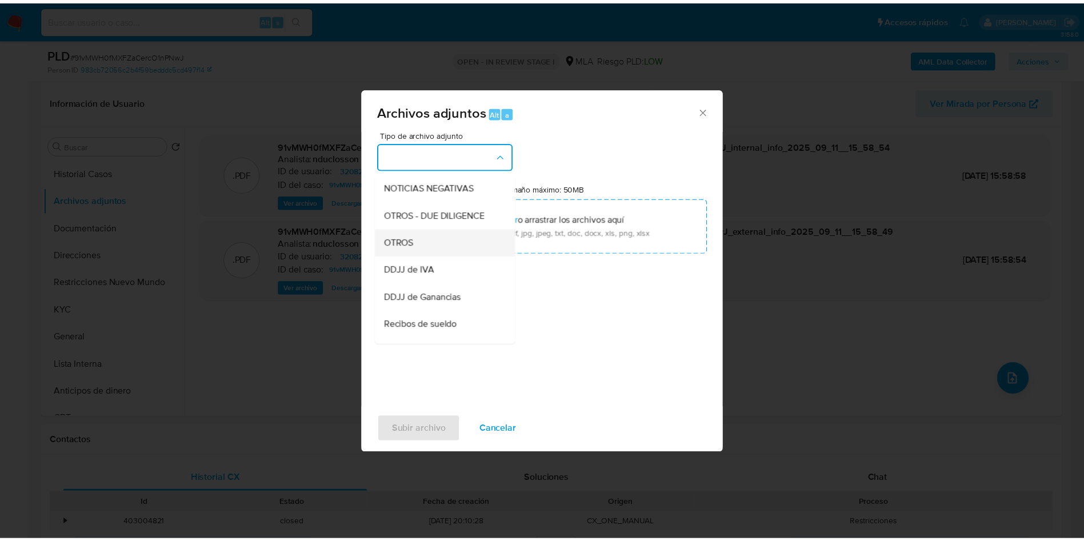
scroll to position [171, 0]
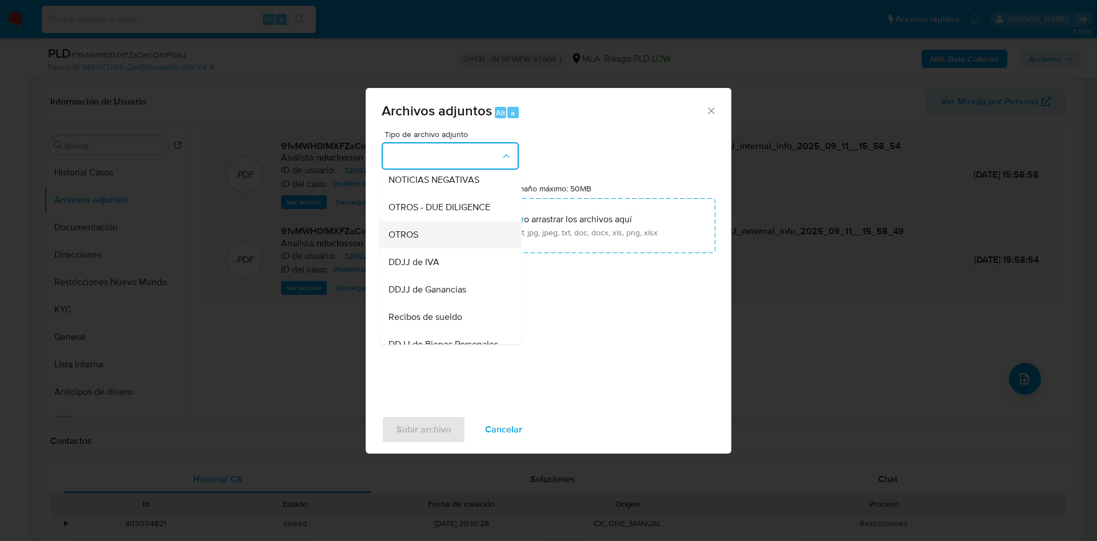
click at [421, 235] on div "OTROS" at bounding box center [447, 234] width 117 height 27
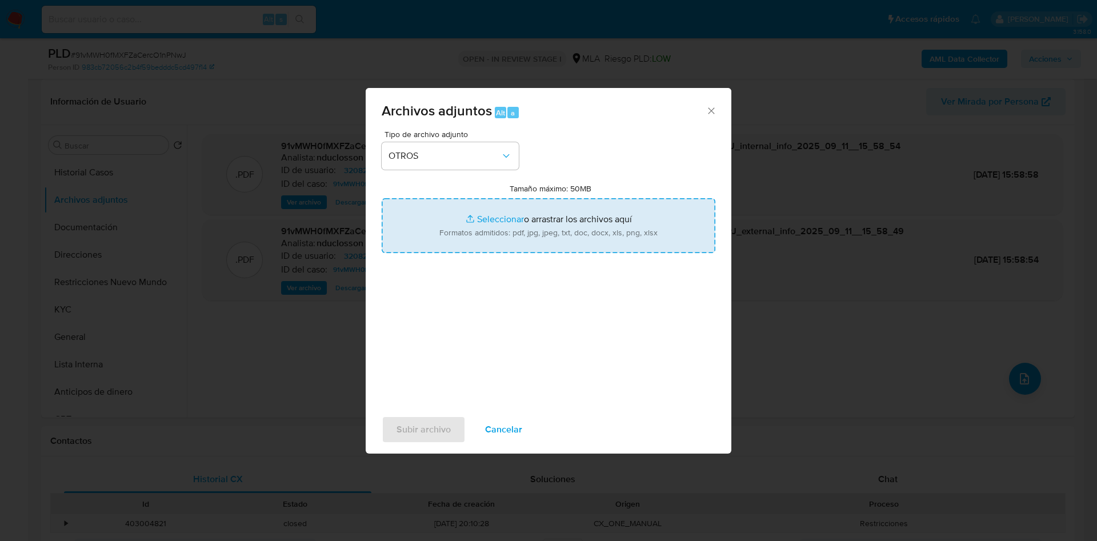
type input "C:\fakepath\Caselog 91vMWH0fMXFZaCercO1nPNwJ_2025_07_18_02_27_49.docx"
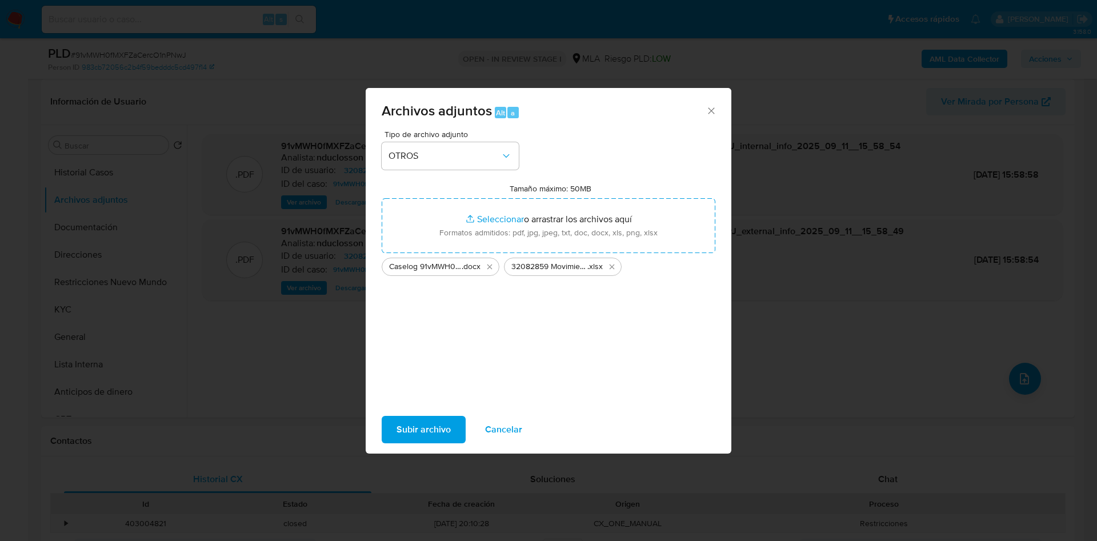
click at [427, 424] on span "Subir archivo" at bounding box center [424, 429] width 54 height 25
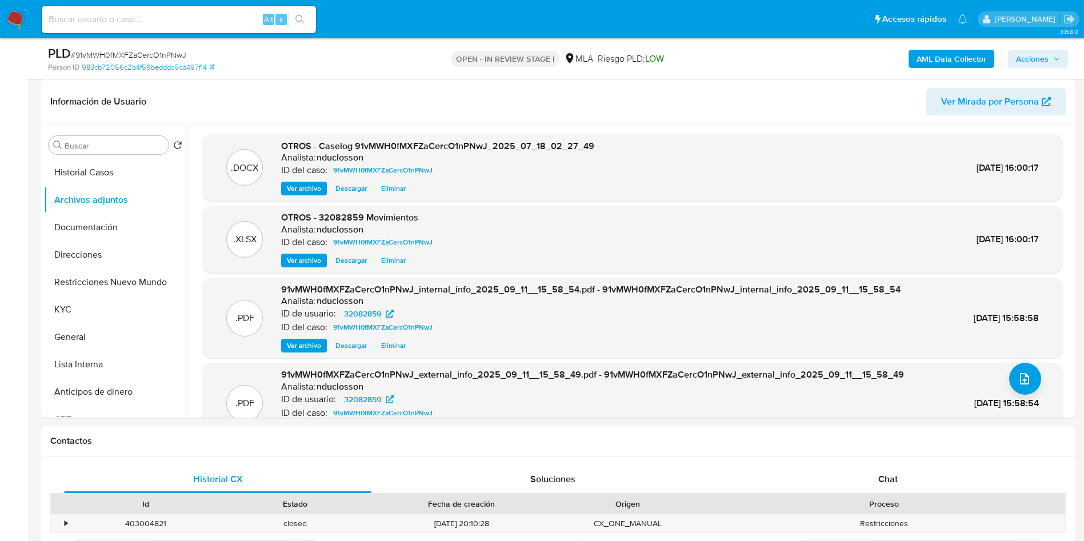
click at [143, 54] on span "# 91vMWH0fMXFZaCercO1nPNwJ" at bounding box center [128, 54] width 115 height 11
copy span "91vMWH0fMXFZaCercO1nPNwJ"
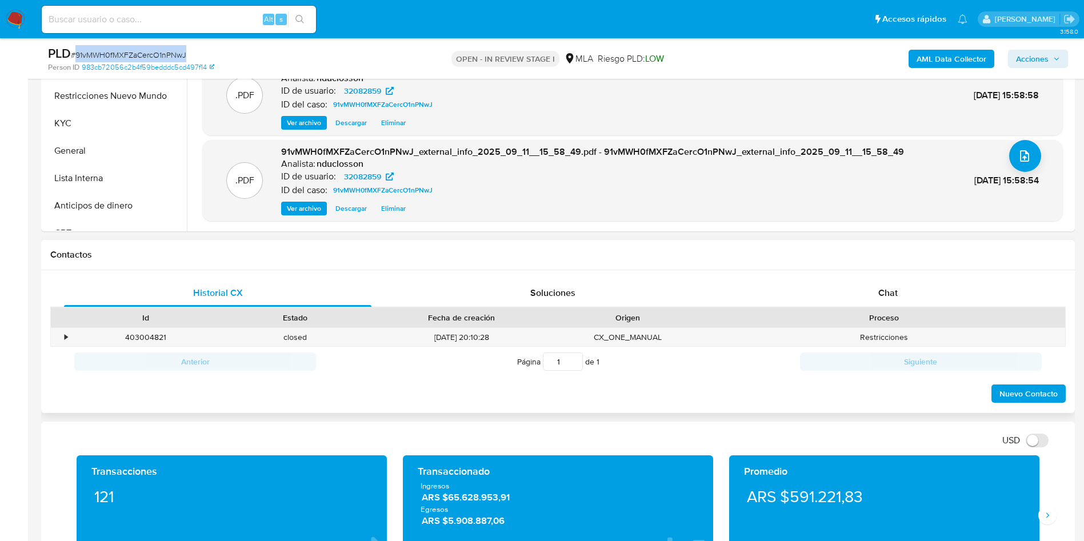
scroll to position [429, 0]
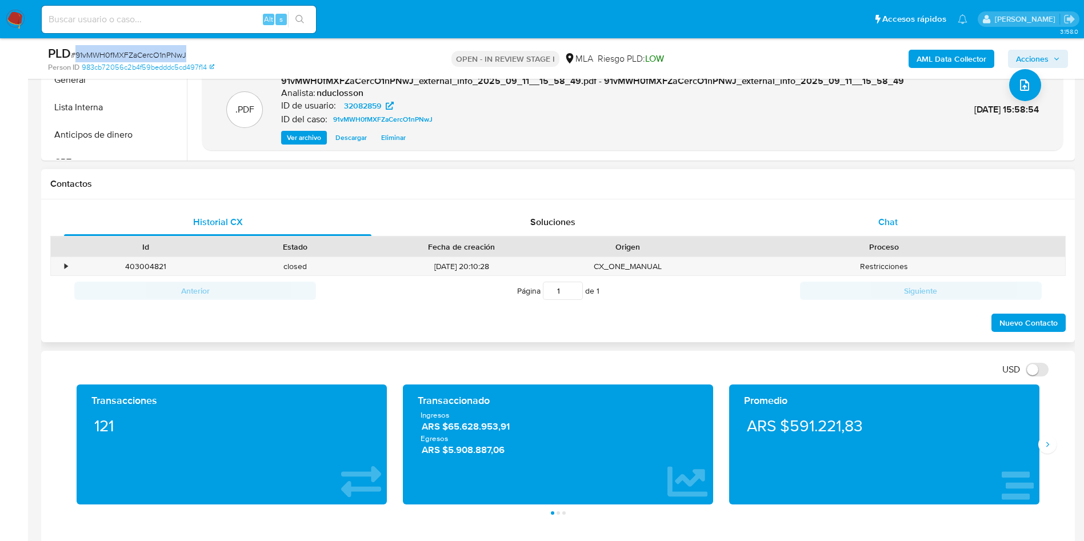
click at [865, 215] on div "Chat" at bounding box center [888, 222] width 308 height 27
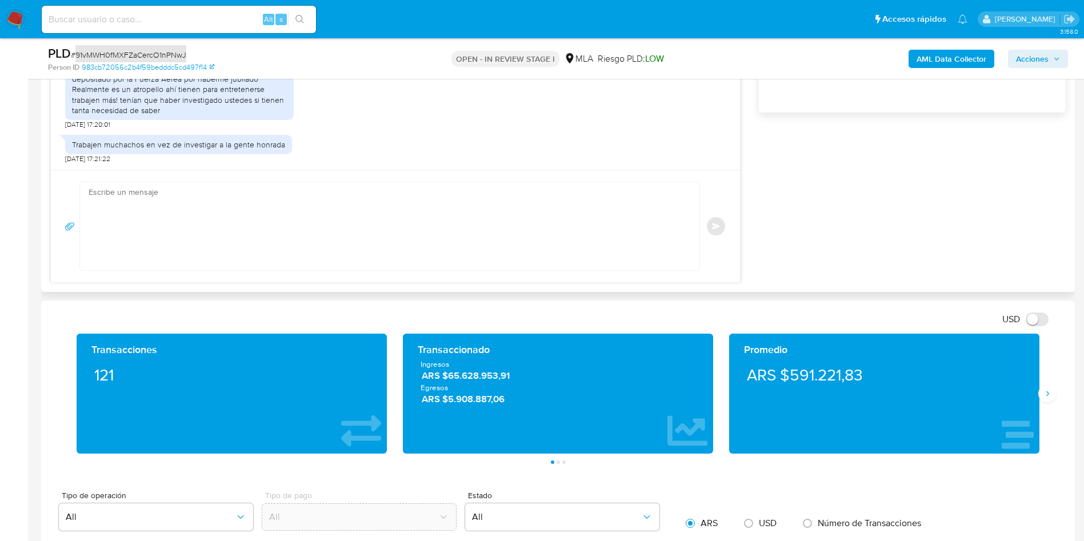
scroll to position [857, 0]
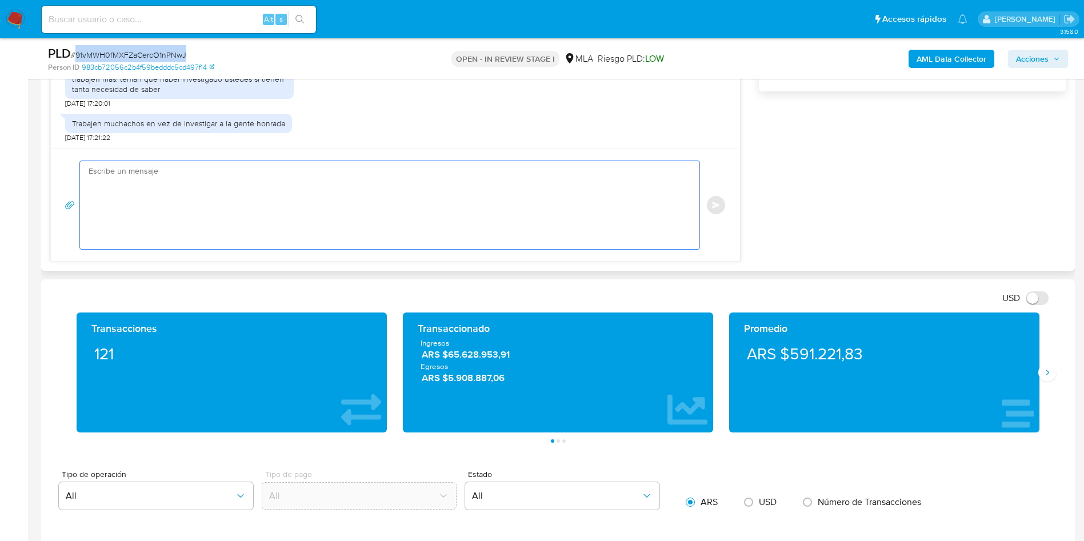
click at [468, 239] on textarea at bounding box center [387, 205] width 597 height 88
paste textarea "Hola, Muchas gracias por la respuesta. Analizamos tu caso y notamos que la info…"
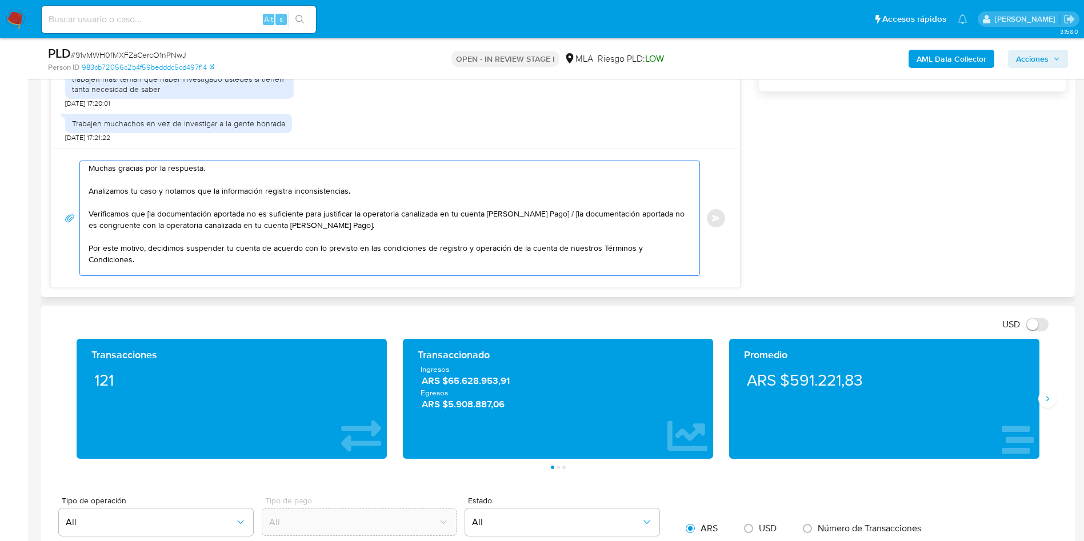
scroll to position [0, 0]
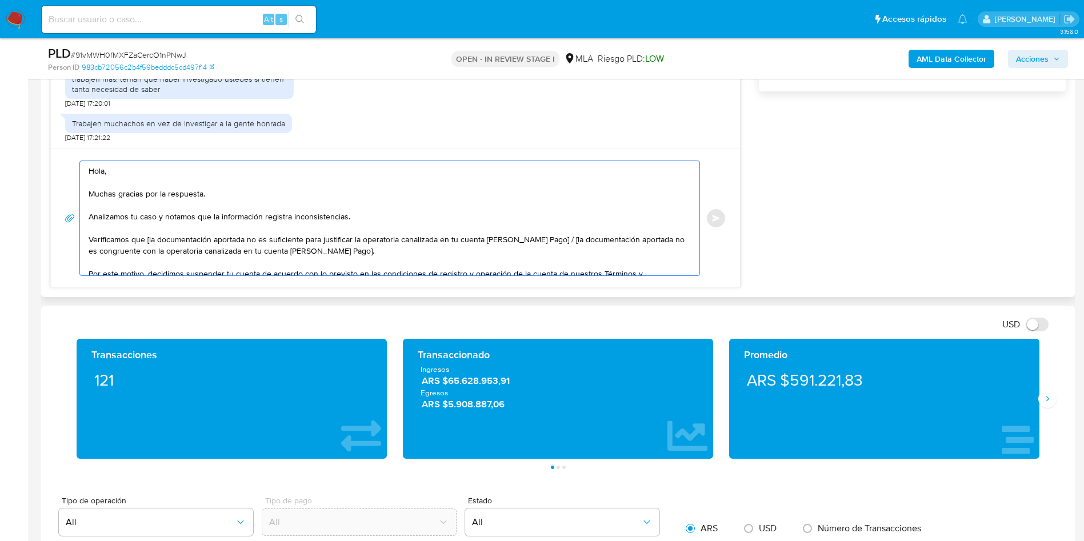
click at [129, 186] on textarea "Hola, Muchas gracias por la respuesta. Analizamos tu caso y notamos que la info…" at bounding box center [387, 218] width 597 height 114
drag, startPoint x: 396, startPoint y: 251, endPoint x: 545, endPoint y: 238, distance: 149.8
click at [545, 238] on textarea "Hola, Muchas gracias por la respuesta. Analizamos tu caso y notamos que la info…" at bounding box center [387, 218] width 597 height 114
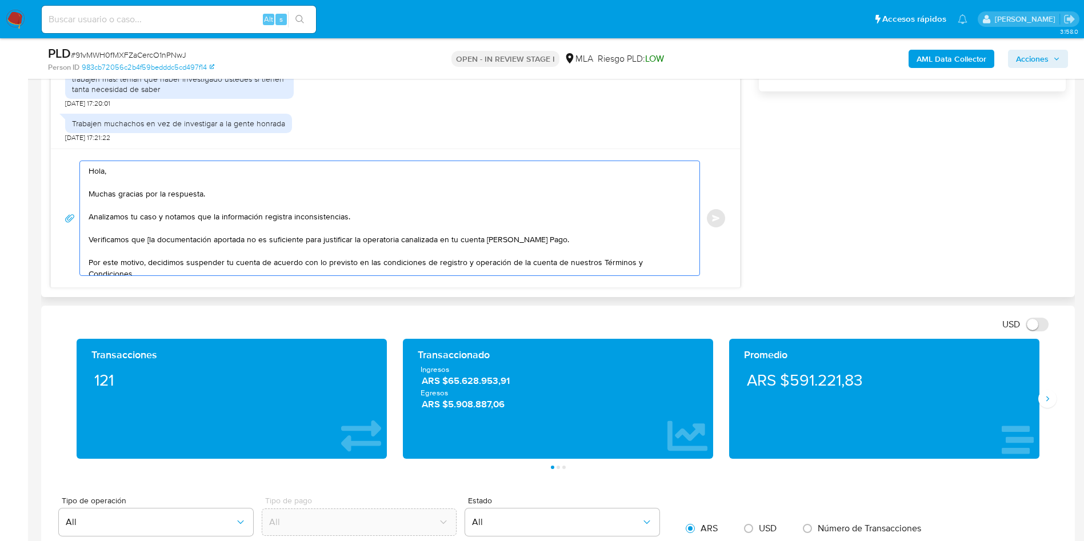
click at [152, 237] on textarea "Hola, Muchas gracias por la respuesta. Analizamos tu caso y notamos que la info…" at bounding box center [387, 218] width 597 height 114
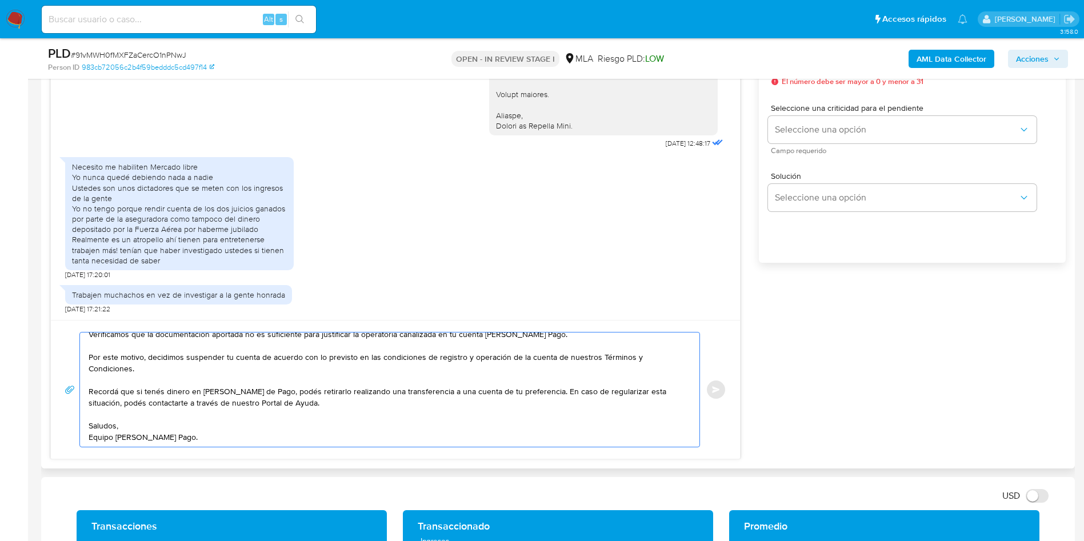
scroll to position [600, 0]
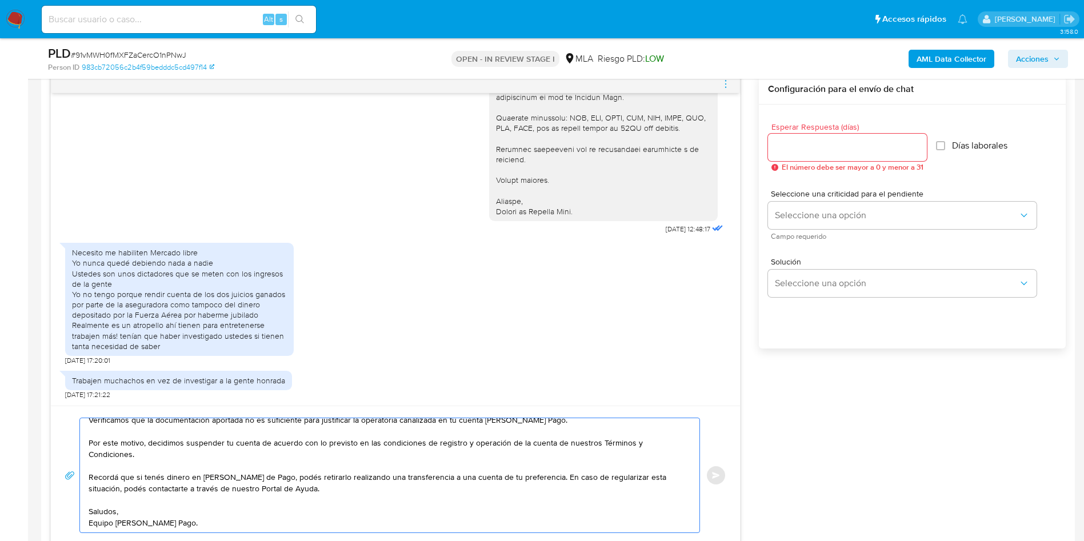
type textarea "Hola, Muchas gracias por la respuesta. Analizamos tu caso y notamos que la info…"
click at [790, 139] on div at bounding box center [847, 147] width 159 height 27
click at [791, 143] on input "Esperar Respuesta (días)" at bounding box center [847, 147] width 159 height 15
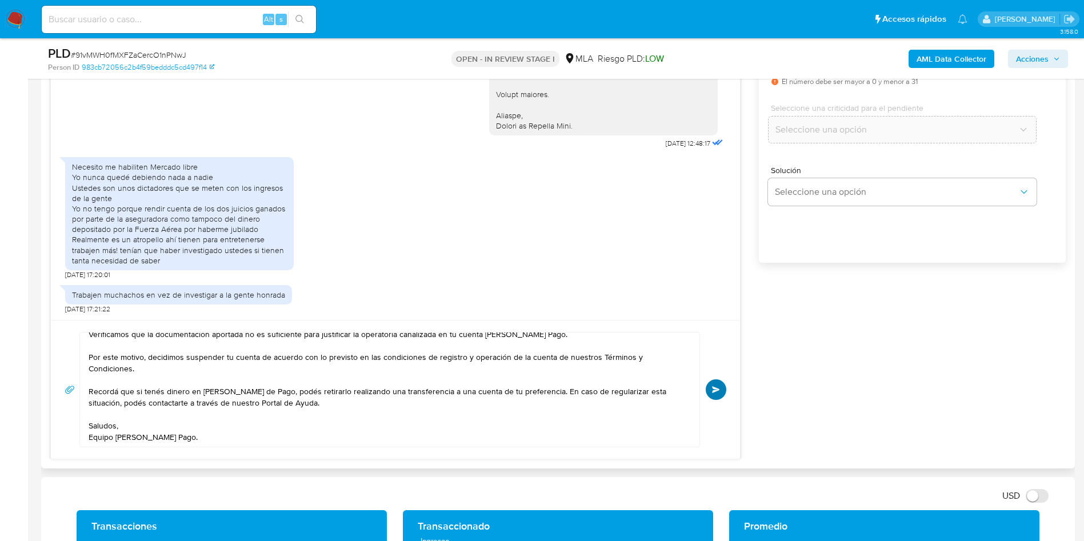
type input "0"
click at [716, 398] on button "Enviar" at bounding box center [716, 390] width 21 height 21
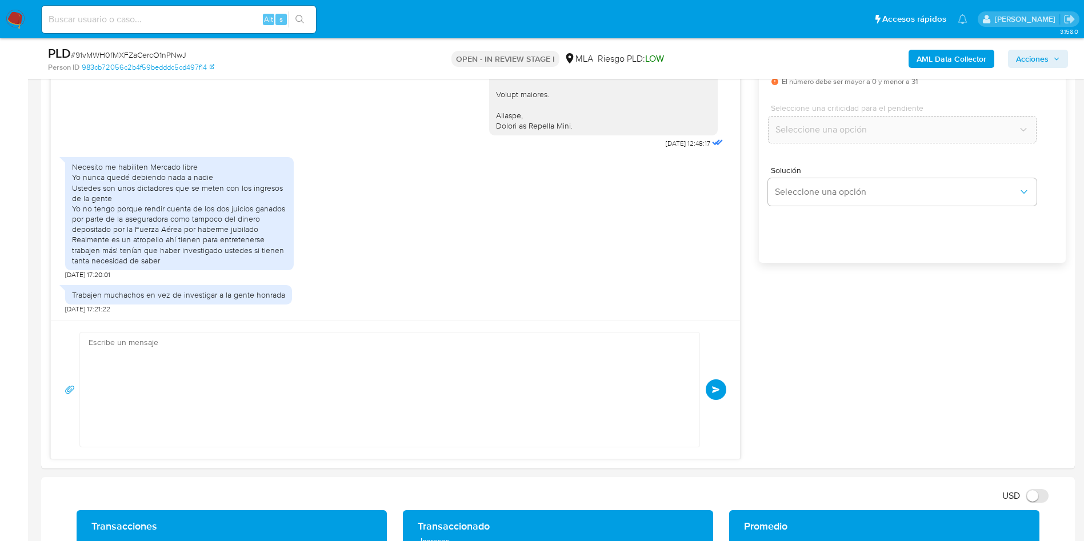
scroll to position [2121, 0]
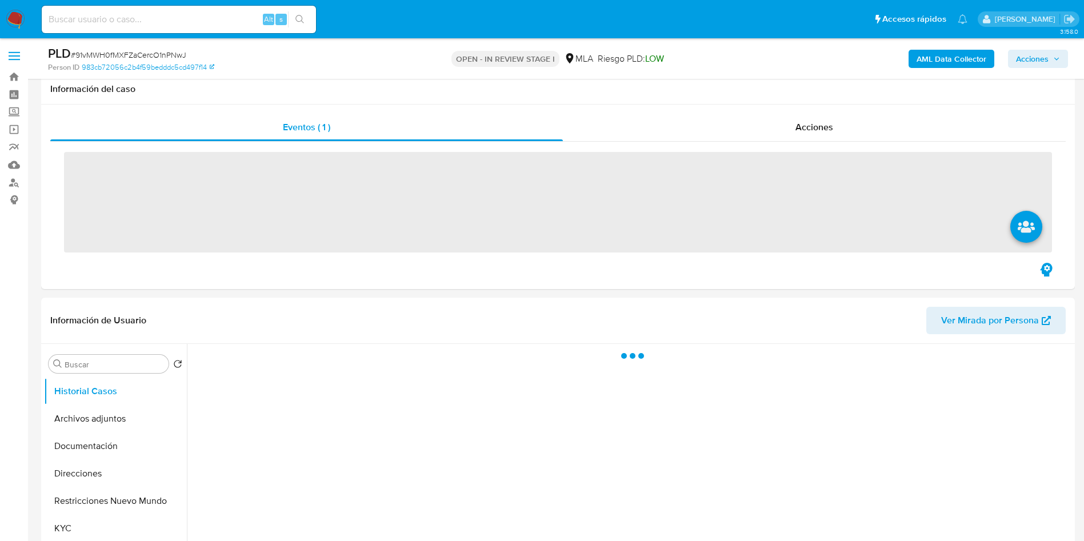
scroll to position [429, 0]
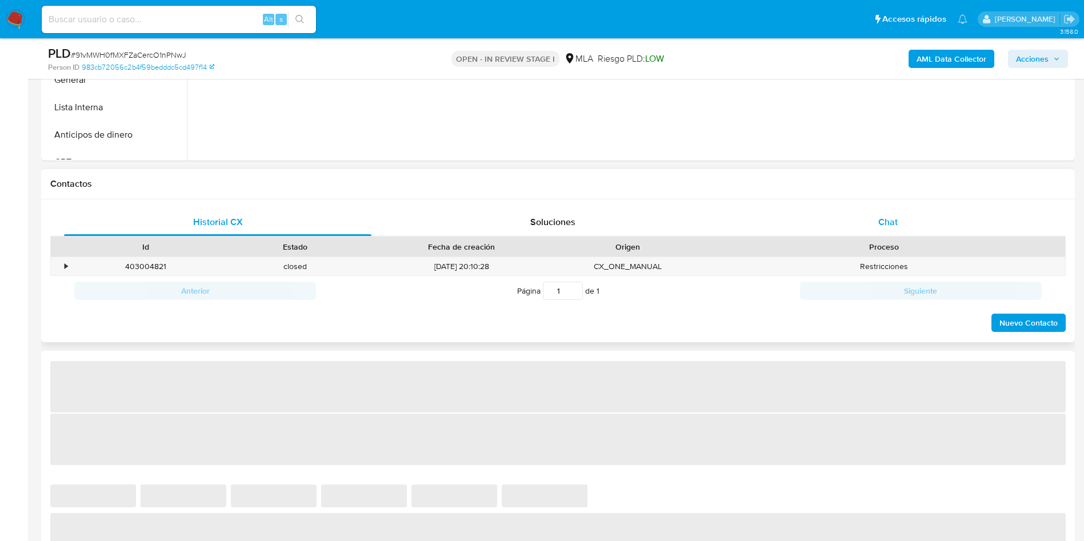
click at [881, 231] on div "Chat" at bounding box center [888, 222] width 308 height 27
click at [882, 227] on span "Chat" at bounding box center [888, 221] width 19 height 13
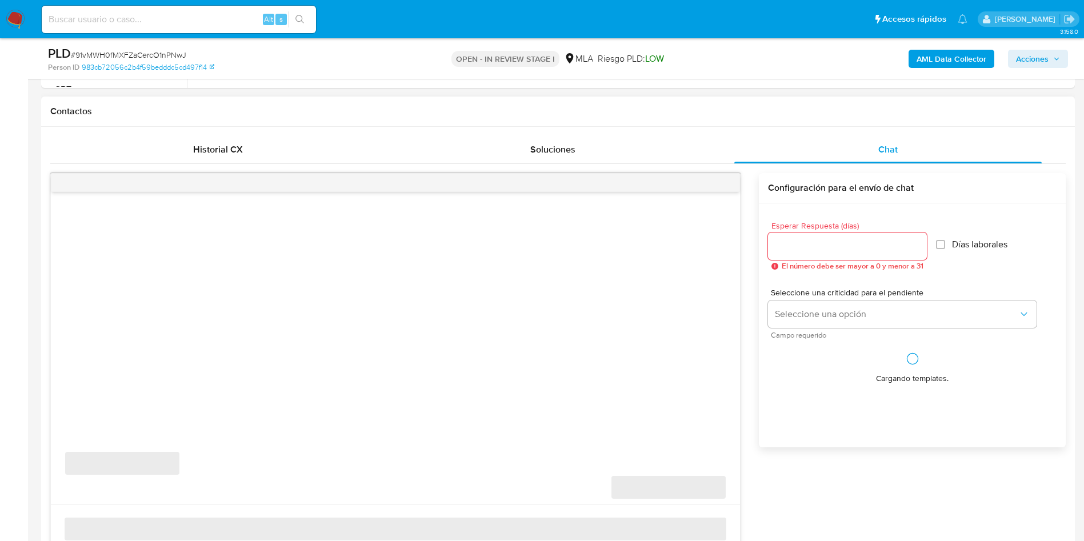
scroll to position [514, 0]
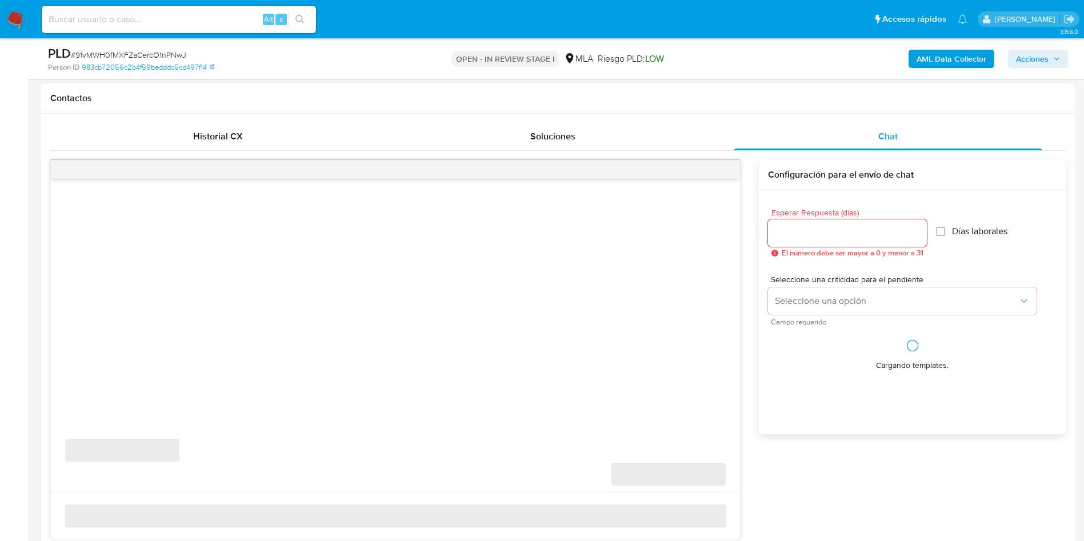
select select "10"
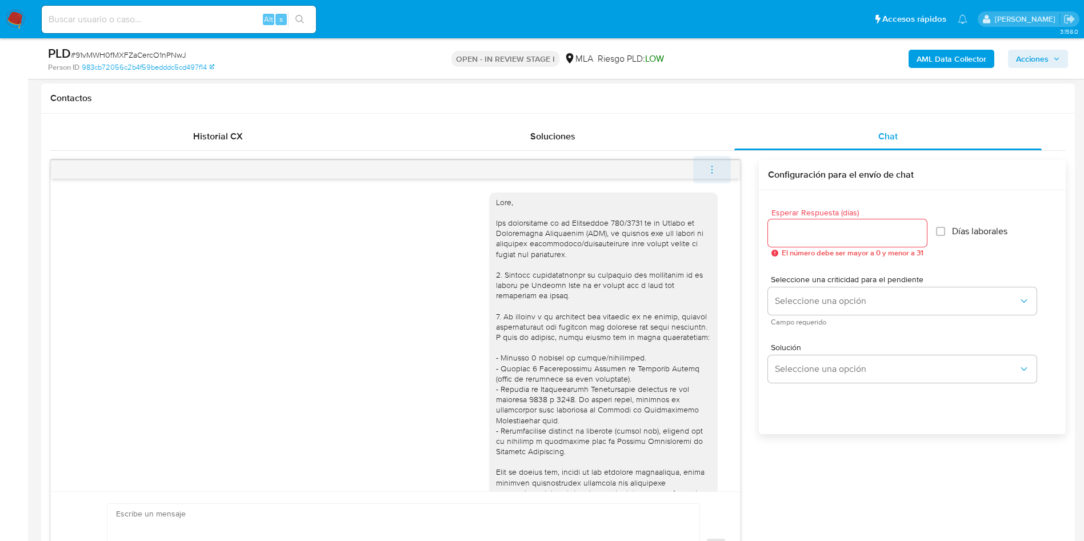
scroll to position [2121, 0]
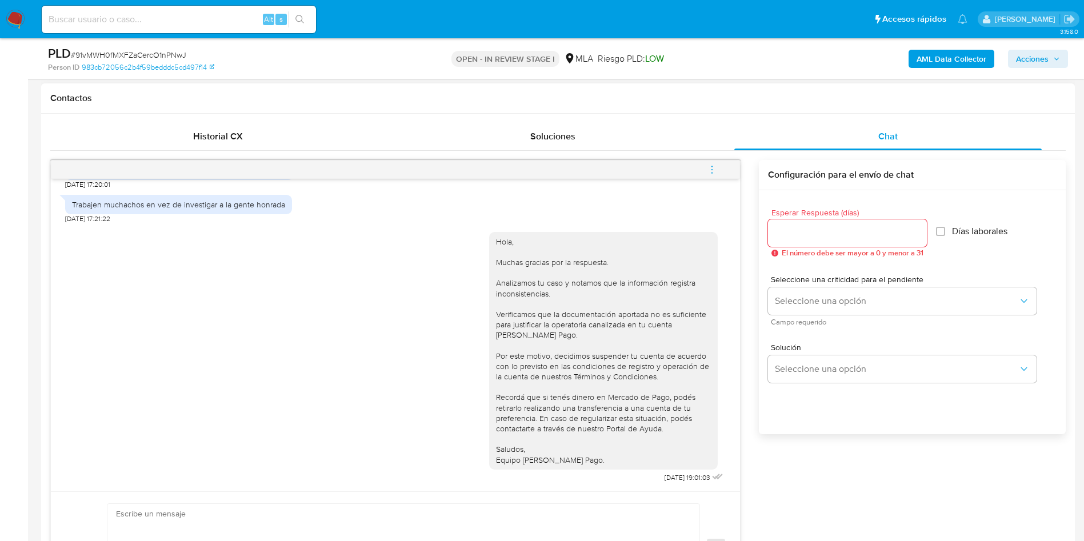
click at [725, 173] on button "menu-action" at bounding box center [712, 169] width 38 height 27
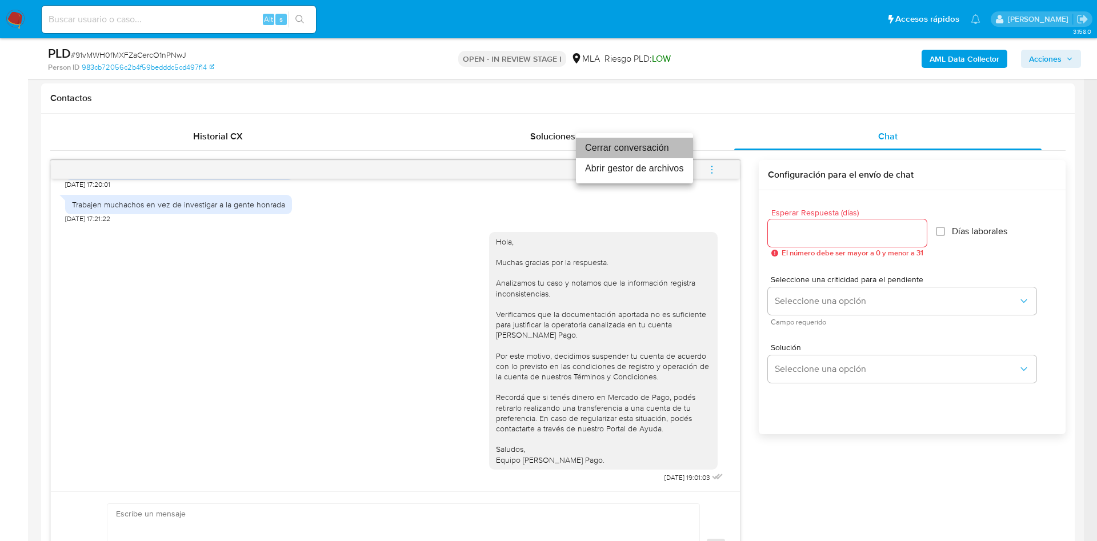
click at [634, 151] on li "Cerrar conversación" at bounding box center [634, 148] width 117 height 21
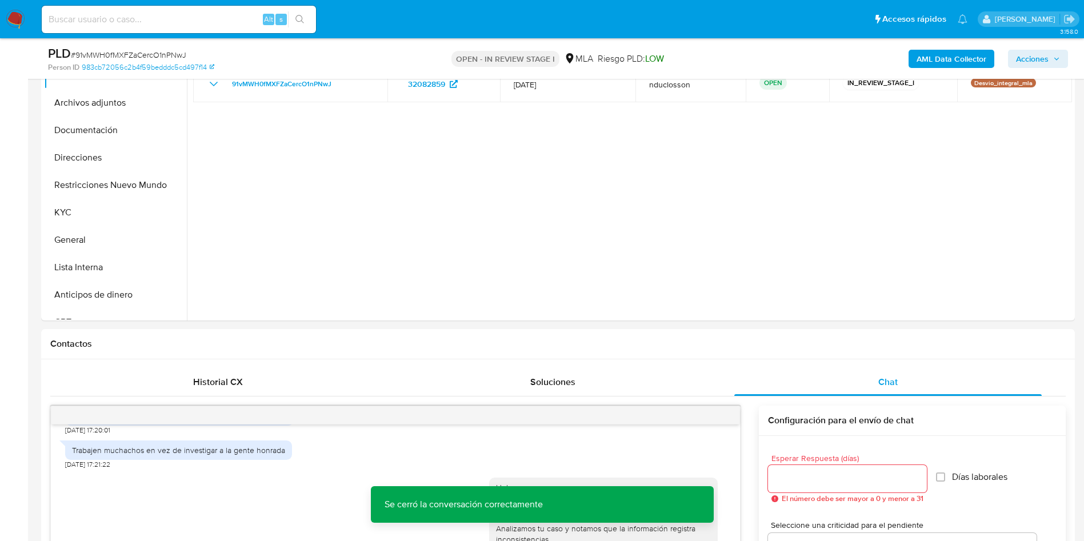
scroll to position [0, 0]
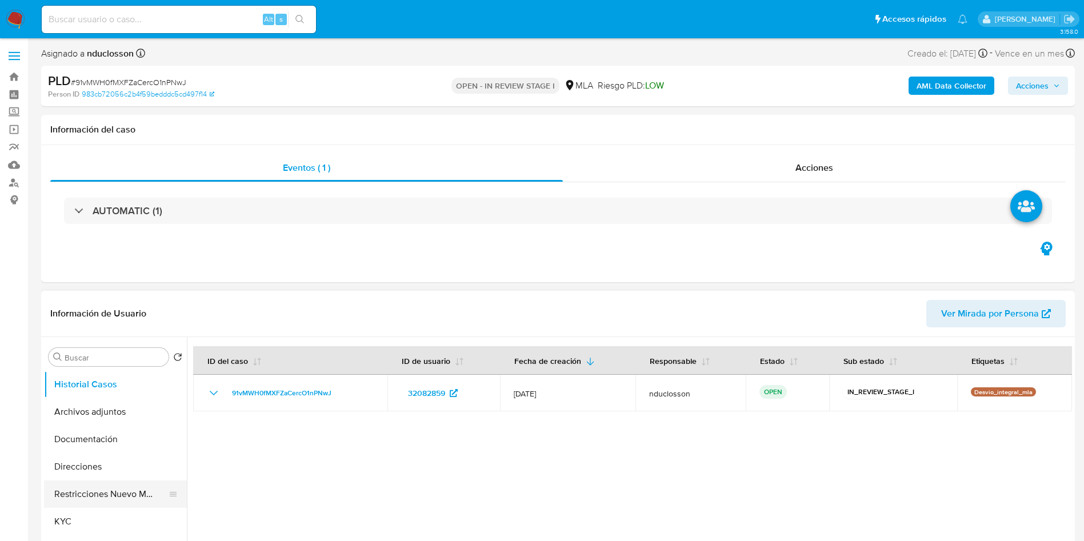
click at [122, 486] on button "Restricciones Nuevo Mundo" at bounding box center [111, 494] width 134 height 27
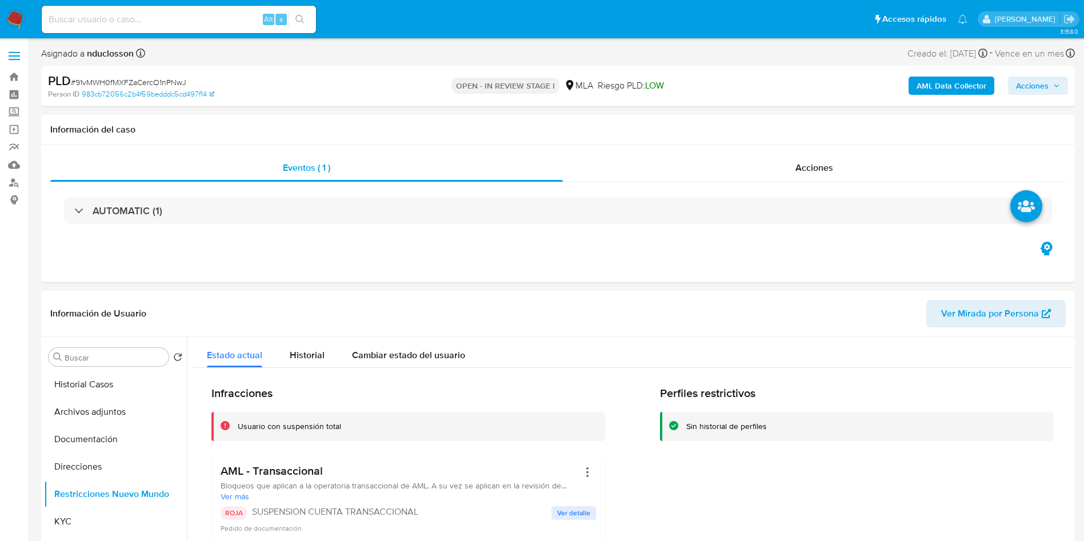
click at [1050, 90] on span "Acciones" at bounding box center [1038, 86] width 44 height 16
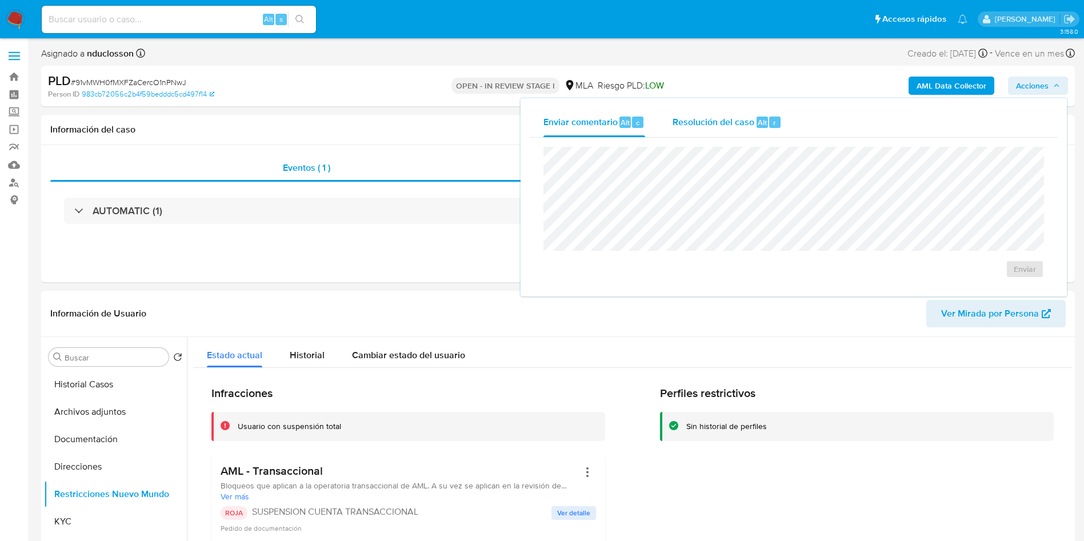
click at [680, 109] on div "Resolución del caso Alt r" at bounding box center [727, 122] width 109 height 30
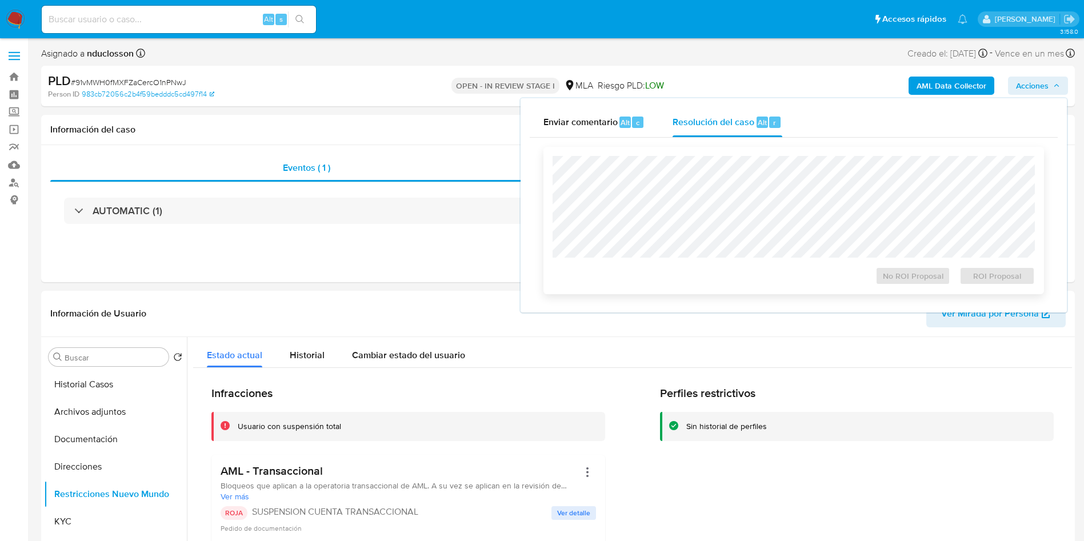
click at [683, 156] on div at bounding box center [794, 207] width 482 height 102
click at [1009, 277] on span "ROI Proposal" at bounding box center [997, 276] width 59 height 16
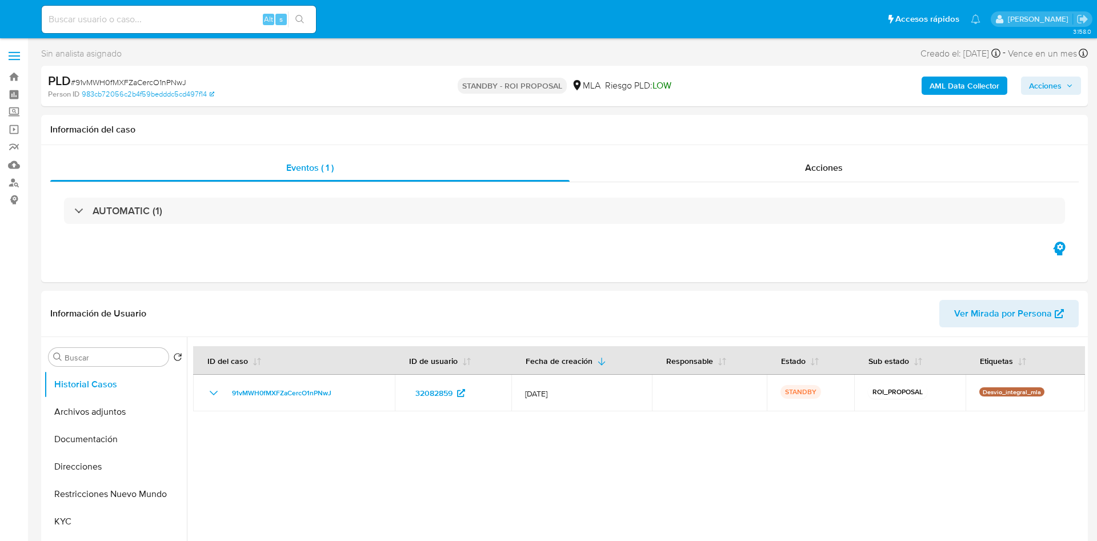
select select "10"
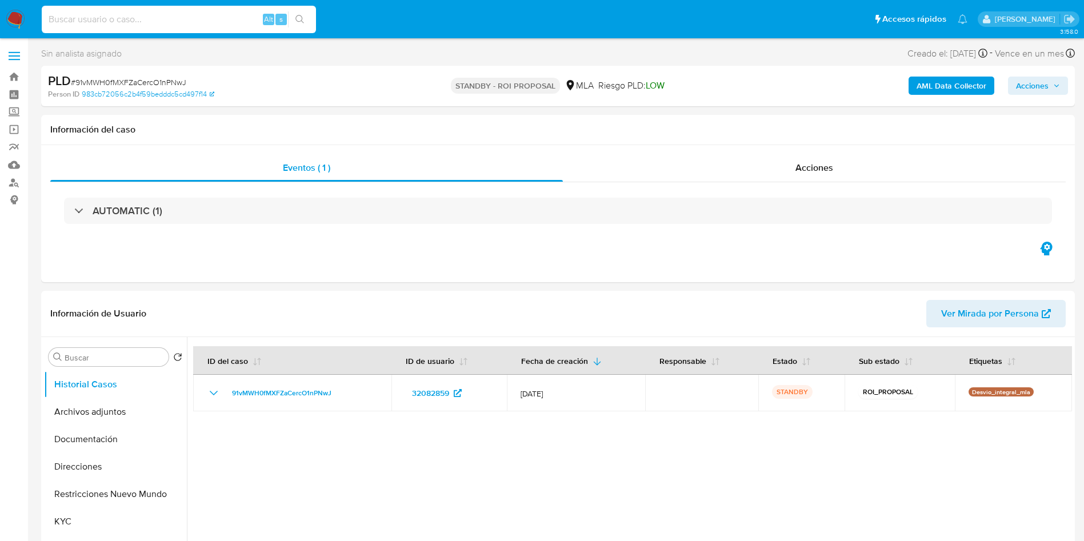
drag, startPoint x: 151, startPoint y: 16, endPoint x: 212, endPoint y: 27, distance: 61.7
click at [151, 17] on input at bounding box center [179, 19] width 274 height 15
paste input "ptopuQdt8DBS05D9P62JHtzI"
type input "ptopuQdt8DBS05D9P62JHtzI"
click at [295, 22] on button "search-icon" at bounding box center [299, 19] width 23 height 16
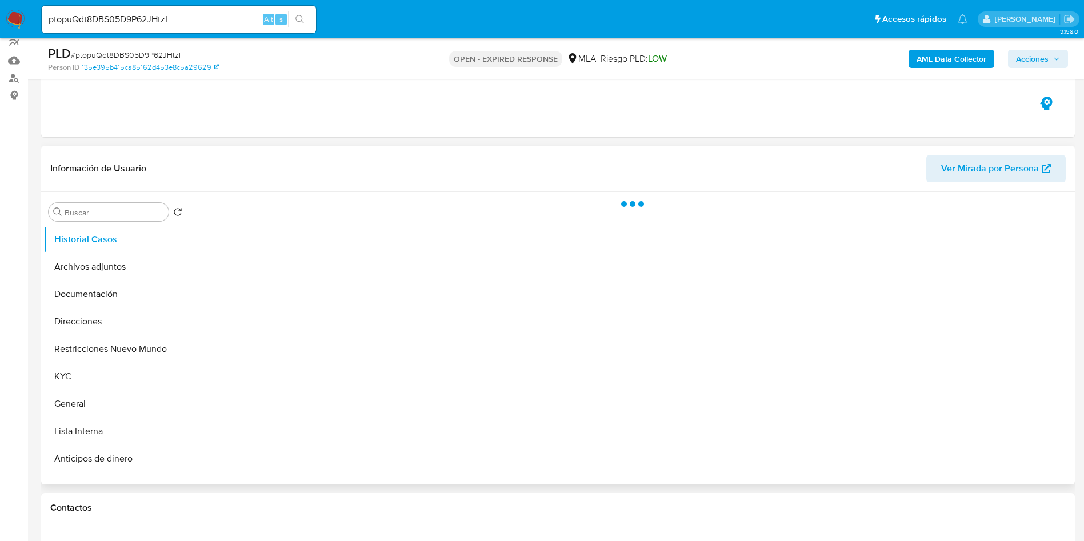
scroll to position [171, 0]
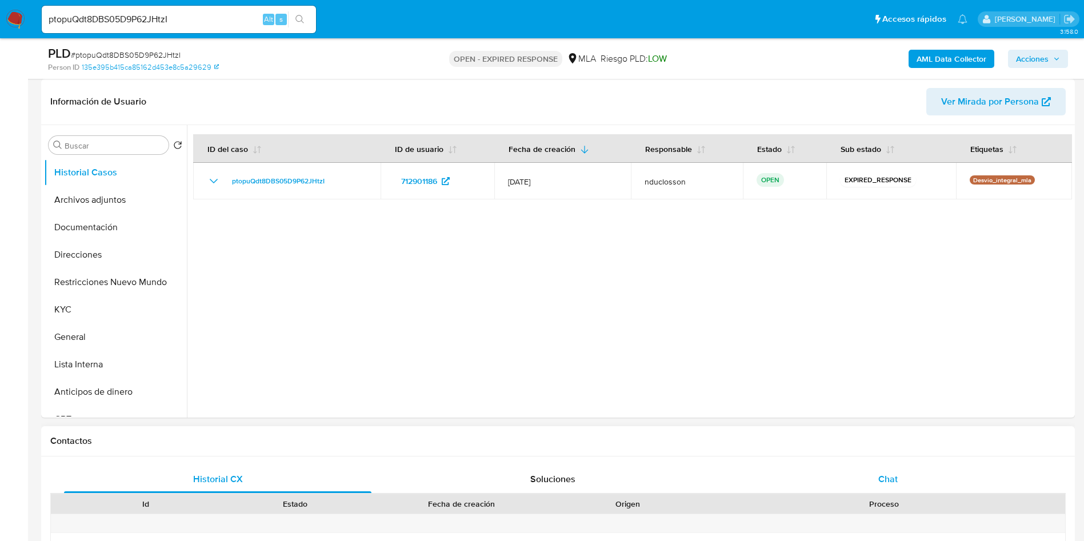
click at [912, 480] on div "Chat" at bounding box center [888, 479] width 308 height 27
select select "10"
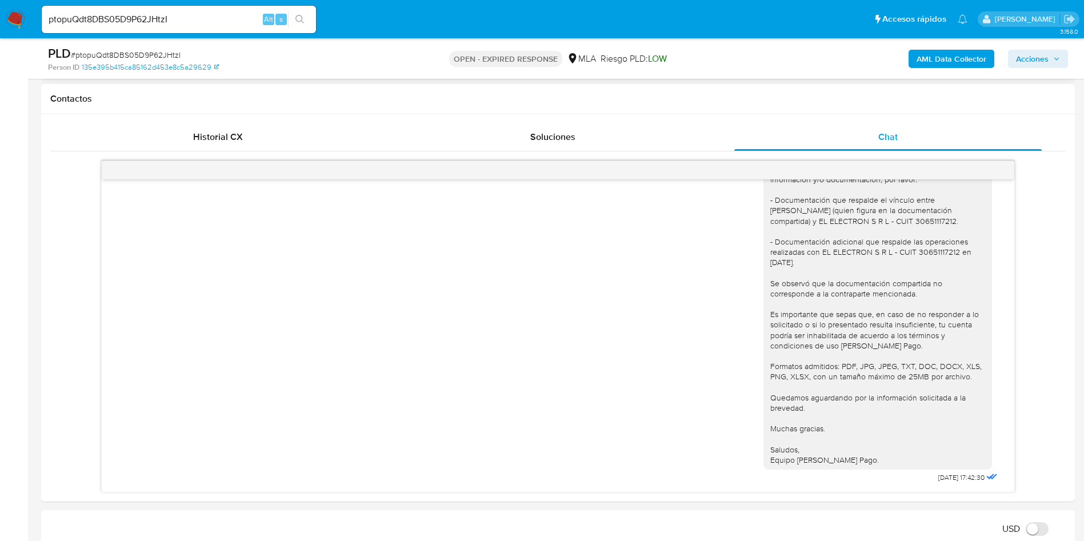
scroll to position [514, 0]
click at [126, 22] on input "ptopuQdt8DBS05D9P62JHtzI" at bounding box center [179, 19] width 274 height 15
click at [297, 15] on icon "search-icon" at bounding box center [300, 19] width 9 height 9
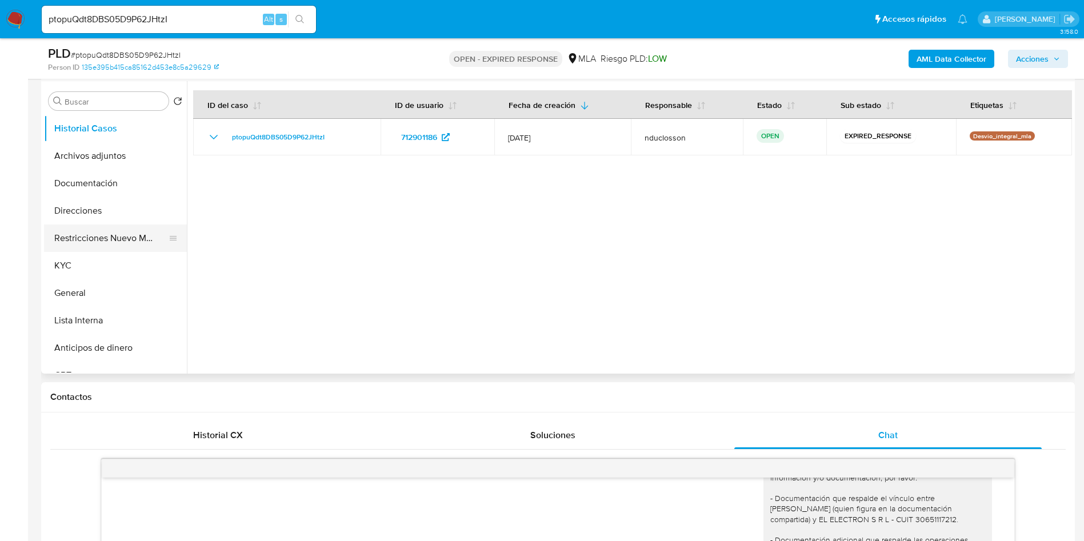
scroll to position [171, 0]
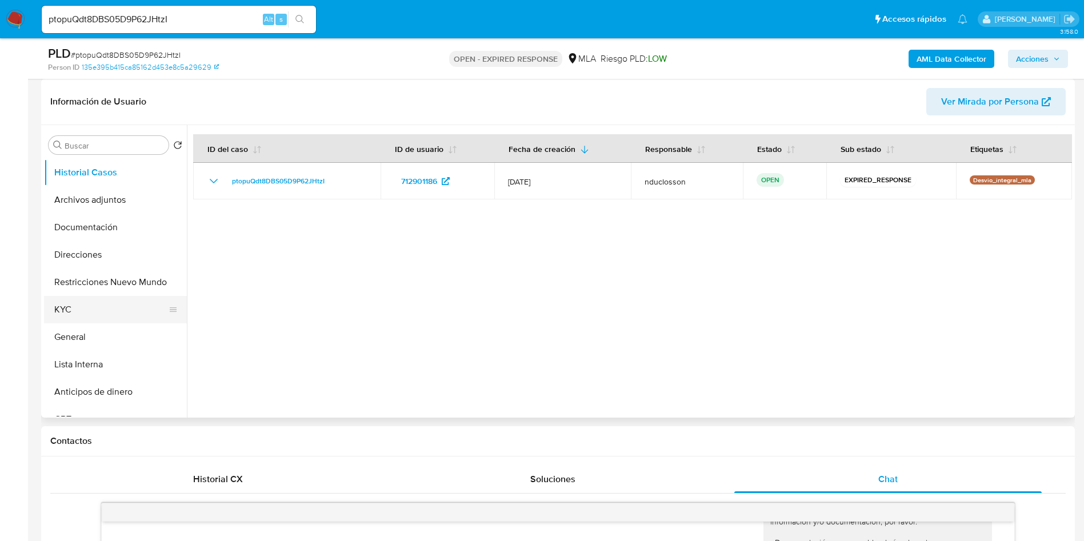
click at [97, 311] on button "KYC" at bounding box center [111, 309] width 134 height 27
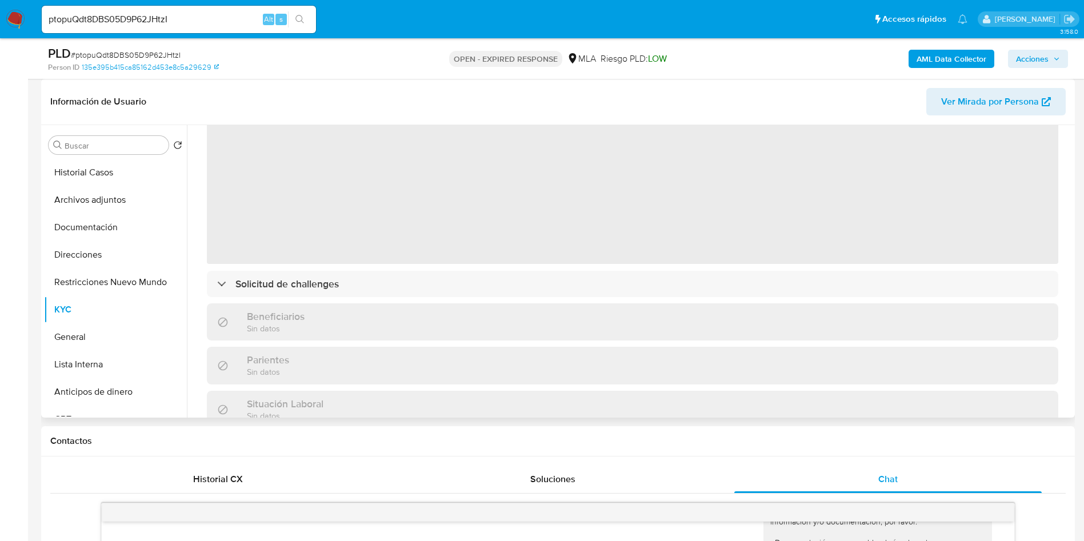
scroll to position [86, 0]
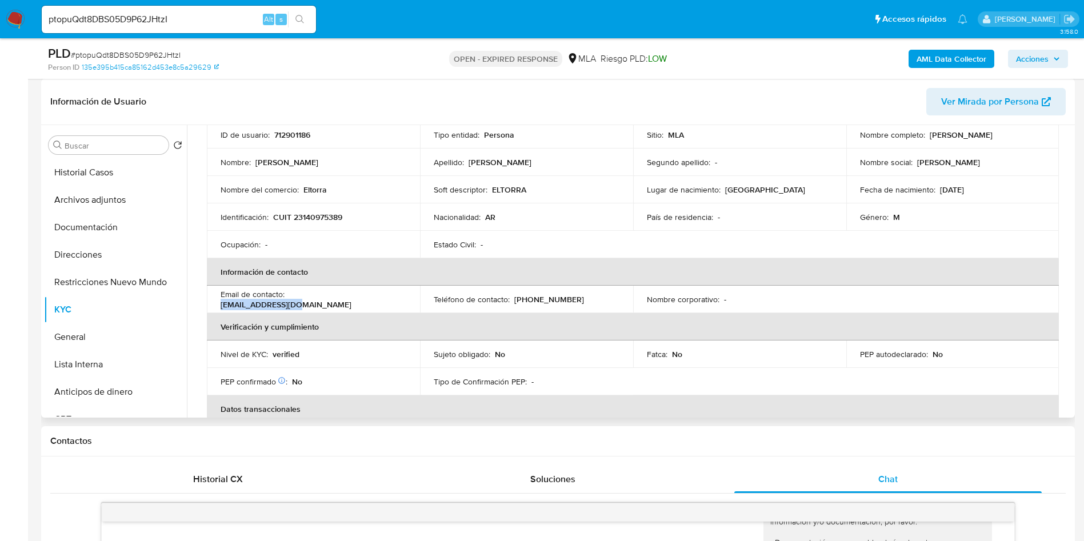
drag, startPoint x: 369, startPoint y: 300, endPoint x: 289, endPoint y: 297, distance: 79.5
click at [289, 297] on div "Email de contacto : [EMAIL_ADDRESS][DOMAIN_NAME]" at bounding box center [314, 299] width 186 height 21
copy p "[EMAIL_ADDRESS][DOMAIN_NAME]"
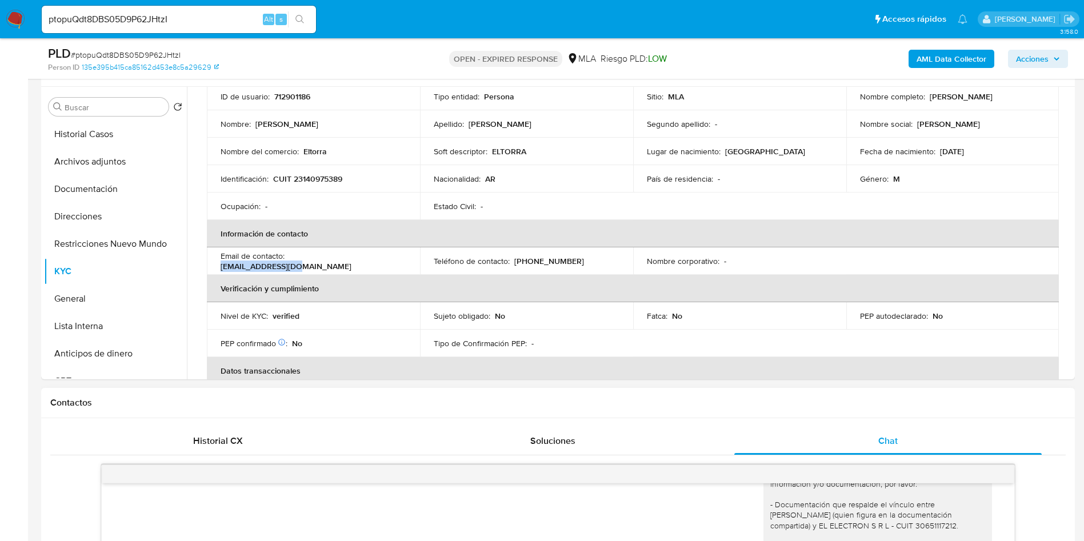
scroll to position [171, 0]
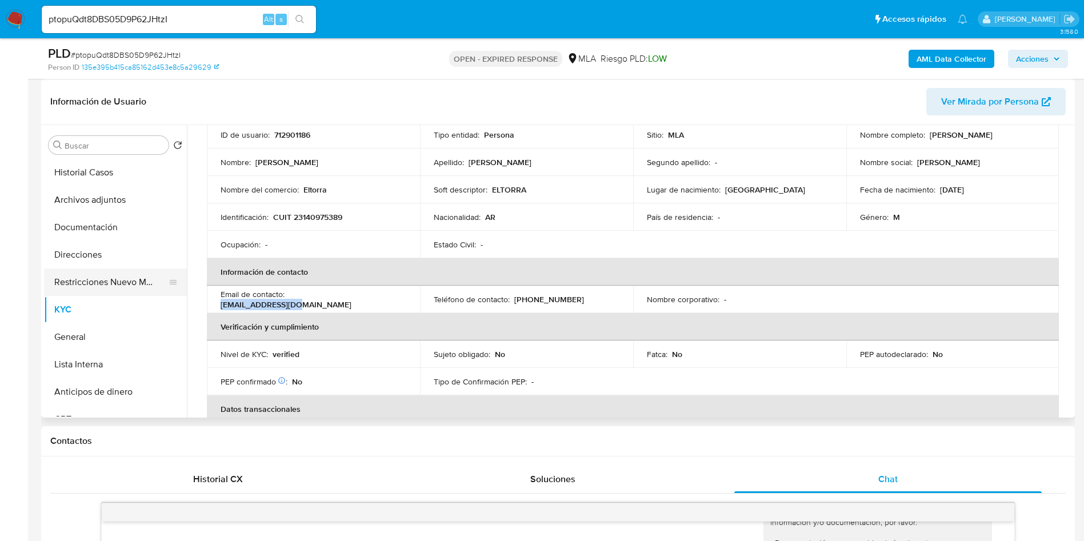
click at [81, 282] on button "Restricciones Nuevo Mundo" at bounding box center [111, 282] width 134 height 27
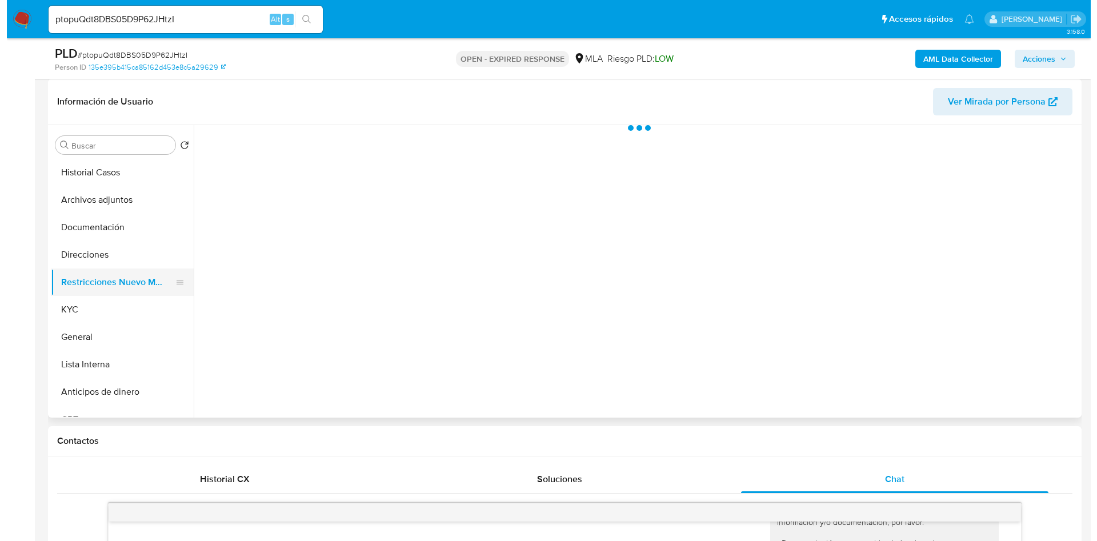
scroll to position [0, 0]
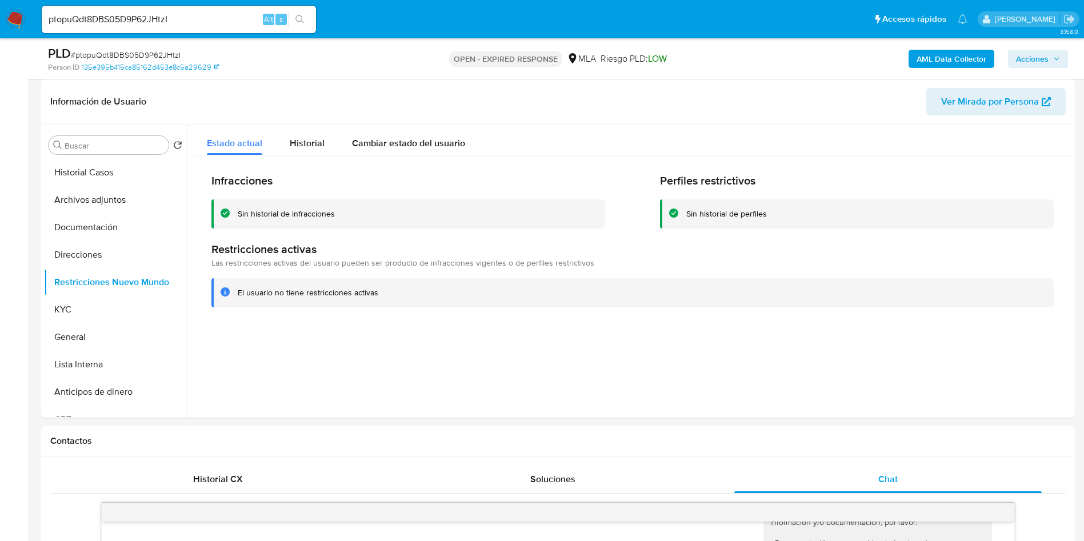
click at [118, 52] on span "# ptopuQdt8DBS05D9P62JHtzI" at bounding box center [126, 54] width 110 height 11
copy span "ptopuQdt8DBS05D9P62JHtzI"
click at [117, 178] on button "Historial Casos" at bounding box center [111, 172] width 134 height 27
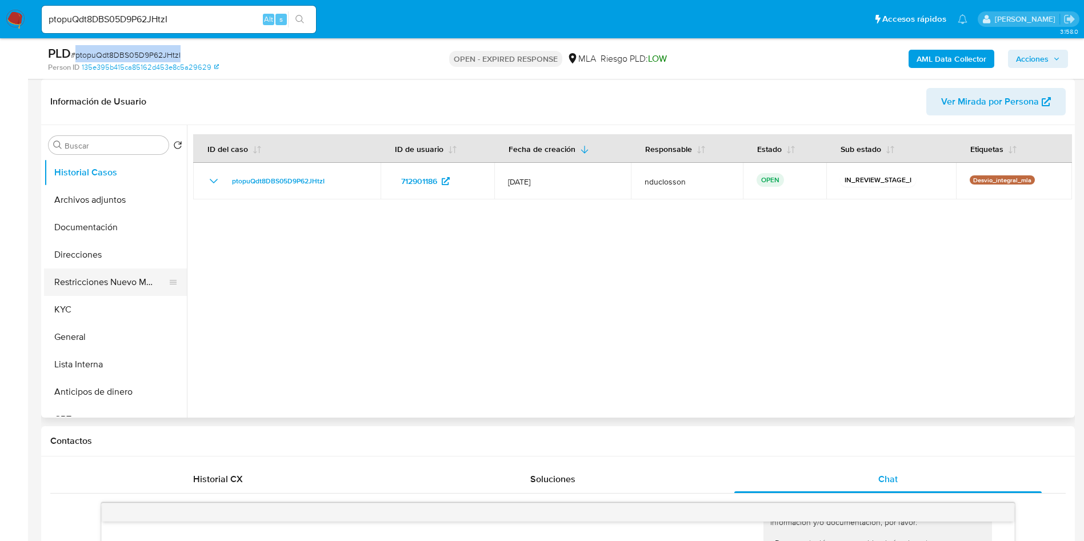
click at [108, 280] on button "Restricciones Nuevo Mundo" at bounding box center [111, 282] width 134 height 27
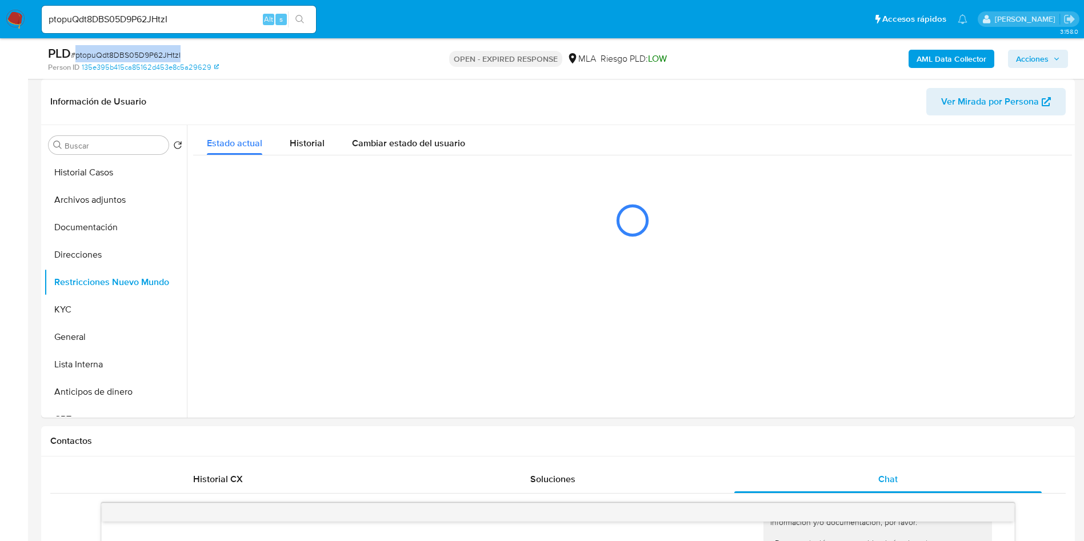
click at [924, 58] on b "AML Data Collector" at bounding box center [952, 59] width 70 height 18
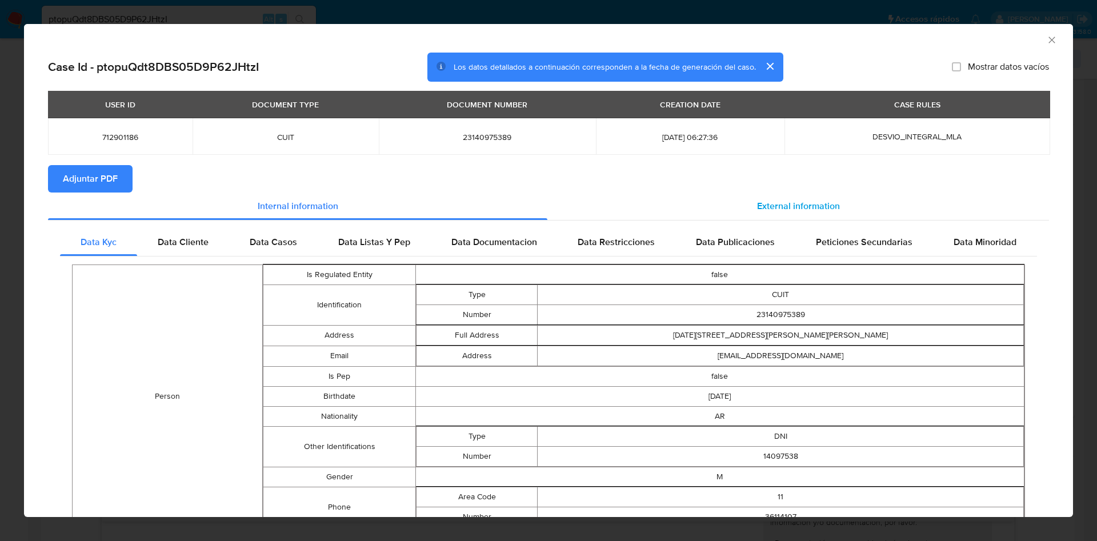
drag, startPoint x: 827, startPoint y: 185, endPoint x: 819, endPoint y: 194, distance: 12.2
click at [826, 186] on section "Adjuntar PDF" at bounding box center [548, 178] width 1001 height 27
click at [810, 207] on span "External information" at bounding box center [798, 205] width 83 height 13
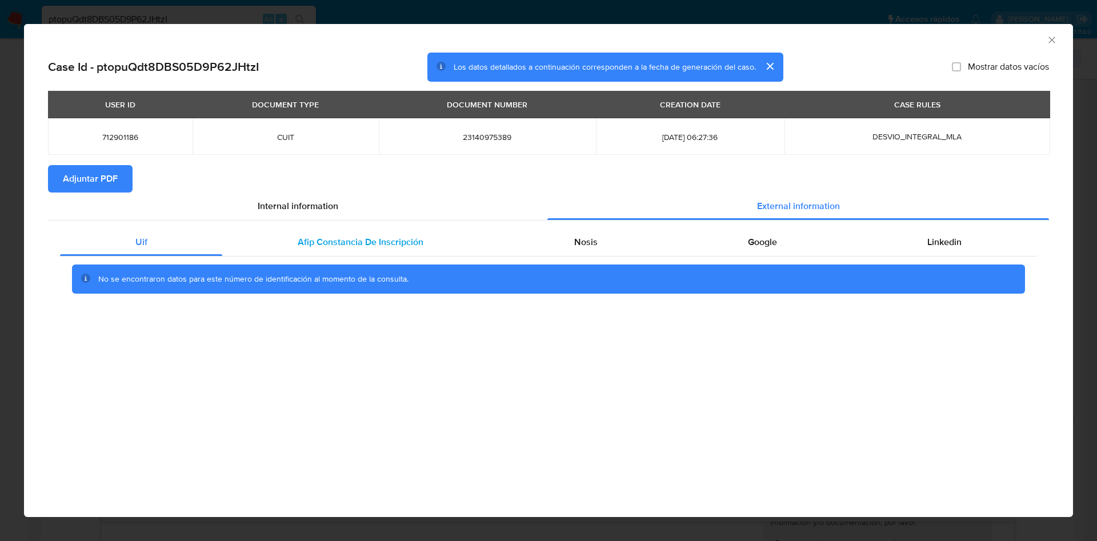
click at [432, 240] on div "Afip Constancia De Inscripción" at bounding box center [360, 242] width 276 height 27
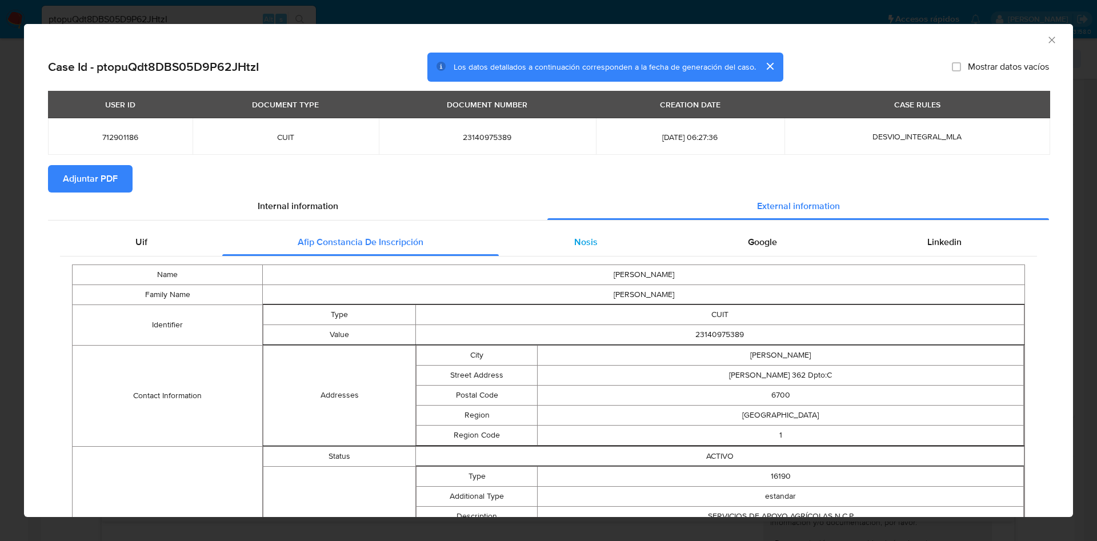
click at [632, 244] on div "Nosis" at bounding box center [586, 242] width 174 height 27
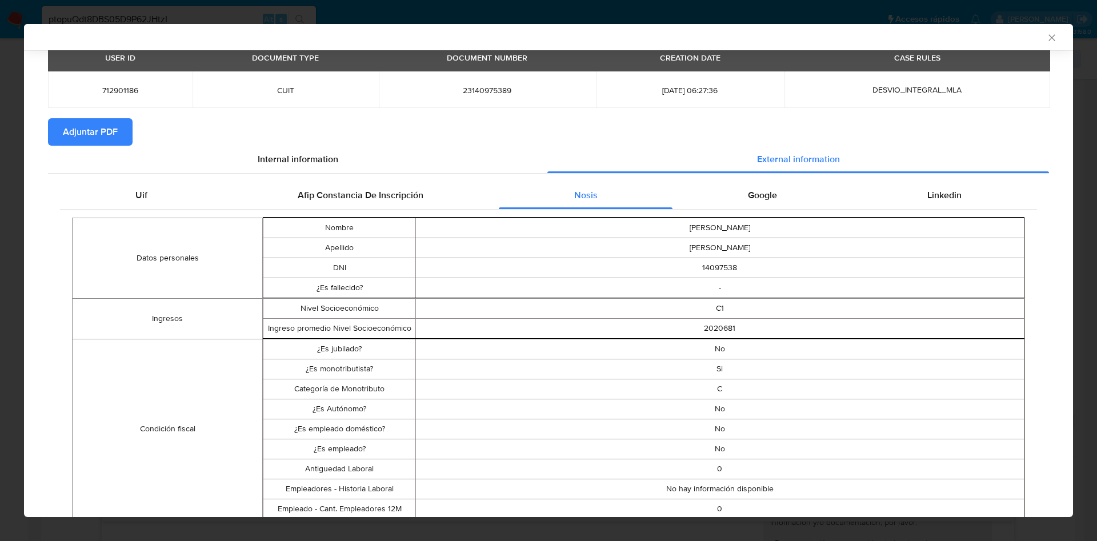
scroll to position [169, 0]
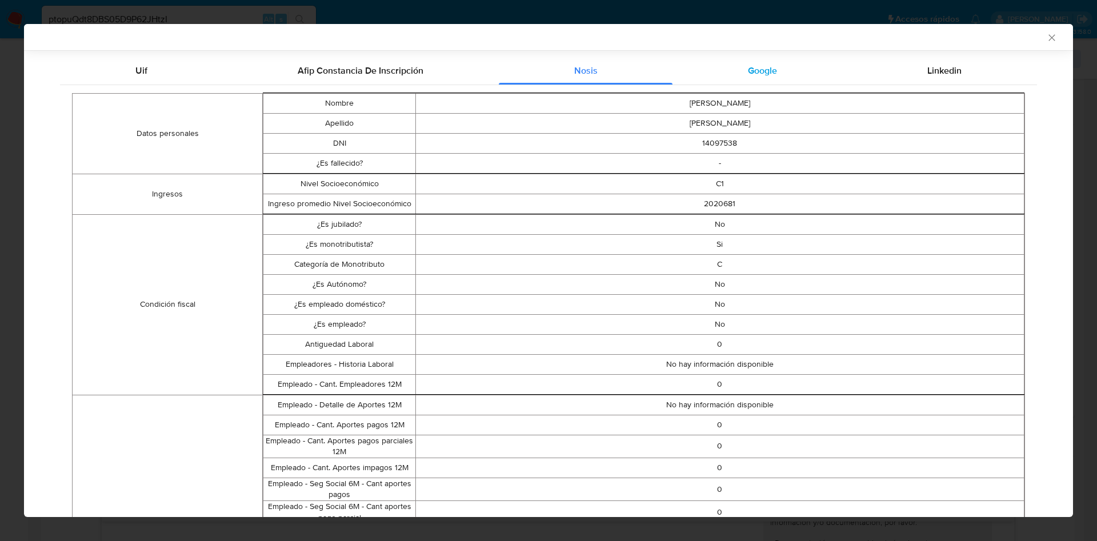
click at [773, 65] on div "Google" at bounding box center [762, 70] width 179 height 27
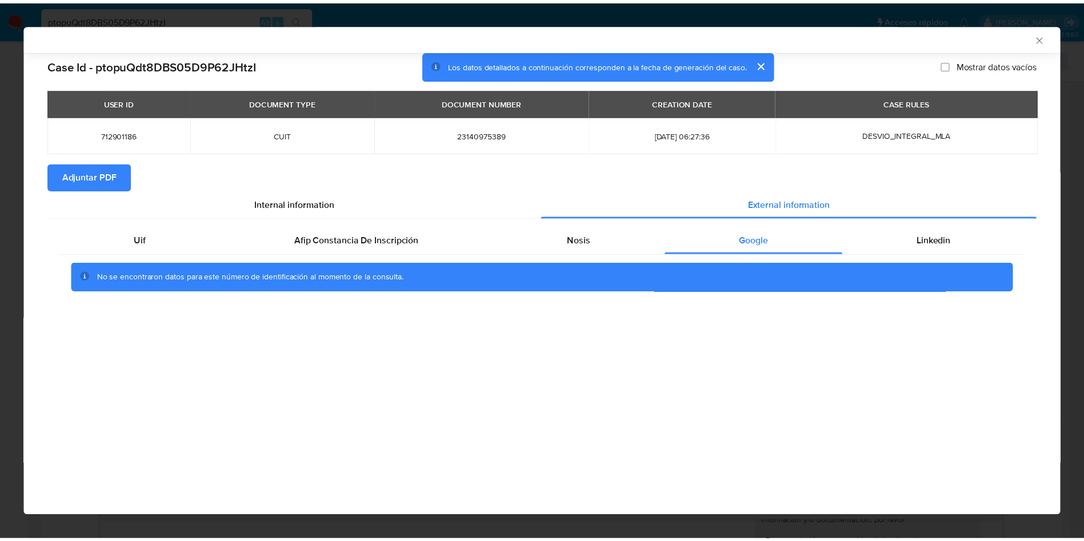
scroll to position [0, 0]
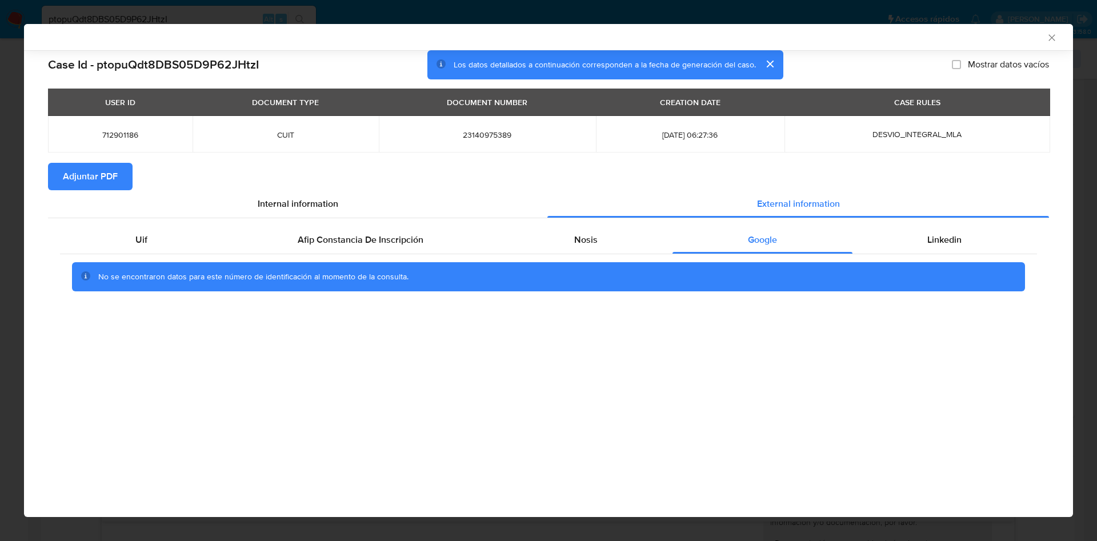
click at [108, 173] on span "Adjuntar PDF" at bounding box center [90, 176] width 55 height 25
click at [1049, 34] on icon "Cerrar ventana" at bounding box center [1052, 37] width 11 height 11
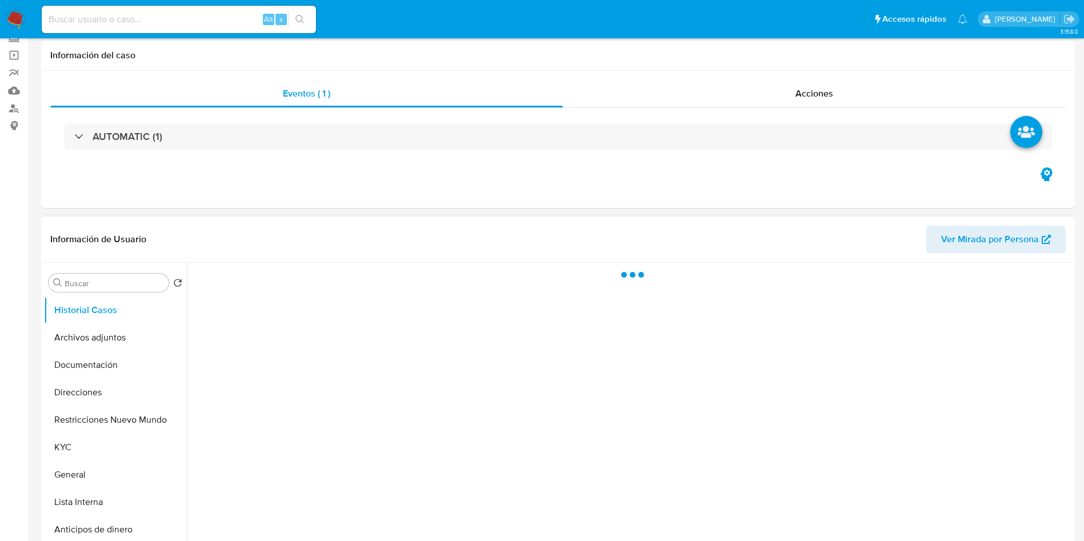
scroll to position [171, 0]
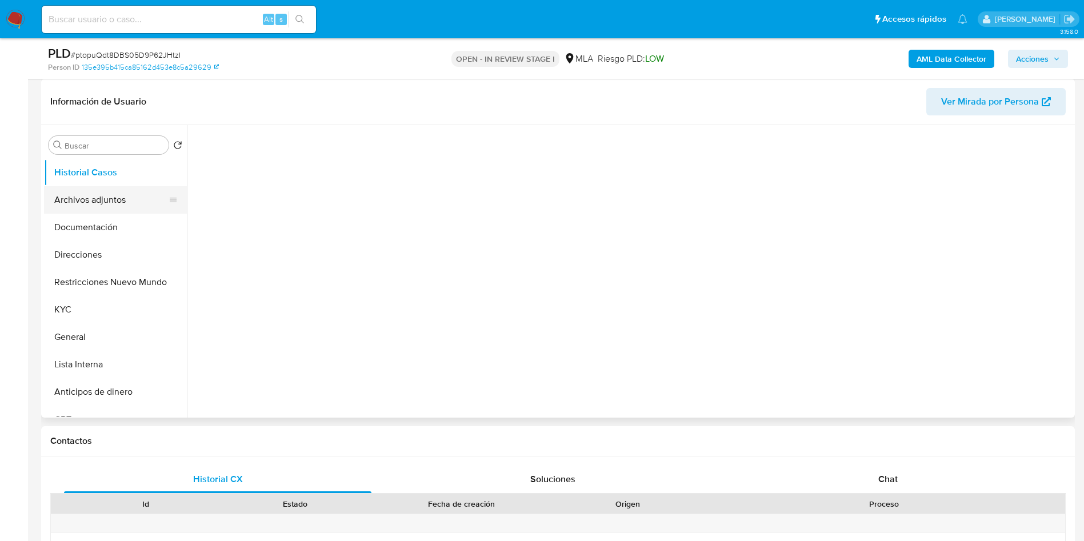
click at [74, 207] on button "Archivos adjuntos" at bounding box center [111, 199] width 134 height 27
select select "10"
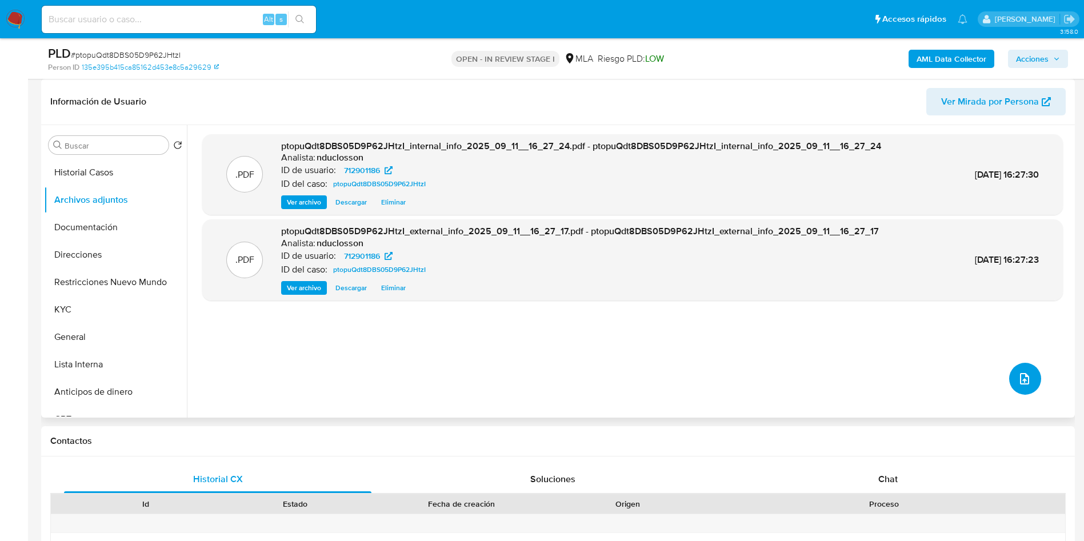
click at [1029, 385] on button "upload-file" at bounding box center [1025, 379] width 32 height 32
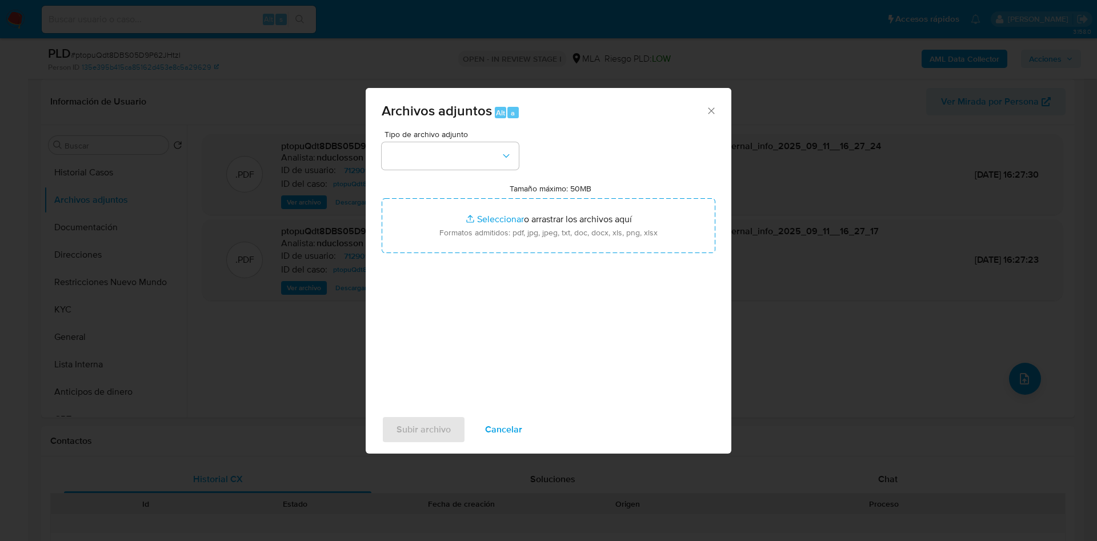
drag, startPoint x: 712, startPoint y: 111, endPoint x: 609, endPoint y: 0, distance: 150.9
click at [712, 110] on icon "Cerrar" at bounding box center [711, 110] width 11 height 11
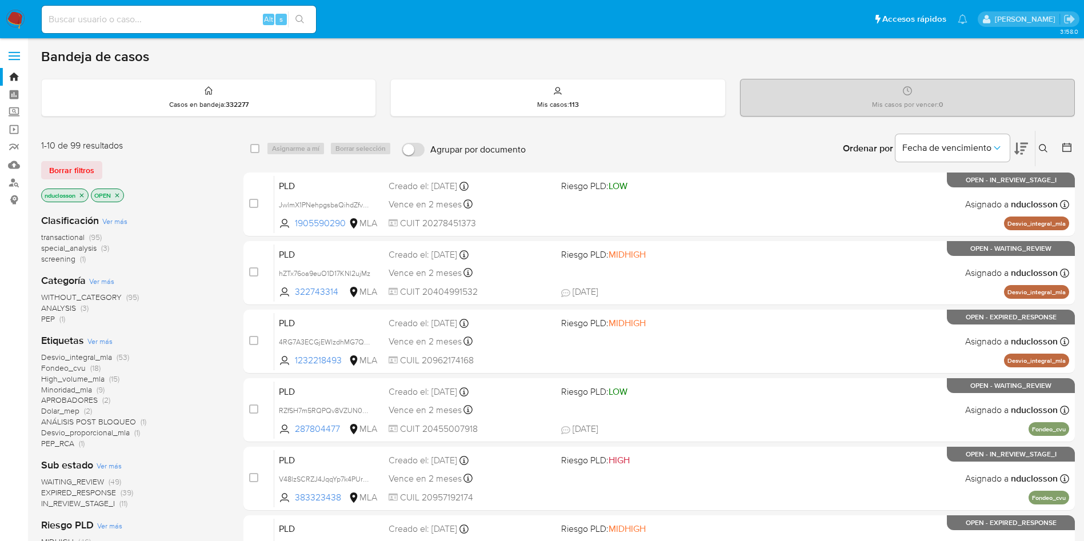
click at [217, 19] on input at bounding box center [179, 19] width 274 height 15
paste input "ptopuQdt8DBS05D9P62JHtzI"
type input "ptopuQdt8DBS05D9P62JHtzI"
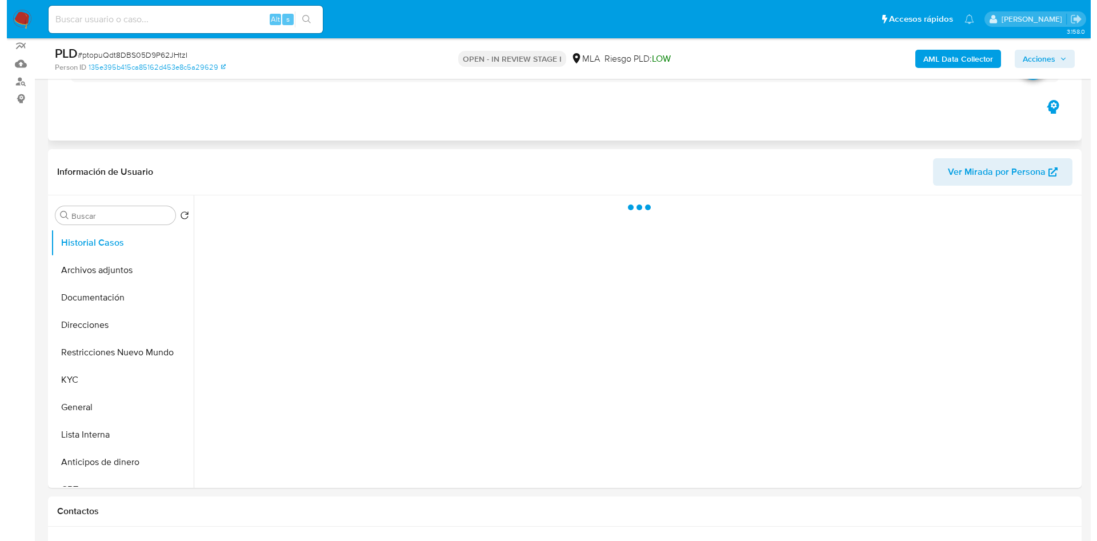
scroll to position [171, 0]
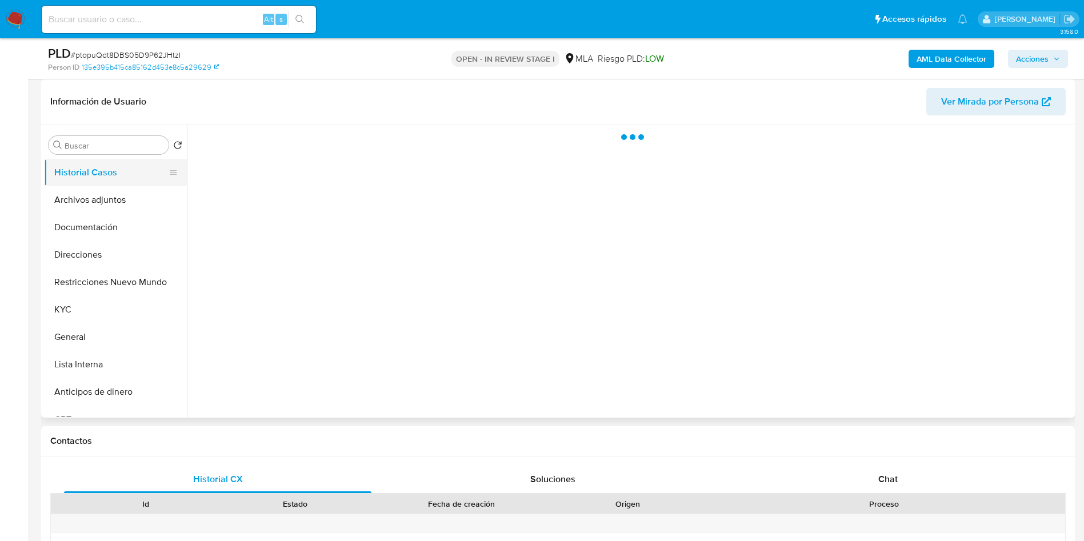
click at [74, 185] on button "Historial Casos" at bounding box center [111, 172] width 134 height 27
select select "10"
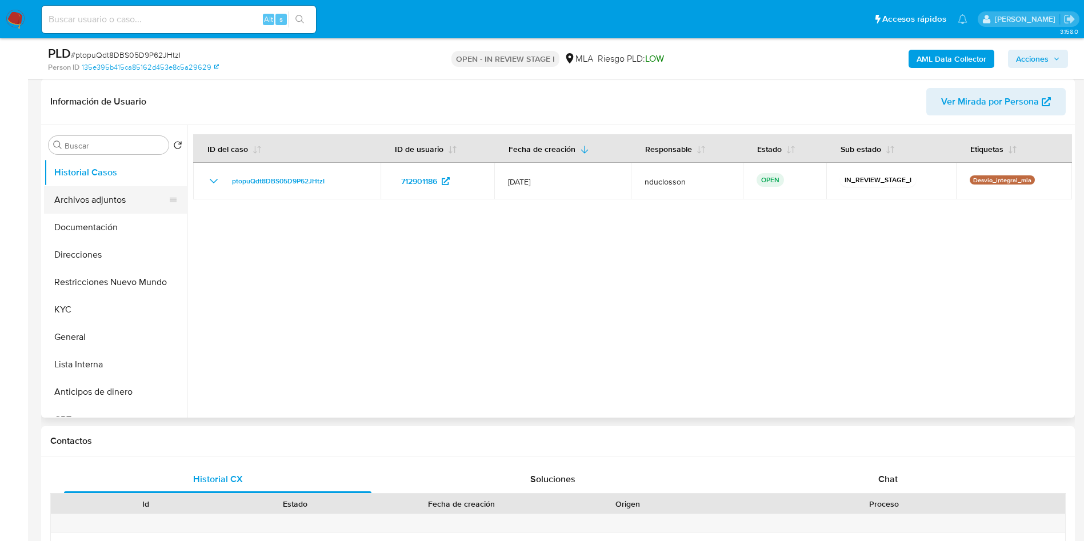
click at [88, 206] on button "Archivos adjuntos" at bounding box center [111, 199] width 134 height 27
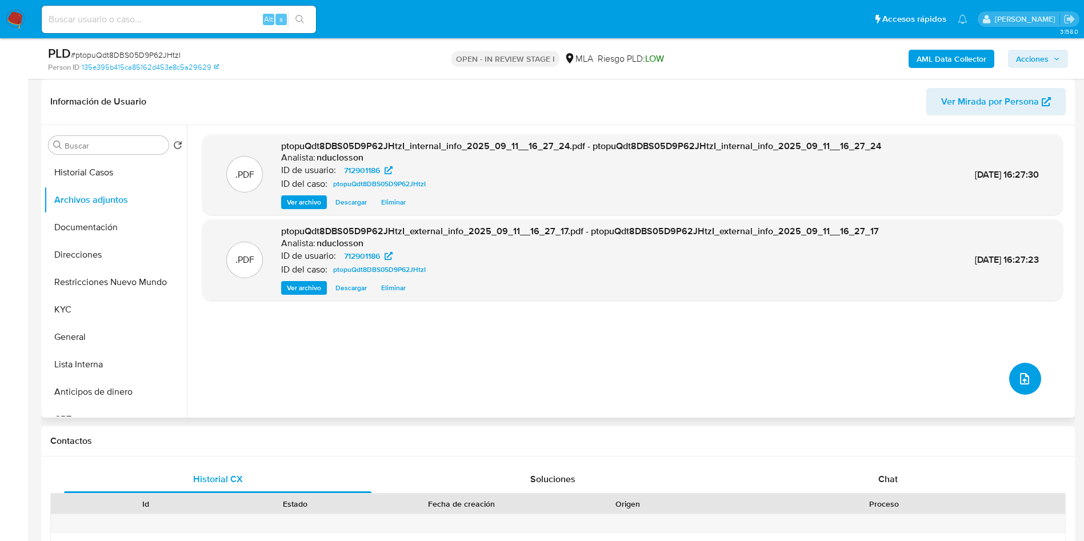
click at [1018, 376] on span "upload-file" at bounding box center [1025, 379] width 14 height 14
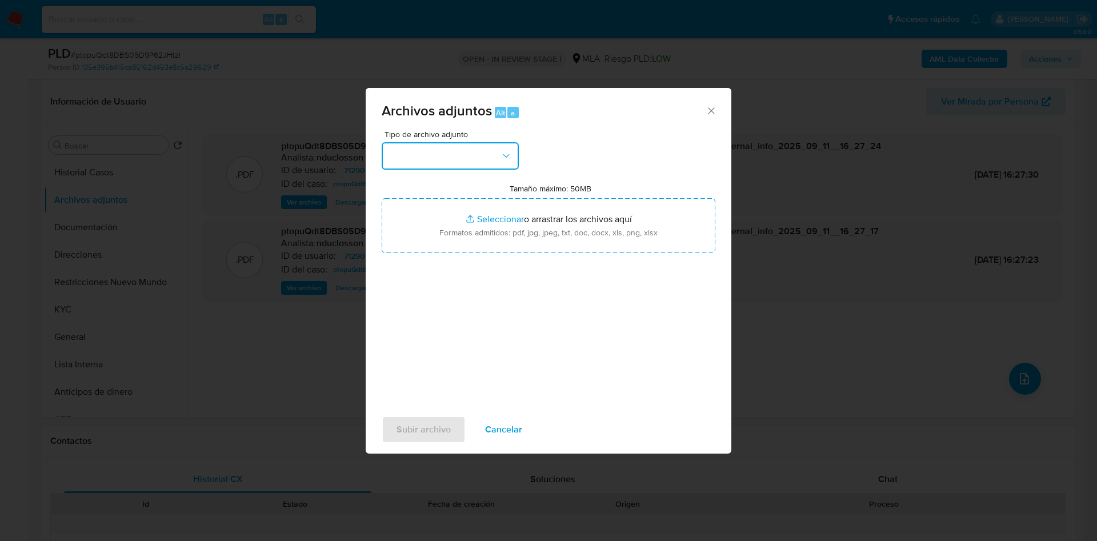
click at [465, 151] on button "button" at bounding box center [450, 155] width 137 height 27
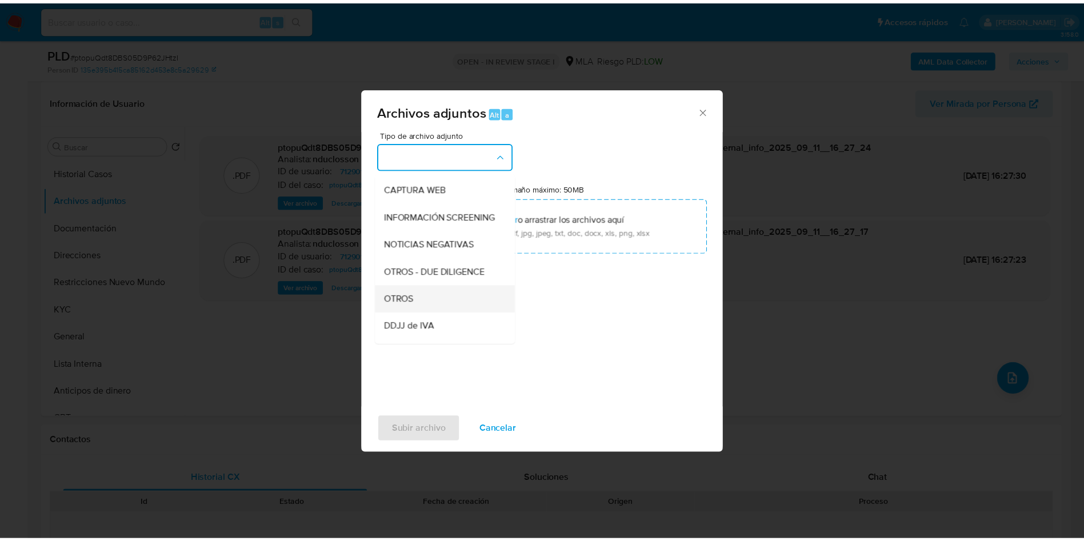
scroll to position [145, 0]
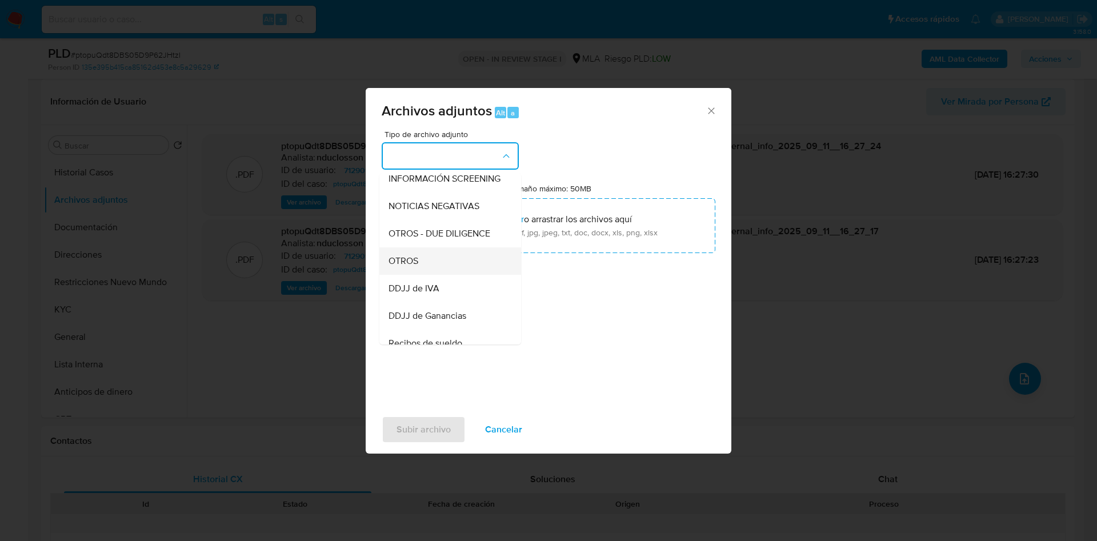
click at [405, 267] on span "OTROS" at bounding box center [404, 260] width 30 height 11
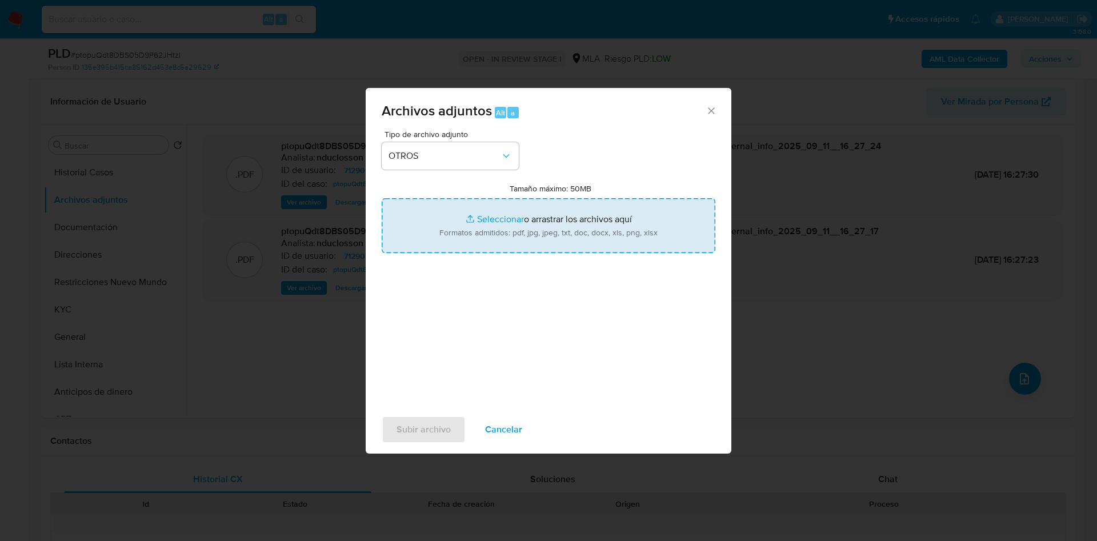
type input "C:\fakepath\712901186 Factura Compra Vehiculo G. Simone.jpeg"
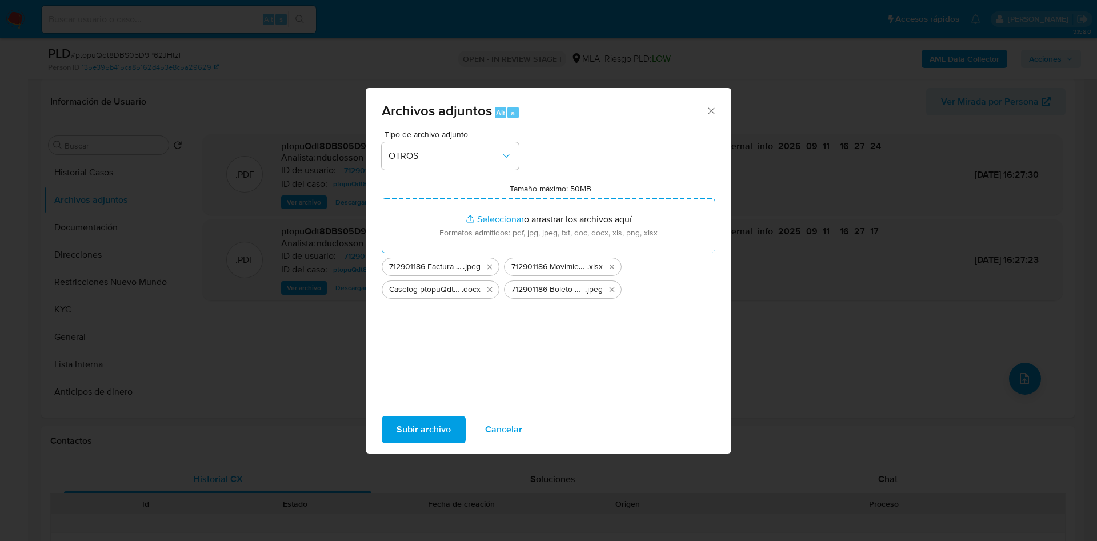
click at [425, 423] on span "Subir archivo" at bounding box center [424, 429] width 54 height 25
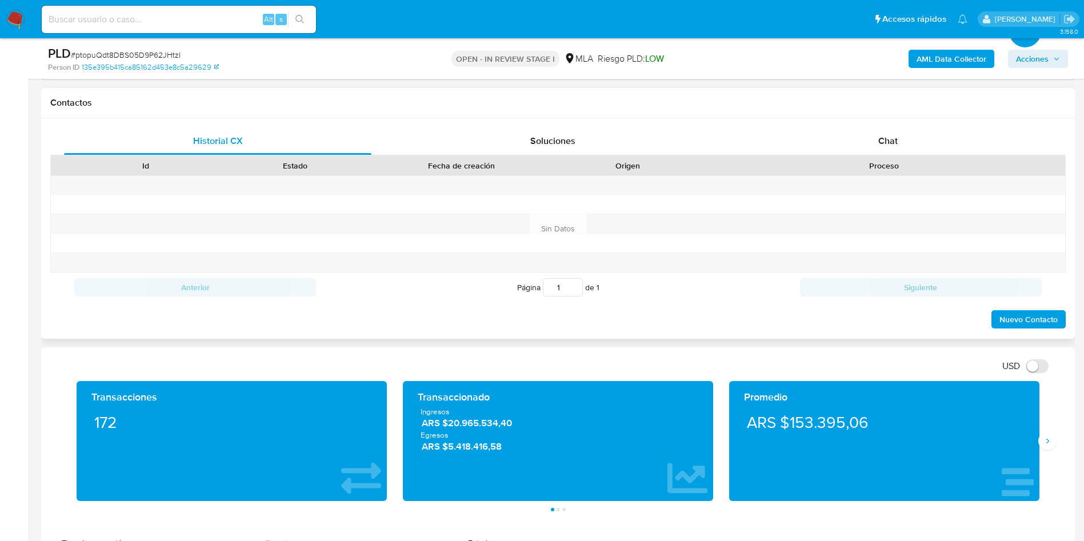
scroll to position [514, 0]
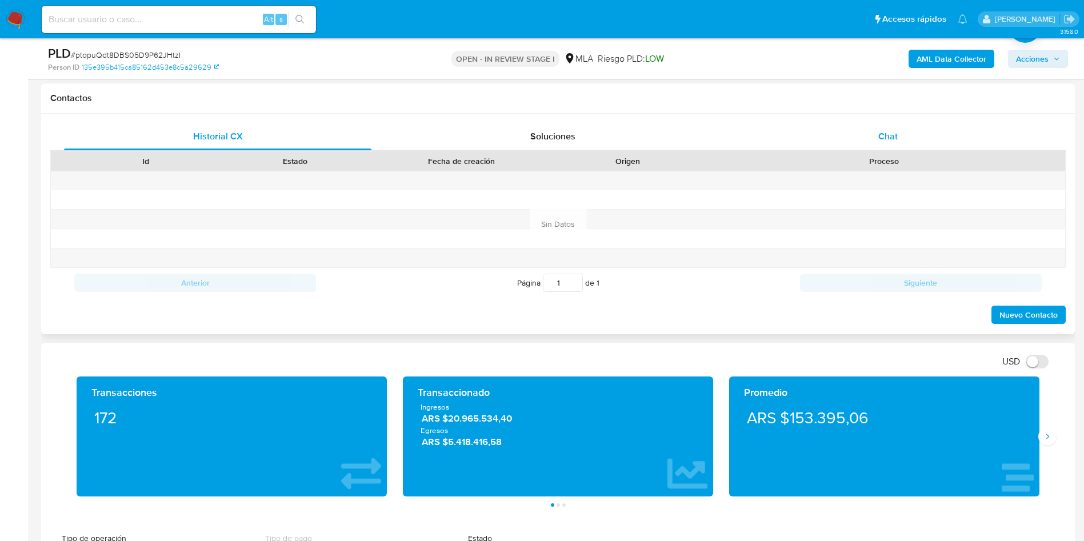
click at [878, 137] on div "Chat" at bounding box center [888, 136] width 308 height 27
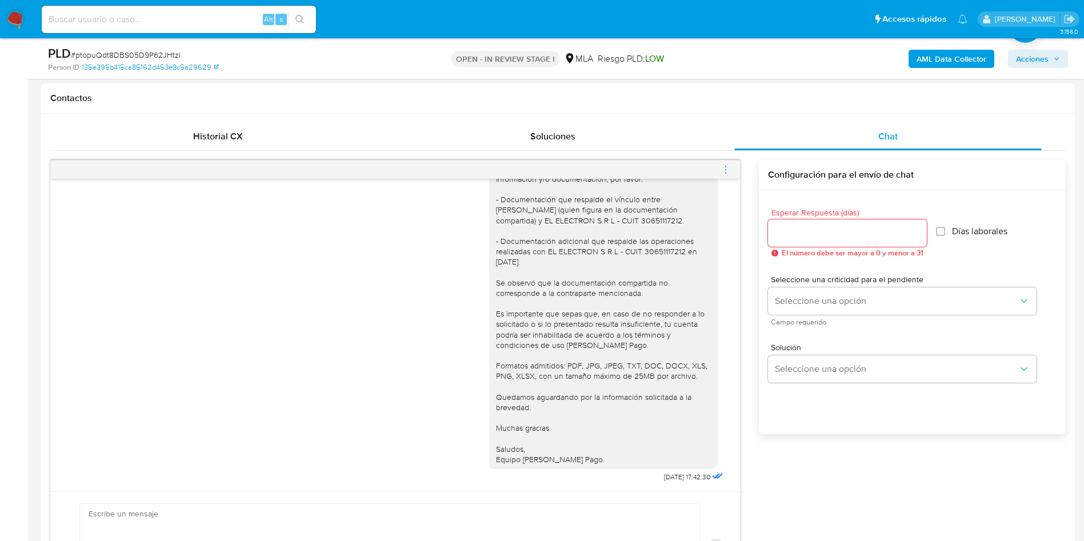
scroll to position [1073, 0]
click at [732, 169] on div at bounding box center [395, 170] width 689 height 18
click at [728, 168] on icon "menu-action" at bounding box center [726, 170] width 10 height 10
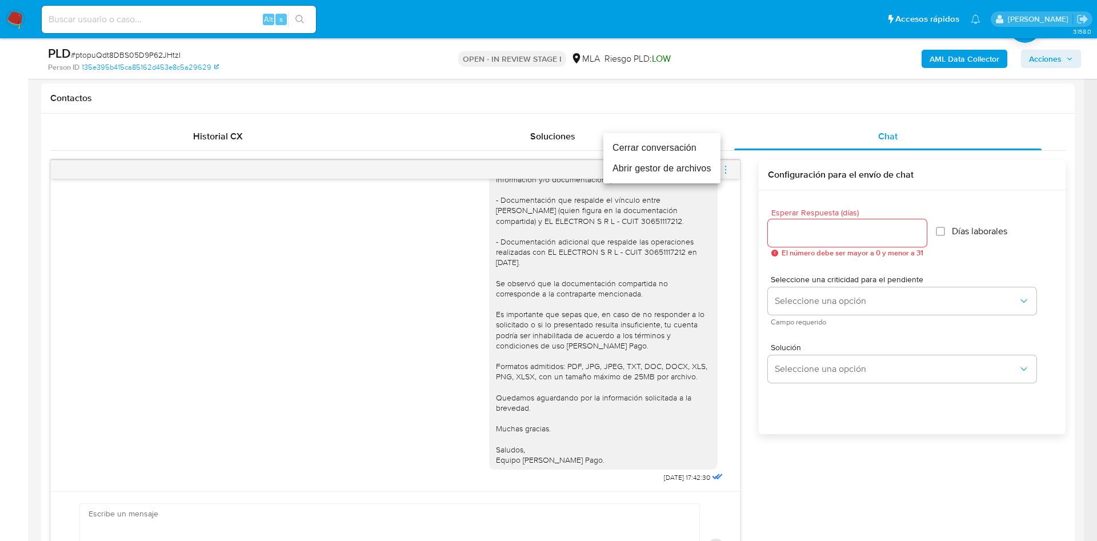
click at [674, 143] on li "Cerrar conversación" at bounding box center [662, 148] width 117 height 21
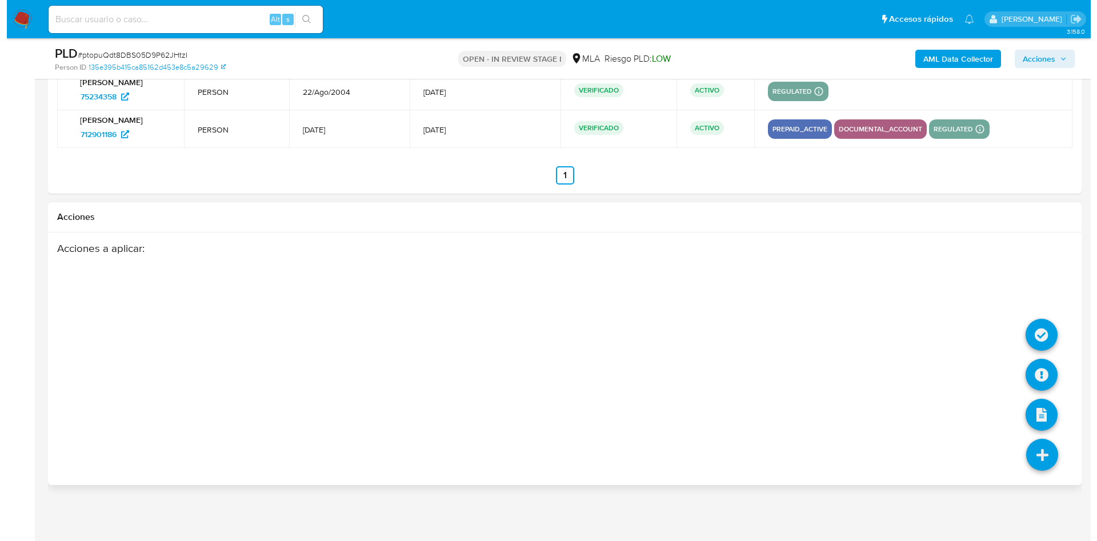
scroll to position [2059, 0]
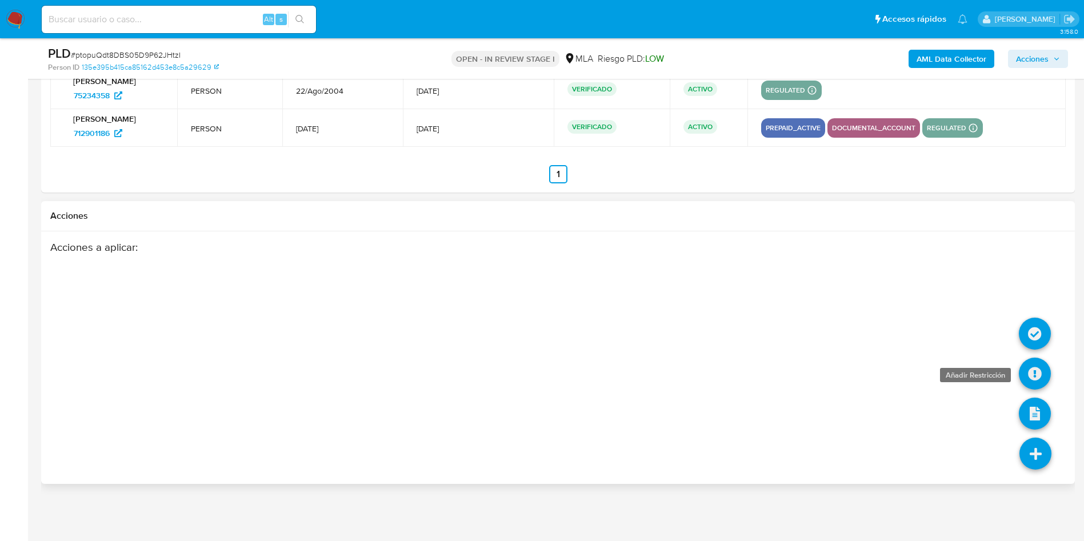
click at [1032, 366] on icon at bounding box center [1035, 374] width 32 height 32
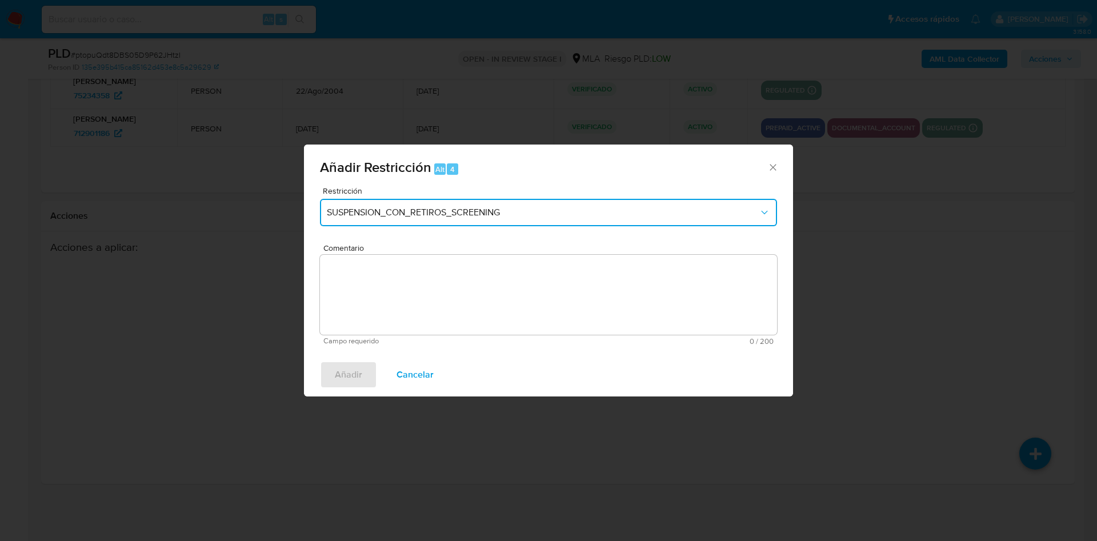
click at [648, 224] on button "SUSPENSION_CON_RETIROS_SCREENING" at bounding box center [548, 212] width 457 height 27
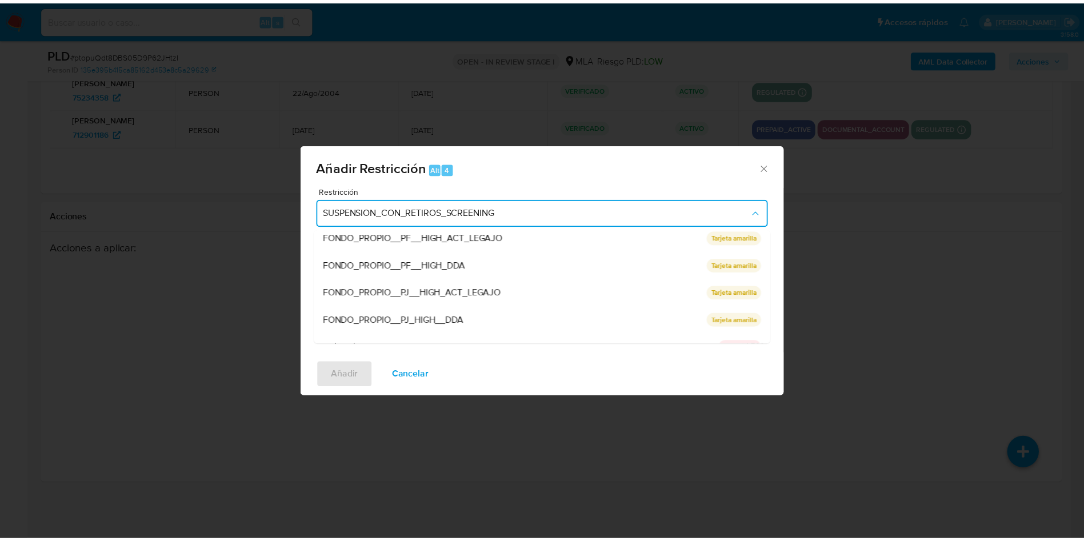
scroll to position [242, 0]
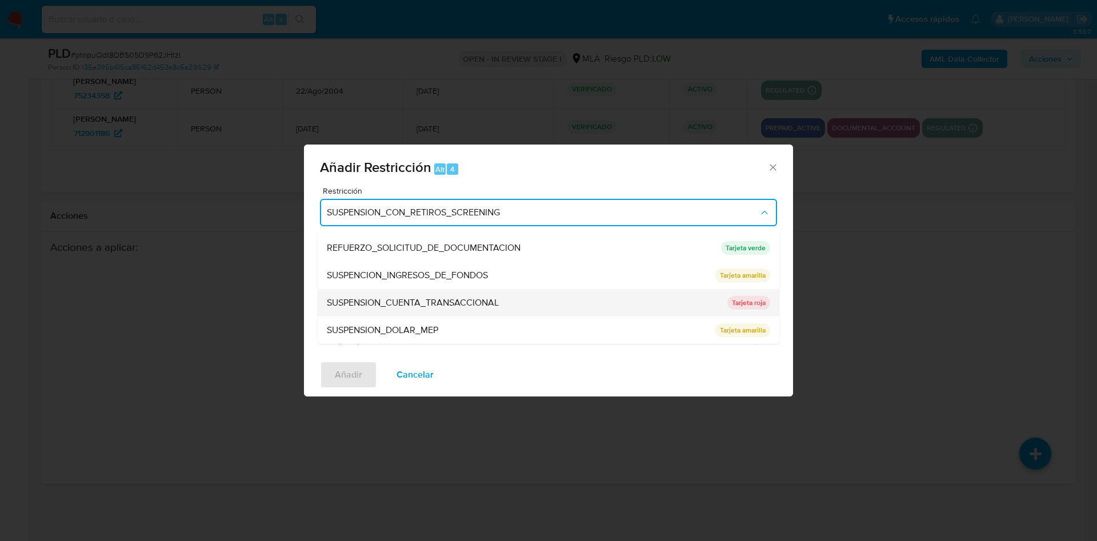
click at [516, 305] on div "SUSPENSION_CUENTA_TRANSACCIONAL" at bounding box center [524, 302] width 394 height 27
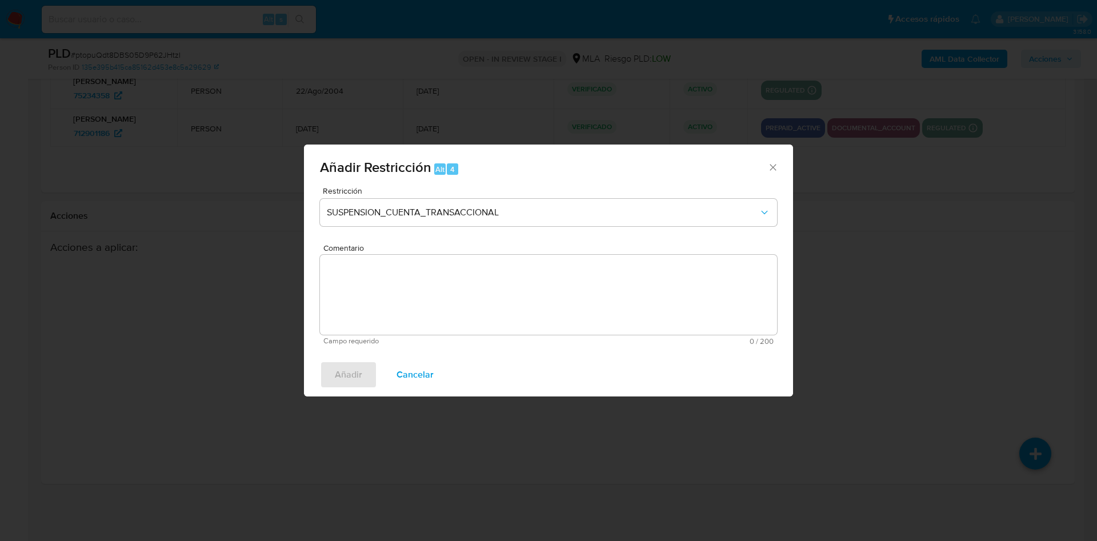
click at [506, 293] on textarea "Comentario" at bounding box center [548, 295] width 457 height 80
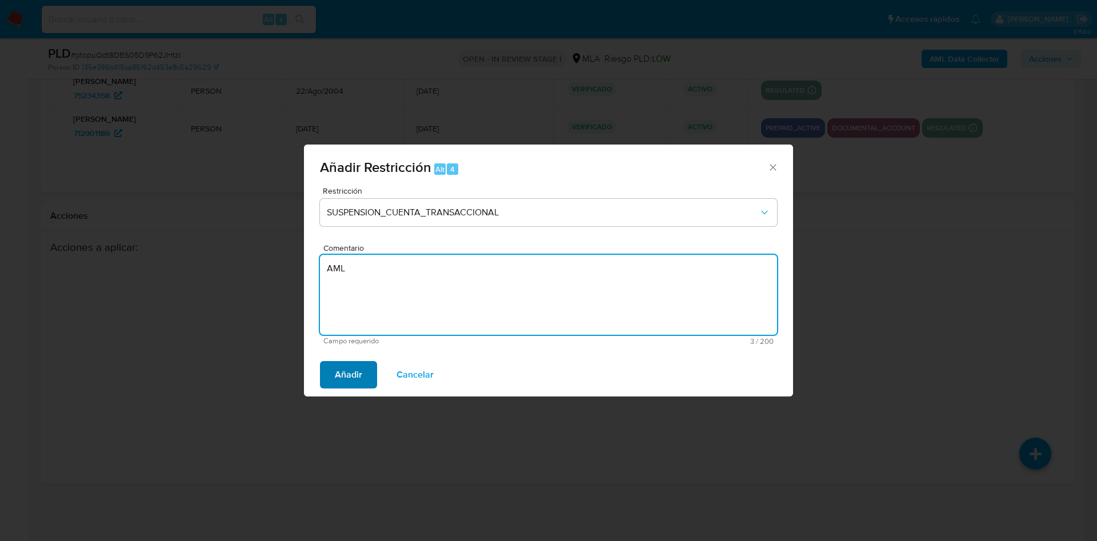
type textarea "AML"
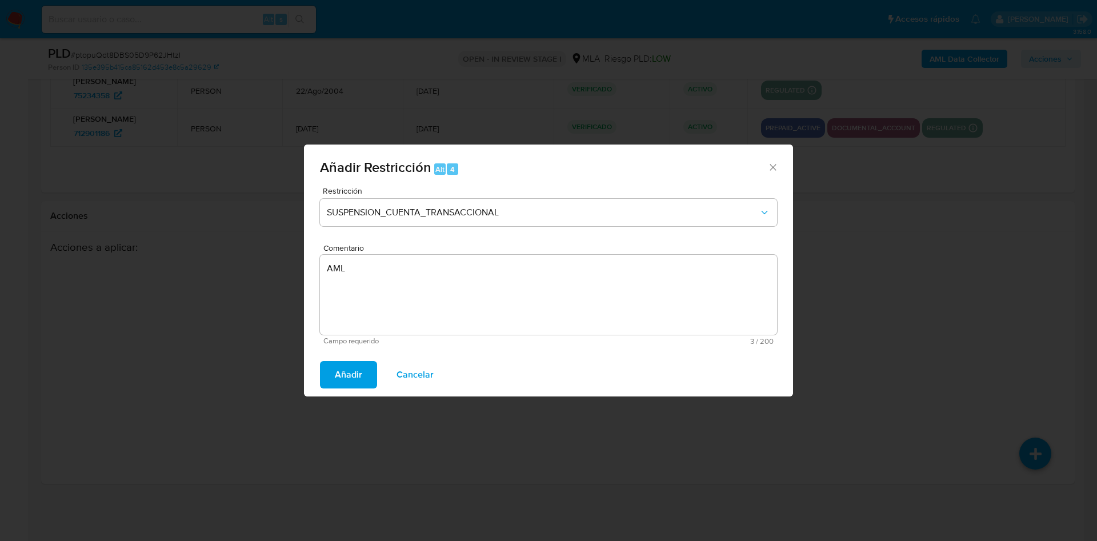
click at [359, 376] on span "Añadir" at bounding box center [348, 374] width 27 height 25
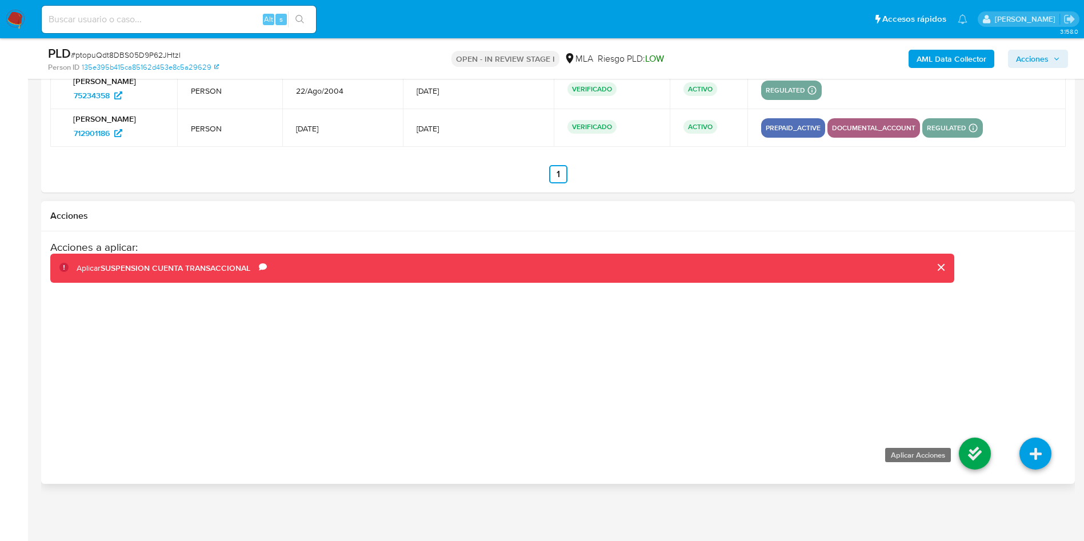
click at [973, 447] on icon at bounding box center [975, 454] width 32 height 32
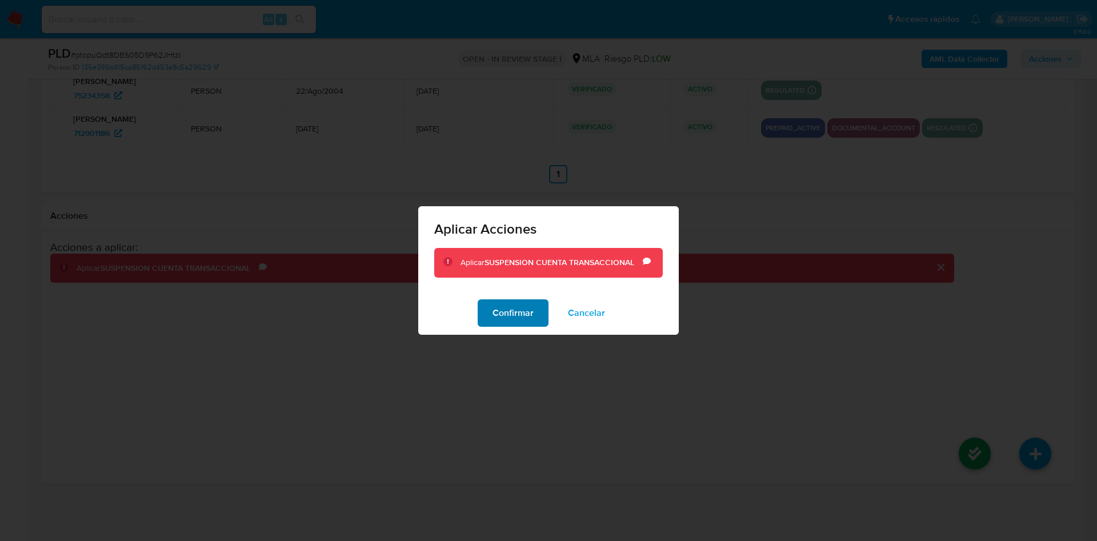
click at [515, 317] on span "Confirmar" at bounding box center [513, 313] width 41 height 25
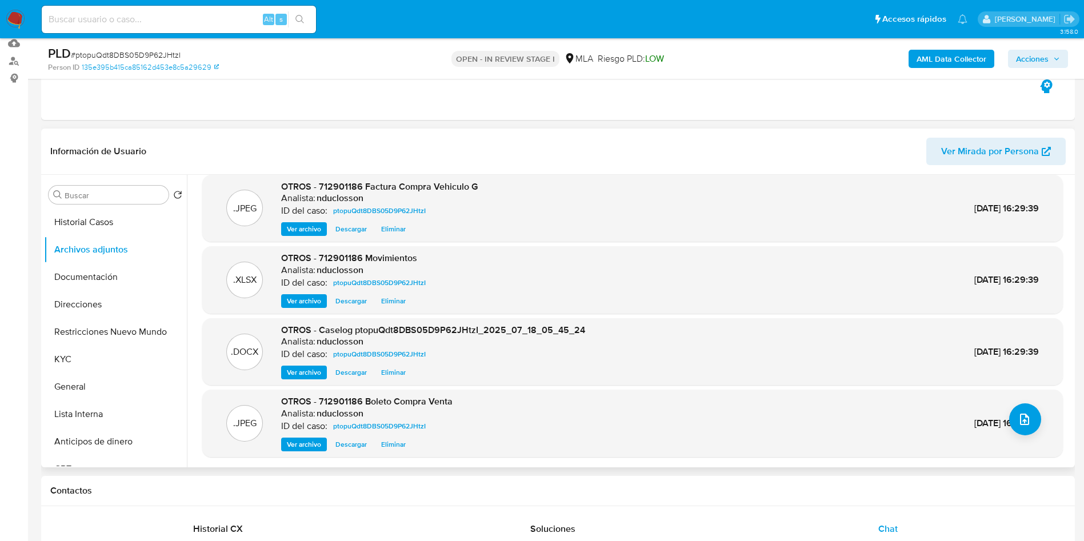
scroll to position [257, 0]
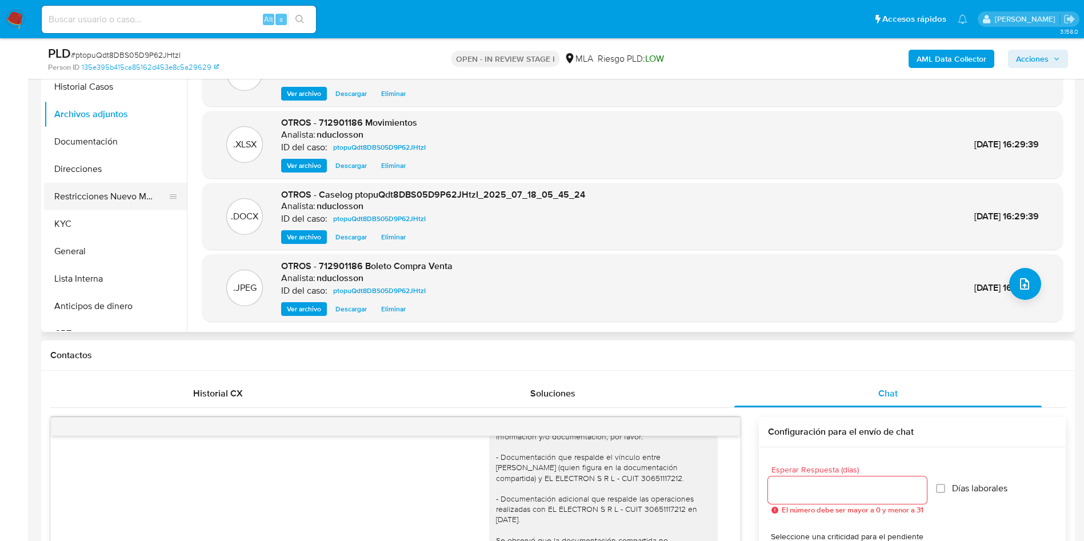
click at [99, 190] on button "Restricciones Nuevo Mundo" at bounding box center [111, 196] width 134 height 27
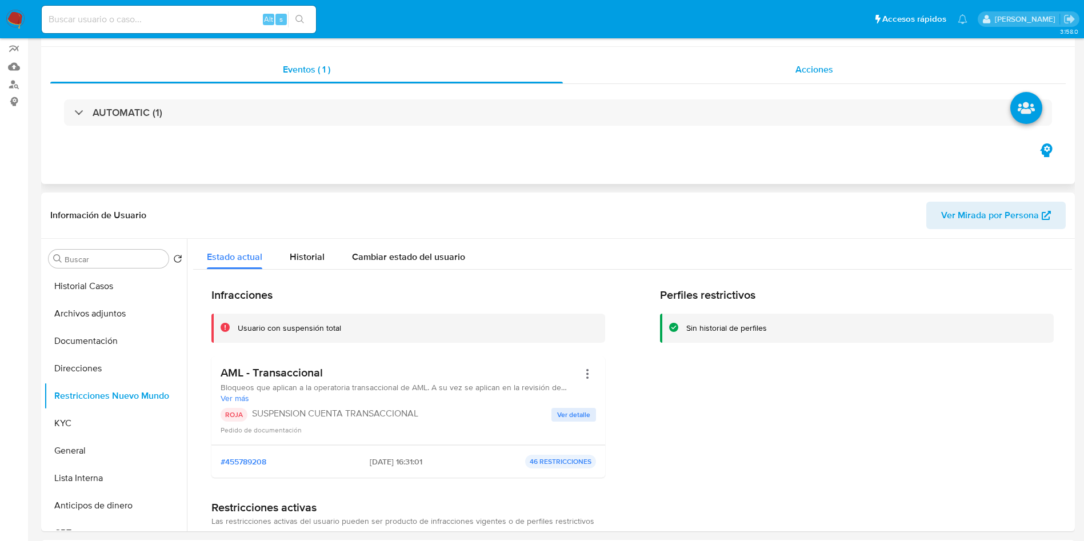
scroll to position [0, 0]
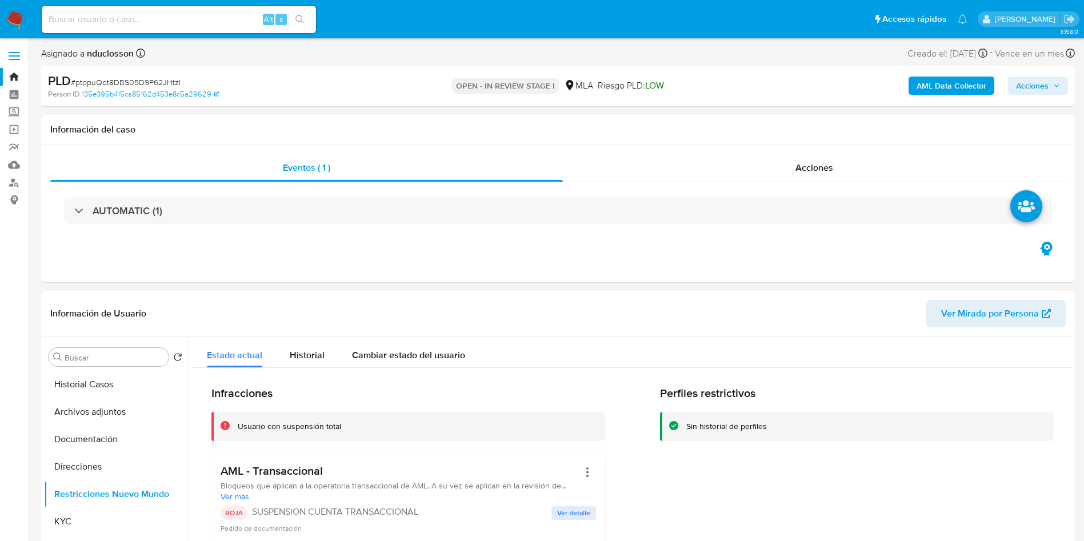
click at [1043, 88] on span "Acciones" at bounding box center [1032, 86] width 33 height 18
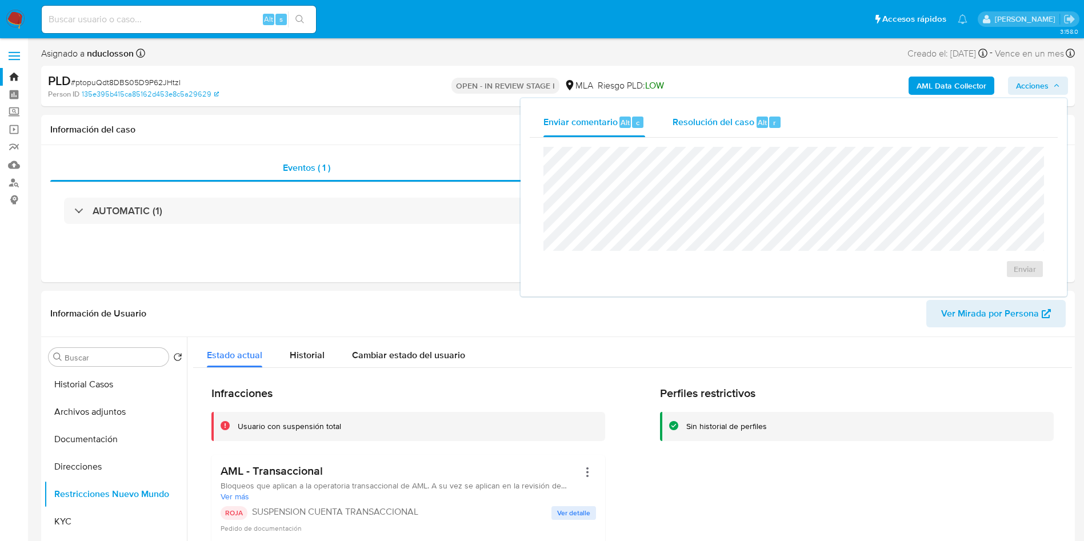
click at [726, 122] on span "Resolución del caso" at bounding box center [714, 121] width 82 height 13
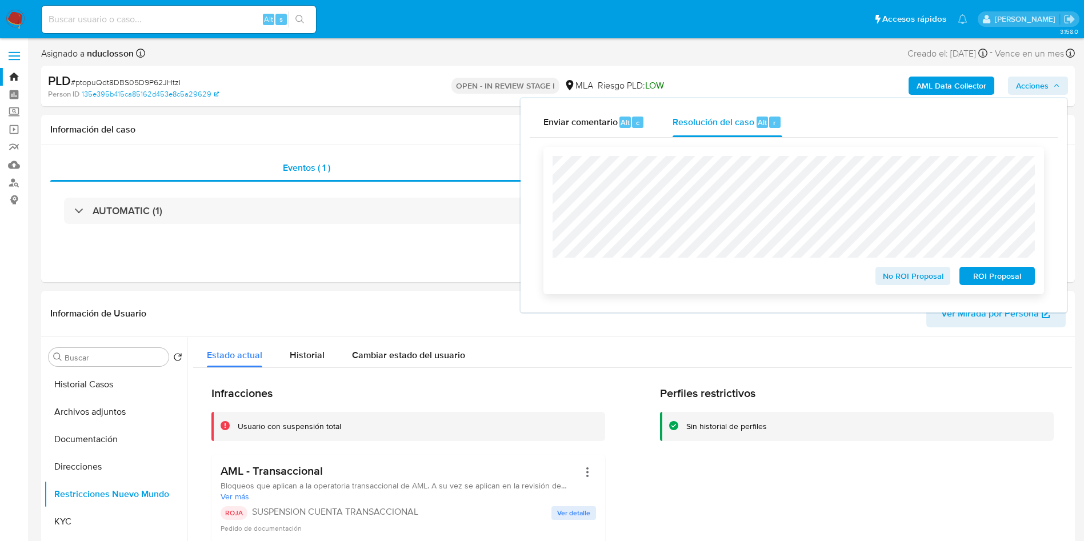
click at [1005, 282] on span "ROI Proposal" at bounding box center [997, 276] width 59 height 16
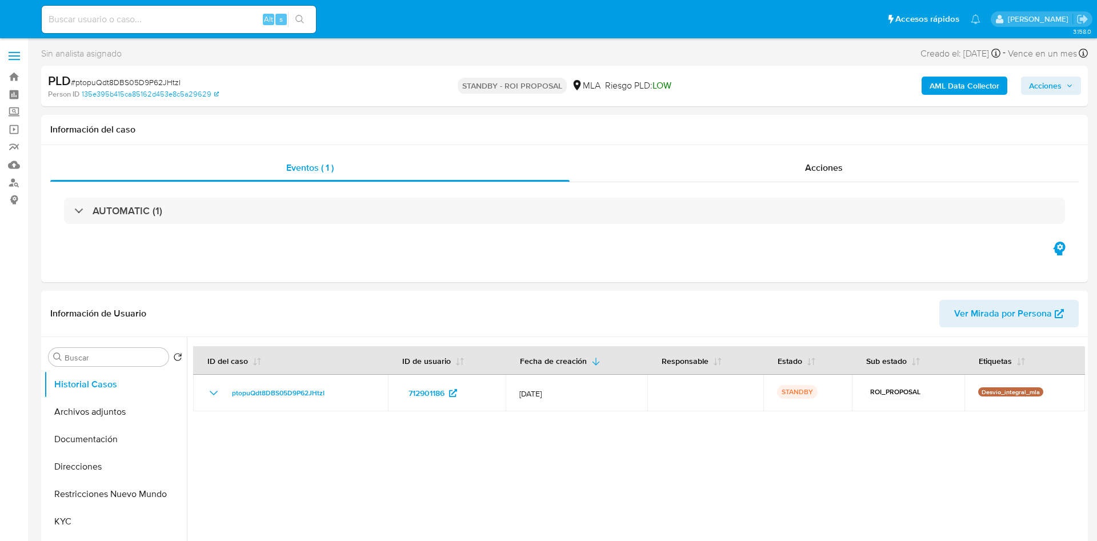
select select "10"
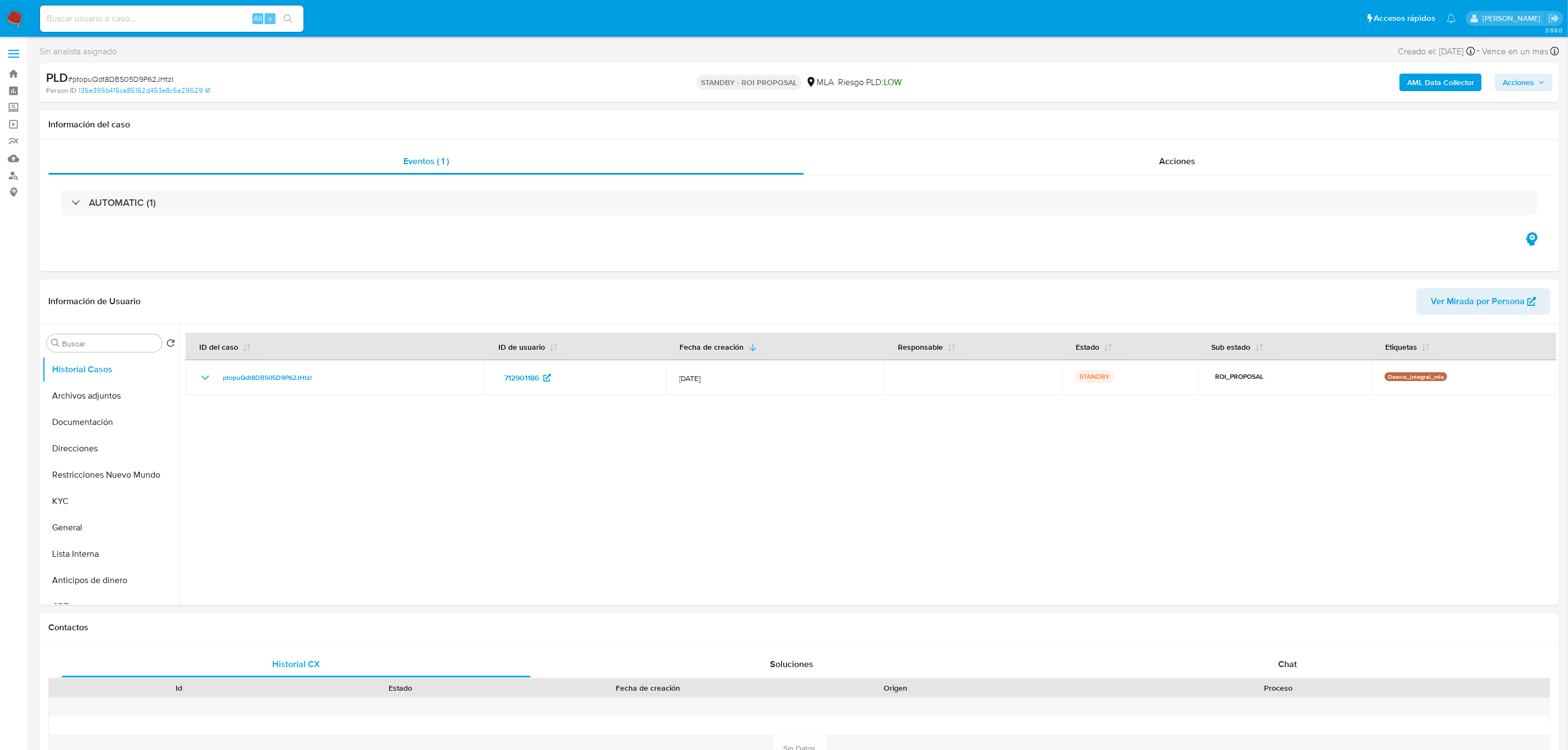
click at [182, 16] on input at bounding box center [172, 18] width 263 height 14
paste input "seuxbkgYqHM77QWlpjMDazF7"
type input "seuxbkgYqHM77QWlpjMDazF7"
click at [292, 14] on icon "search-icon" at bounding box center [288, 18] width 9 height 9
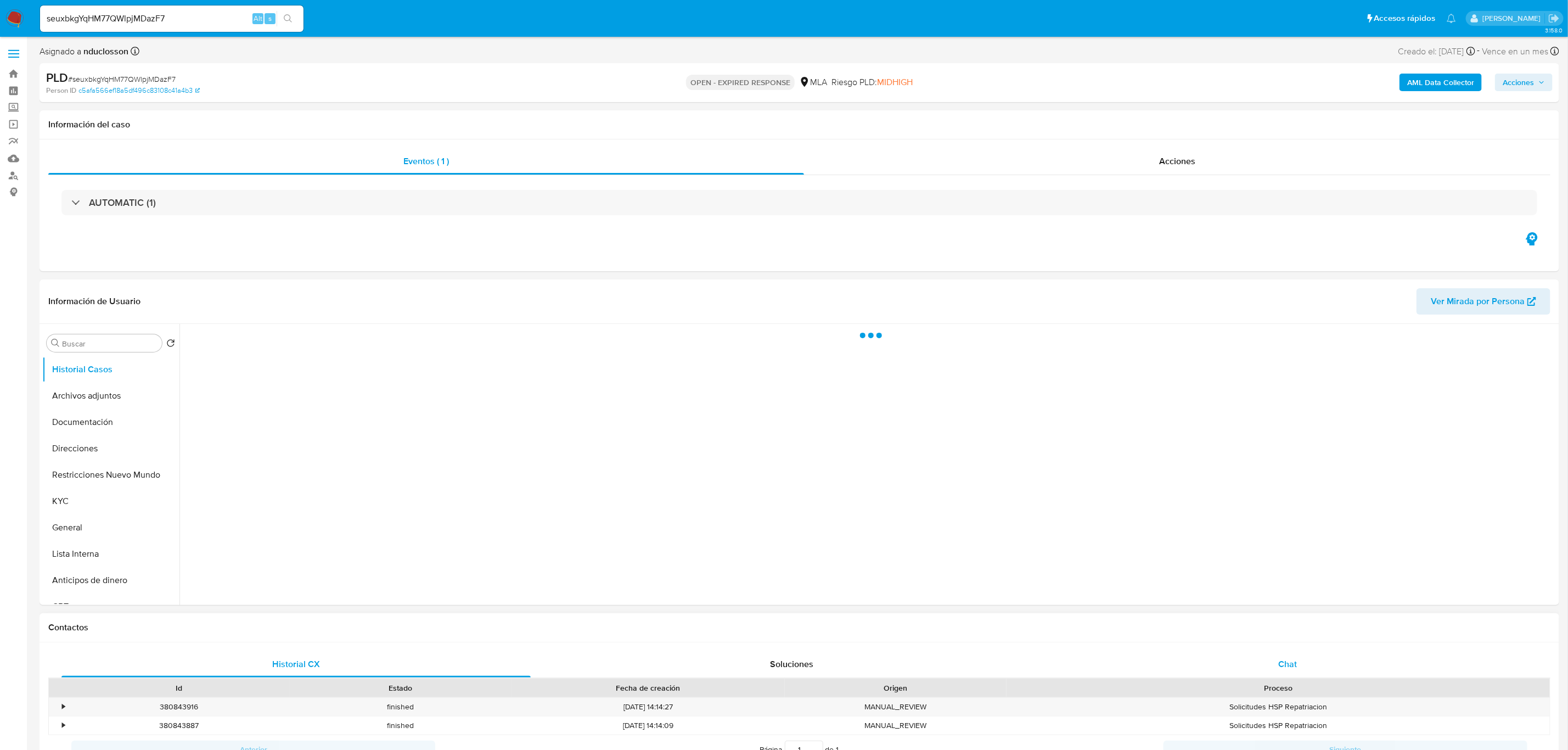
click at [1053, 520] on div "Chat" at bounding box center [1287, 664] width 470 height 26
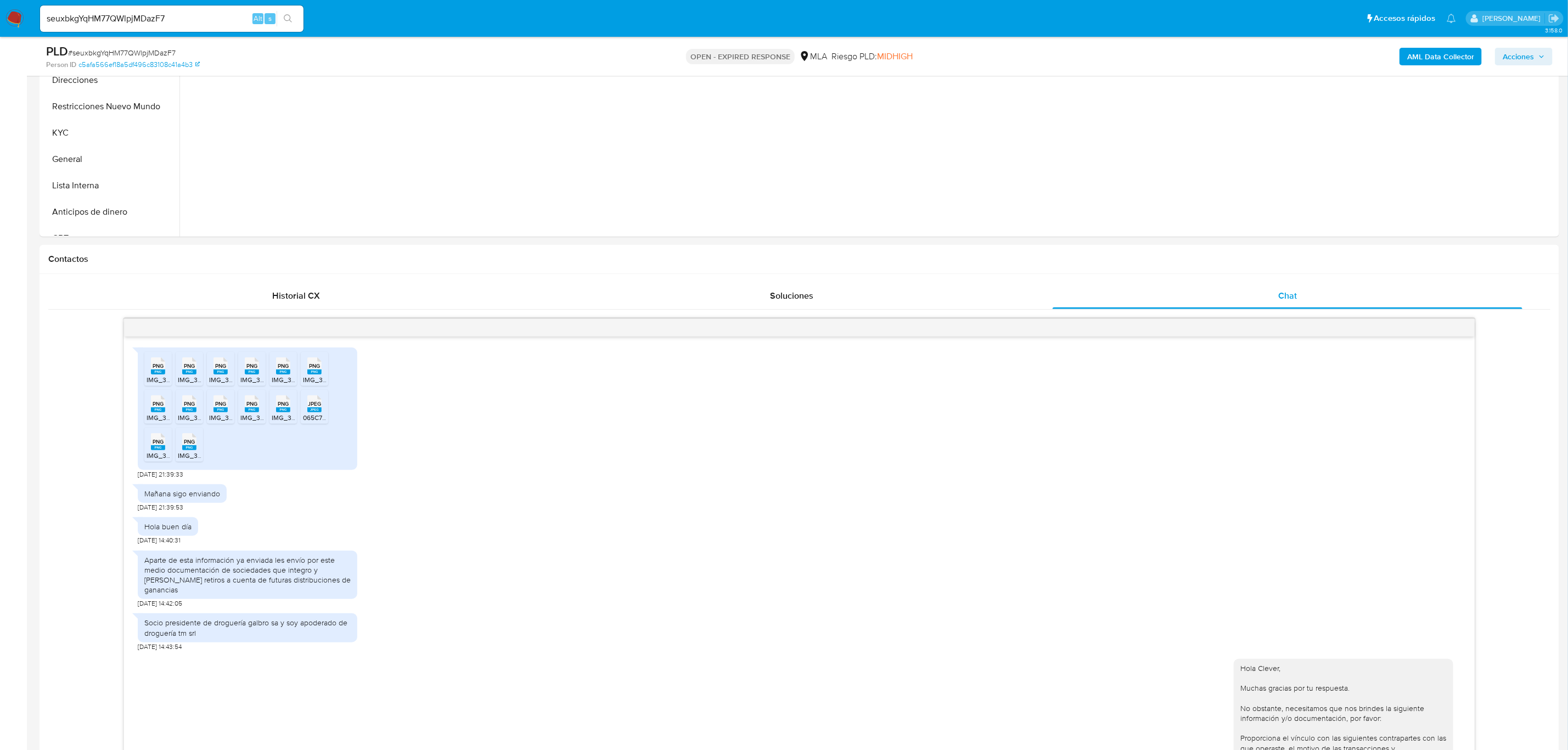
scroll to position [631, 0]
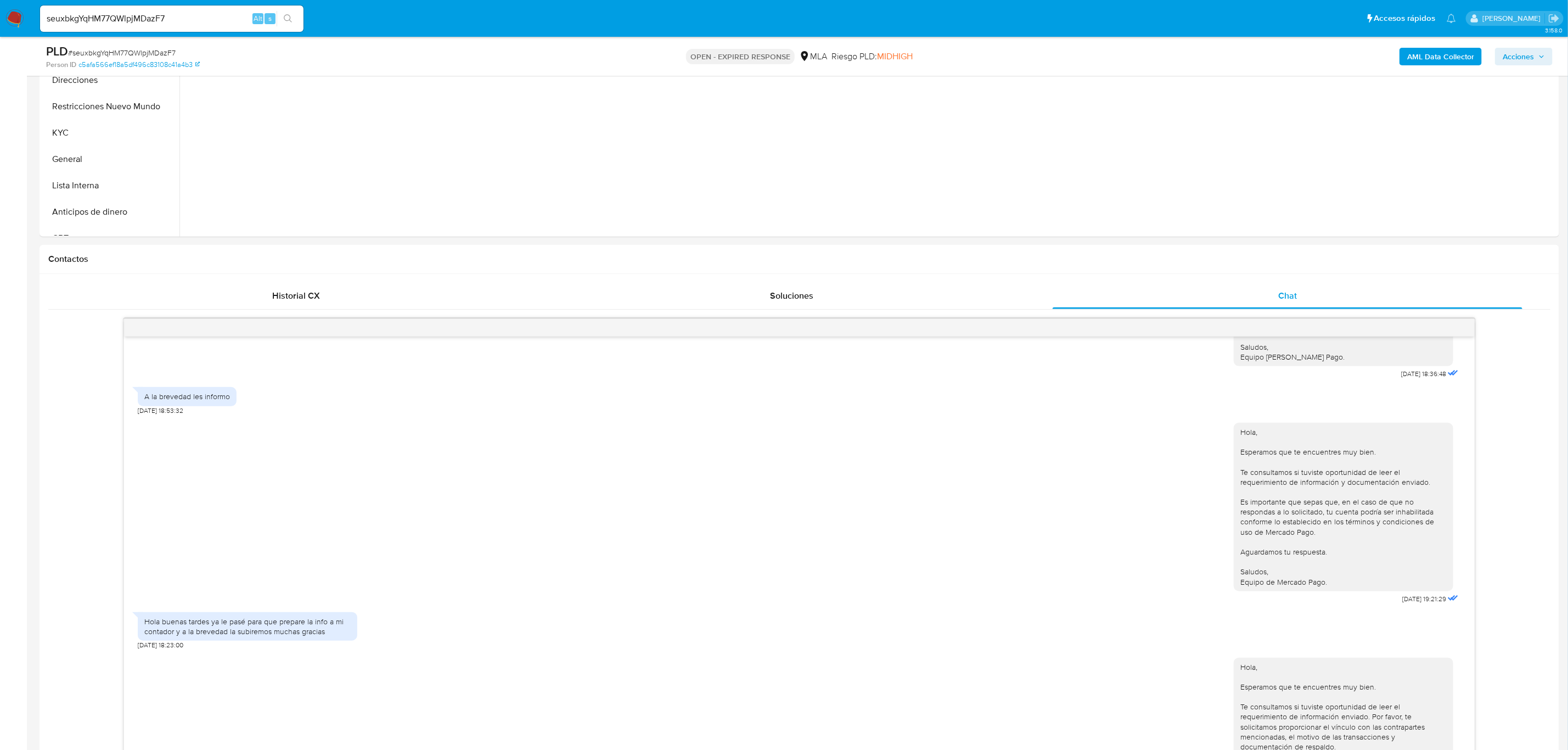
select select "10"
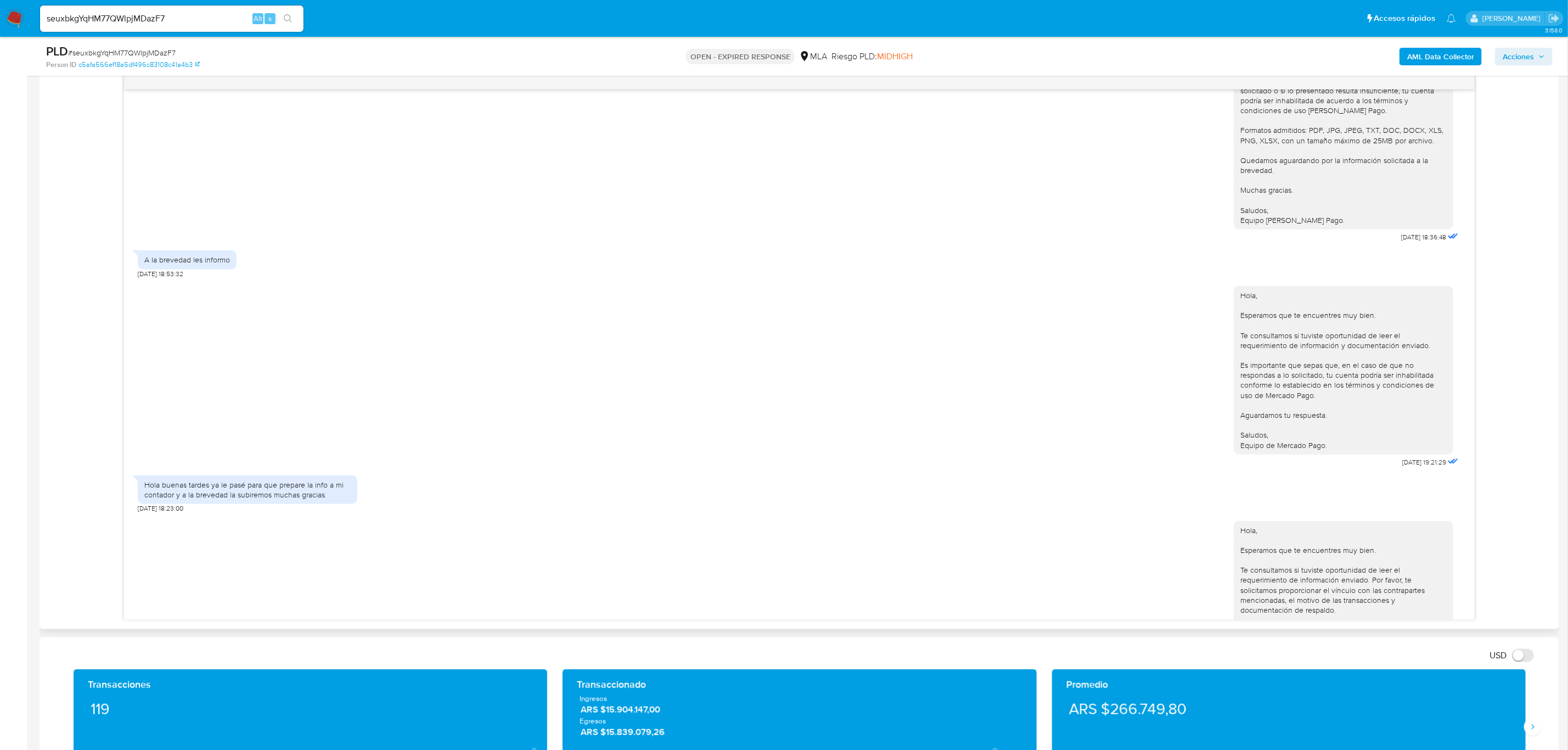
scroll to position [630, 0]
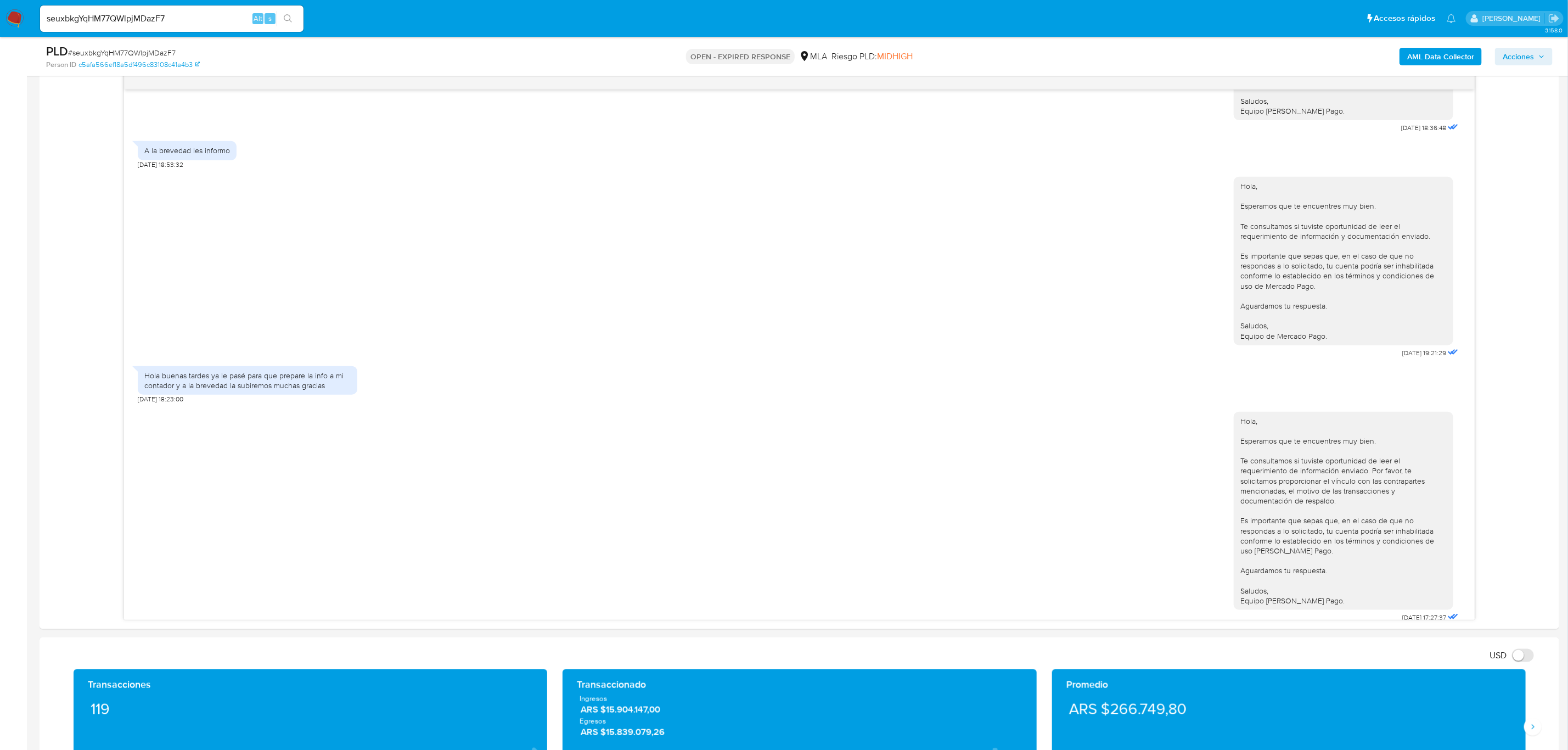
click at [125, 16] on input "seuxbkgYqHM77QWlpjMDazF7" at bounding box center [172, 18] width 263 height 14
paste input "iAZCTMw0Y1b3IvmMiJXDTFT0"
type input "iAZCTMw0Y1b3IvmMiJXDTFT0"
click at [288, 24] on button "search-icon" at bounding box center [287, 18] width 22 height 15
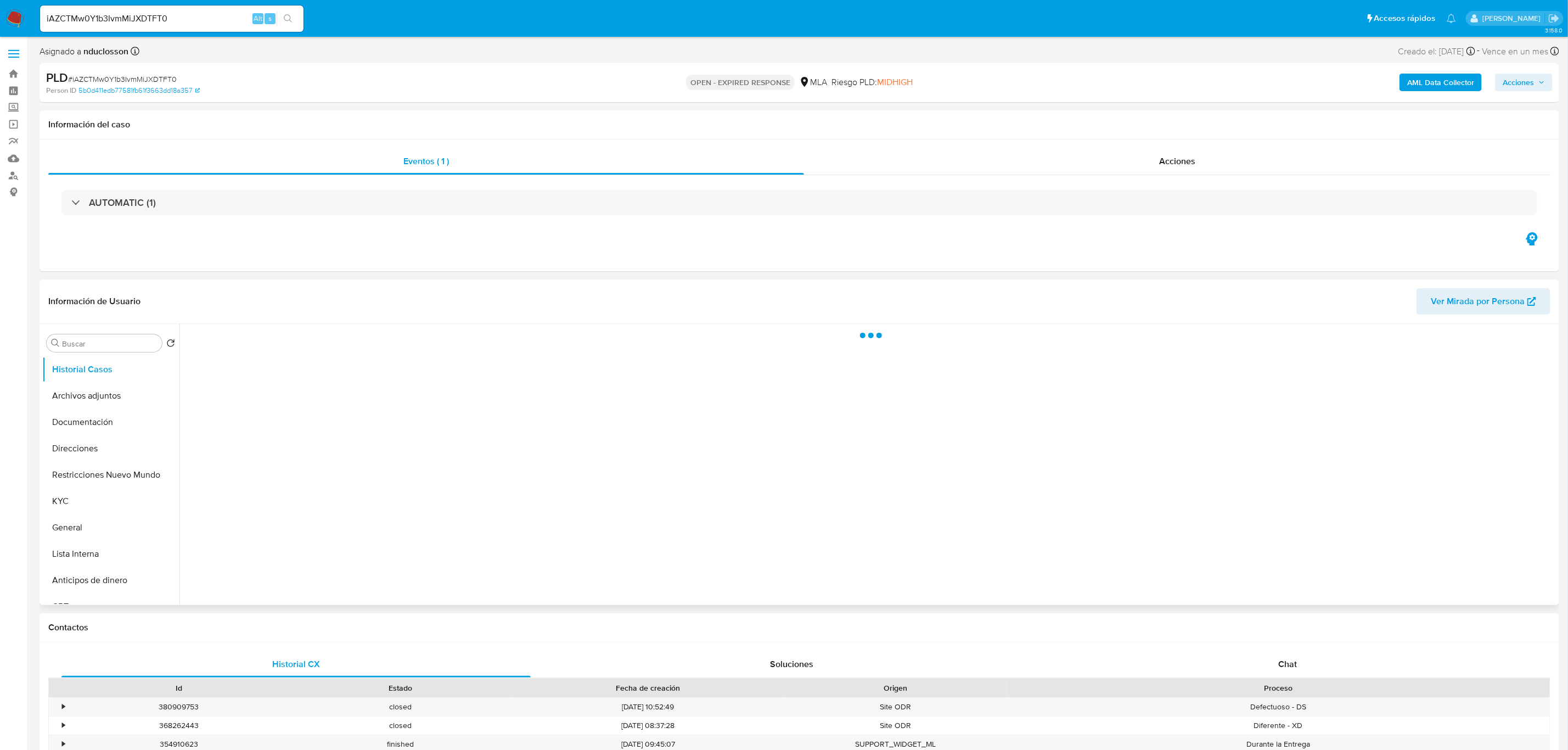
scroll to position [247, 0]
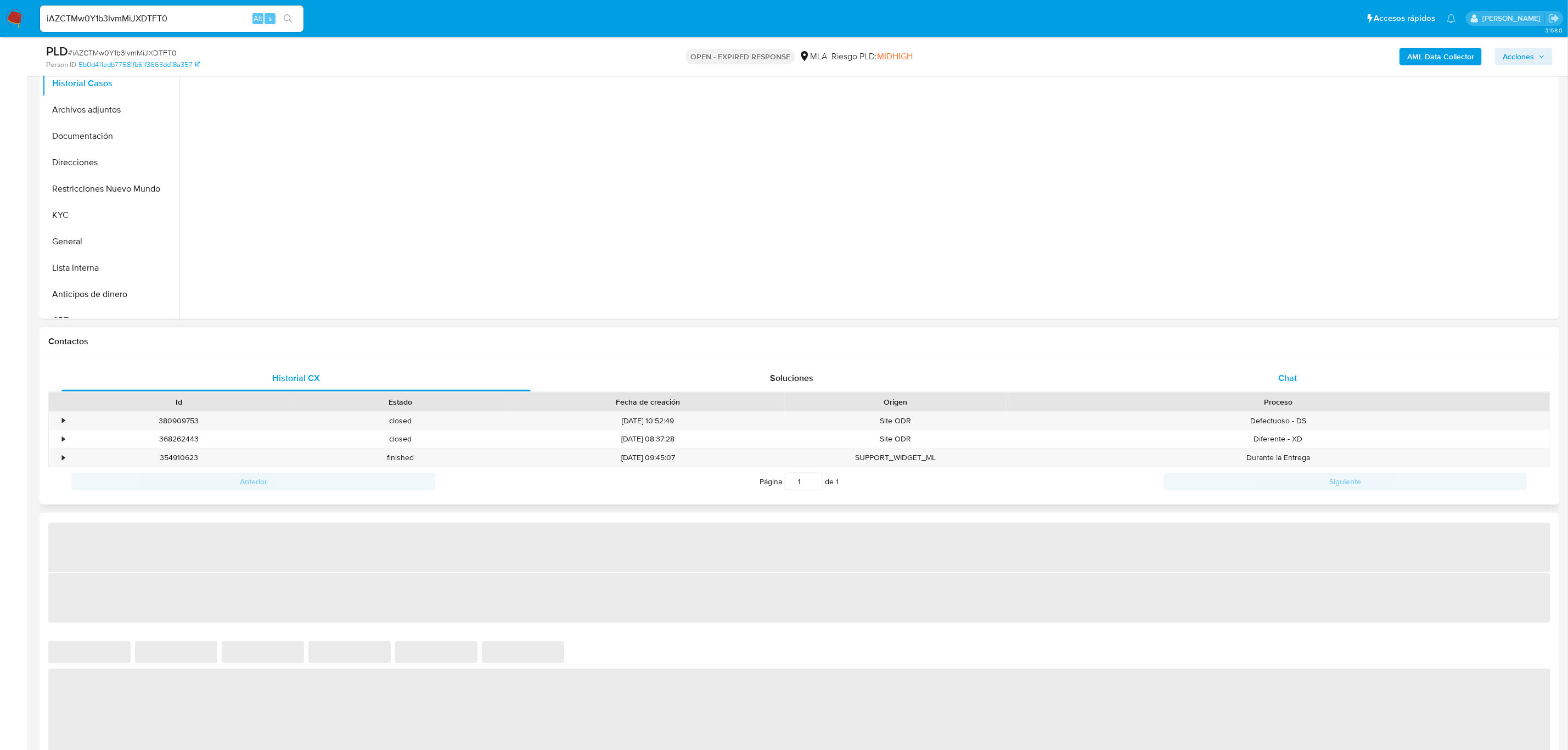
click at [1053, 375] on div "Chat" at bounding box center [1287, 377] width 470 height 26
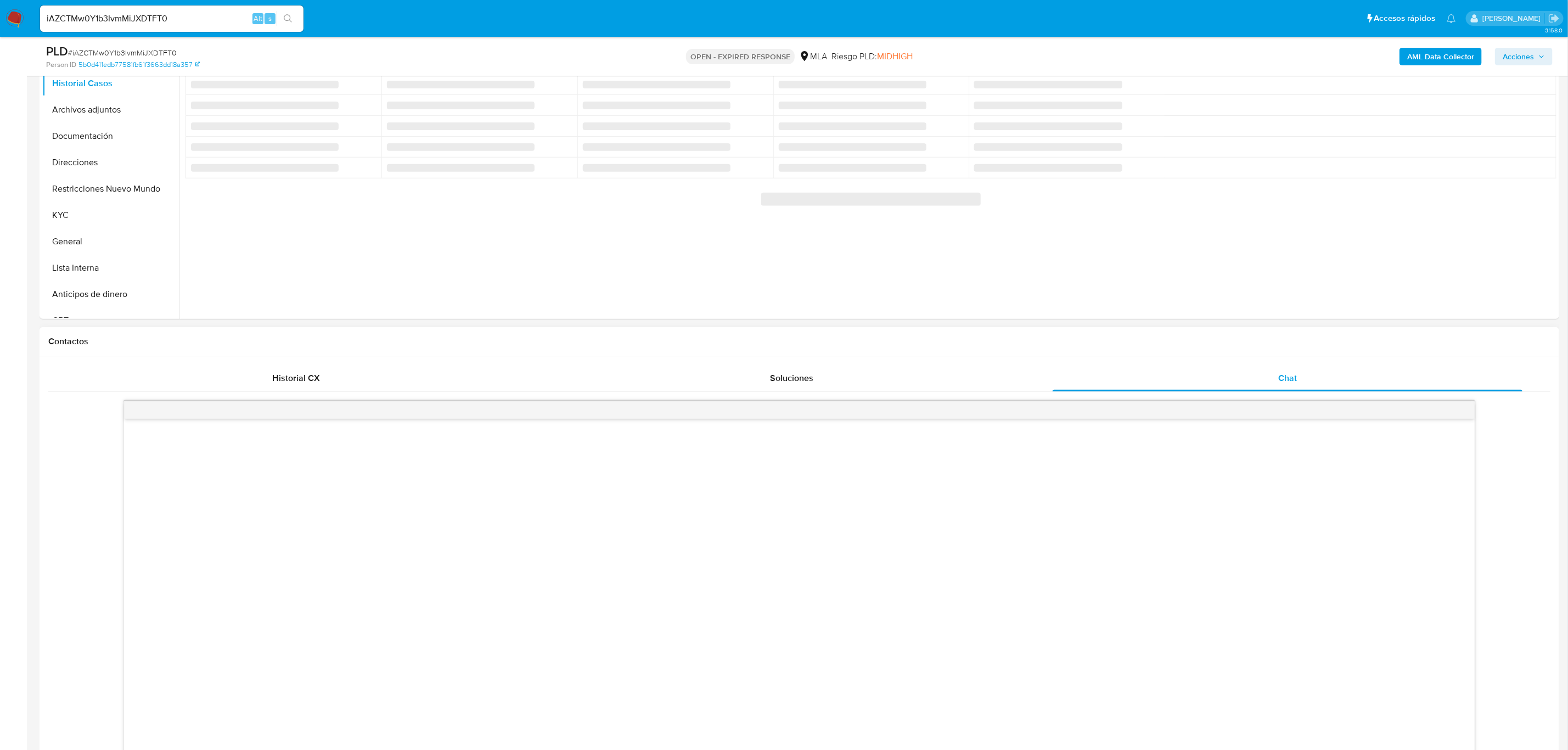
select select "10"
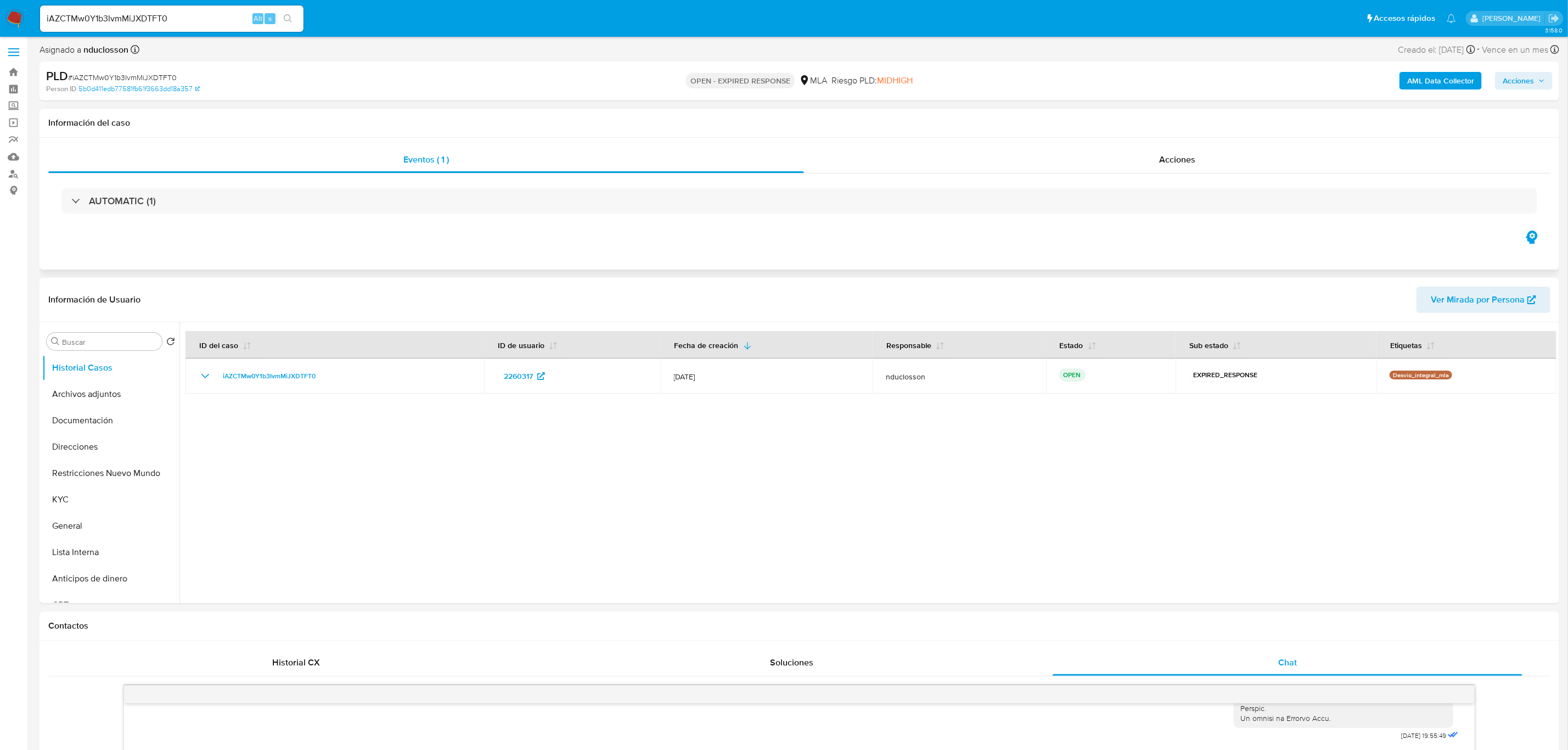
scroll to position [0, 0]
click at [135, 10] on div "iAZCTMw0Y1b3IvmMiJXDTFT0 Alt s" at bounding box center [172, 18] width 263 height 26
click at [131, 17] on input "iAZCTMw0Y1b3IvmMiJXDTFT0" at bounding box center [172, 18] width 263 height 14
paste input "Cs2qg3znzODI07T5o4VCF6NG"
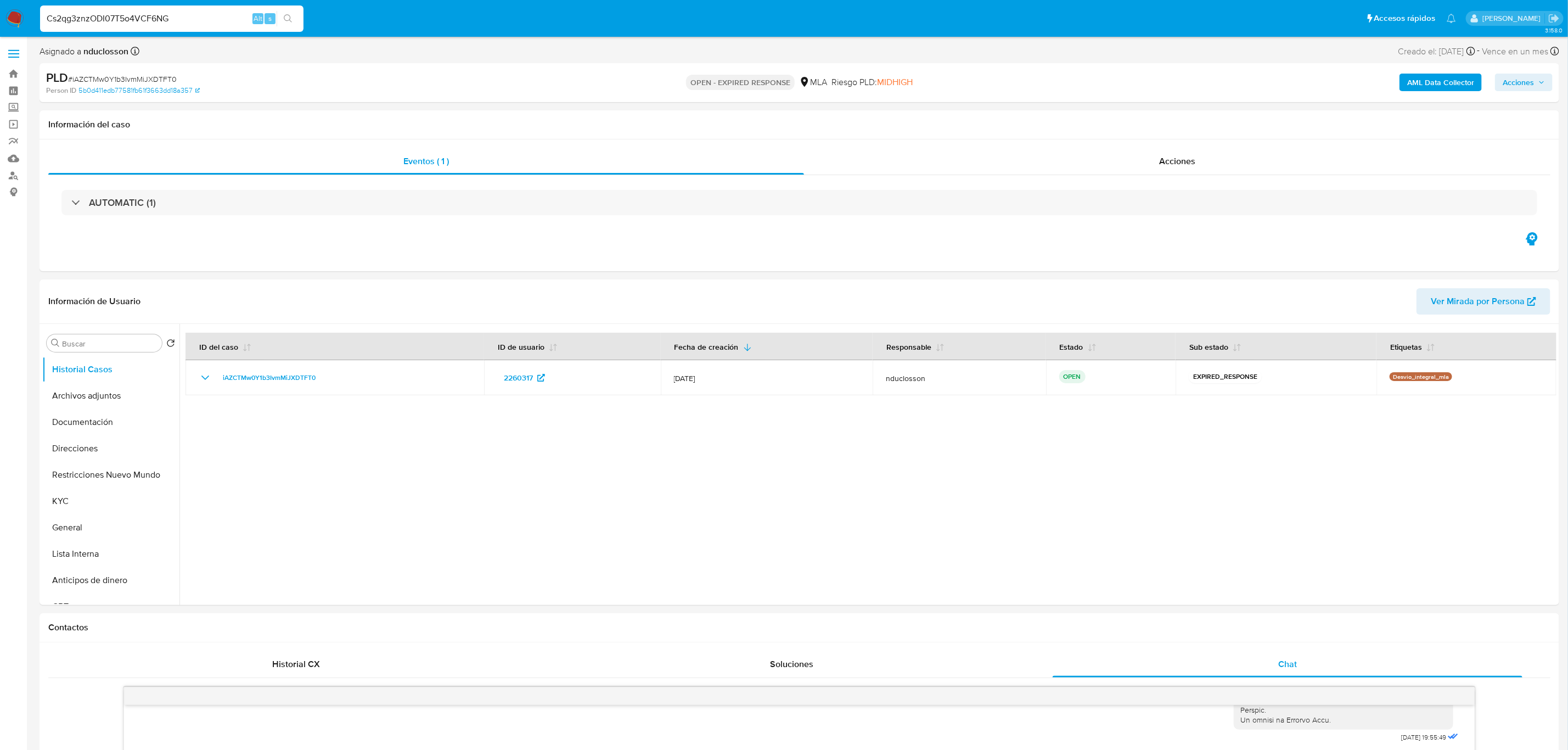
type input "Cs2qg3znzODI07T5o4VCF6NG"
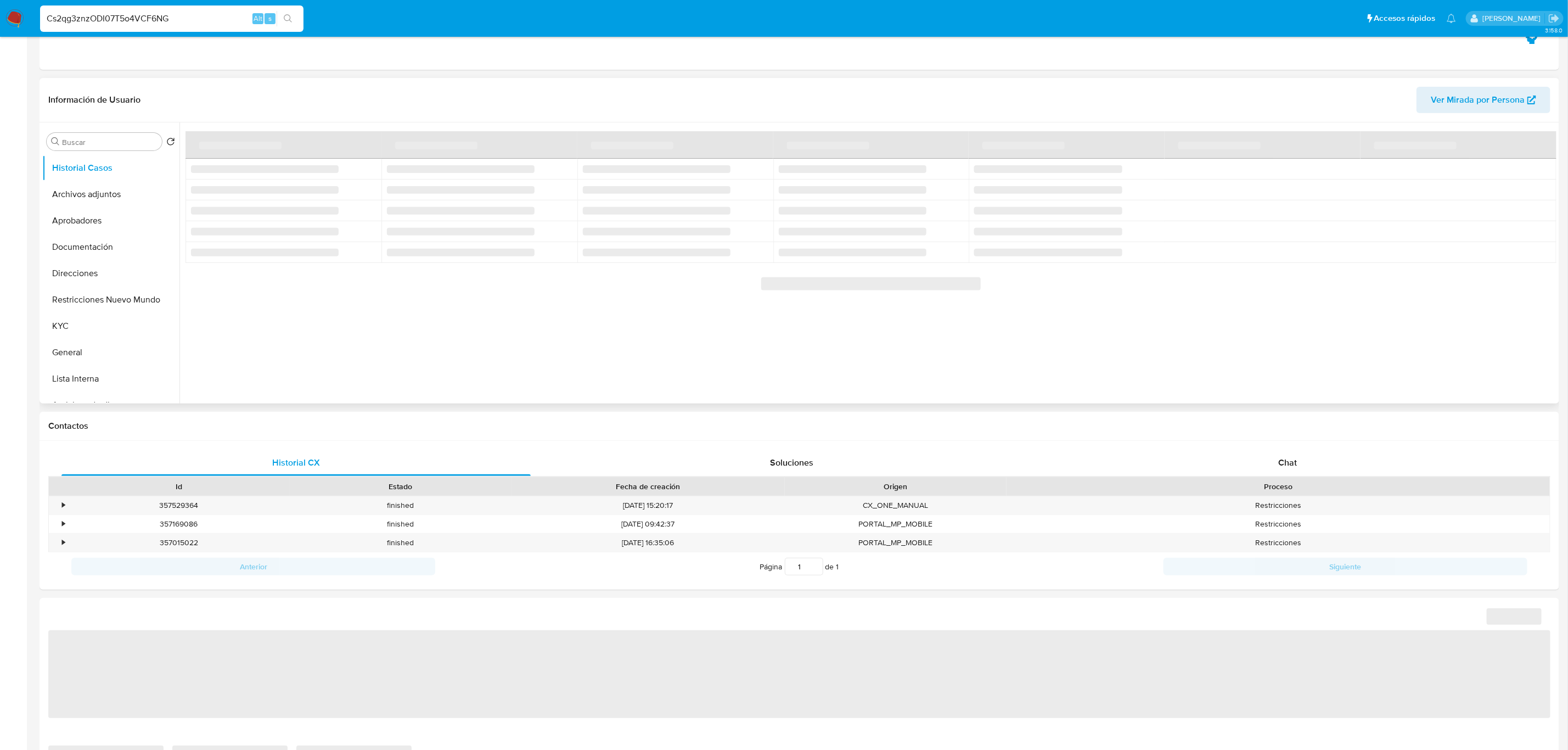
scroll to position [247, 0]
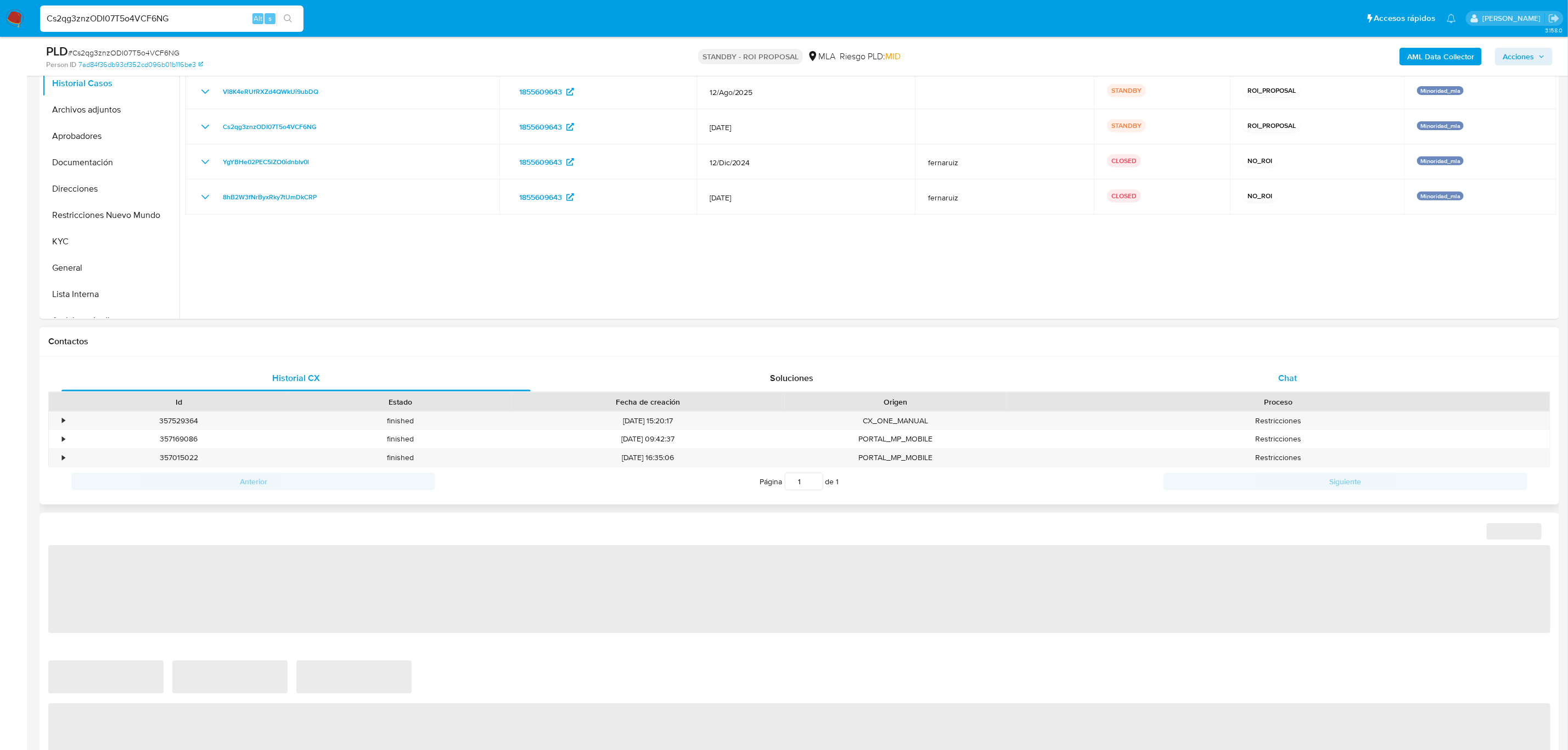
select select "10"
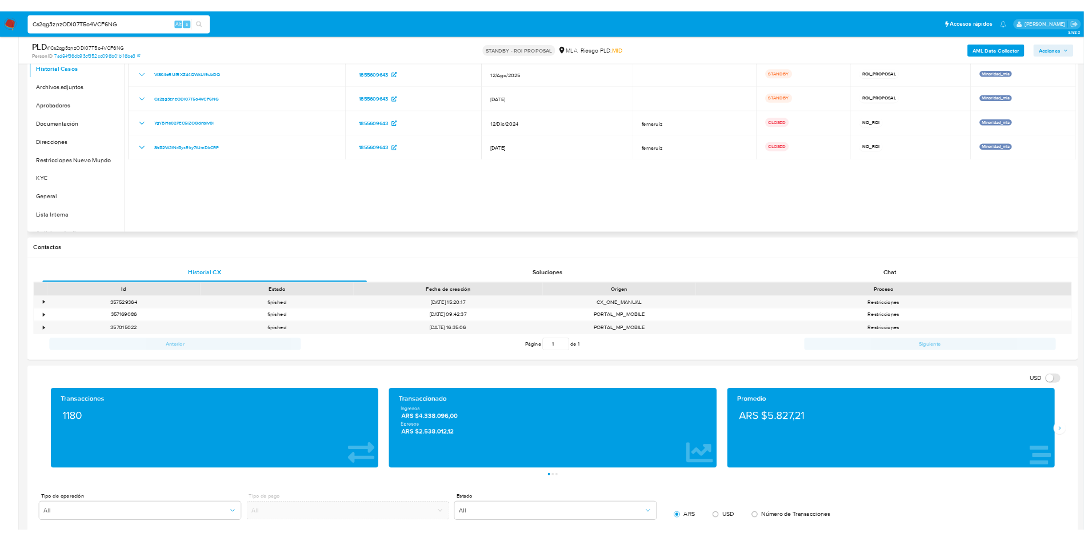
scroll to position [86, 0]
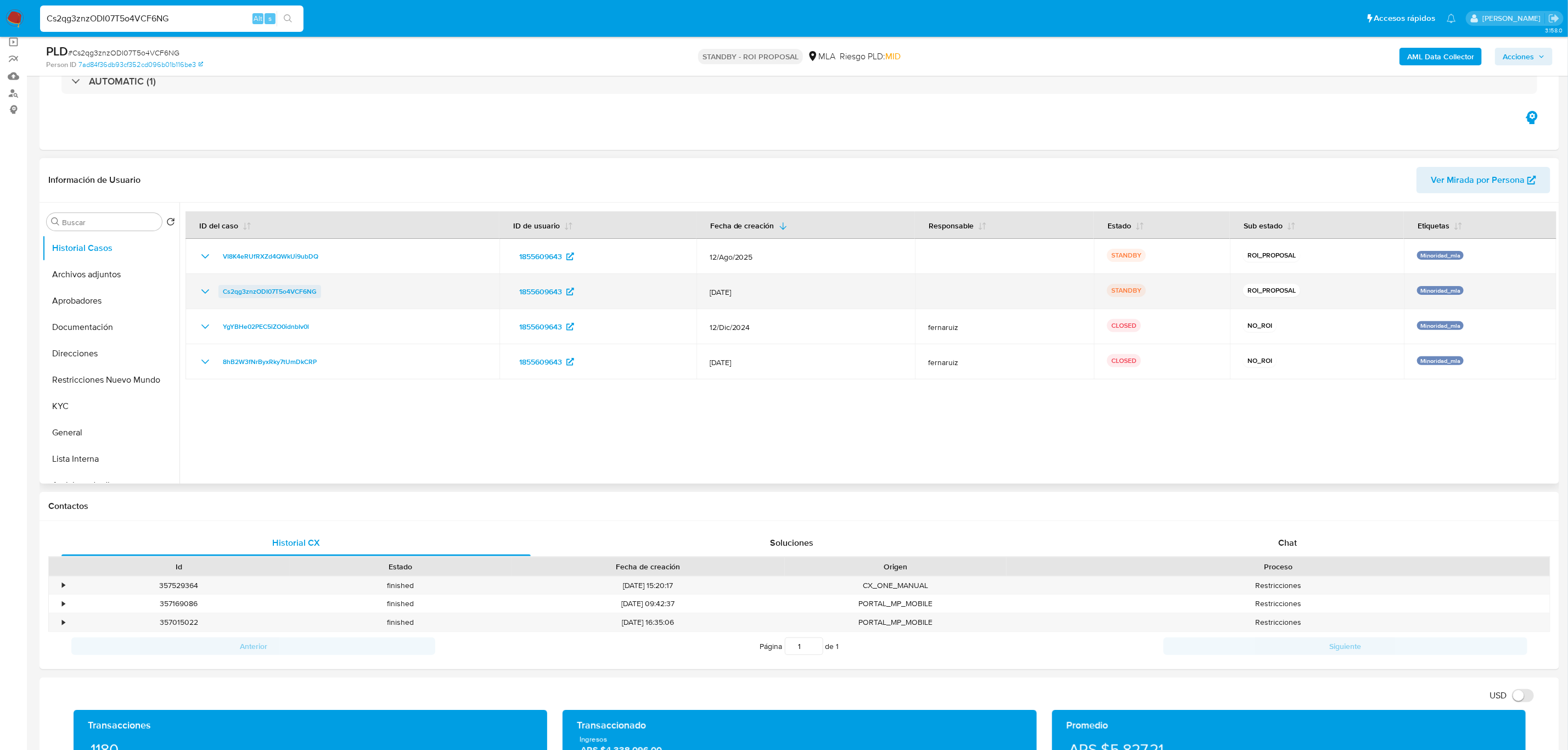
click at [289, 295] on span "Cs2qg3znzODI07T5o4VCF6NG" at bounding box center [270, 292] width 94 height 13
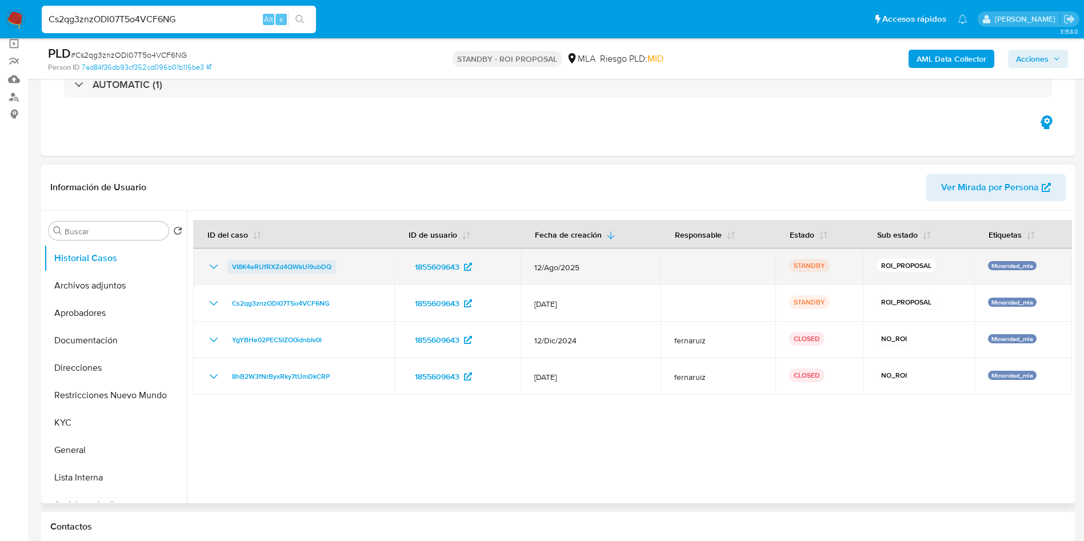
click at [275, 265] on span "VI8K4eRUfRXZd4QWkUi9ubDQ" at bounding box center [281, 267] width 99 height 14
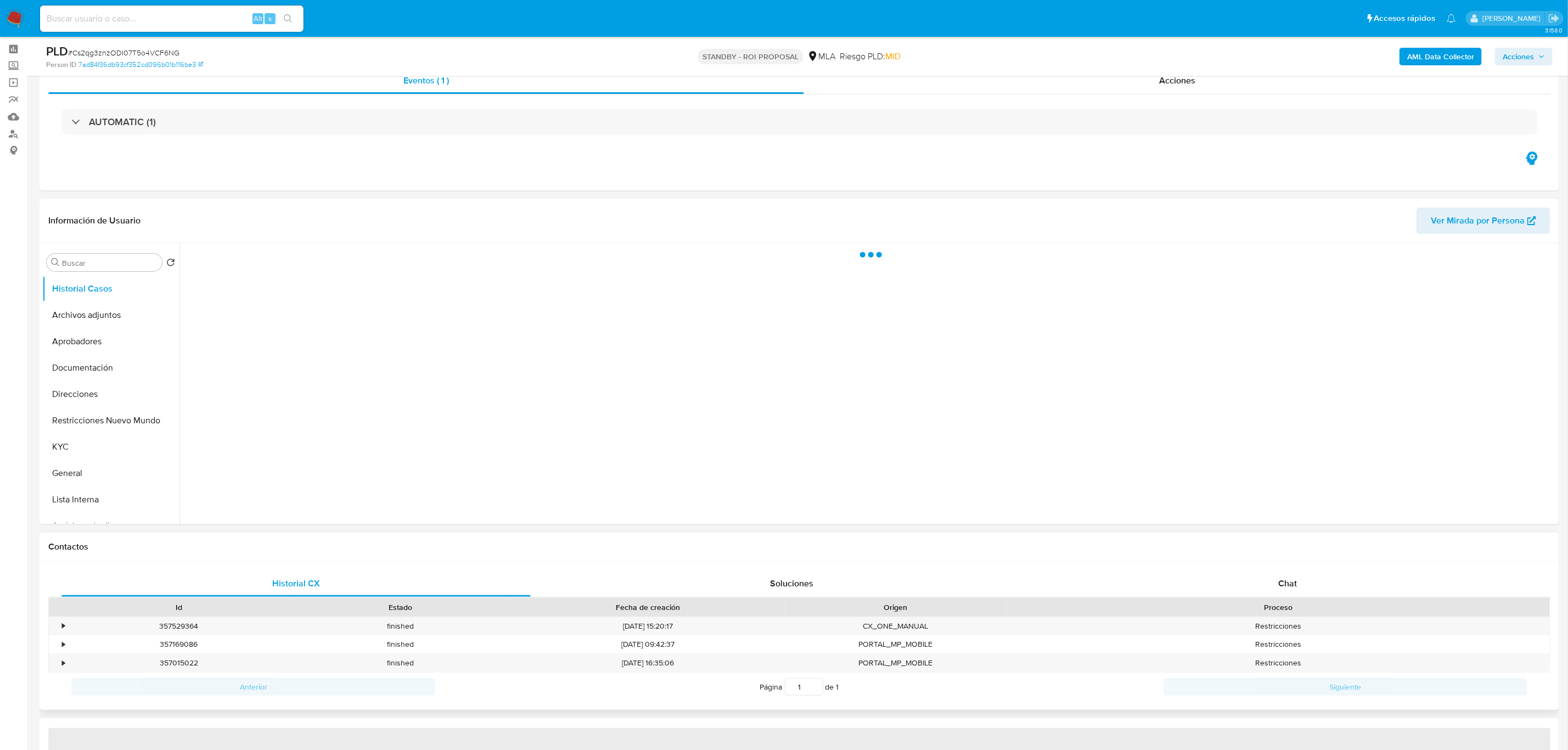
scroll to position [83, 0]
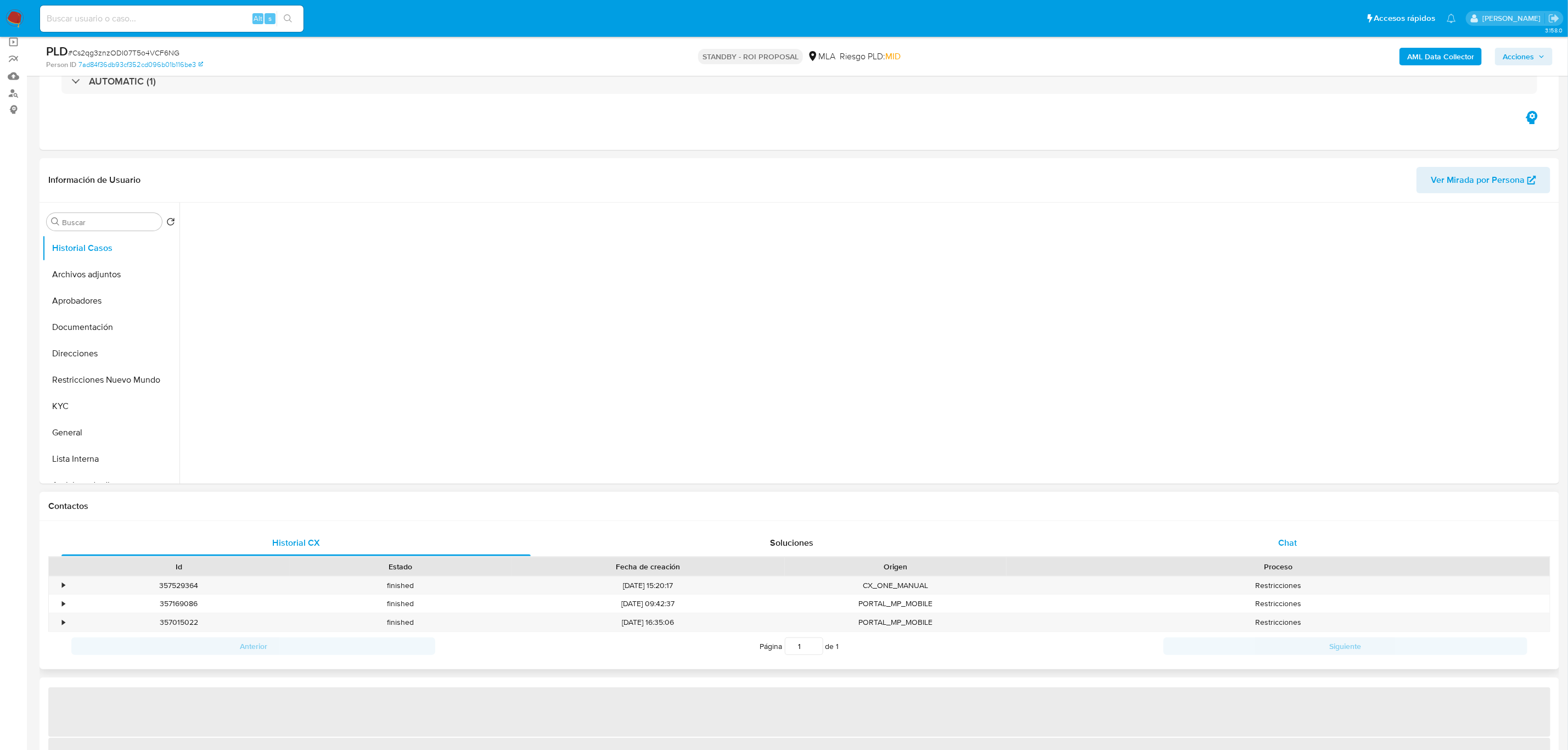
click at [1291, 546] on span "Chat" at bounding box center [1287, 542] width 18 height 12
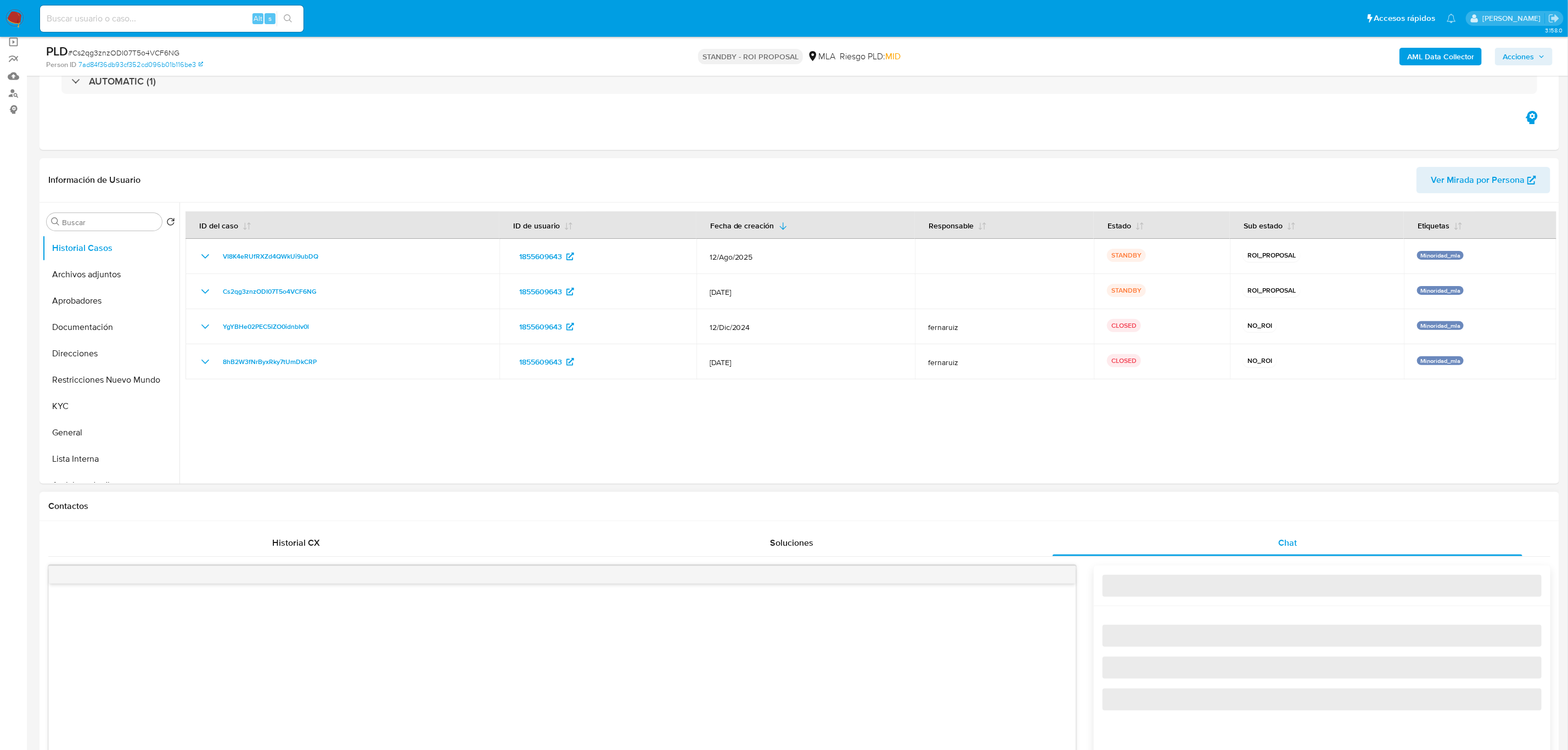
scroll to position [85, 0]
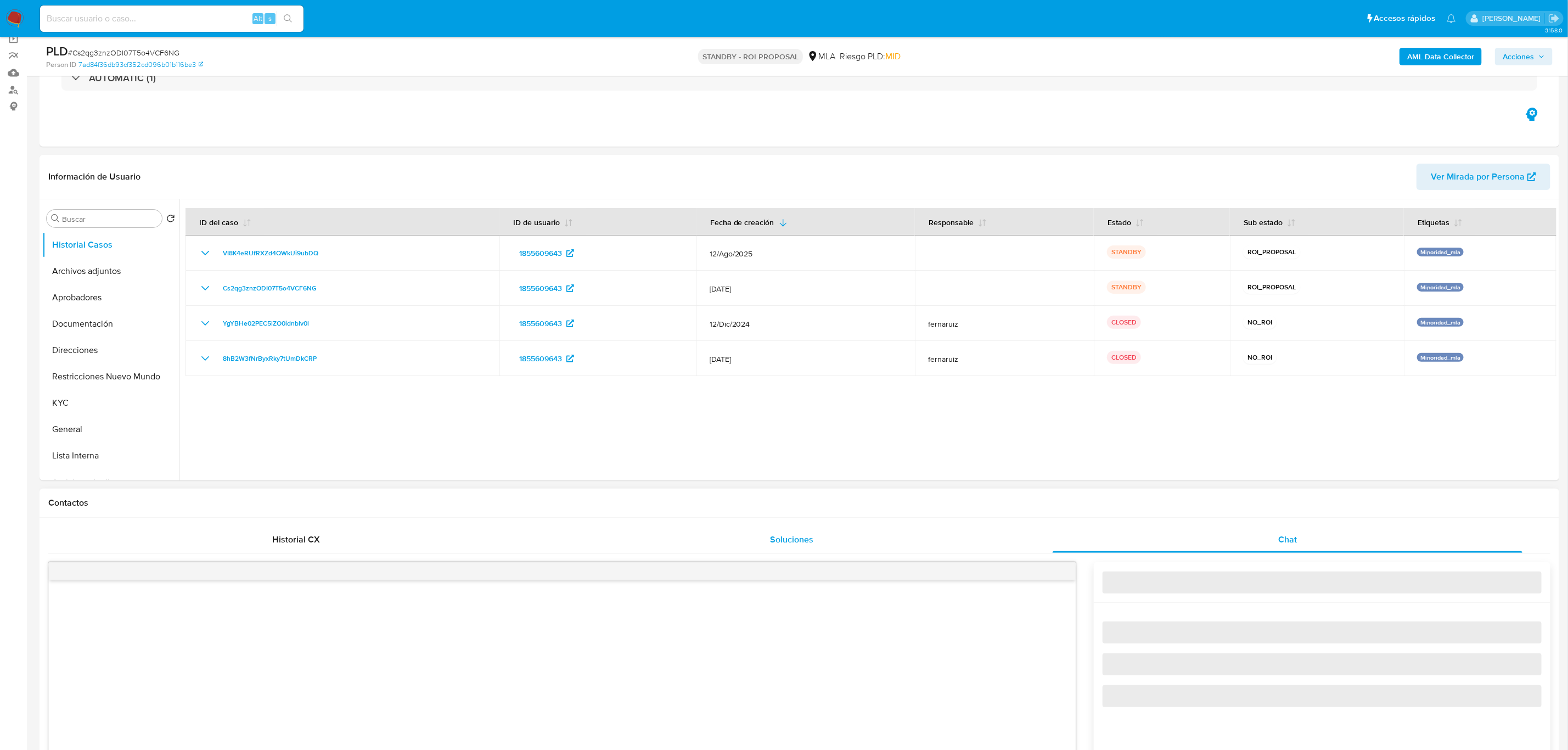
select select "10"
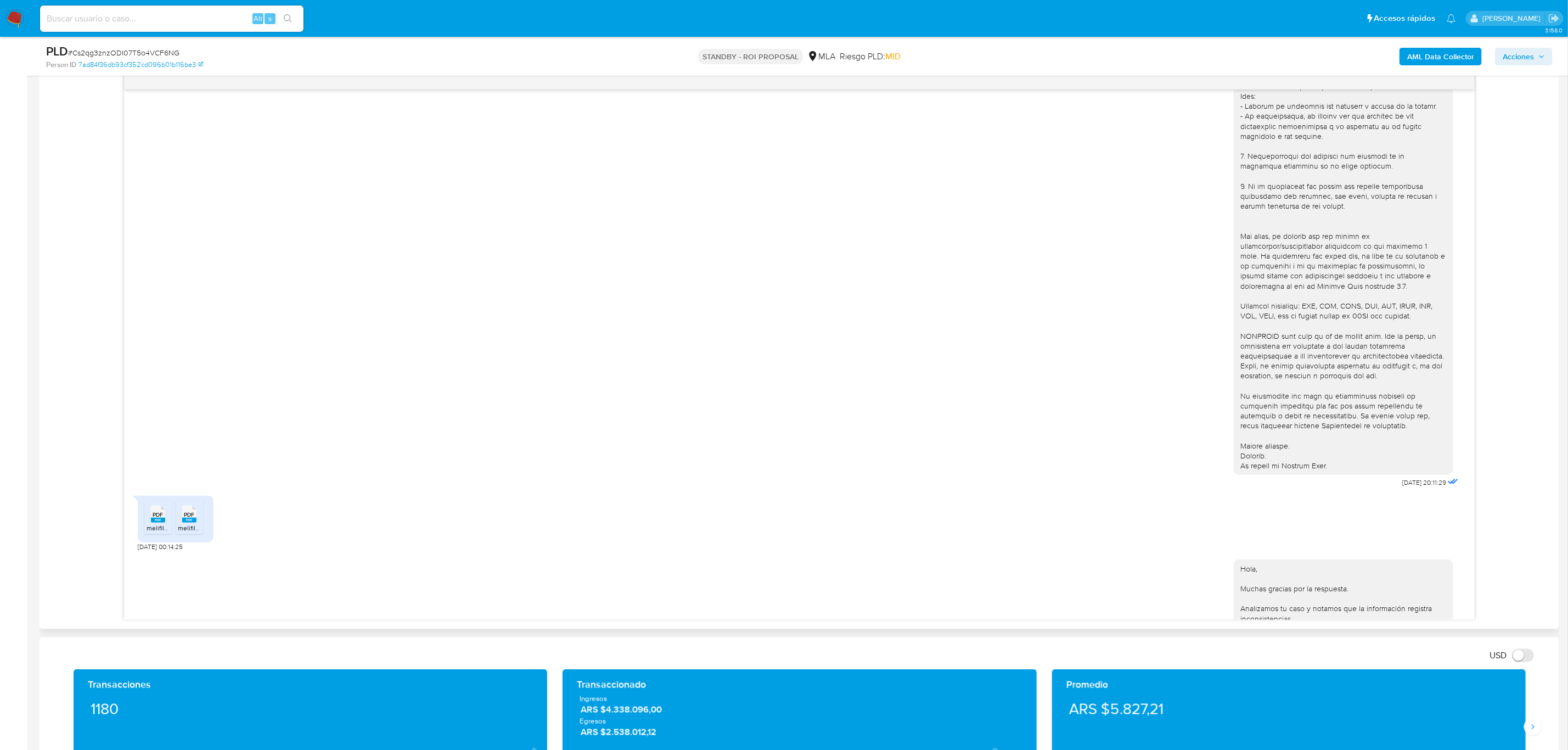
scroll to position [294, 0]
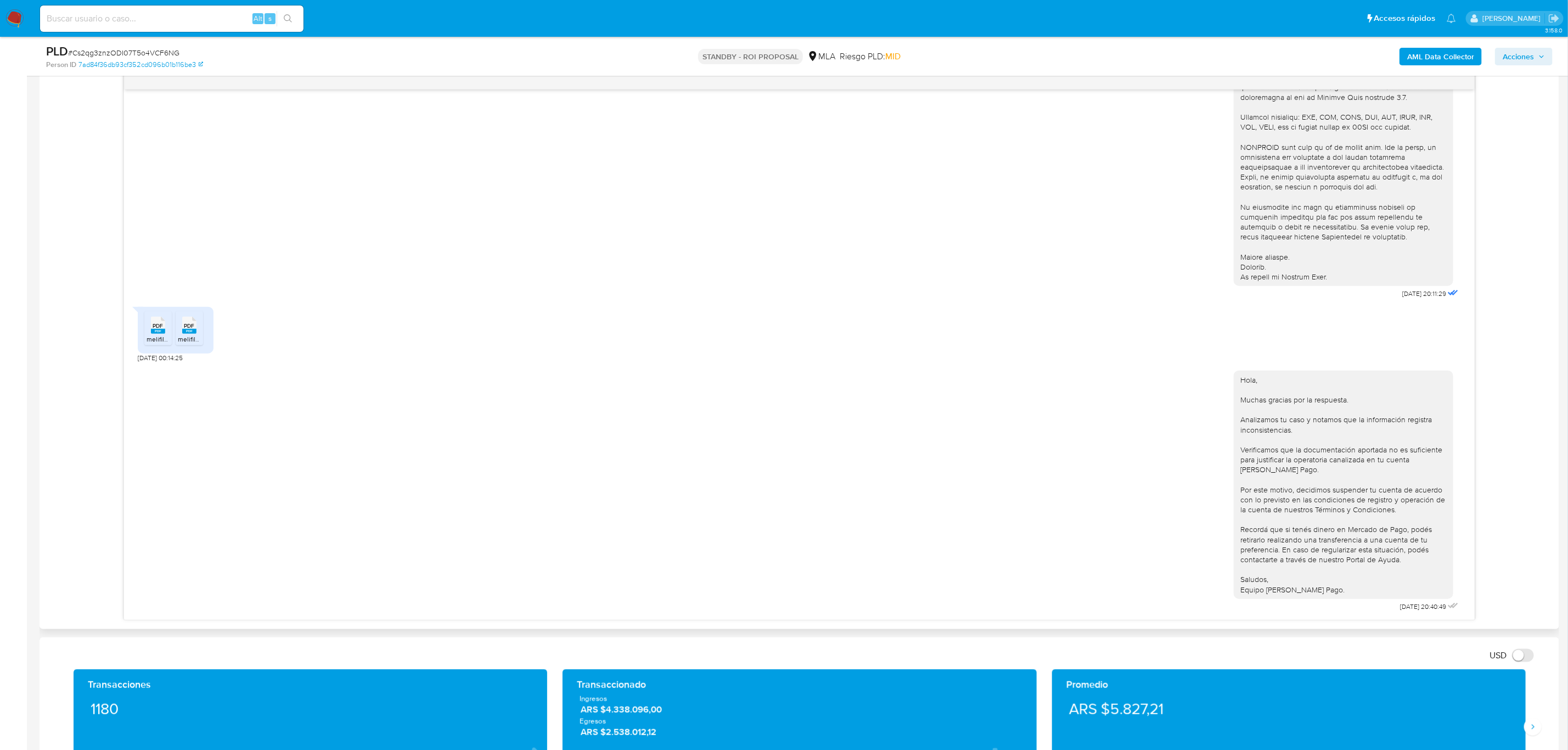
click at [182, 362] on span "[DATE] 00:14:25" at bounding box center [159, 357] width 45 height 9
click at [133, 635] on div "Información de Usuario Ver Mirada por Persona Buscar Volver al orden por defect…" at bounding box center [799, 667] width 1520 height 2008
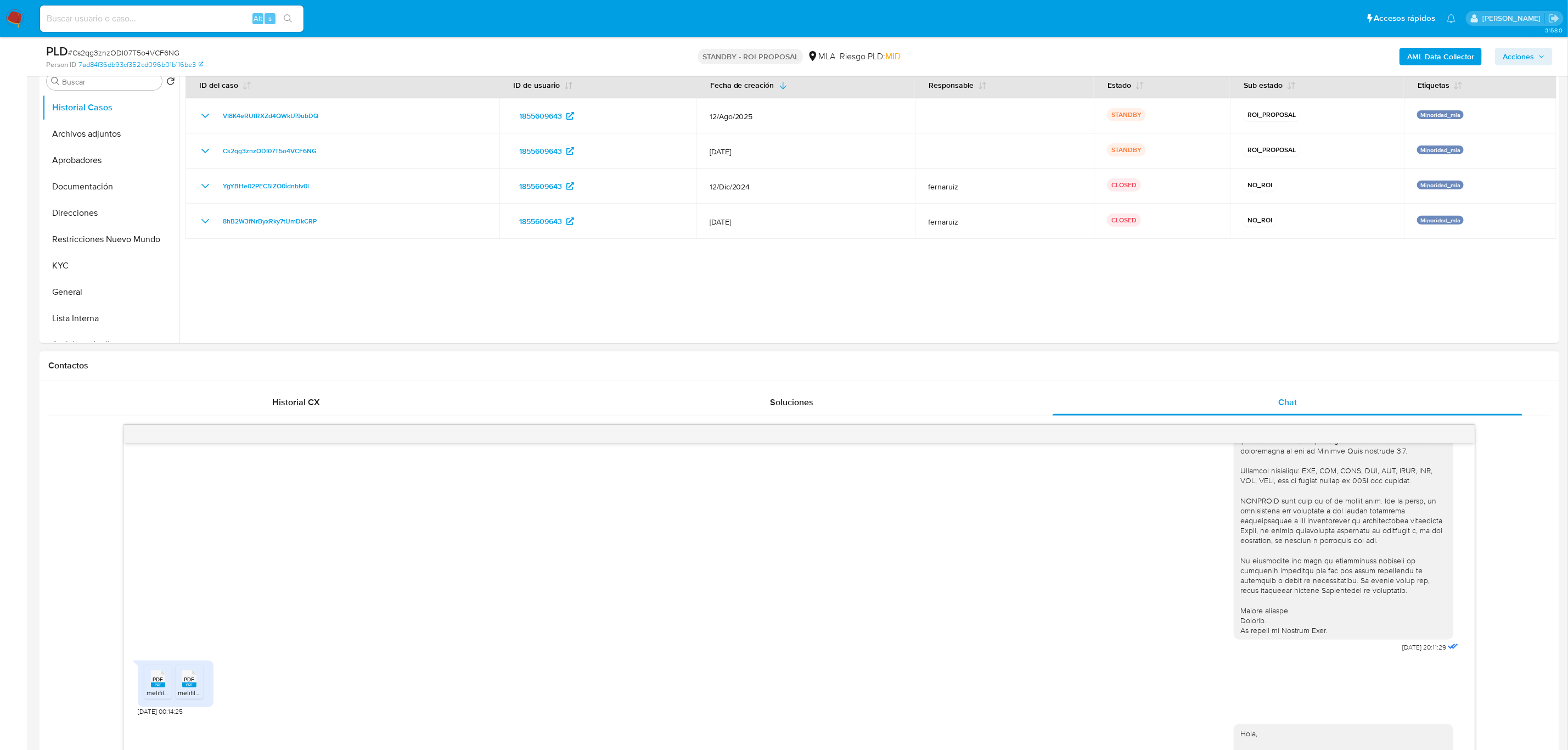
scroll to position [83, 0]
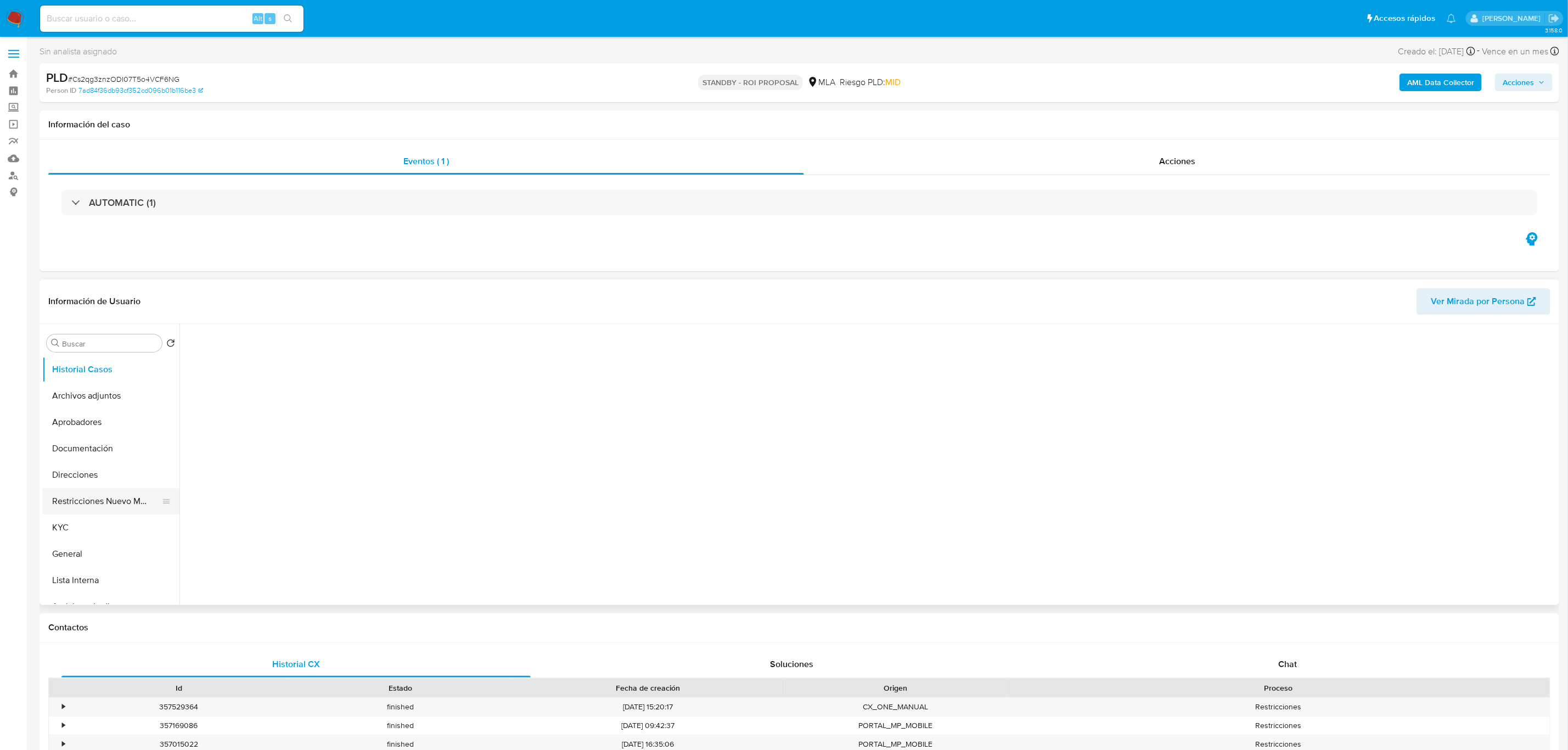
select select "10"
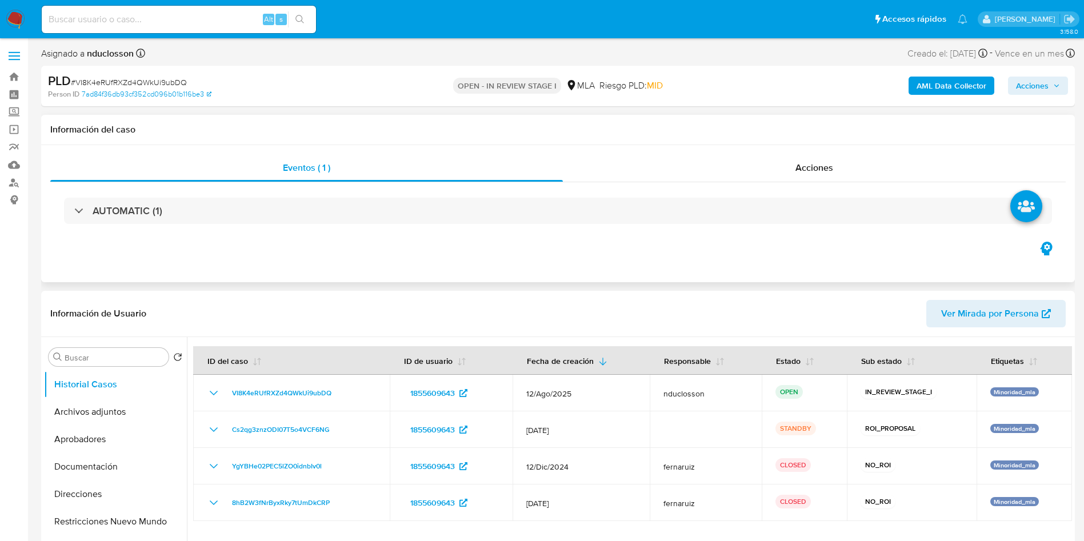
select select "10"
click at [119, 422] on button "Archivos adjuntos" at bounding box center [111, 411] width 134 height 27
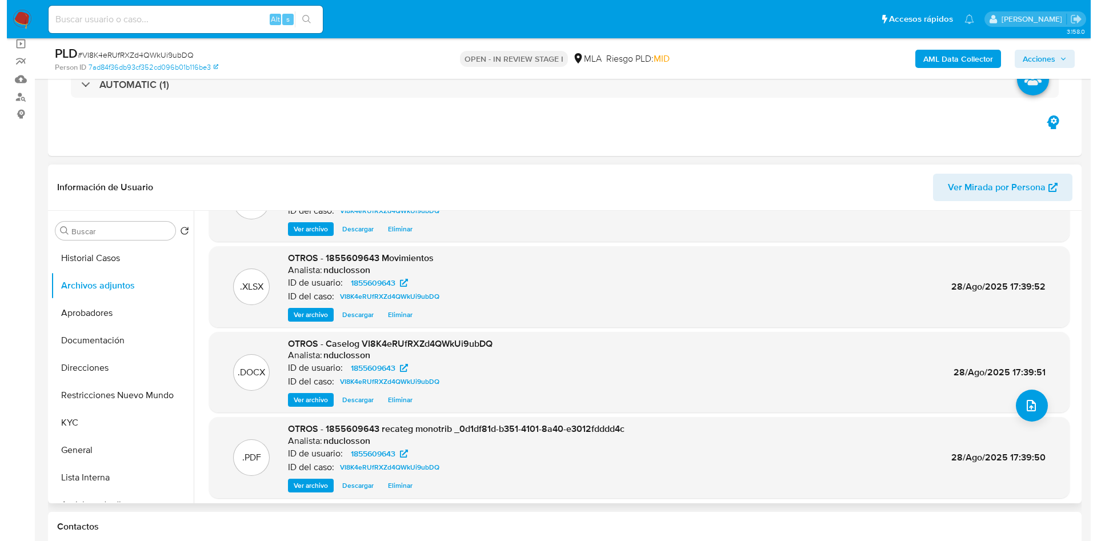
scroll to position [86, 0]
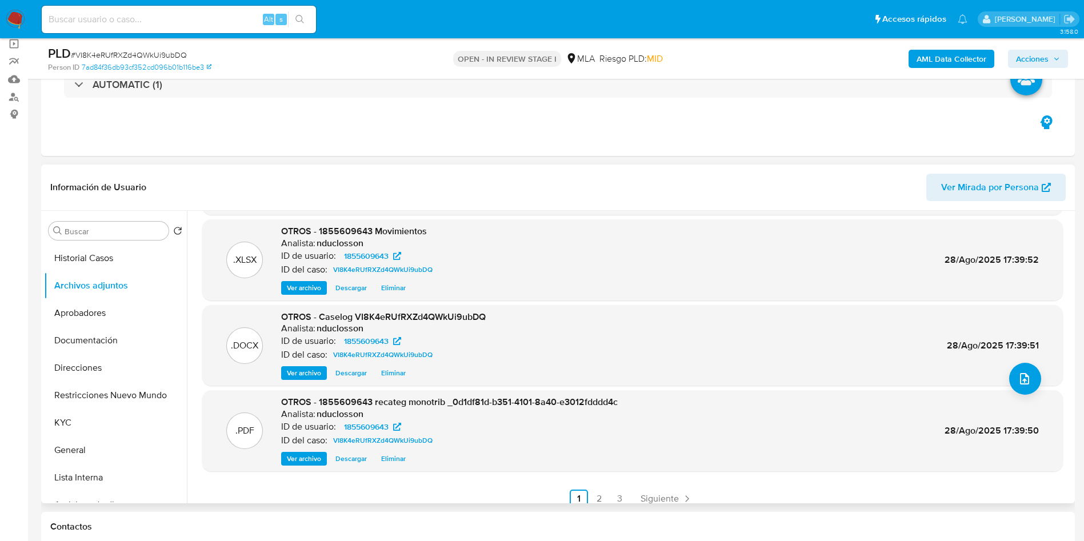
click at [394, 371] on span "Eliminar" at bounding box center [393, 373] width 25 height 11
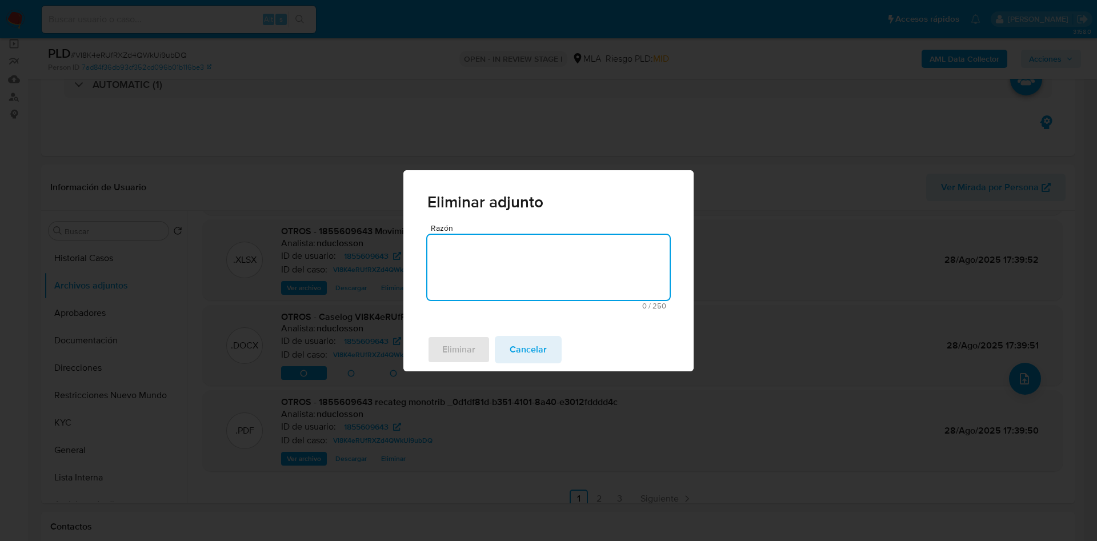
click at [494, 249] on textarea "Razón" at bounding box center [549, 267] width 242 height 65
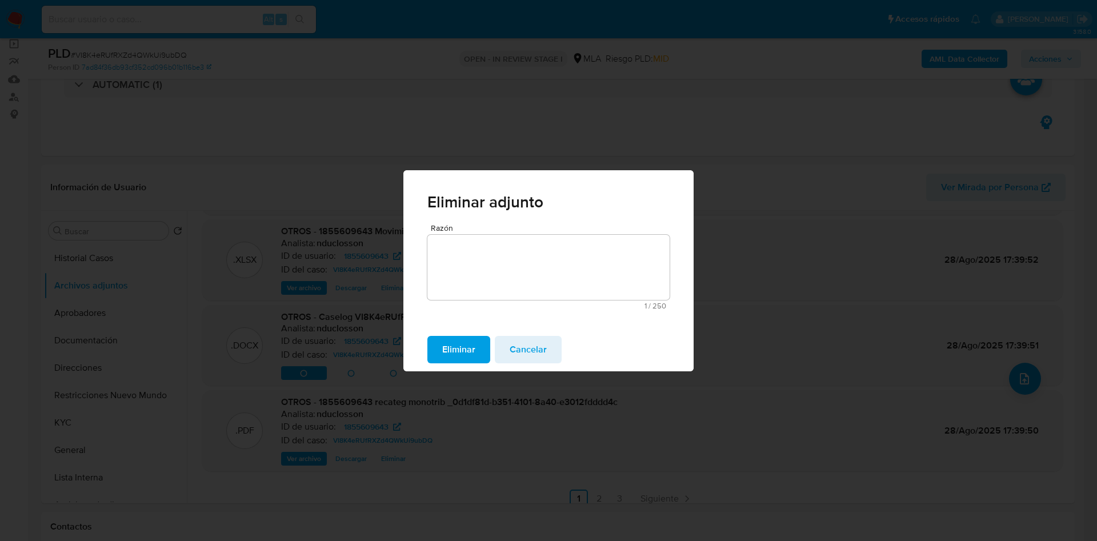
click at [477, 338] on button "Eliminar" at bounding box center [459, 349] width 63 height 27
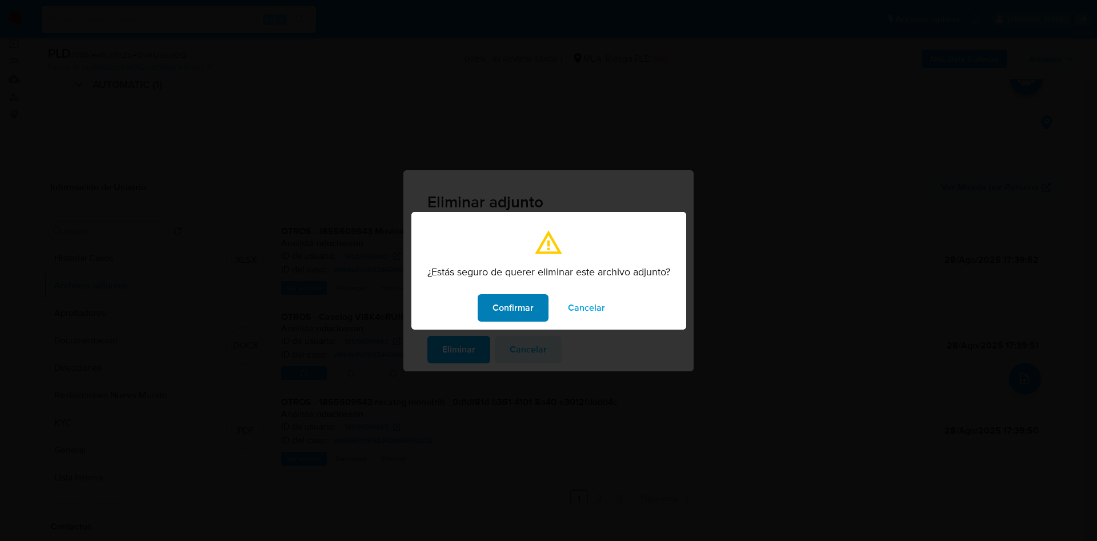
click at [499, 296] on span "Confirmar" at bounding box center [513, 308] width 41 height 25
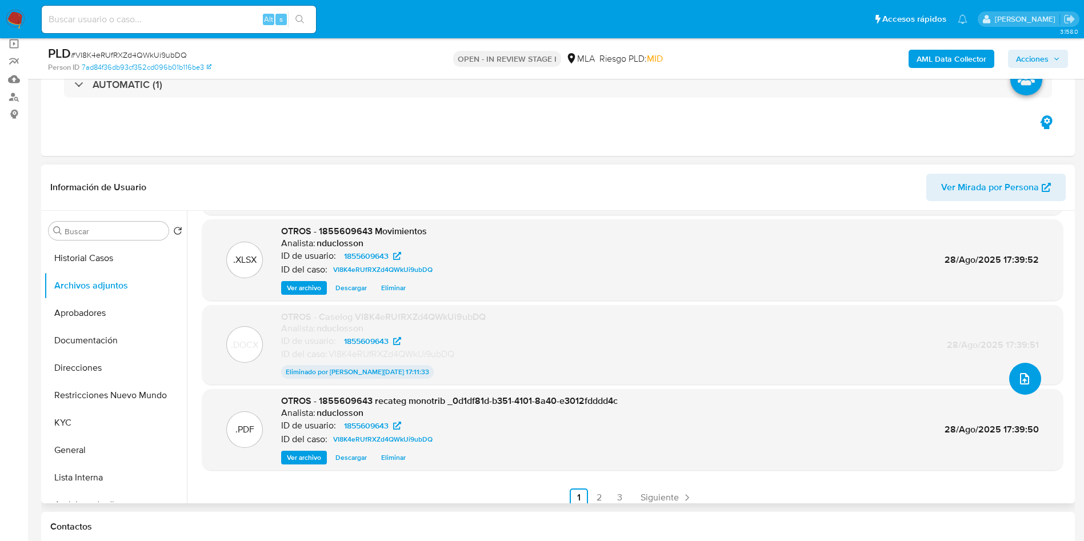
click at [1022, 370] on button "upload-file" at bounding box center [1025, 379] width 32 height 32
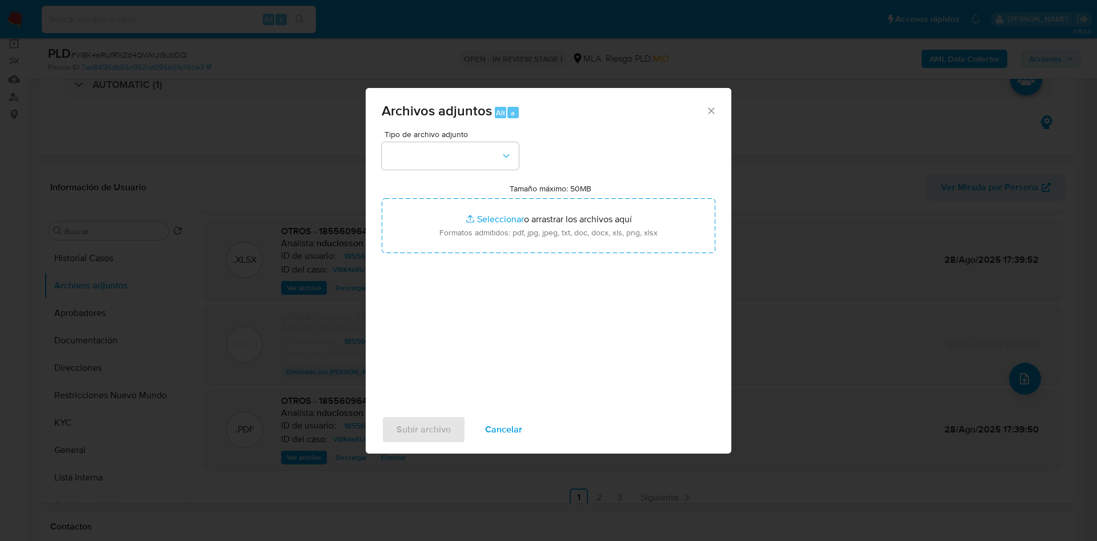
click at [465, 133] on span "Tipo de archivo adjunto" at bounding box center [453, 134] width 137 height 8
click at [475, 151] on button "button" at bounding box center [450, 155] width 137 height 27
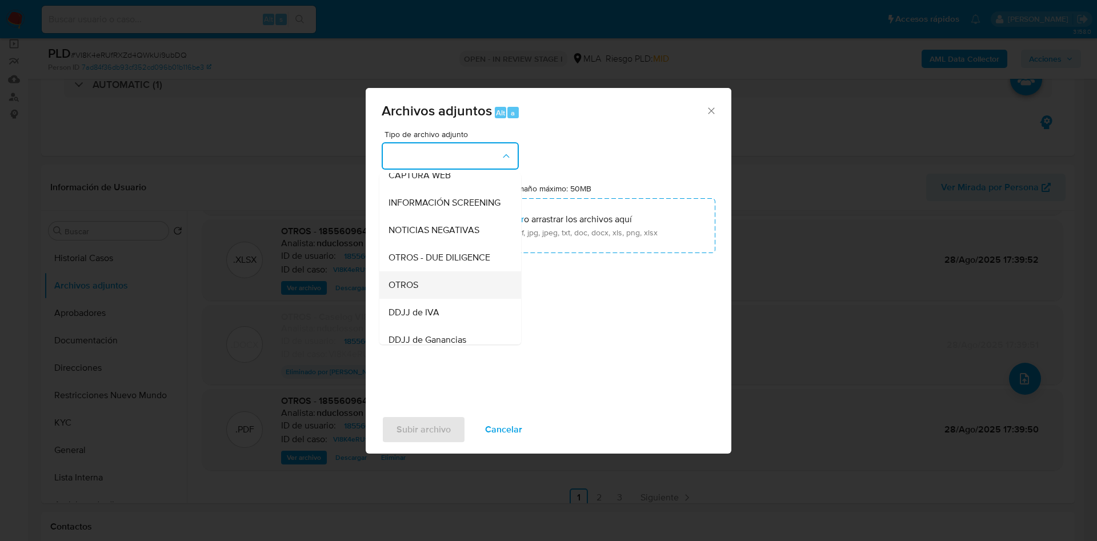
scroll to position [145, 0]
click at [425, 267] on div "OTROS" at bounding box center [447, 260] width 117 height 27
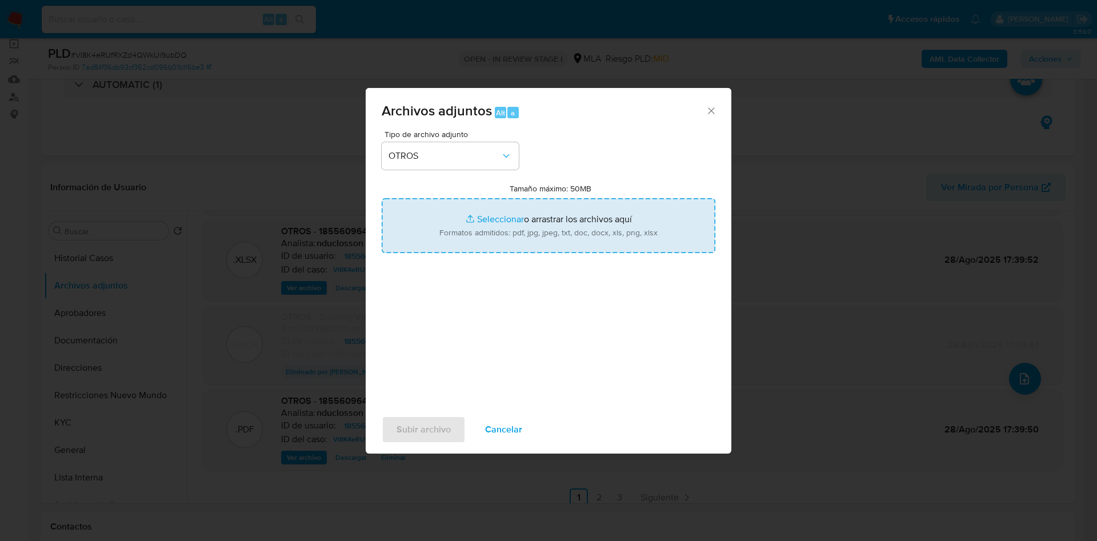
type input "C:\fakepath\Caselog VI8K4eRUfRXZd4QWkUi9ubDQ V2.docx"
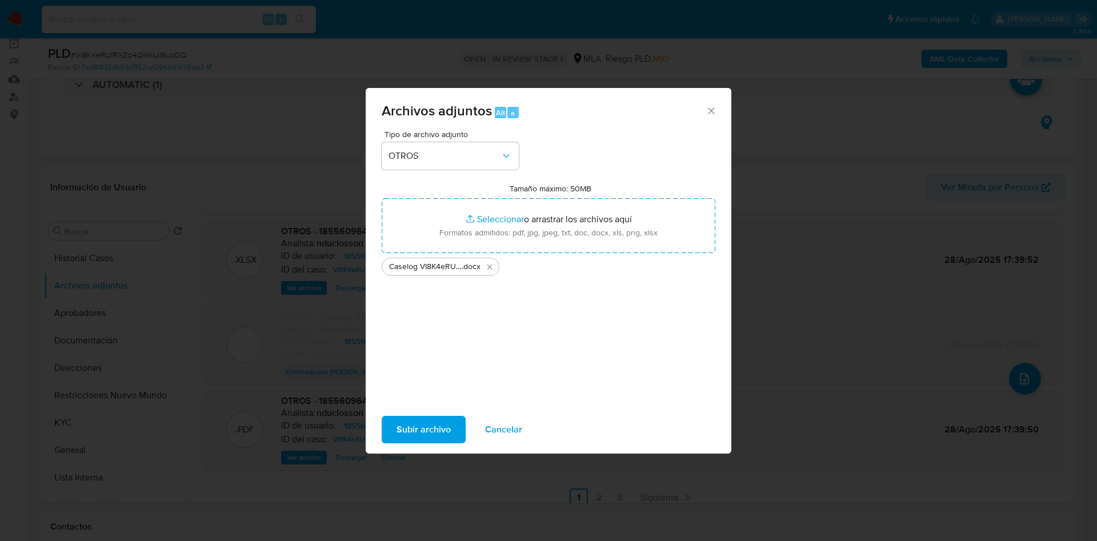
click at [427, 425] on span "Subir archivo" at bounding box center [424, 429] width 54 height 25
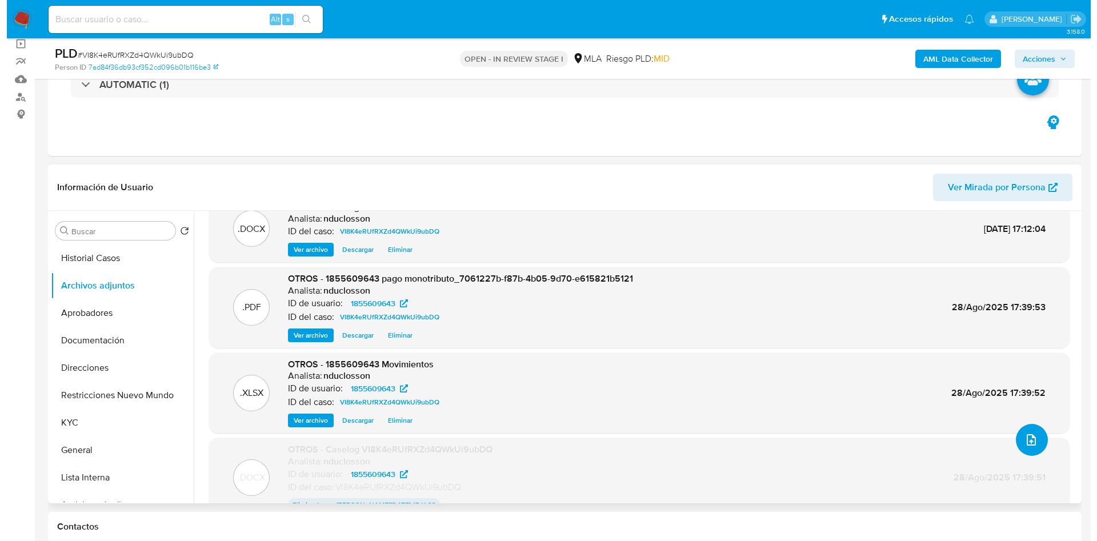
scroll to position [0, 0]
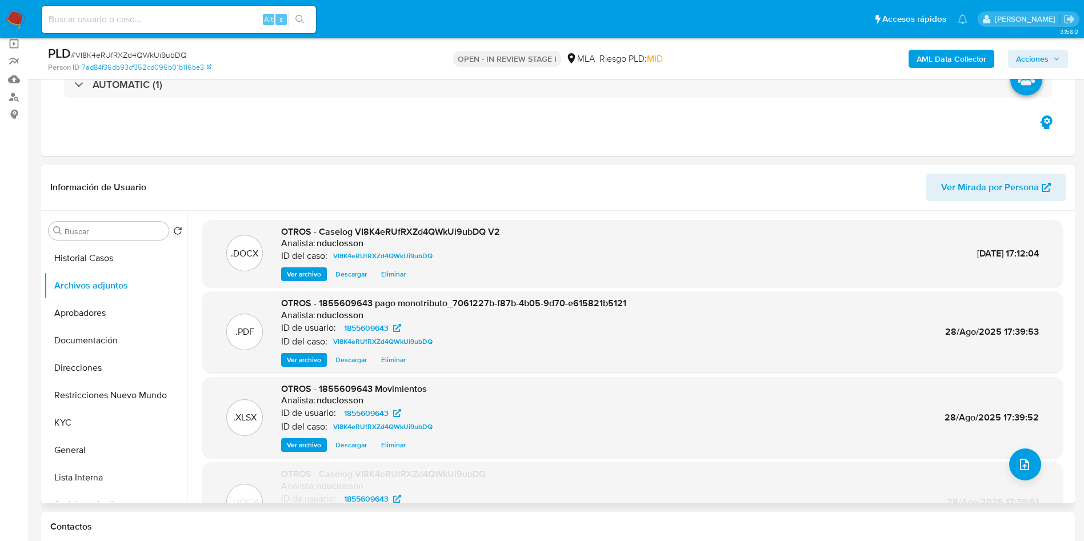
click at [310, 270] on span "Ver archivo" at bounding box center [304, 274] width 34 height 11
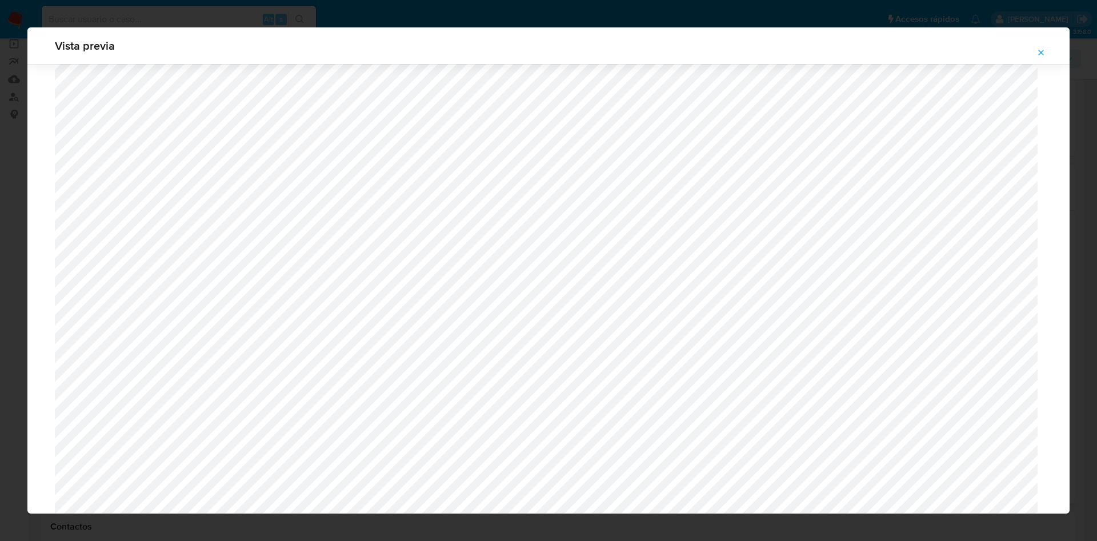
scroll to position [920, 0]
click at [1039, 48] on icon "Attachment preview" at bounding box center [1041, 52] width 9 height 9
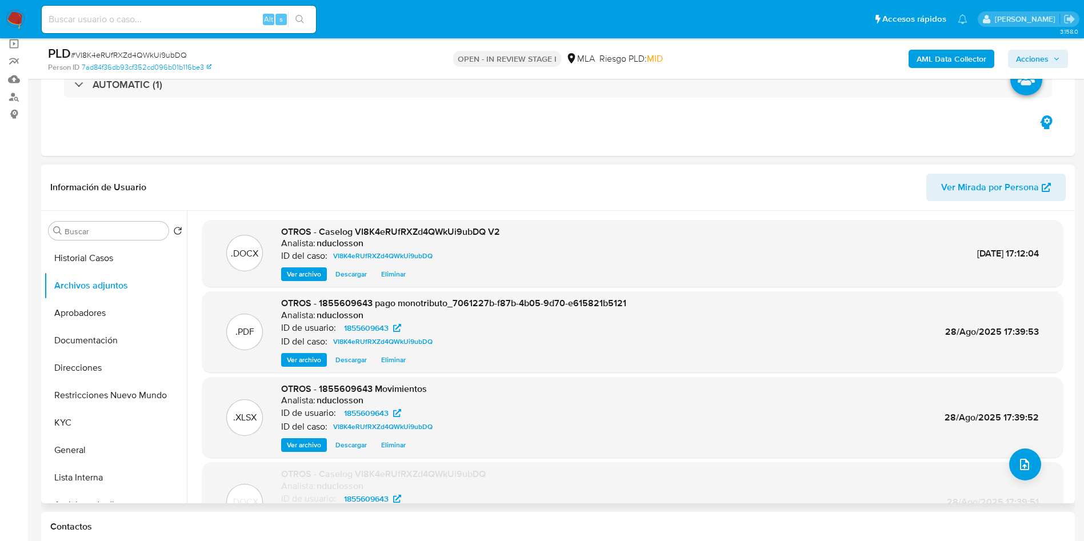
click at [395, 280] on span "Eliminar" at bounding box center [393, 274] width 25 height 11
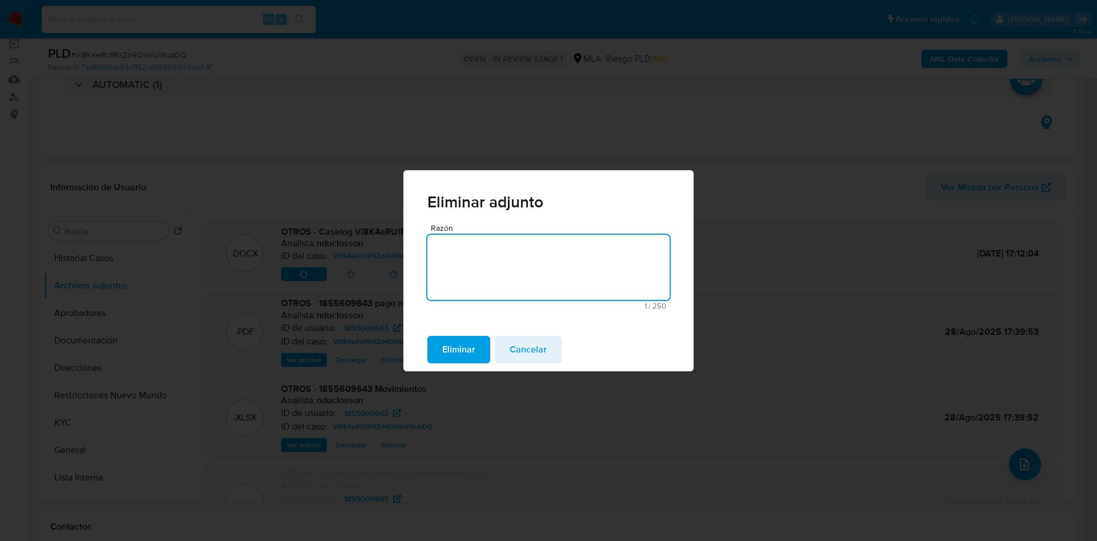
click at [456, 346] on span "Eliminar" at bounding box center [458, 349] width 33 height 25
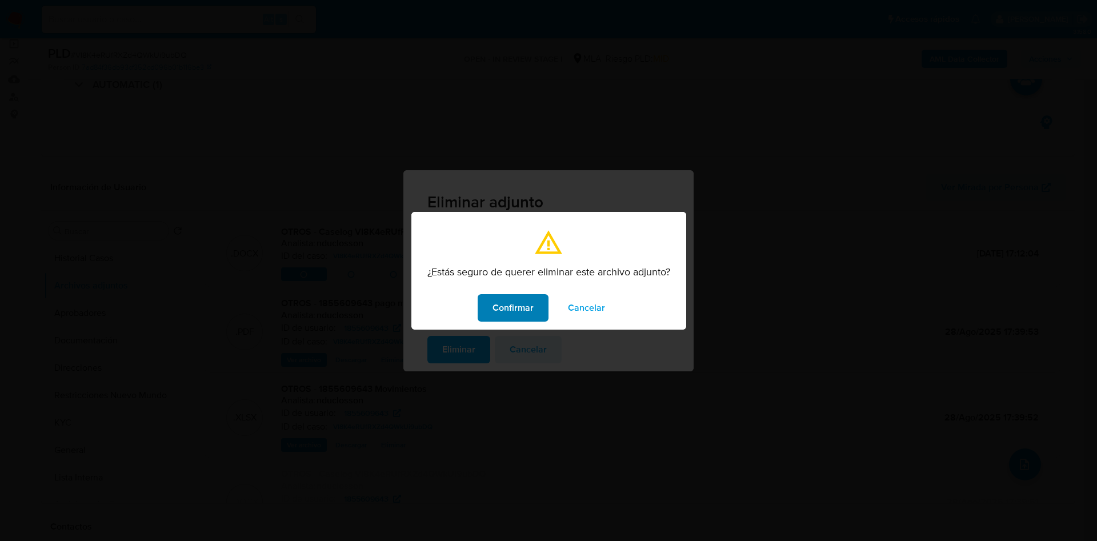
click at [489, 308] on button "Confirmar" at bounding box center [513, 307] width 71 height 27
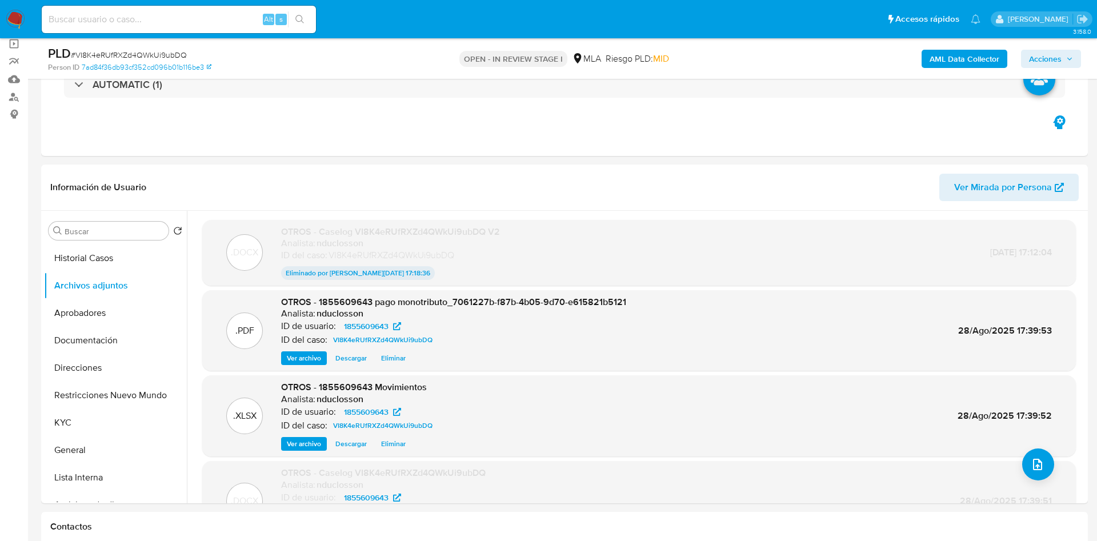
click at [634, 138] on div "Eventos ( 1 ) Acciones AUTOMATIC (1)" at bounding box center [564, 87] width 1047 height 137
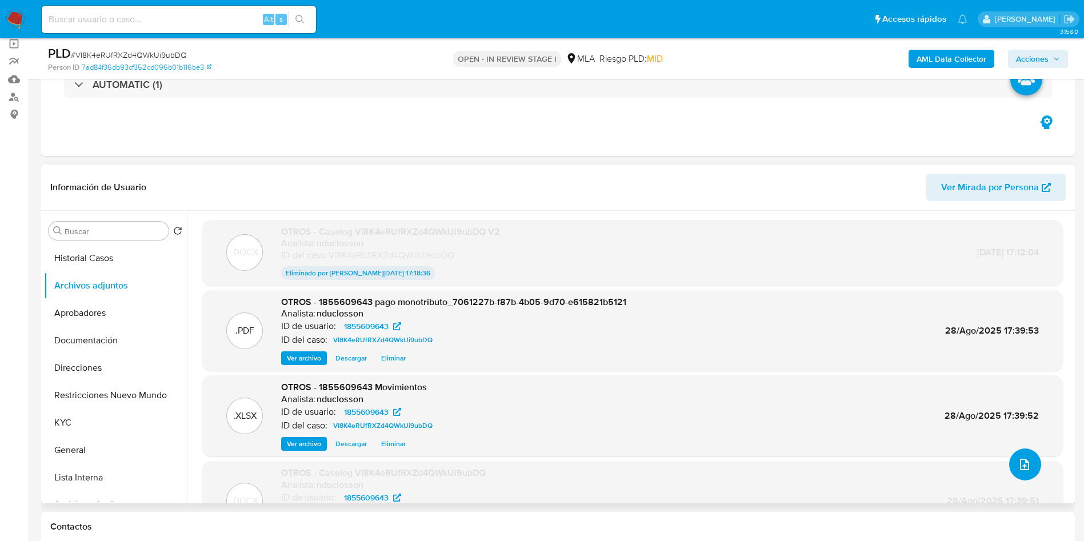
click at [1018, 468] on icon "upload-file" at bounding box center [1025, 465] width 14 height 14
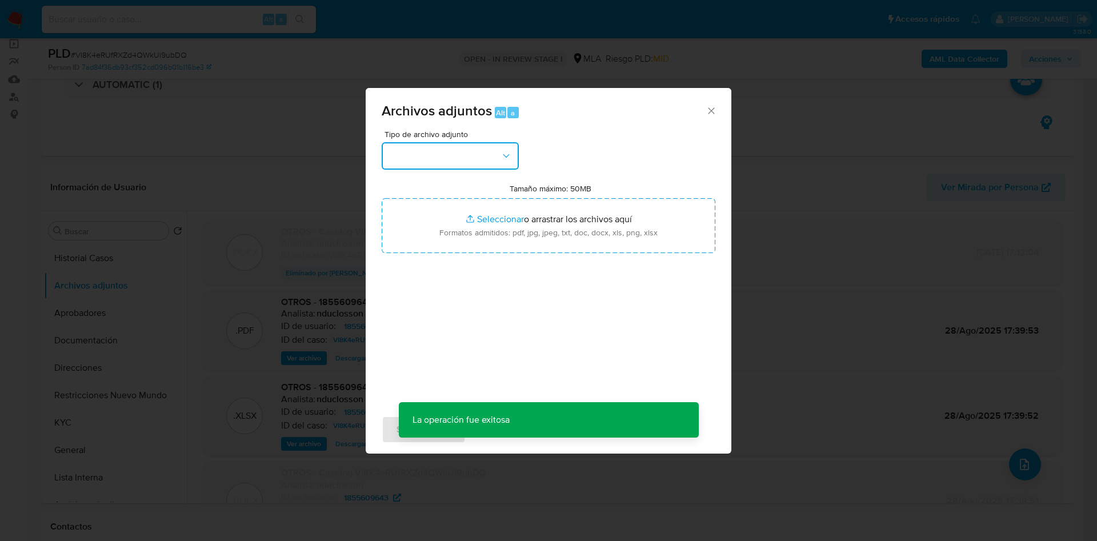
click at [454, 153] on button "button" at bounding box center [450, 155] width 137 height 27
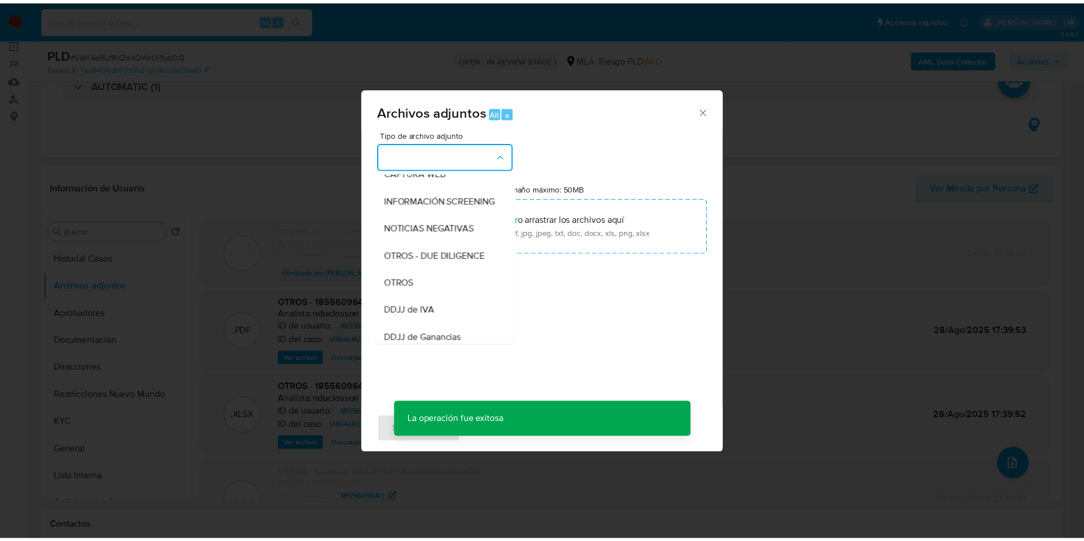
scroll to position [145, 0]
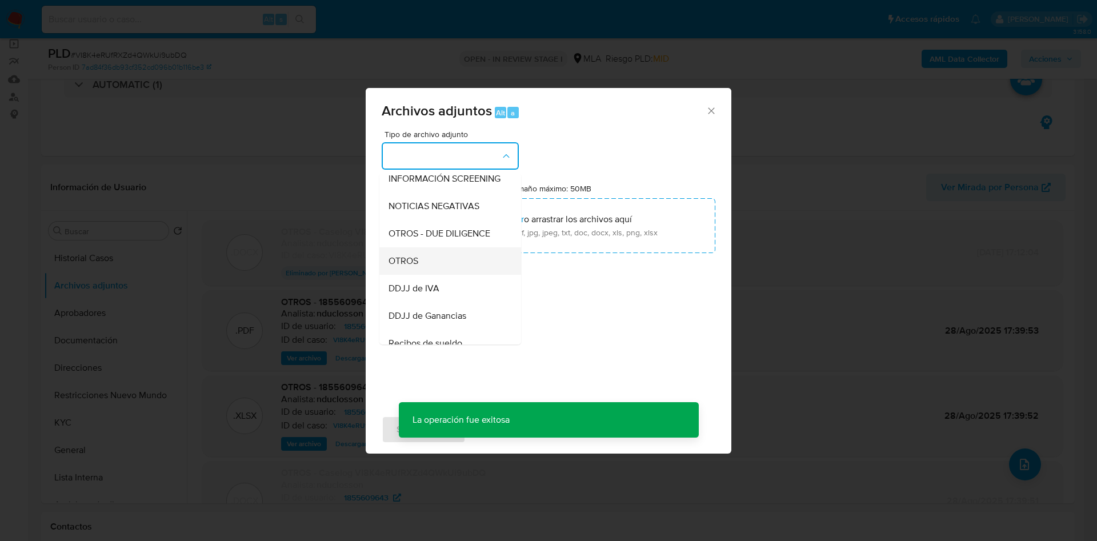
click at [402, 266] on span "OTROS" at bounding box center [404, 260] width 30 height 11
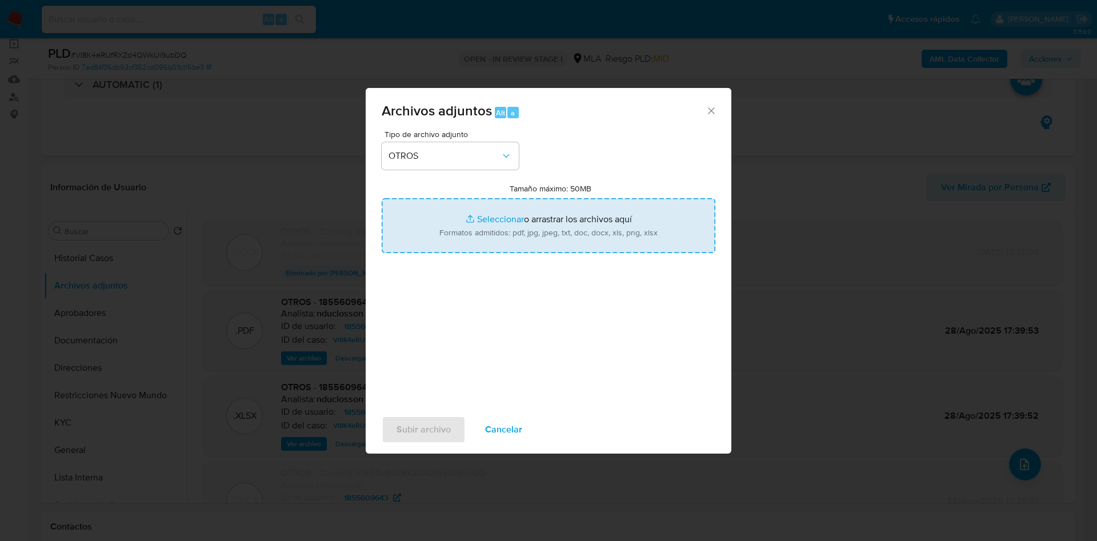
type input "C:\fakepath\Caselog VI8K4eRUfRXZd4QWkUi9ubDQ V3.docx"
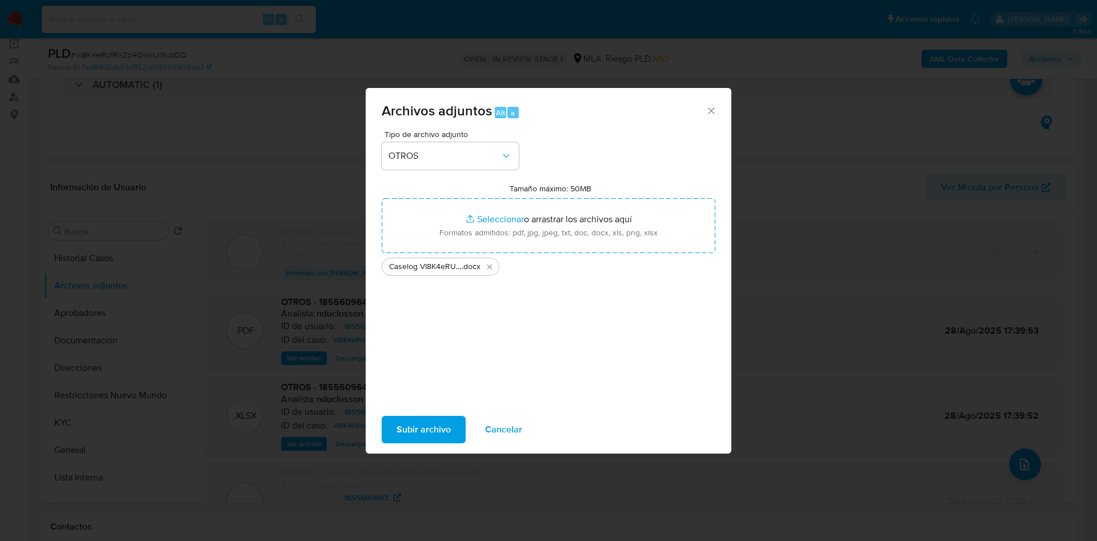
click at [429, 425] on span "Subir archivo" at bounding box center [424, 429] width 54 height 25
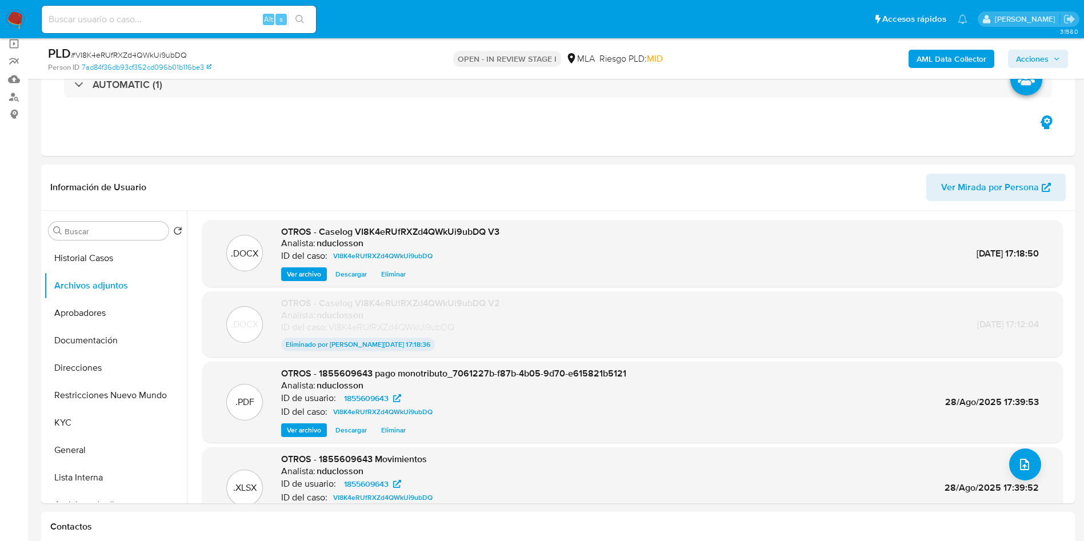
click at [1031, 53] on span "Acciones" at bounding box center [1032, 59] width 33 height 18
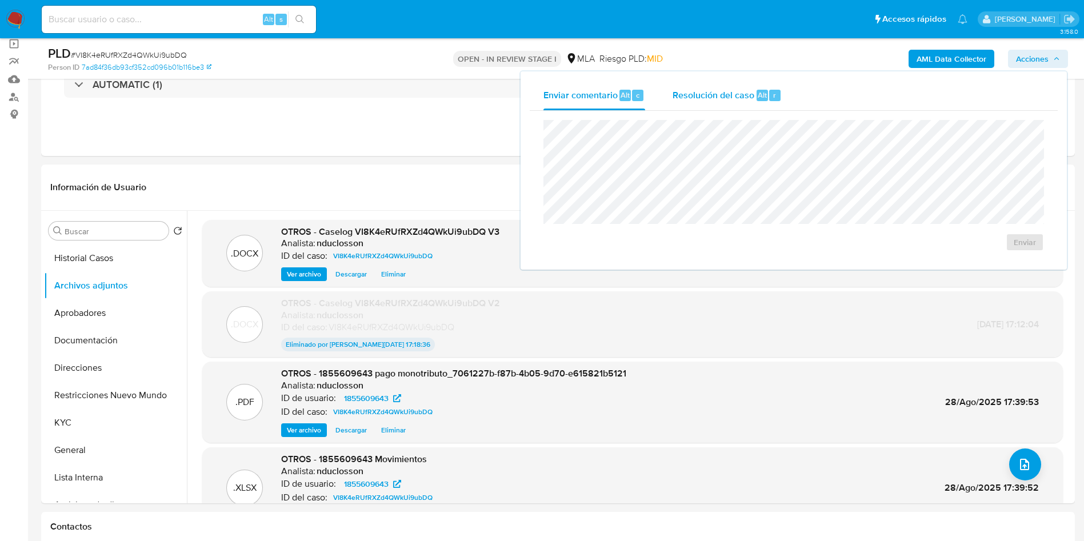
click at [728, 105] on div "Resolución del caso Alt r" at bounding box center [727, 96] width 109 height 30
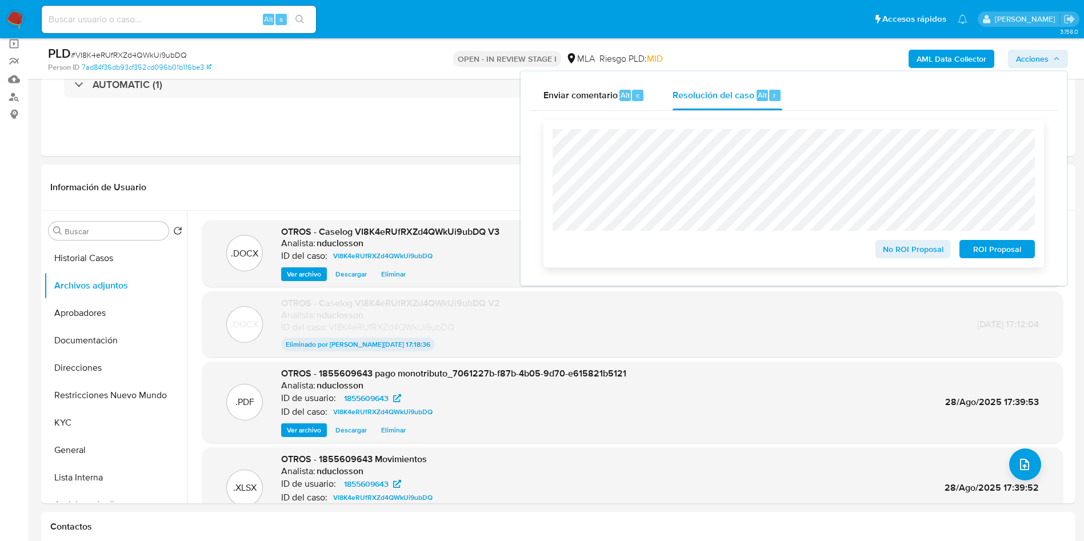
click at [985, 252] on span "ROI Proposal" at bounding box center [997, 249] width 59 height 16
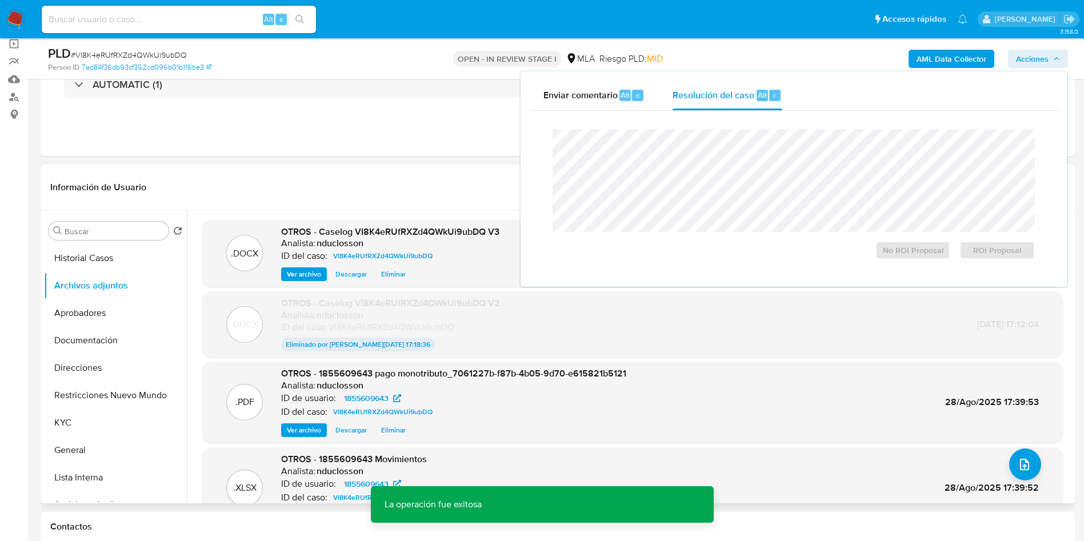
drag, startPoint x: 417, startPoint y: 187, endPoint x: 480, endPoint y: 255, distance: 92.6
click at [416, 186] on header "Información de Usuario Ver Mirada por Persona" at bounding box center [558, 187] width 1016 height 27
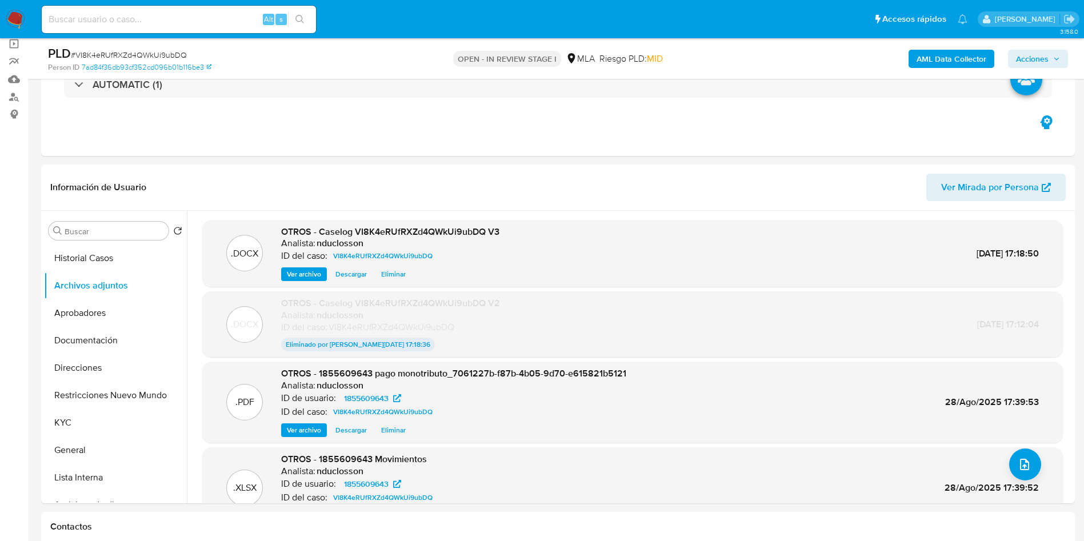
click at [169, 26] on input at bounding box center [179, 19] width 274 height 15
paste input "uY6oiKHCv5LdkuHaecdN3s06"
type input "uY6oiKHCv5LdkuHaecdN3s06"
click at [294, 13] on button "search-icon" at bounding box center [299, 19] width 23 height 16
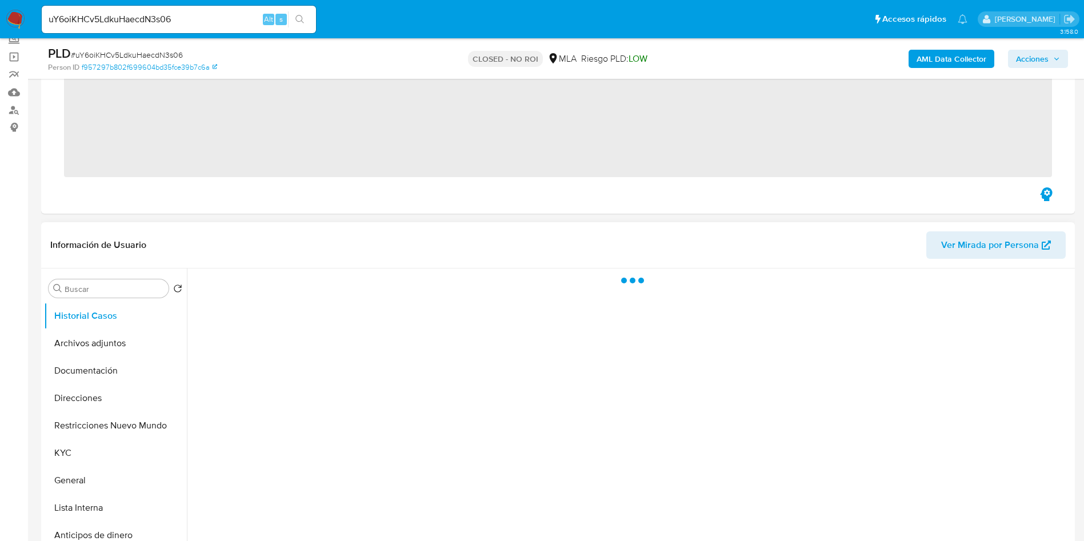
scroll to position [171, 0]
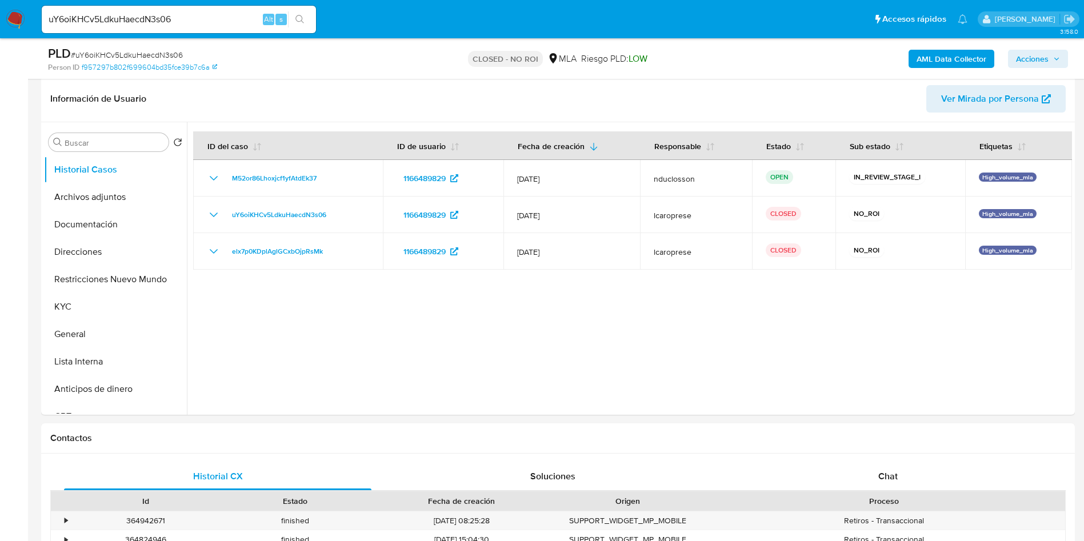
select select "10"
click at [868, 474] on div "Chat" at bounding box center [888, 476] width 308 height 27
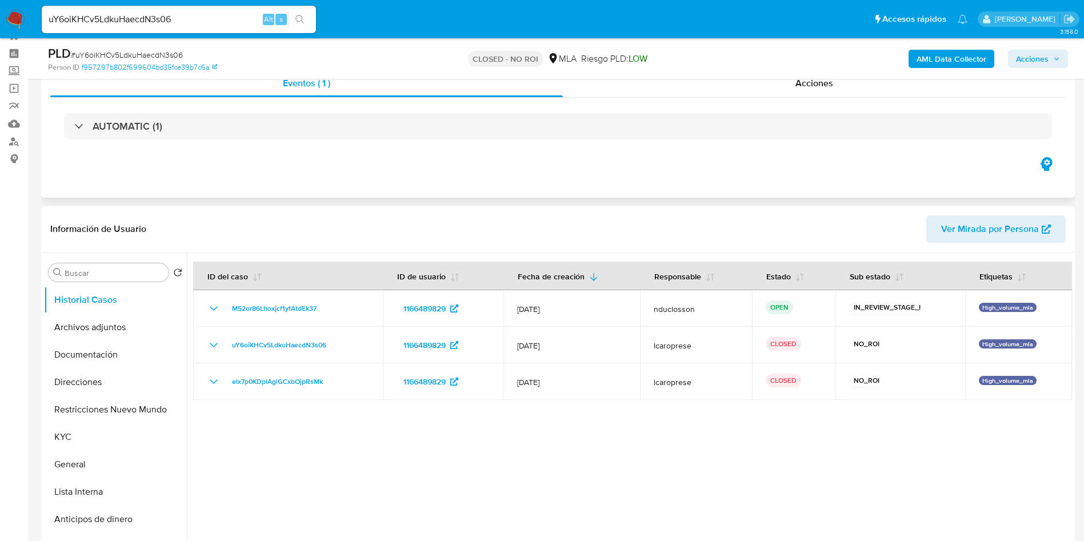
scroll to position [0, 0]
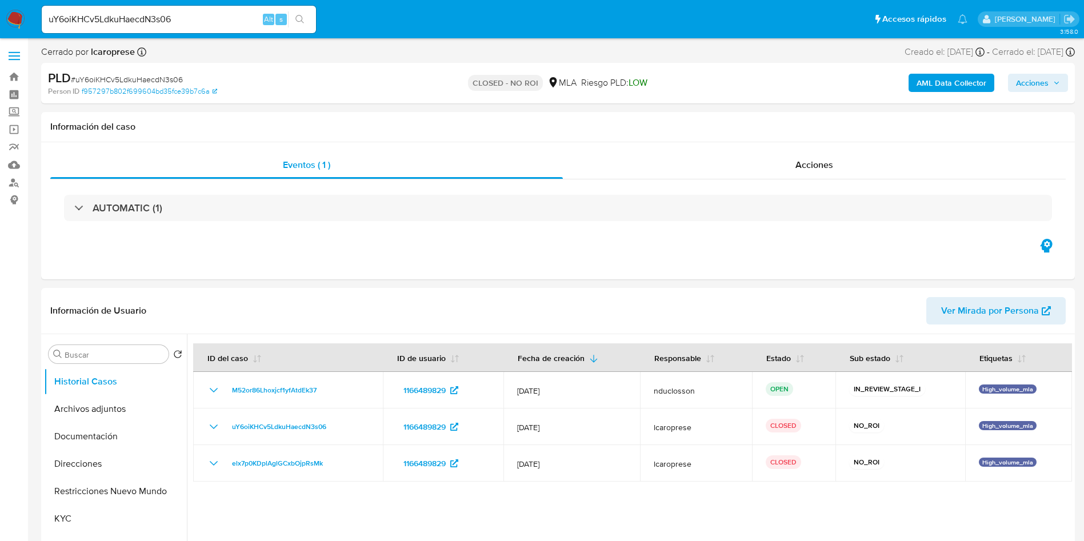
click at [295, 20] on button "search-icon" at bounding box center [299, 19] width 23 height 16
click at [144, 15] on input "uY6oiKHCv5LdkuHaecdN3s06" at bounding box center [179, 19] width 274 height 15
paste input "M52or86Lhoxjcf1yfAtdEk37"
type input "M52or86Lhoxjcf1yfAtdEk37"
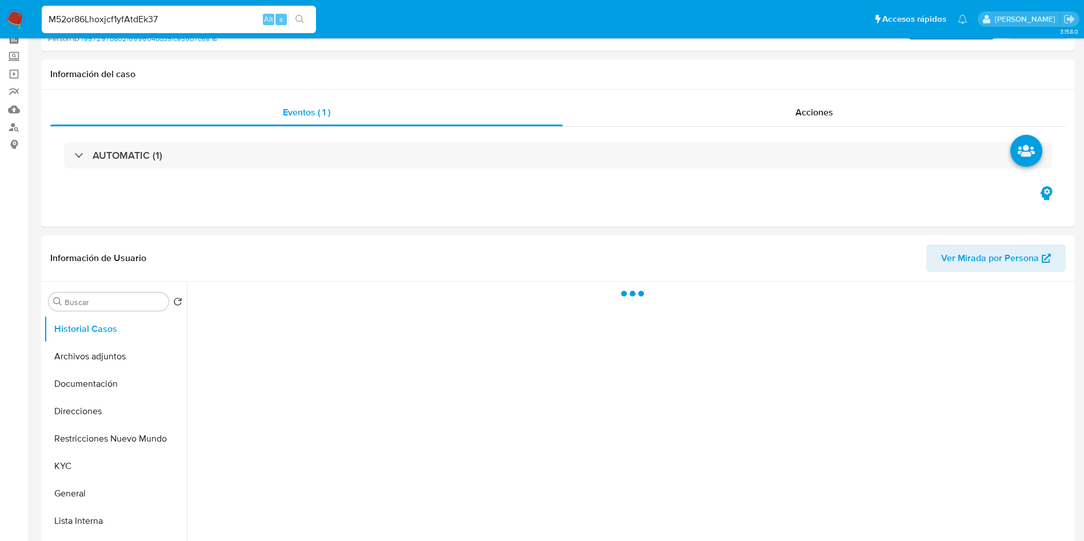
scroll to position [257, 0]
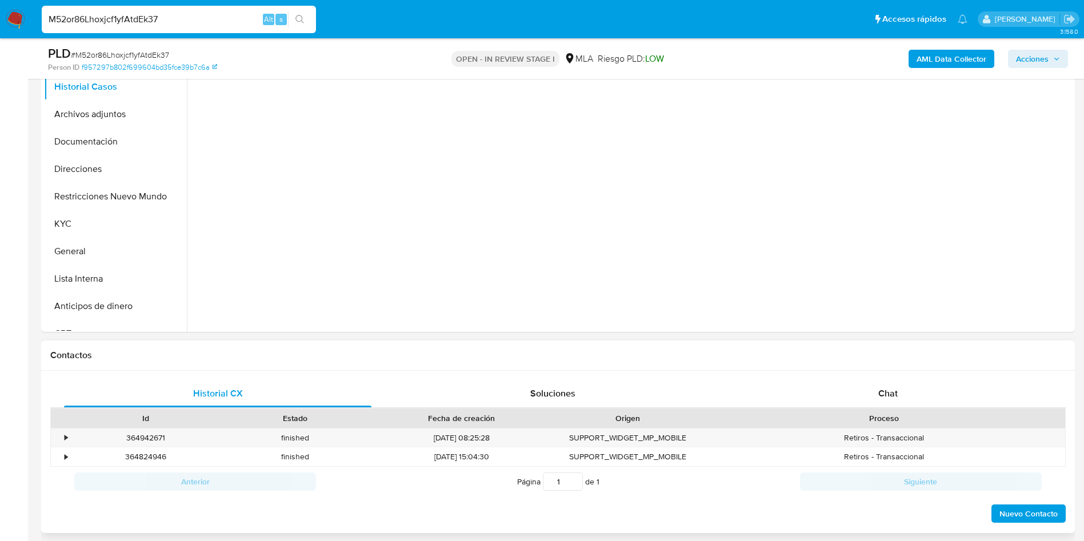
click at [892, 376] on div "Historial CX Soluciones Chat Id Estado Fecha de creación Origen Proceso • 36494…" at bounding box center [558, 452] width 1034 height 163
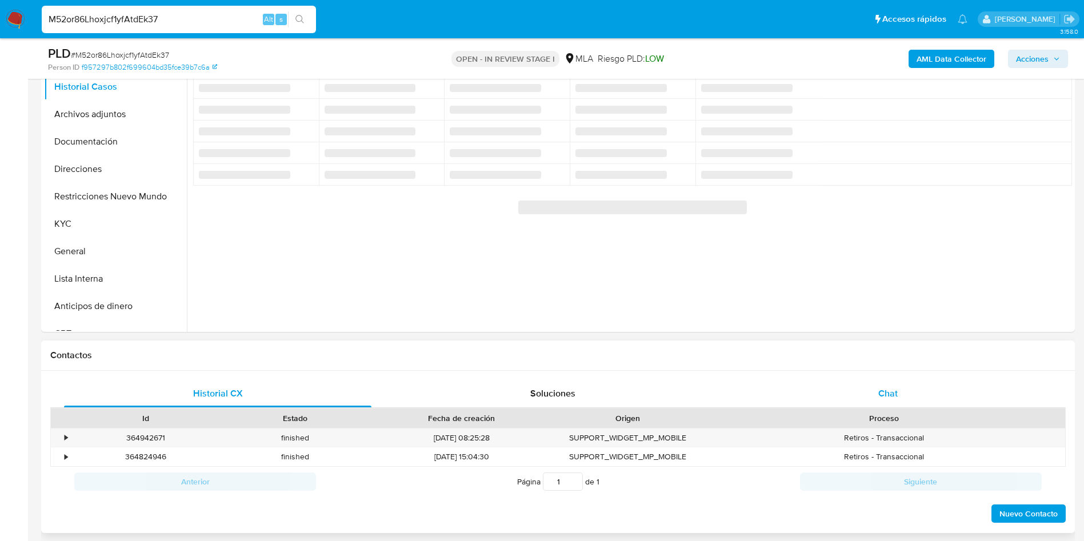
click at [891, 388] on span "Chat" at bounding box center [888, 393] width 19 height 13
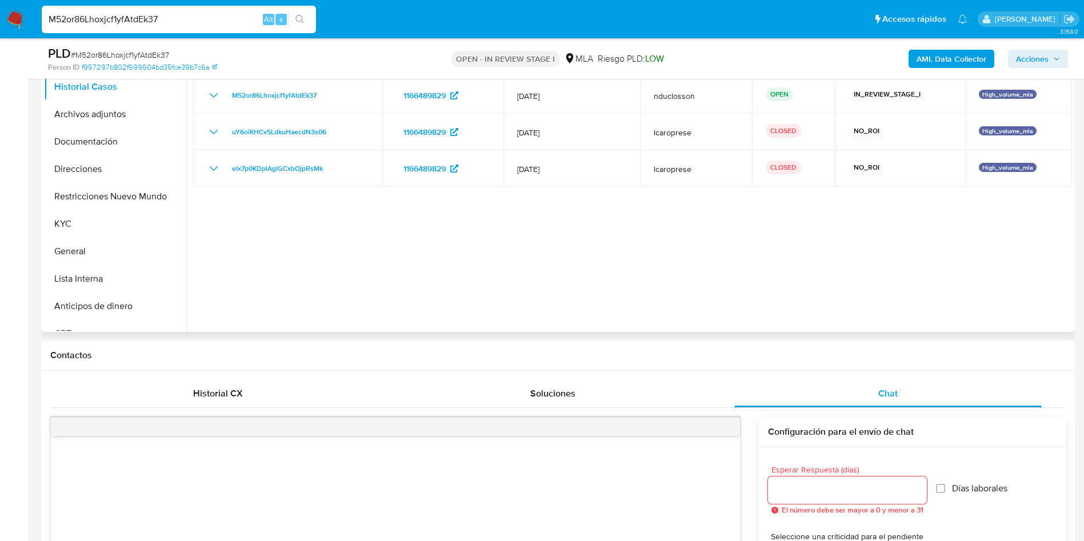
select select "10"
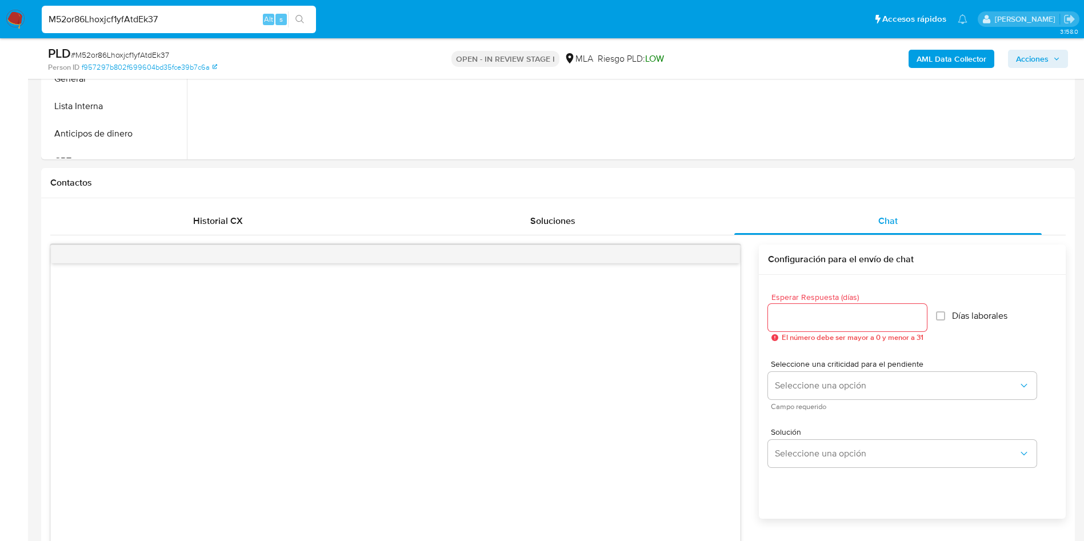
scroll to position [429, 0]
